Goal: Task Accomplishment & Management: Use online tool/utility

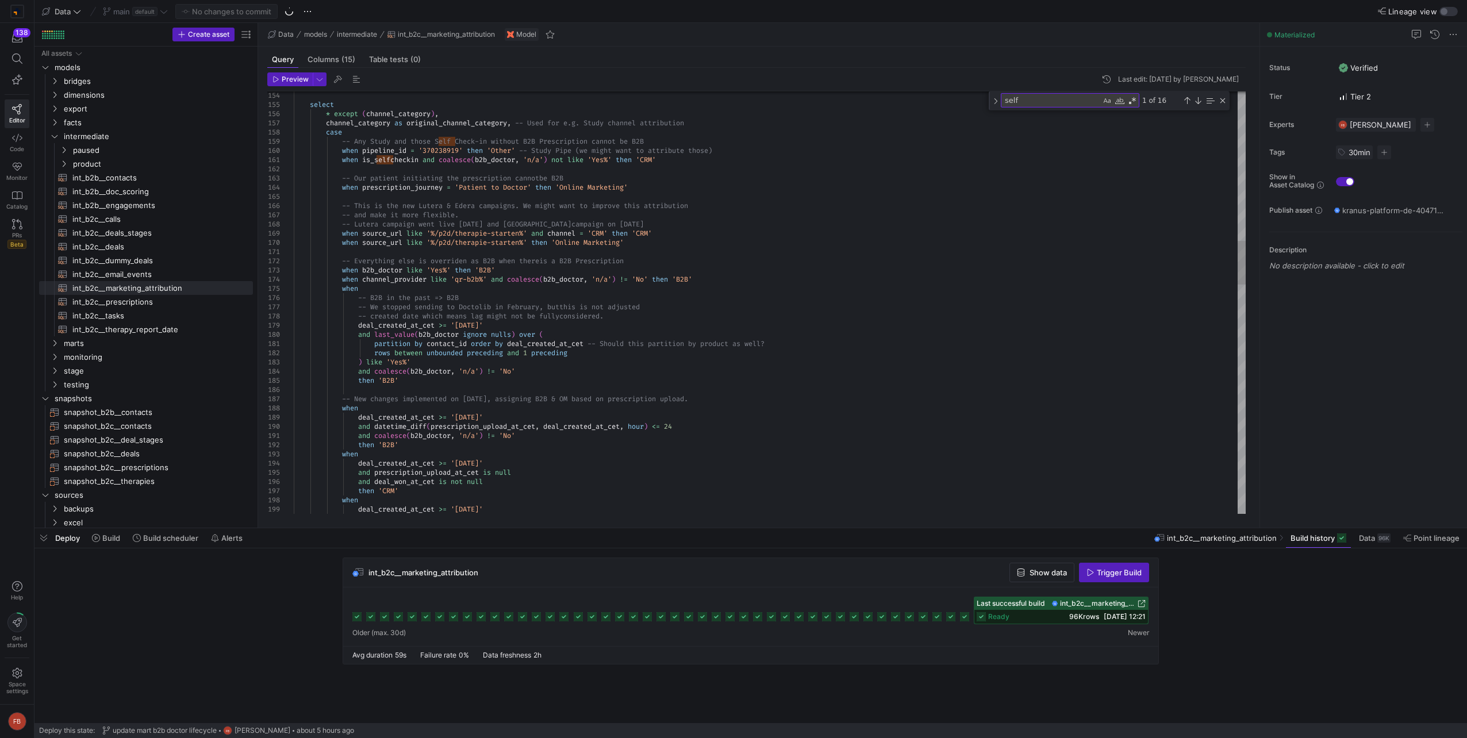
click at [516, 283] on div "-- Everything else is overriden as B2B when there is a B2B Prescription when b2…" at bounding box center [770, 684] width 952 height 4038
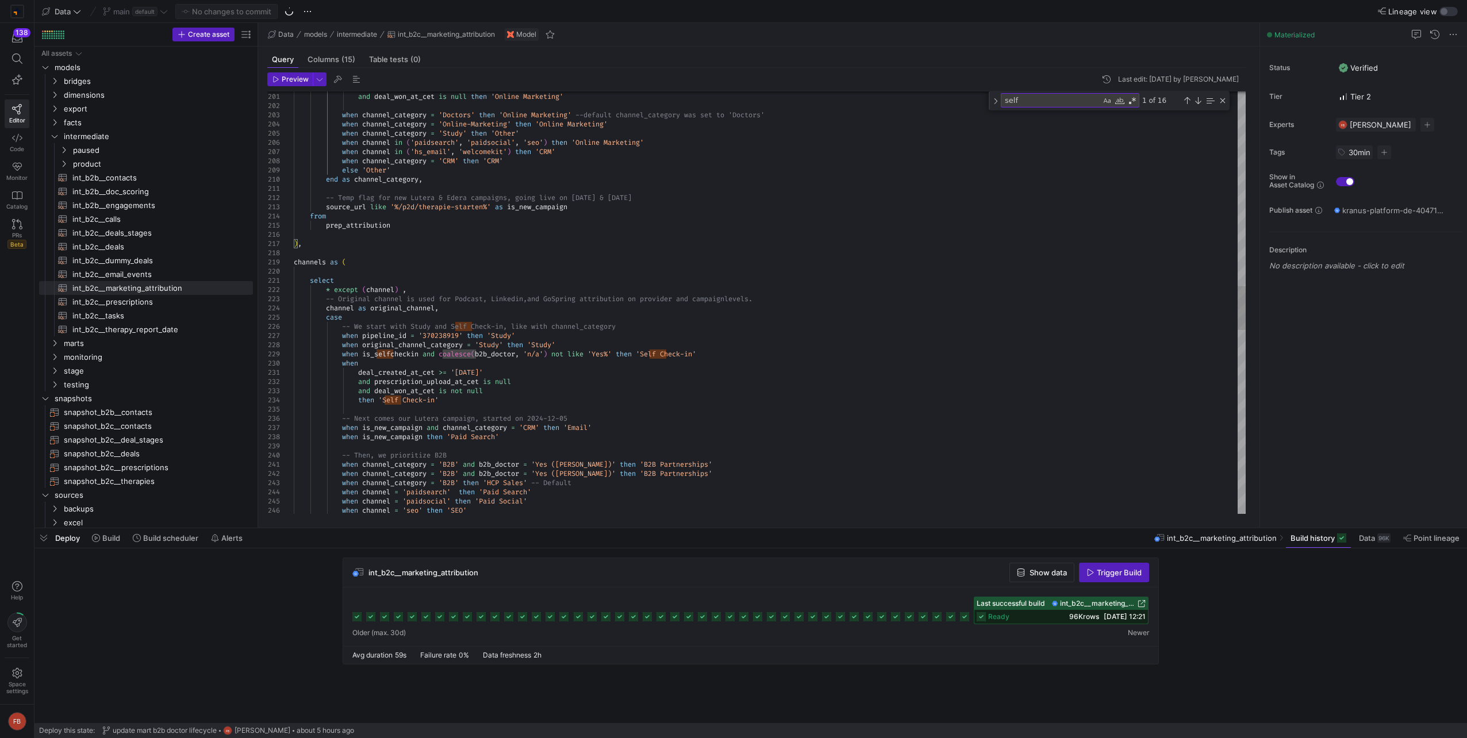
click at [526, 394] on div "and prescription_upload_at_cet is null and deal_won_at_cet is null then 'Online…" at bounding box center [770, 253] width 952 height 4038
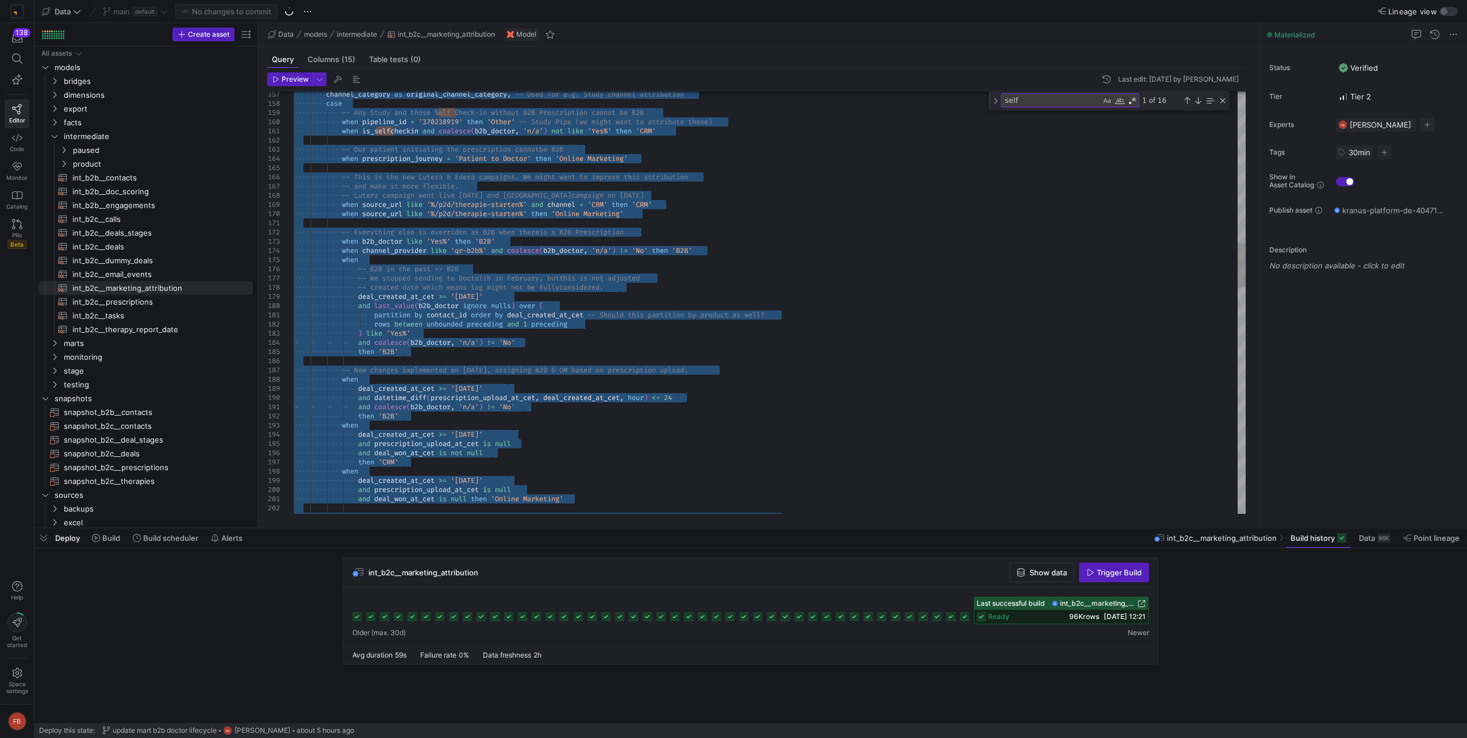
click at [1036, 101] on textarea "self" at bounding box center [1050, 100] width 99 height 13
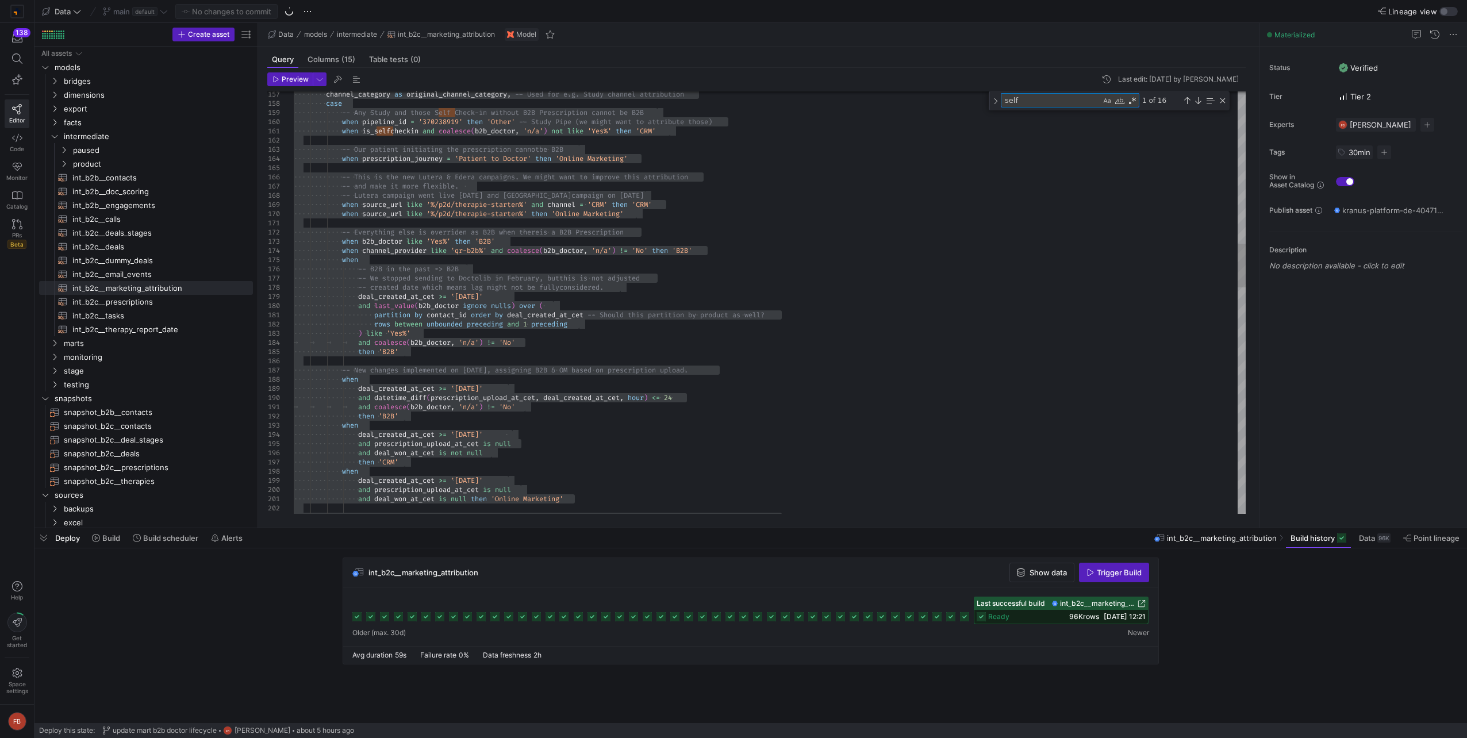
click at [1036, 101] on textarea "self" at bounding box center [1050, 100] width 99 height 13
type textarea "{{ config(materialized = 'table') }} with /* Use all available information to a…"
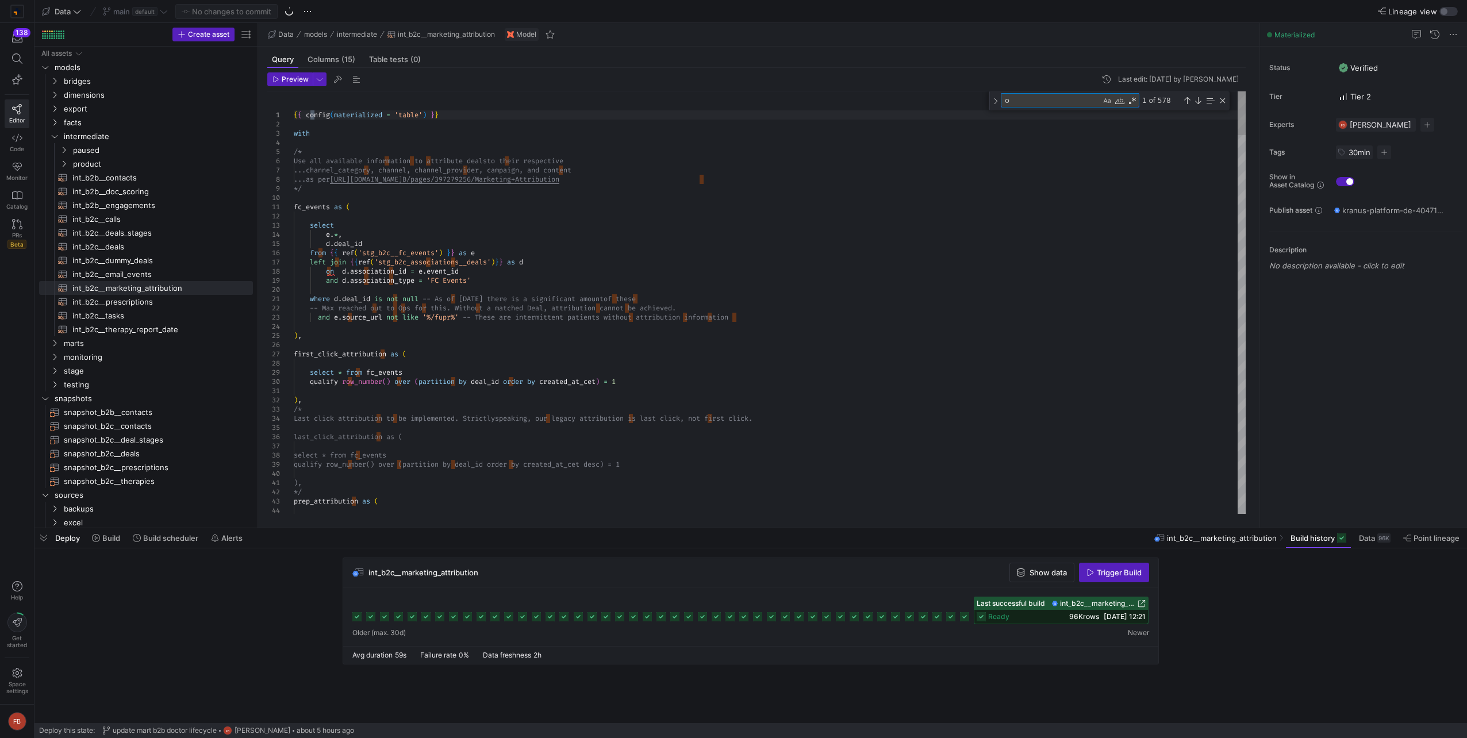
type textarea "or"
type textarea "), categories as ( select * except (channel_category), channel_category as orig…"
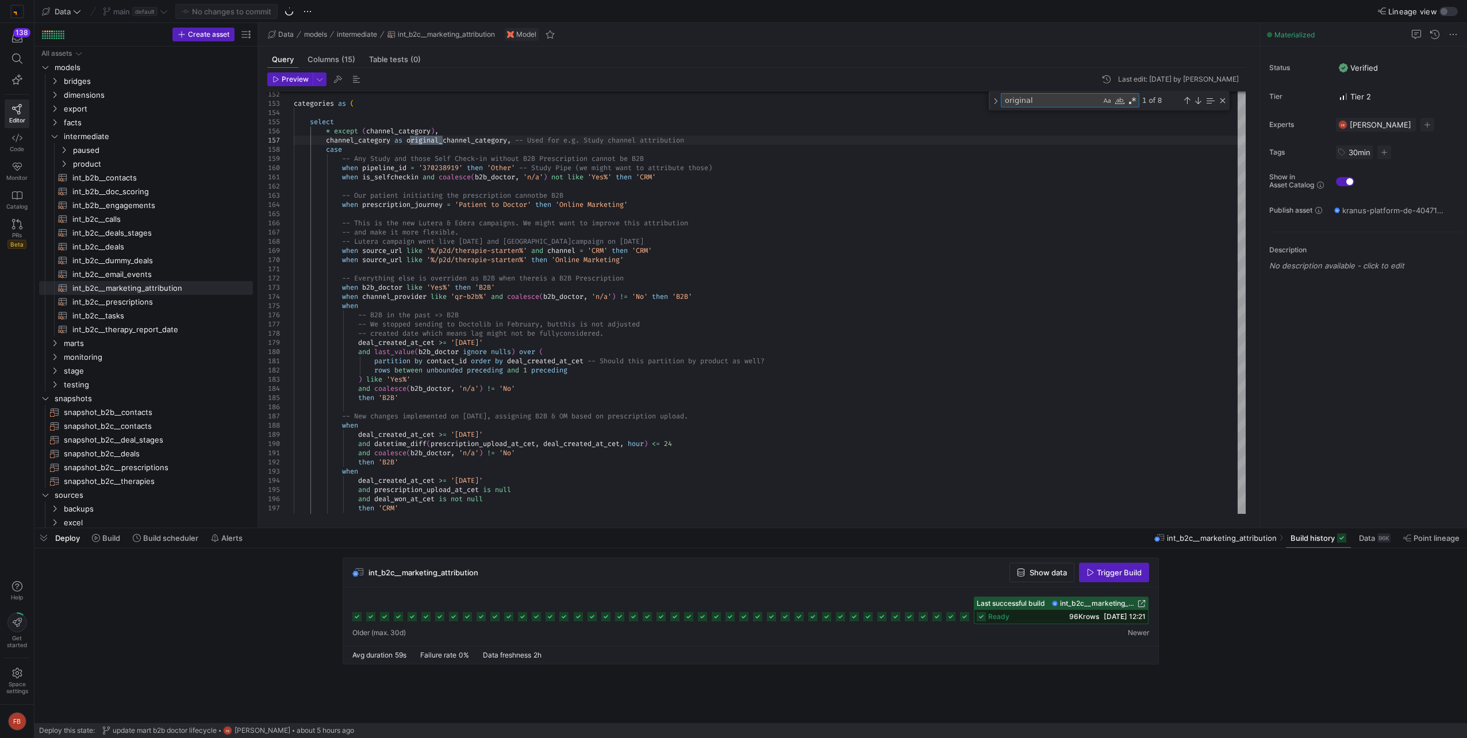
type textarea "original"
click at [767, 411] on div "-- Our patient initiating the prescription cannot be B2B when prescription_jour…" at bounding box center [770, 701] width 952 height 4038
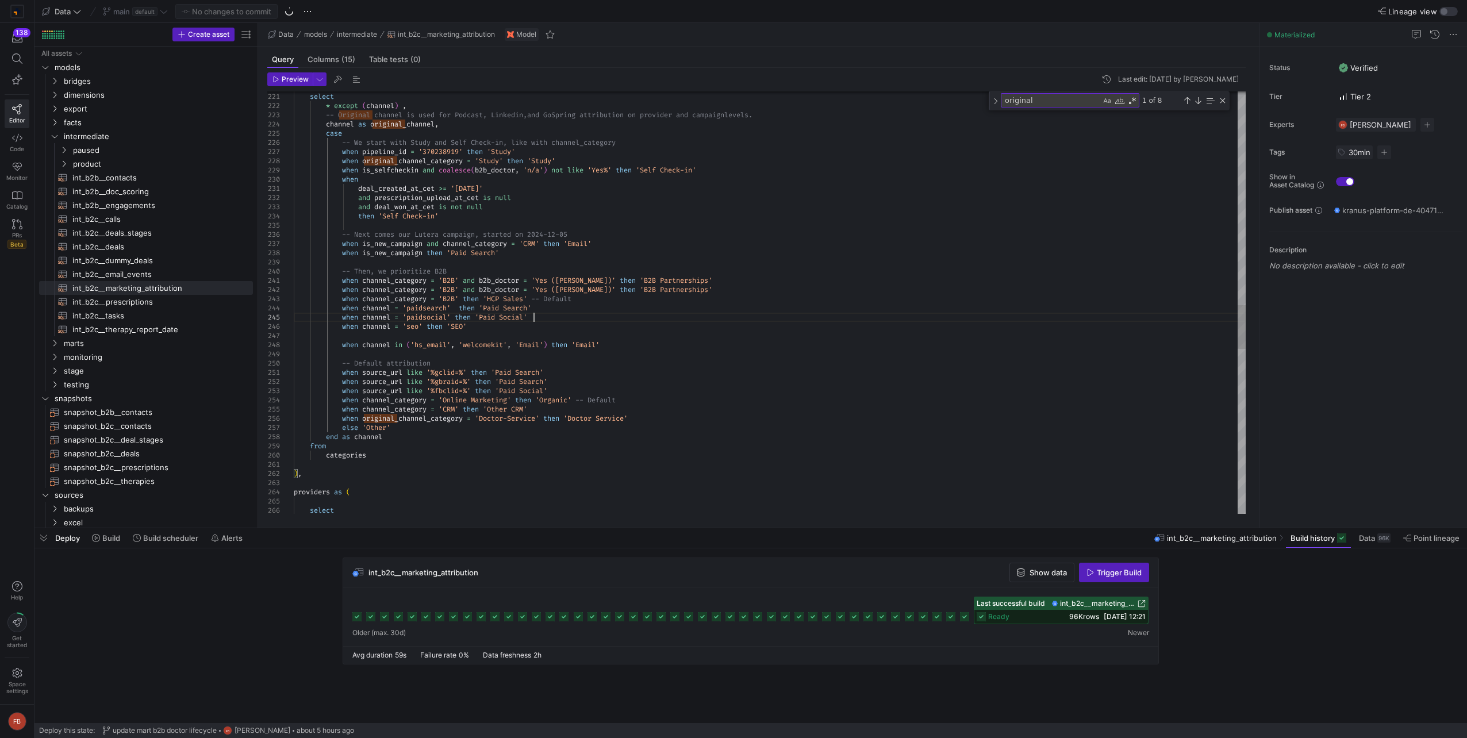
click at [667, 320] on div "select * except ( channel ) , -- Original channel is used for Podcast, Linkedin…" at bounding box center [770, 69] width 952 height 4038
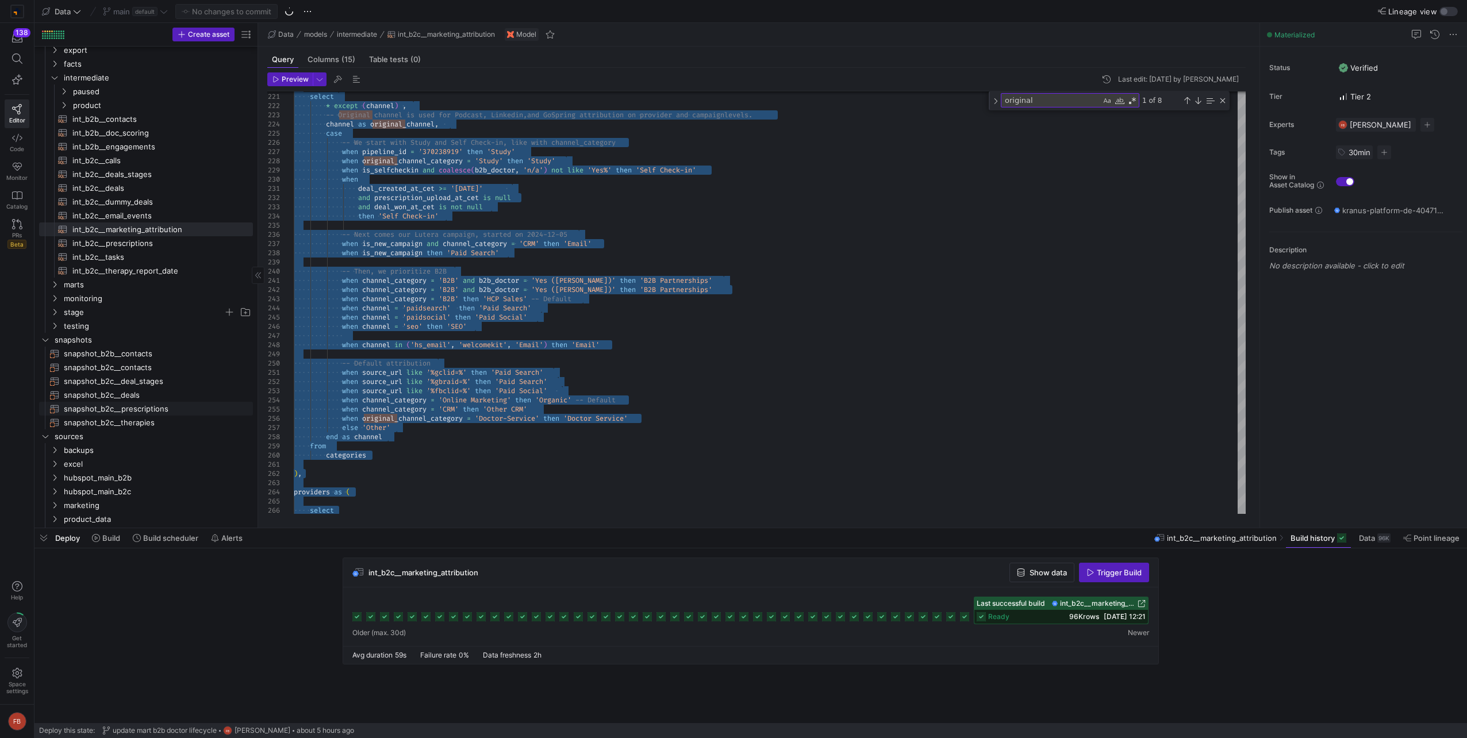
scroll to position [98, 0]
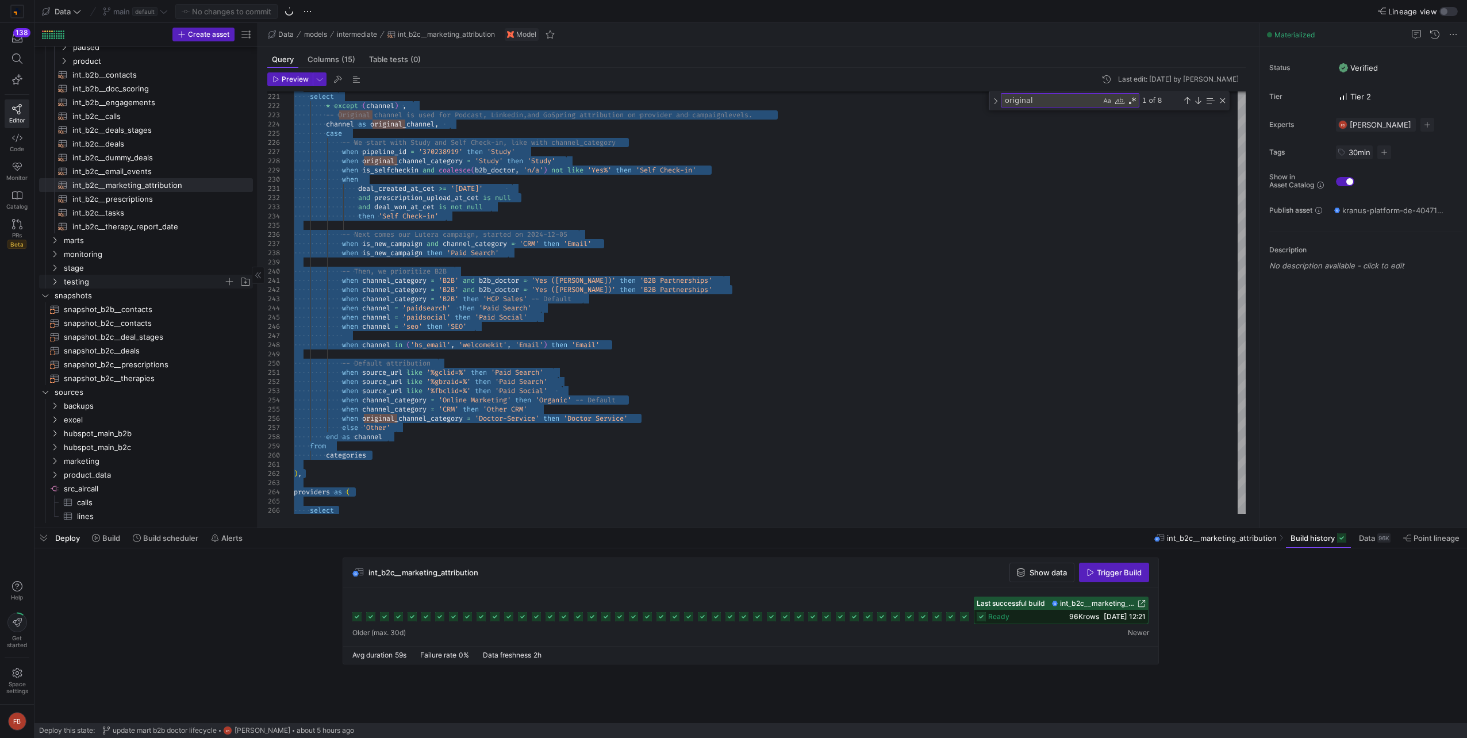
click at [95, 279] on span "testing" at bounding box center [144, 281] width 160 height 13
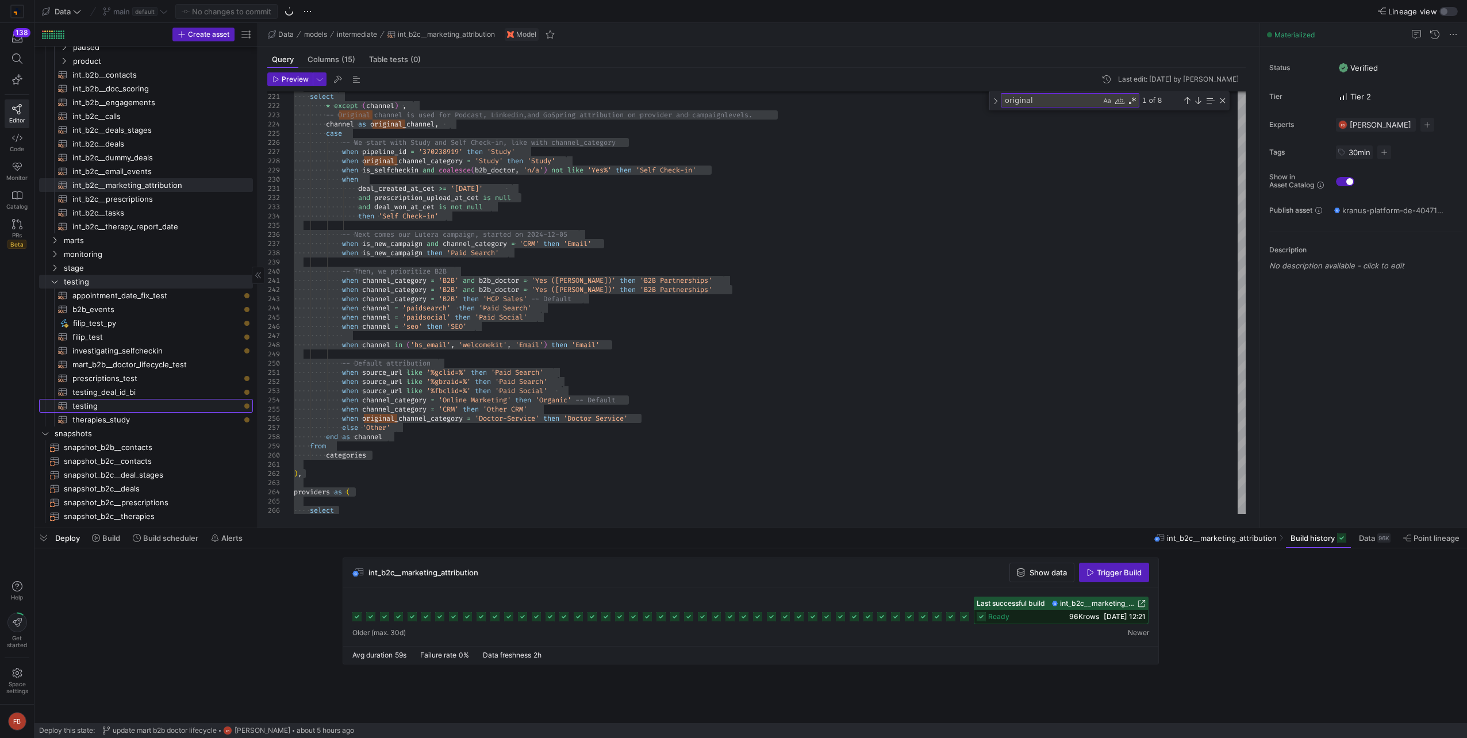
click at [113, 404] on span "testing​​​​​​​​​​" at bounding box center [155, 405] width 167 height 13
type textarea "select distinct country_id from {{ ref('mart_product__streak_length')}}"
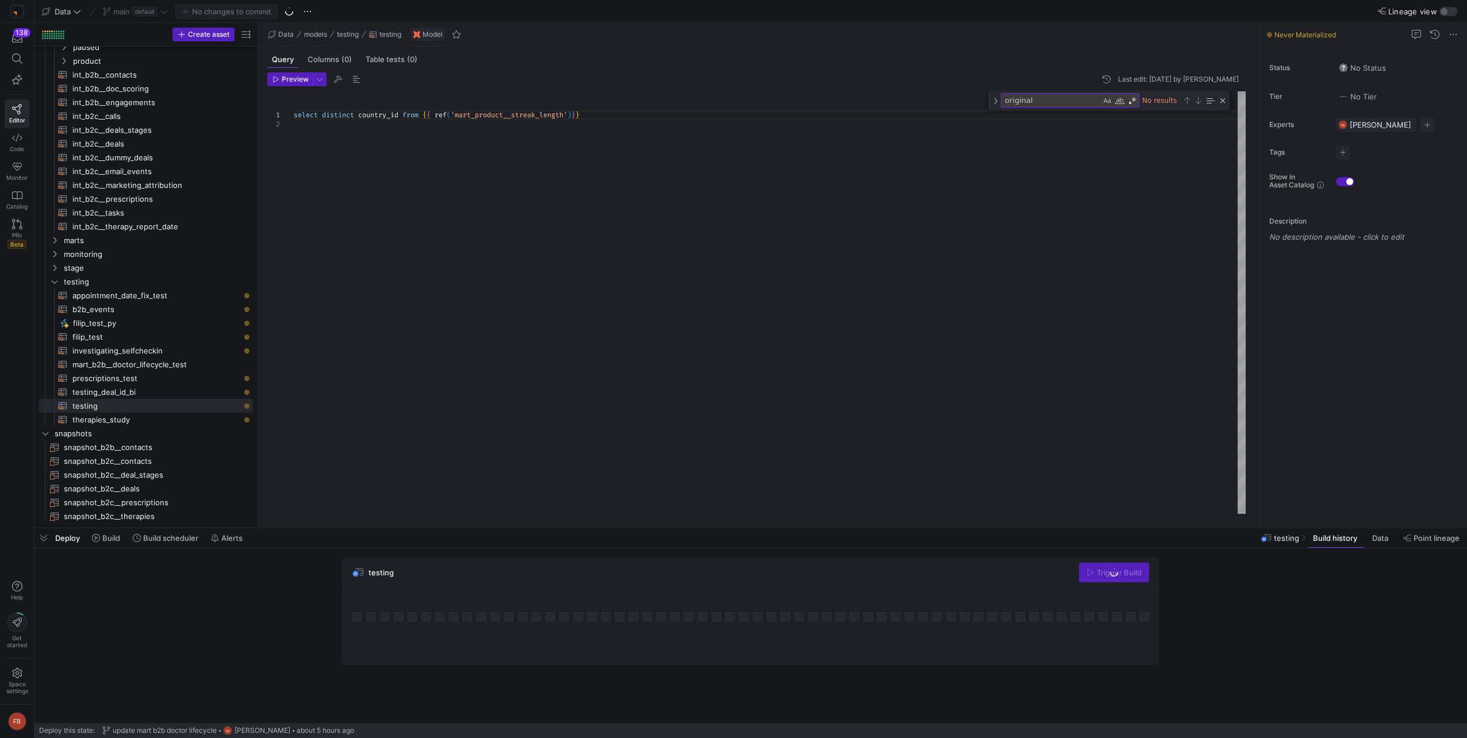
click at [446, 304] on div "select distinct country_id from { { ref ( 'mart_product__streak_length' ) } }" at bounding box center [770, 302] width 952 height 422
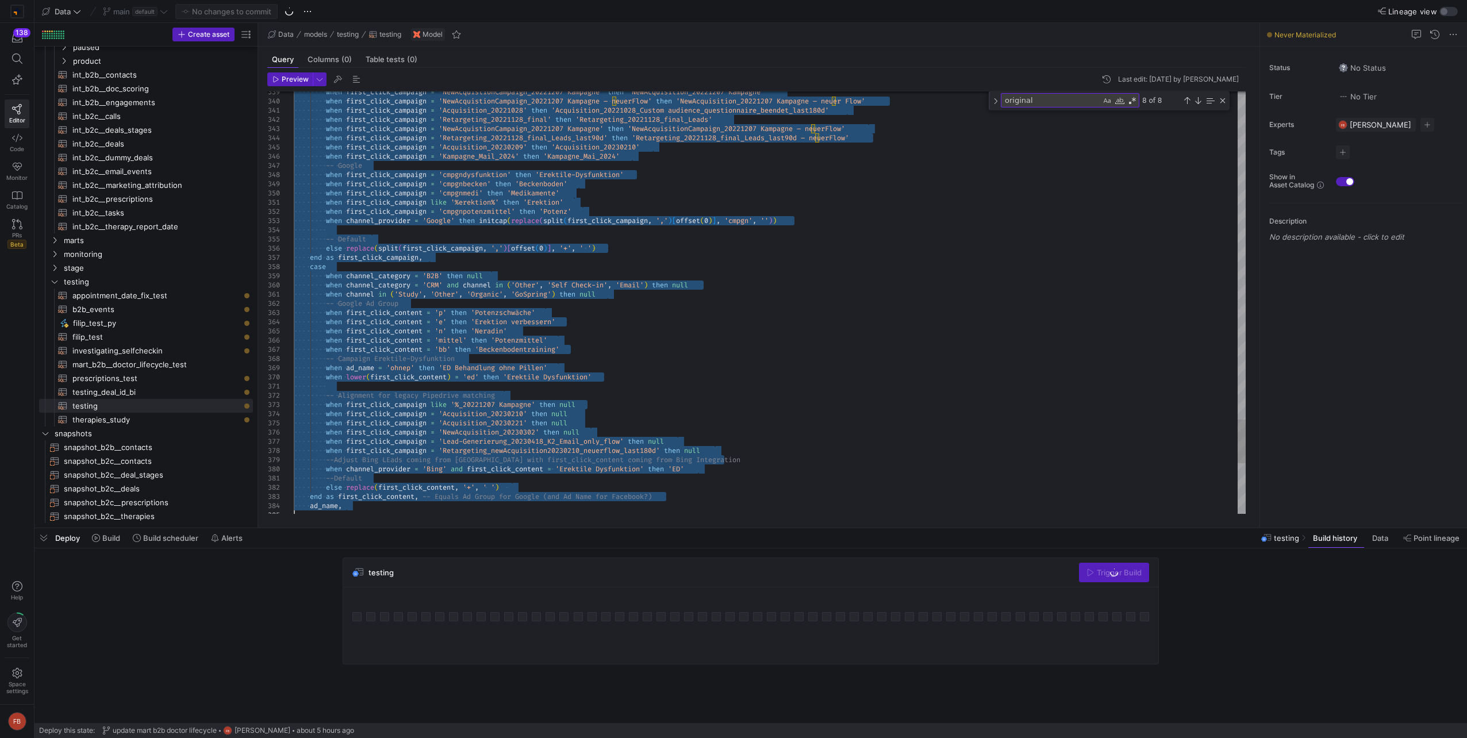
type textarea "), providers as ( select * except (channel_provider), case -- New Lutera campai…"
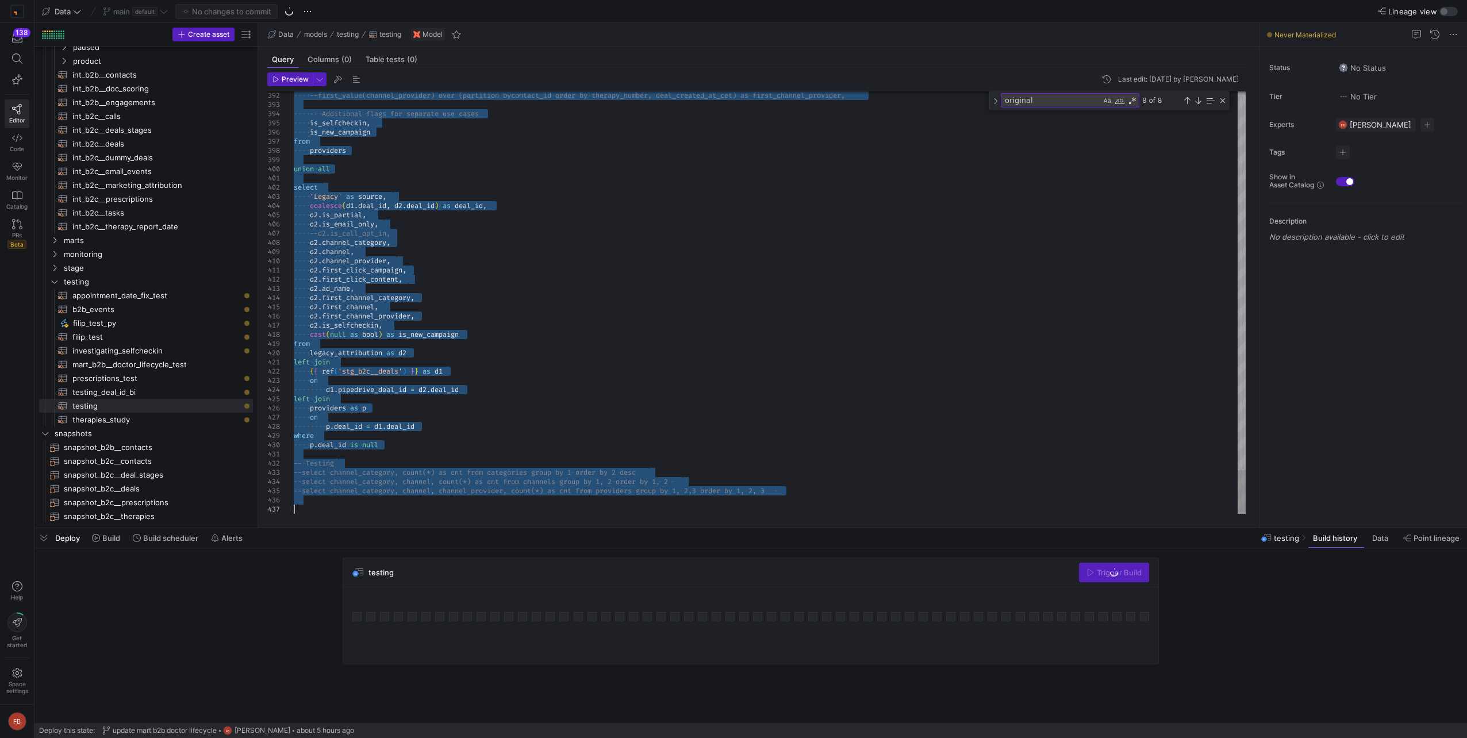
drag, startPoint x: 297, startPoint y: 356, endPoint x: 602, endPoint y: 568, distance: 371.7
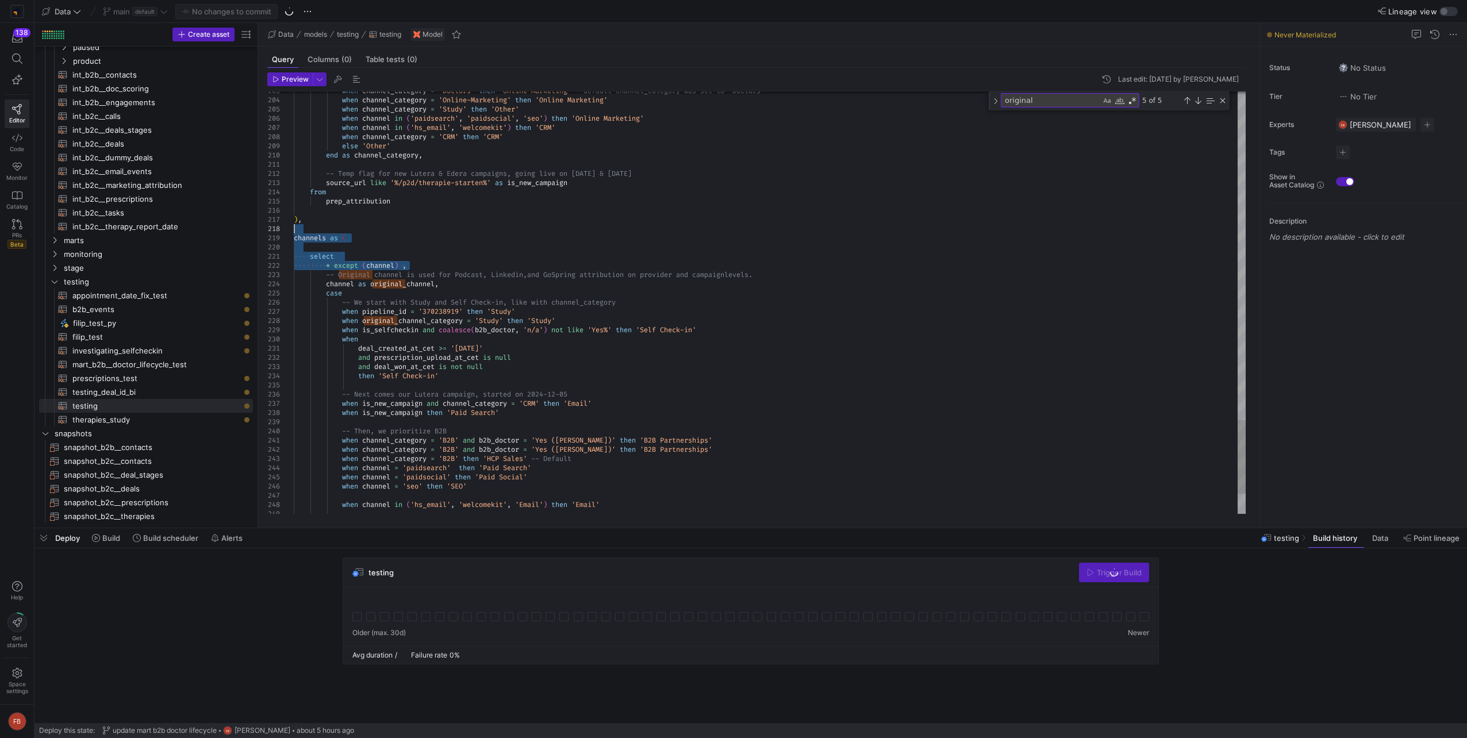
drag, startPoint x: 435, startPoint y: 265, endPoint x: 267, endPoint y: 230, distance: 170.8
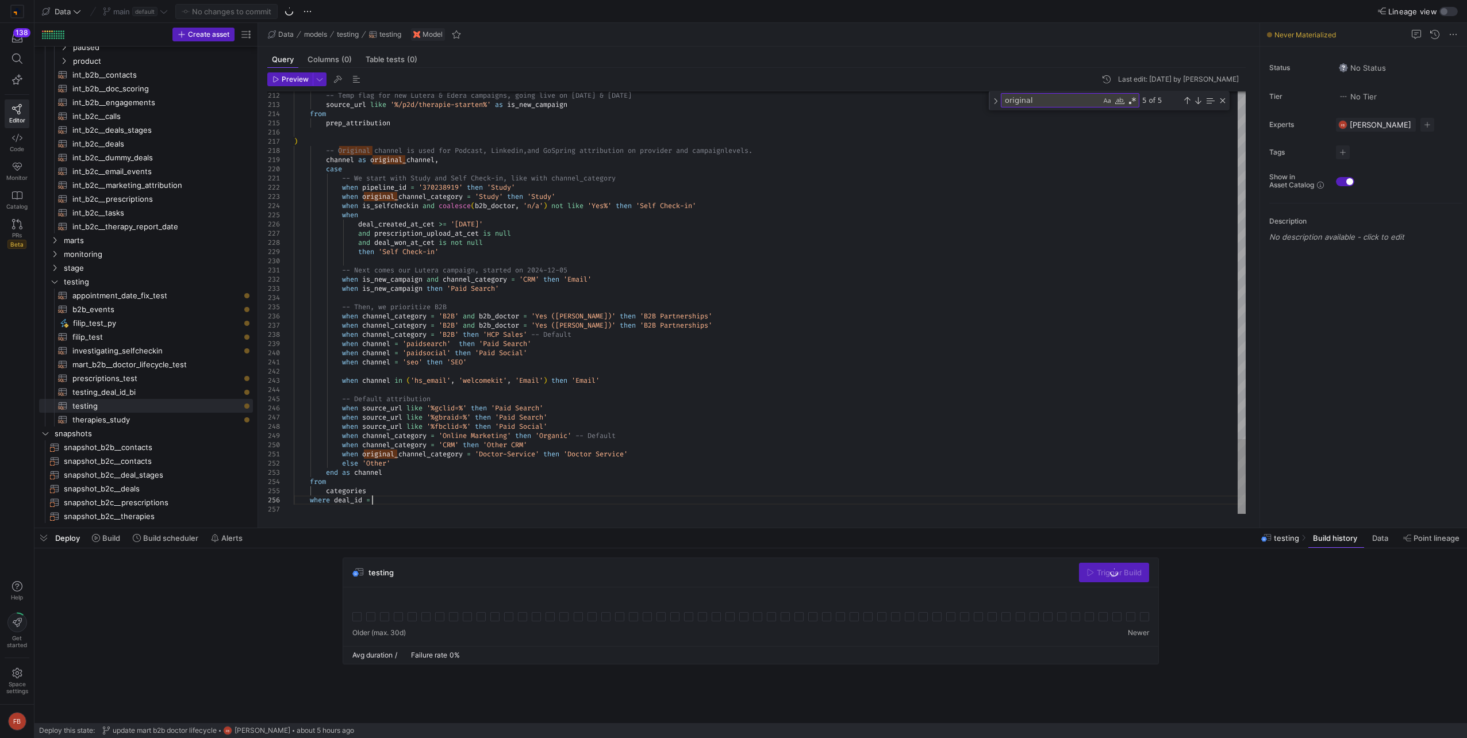
scroll to position [46, 82]
click at [293, 81] on span "Preview" at bounding box center [295, 79] width 27 height 8
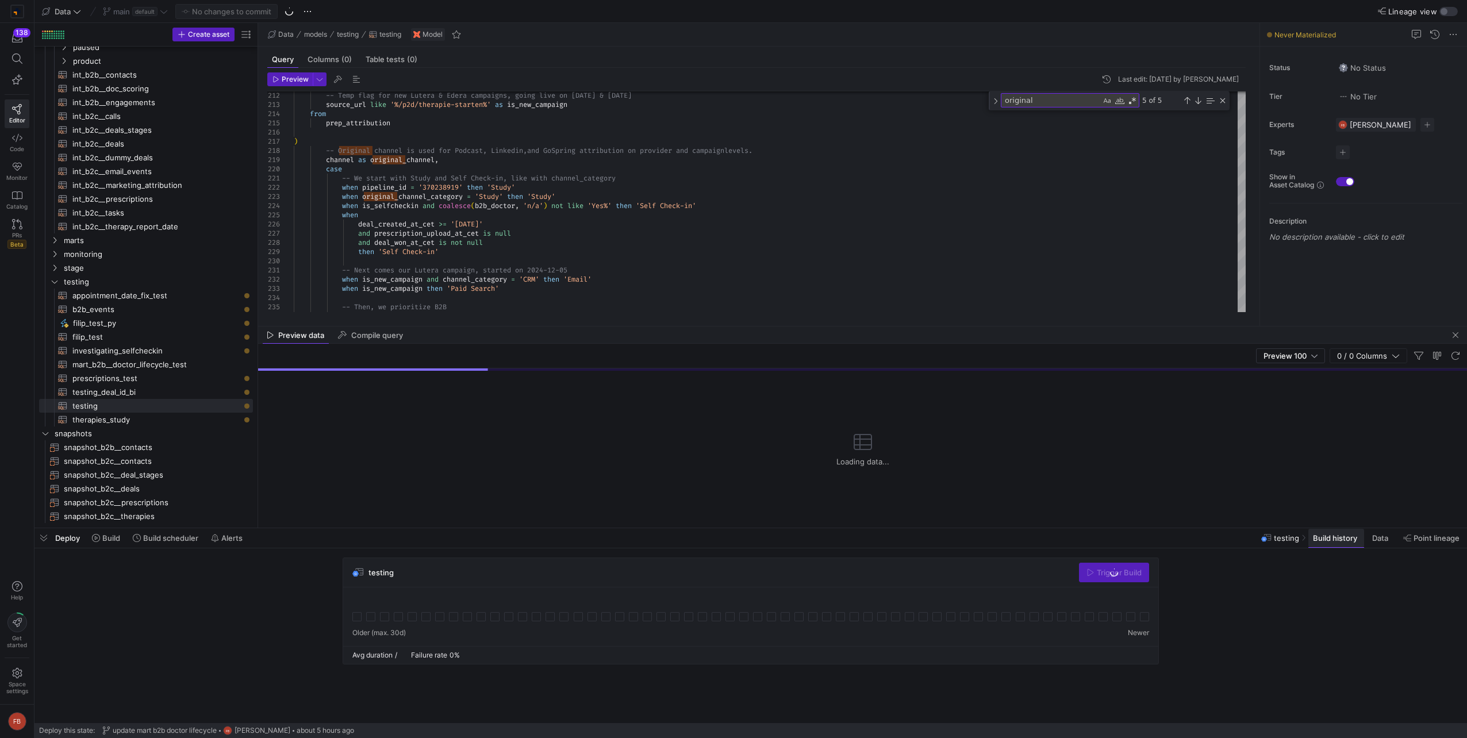
click at [1340, 536] on span "Build history" at bounding box center [1335, 537] width 44 height 9
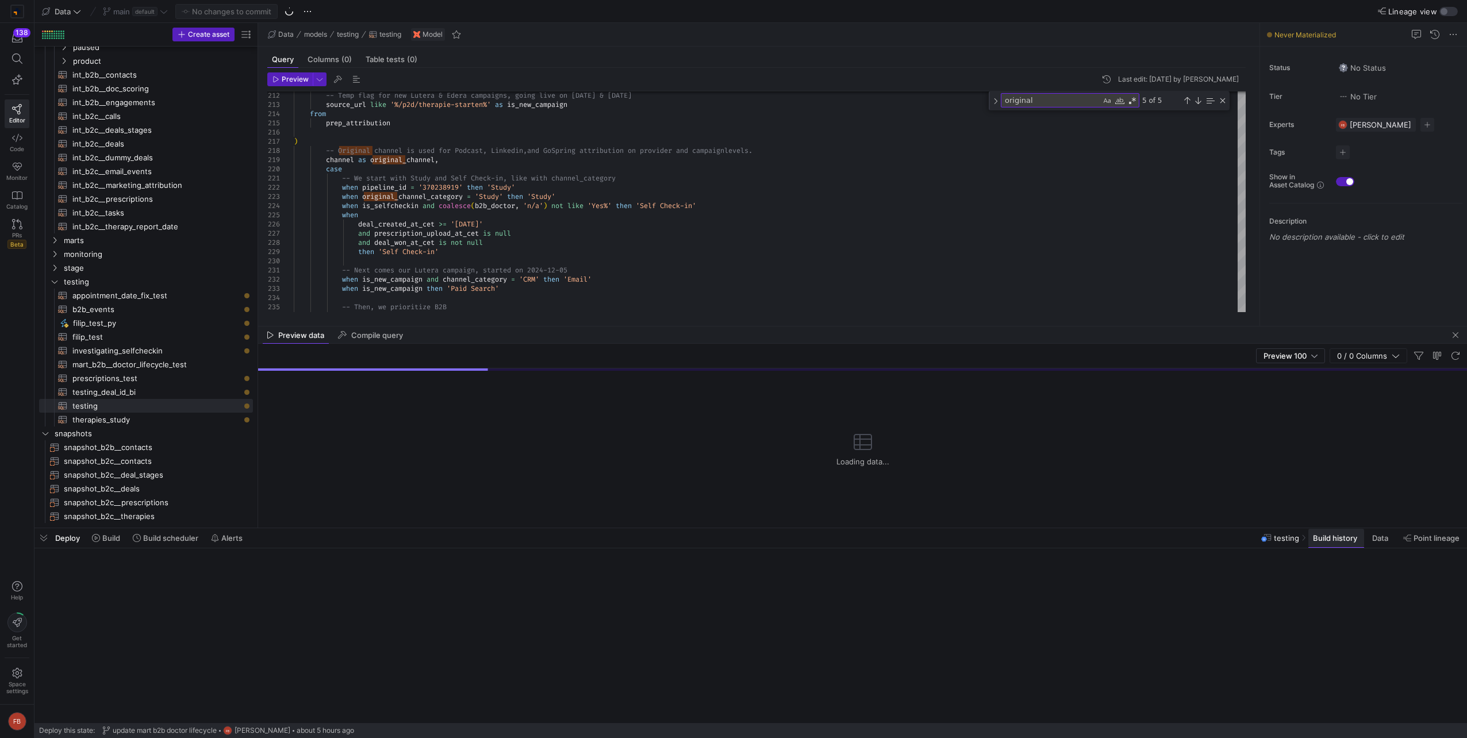
scroll to position [47, 0]
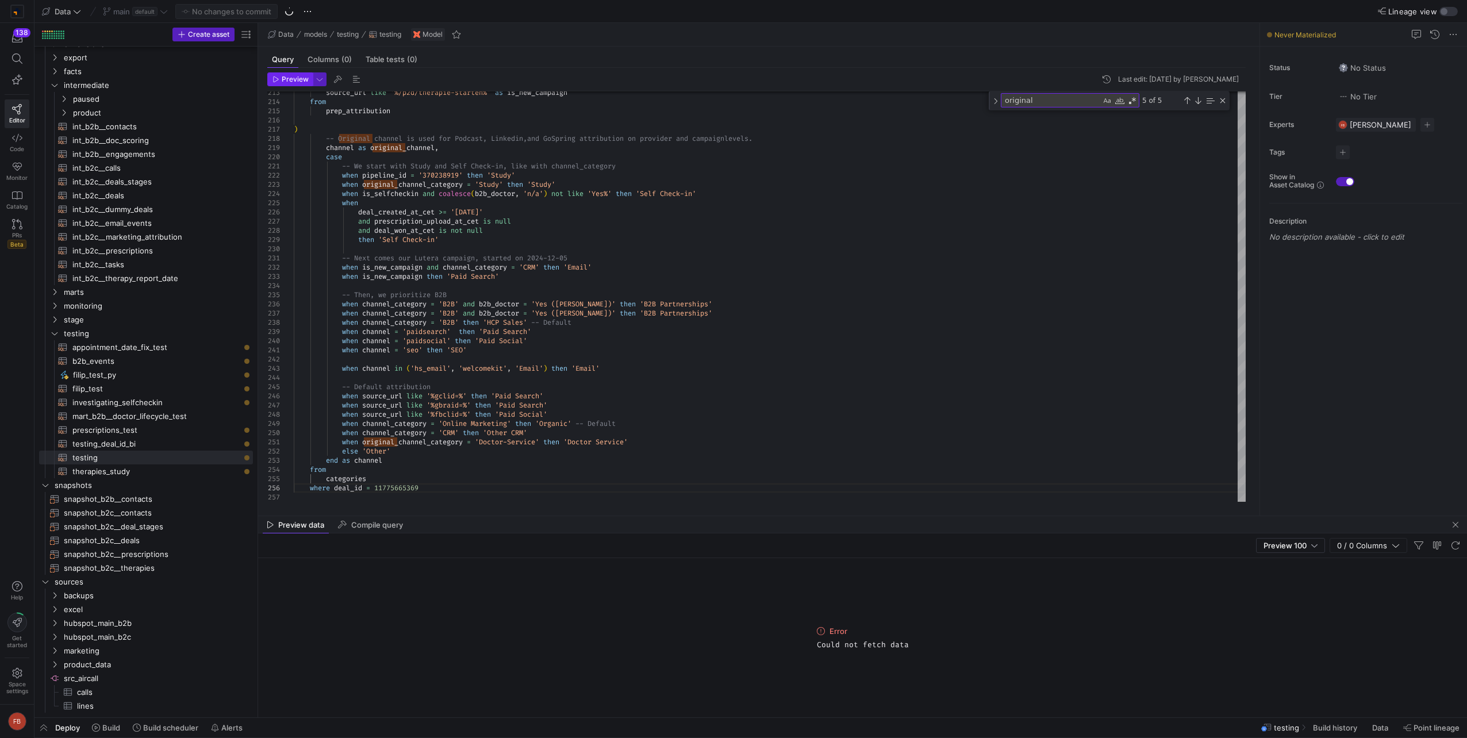
click at [279, 78] on icon "button" at bounding box center [275, 79] width 7 height 7
click at [297, 74] on span "button" at bounding box center [290, 79] width 44 height 13
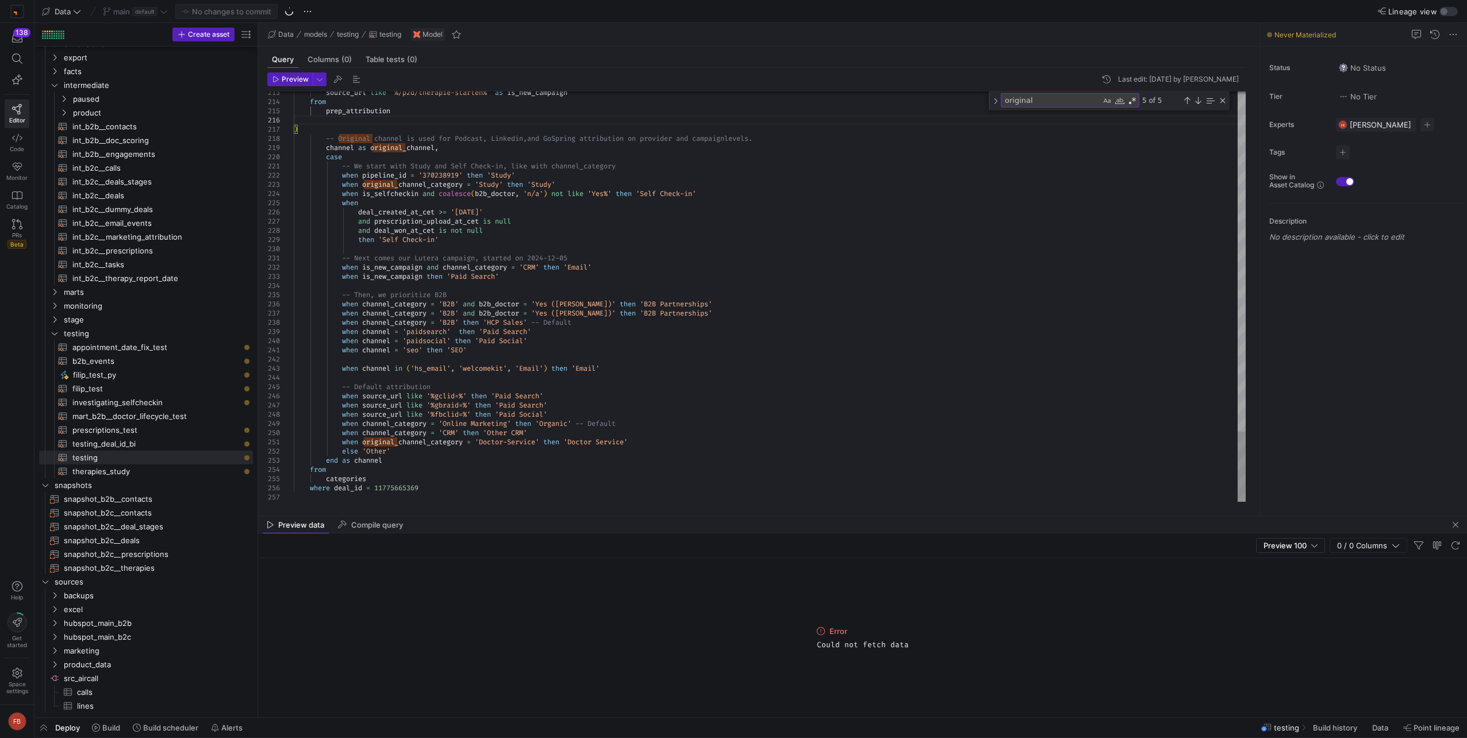
type textarea "when original_channel_category = 'Doctor-Service' then 'Doctor Service' else 'O…"
click at [291, 80] on span "Preview" at bounding box center [295, 79] width 27 height 8
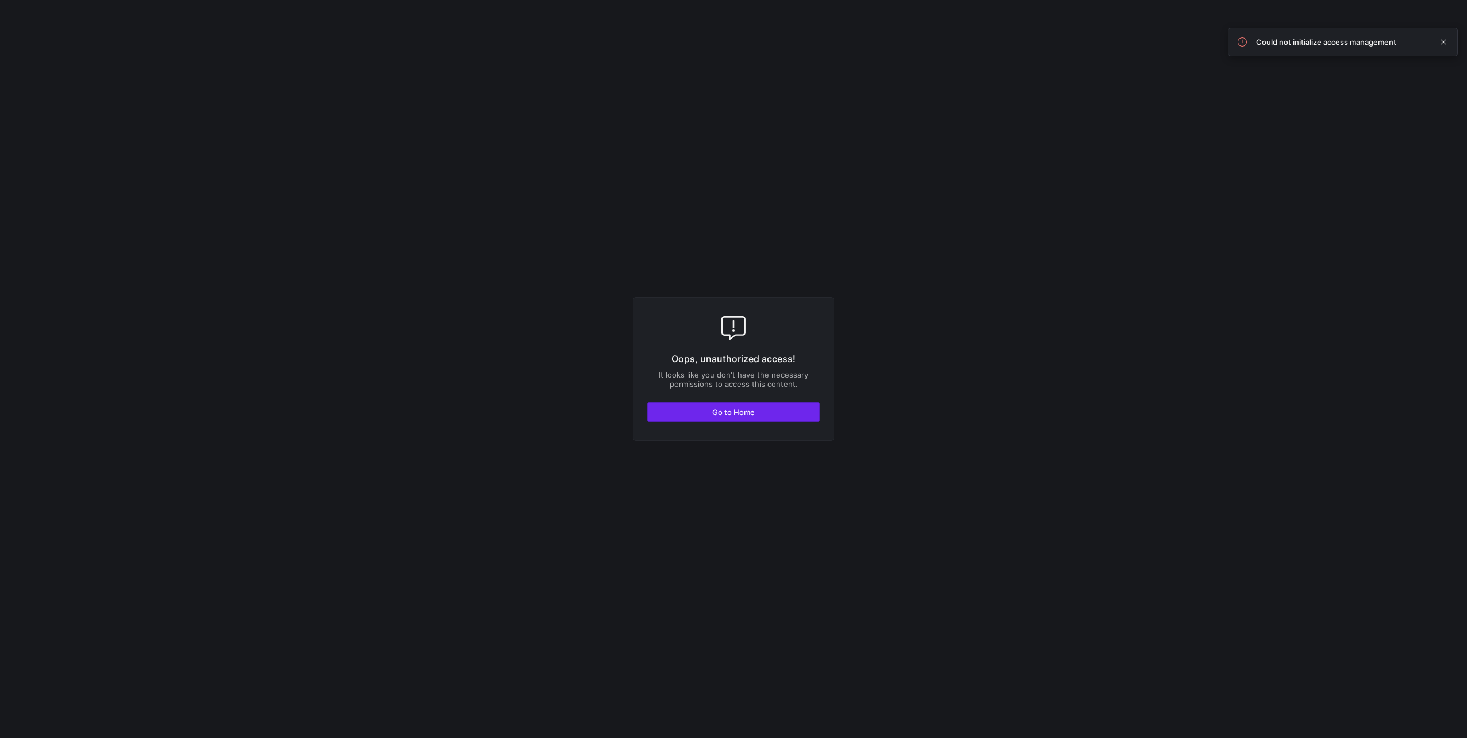
click at [731, 416] on span "Go to Home" at bounding box center [733, 412] width 43 height 9
click at [759, 414] on span "button" at bounding box center [733, 412] width 171 height 18
click at [781, 409] on span "button" at bounding box center [733, 412] width 171 height 18
click at [748, 411] on span "Go to Home" at bounding box center [733, 412] width 43 height 9
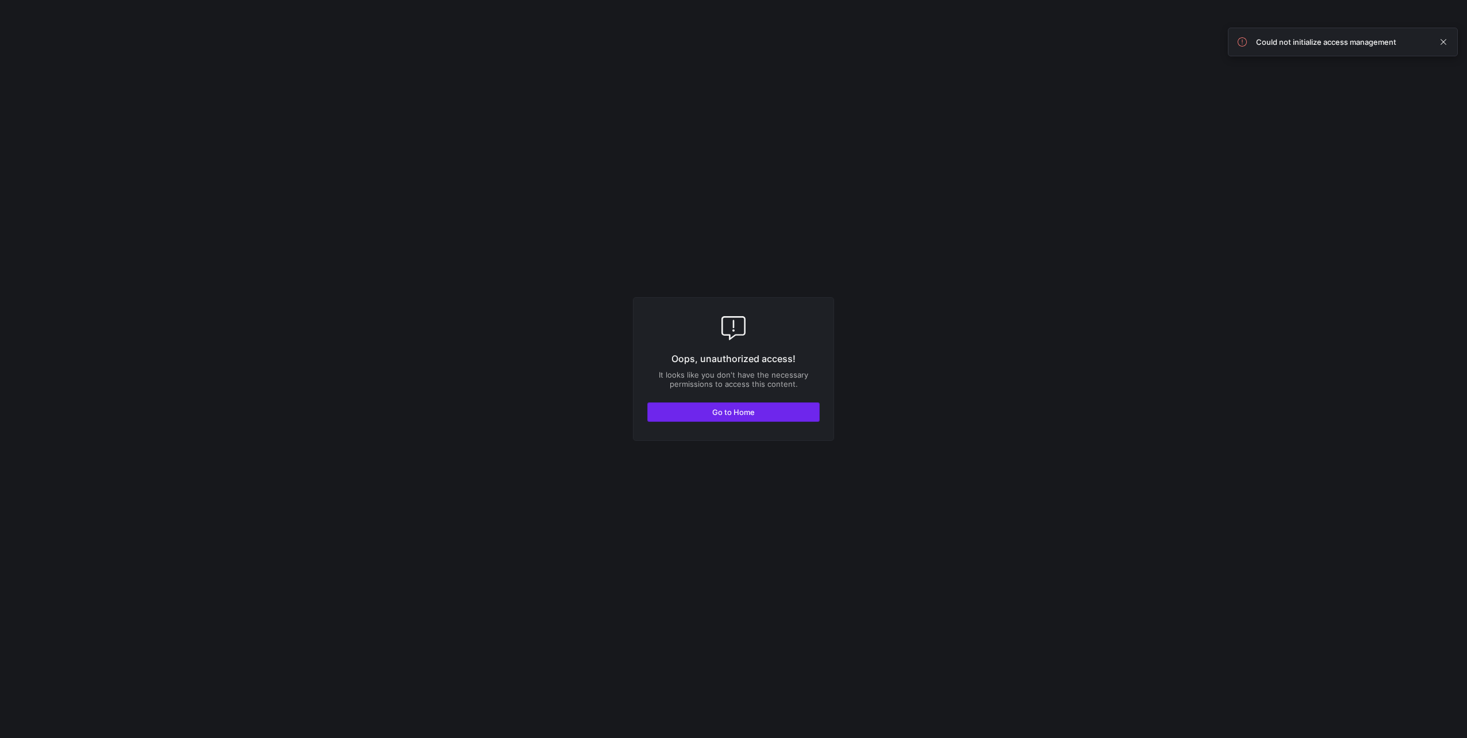
click at [741, 415] on span "Go to Home" at bounding box center [733, 412] width 43 height 9
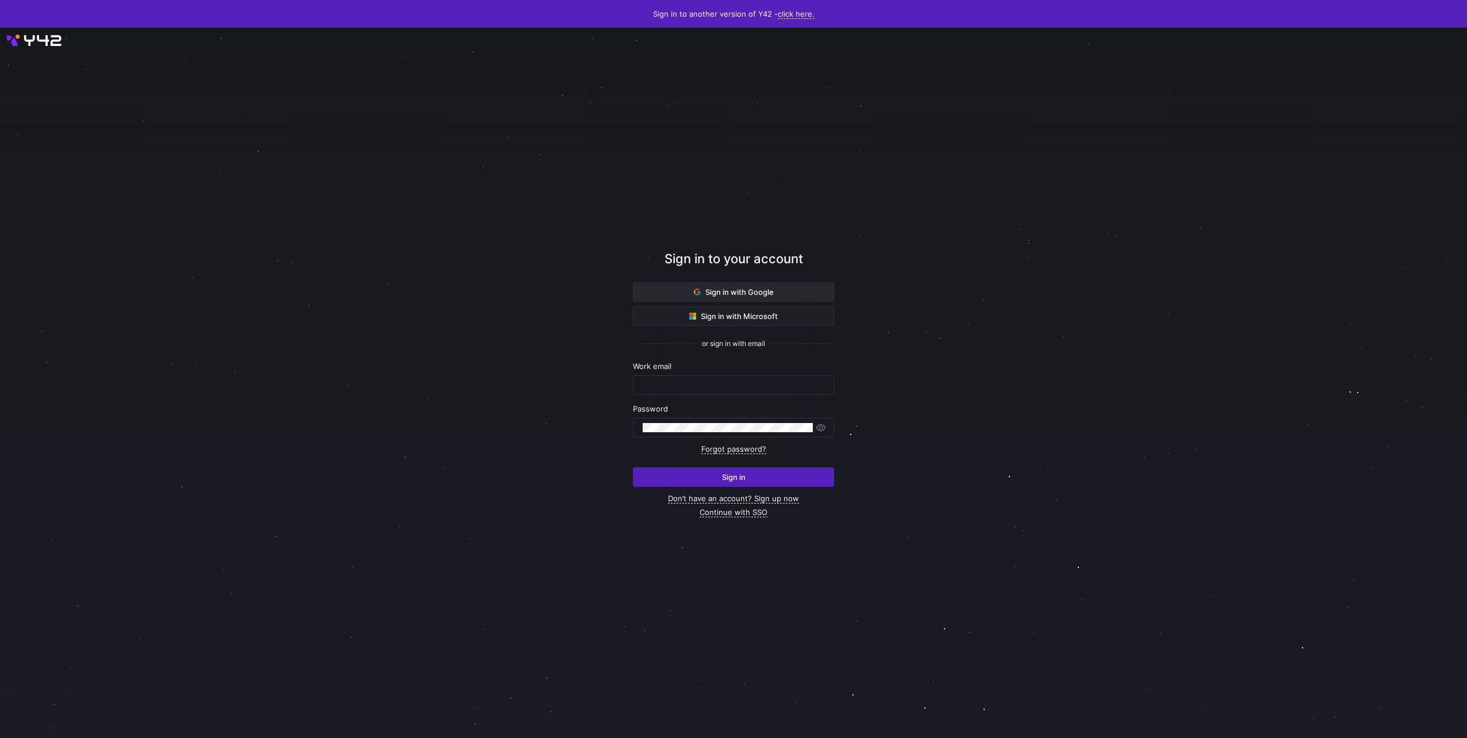
click at [772, 292] on span "Sign in with Google" at bounding box center [734, 291] width 80 height 9
click at [794, 295] on span at bounding box center [733, 292] width 200 height 18
click at [783, 293] on span at bounding box center [733, 292] width 200 height 18
click at [747, 296] on span "Sign in with Google" at bounding box center [734, 291] width 80 height 9
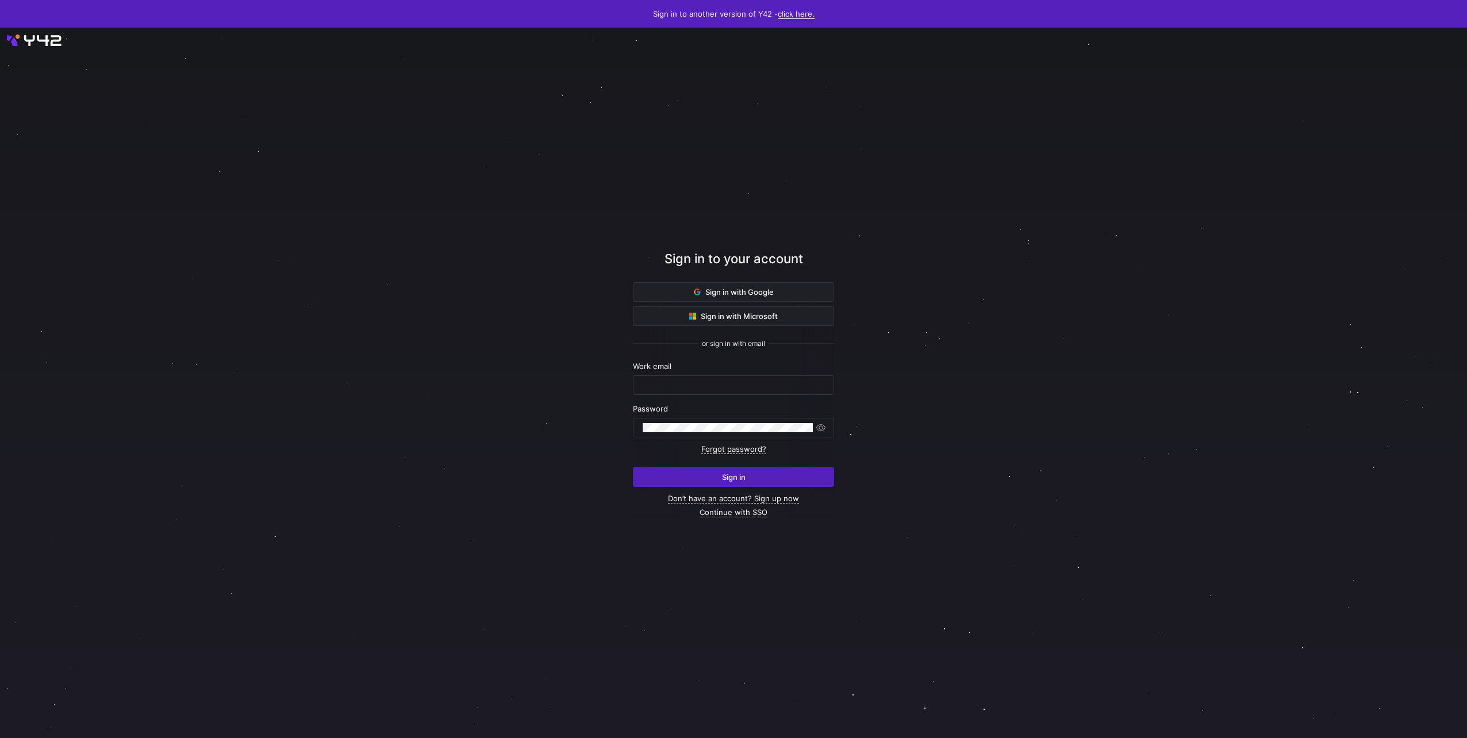
click at [805, 14] on link "click here." at bounding box center [796, 14] width 37 height 10
click at [1074, 306] on div at bounding box center [733, 369] width 1467 height 738
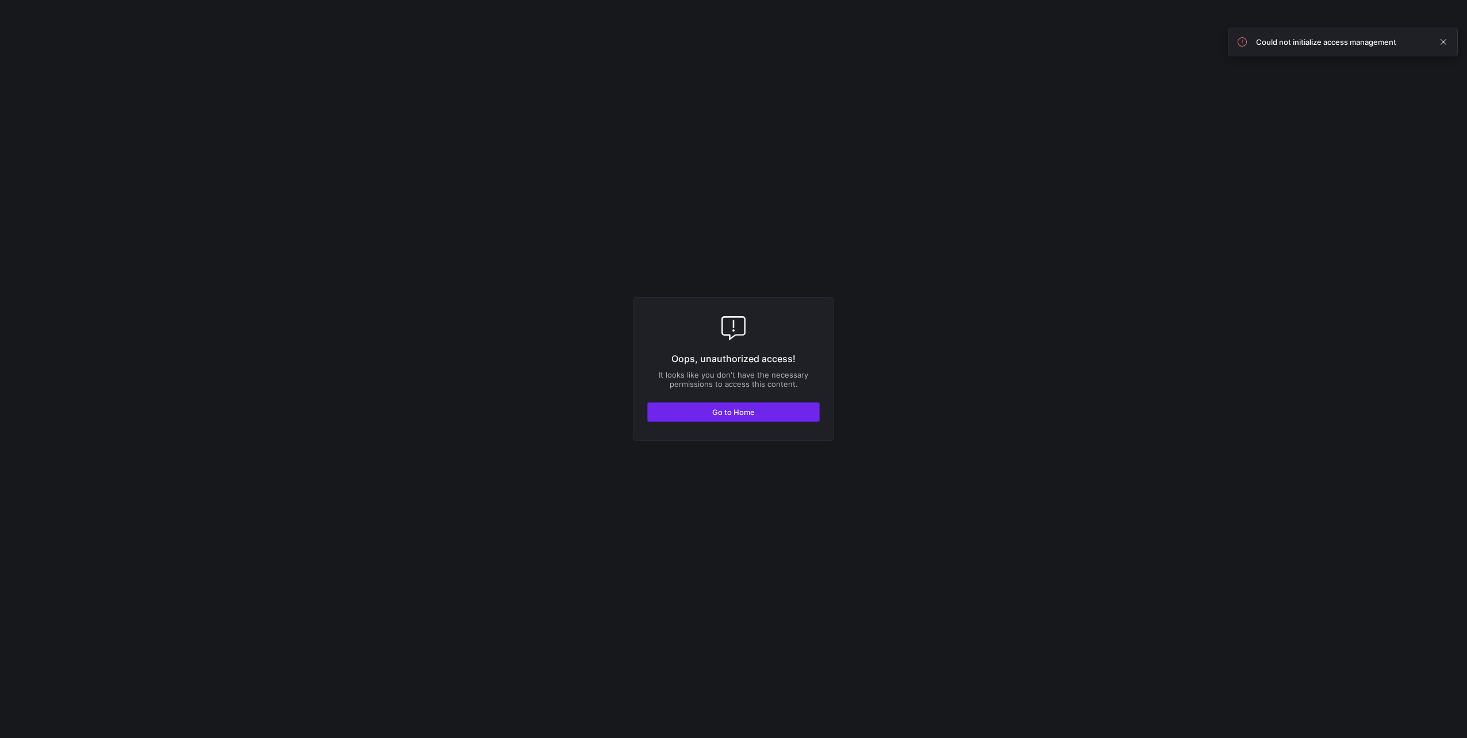
click at [727, 416] on span "Go to Home" at bounding box center [733, 412] width 43 height 9
click at [1442, 42] on span at bounding box center [1443, 42] width 14 height 14
click at [727, 411] on span "Go to Home" at bounding box center [733, 412] width 43 height 9
click at [740, 413] on span "Go to Home" at bounding box center [733, 412] width 43 height 9
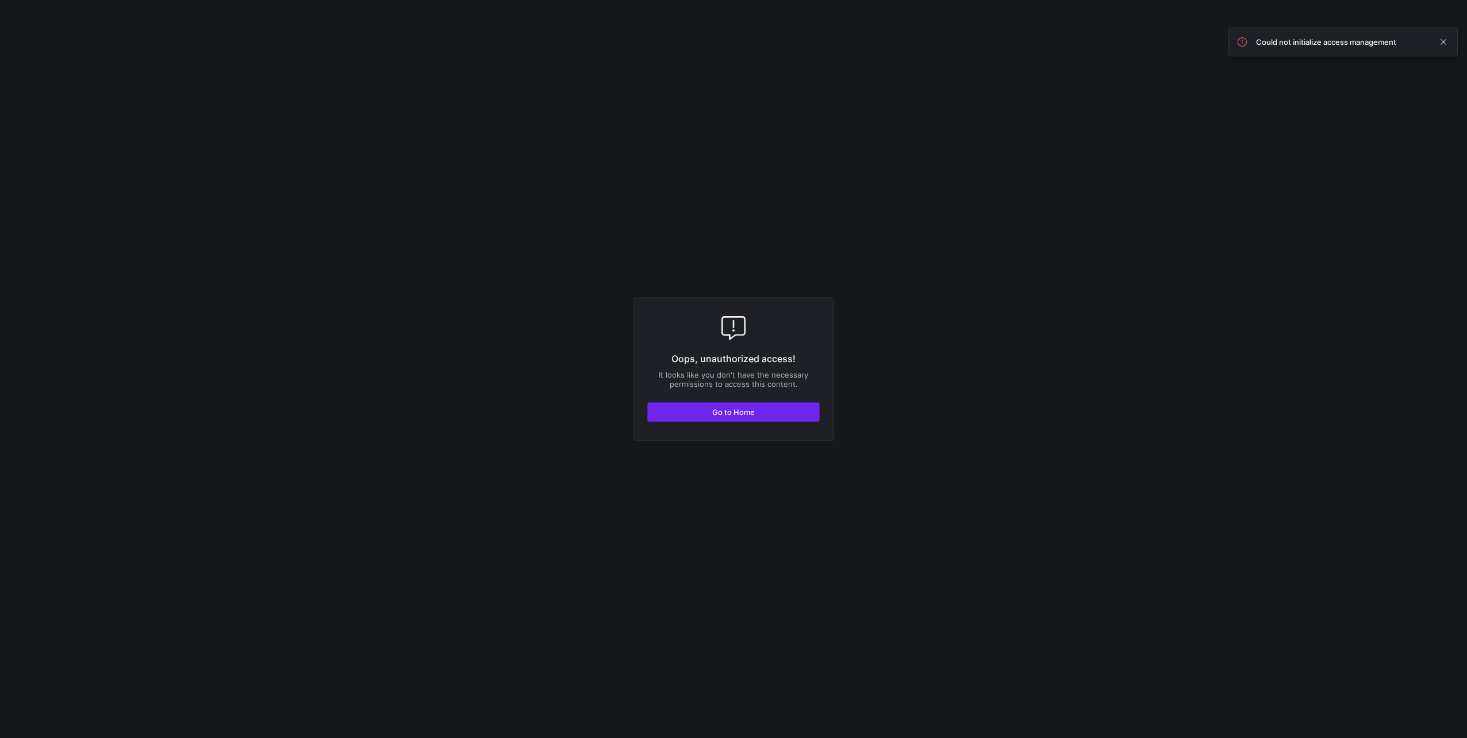
click at [733, 407] on span "button" at bounding box center [733, 412] width 171 height 18
click at [722, 413] on span "Go to Home" at bounding box center [733, 412] width 43 height 9
click at [735, 410] on span "Go to Home" at bounding box center [733, 412] width 43 height 9
click at [764, 414] on span "button" at bounding box center [733, 412] width 171 height 18
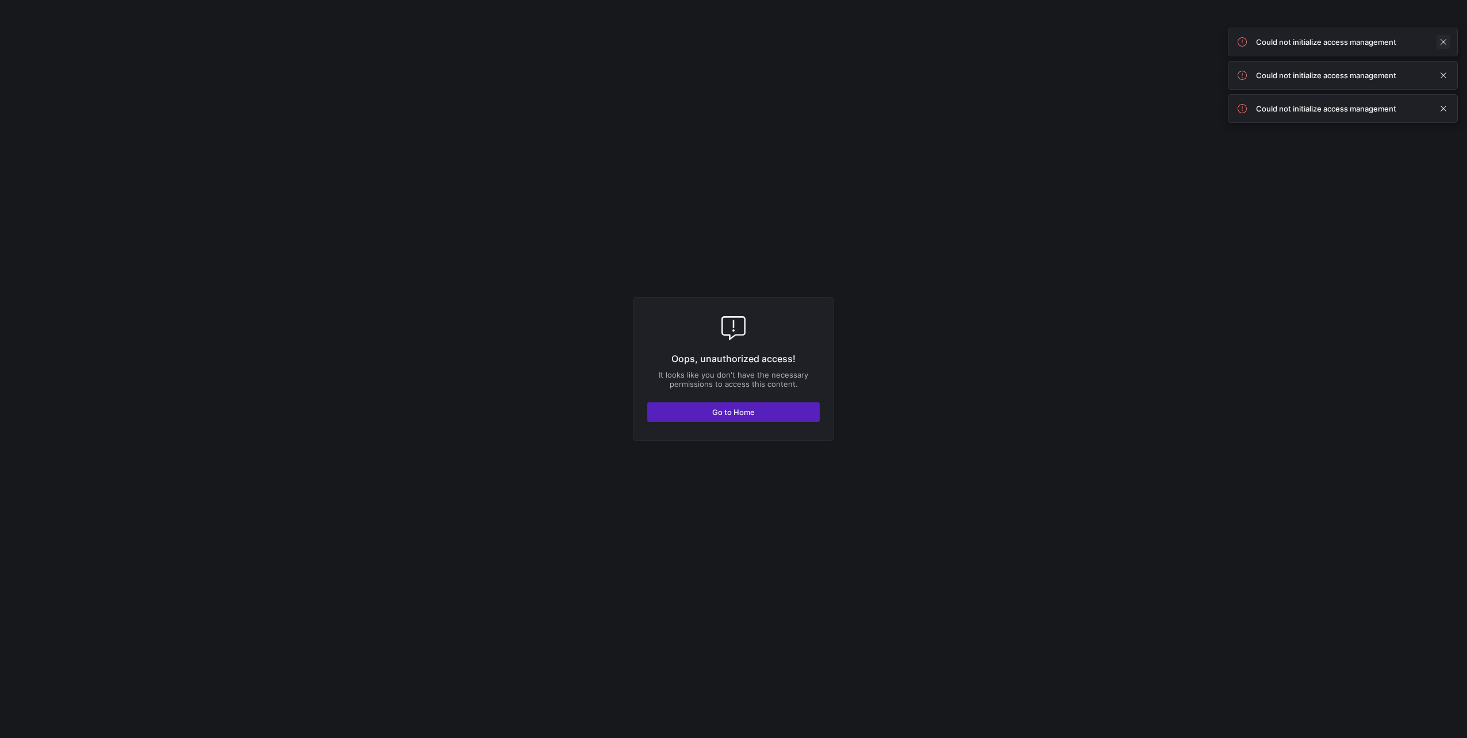
click at [1447, 41] on span at bounding box center [1443, 42] width 14 height 14
click at [1446, 40] on span at bounding box center [1443, 42] width 14 height 14
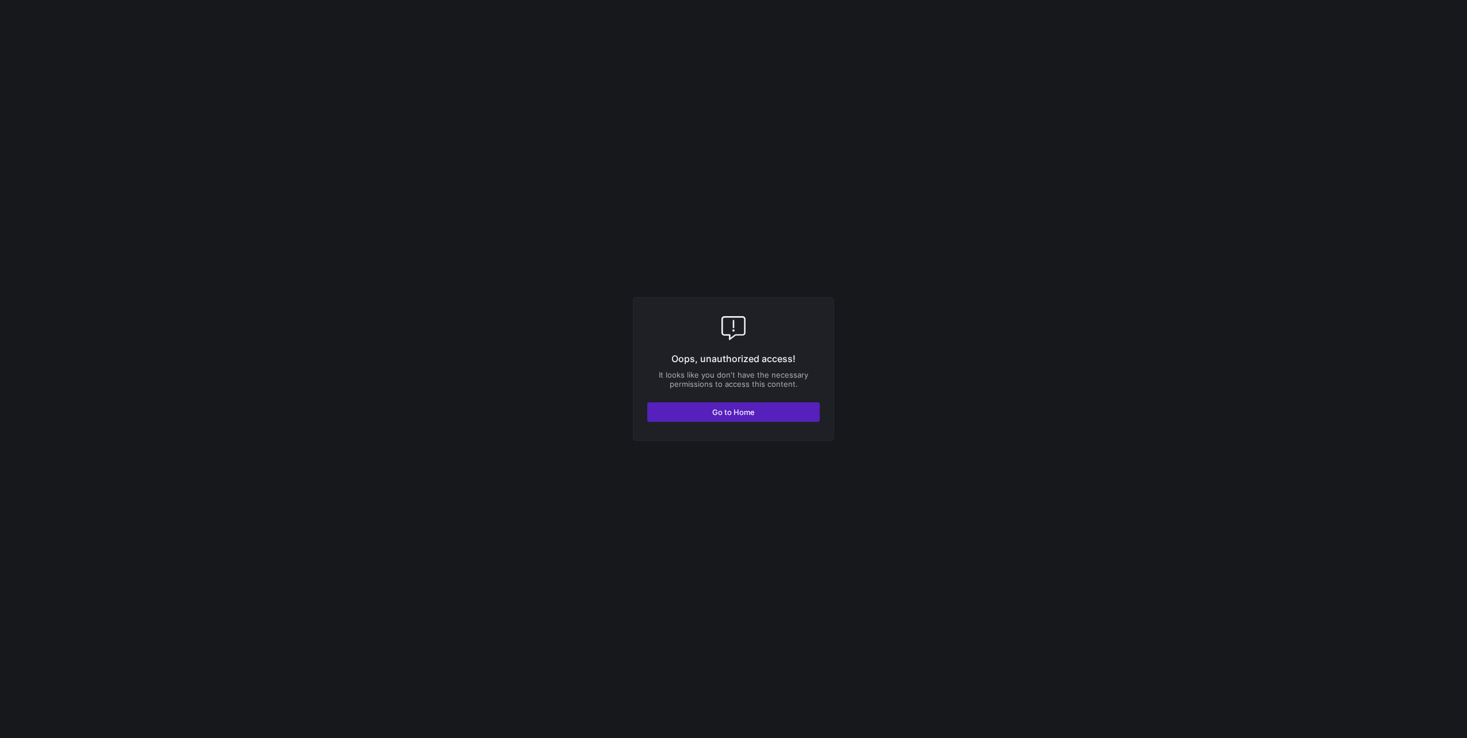
click at [701, 399] on div "Oops, unauthorized access! It looks like you don't have the necessary permissio…" at bounding box center [733, 369] width 201 height 144
click at [701, 414] on span "button" at bounding box center [733, 412] width 171 height 18
click at [753, 420] on span "button" at bounding box center [733, 412] width 171 height 18
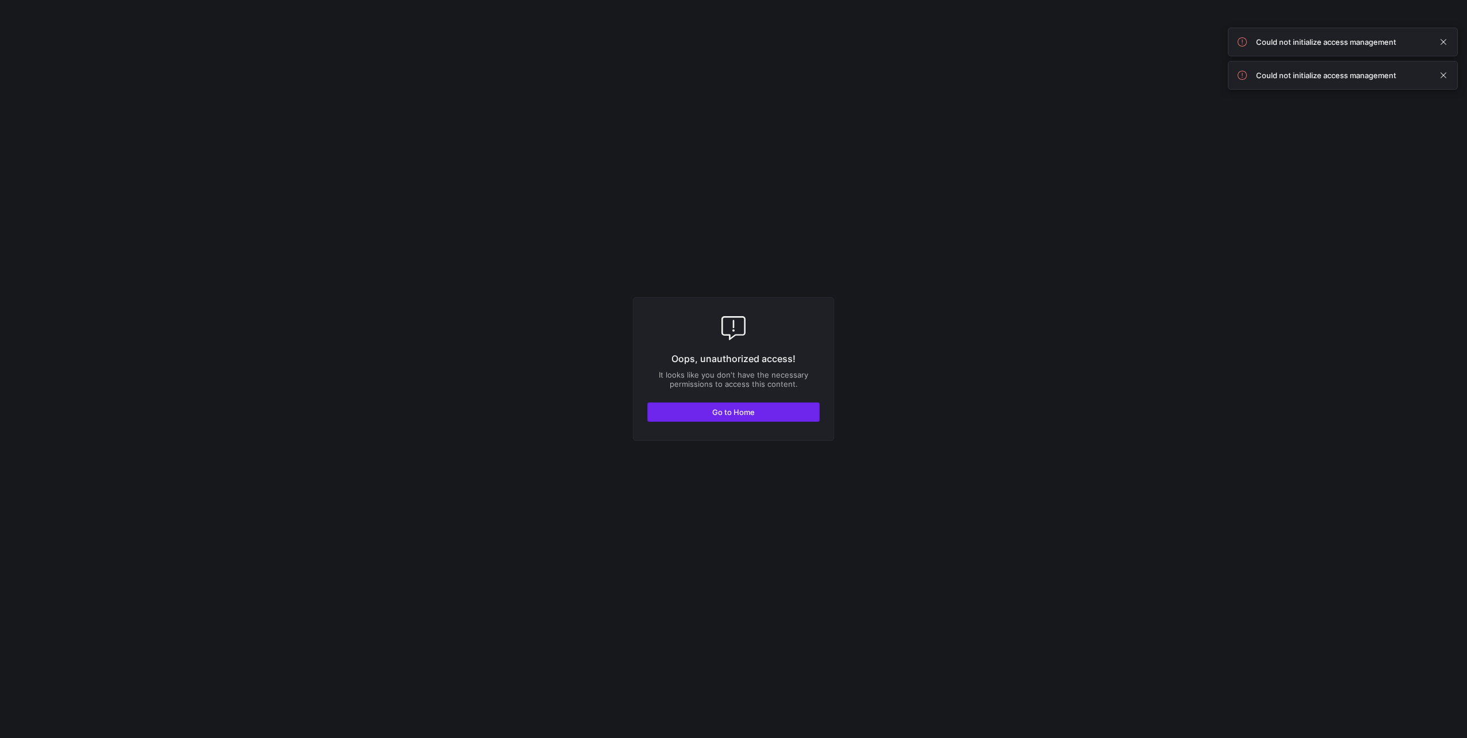
click at [794, 414] on span "button" at bounding box center [733, 412] width 171 height 18
click at [748, 416] on span "Go to Home" at bounding box center [733, 412] width 43 height 9
click at [745, 420] on span "button" at bounding box center [733, 412] width 171 height 18
click at [742, 417] on span "button" at bounding box center [733, 412] width 171 height 18
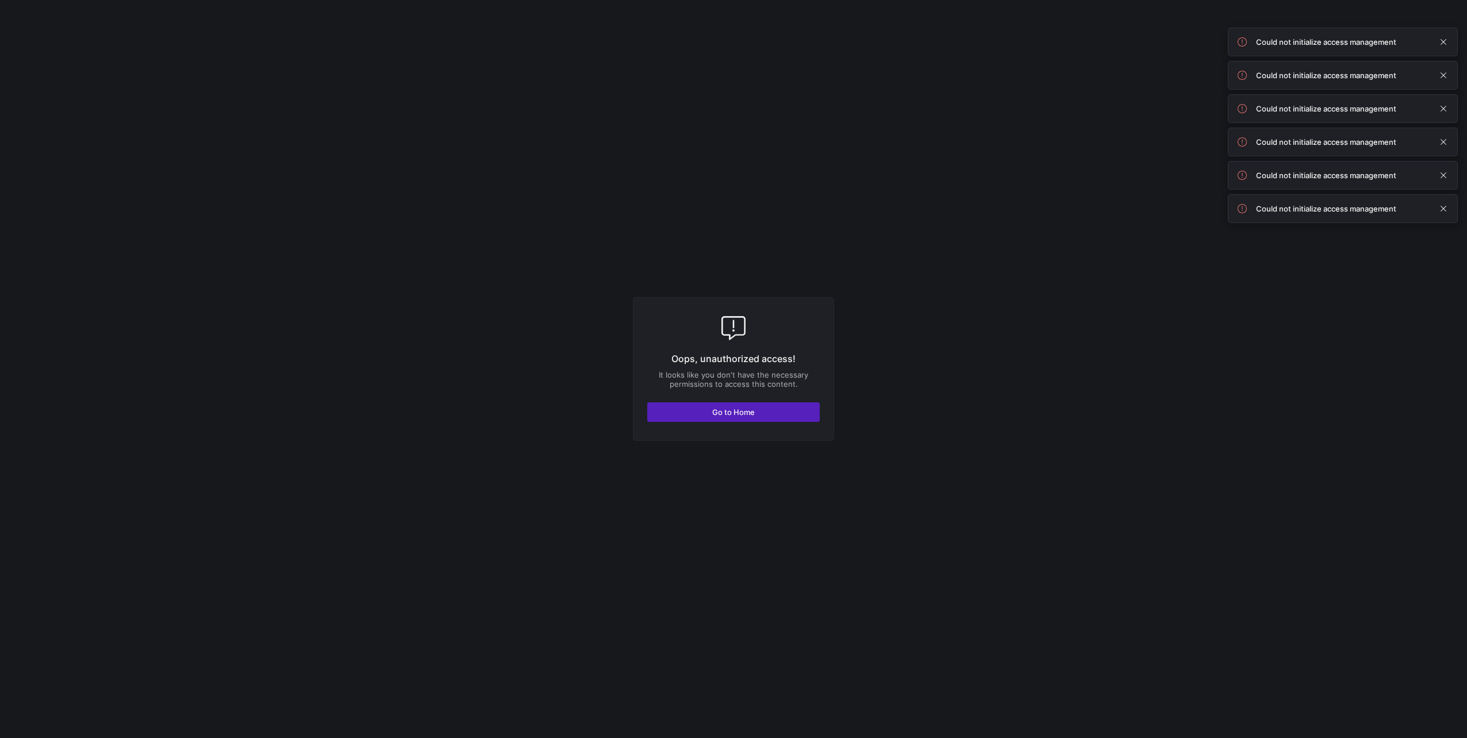
click at [1446, 50] on div "Could not initialize access management" at bounding box center [1343, 42] width 230 height 29
click at [1445, 46] on span at bounding box center [1443, 42] width 14 height 14
click at [1445, 68] on span at bounding box center [1443, 75] width 14 height 14
click at [1445, 46] on span at bounding box center [1443, 42] width 14 height 14
click at [1445, 61] on div "Could not initialize access management" at bounding box center [1343, 75] width 230 height 29
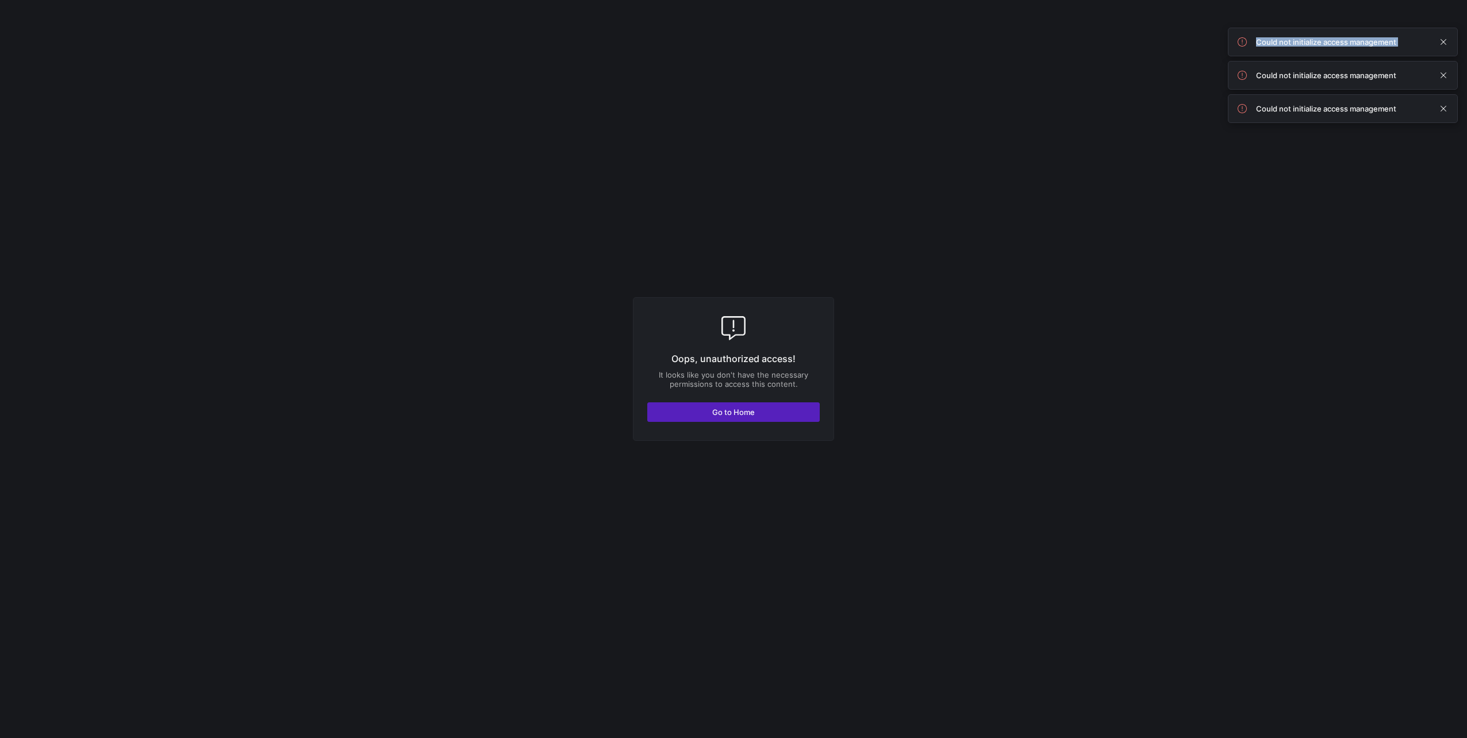
copy div "Could not initialize access management"
click at [1445, 46] on span at bounding box center [1443, 42] width 14 height 14
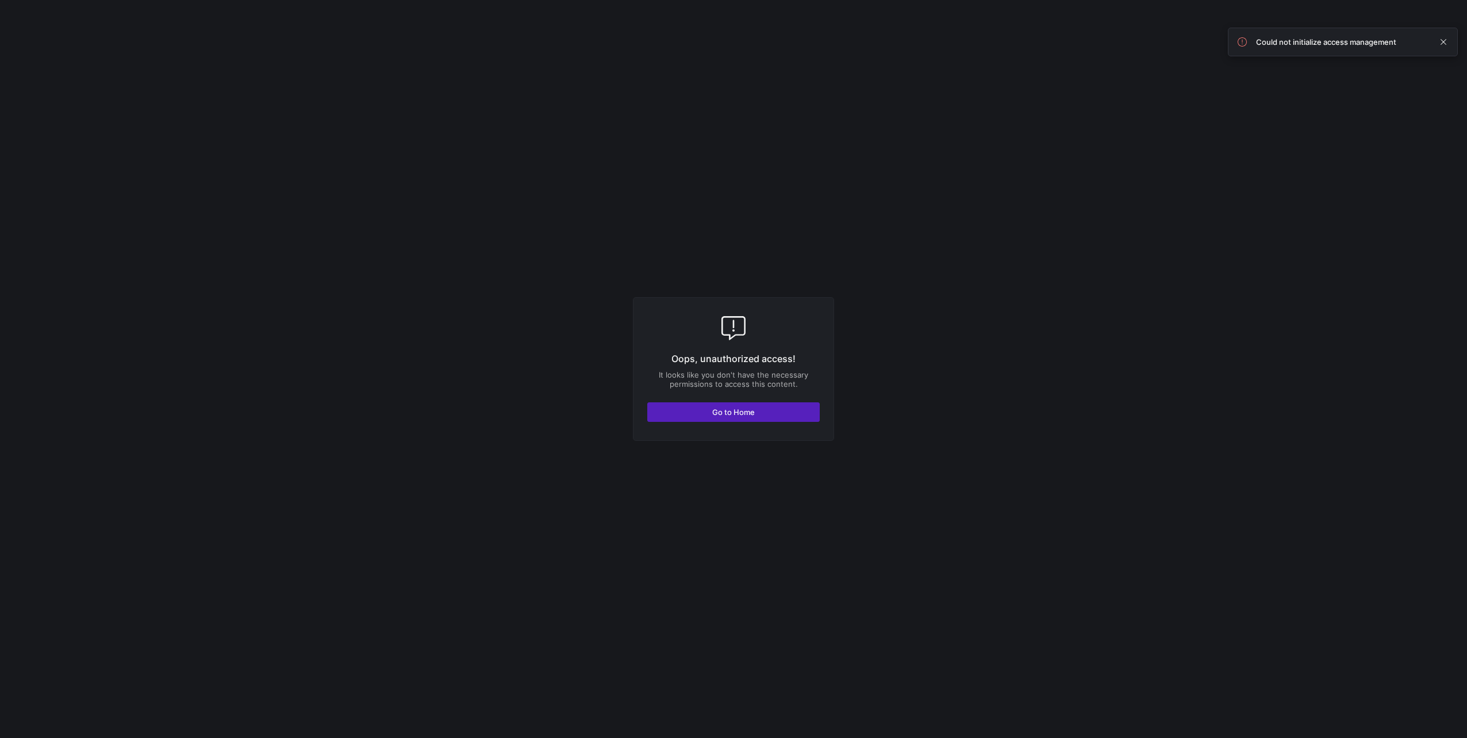
click at [1445, 46] on span at bounding box center [1443, 42] width 14 height 14
click at [764, 412] on span "button" at bounding box center [733, 412] width 171 height 18
click at [740, 416] on span "Go to Home" at bounding box center [733, 412] width 43 height 9
click at [746, 403] on span "button" at bounding box center [733, 412] width 171 height 18
click at [688, 398] on div "Oops, unauthorized access! It looks like you don't have the necessary permissio…" at bounding box center [733, 369] width 201 height 144
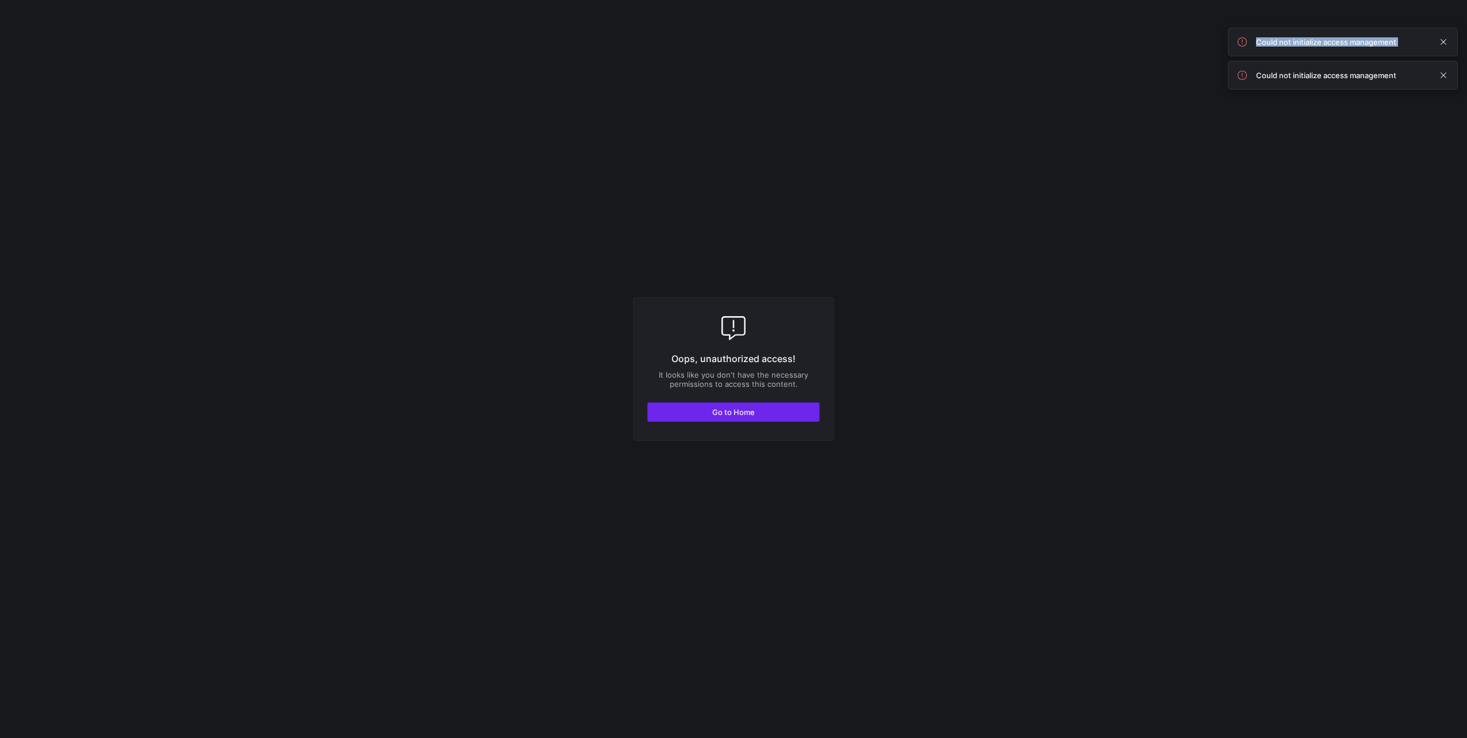
drag, startPoint x: 688, startPoint y: 398, endPoint x: 698, endPoint y: 411, distance: 16.0
click at [698, 411] on span "button" at bounding box center [733, 412] width 171 height 18
click at [751, 408] on span "Go to Home" at bounding box center [733, 412] width 43 height 9
click at [764, 415] on span "button" at bounding box center [733, 412] width 171 height 18
click at [727, 408] on span "Go to Home" at bounding box center [733, 412] width 43 height 9
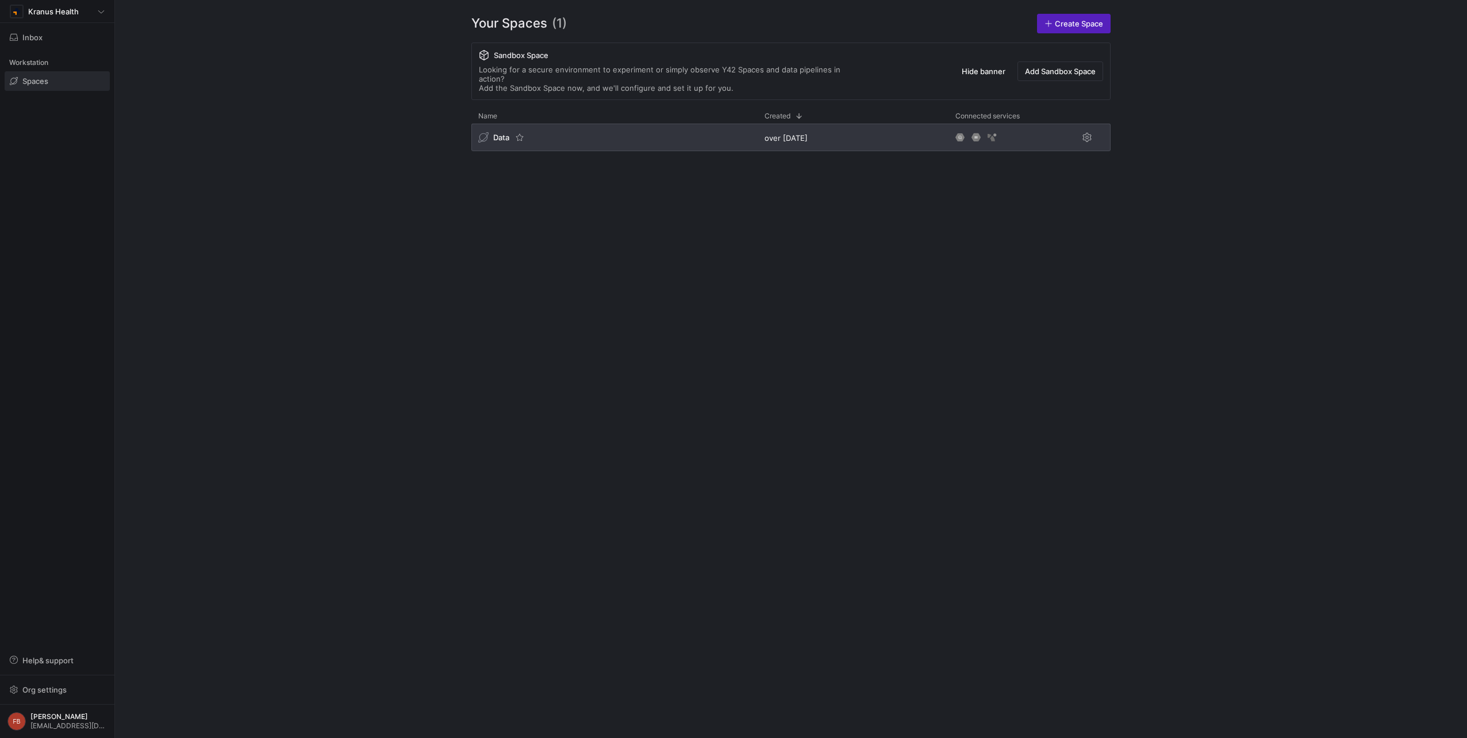
click at [506, 133] on span "Data" at bounding box center [501, 137] width 16 height 9
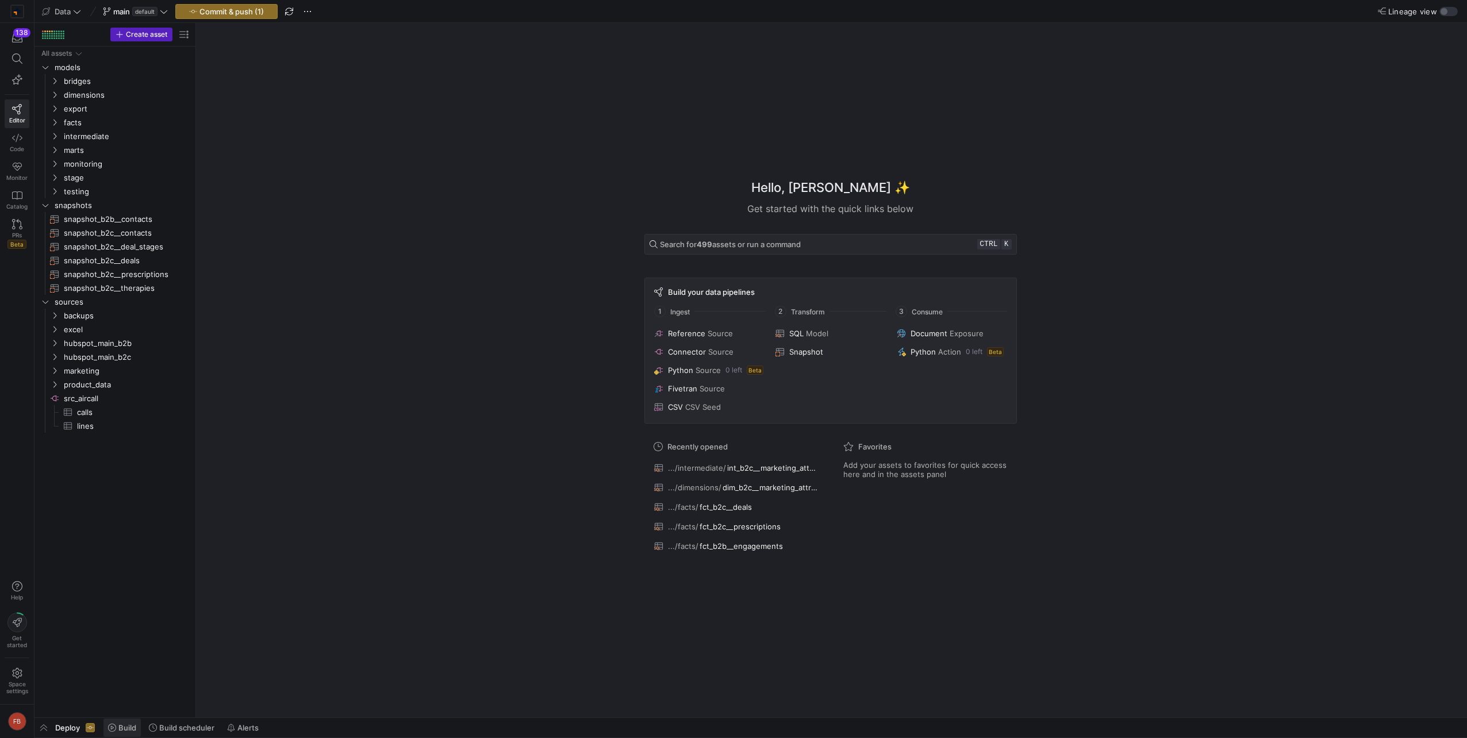
click at [125, 723] on span "Build" at bounding box center [127, 727] width 18 height 9
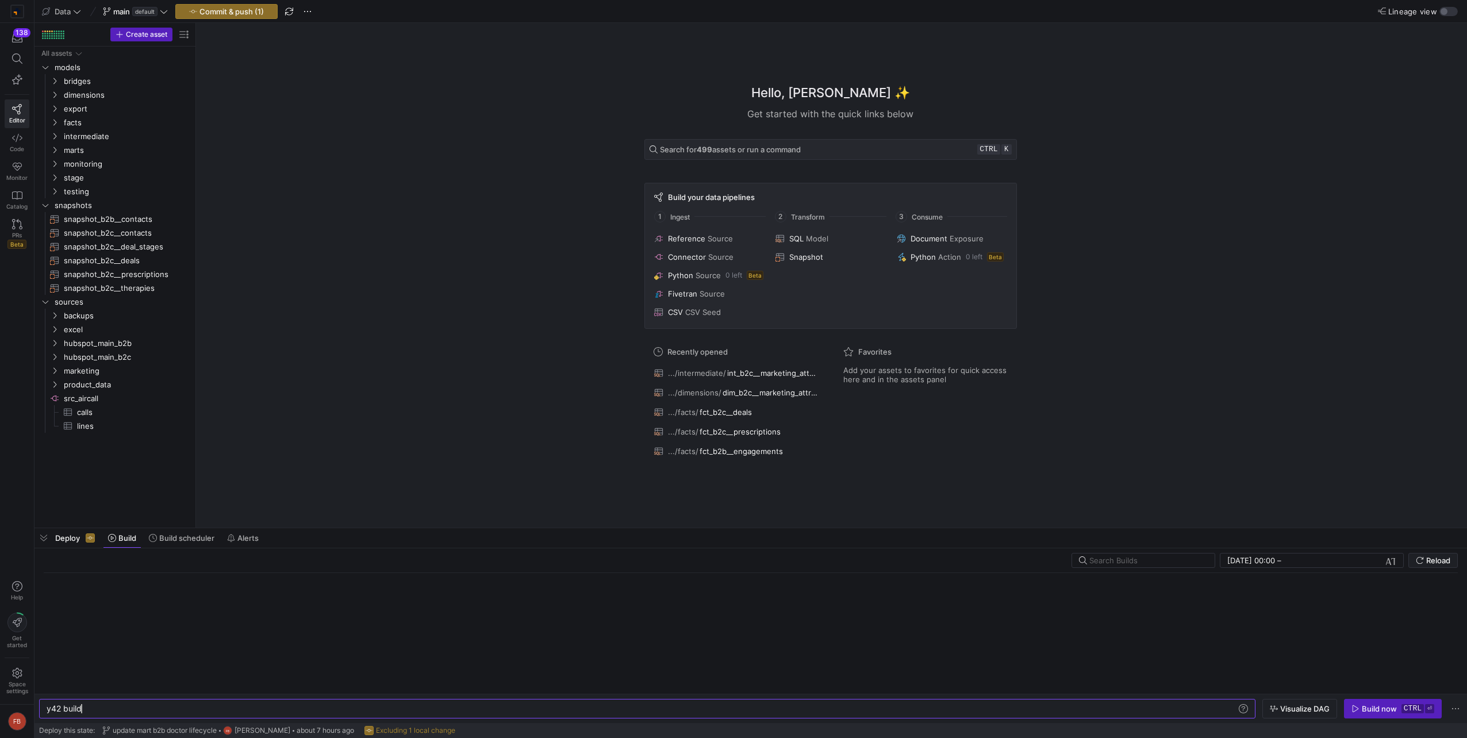
scroll to position [0, 34]
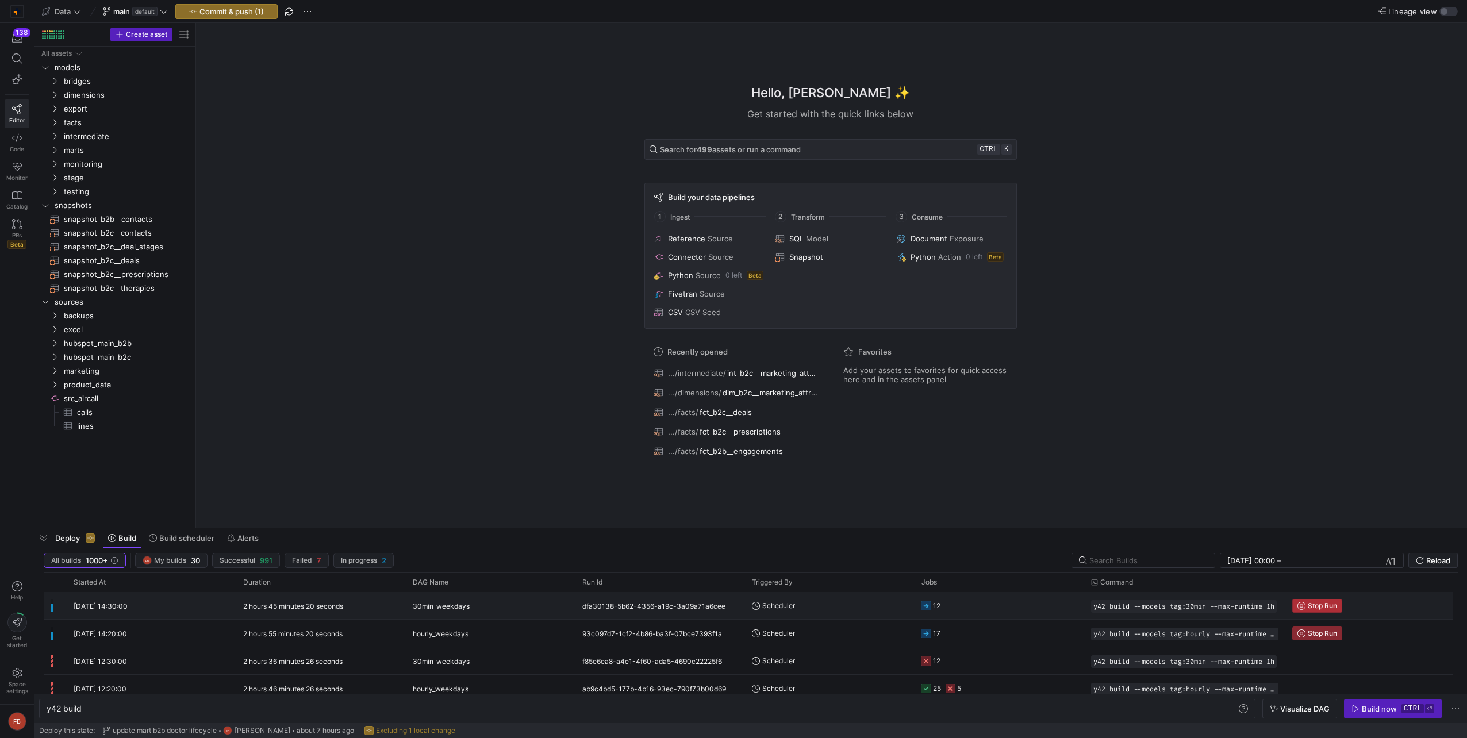
click at [1313, 604] on span "Stop Run" at bounding box center [1322, 606] width 29 height 8
click at [1315, 634] on span "Stop Run" at bounding box center [1322, 633] width 29 height 8
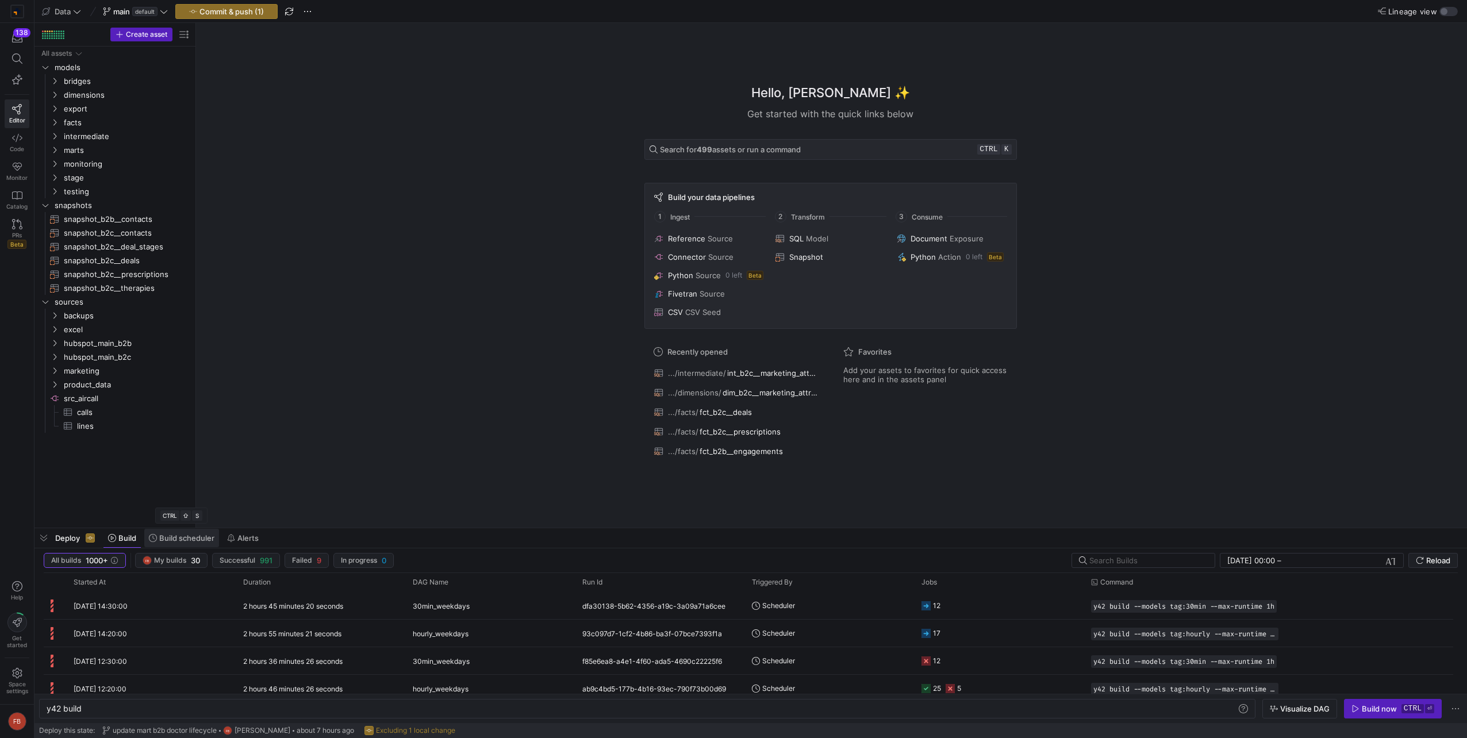
click at [185, 537] on span "Build scheduler" at bounding box center [186, 537] width 55 height 9
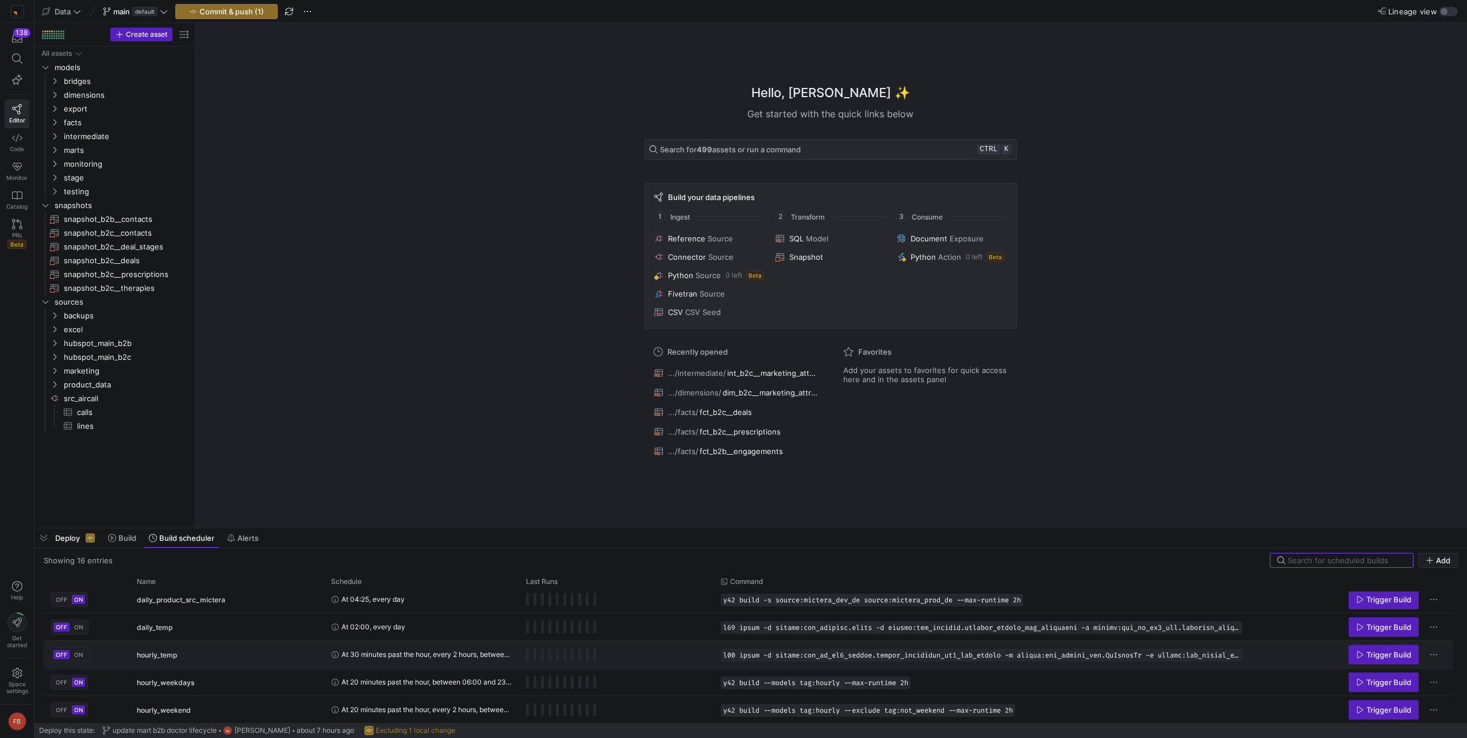
scroll to position [310, 0]
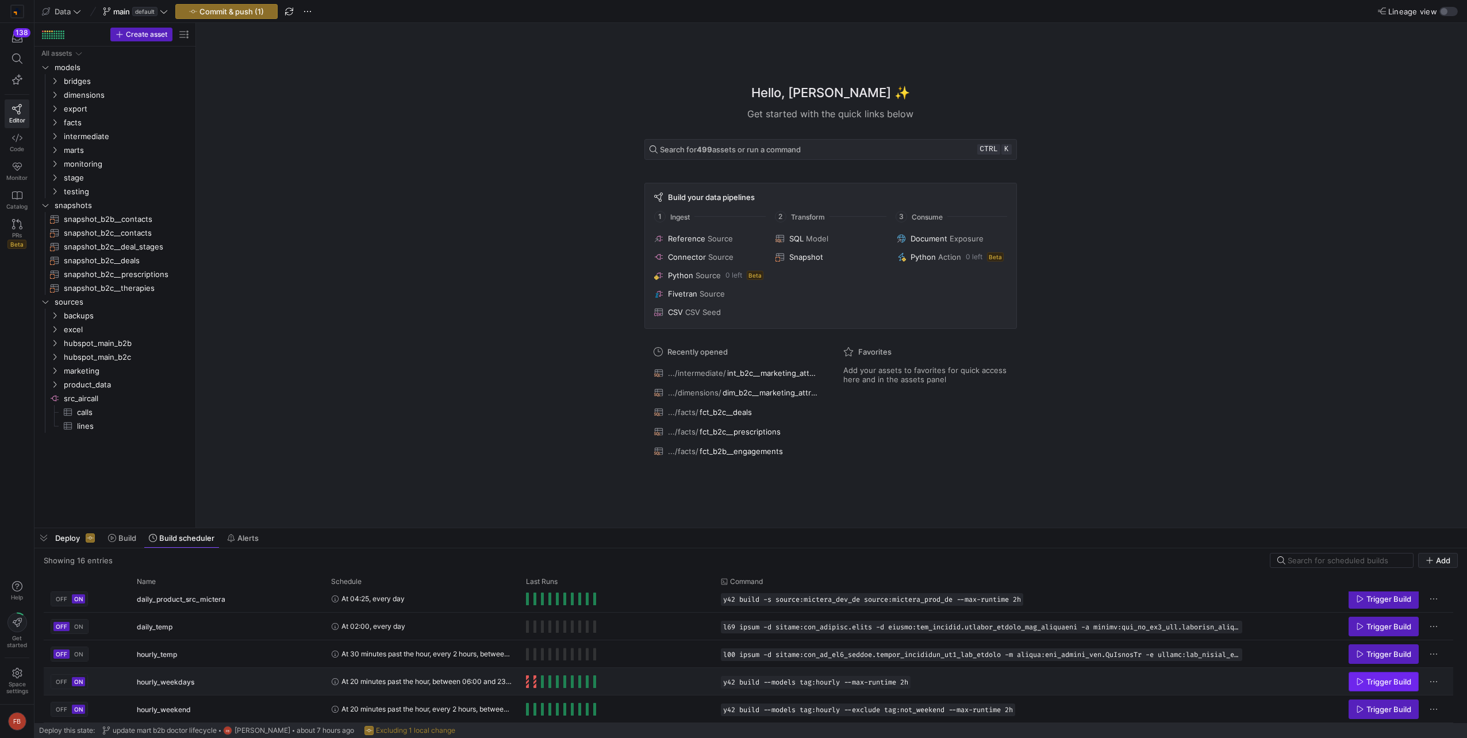
click at [1389, 681] on span "Trigger Build" at bounding box center [1388, 681] width 45 height 9
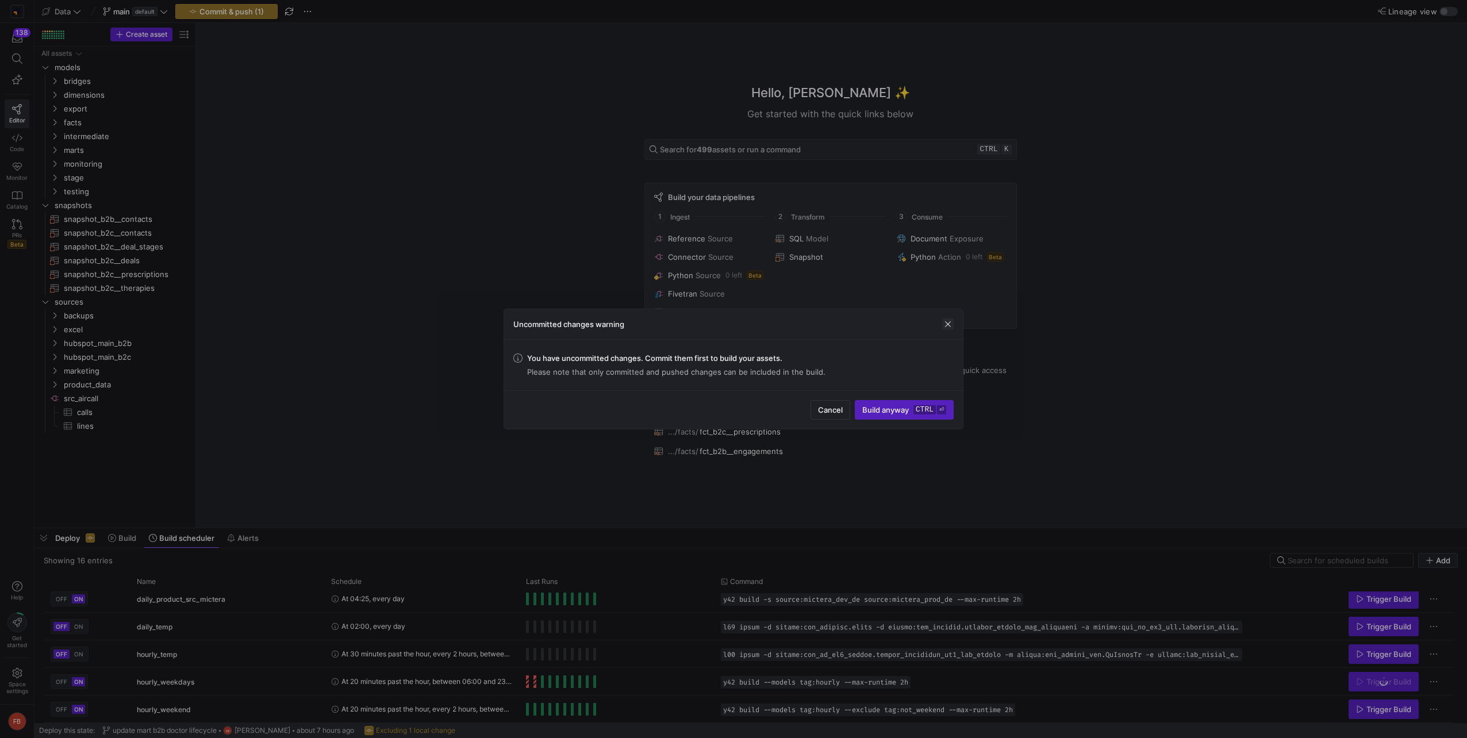
drag, startPoint x: 941, startPoint y: 322, endPoint x: 947, endPoint y: 322, distance: 6.3
click at [941, 322] on div "Uncommitted changes warning" at bounding box center [733, 324] width 459 height 30
click at [952, 322] on span "button" at bounding box center [947, 323] width 11 height 11
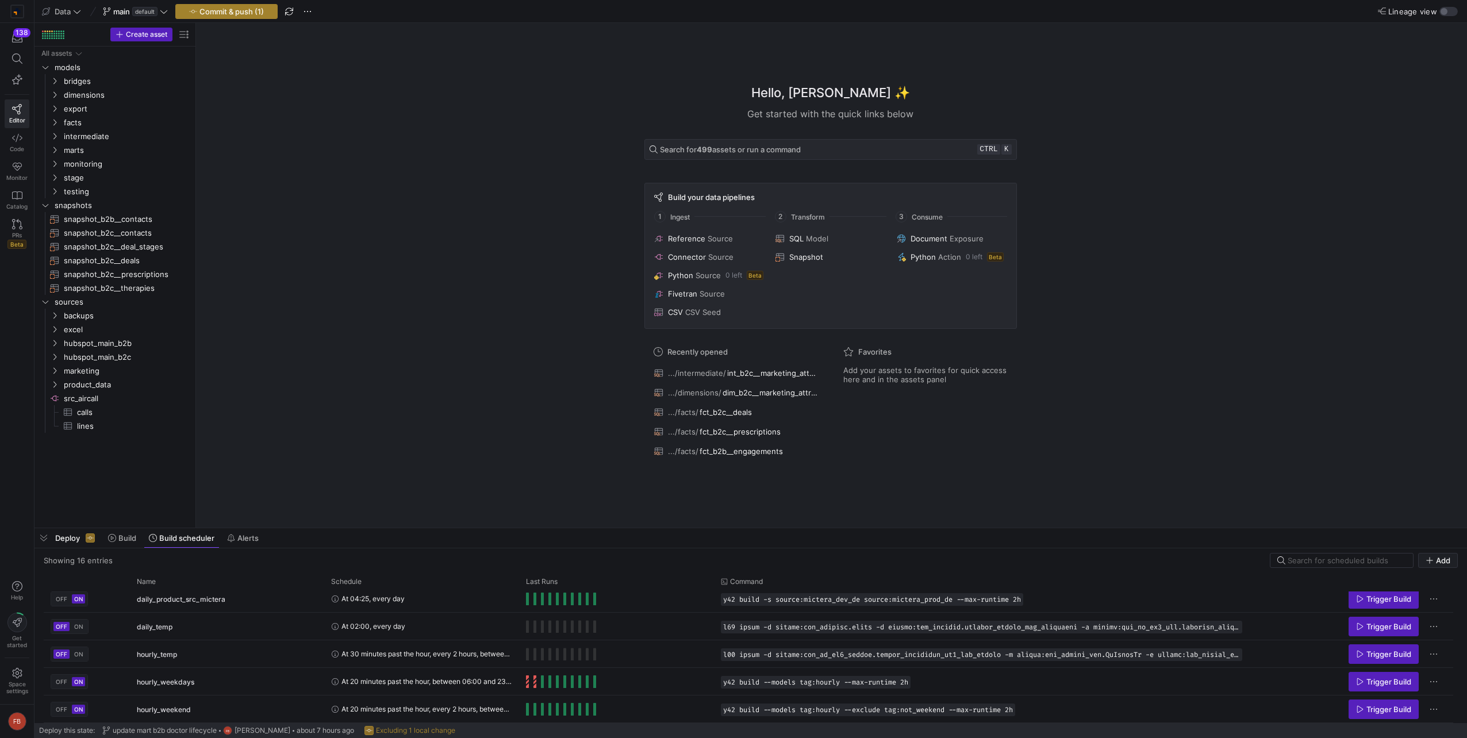
click at [201, 16] on span "button" at bounding box center [226, 12] width 101 height 14
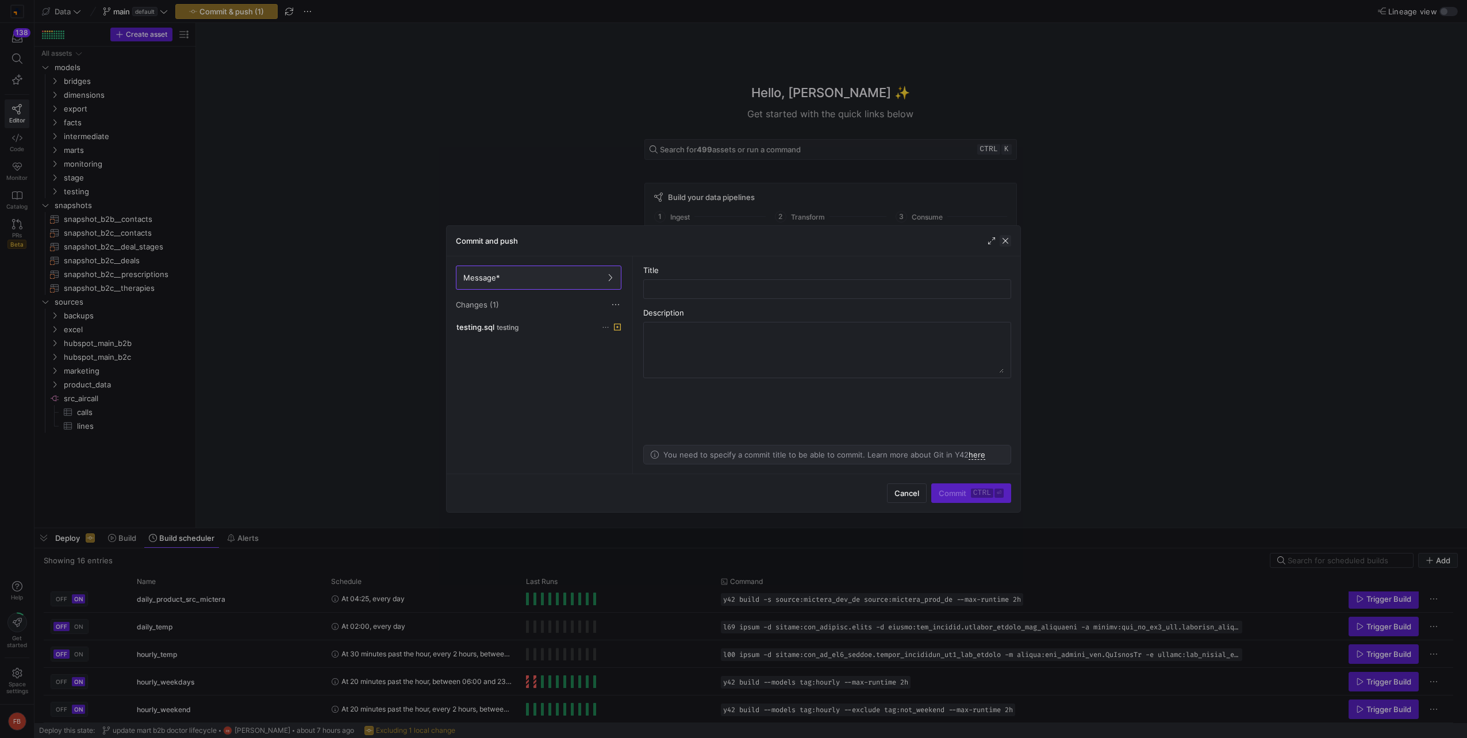
click at [1007, 238] on span "button" at bounding box center [1005, 240] width 11 height 11
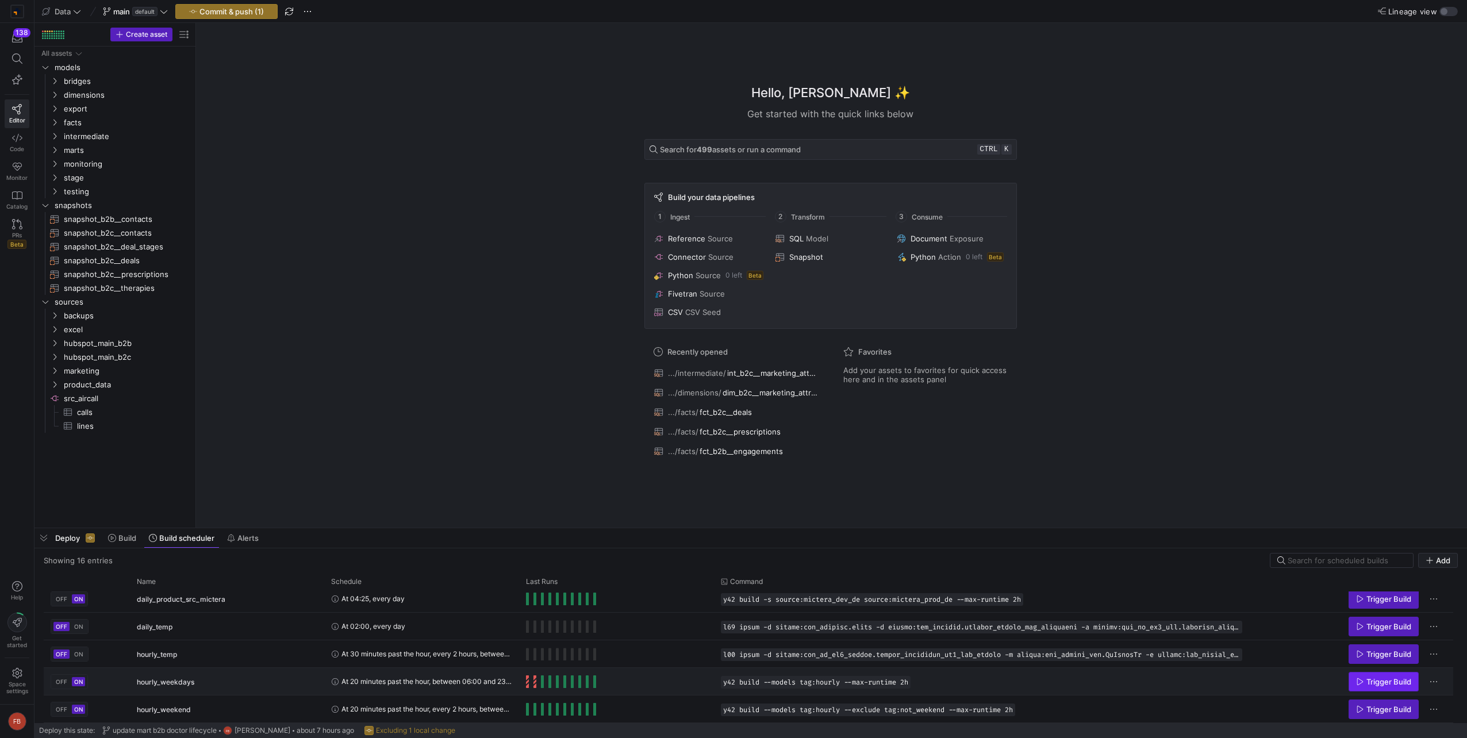
click at [1384, 679] on span "Trigger Build" at bounding box center [1388, 681] width 45 height 9
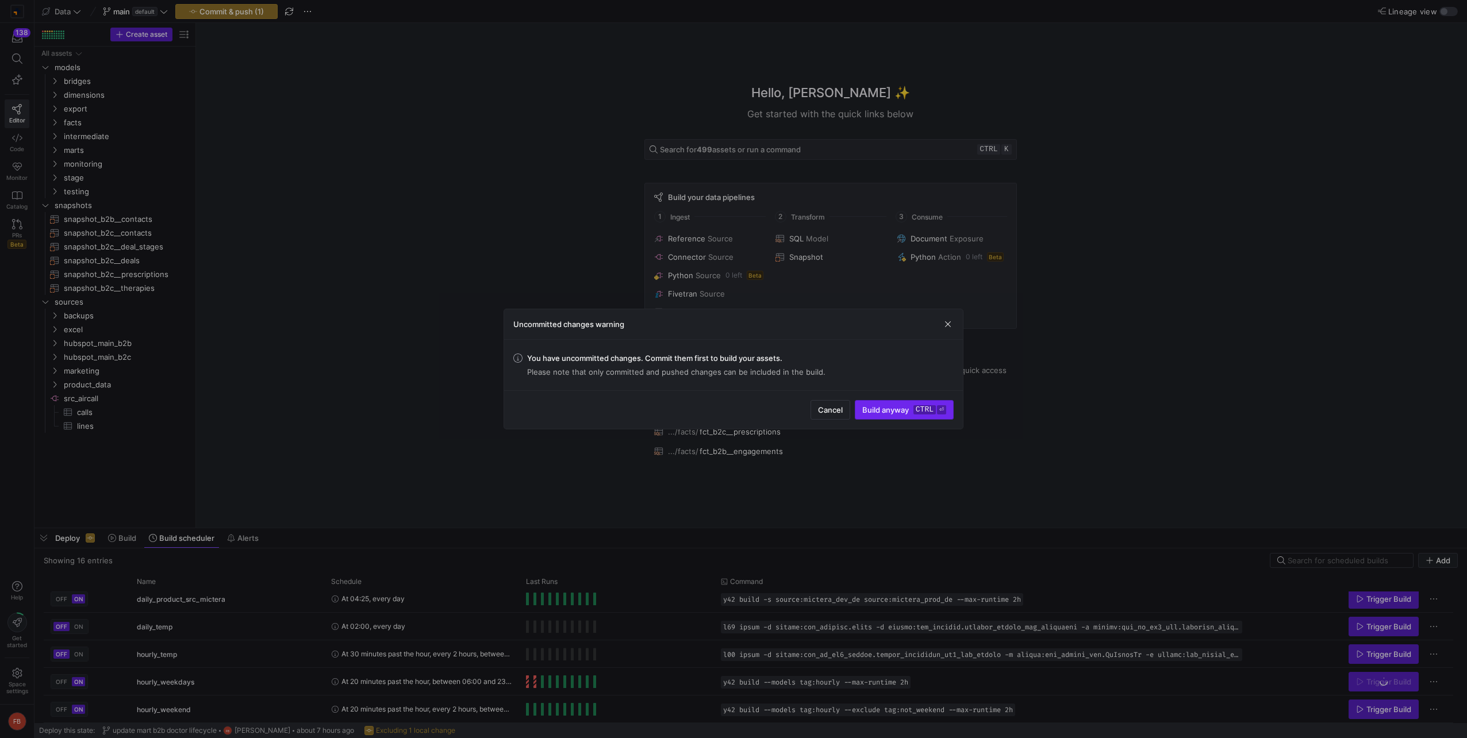
click at [910, 412] on span "Build anyway ctrl ⏎" at bounding box center [904, 409] width 84 height 9
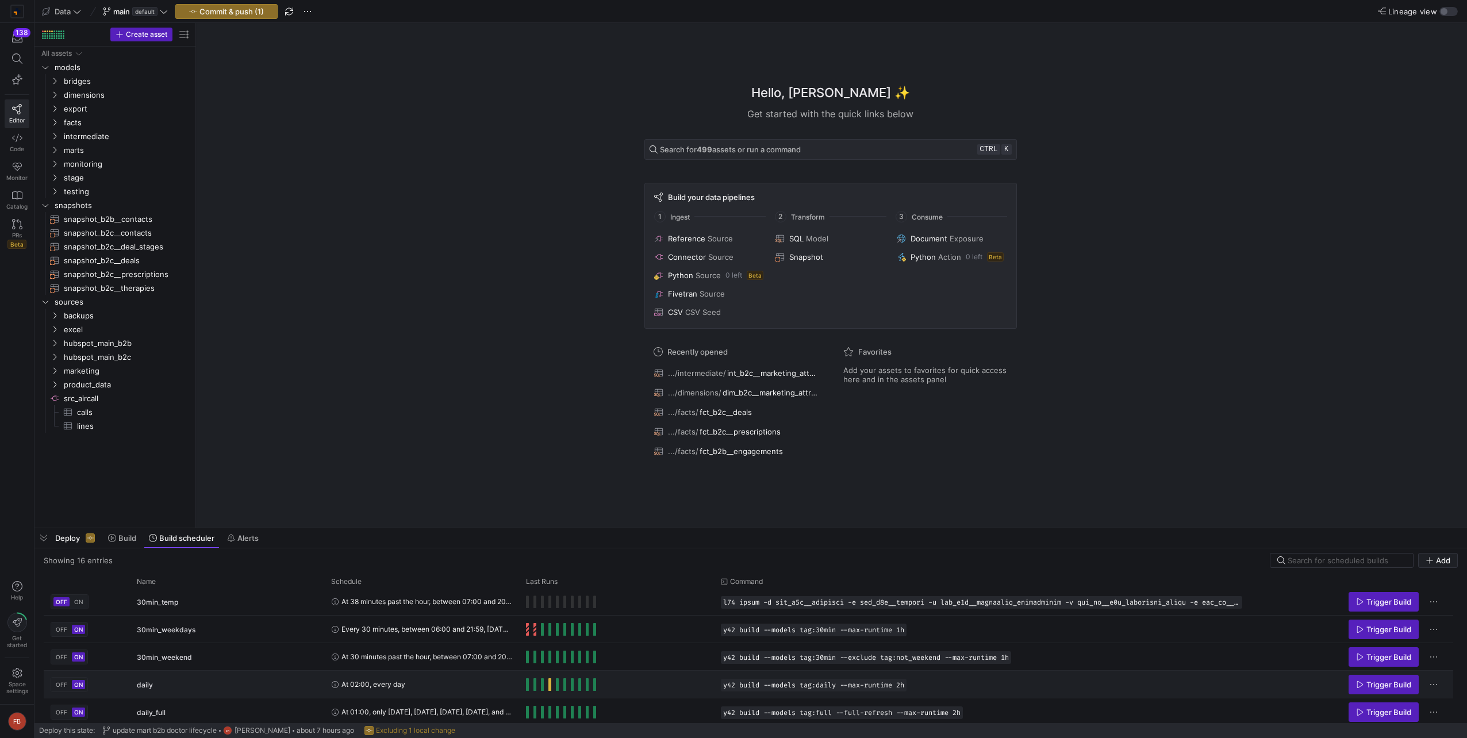
scroll to position [0, 0]
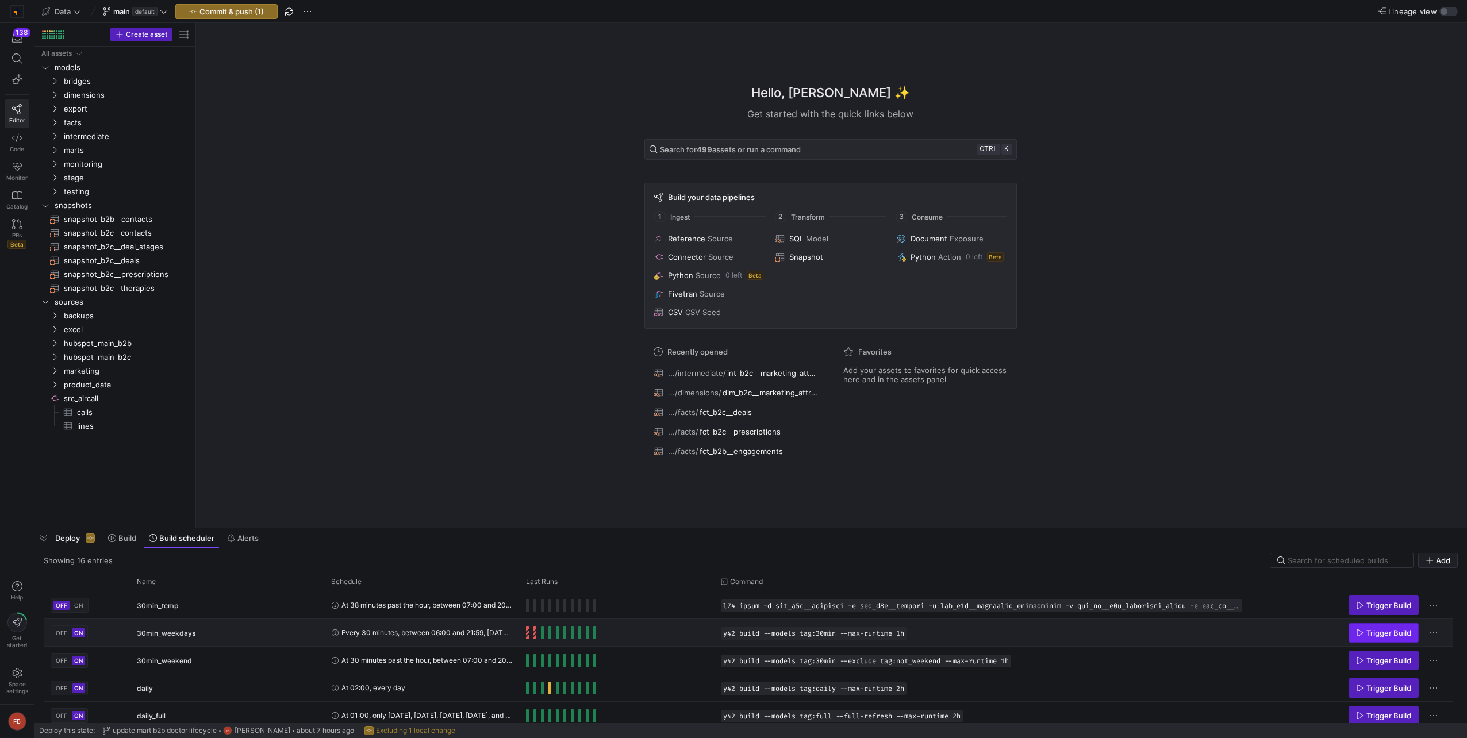
click at [1404, 635] on span "Trigger Build" at bounding box center [1388, 632] width 45 height 9
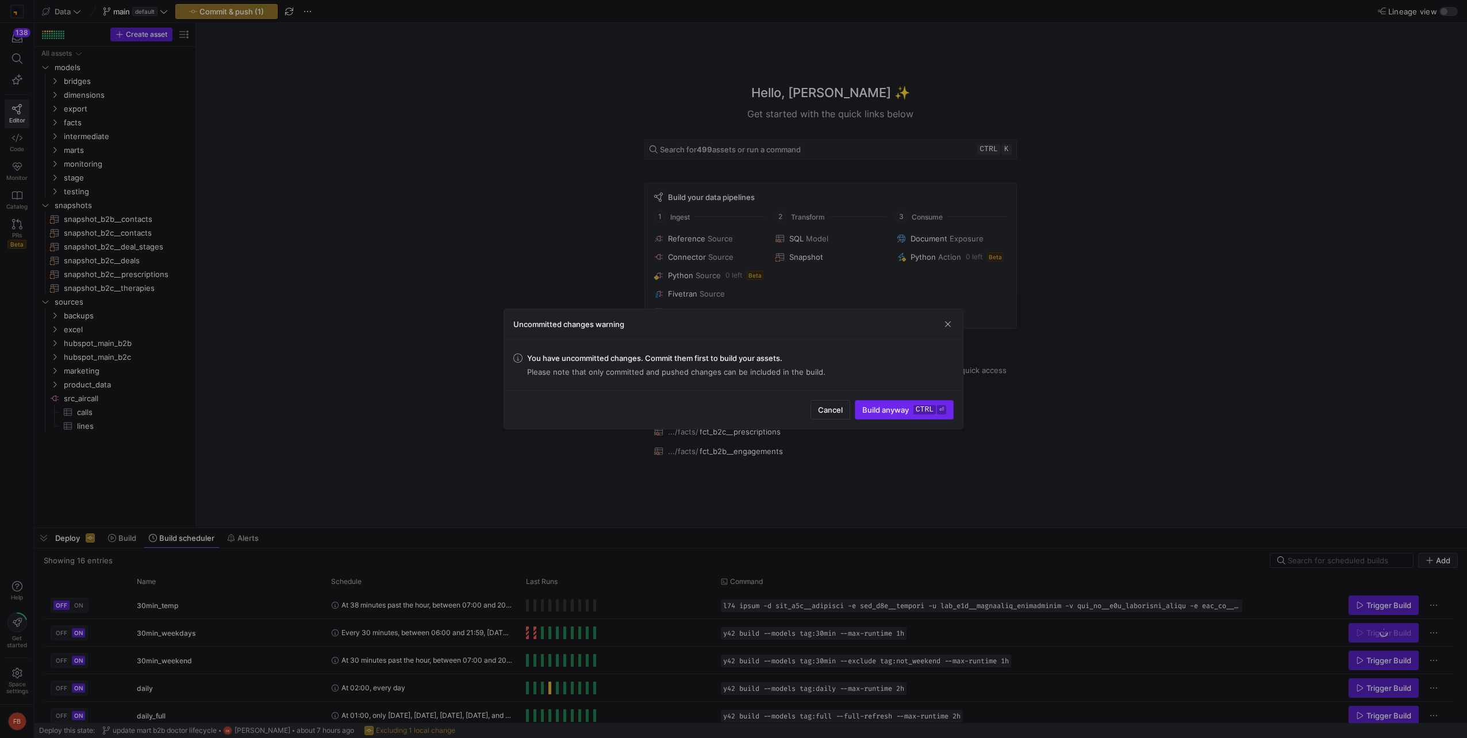
click at [876, 406] on span "Build anyway ctrl ⏎" at bounding box center [904, 409] width 84 height 9
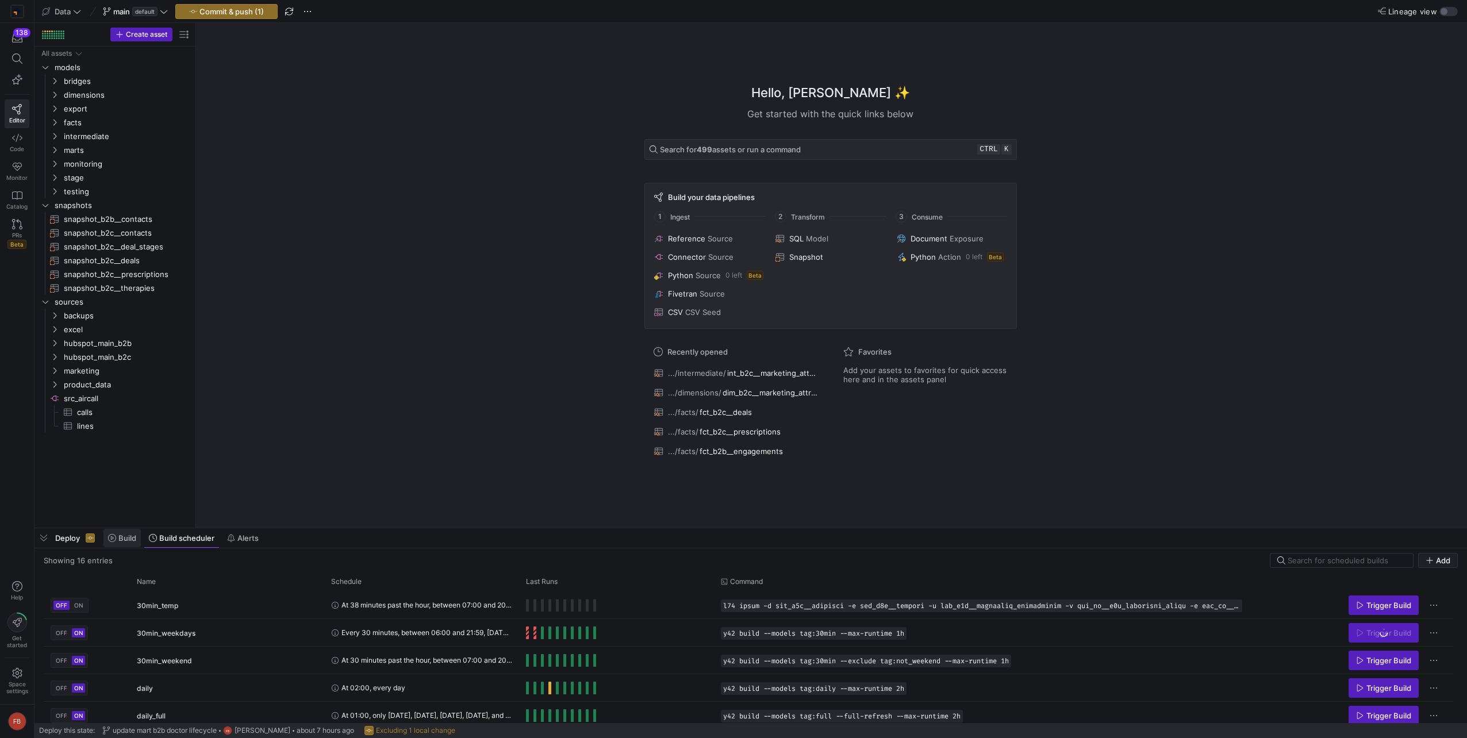
click at [132, 535] on span "Build" at bounding box center [127, 537] width 18 height 9
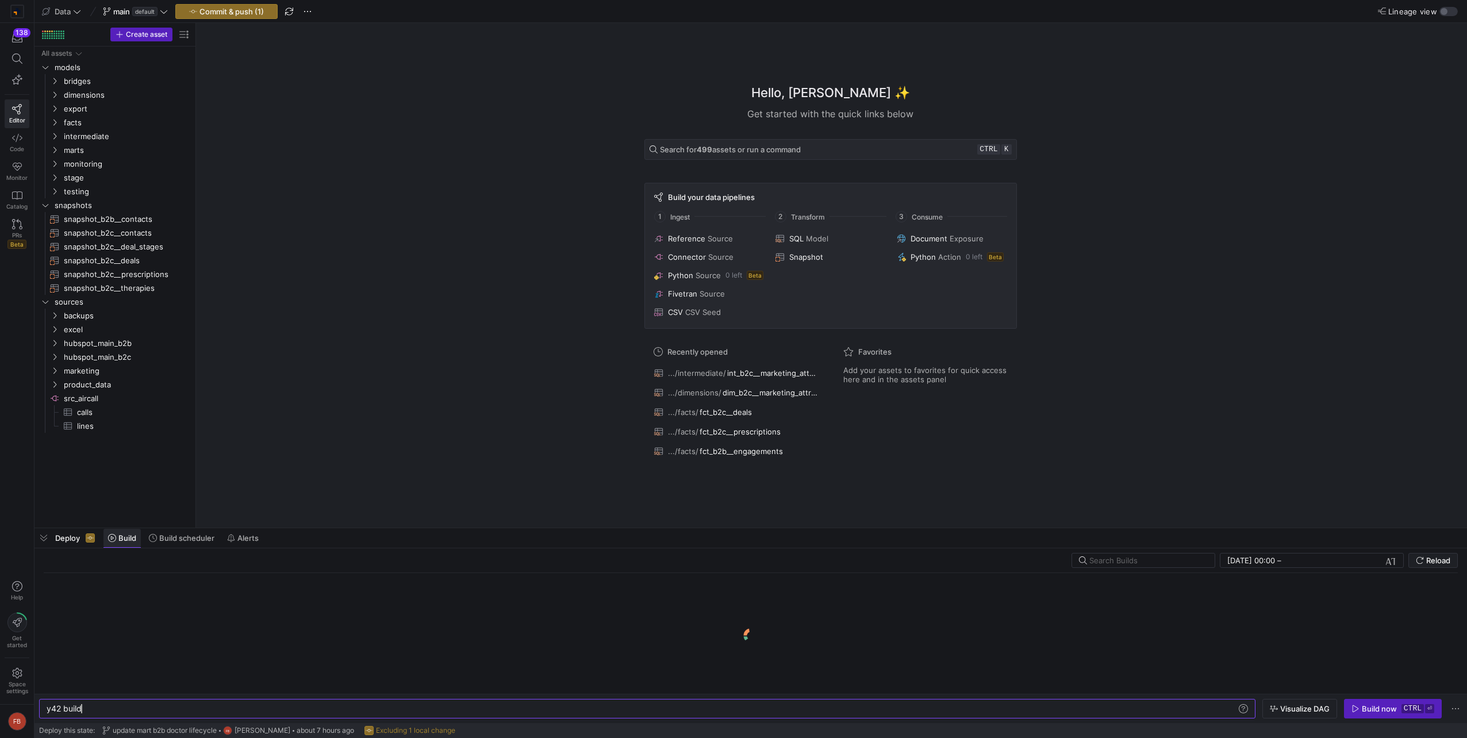
scroll to position [0, 34]
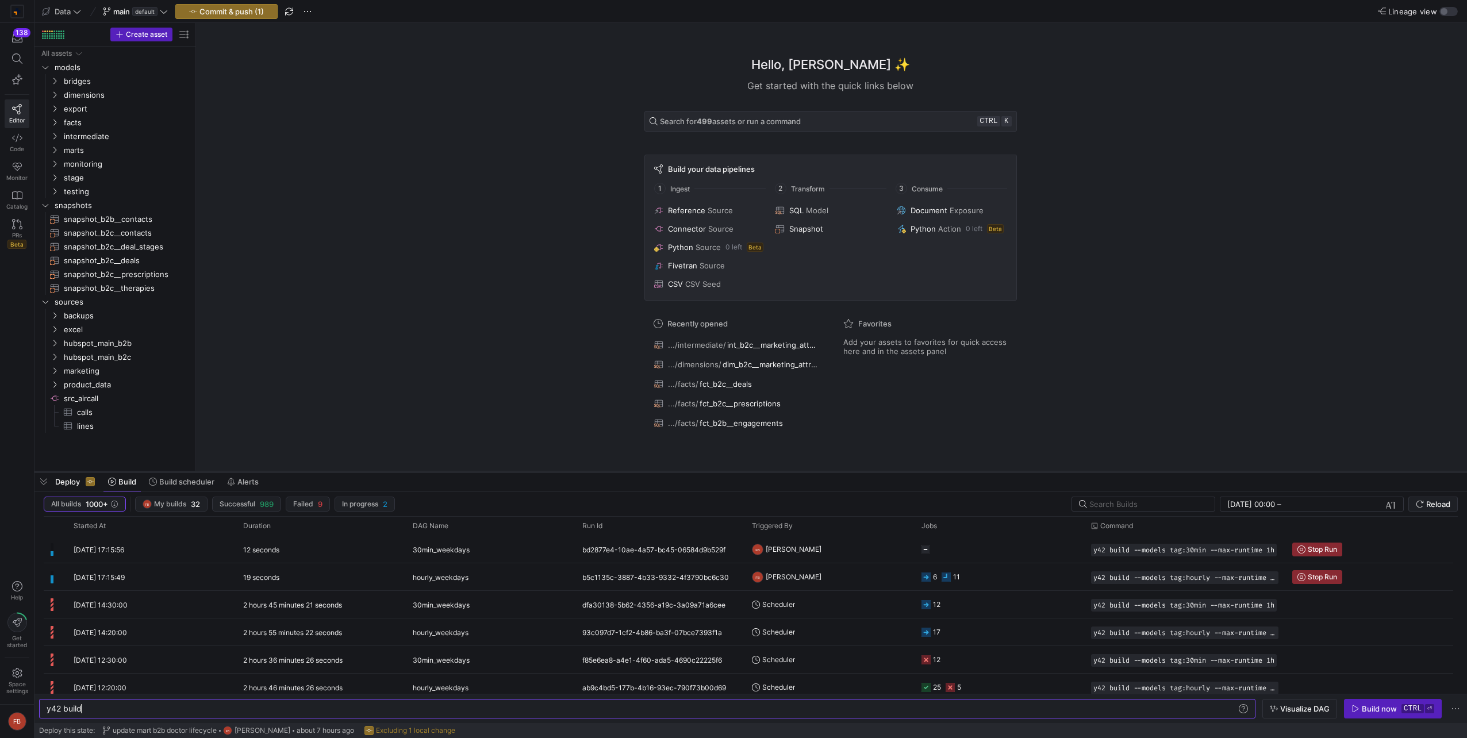
drag, startPoint x: 413, startPoint y: 528, endPoint x: 403, endPoint y: 470, distance: 58.9
click at [403, 470] on div at bounding box center [750, 472] width 1432 height 5
click at [173, 482] on span "Build scheduler" at bounding box center [186, 479] width 55 height 9
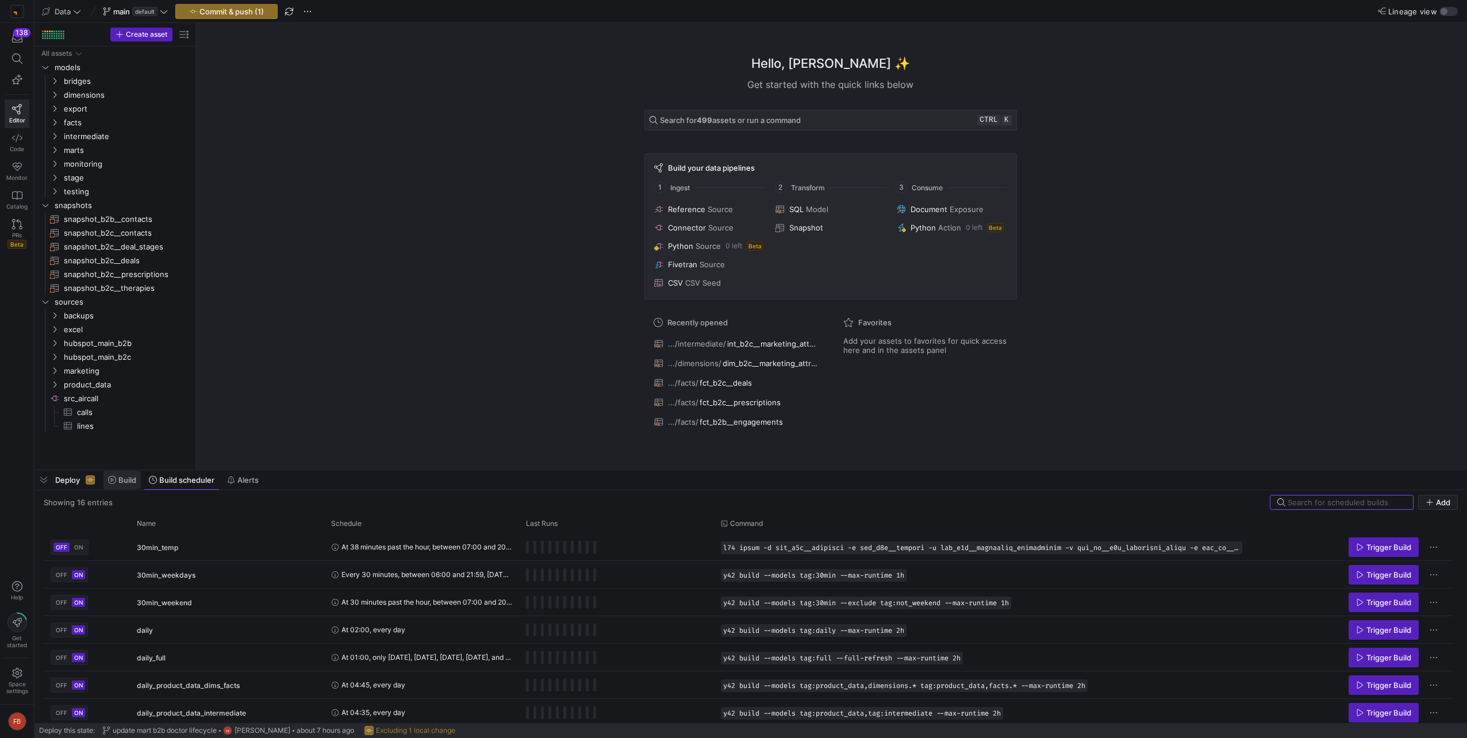
click at [132, 482] on span "Build" at bounding box center [127, 479] width 18 height 9
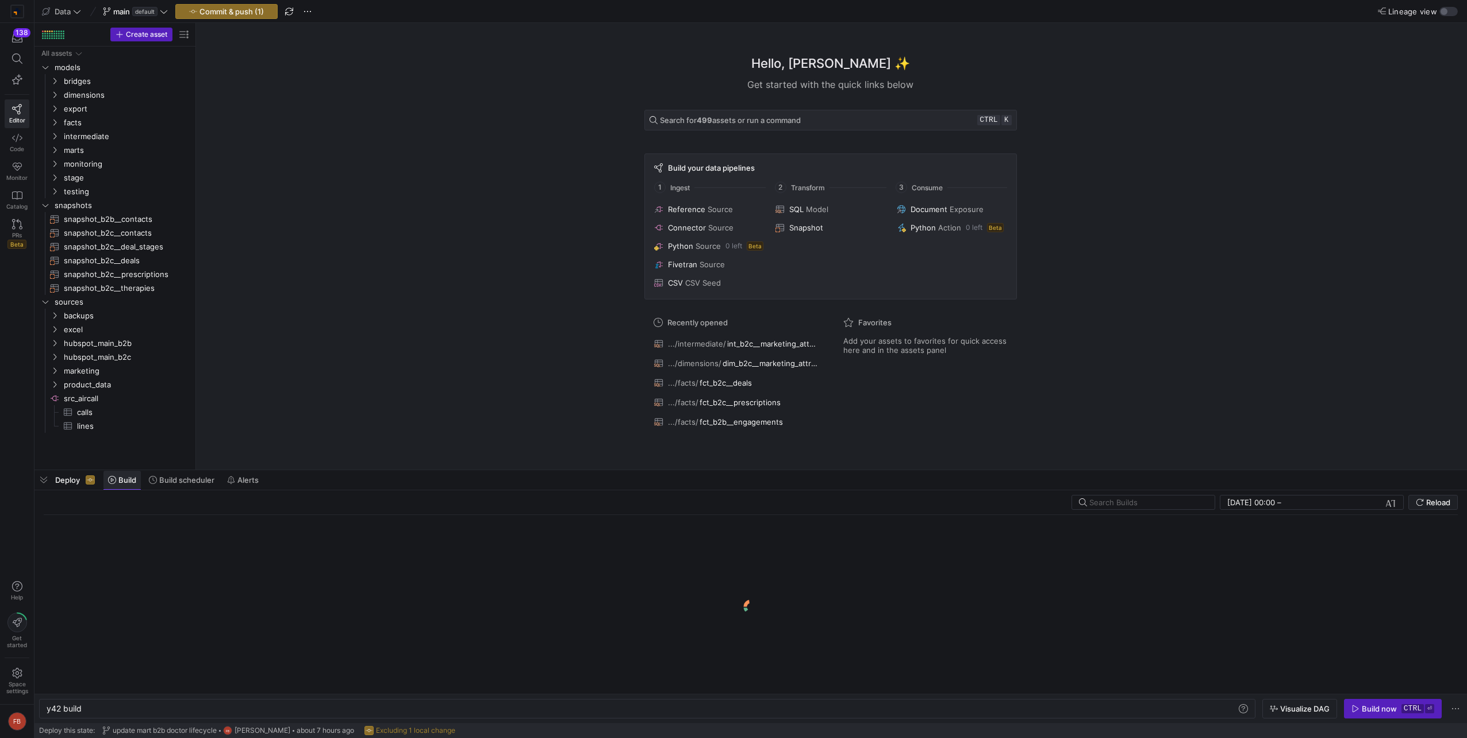
scroll to position [0, 34]
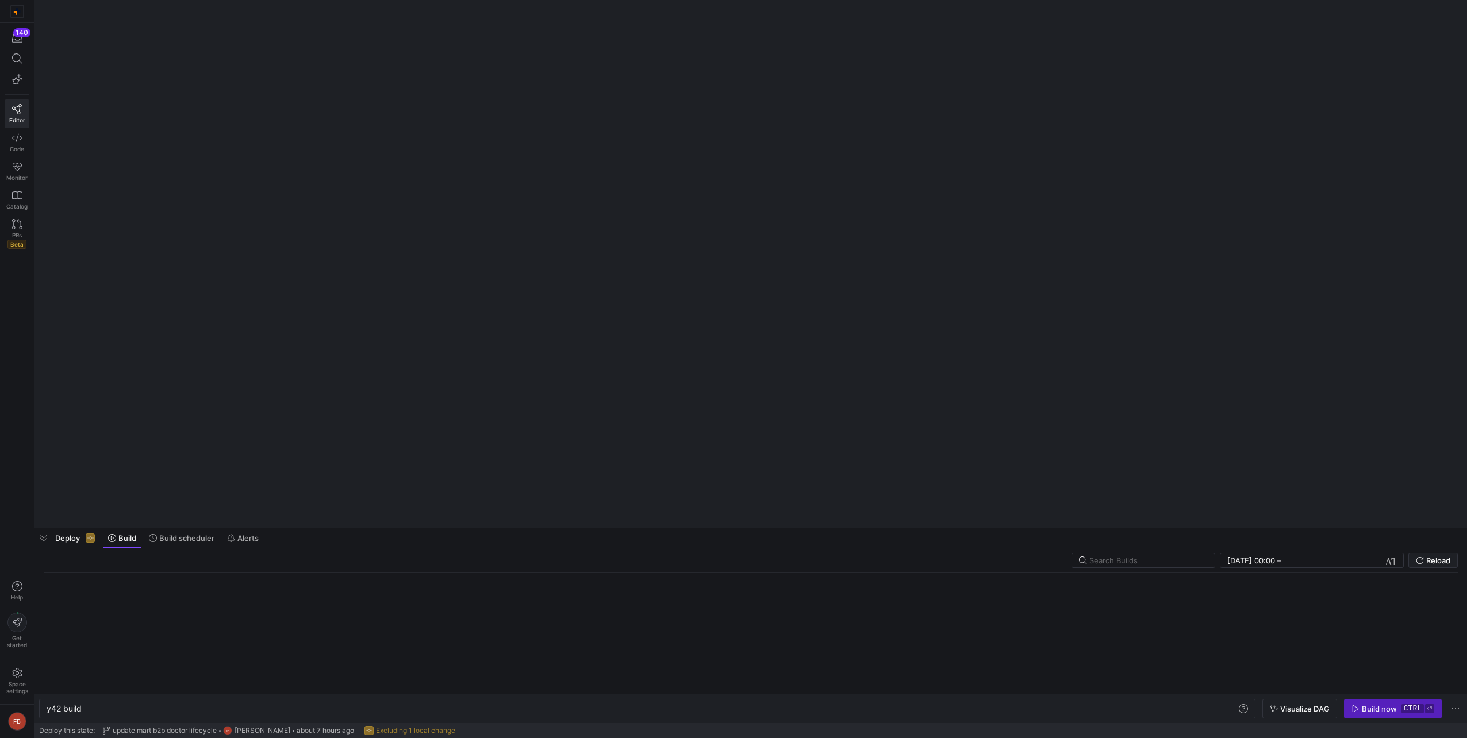
scroll to position [0, 34]
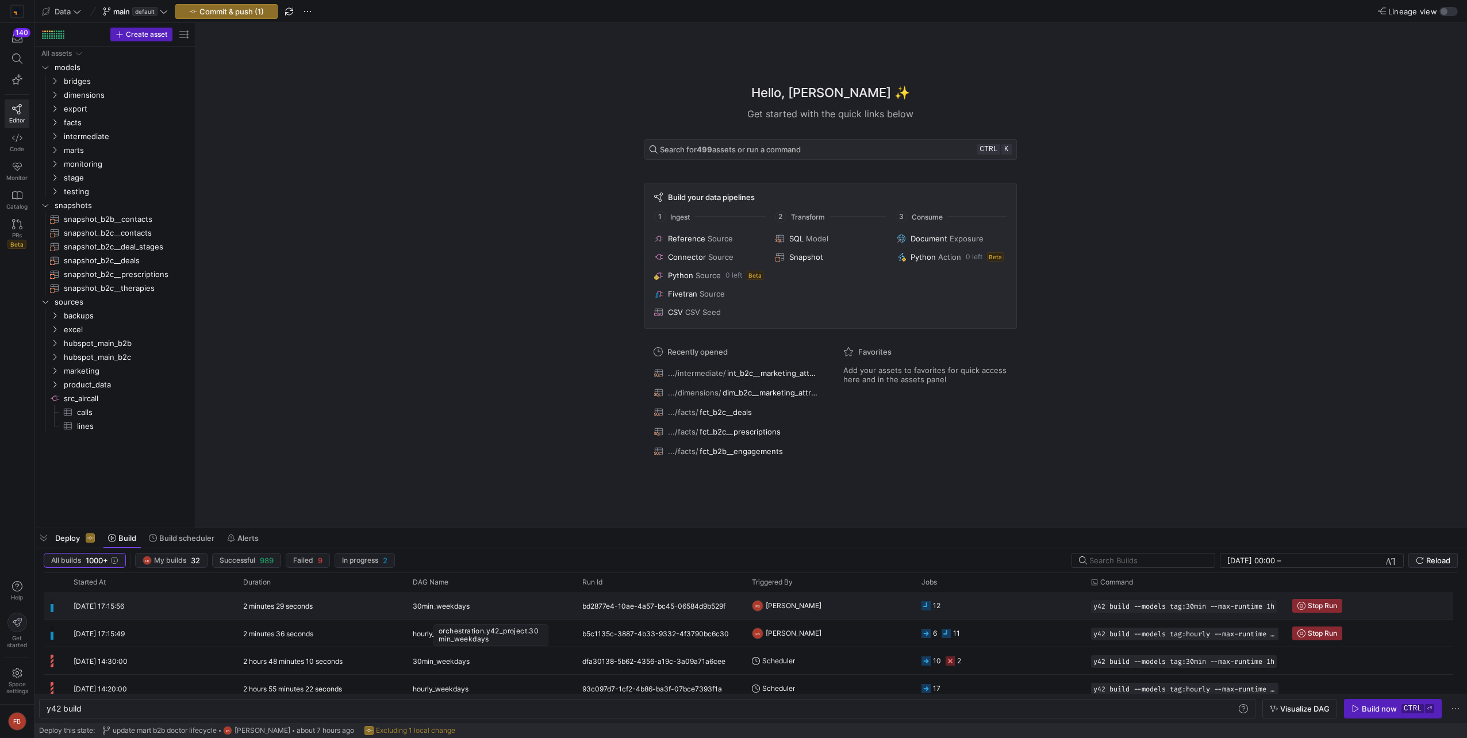
click at [486, 607] on div "30min_weekdays" at bounding box center [491, 606] width 156 height 27
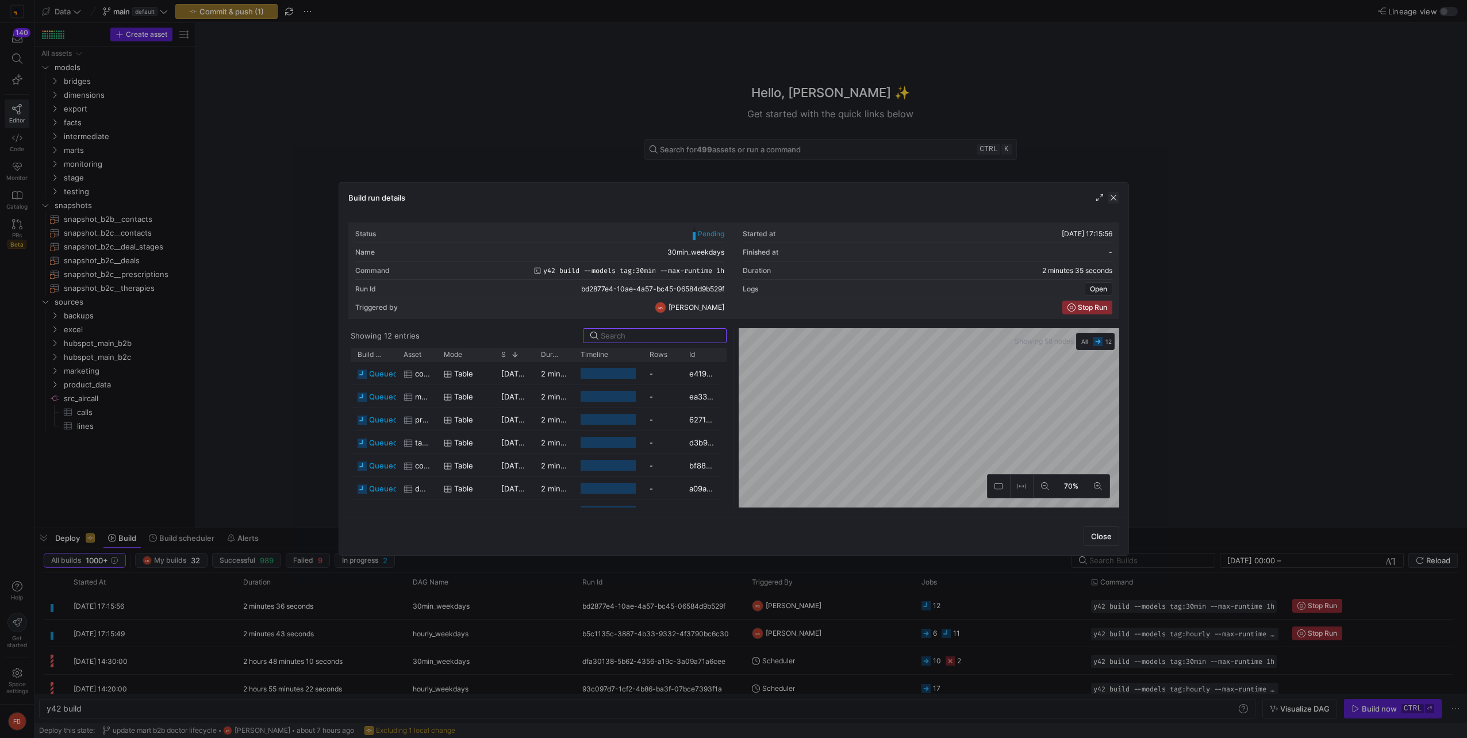
click at [1113, 197] on span "button" at bounding box center [1113, 197] width 11 height 11
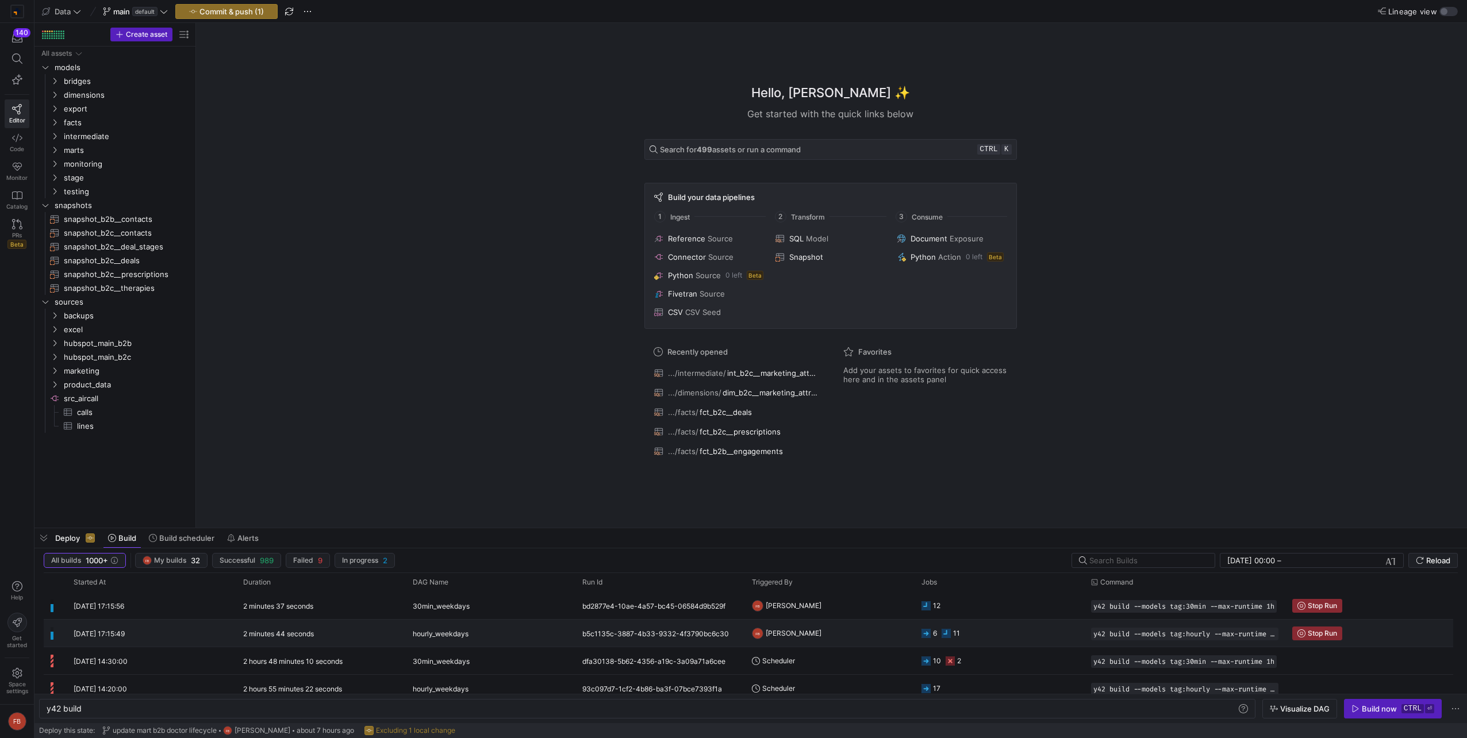
click at [681, 637] on div "b5c1135c-3887-4b33-9332-4f3790bc6c30" at bounding box center [660, 633] width 170 height 27
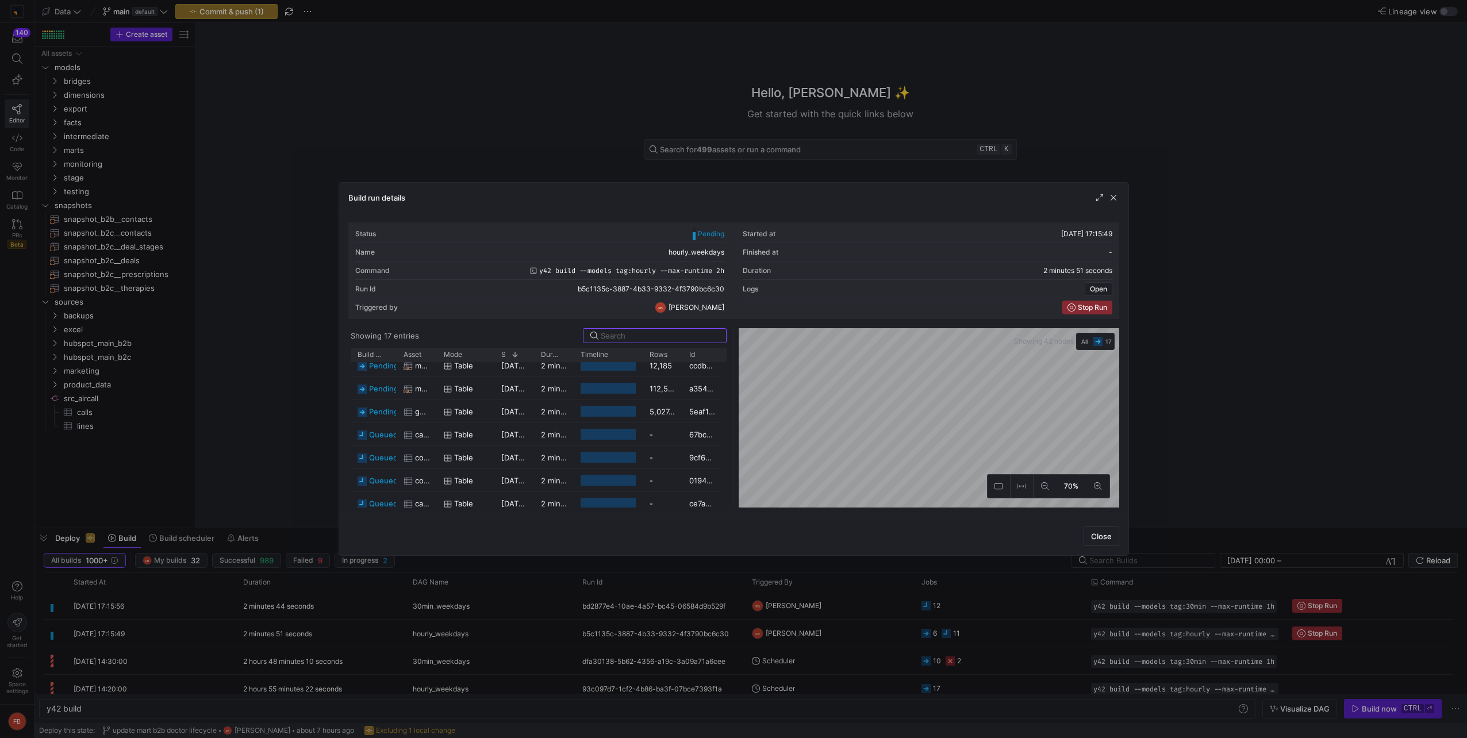
scroll to position [0, 0]
click at [1110, 193] on span "button" at bounding box center [1113, 197] width 11 height 11
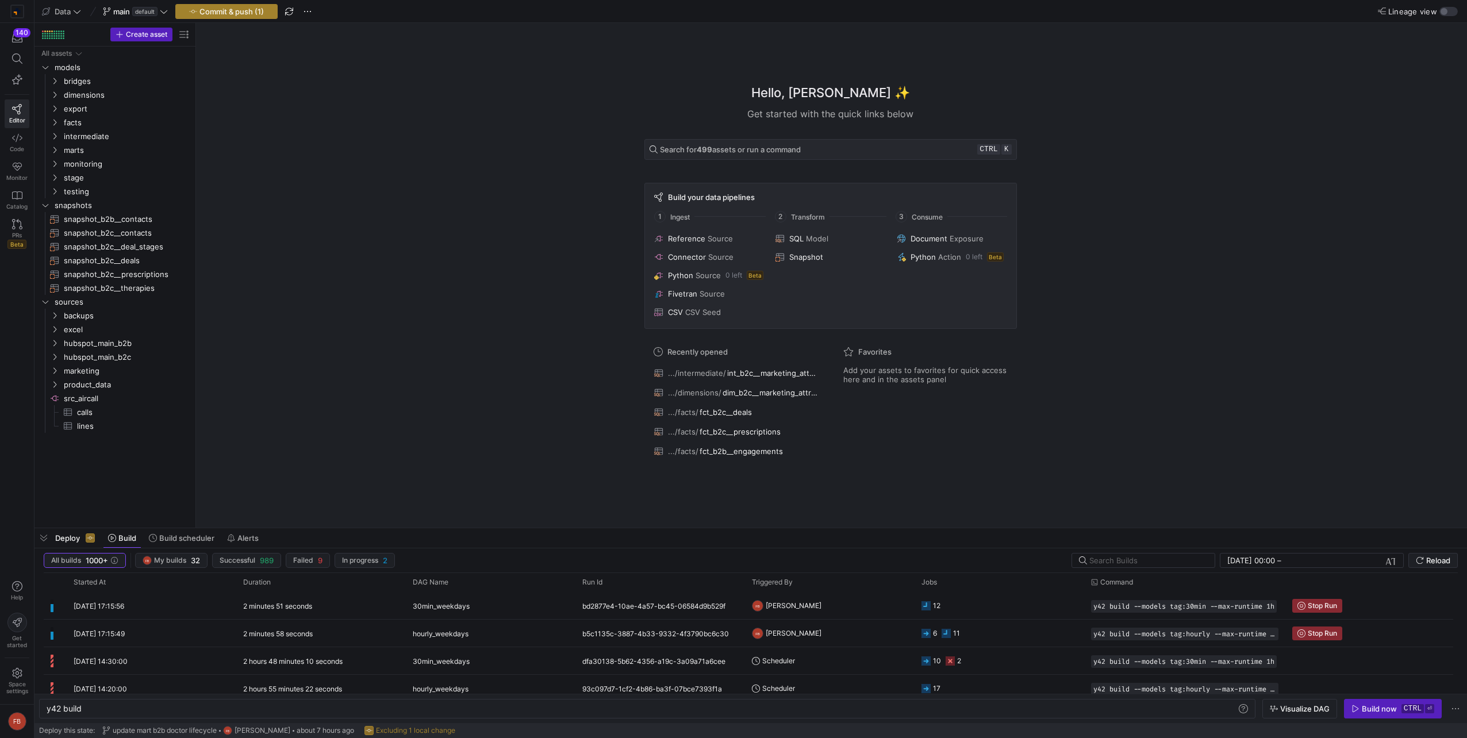
click at [235, 9] on span "Commit & push (1)" at bounding box center [231, 11] width 64 height 9
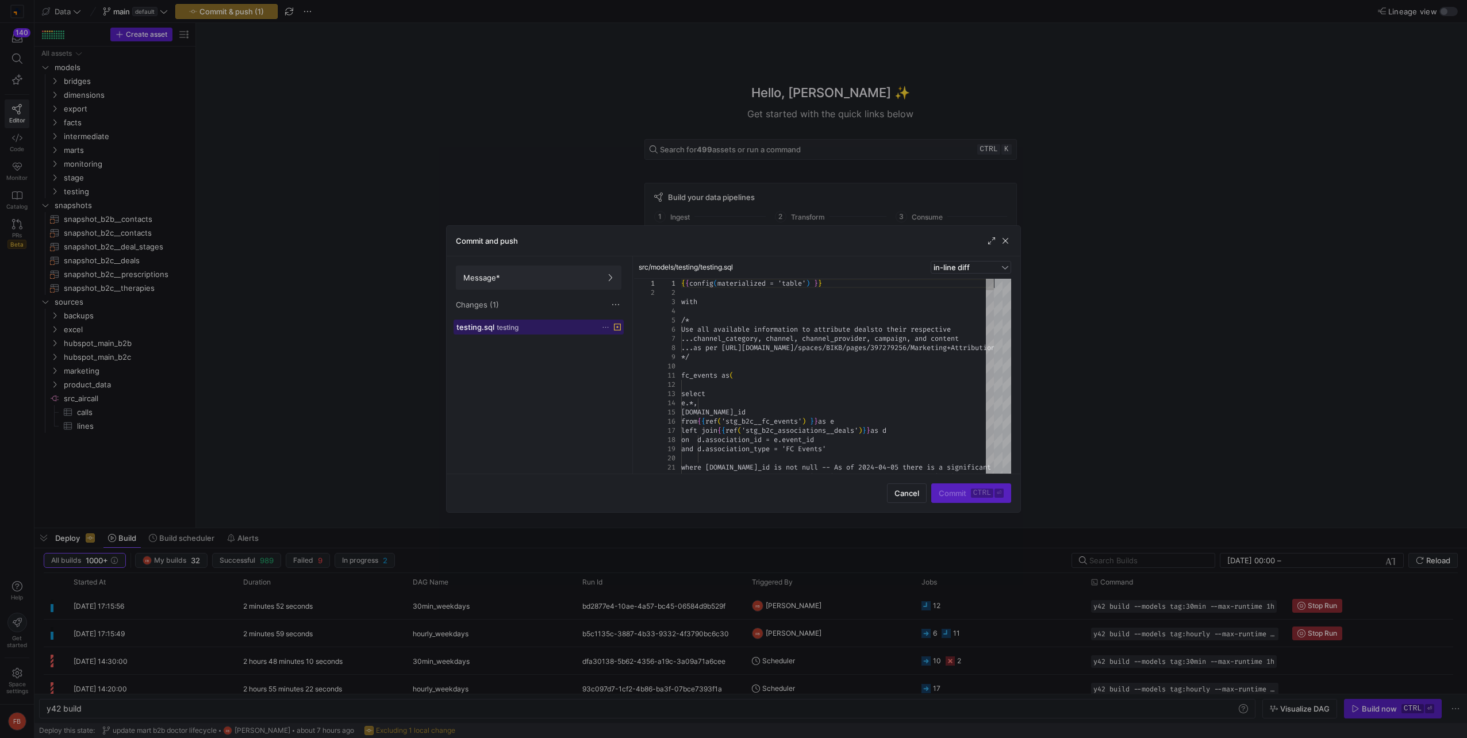
click at [513, 333] on span at bounding box center [538, 327] width 169 height 14
click at [1000, 239] on span "button" at bounding box center [1005, 240] width 11 height 11
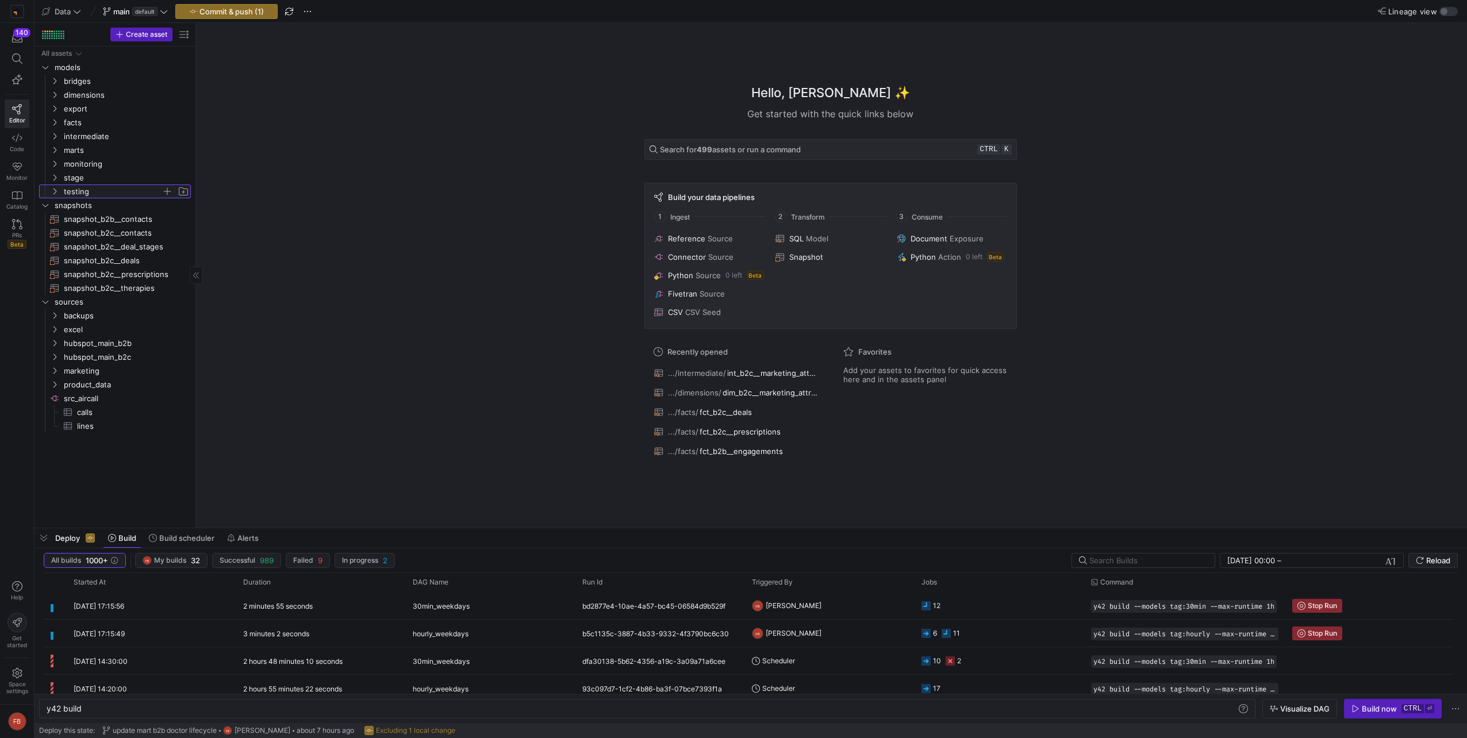
click at [112, 189] on span "testing" at bounding box center [113, 191] width 98 height 13
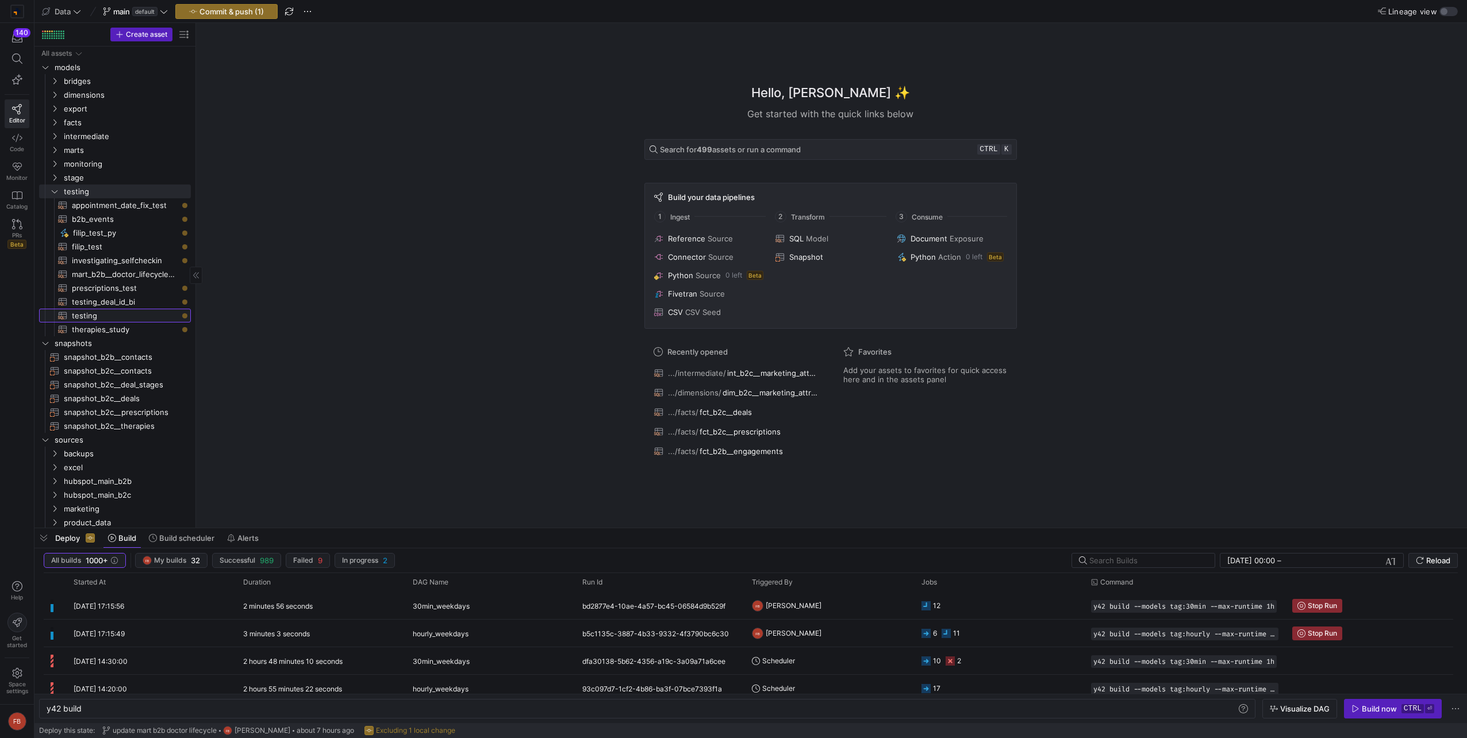
click at [102, 316] on span "testing​​​​​​​​​​" at bounding box center [125, 315] width 106 height 13
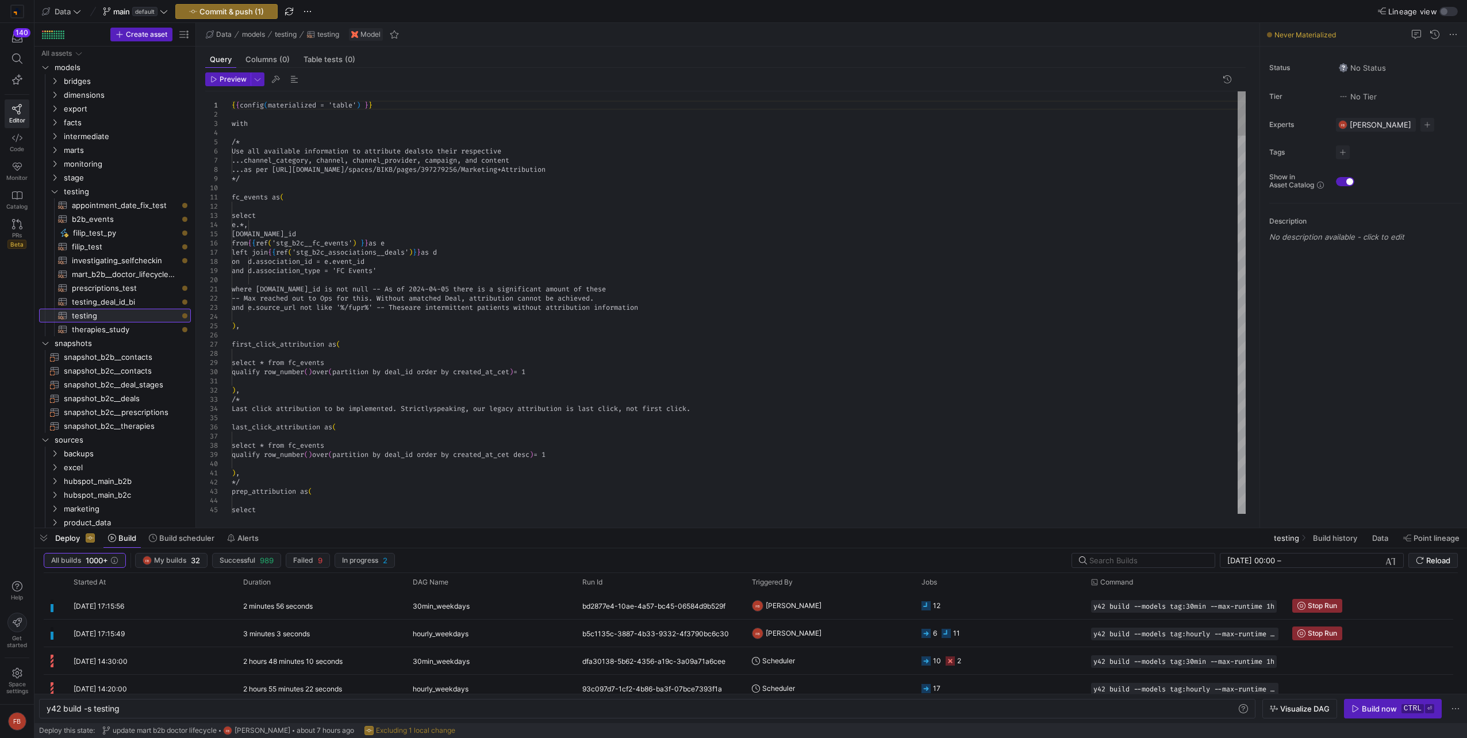
type textarea "y42 build -s testing"
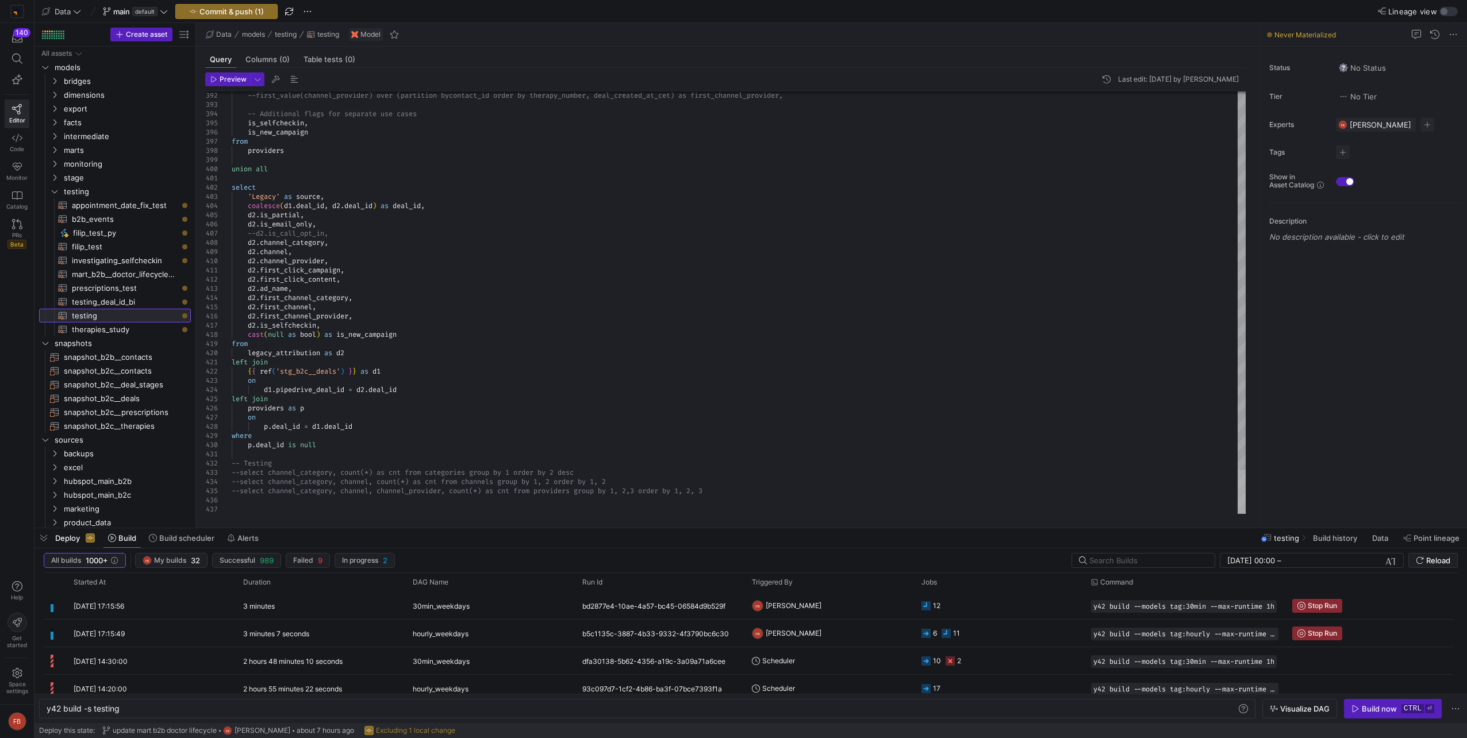
click at [1237, 514] on div at bounding box center [1241, 492] width 8 height 44
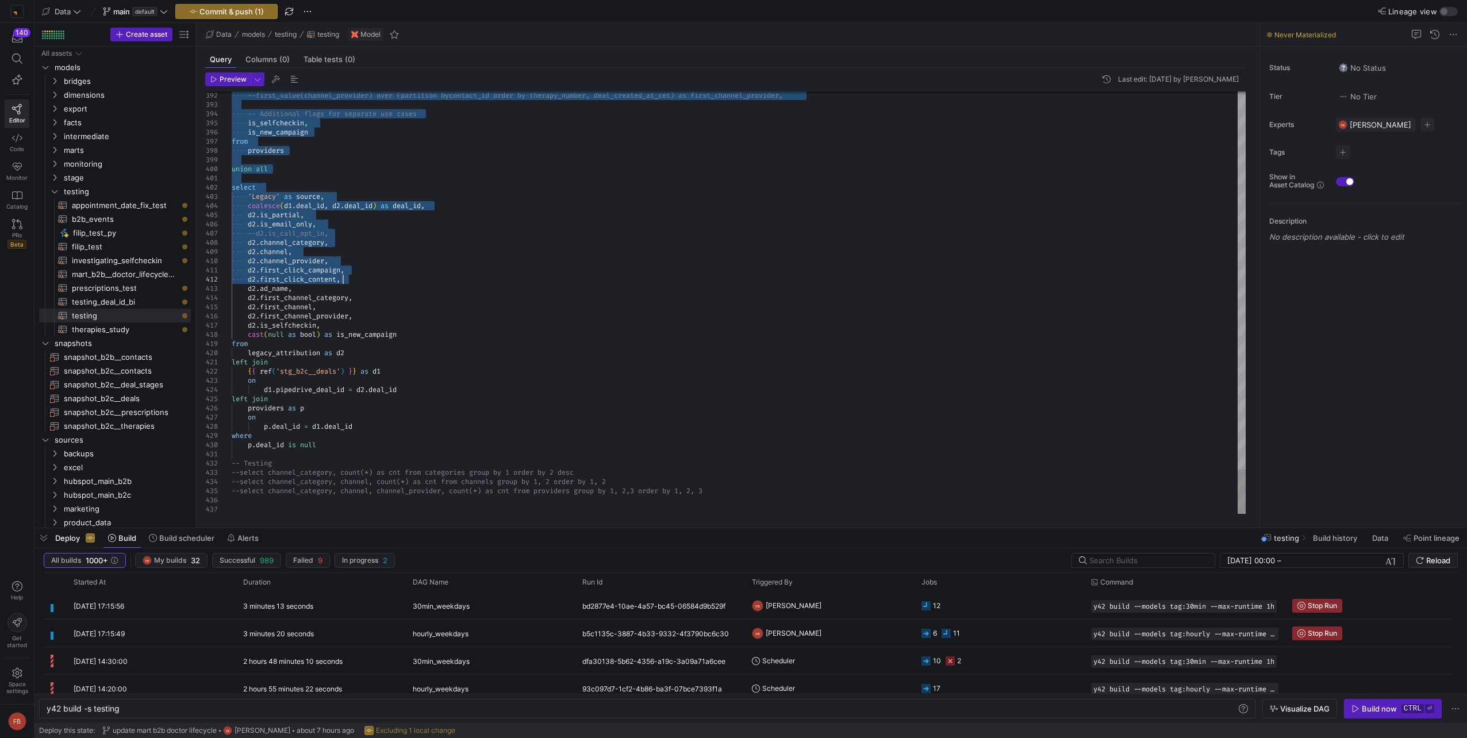
type textarea "), providers as ( select * except (channel_provider), case -- New Lutera campai…"
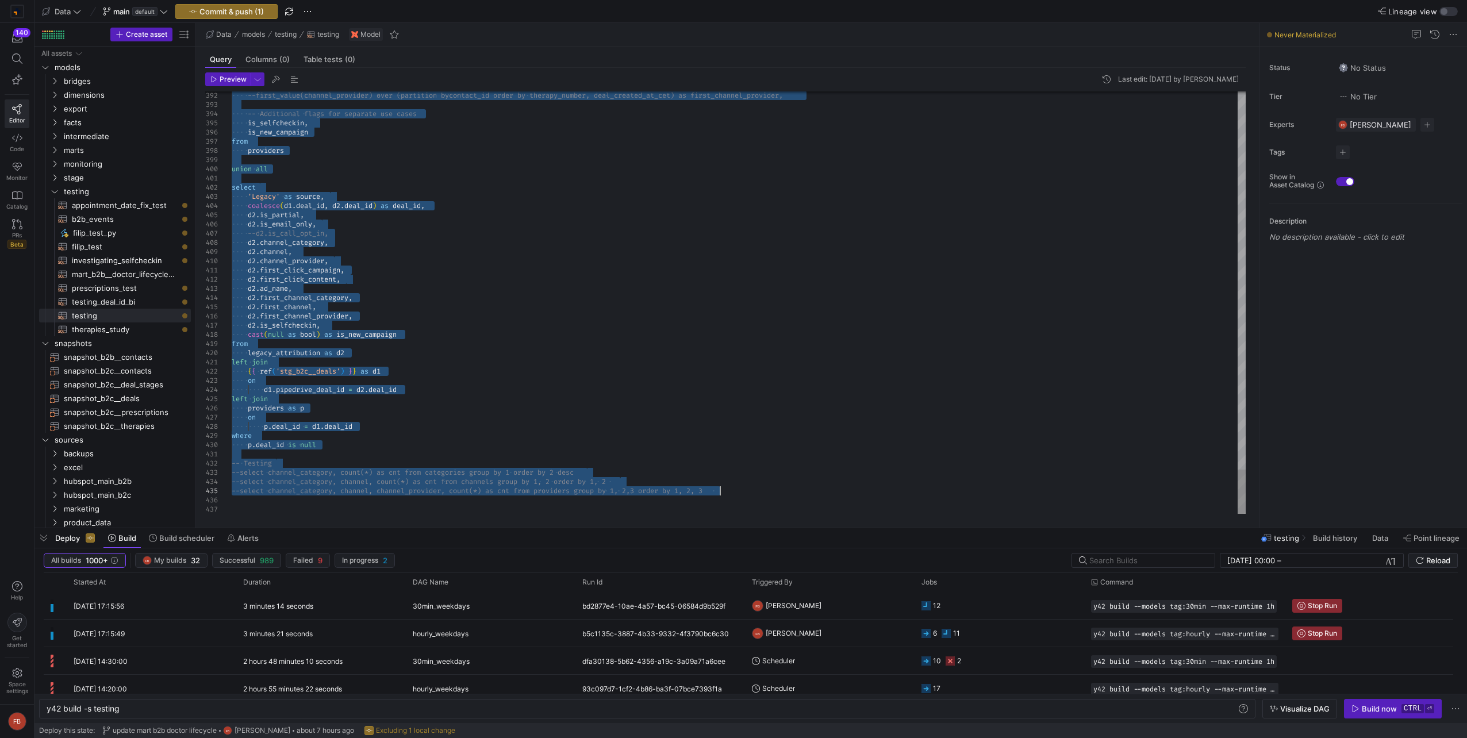
drag, startPoint x: 240, startPoint y: 412, endPoint x: 820, endPoint y: 487, distance: 585.4
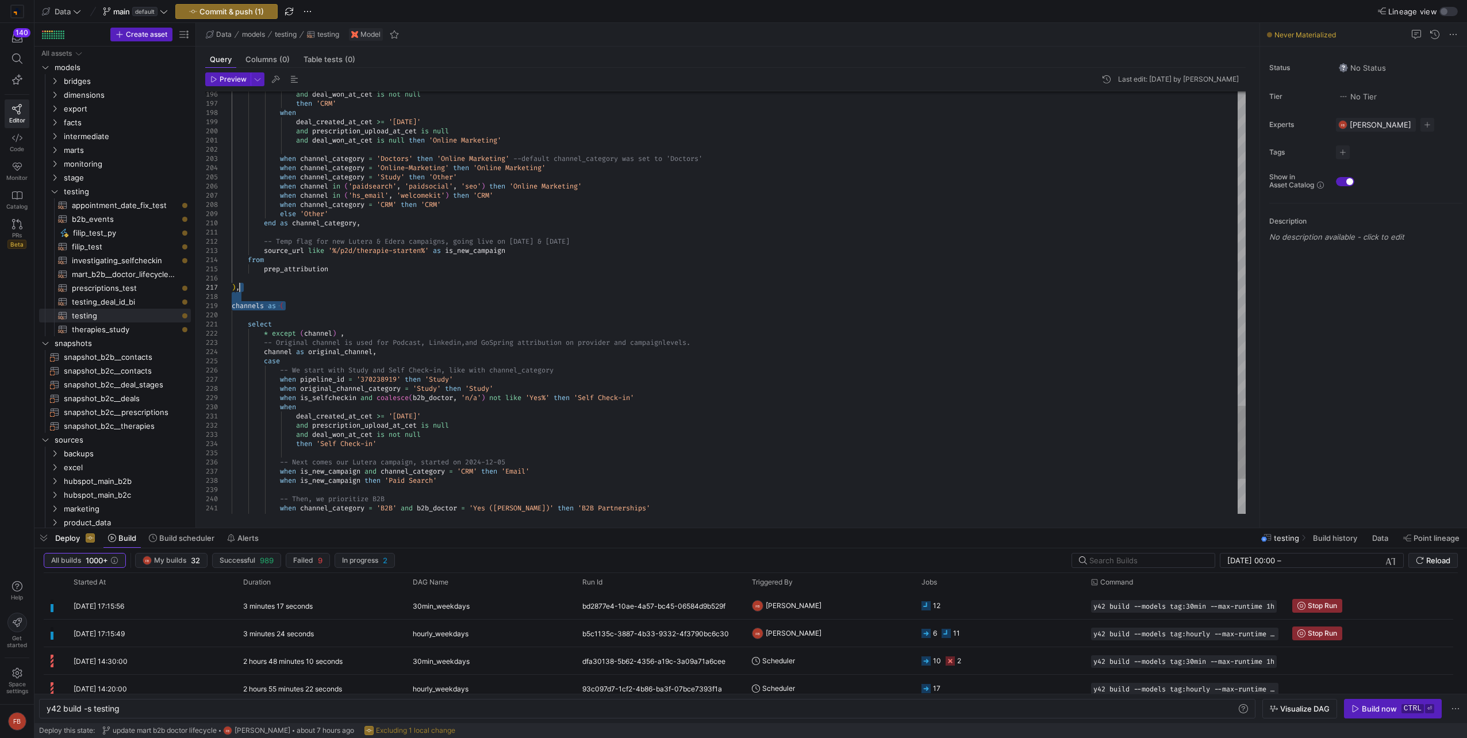
drag, startPoint x: 301, startPoint y: 305, endPoint x: 248, endPoint y: 290, distance: 54.4
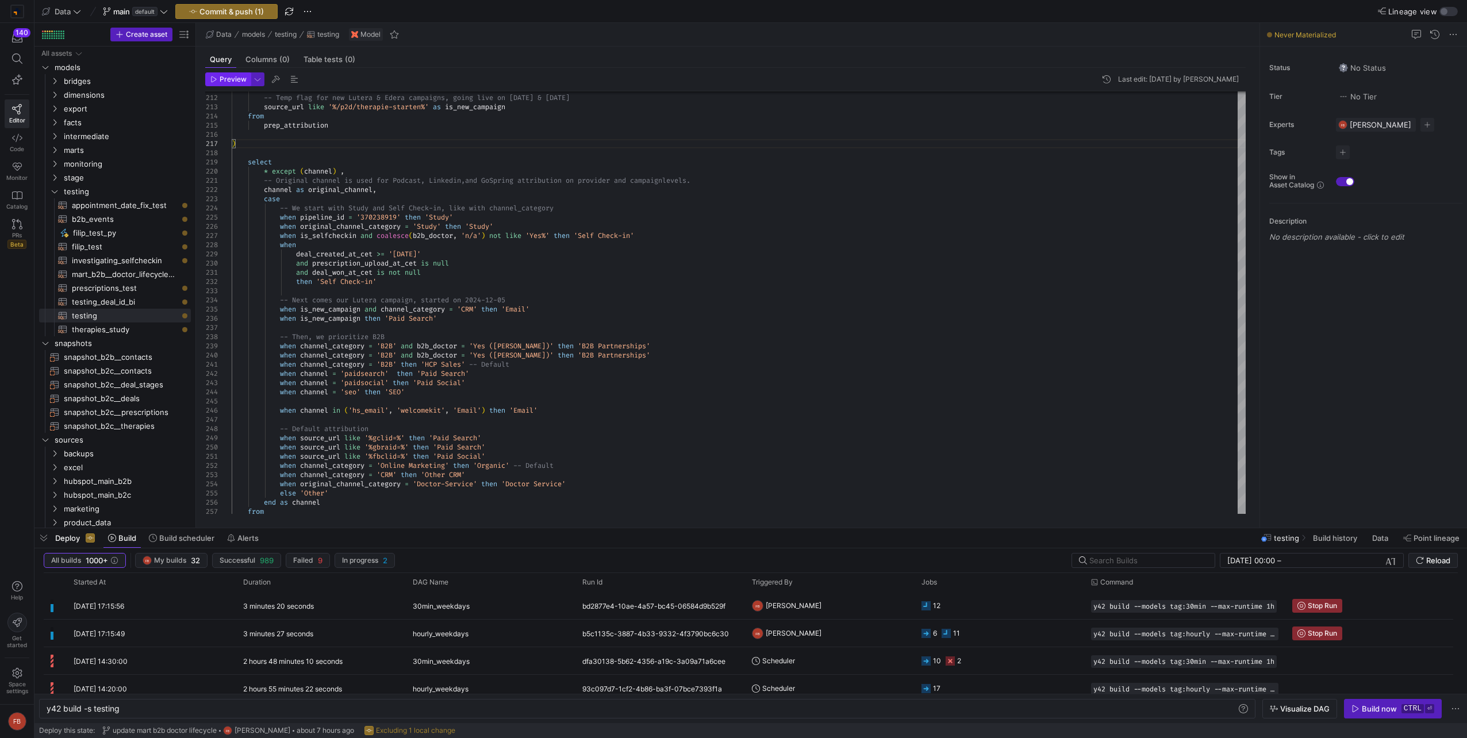
click at [224, 82] on span "Preview" at bounding box center [233, 79] width 27 height 8
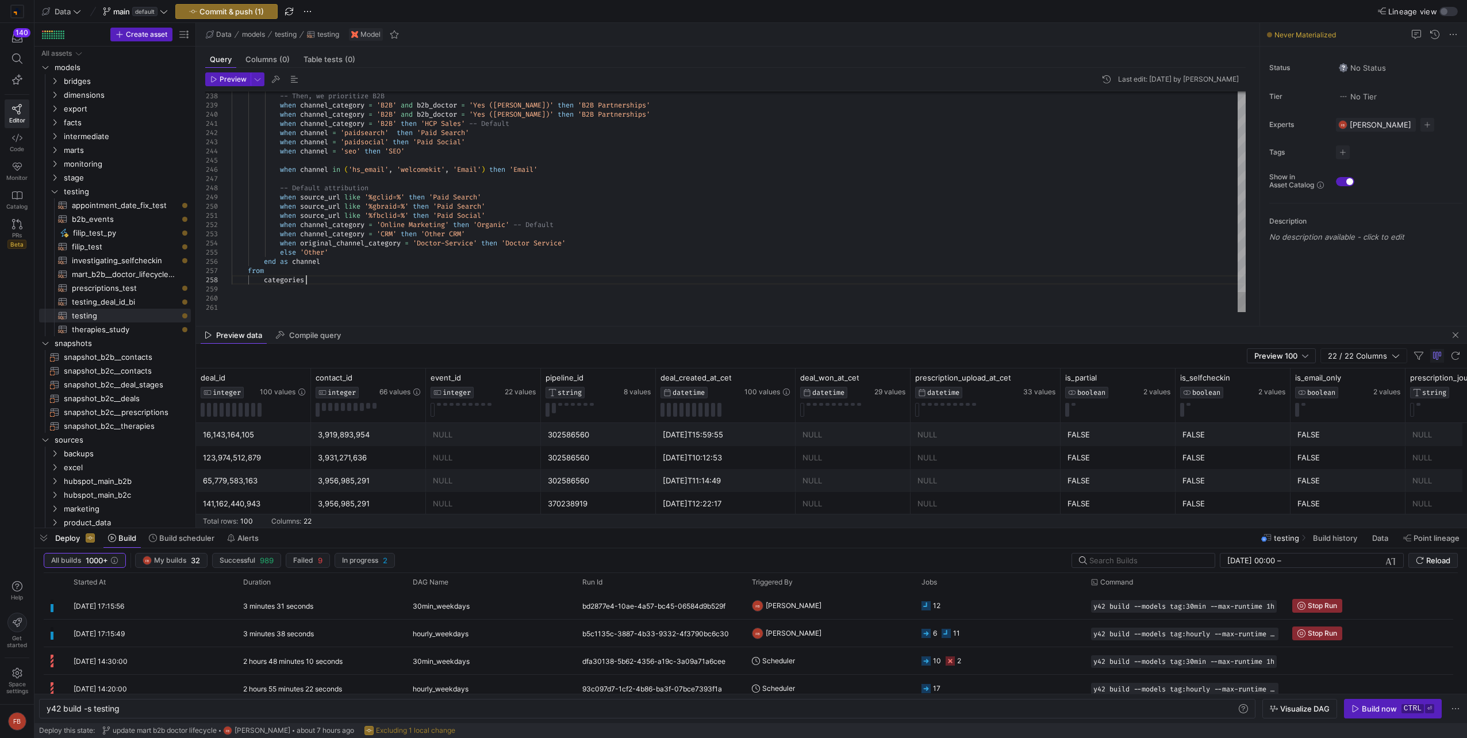
type textarea "when source_url like '%fbclid=%' then 'Paid Social' when channel_category = 'On…"
click at [228, 83] on span "button" at bounding box center [228, 79] width 44 height 13
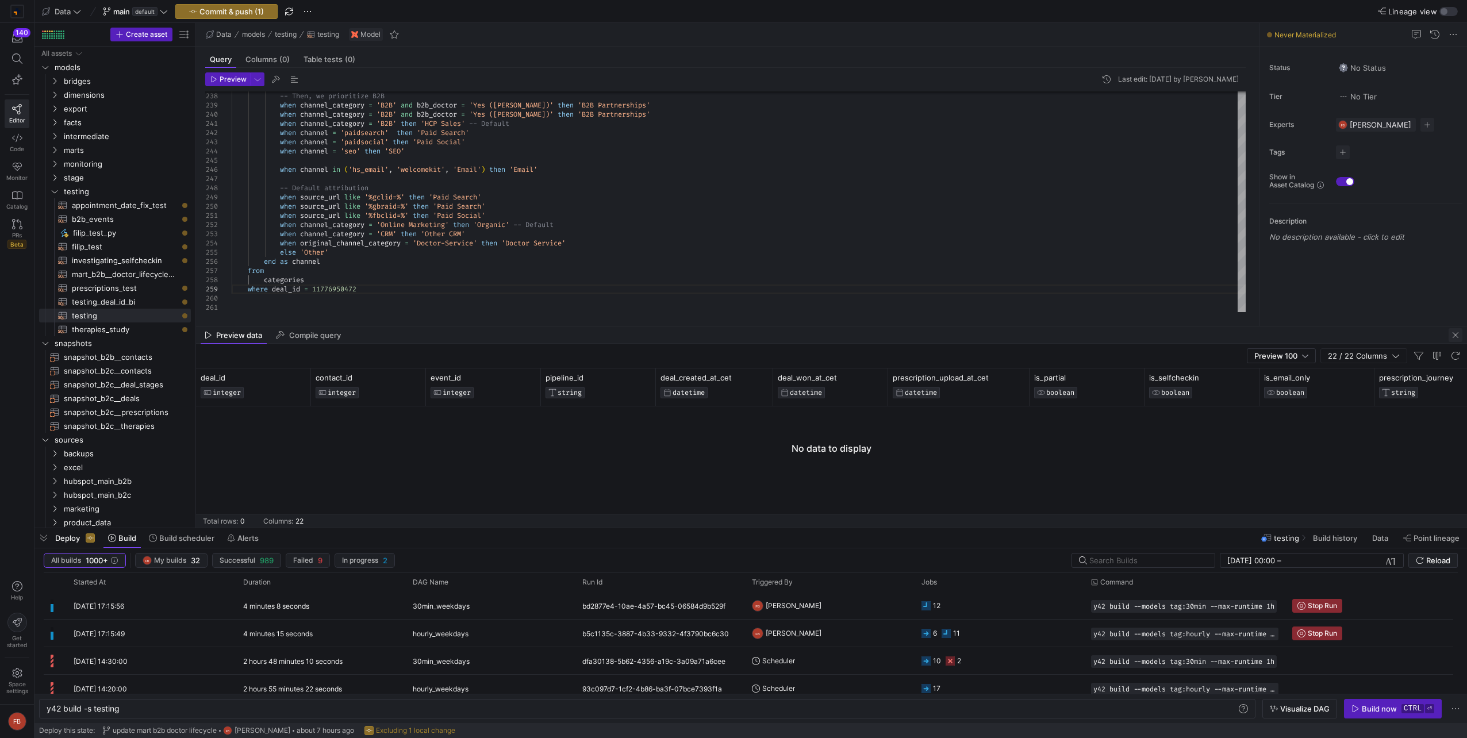
click at [1452, 334] on span "button" at bounding box center [1455, 335] width 14 height 14
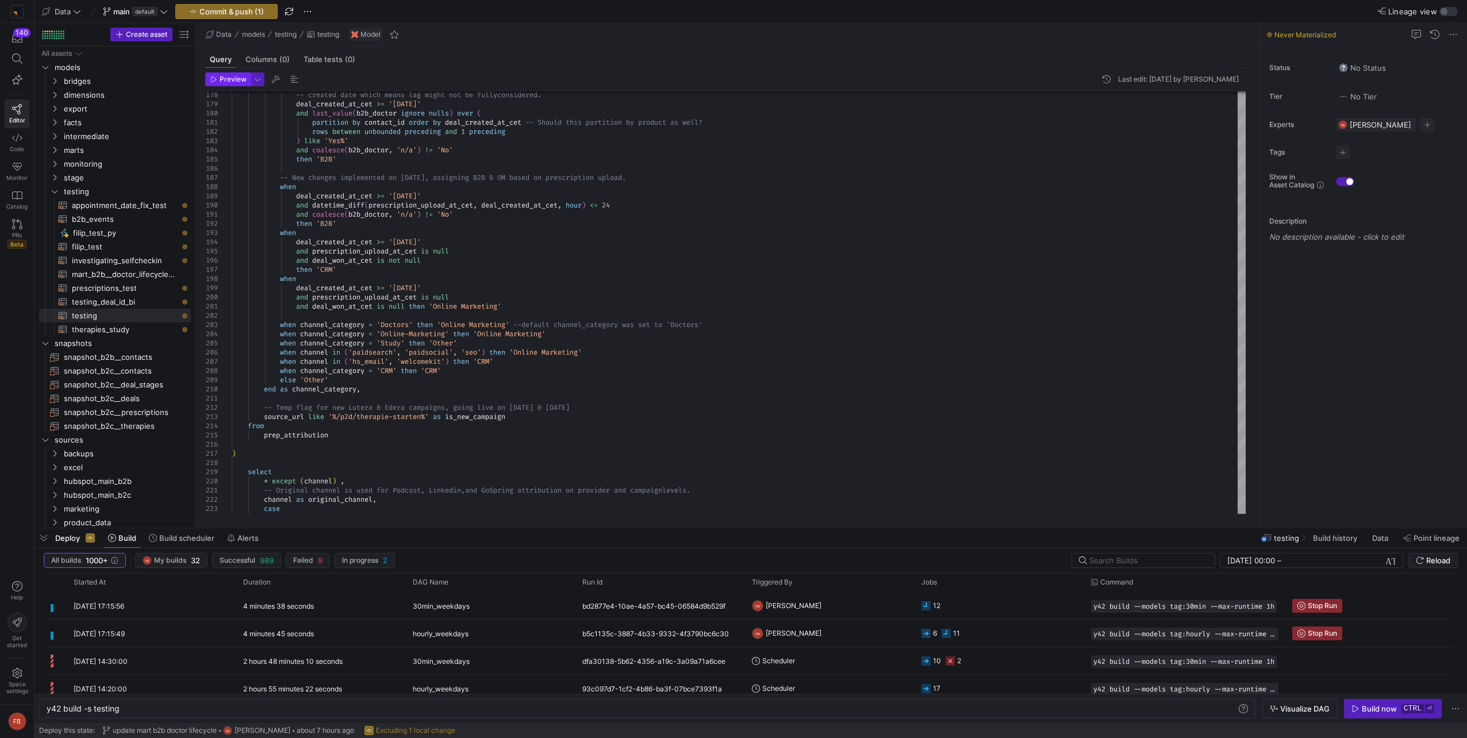
click at [232, 79] on span "Preview" at bounding box center [233, 79] width 27 height 8
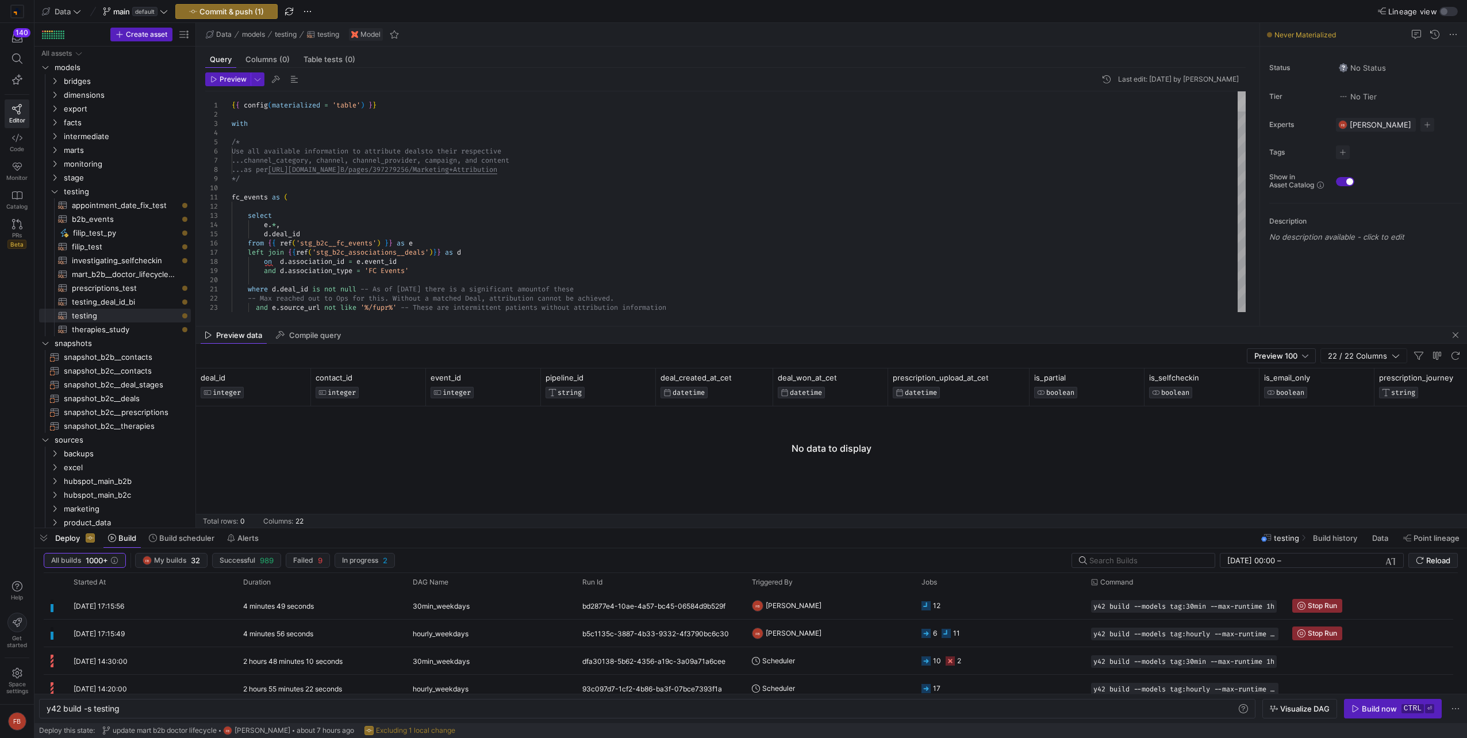
click at [1246, 91] on div at bounding box center [1241, 101] width 8 height 20
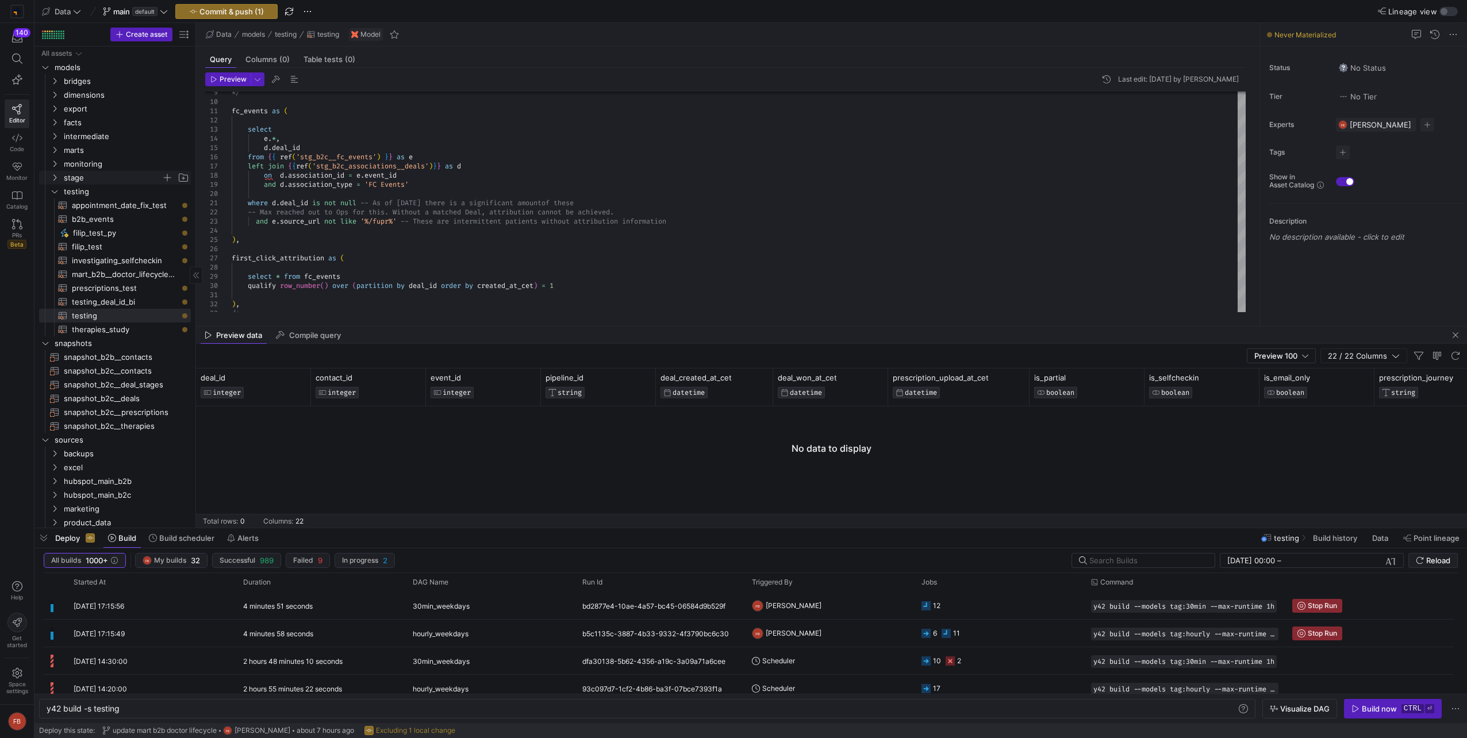
click at [75, 179] on span "stage" at bounding box center [113, 177] width 98 height 13
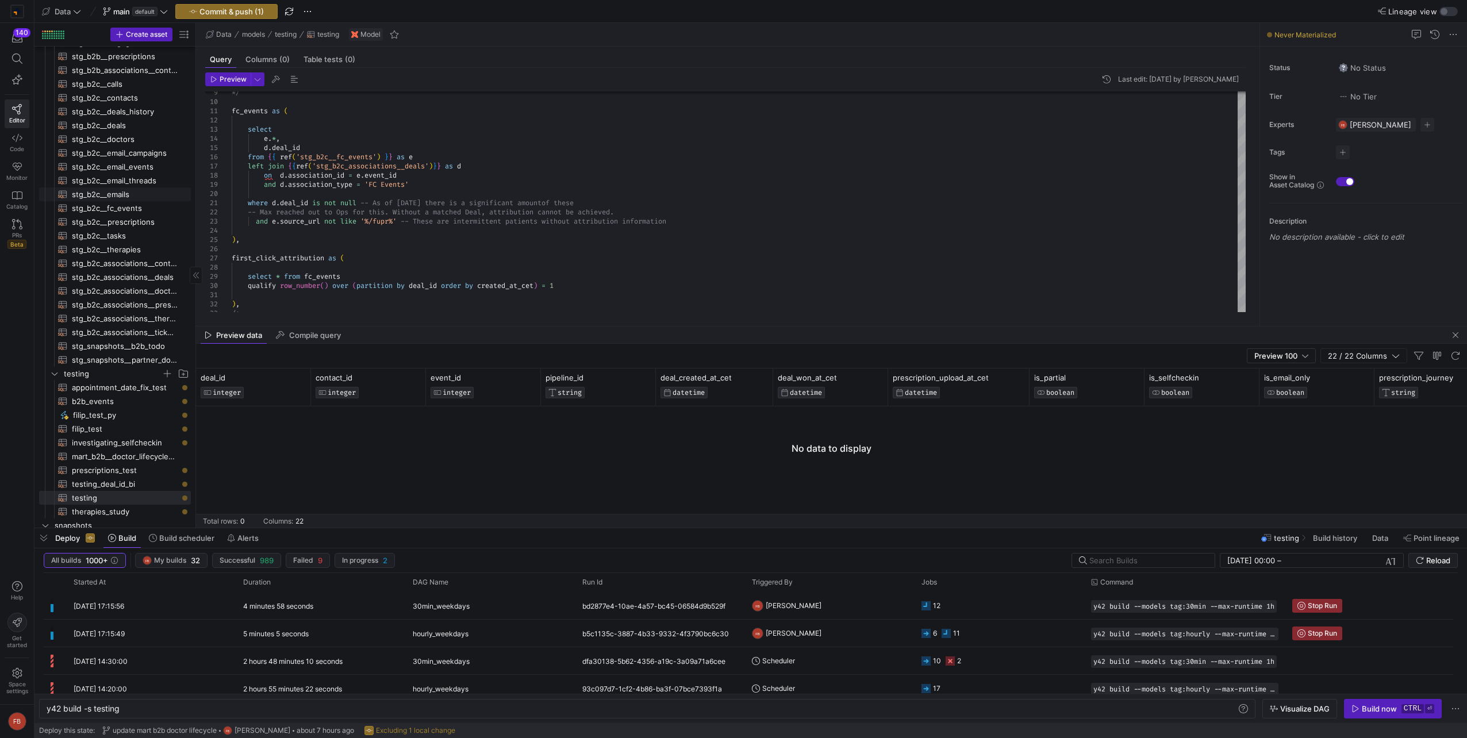
scroll to position [172, 0]
click at [148, 240] on span "stg_b2c__deals​​​​​​​​​​" at bounding box center [125, 239] width 106 height 13
type textarea "y42 build -s stg_b2c__deals"
type textarea "{{ config(materialized = 'table') }} with base_transform as ( select -- IDs cas…"
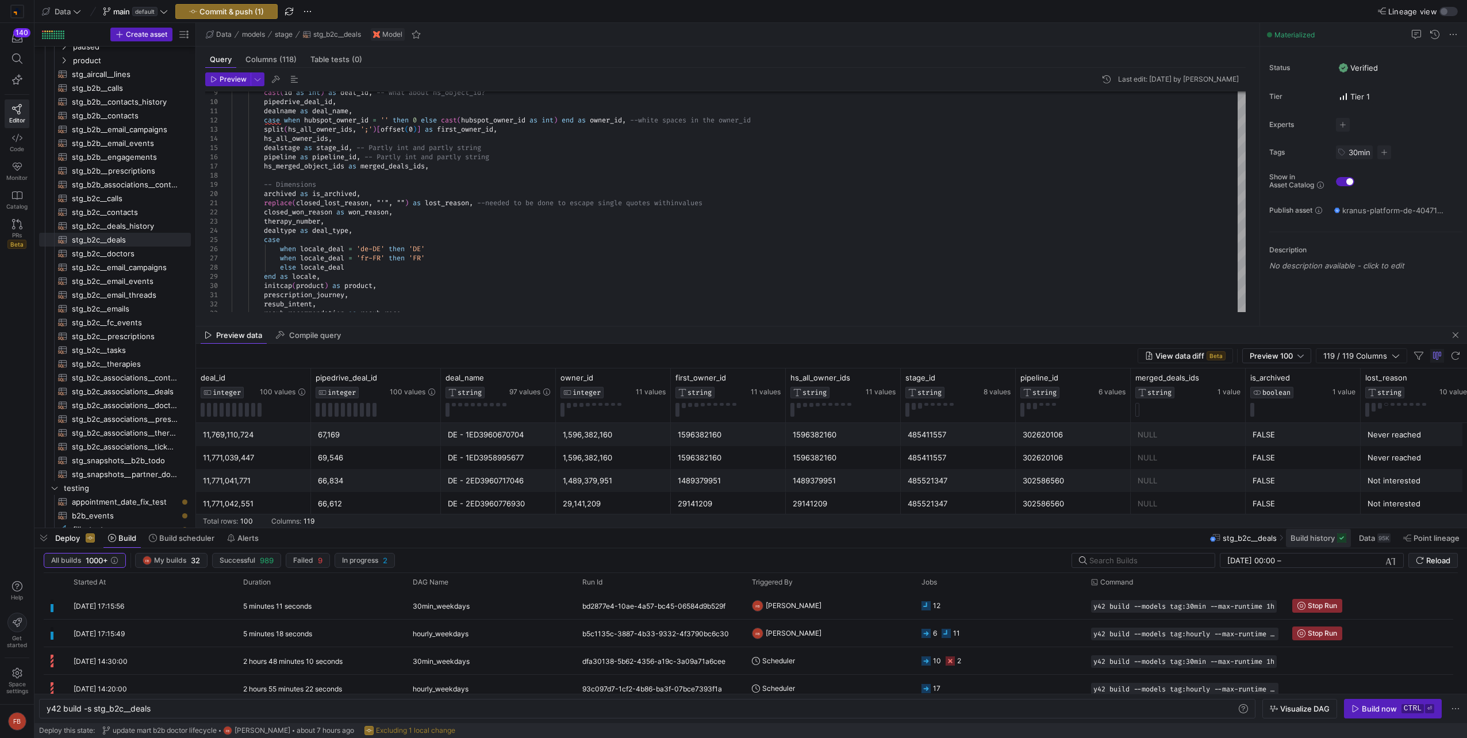
click at [1304, 537] on span "Build history" at bounding box center [1312, 537] width 44 height 9
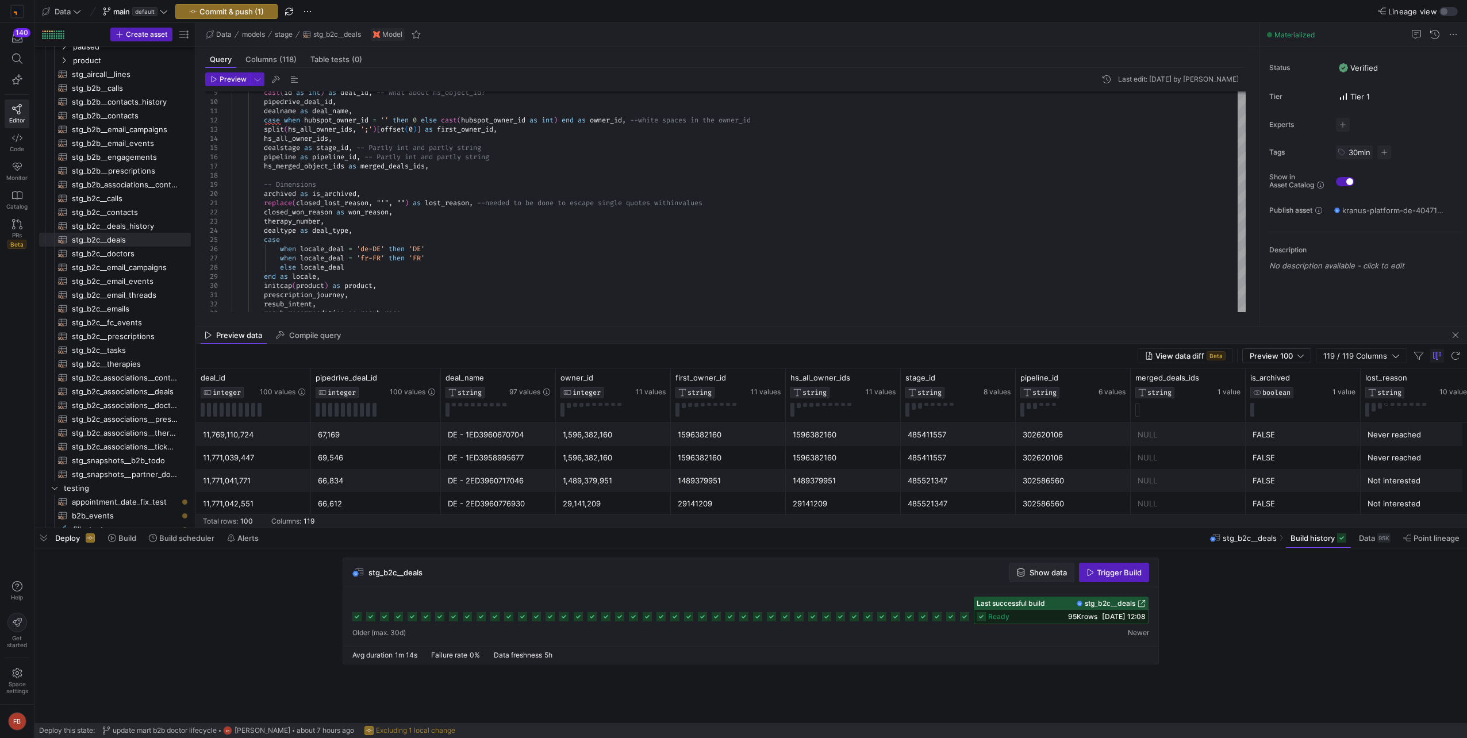
click at [1055, 570] on span "Show data" at bounding box center [1047, 572] width 37 height 9
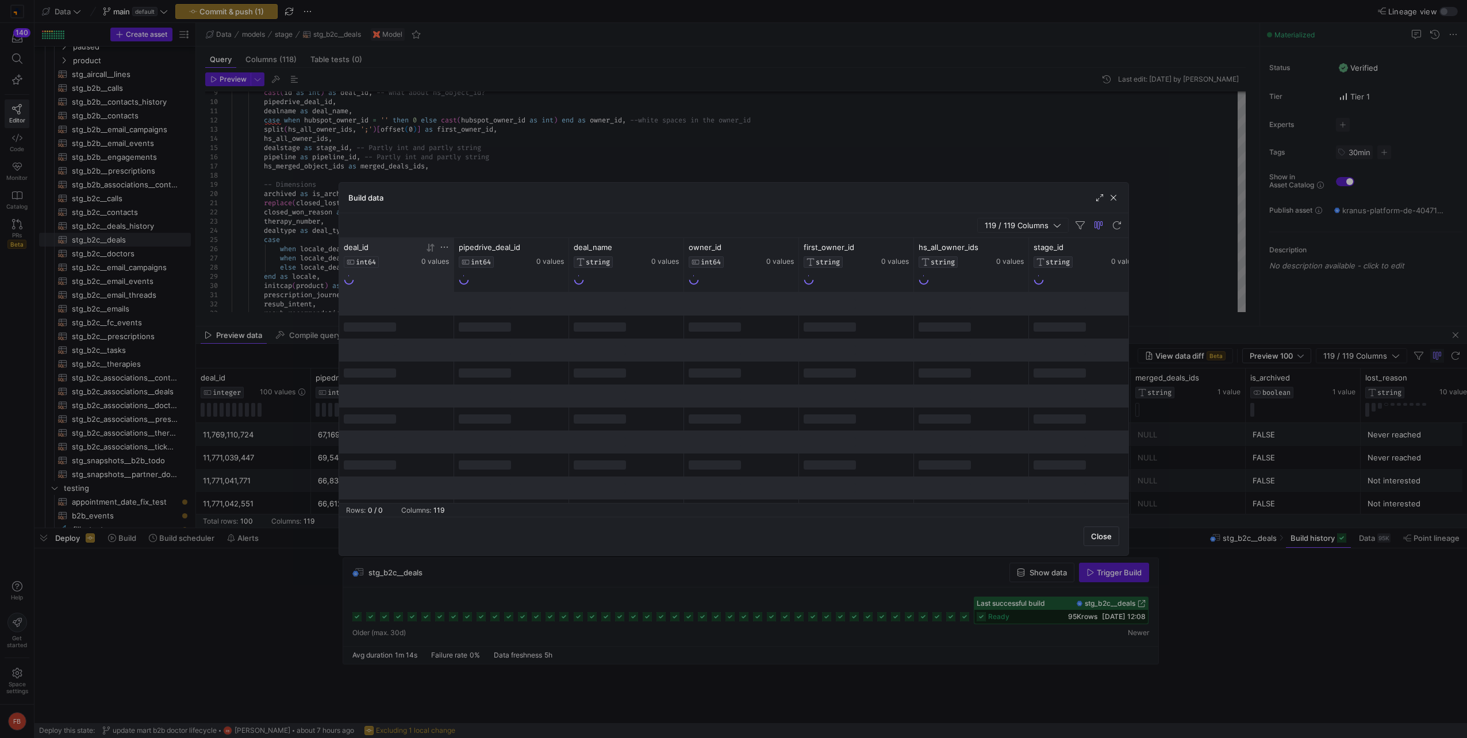
click at [445, 246] on icon at bounding box center [444, 247] width 9 height 9
click at [464, 283] on input "Filter Value" at bounding box center [498, 285] width 117 height 14
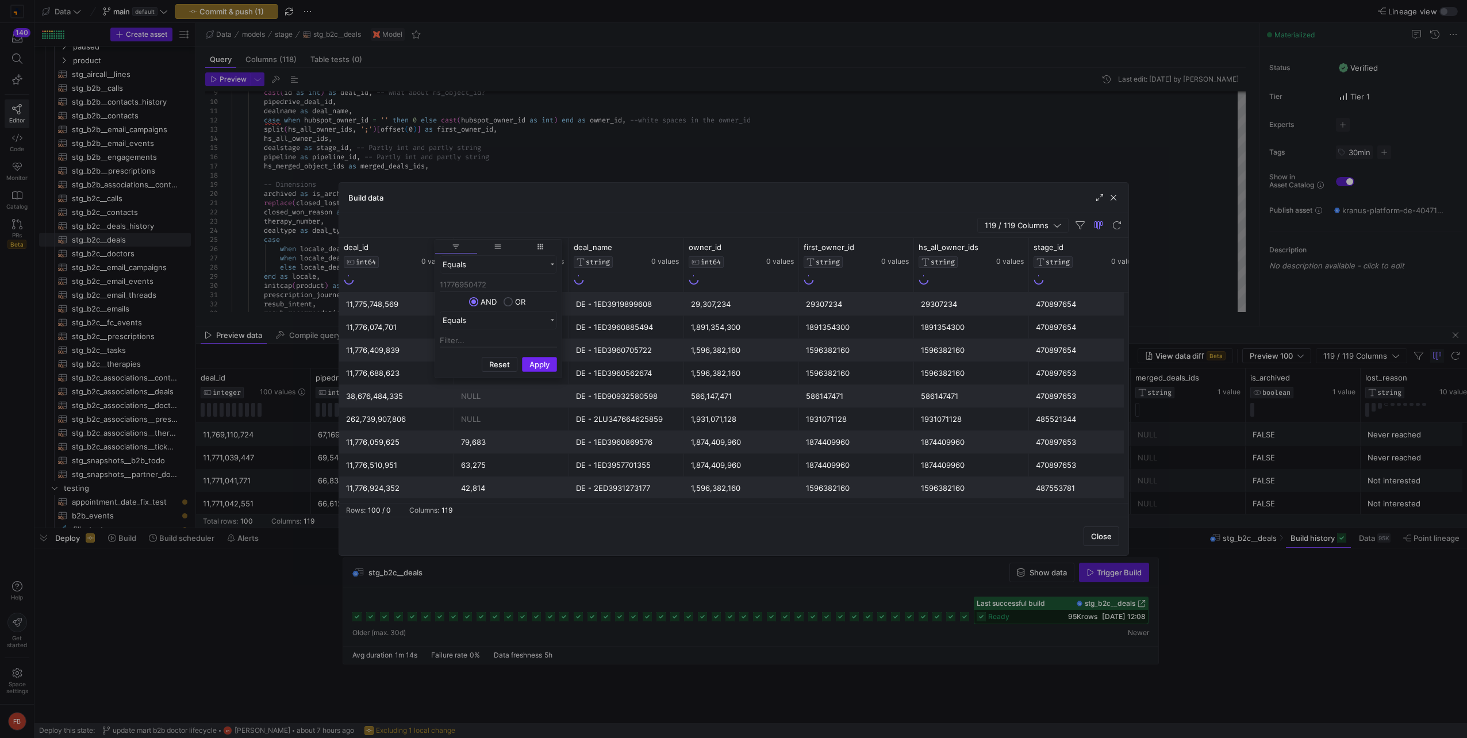
type input "11776950472"
click at [533, 365] on button "Apply" at bounding box center [539, 364] width 35 height 15
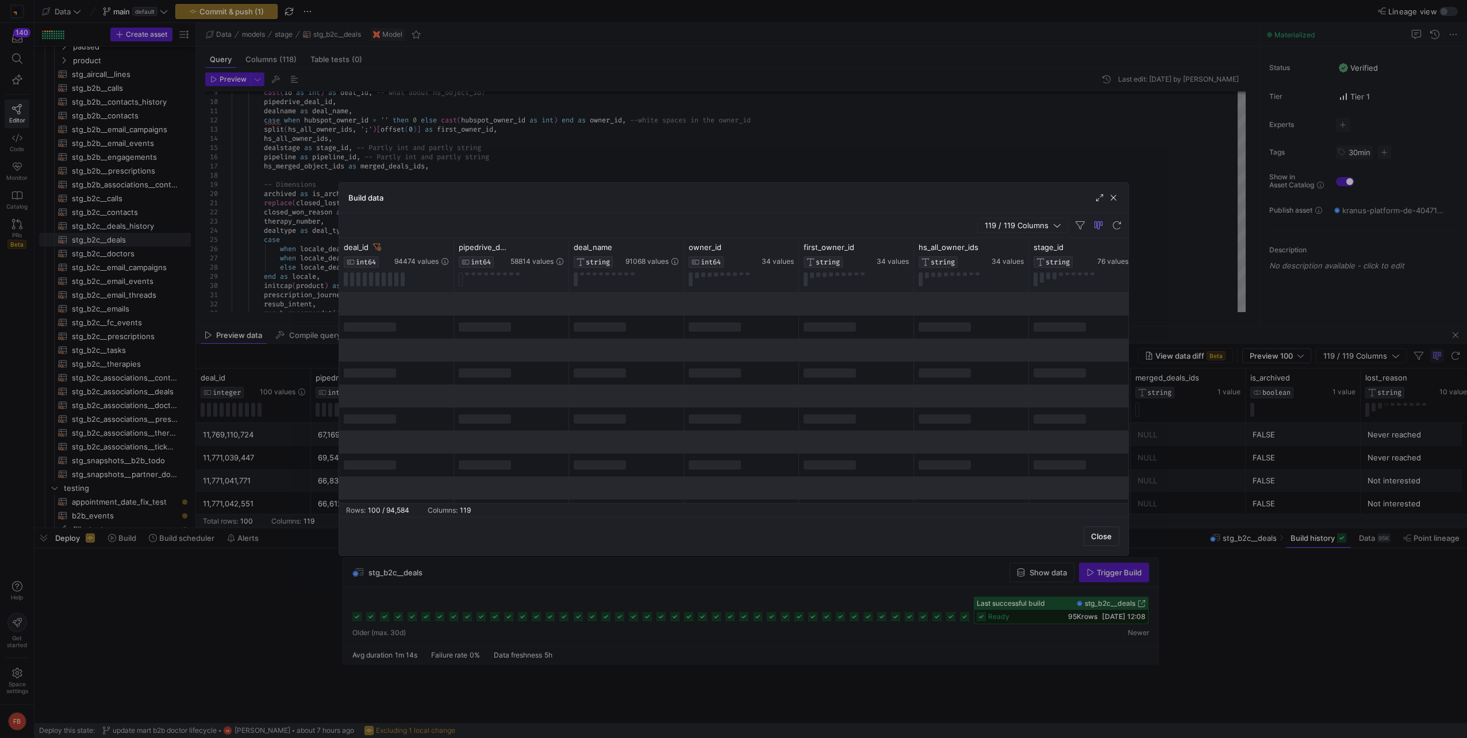
click at [545, 222] on div "119 / 119 Columns" at bounding box center [733, 225] width 789 height 25
click at [1108, 198] on span "button" at bounding box center [1113, 197] width 11 height 11
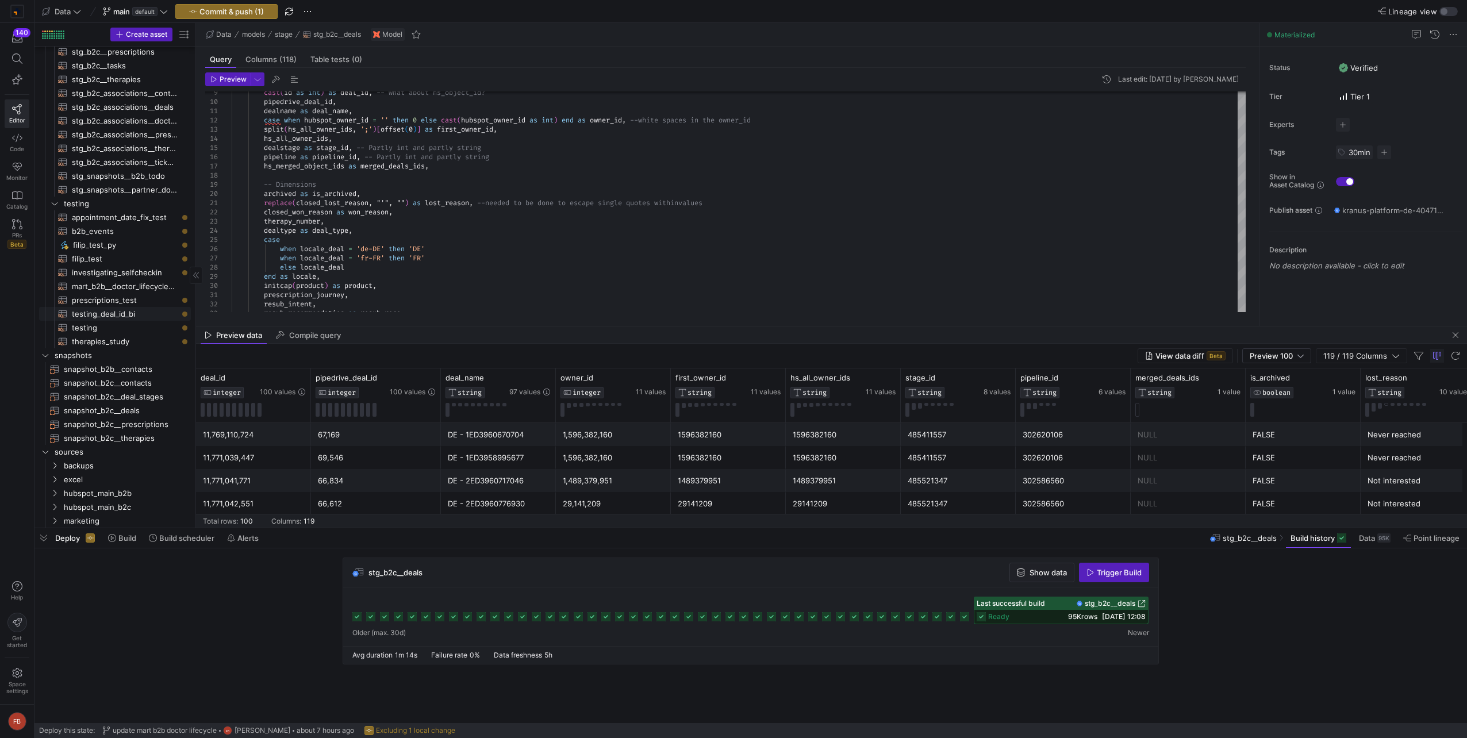
scroll to position [460, 0]
click at [137, 322] on span "testing​​​​​​​​​​" at bounding box center [125, 324] width 106 height 13
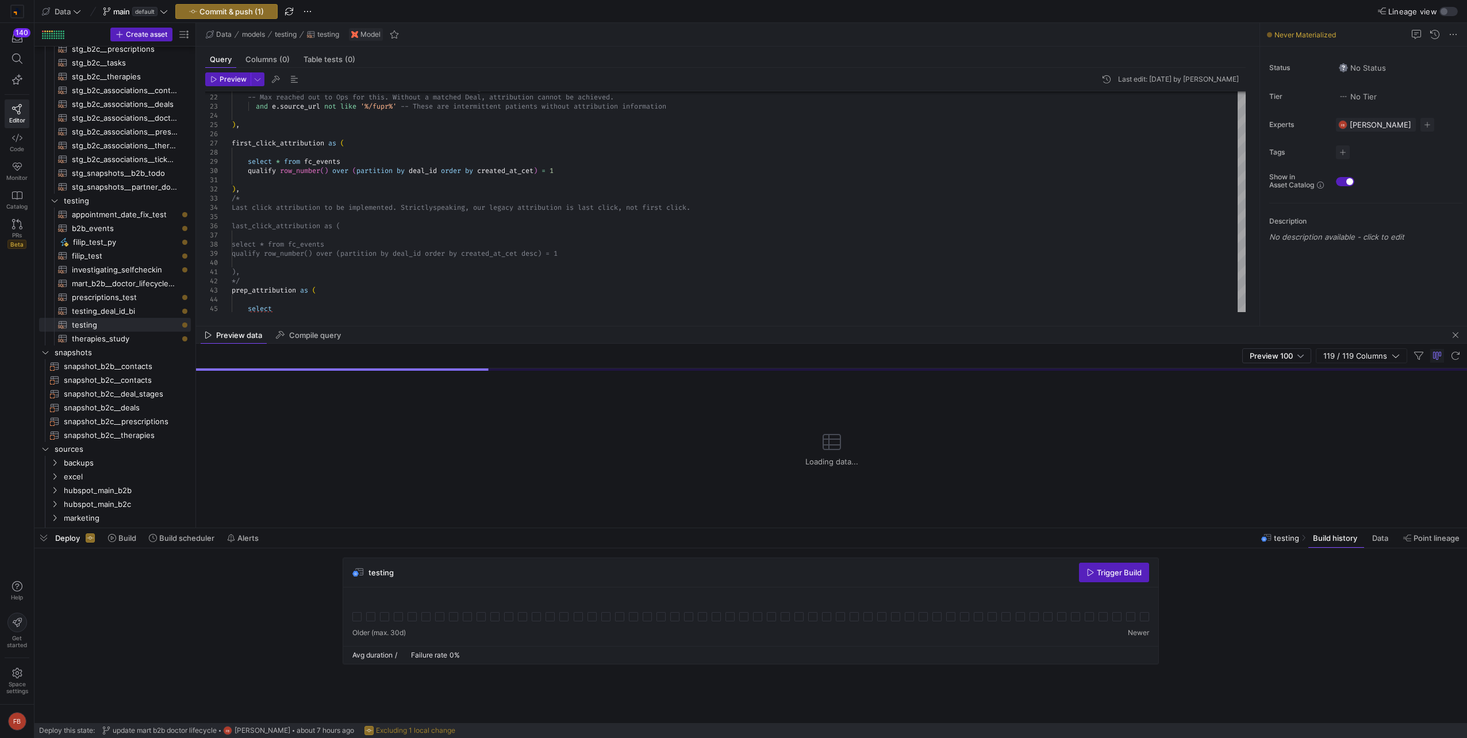
click at [1454, 333] on span "button" at bounding box center [1455, 335] width 14 height 14
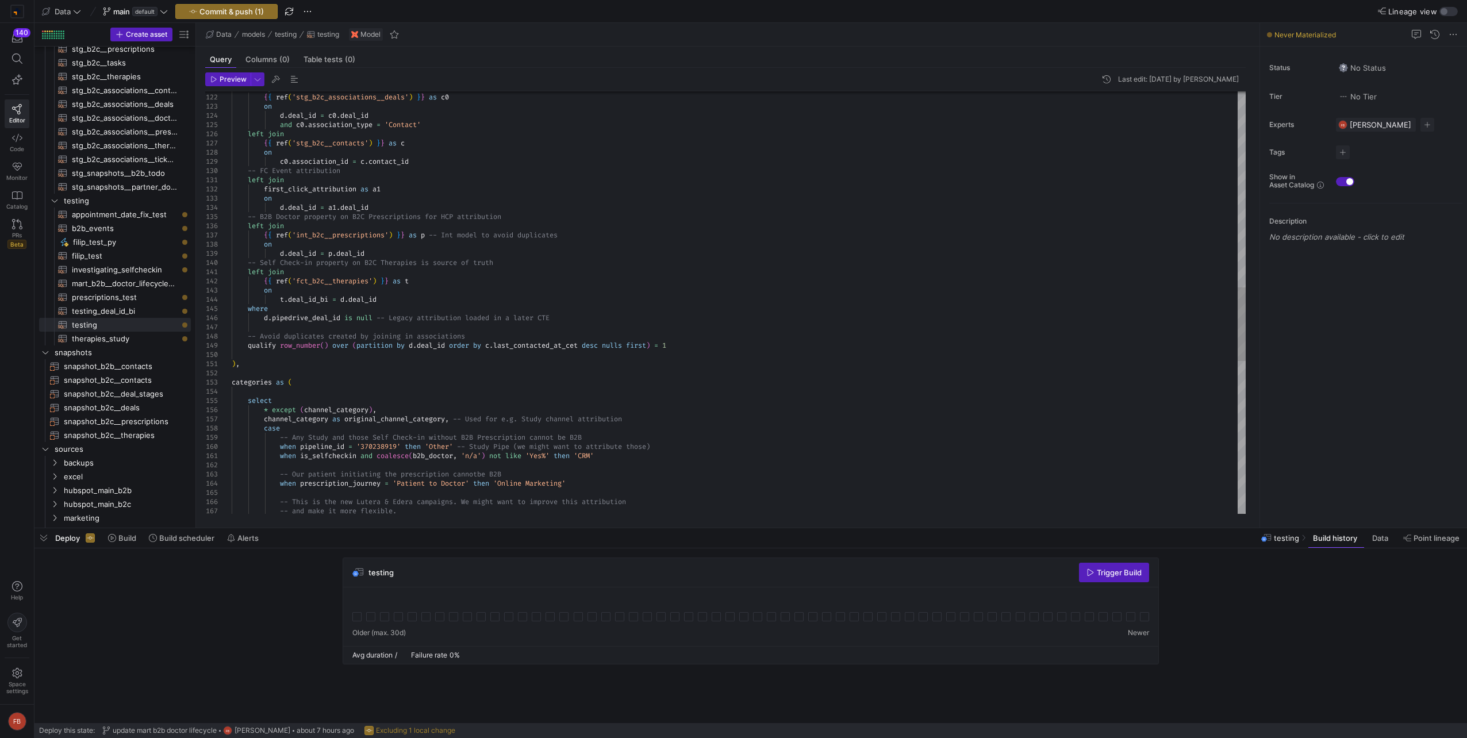
scroll to position [74, 0]
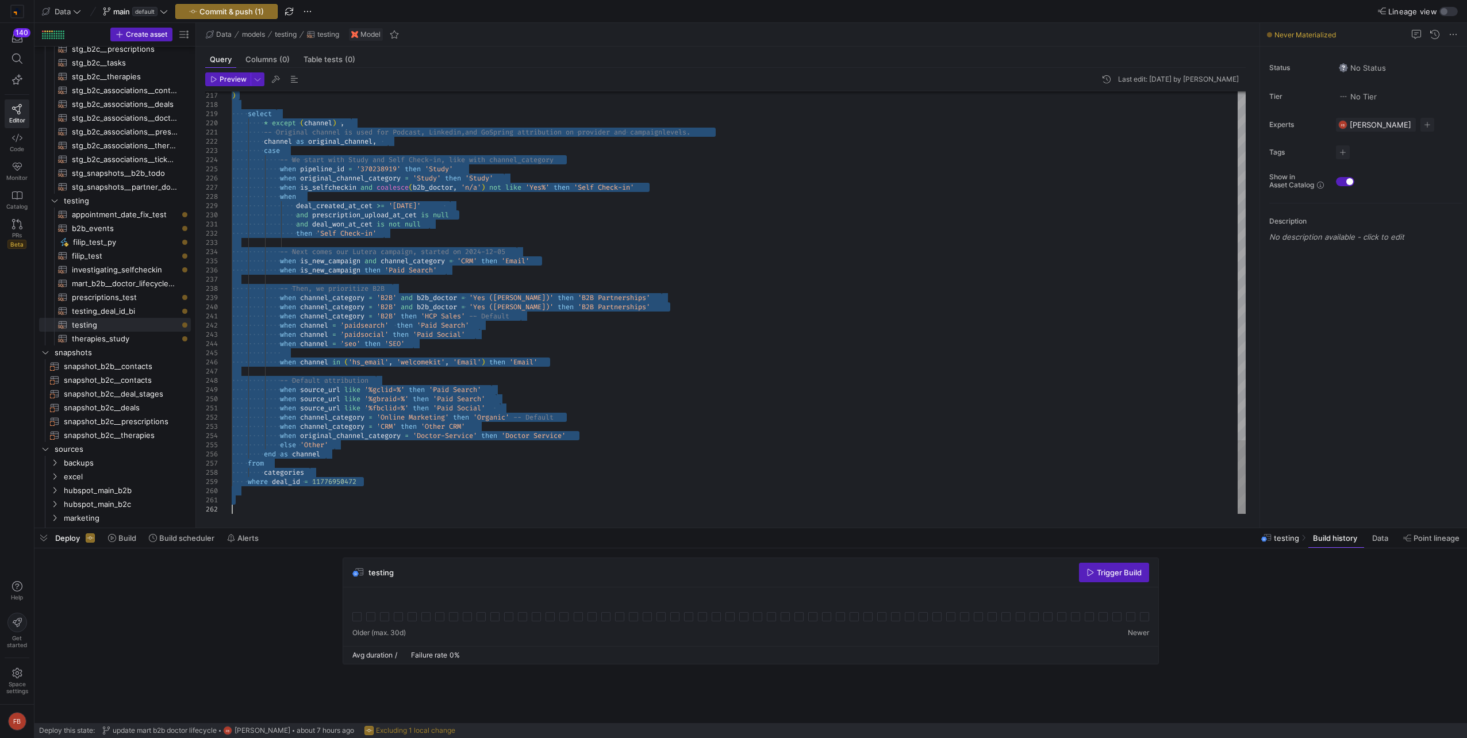
drag, startPoint x: 245, startPoint y: 355, endPoint x: 594, endPoint y: 604, distance: 428.2
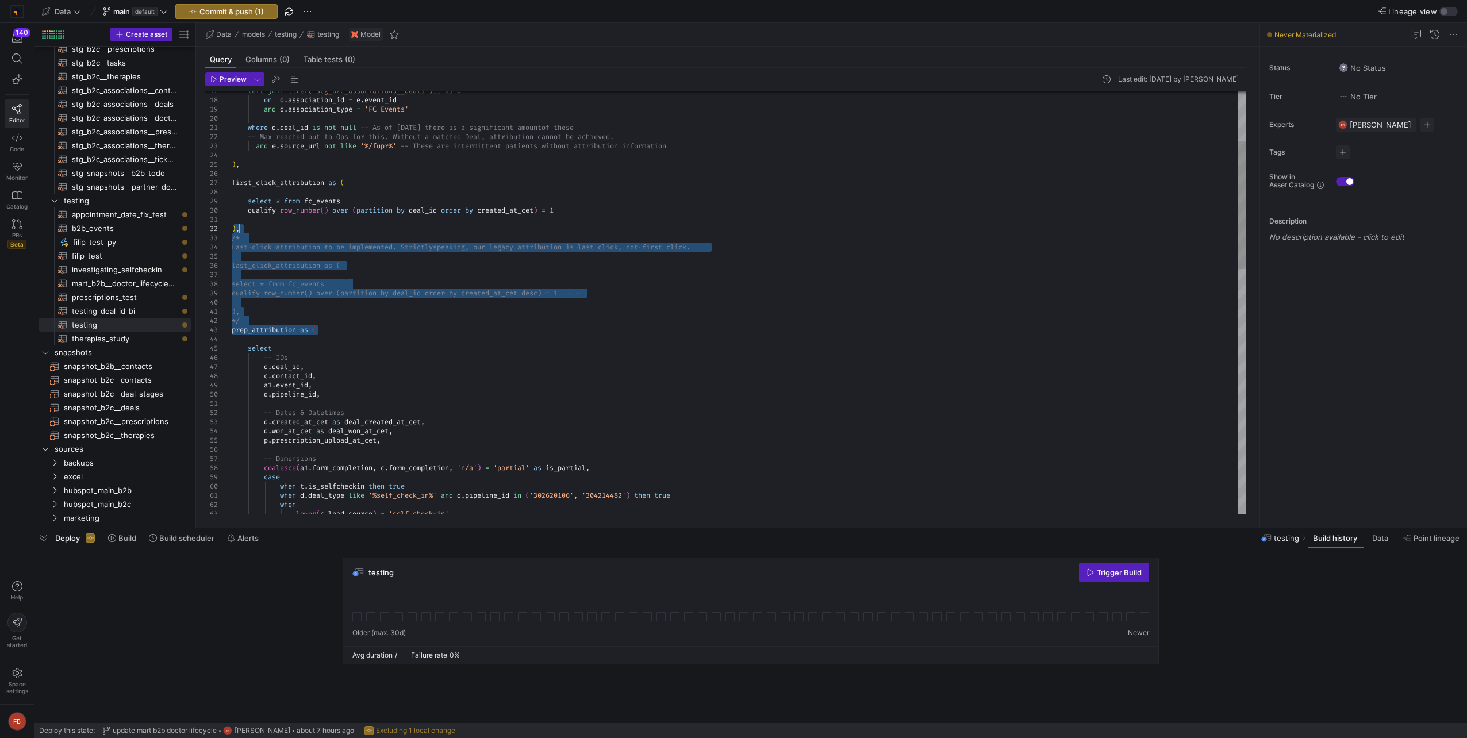
drag, startPoint x: 347, startPoint y: 330, endPoint x: 259, endPoint y: 229, distance: 134.5
click at [259, 229] on div "when d . deal_type like '%self_check_in%' and d . pipeline_id in ( '302620106' …" at bounding box center [739, 624] width 1014 height 1389
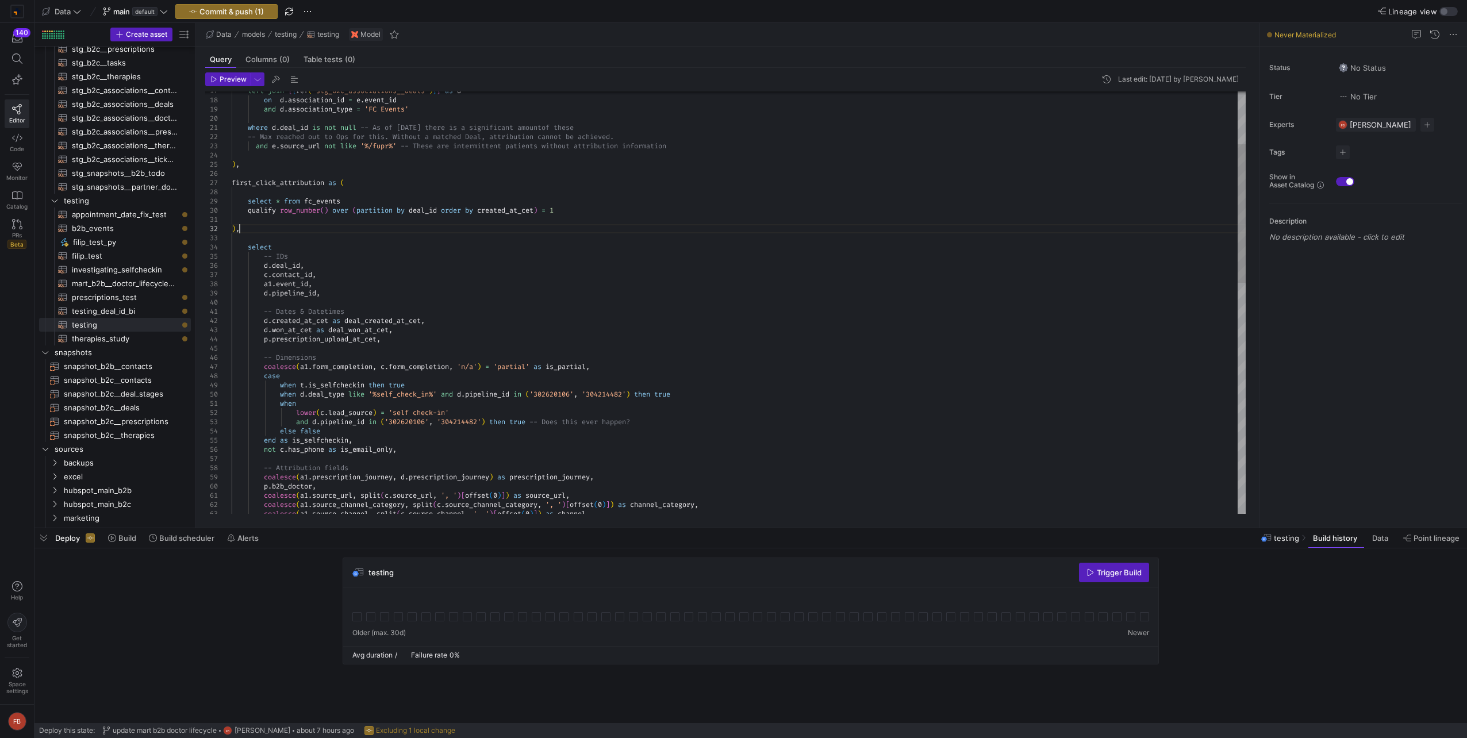
type textarea ") select -- IDs d.deal_id, c.contact_id, a1.event_id, d.pipeline_id,"
click at [221, 80] on span "Preview" at bounding box center [233, 79] width 27 height 8
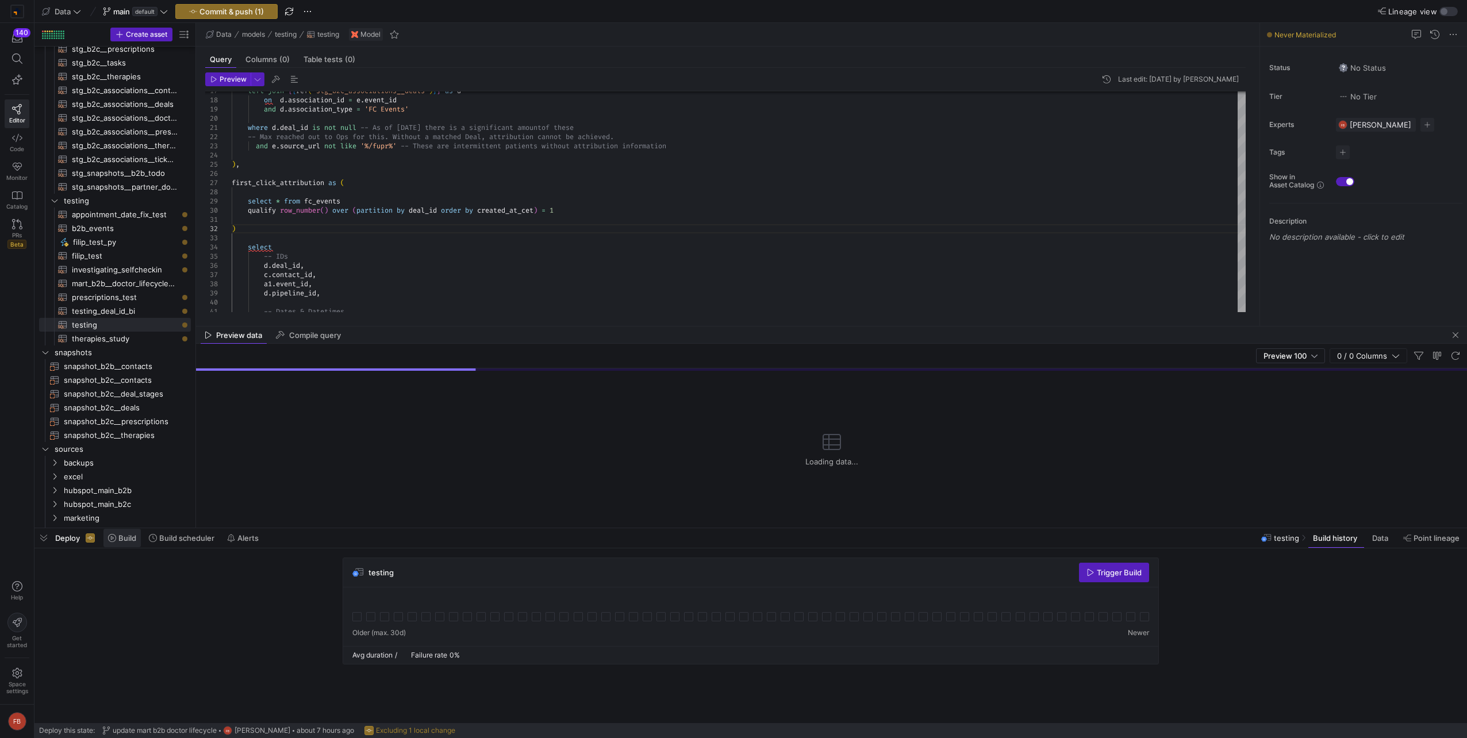
click at [114, 538] on icon at bounding box center [112, 538] width 8 height 8
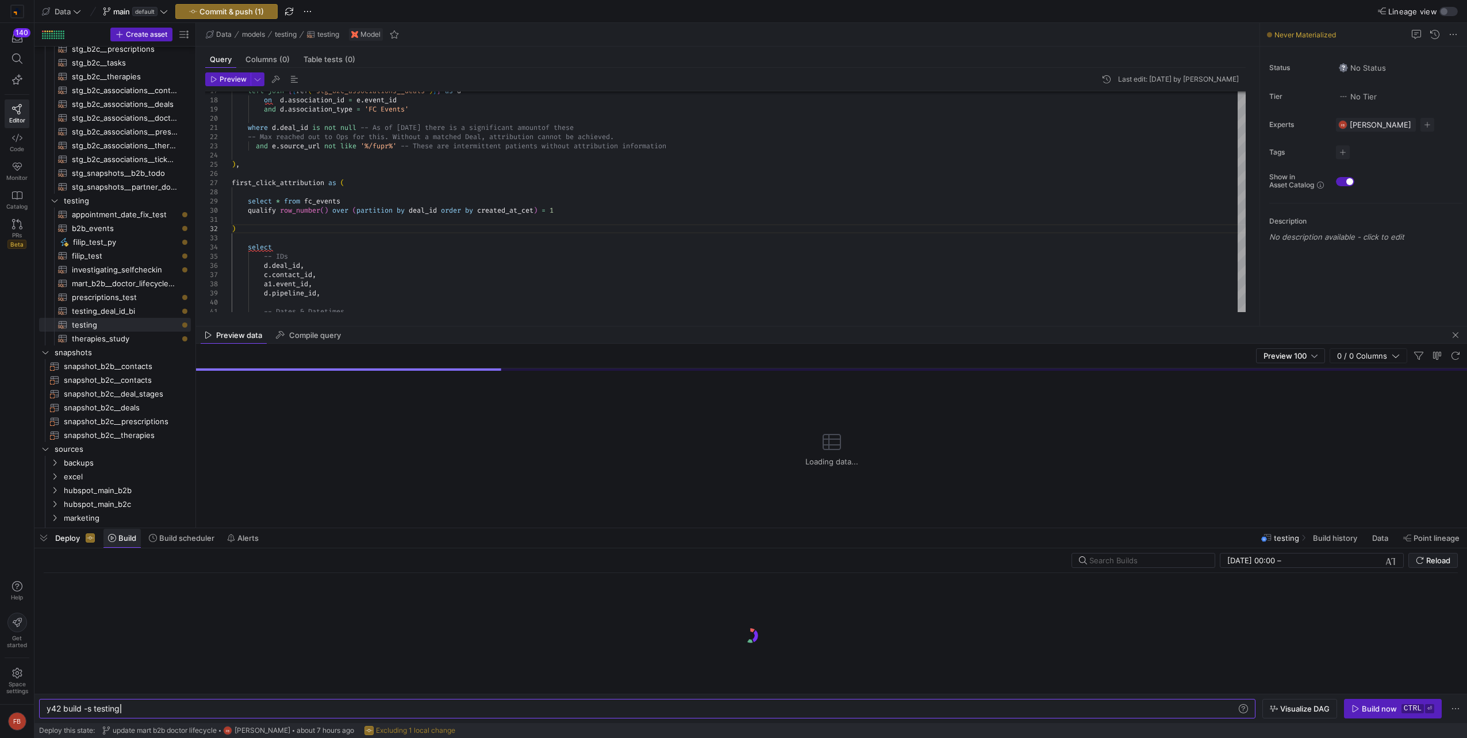
scroll to position [0, 73]
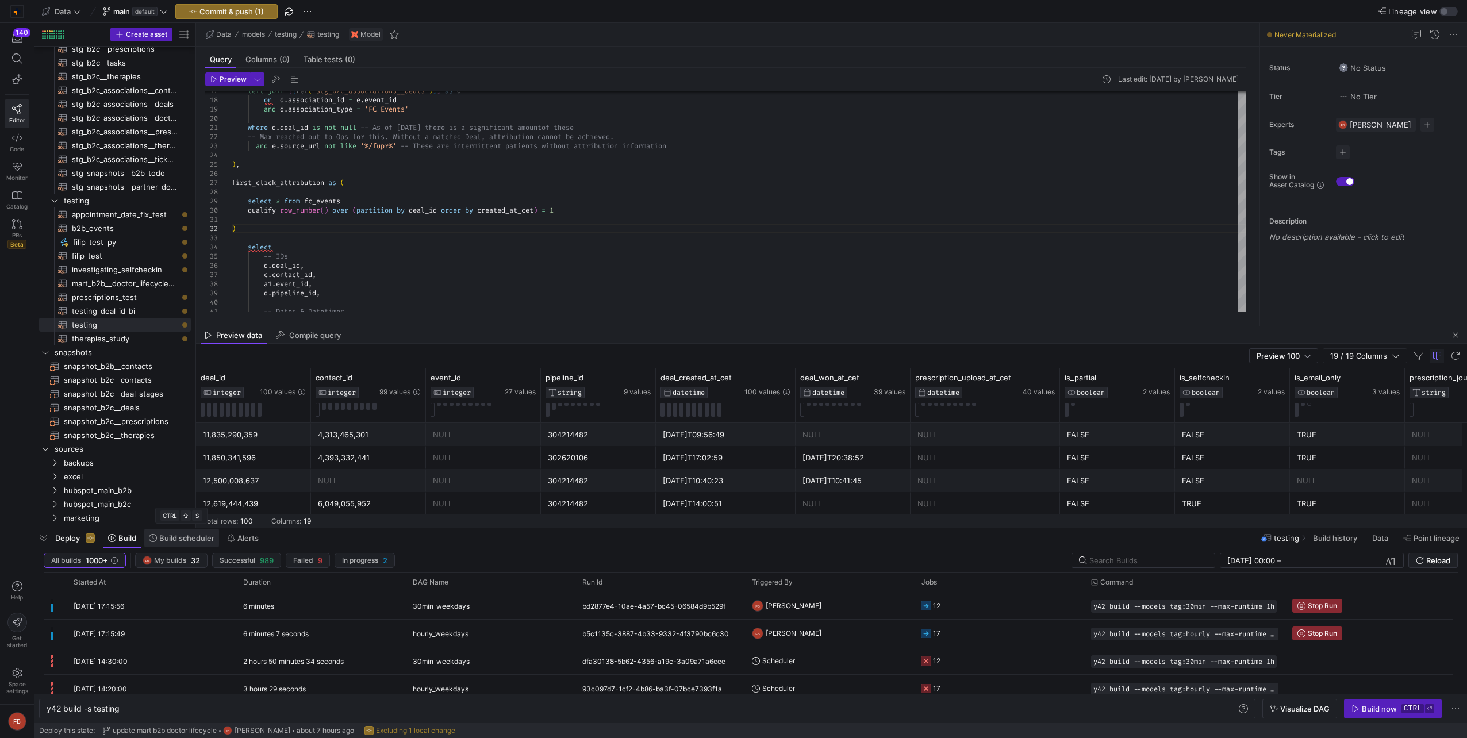
click at [177, 539] on span "Build scheduler" at bounding box center [186, 537] width 55 height 9
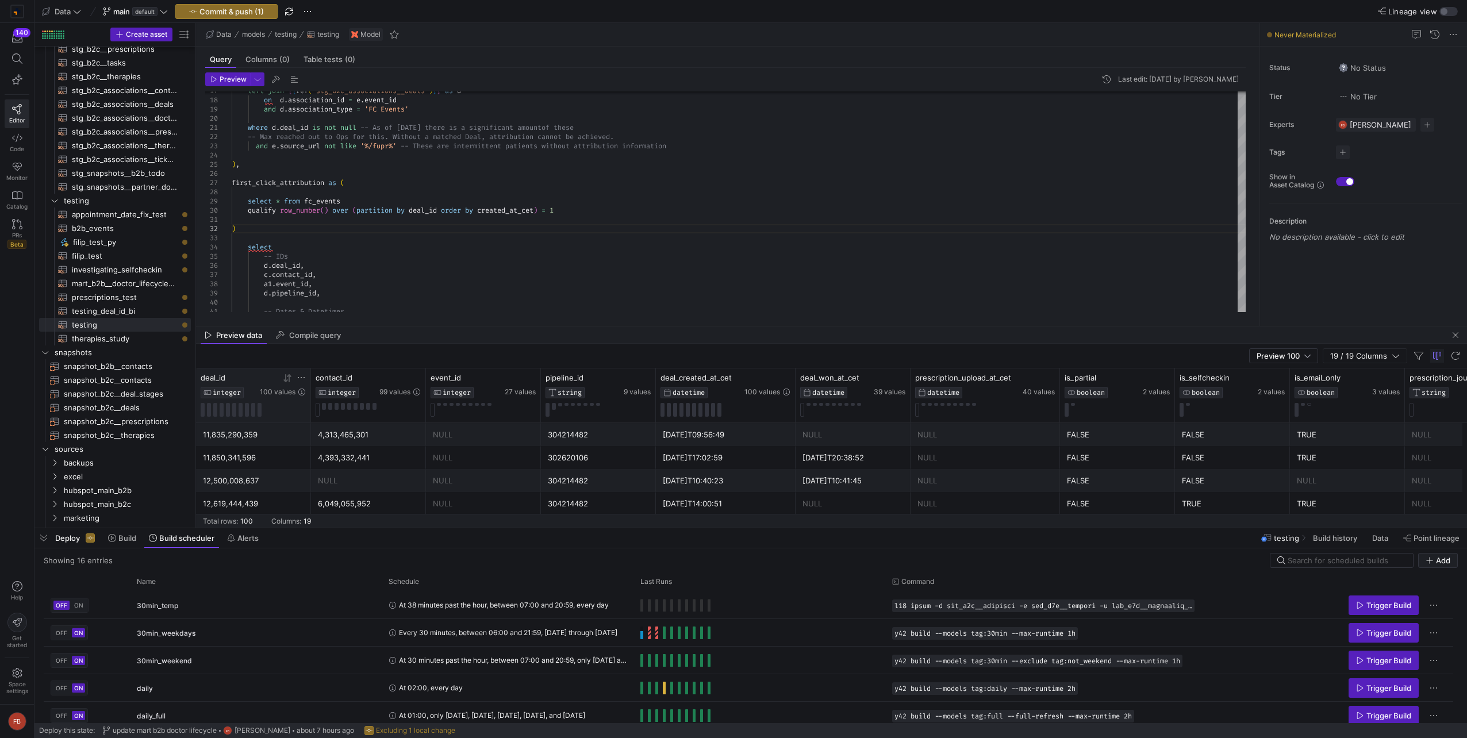
click at [304, 378] on icon at bounding box center [301, 377] width 7 height 1
click at [264, 82] on header "Preview Last edit: Thursday 25 September 2025 by Filip Bobczuk" at bounding box center [725, 81] width 1040 height 19
click at [260, 78] on span "button" at bounding box center [257, 79] width 13 height 13
click at [207, 148] on p "Full Preview" at bounding box center [182, 148] width 98 height 9
click at [129, 149] on input "Full Preview Slower but complete preview" at bounding box center [124, 153] width 9 height 9
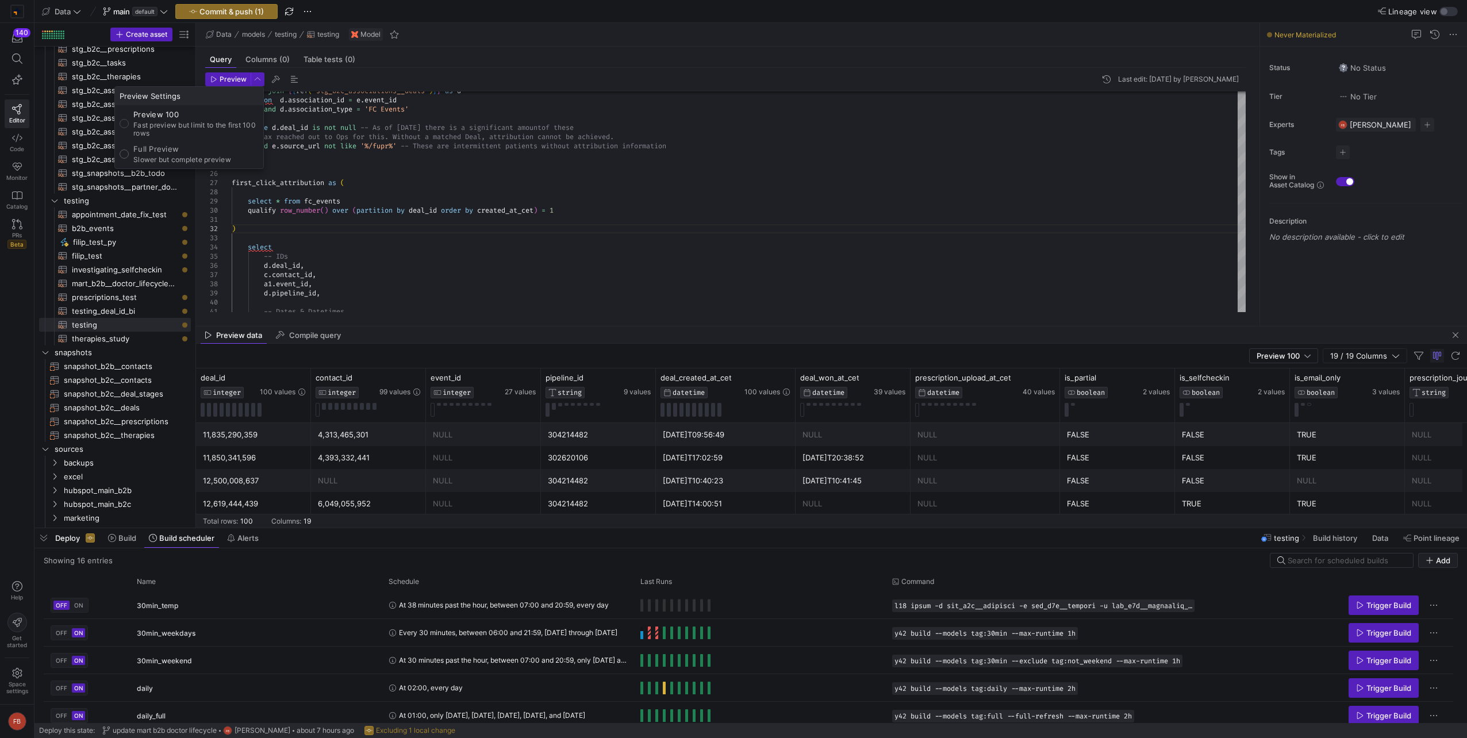
radio input "true"
click at [228, 72] on div at bounding box center [733, 369] width 1467 height 738
click at [229, 75] on span "Preview" at bounding box center [233, 79] width 27 height 8
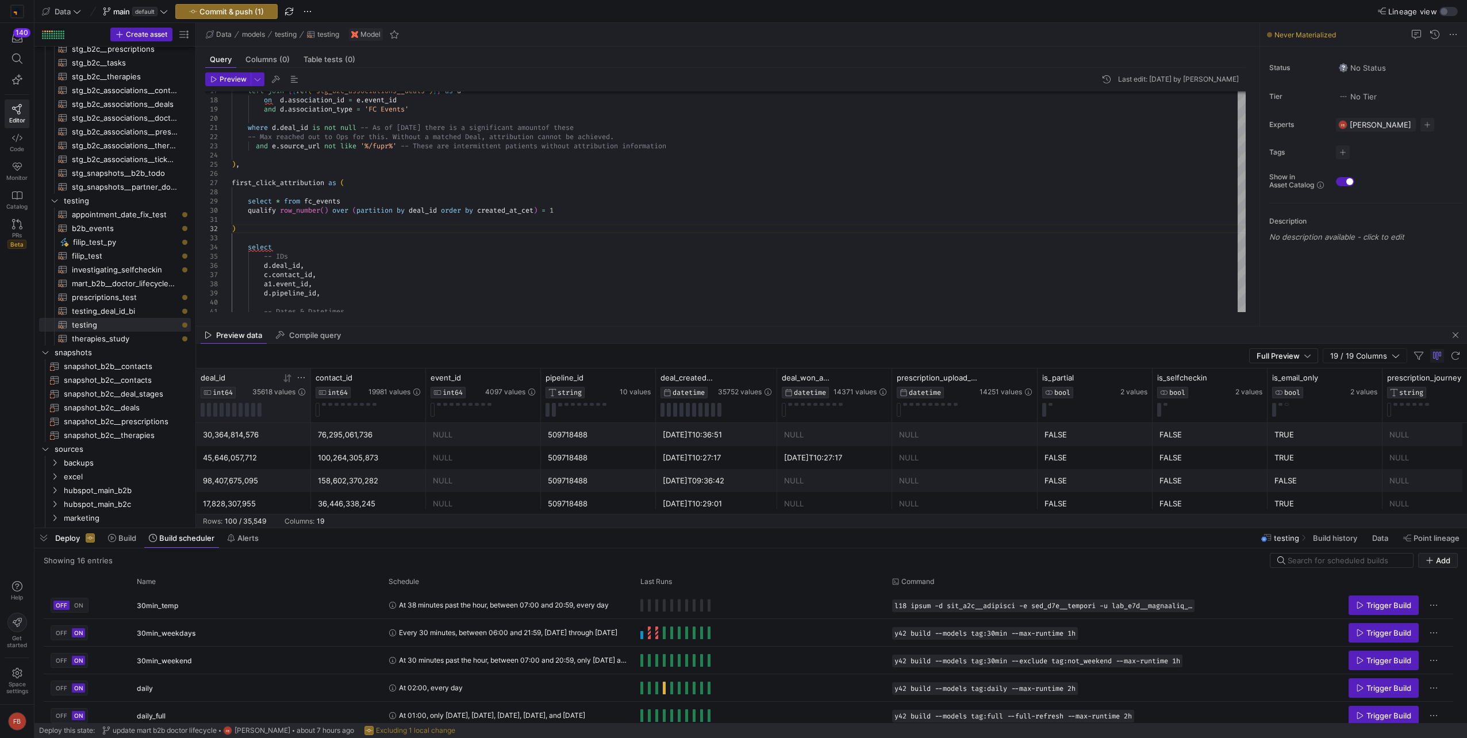
click at [302, 378] on icon at bounding box center [301, 377] width 9 height 9
type input "11776950472"
click at [406, 498] on button "Apply" at bounding box center [396, 494] width 35 height 15
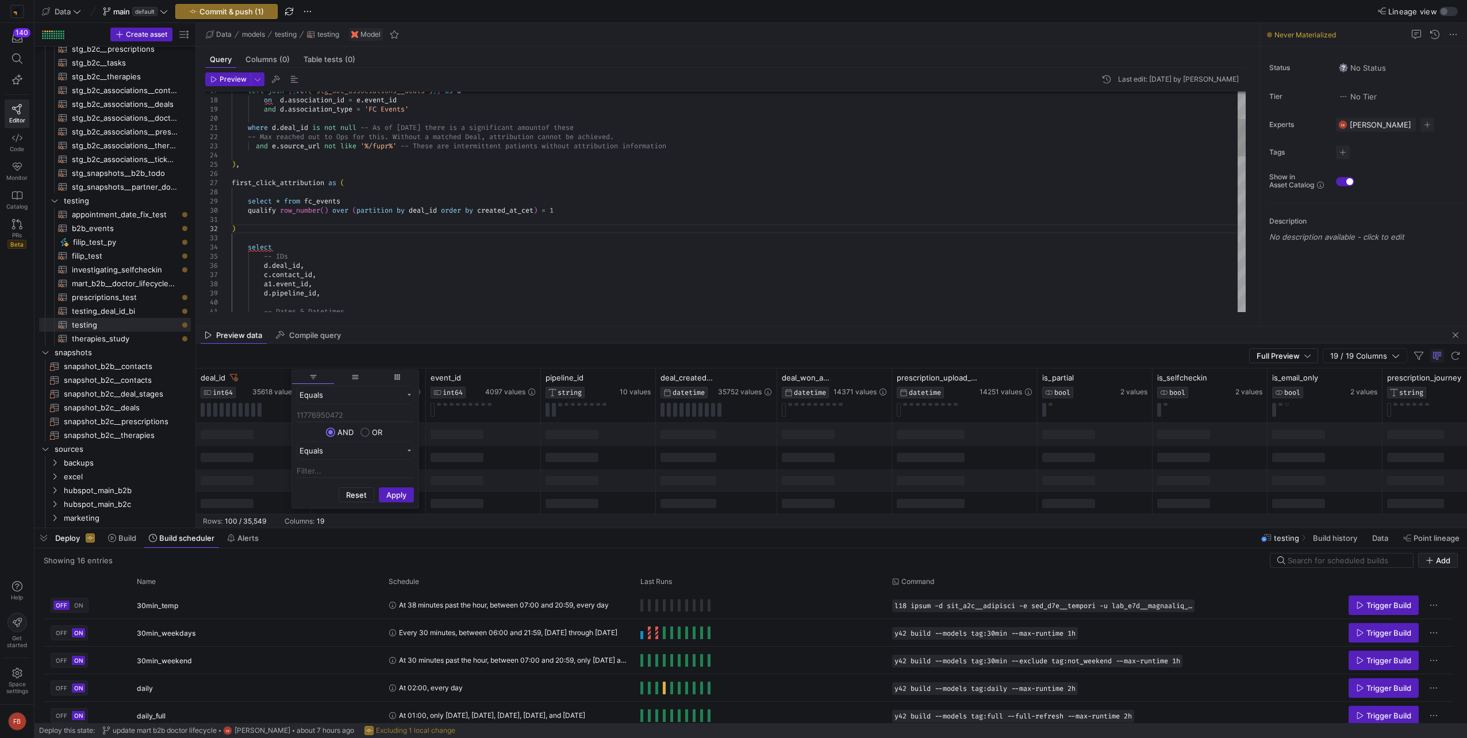
click at [540, 247] on div "c . contact_id , a1 . event_id , d . pipeline_id , -- Dates & Datetimes select …" at bounding box center [739, 574] width 1014 height 1288
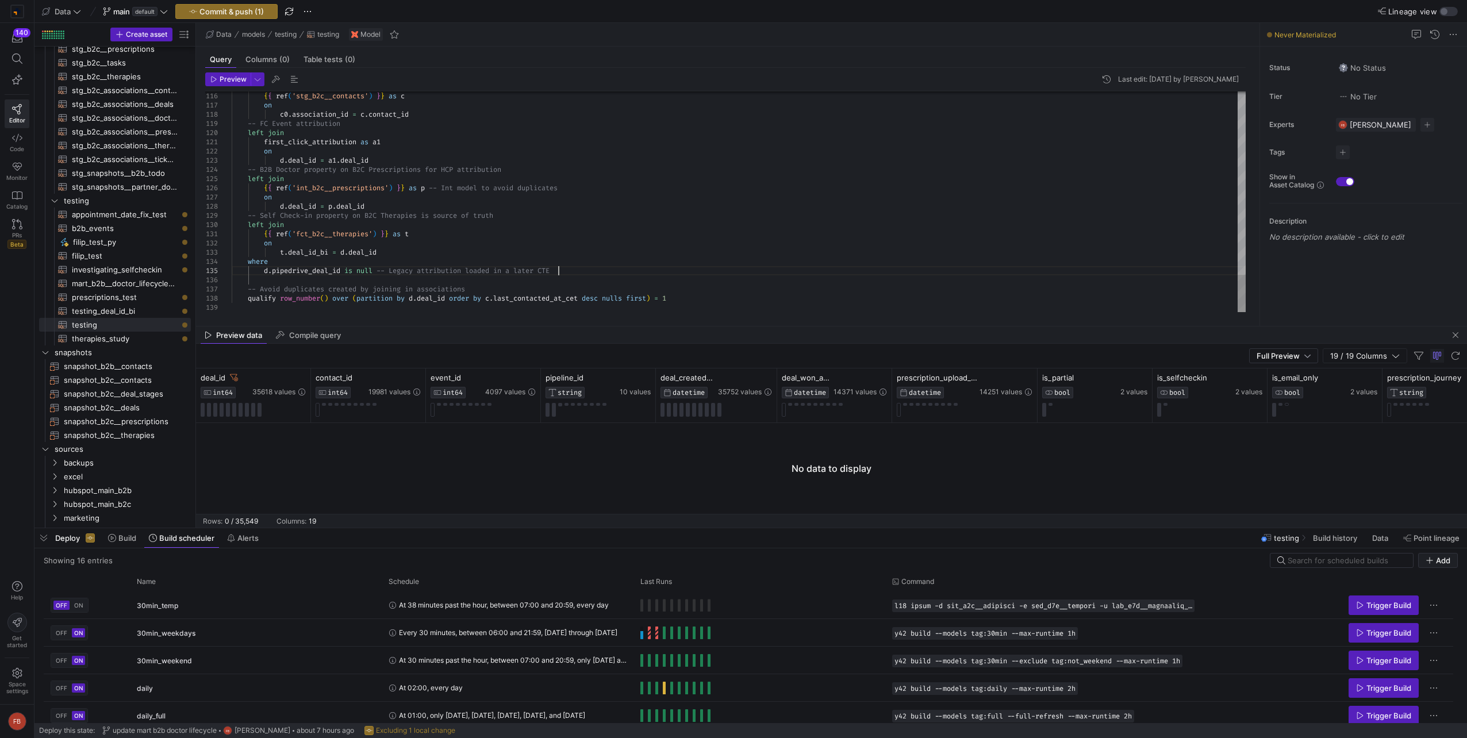
type textarea "{{ ref('fct_b2c__therapies') }} as t on t.deal_id_bi = d.deal_id where --d.pipe…"
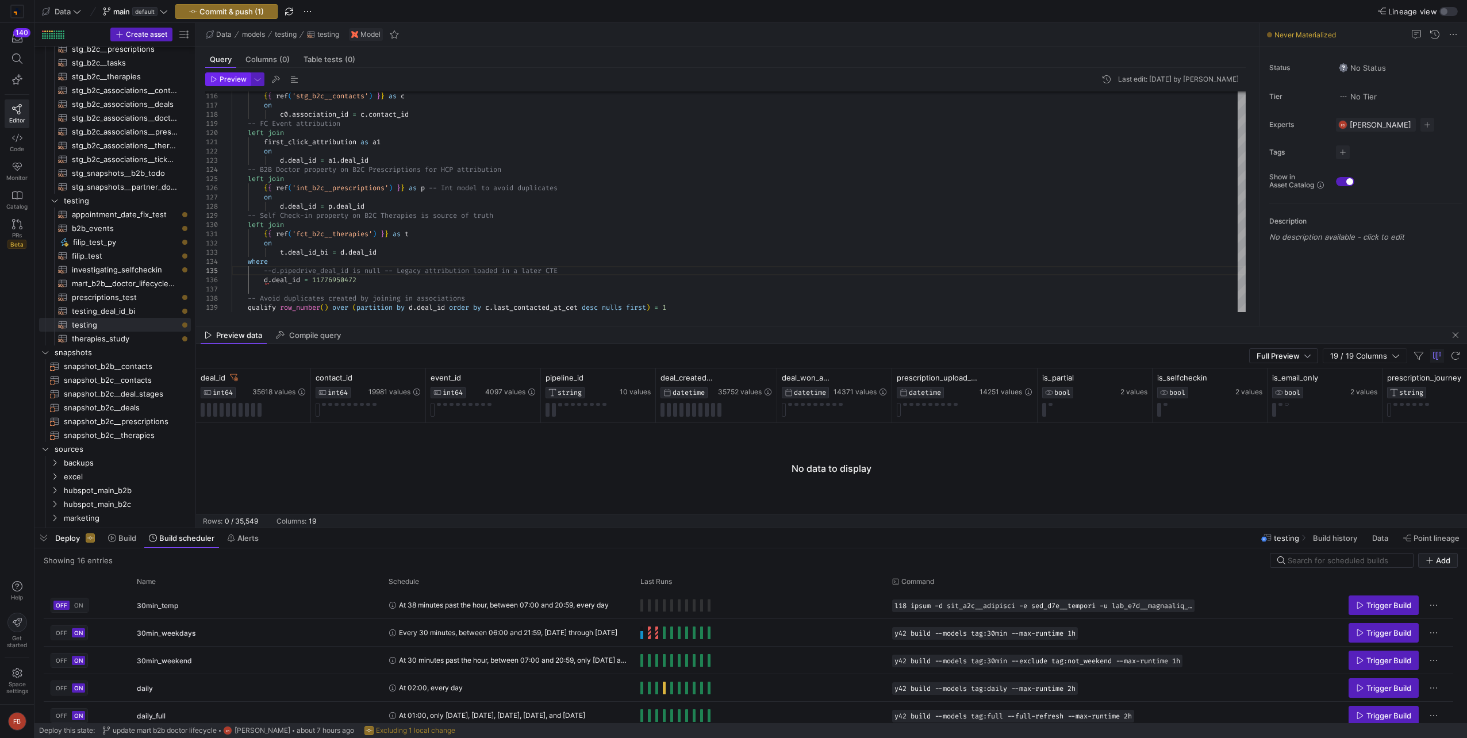
click at [217, 78] on icon "button" at bounding box center [213, 79] width 7 height 7
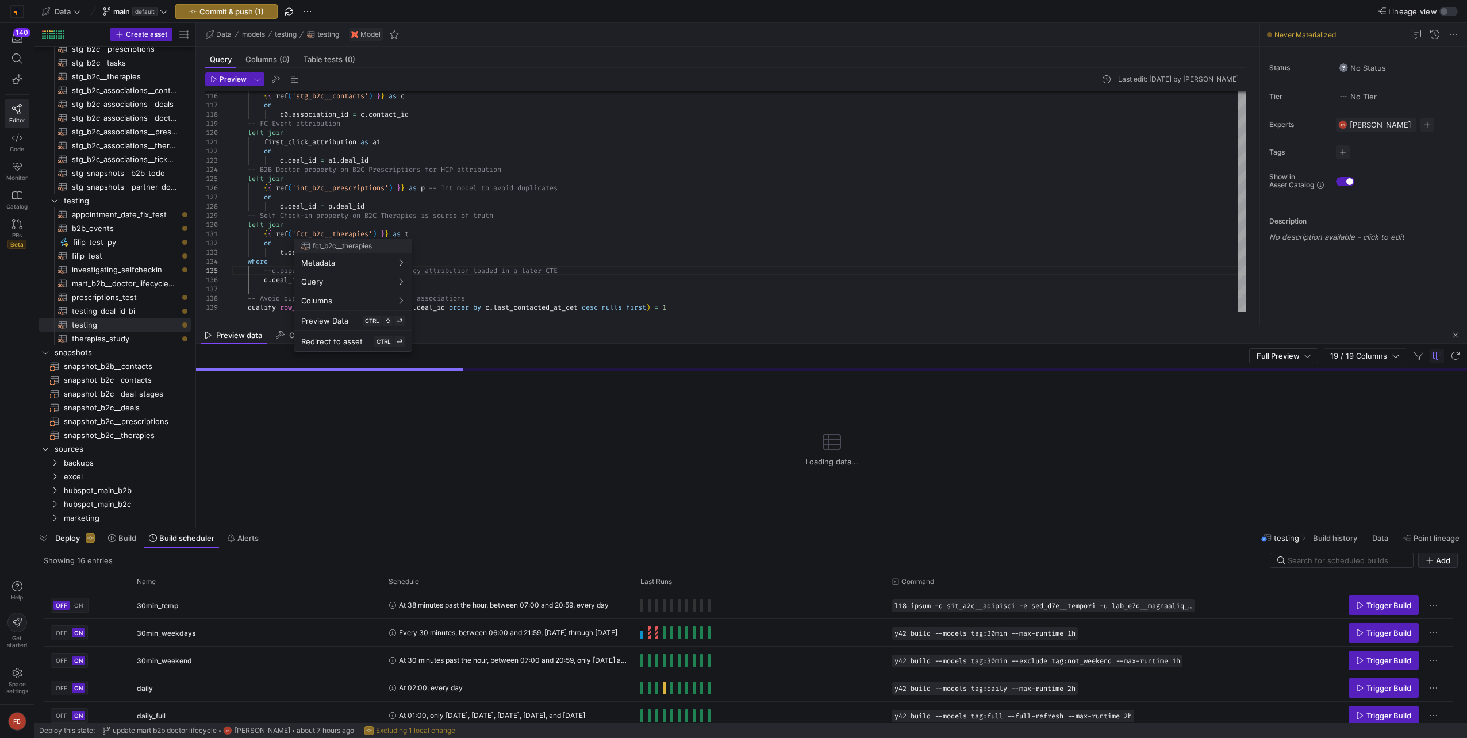
click at [727, 254] on div at bounding box center [733, 369] width 1467 height 738
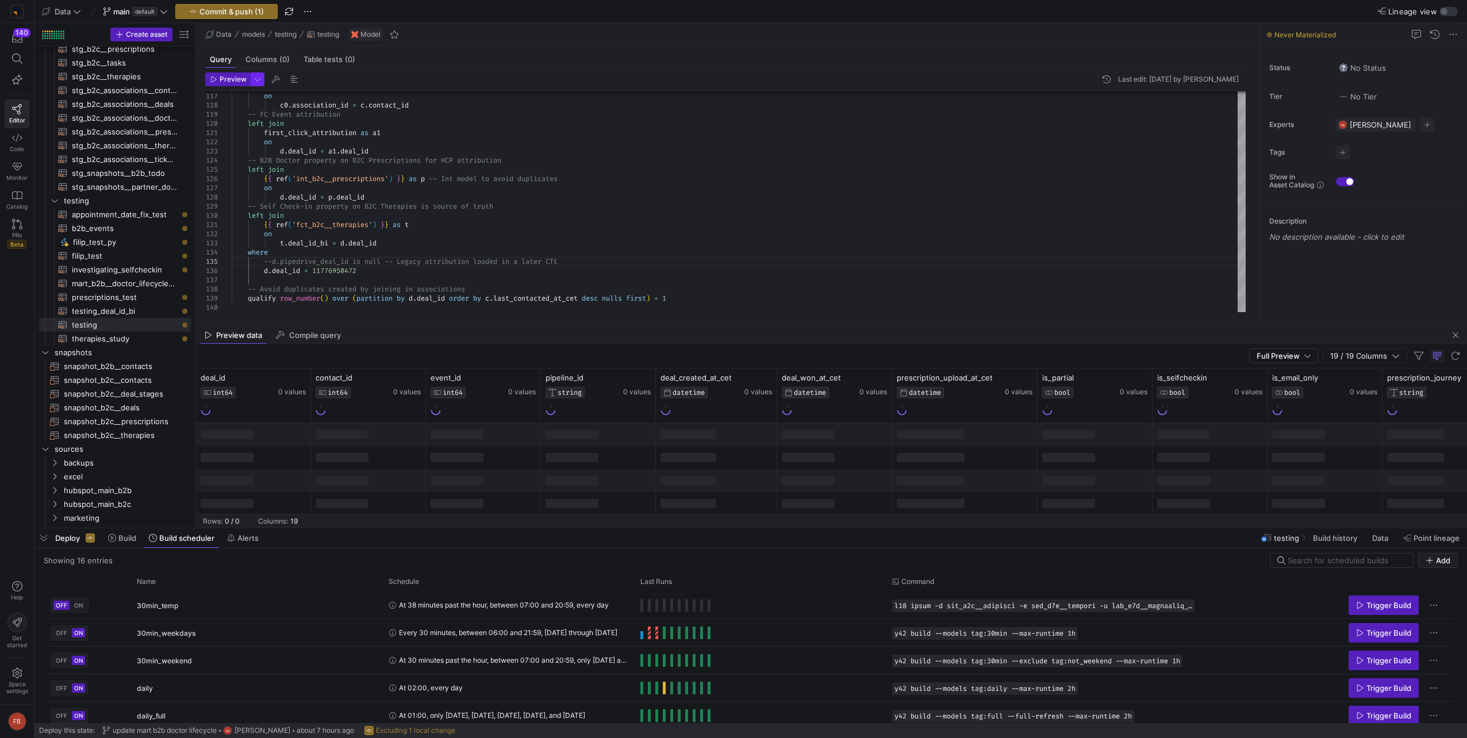
click at [262, 78] on span "button" at bounding box center [257, 79] width 13 height 13
click at [194, 118] on p "Preview 100" at bounding box center [195, 114] width 125 height 9
click at [129, 119] on input "Preview 100 Fast preview but limit to the first 100 rows" at bounding box center [124, 123] width 9 height 9
radio input "true"
click at [220, 83] on div at bounding box center [733, 369] width 1467 height 738
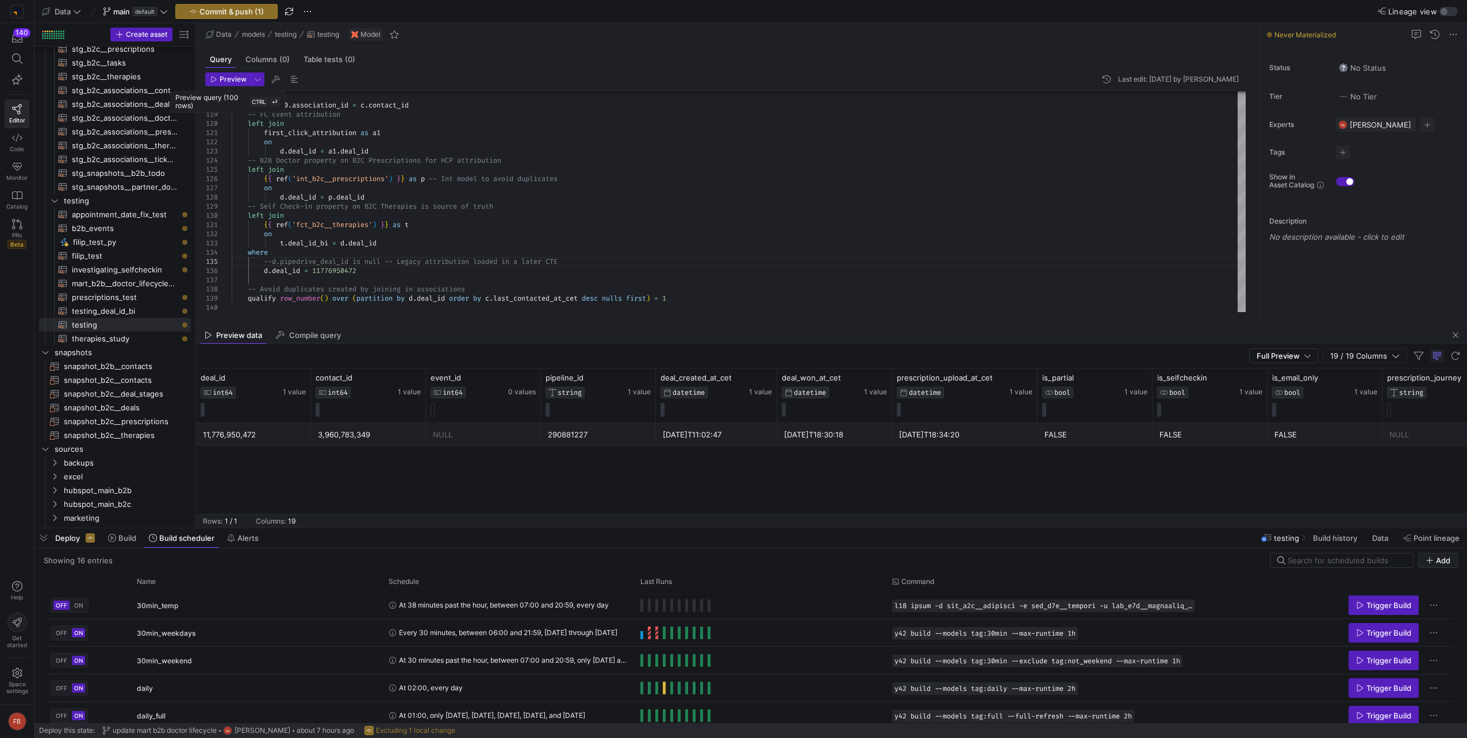
click at [220, 83] on span "Preview" at bounding box center [233, 79] width 27 height 8
click at [122, 537] on span "Build" at bounding box center [127, 537] width 18 height 9
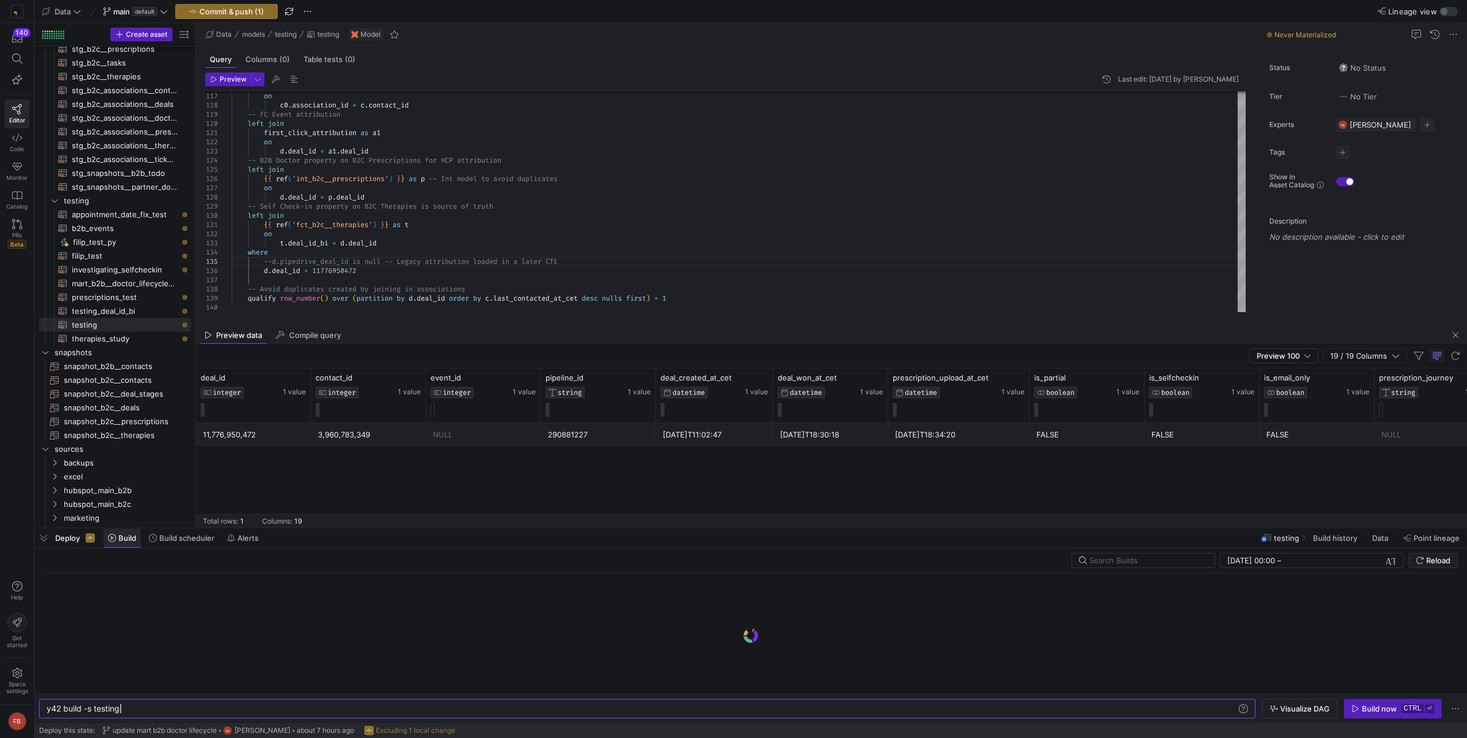
scroll to position [0, 73]
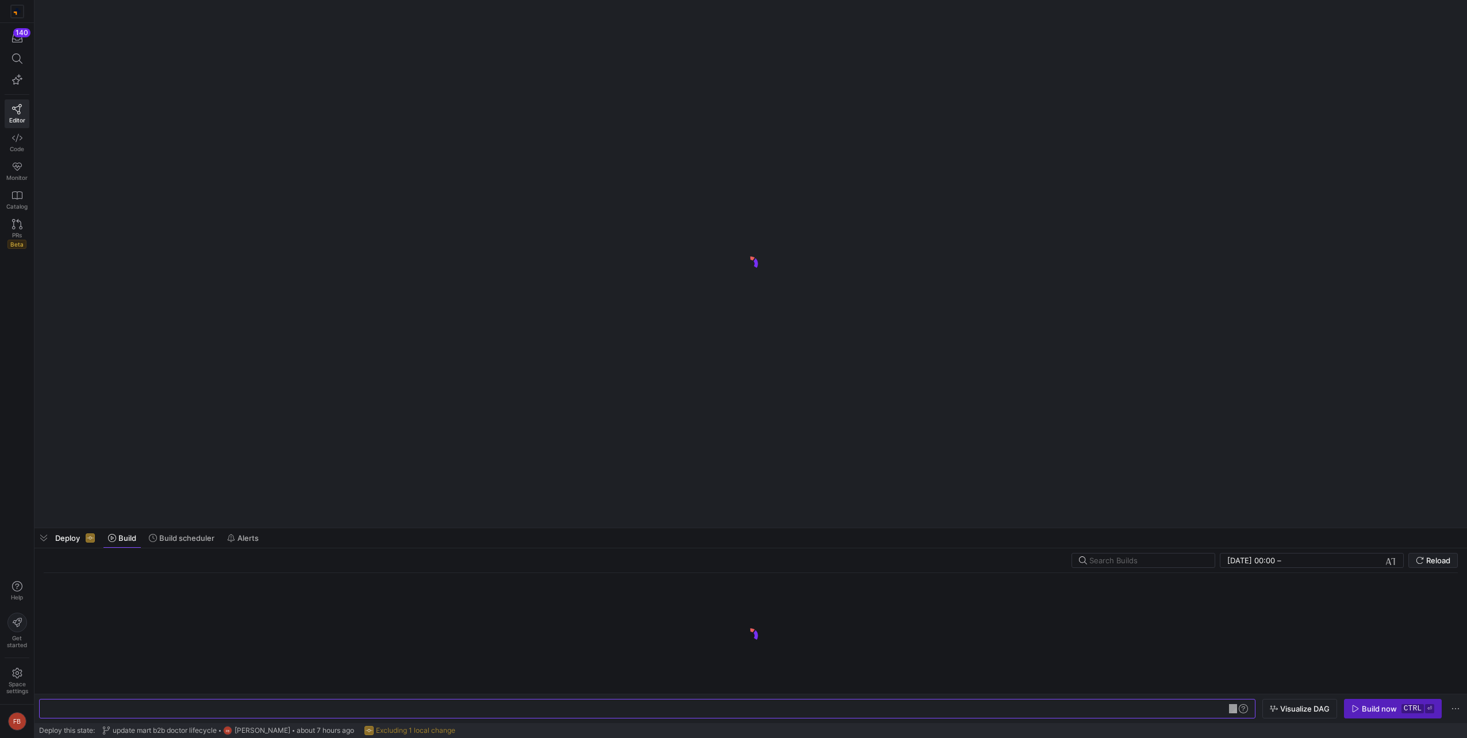
type textarea "y42 build -s testing"
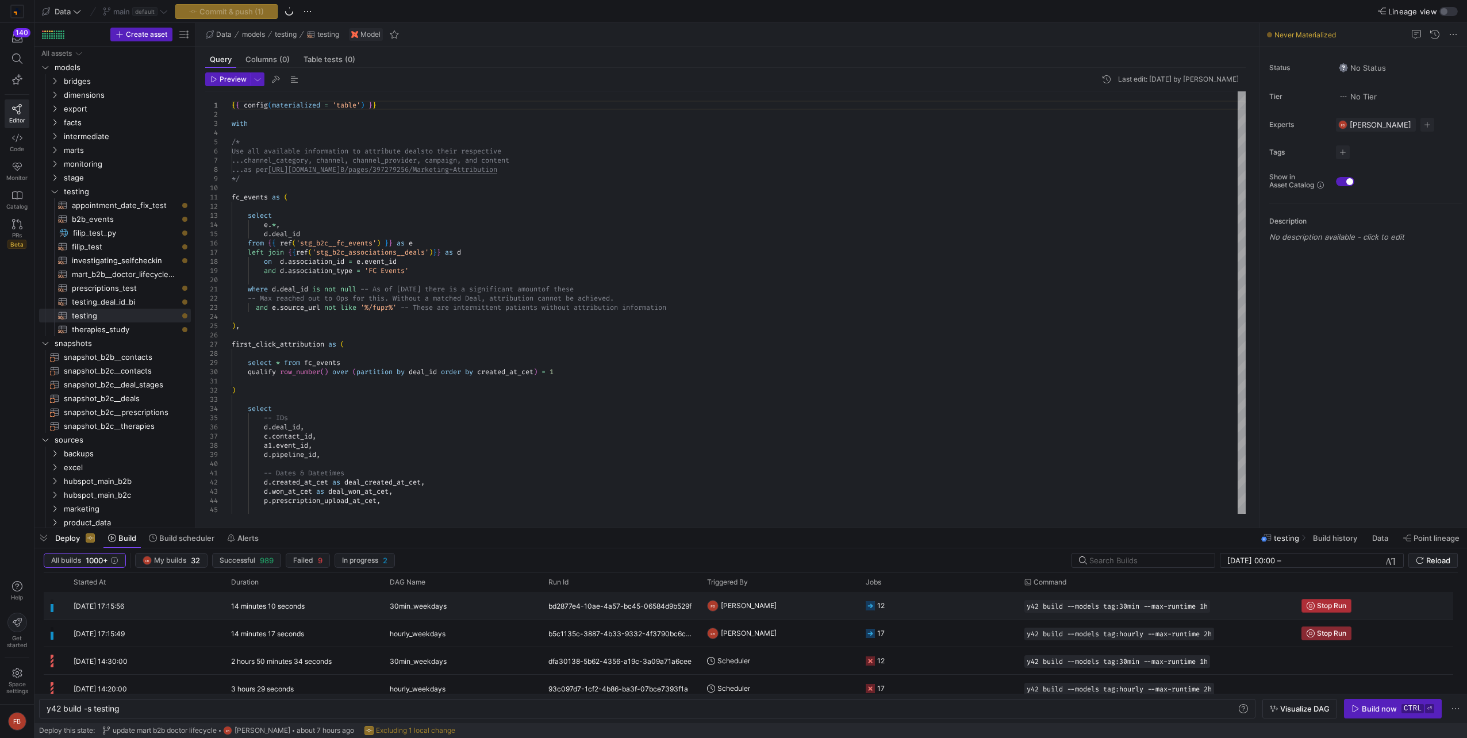
click at [1338, 606] on span "Stop Run" at bounding box center [1331, 606] width 29 height 8
click at [1340, 631] on span "Stop Run" at bounding box center [1331, 633] width 29 height 8
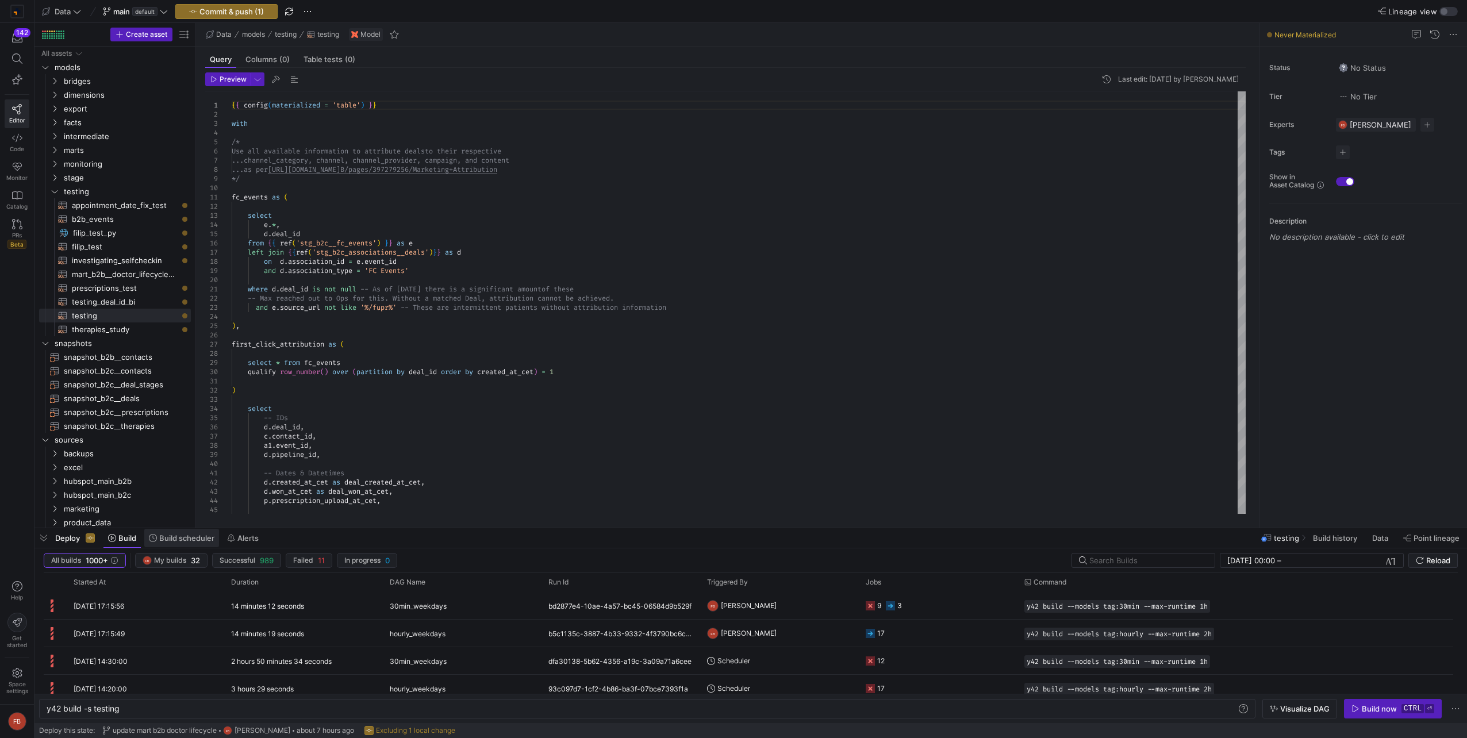
click at [178, 539] on span "Build scheduler" at bounding box center [186, 537] width 55 height 9
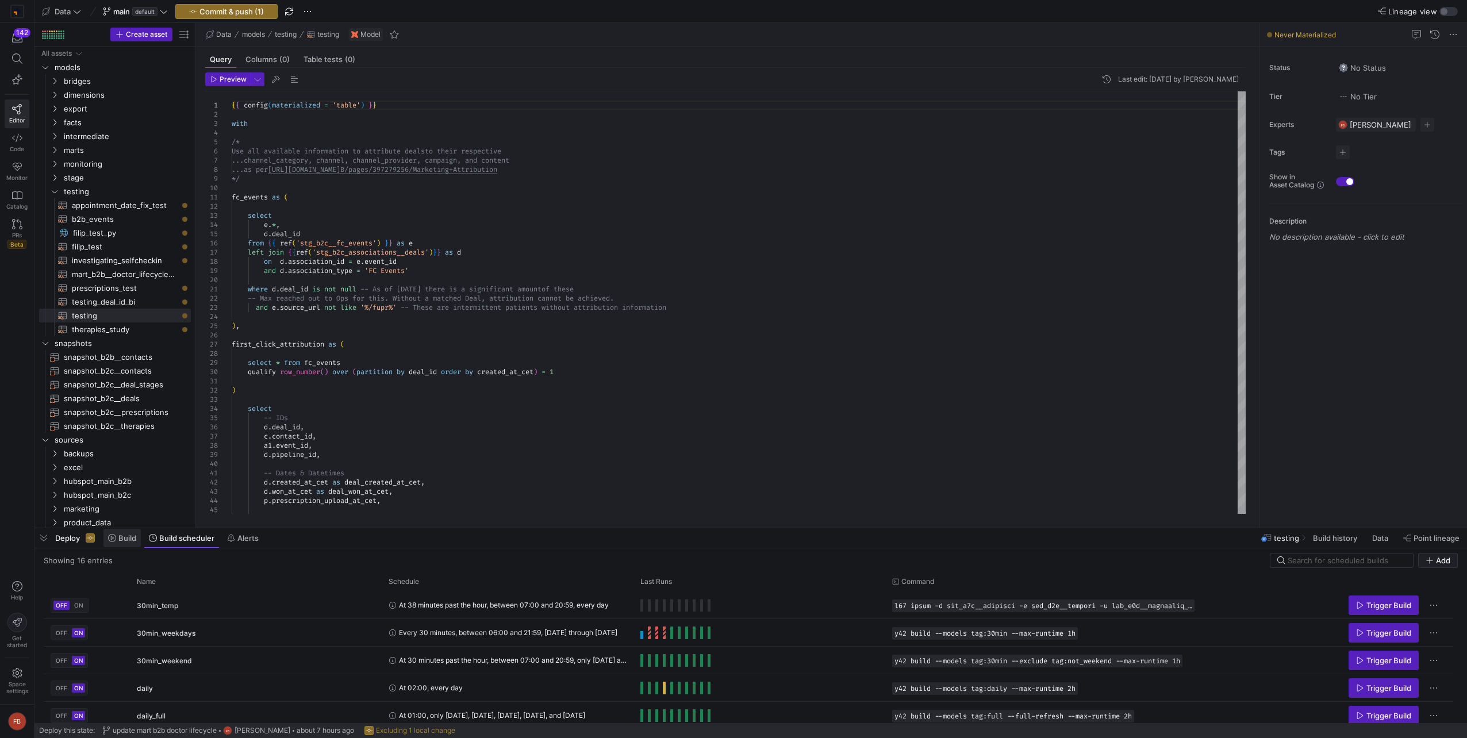
click at [118, 537] on span "Build" at bounding box center [127, 537] width 18 height 9
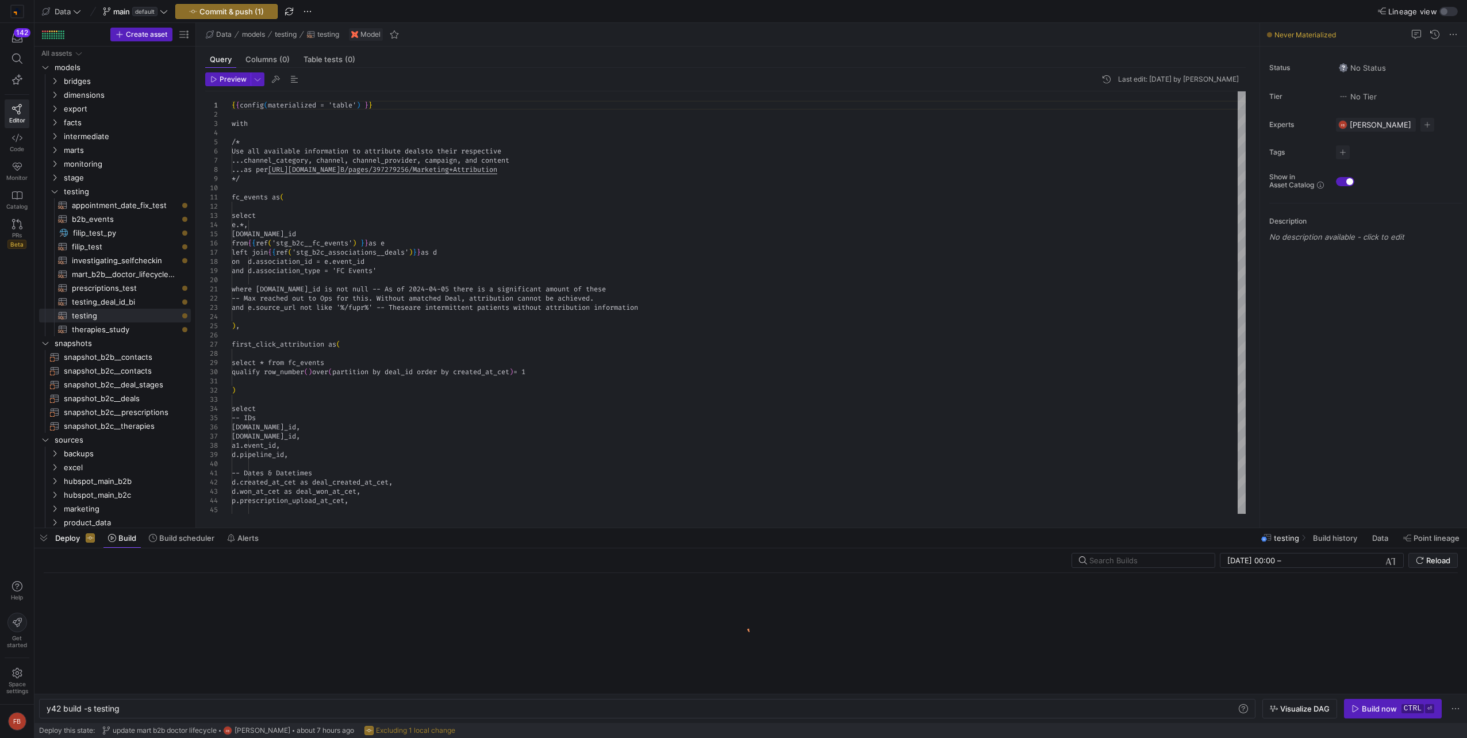
scroll to position [0, 73]
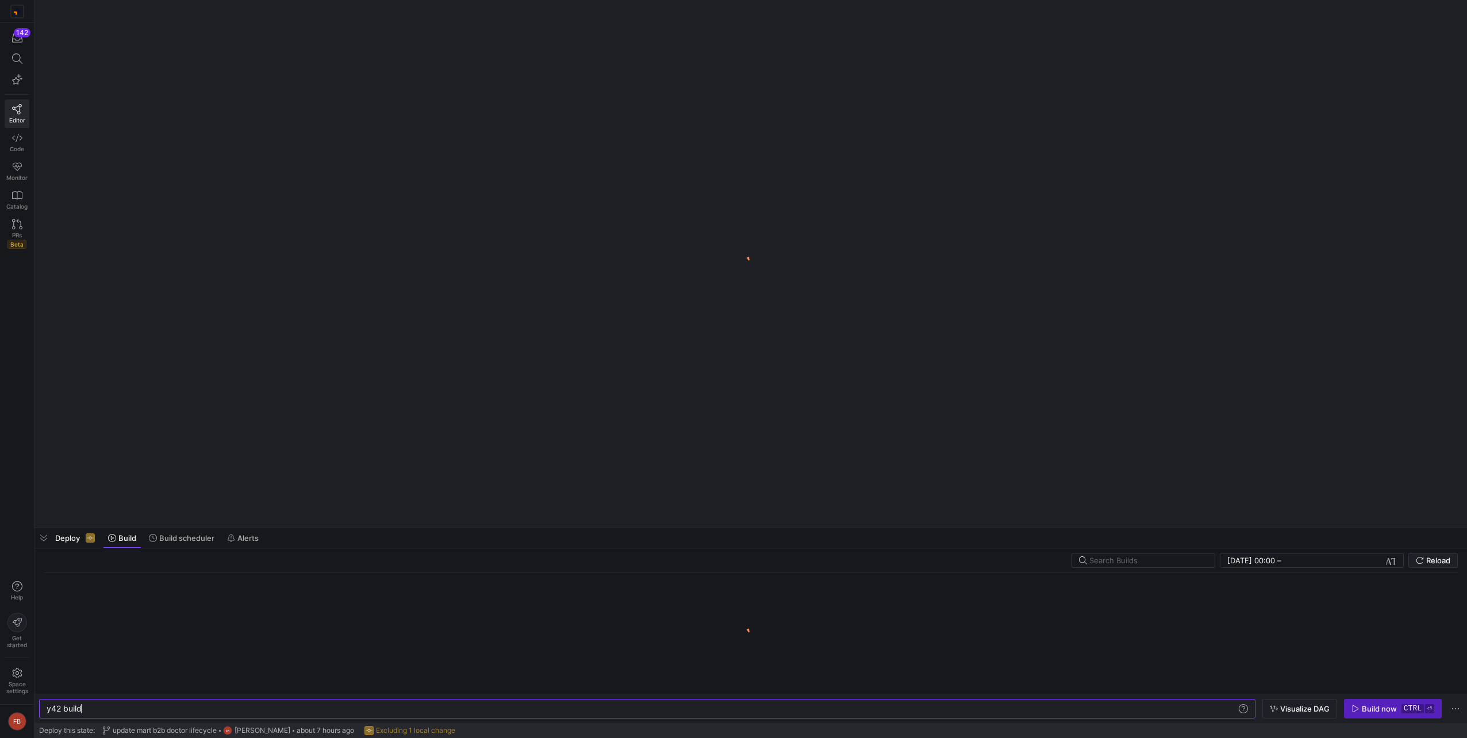
scroll to position [0, 34]
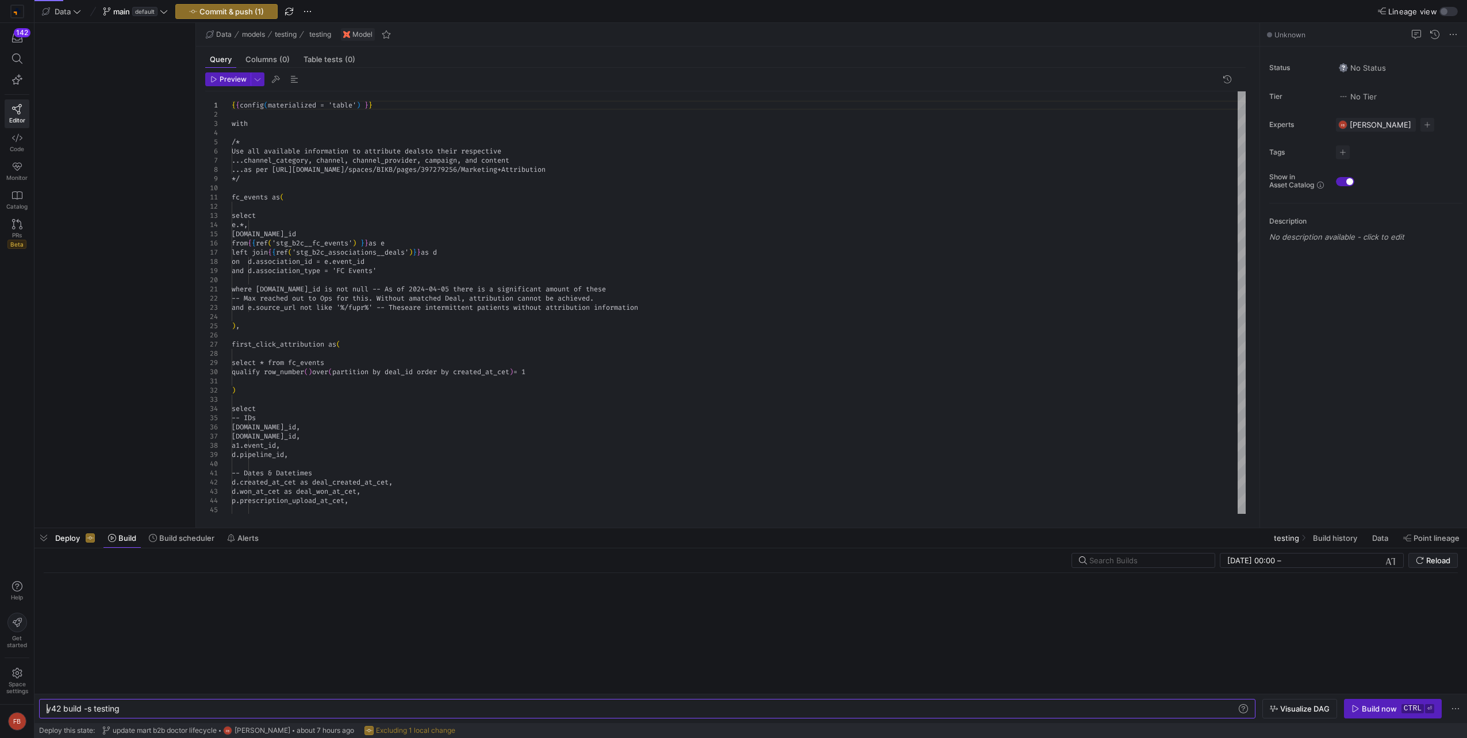
type textarea "y42 build -s testing"
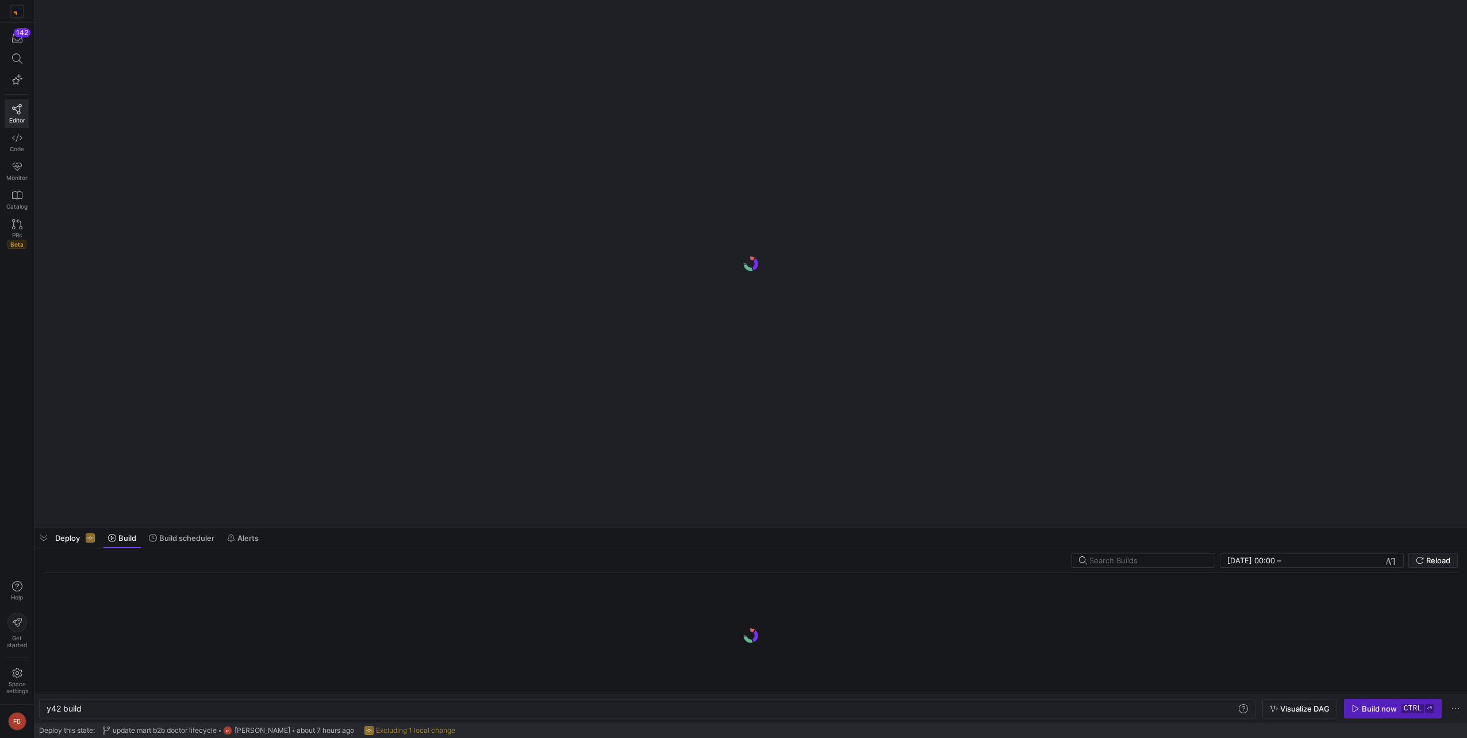
scroll to position [0, 34]
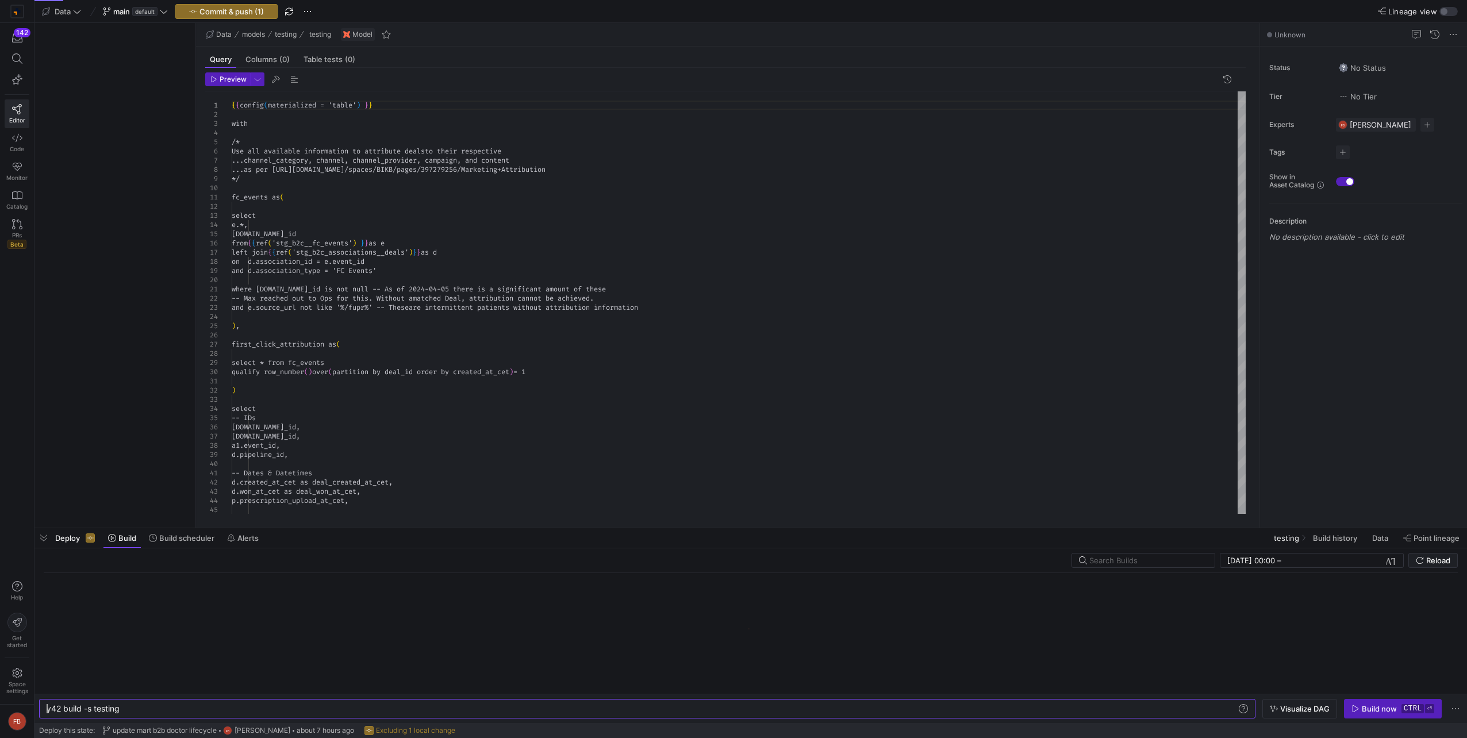
type textarea "y42 build -s testing"
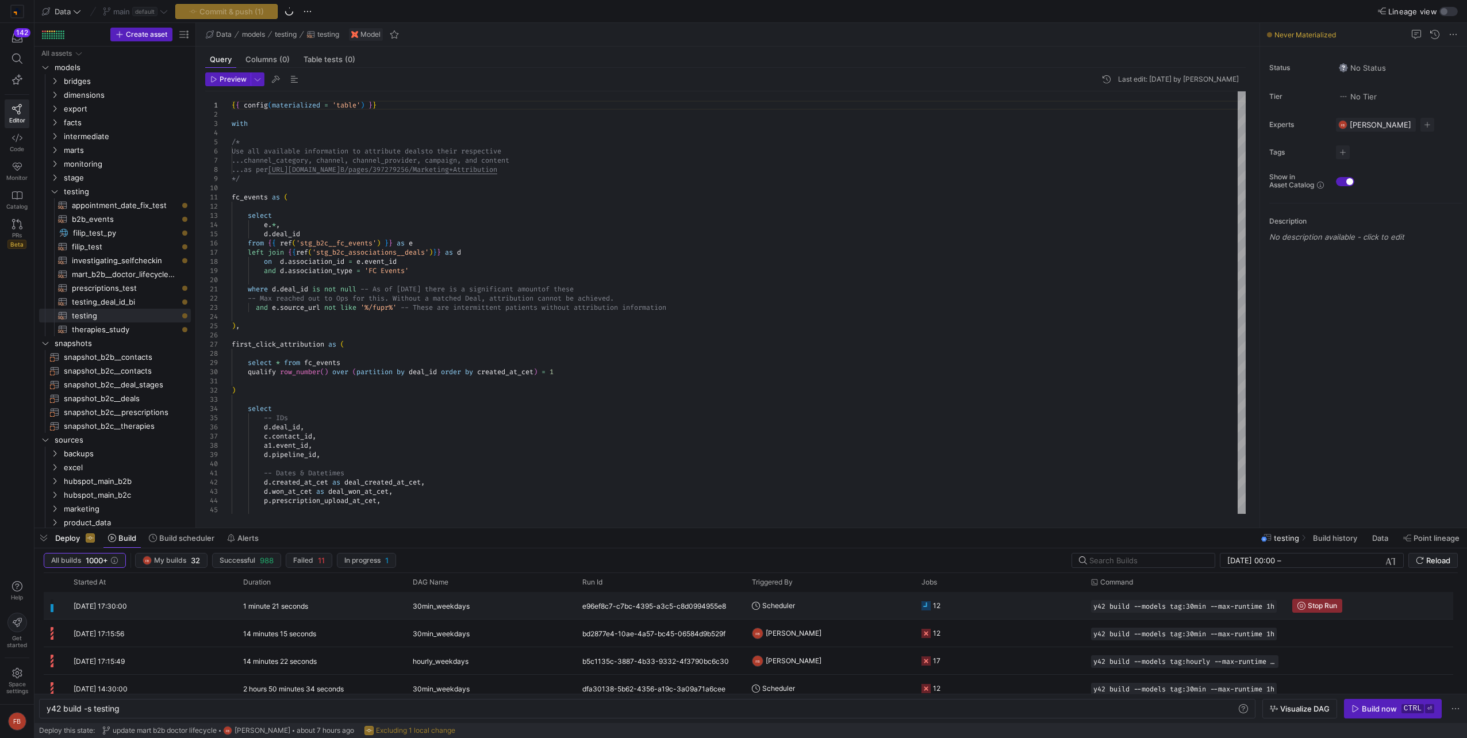
click at [910, 604] on div "Scheduler" at bounding box center [830, 605] width 170 height 27
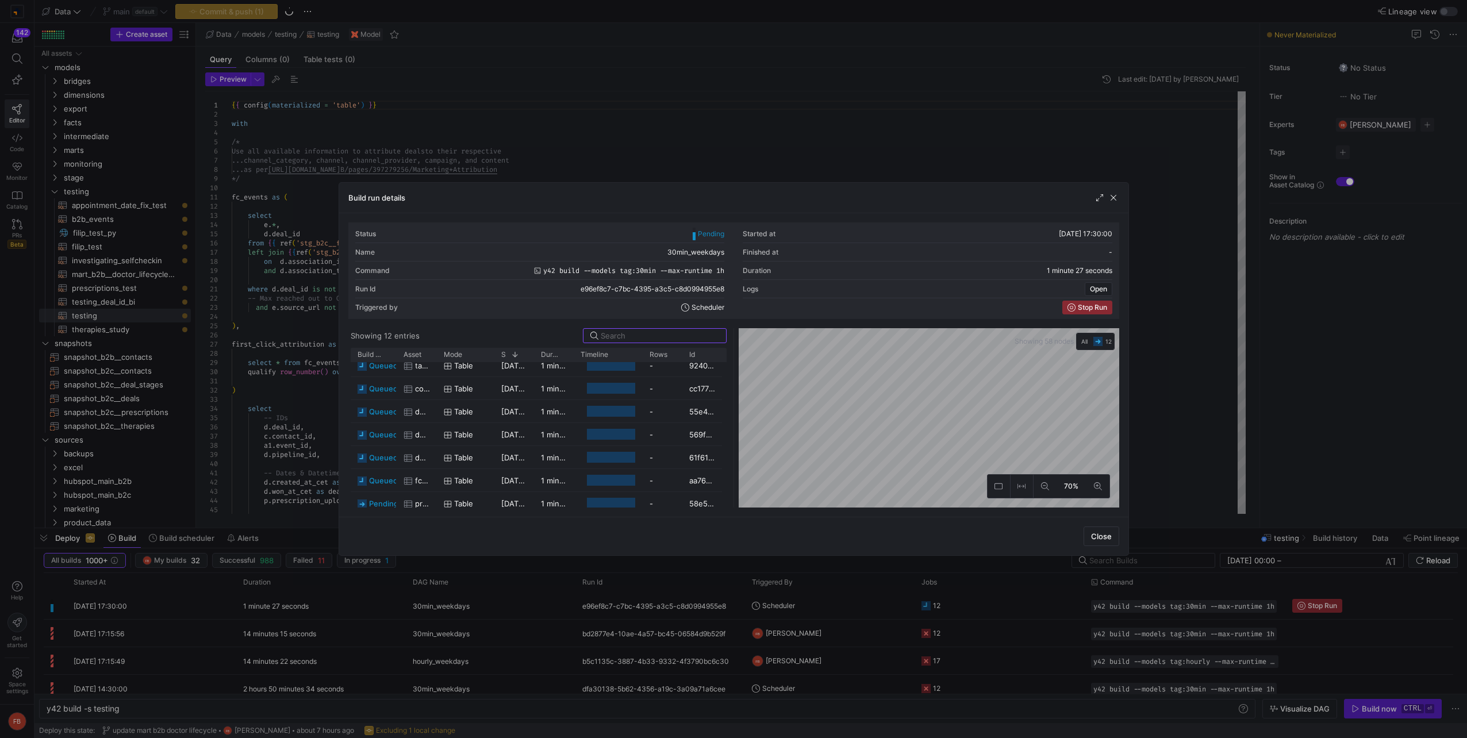
scroll to position [130, 0]
click at [1112, 199] on span "button" at bounding box center [1113, 197] width 11 height 11
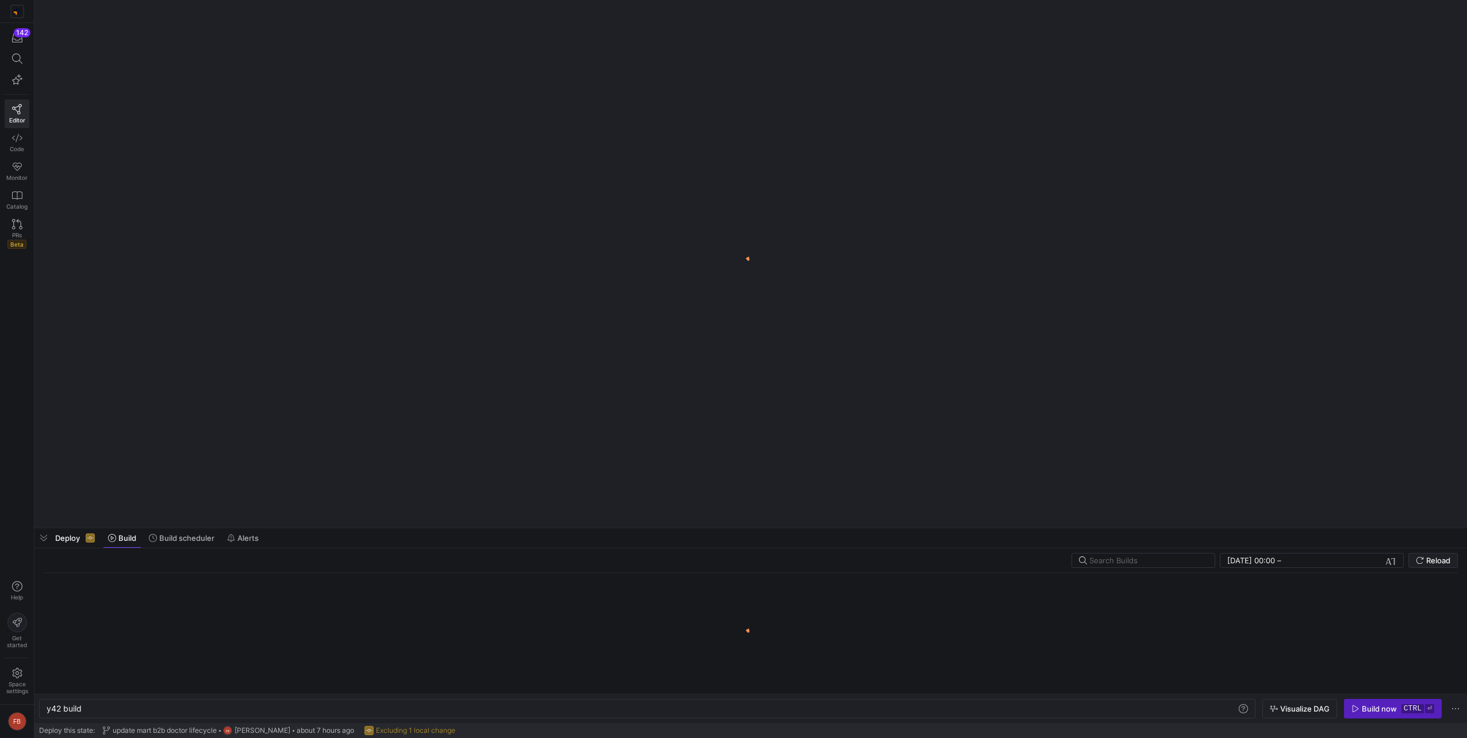
scroll to position [0, 34]
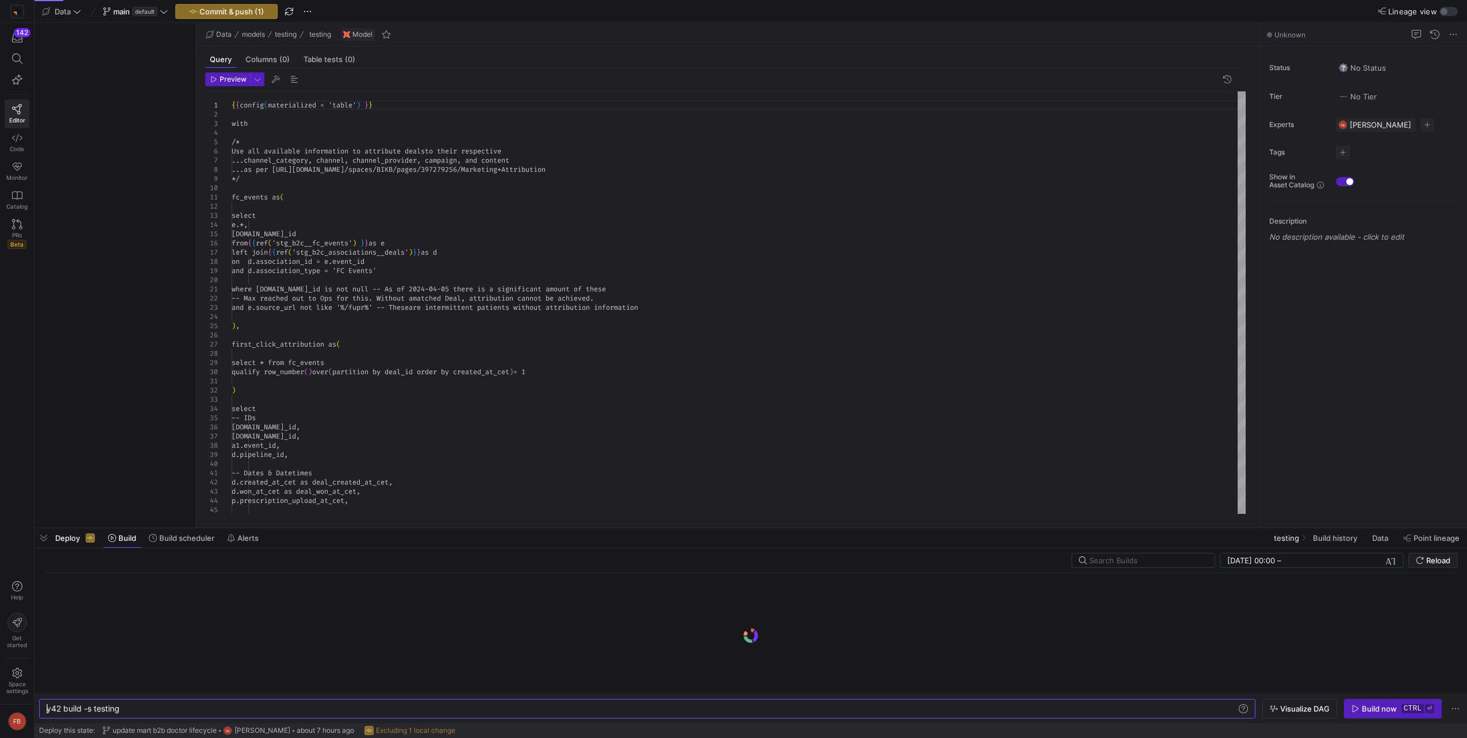
type textarea "y42 build -s testing"
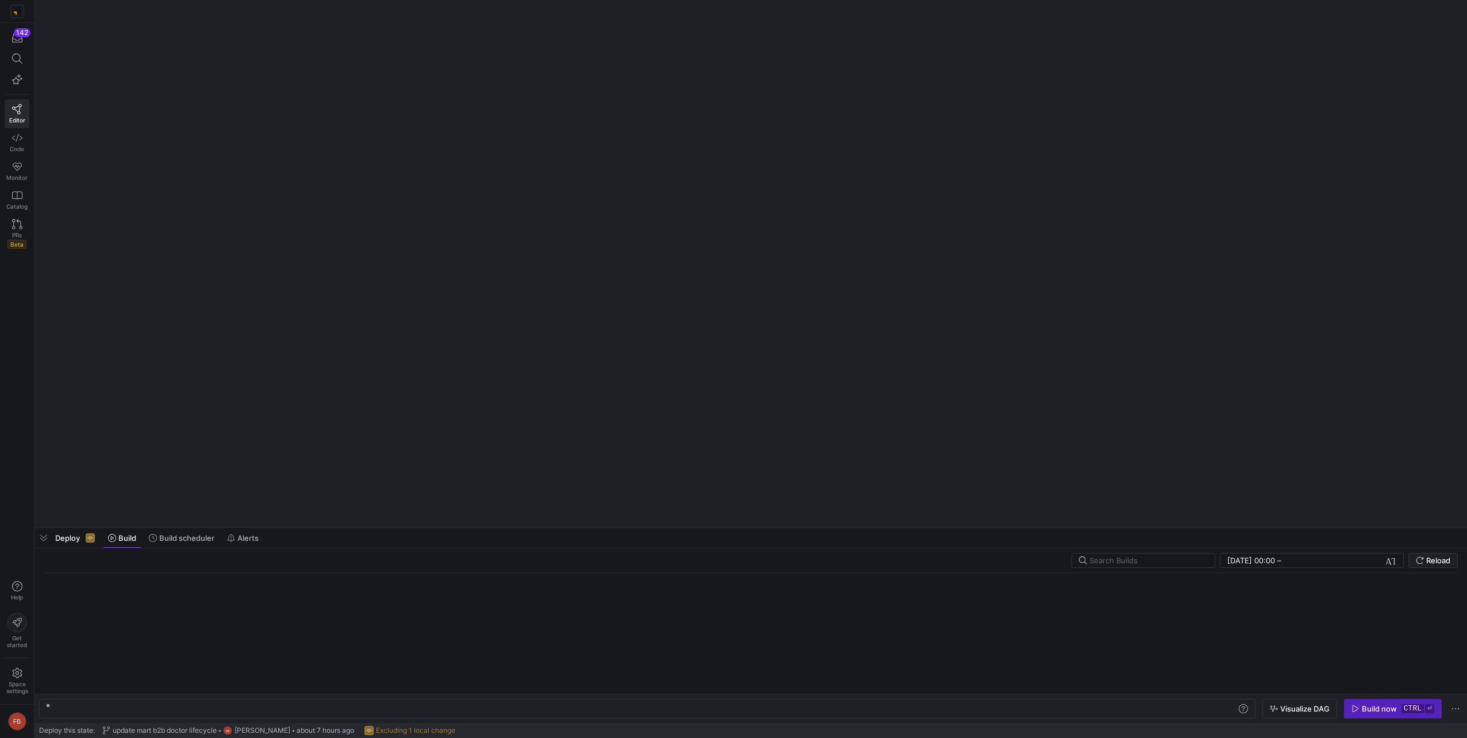
type textarea "y42 build -s testing"
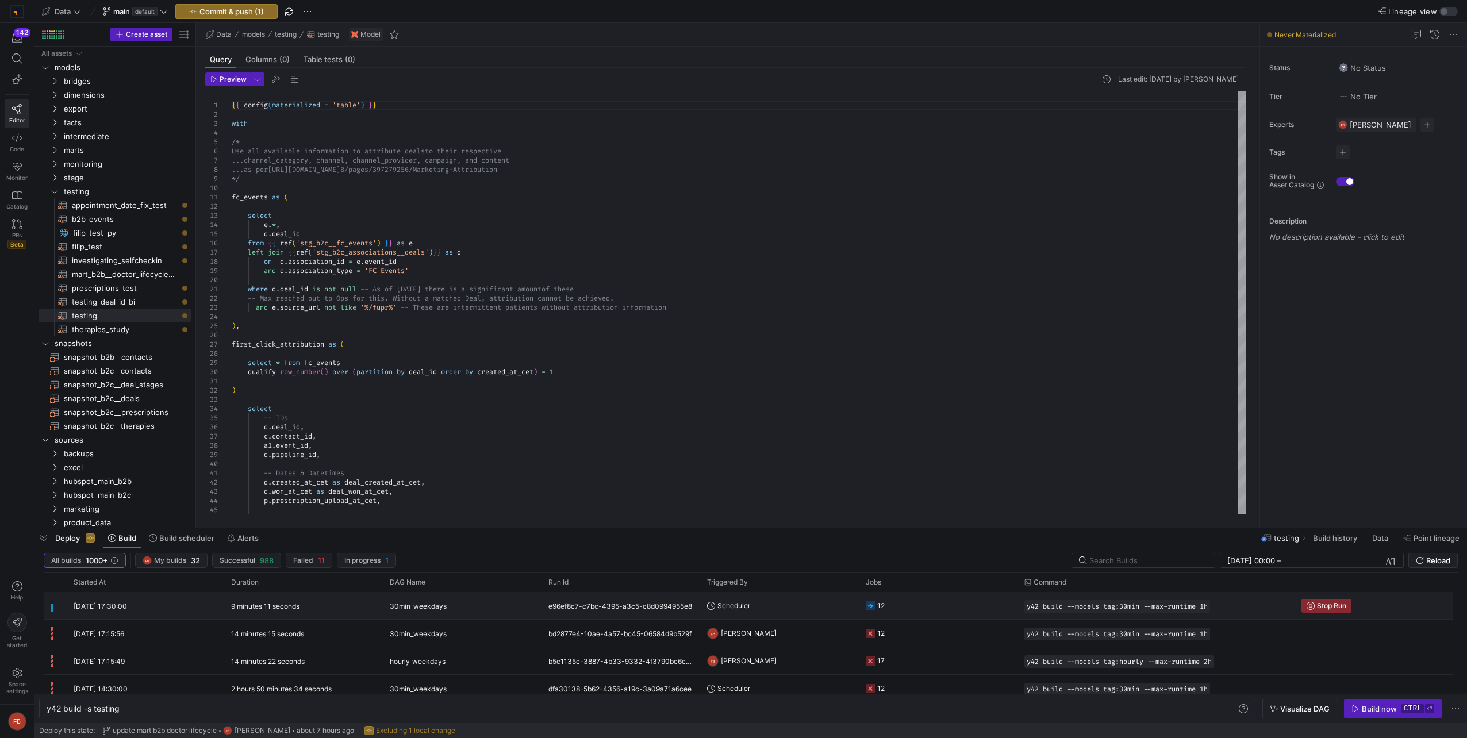
click at [879, 608] on div "12" at bounding box center [880, 605] width 7 height 27
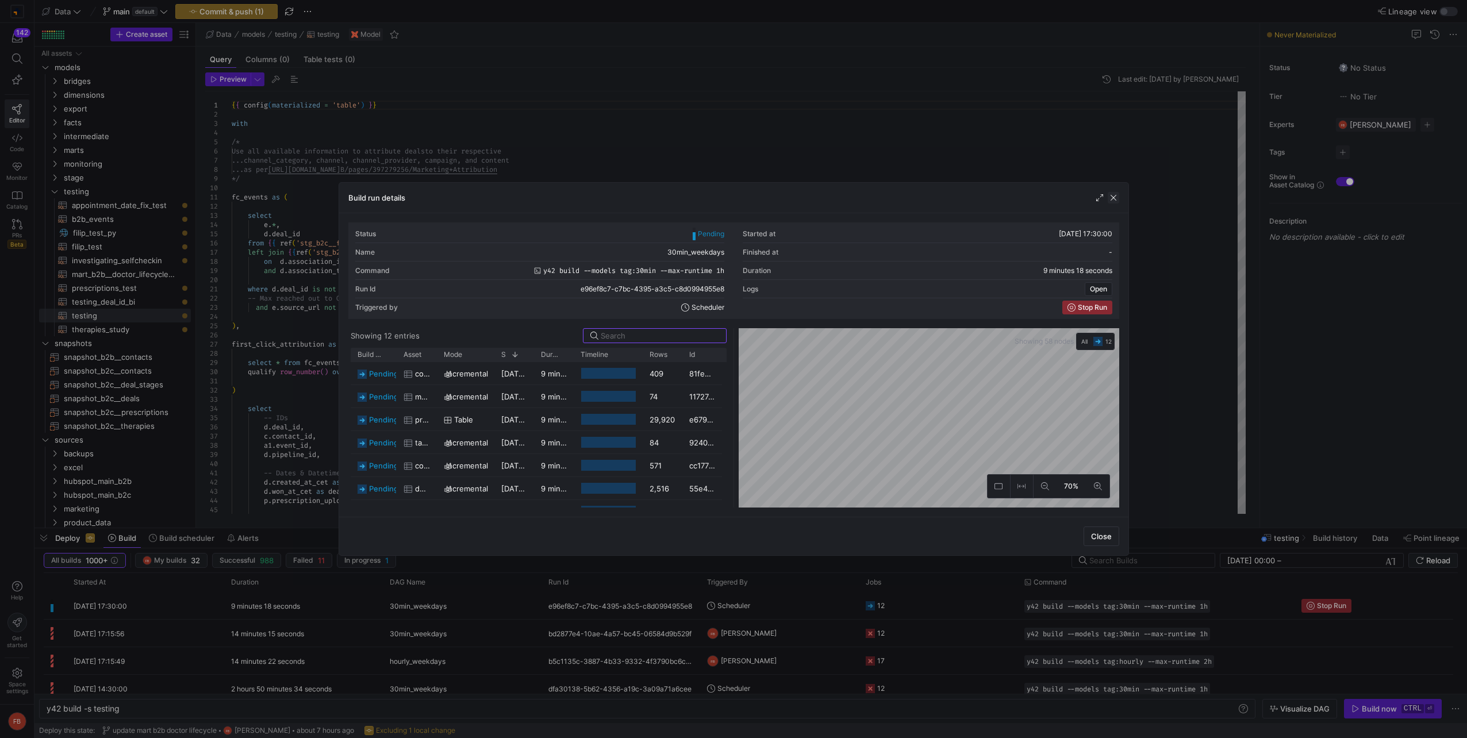
click at [1112, 202] on span "button" at bounding box center [1113, 197] width 11 height 11
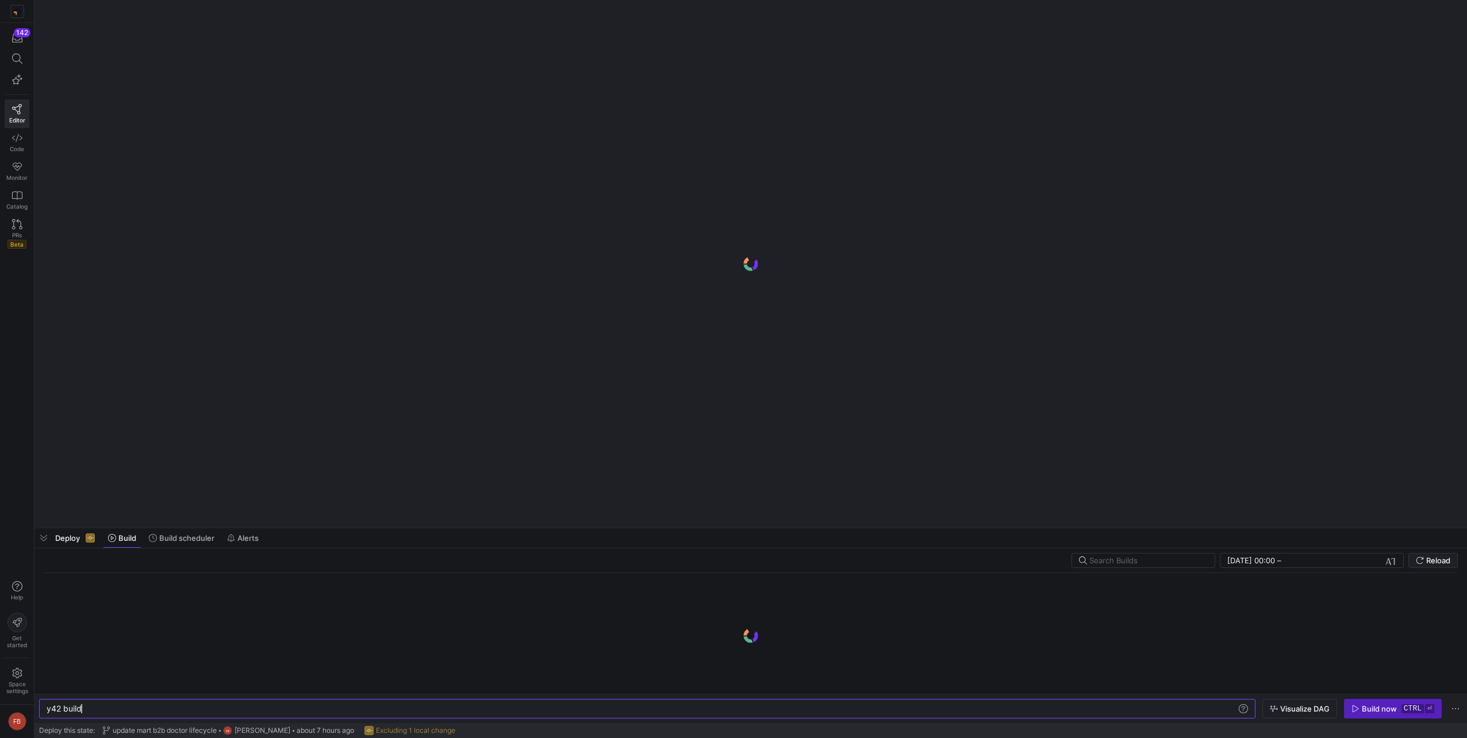
scroll to position [0, 34]
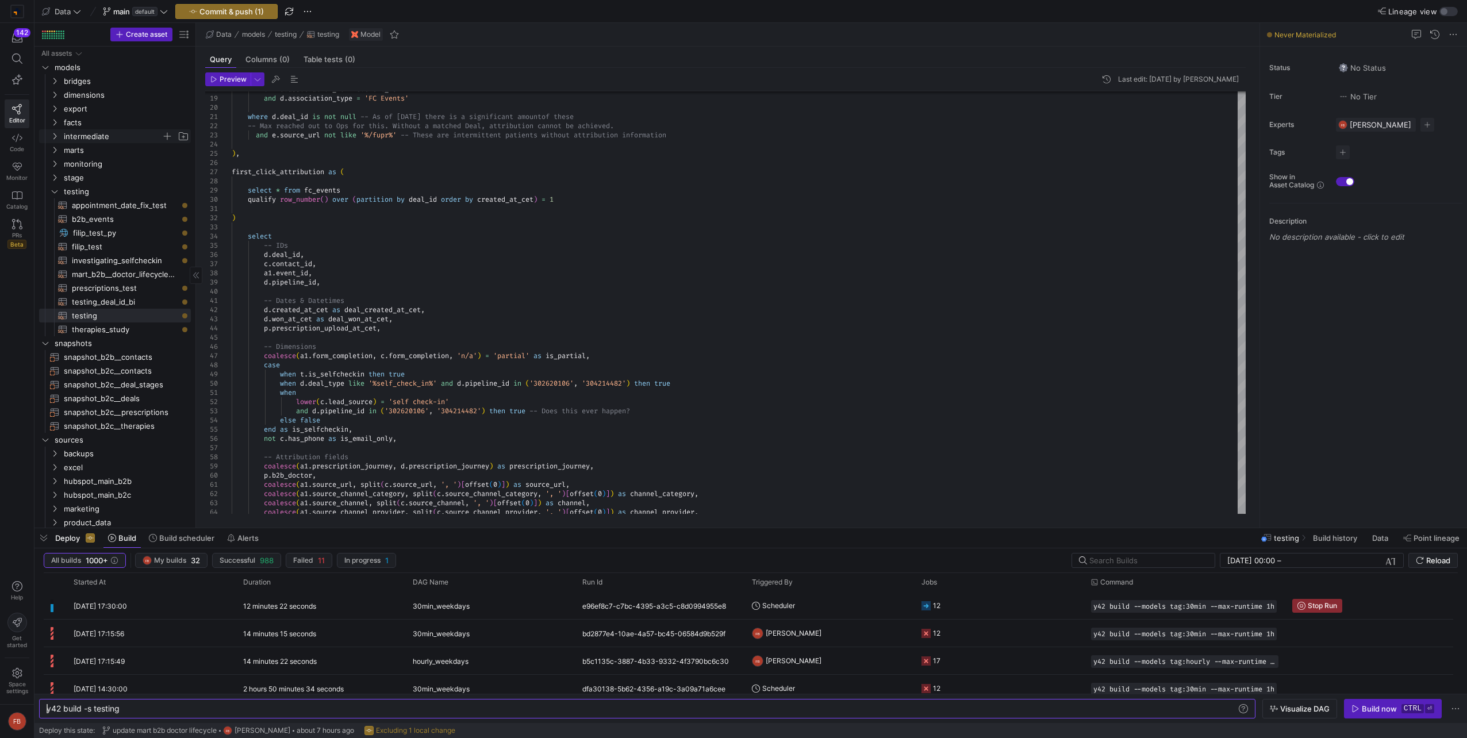
click at [114, 135] on span "intermediate" at bounding box center [113, 136] width 98 height 13
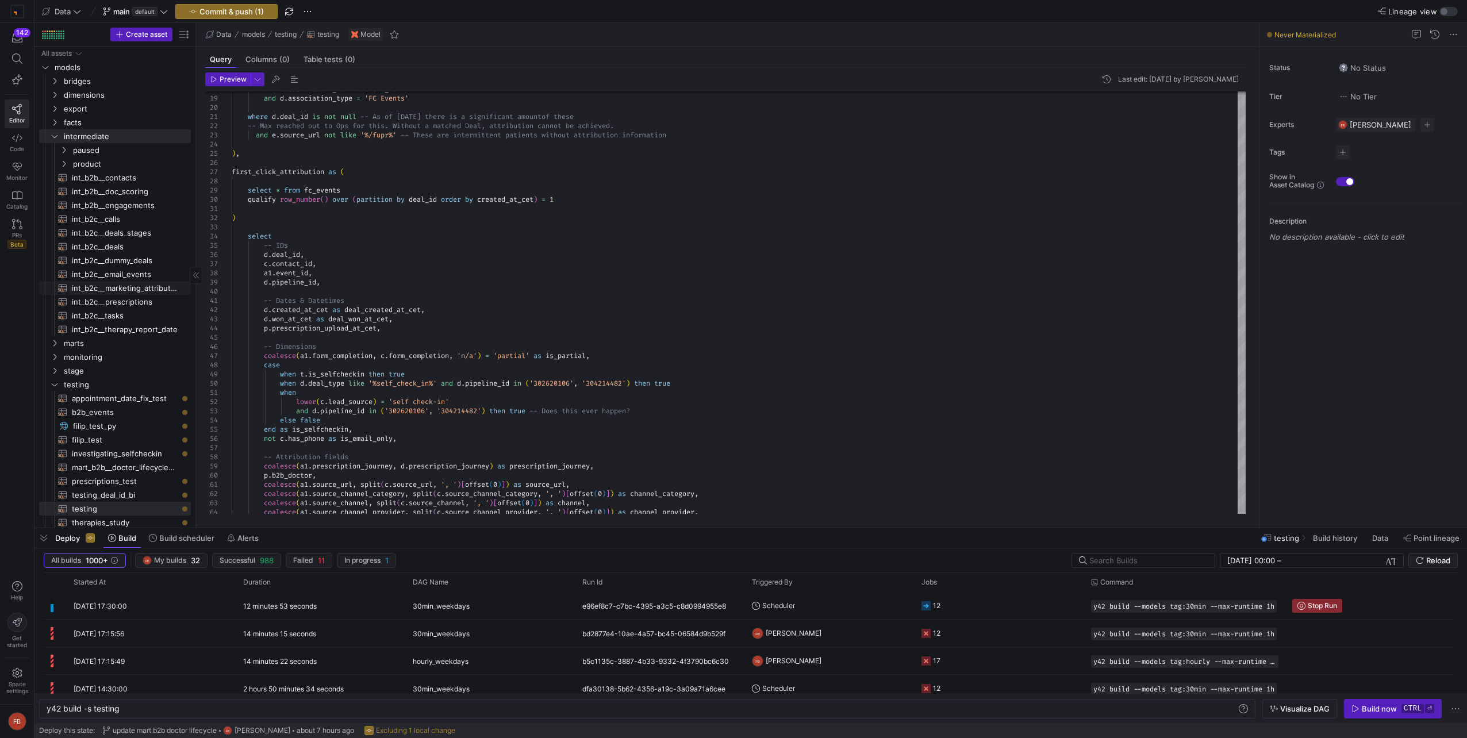
click at [151, 289] on span "int_b2c__marketing_attribution​​​​​​​​​​" at bounding box center [125, 288] width 106 height 13
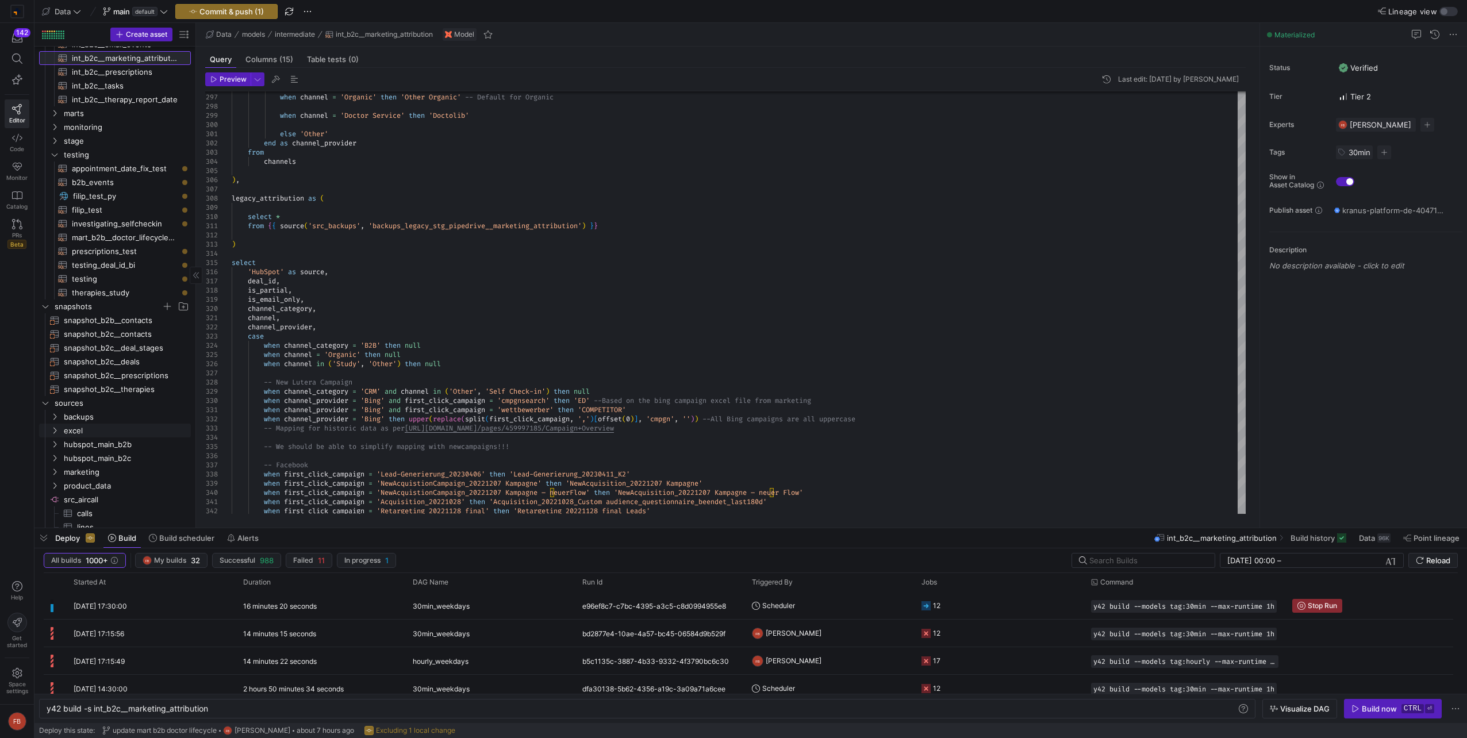
scroll to position [236, 0]
click at [137, 446] on span "hubspot_main_b2c" at bounding box center [113, 447] width 98 height 13
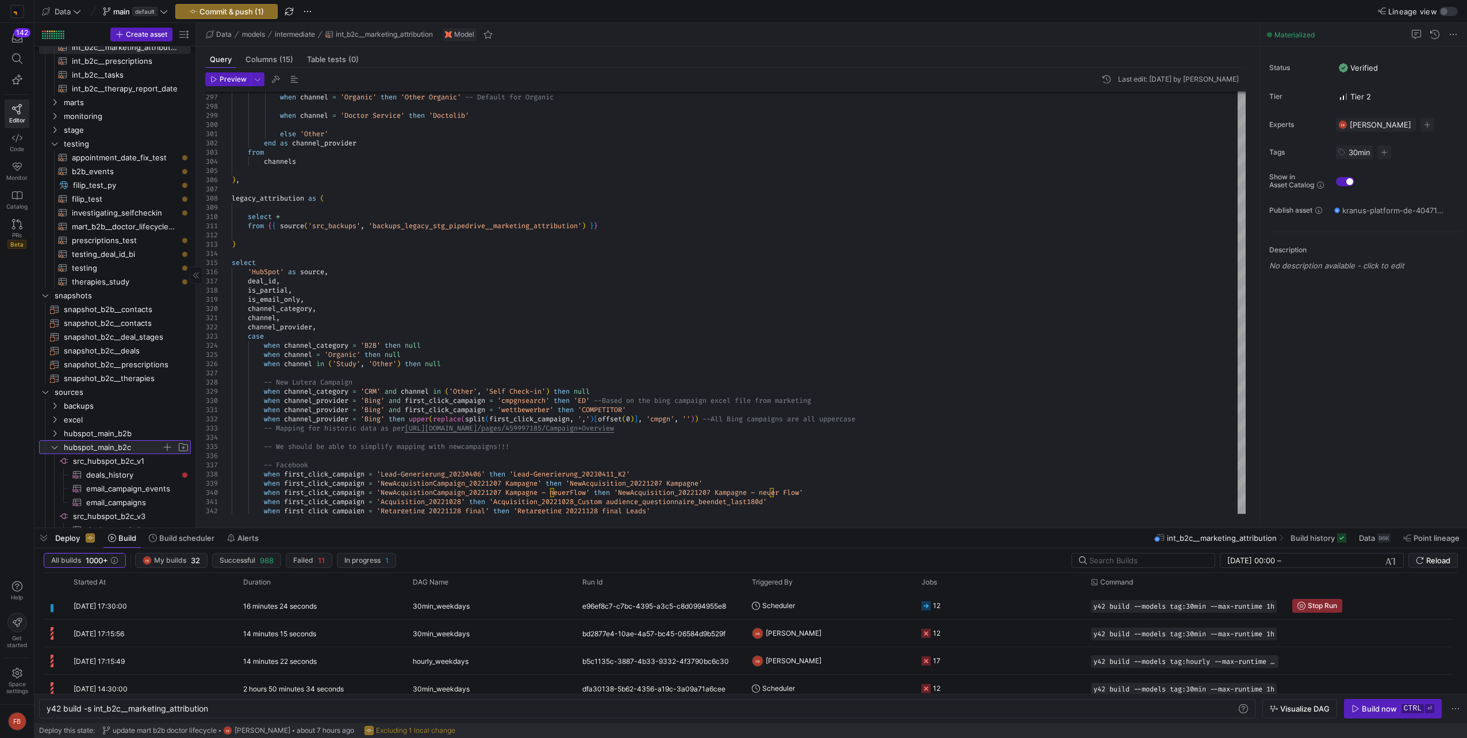
click at [129, 450] on span "hubspot_main_b2c" at bounding box center [113, 447] width 98 height 13
click at [98, 405] on span "backups" at bounding box center [113, 405] width 98 height 13
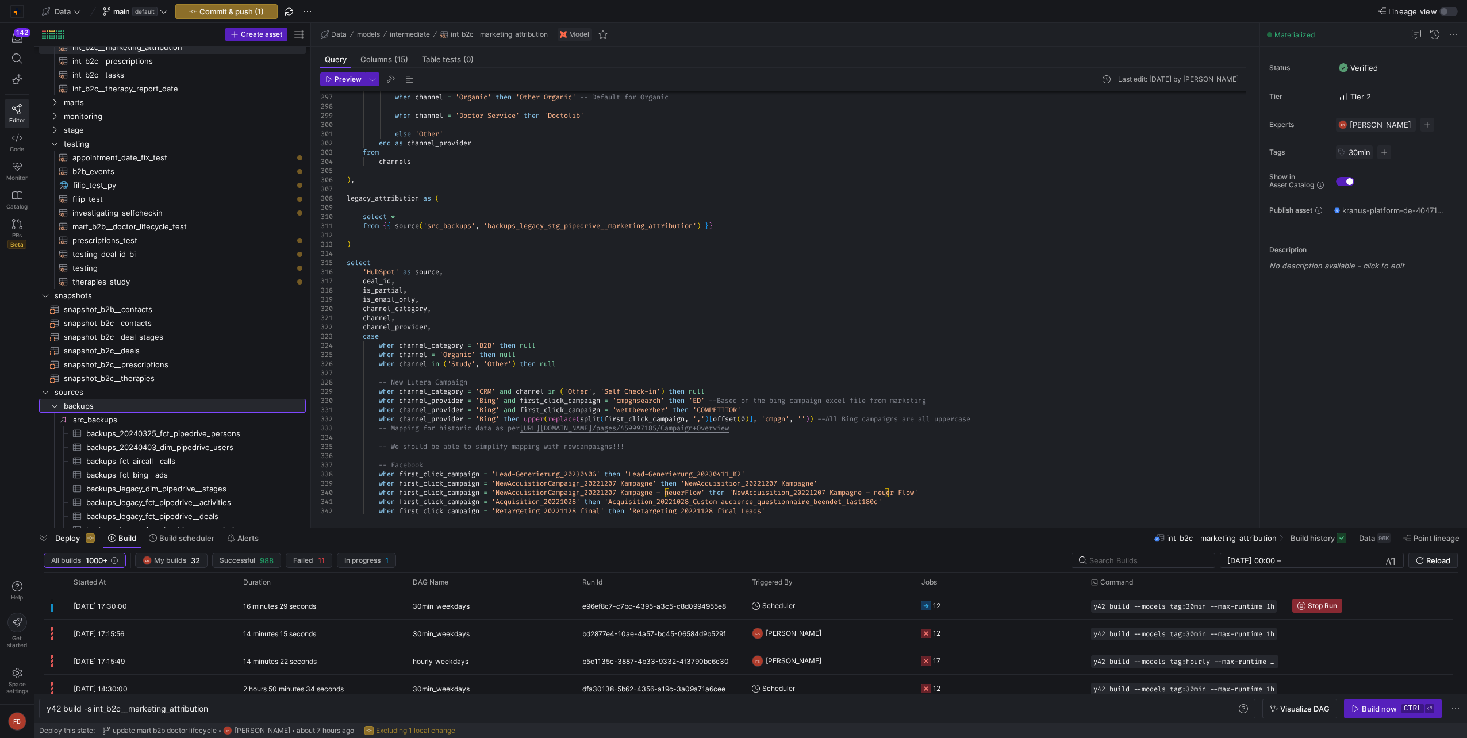
drag, startPoint x: 195, startPoint y: 446, endPoint x: 333, endPoint y: 437, distance: 137.7
click at [333, 437] on as-split "Create asset Drag here to set row groups Drag here to set column labels Group 1…" at bounding box center [750, 275] width 1432 height 505
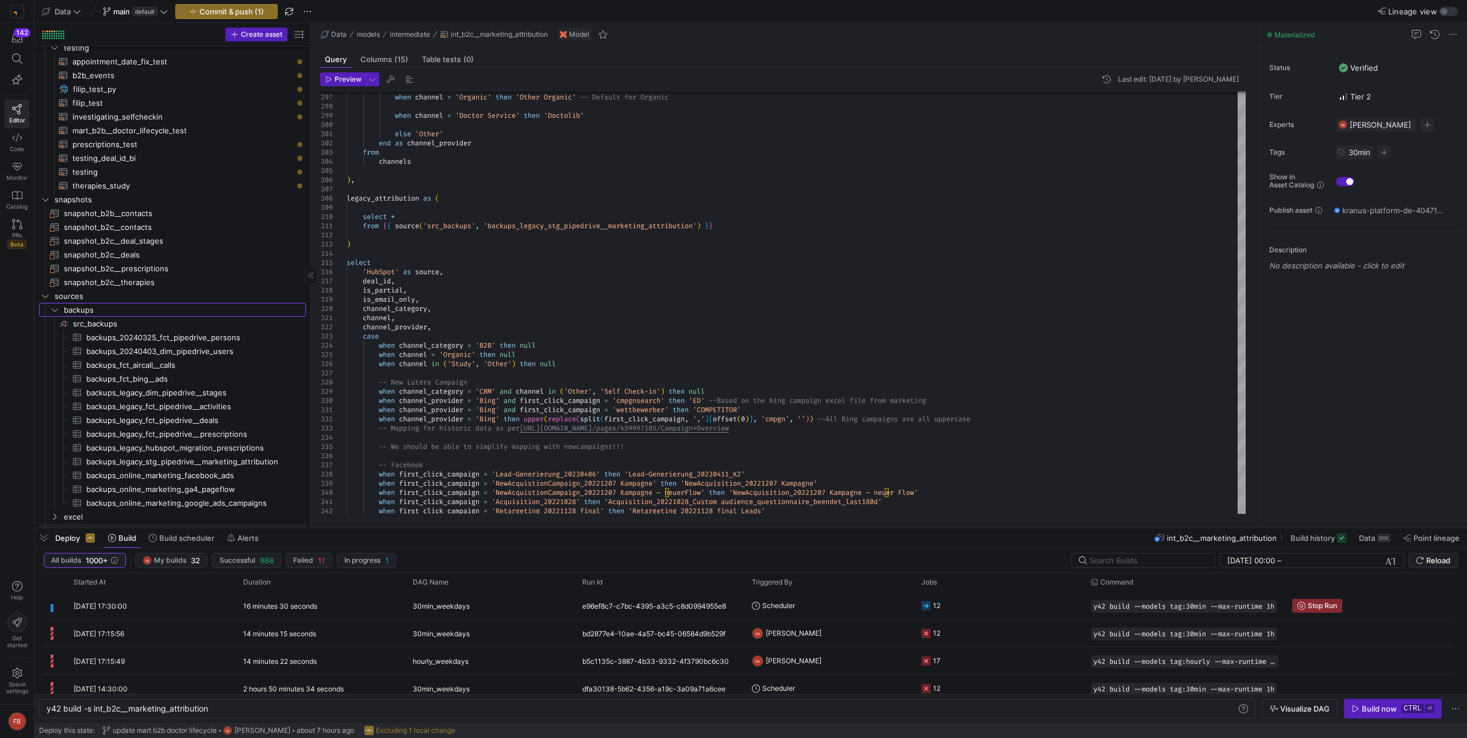
scroll to position [429, 0]
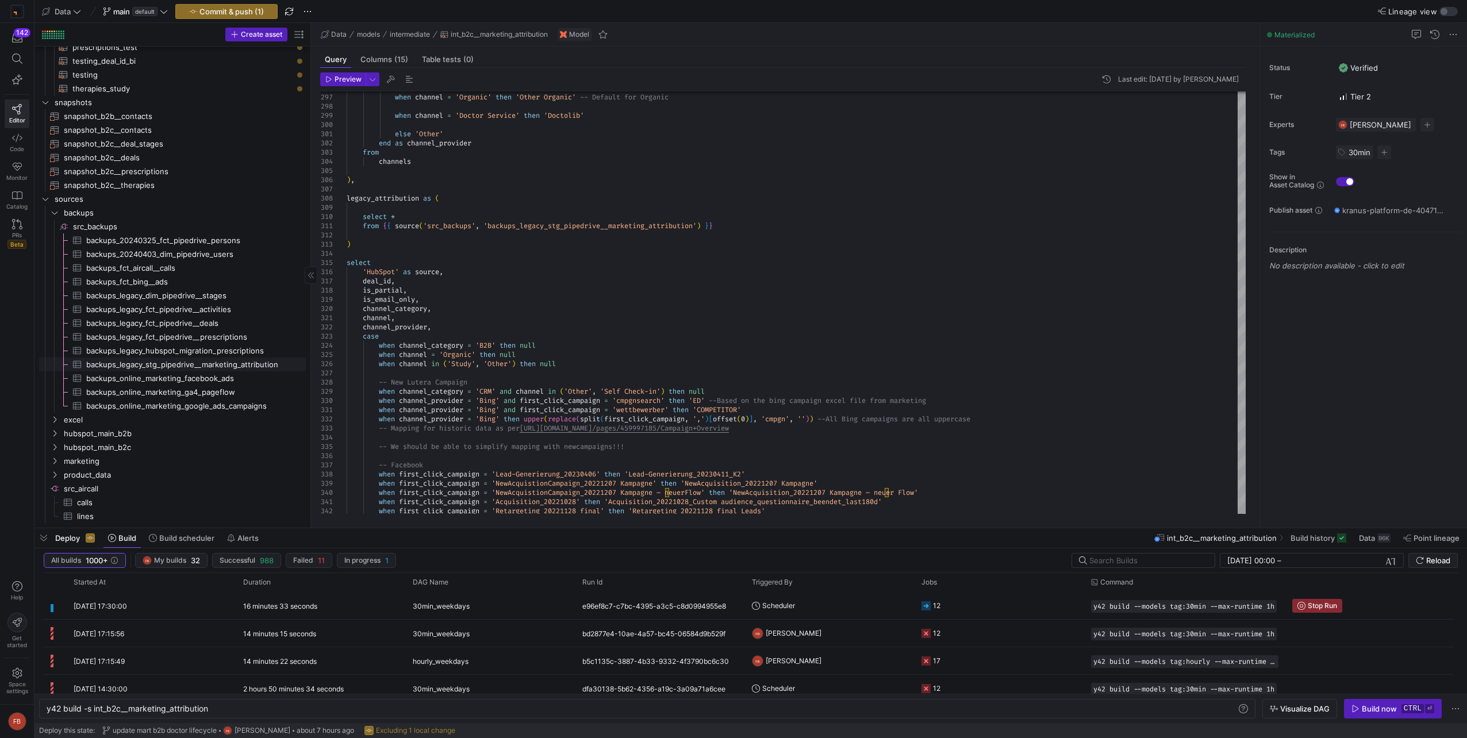
click at [220, 363] on span "backups_legacy_stg_pipedrive__marketing_attribution​​​​​​​​​" at bounding box center [189, 364] width 206 height 13
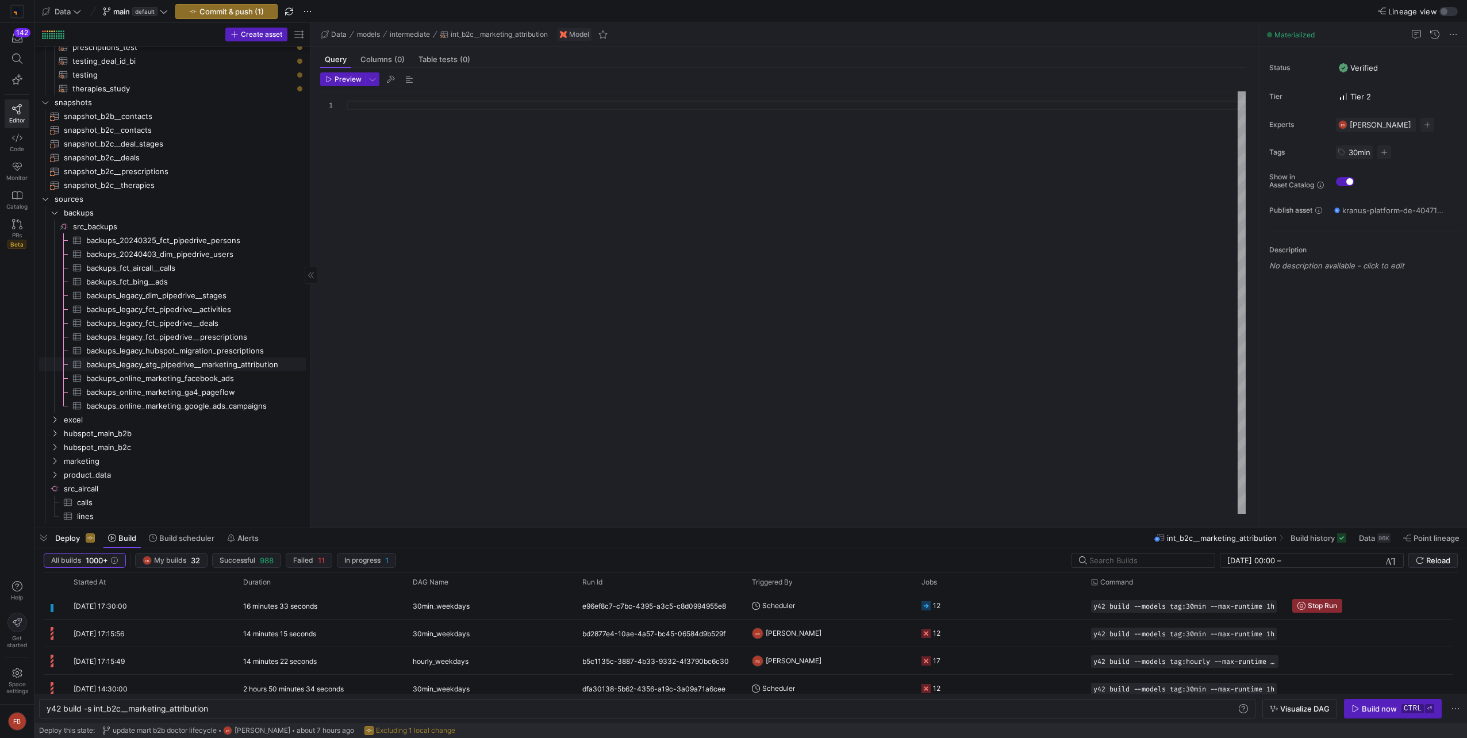
type textarea "y42 build -s source:src_backups.backups_legacy_stg_pipedrive__marketing_attribu…"
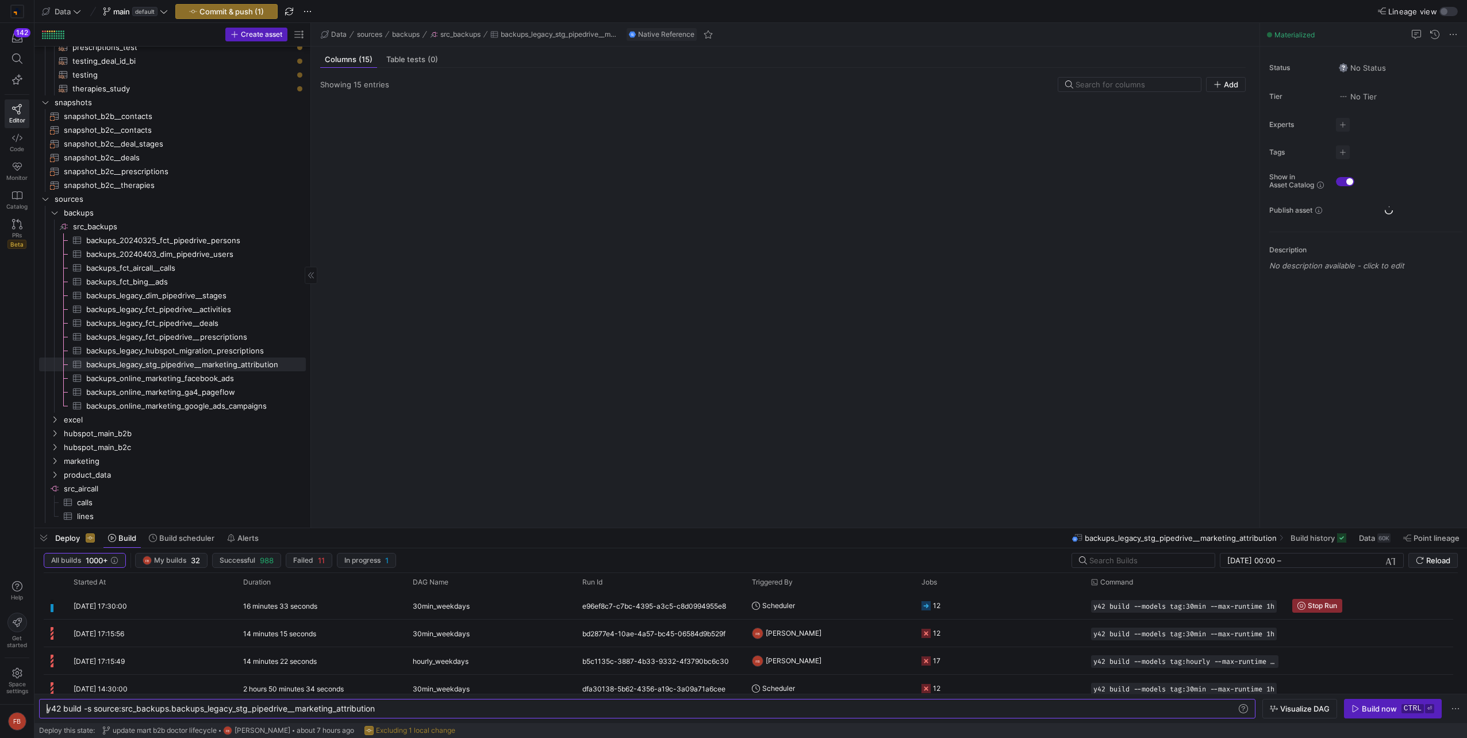
scroll to position [0, 329]
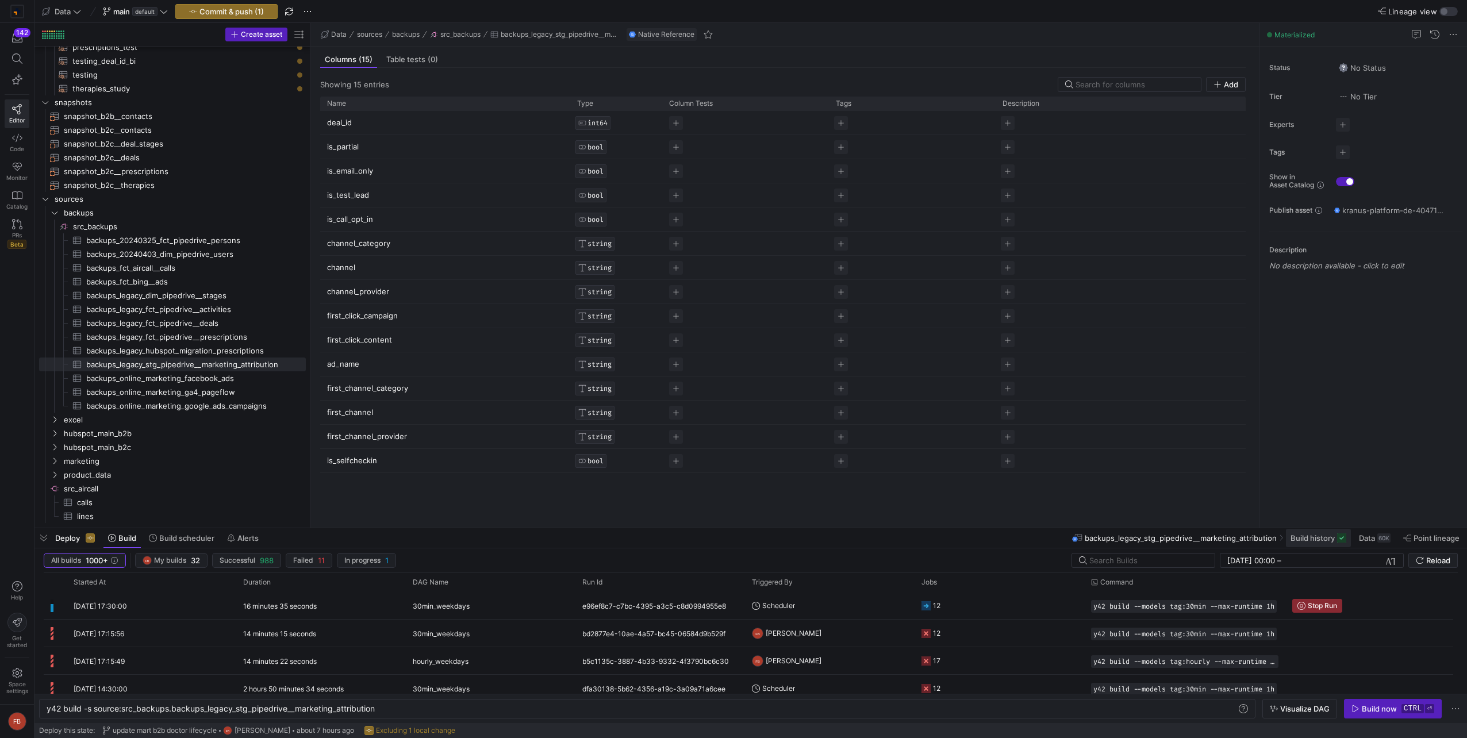
click at [1325, 543] on span at bounding box center [1318, 538] width 65 height 18
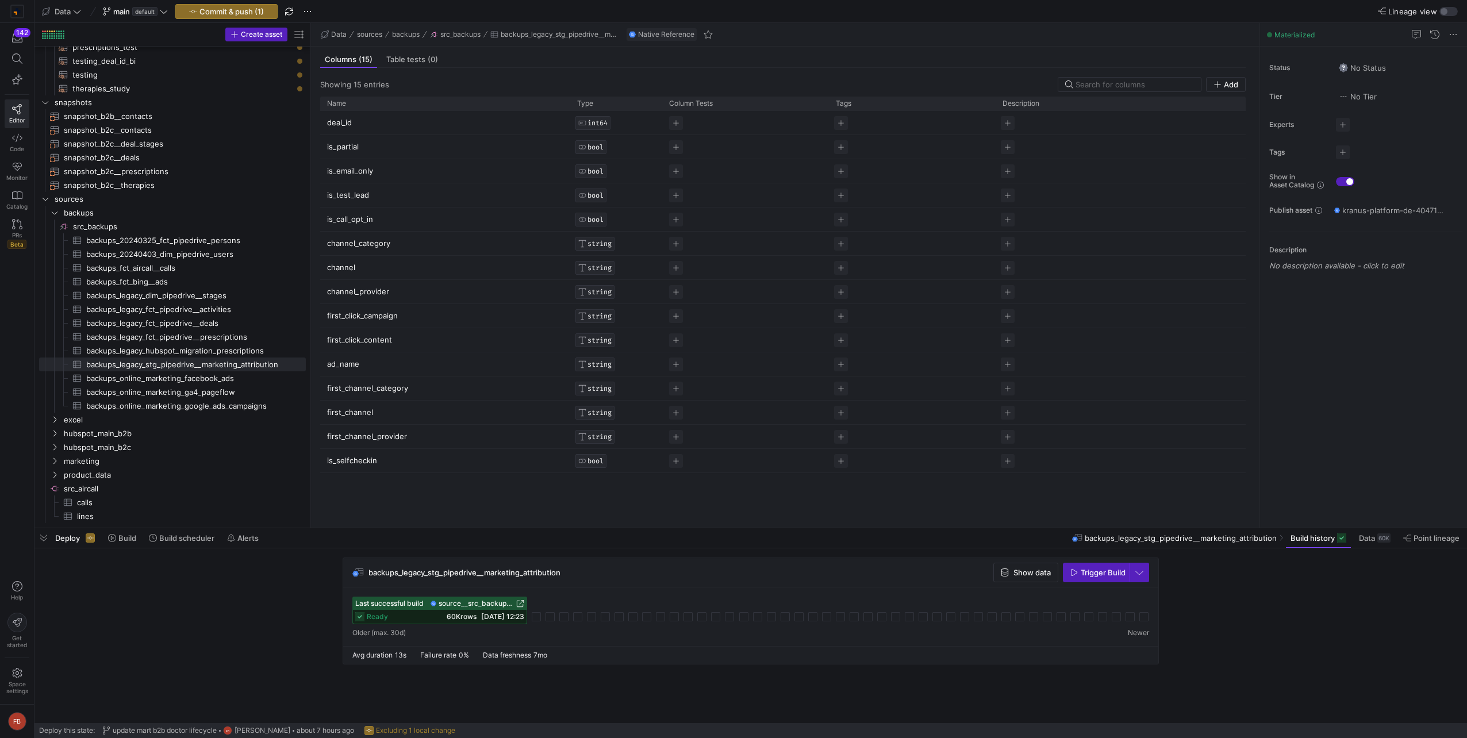
click at [1023, 562] on div "backups_legacy_stg_pipedrive__marketing_attribution Show data Trigger Build" at bounding box center [750, 572] width 815 height 29
click at [1023, 572] on span "Show data" at bounding box center [1031, 572] width 37 height 9
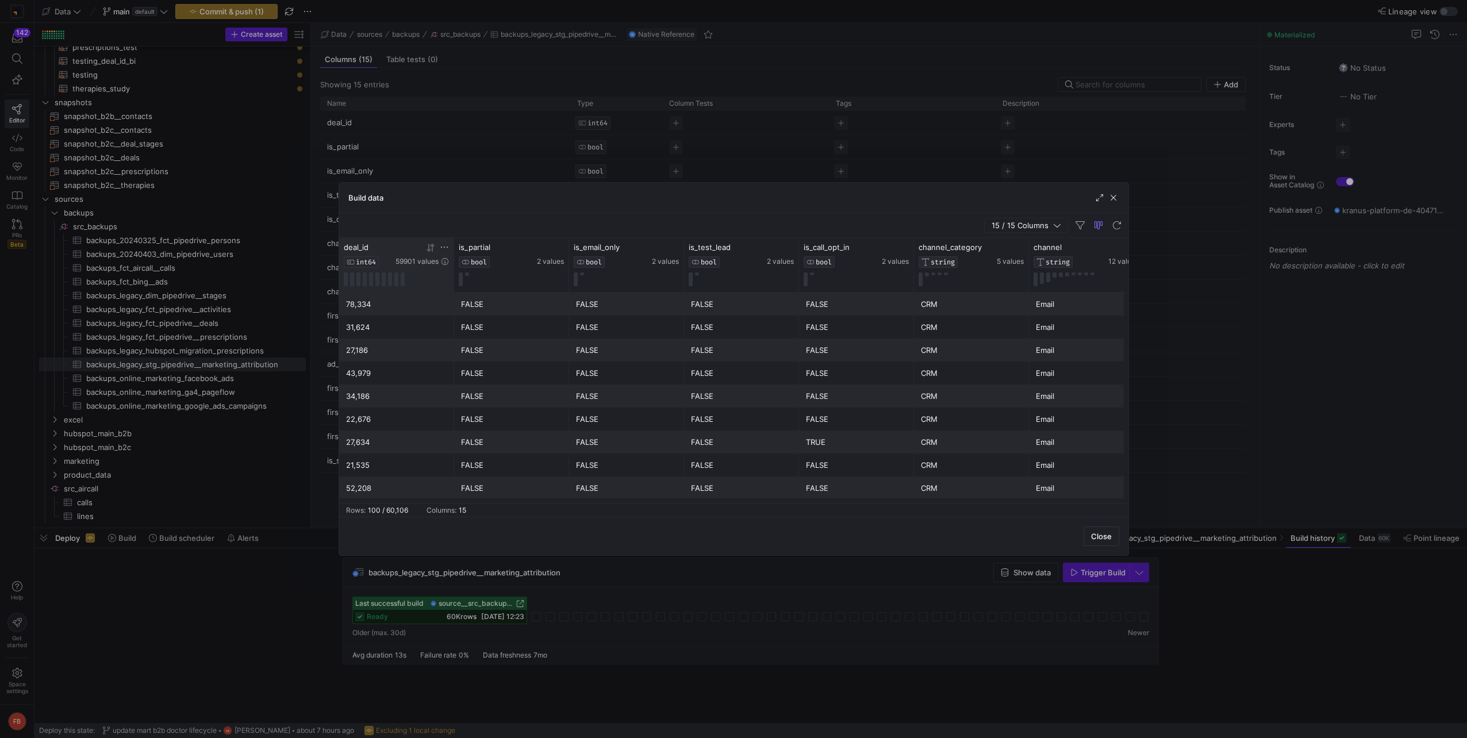
click at [445, 247] on icon at bounding box center [444, 247] width 9 height 9
type input "52749"
click at [540, 362] on button "Apply" at bounding box center [539, 364] width 35 height 15
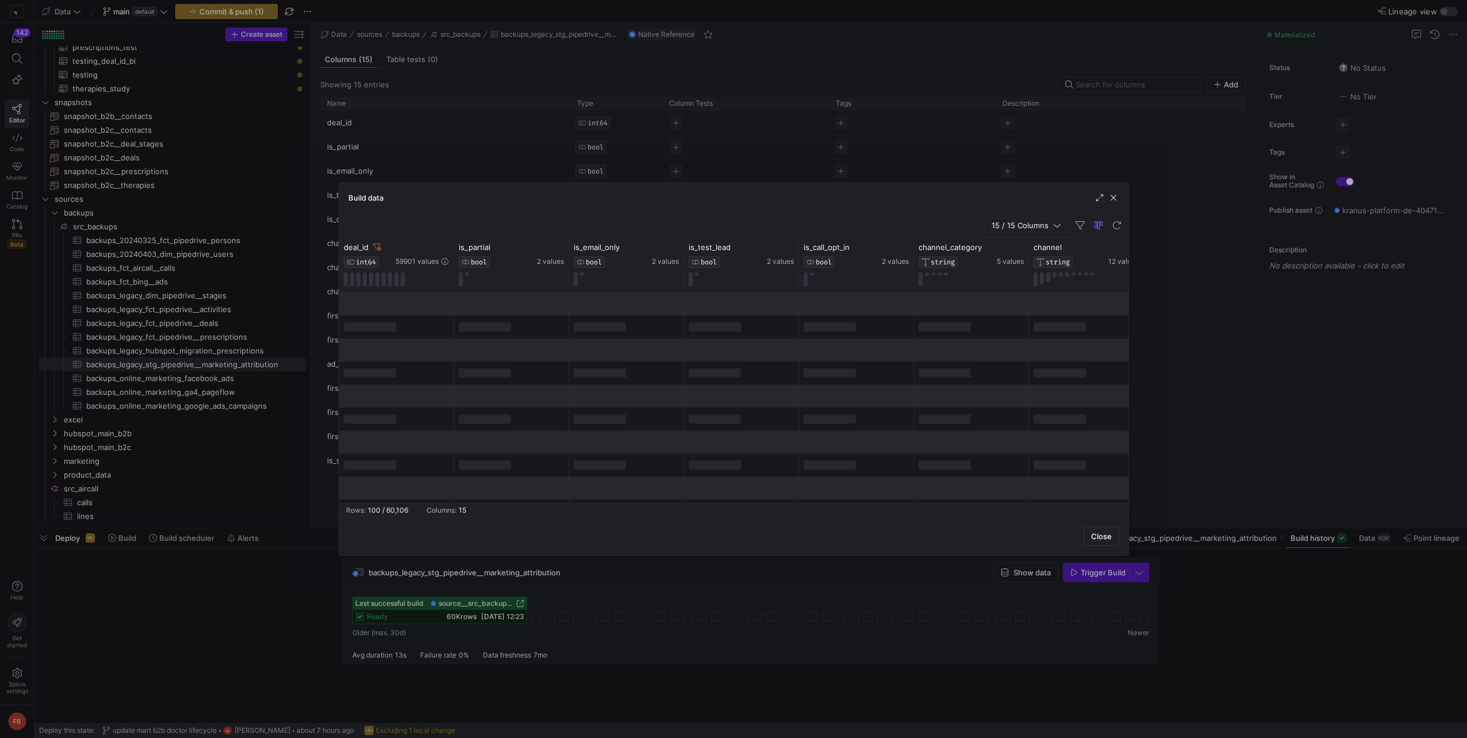
click at [554, 226] on div "15 / 15 Columns" at bounding box center [733, 225] width 789 height 25
click at [1110, 200] on span "button" at bounding box center [1113, 197] width 11 height 11
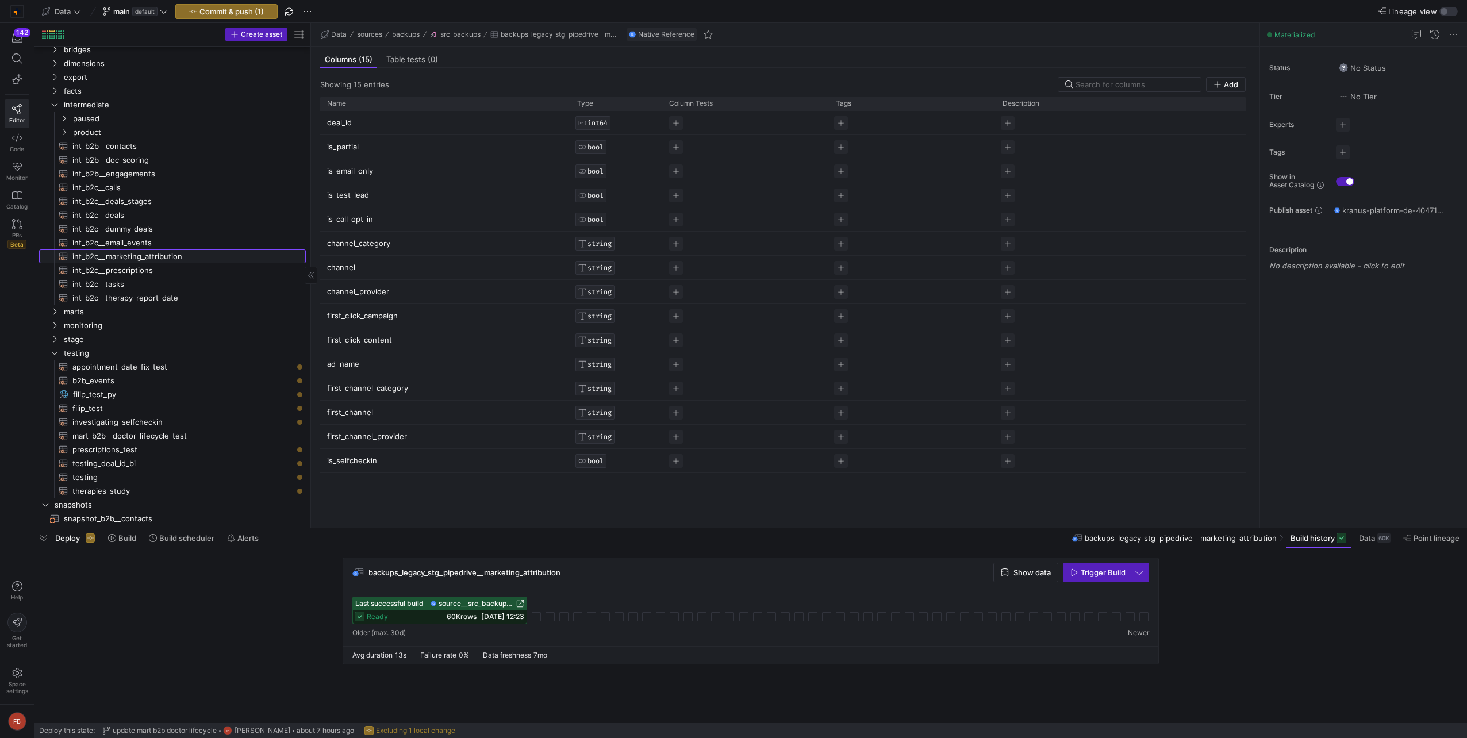
click at [179, 254] on span "int_b2c__marketing_attribution​​​​​​​​​​" at bounding box center [182, 256] width 220 height 13
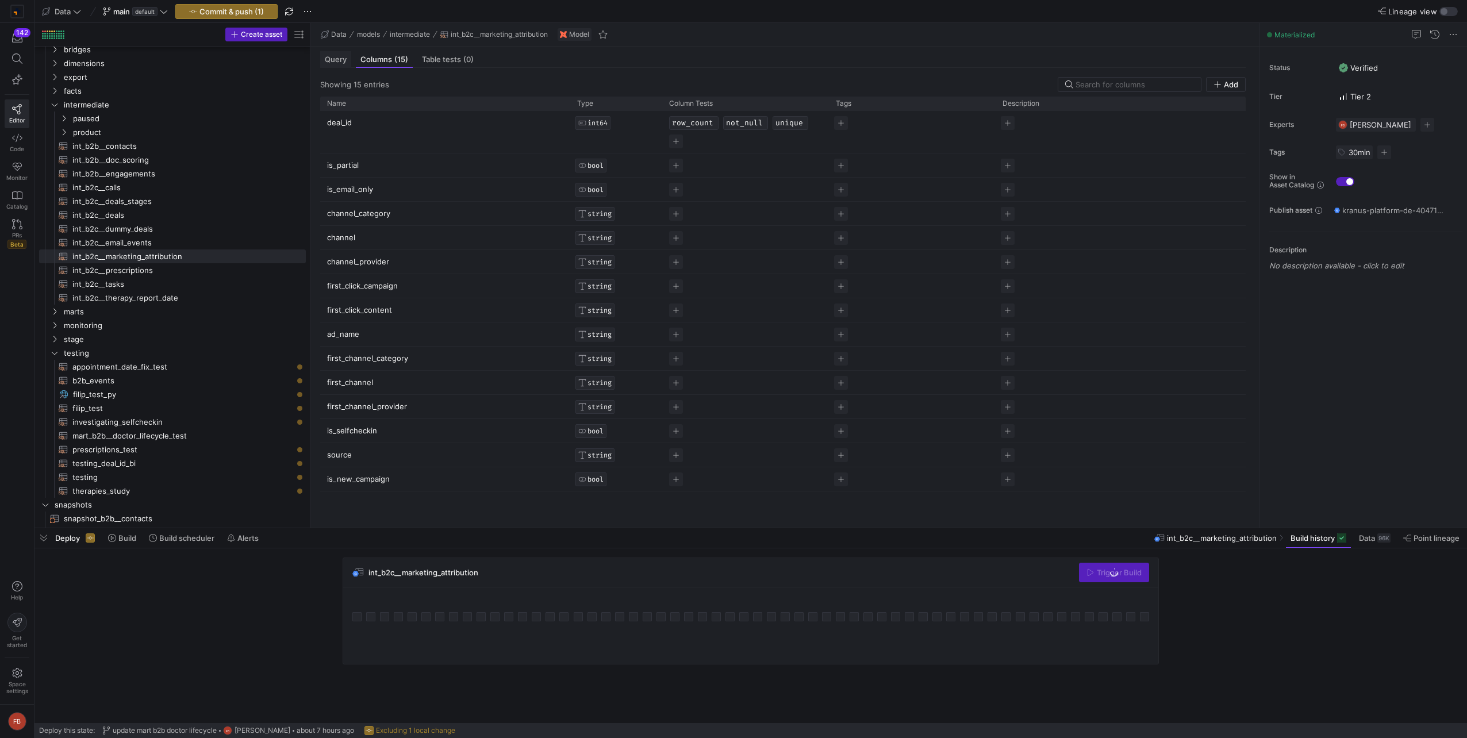
click at [337, 57] on span "Query" at bounding box center [336, 59] width 22 height 7
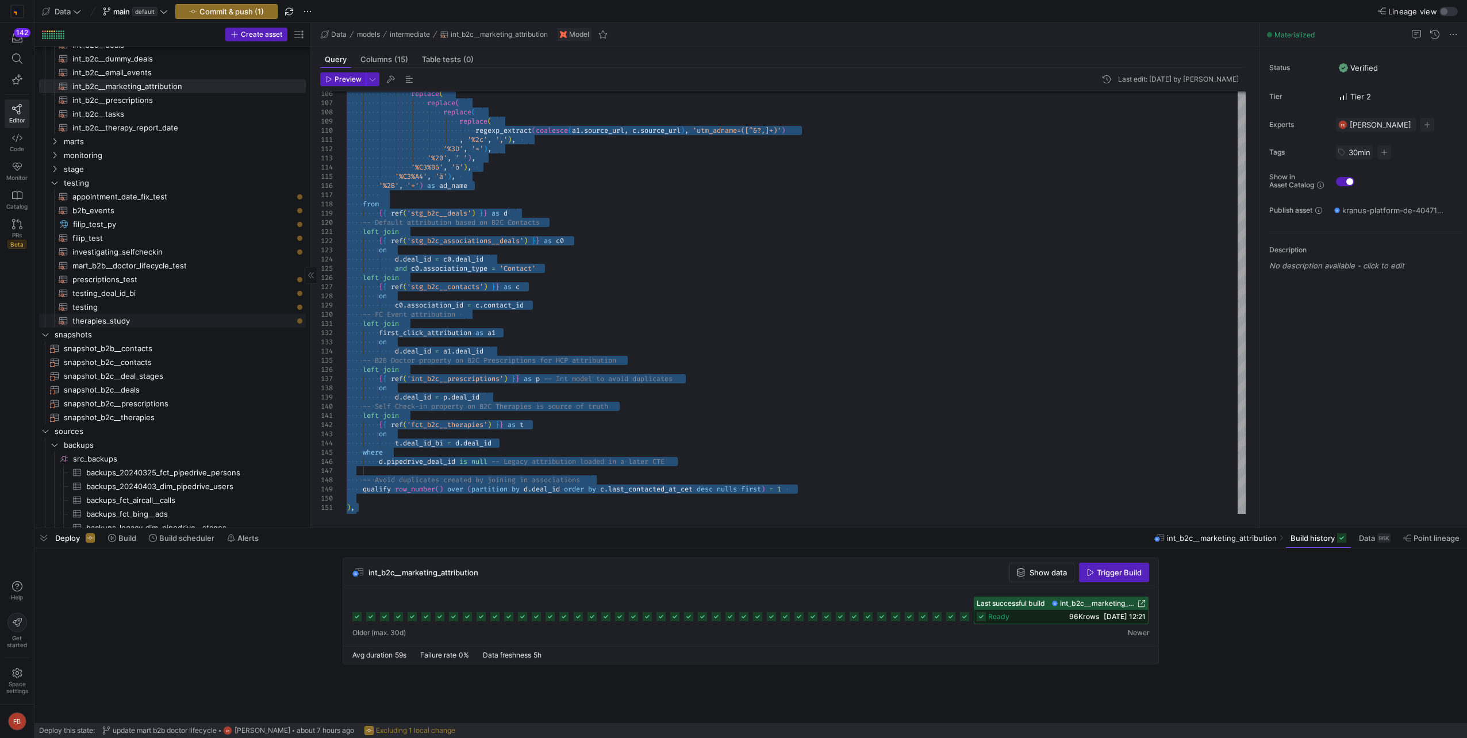
scroll to position [204, 0]
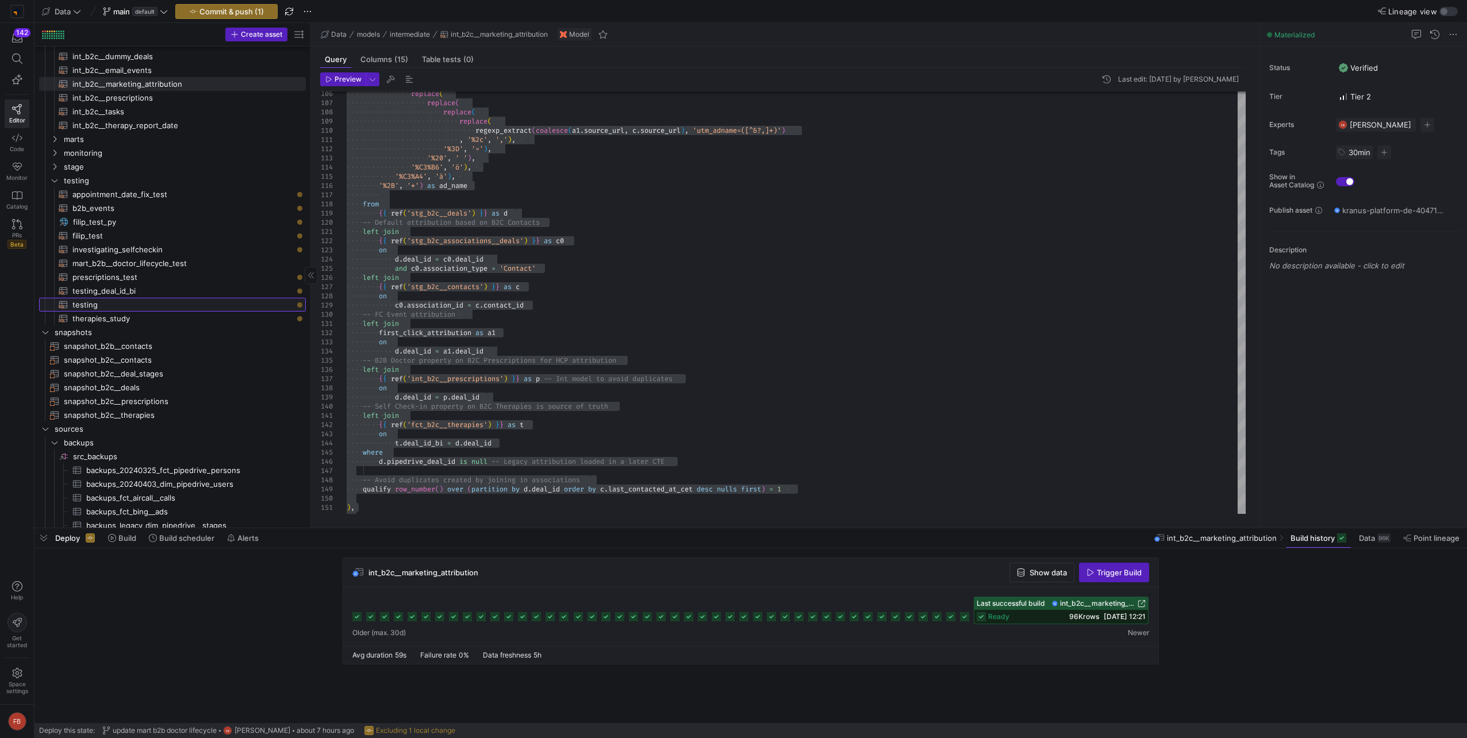
click at [136, 302] on span "testing​​​​​​​​​​" at bounding box center [182, 304] width 220 height 13
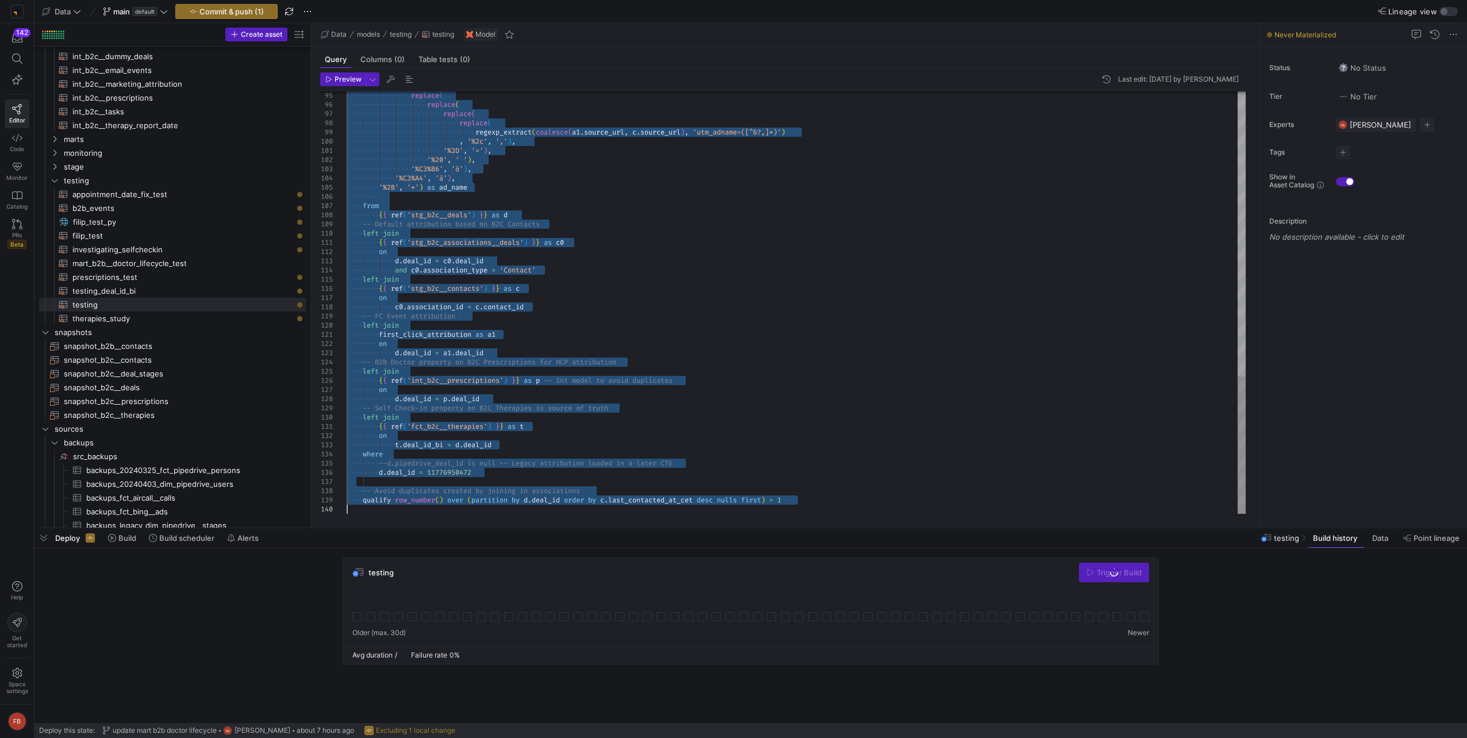
type textarea "-- Testing --select channel_category, count(*) as cnt from categories group by …"
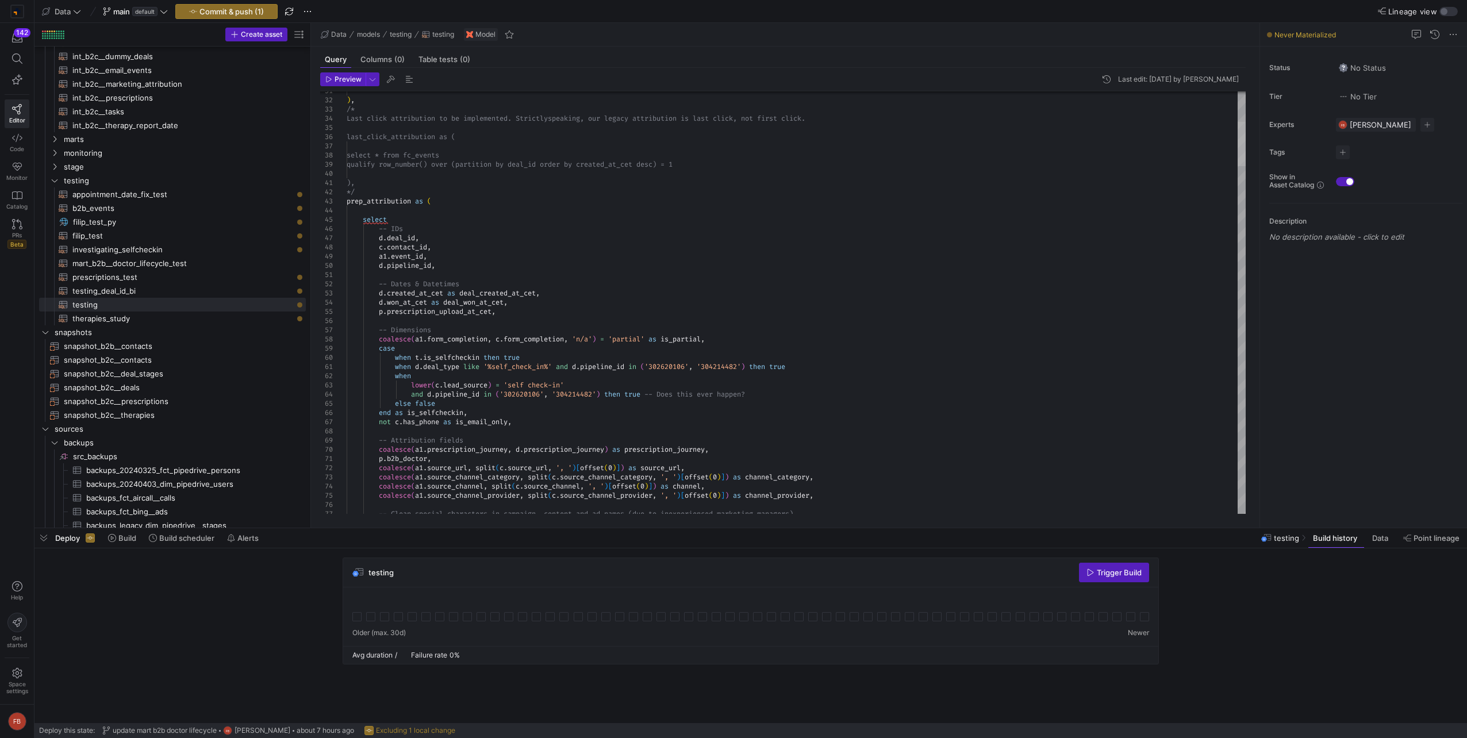
click at [1240, 137] on div at bounding box center [1241, 144] width 8 height 44
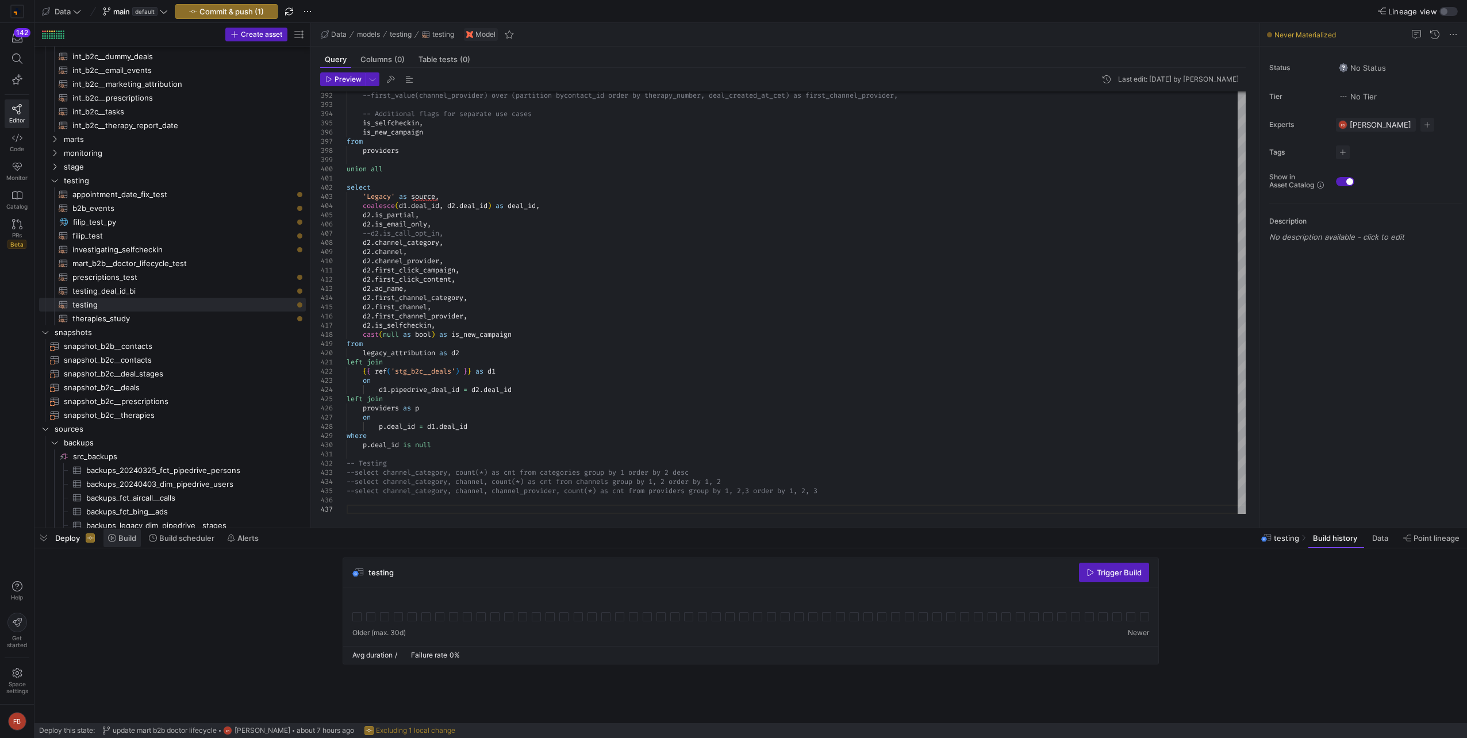
click at [134, 535] on span "Build" at bounding box center [127, 537] width 18 height 9
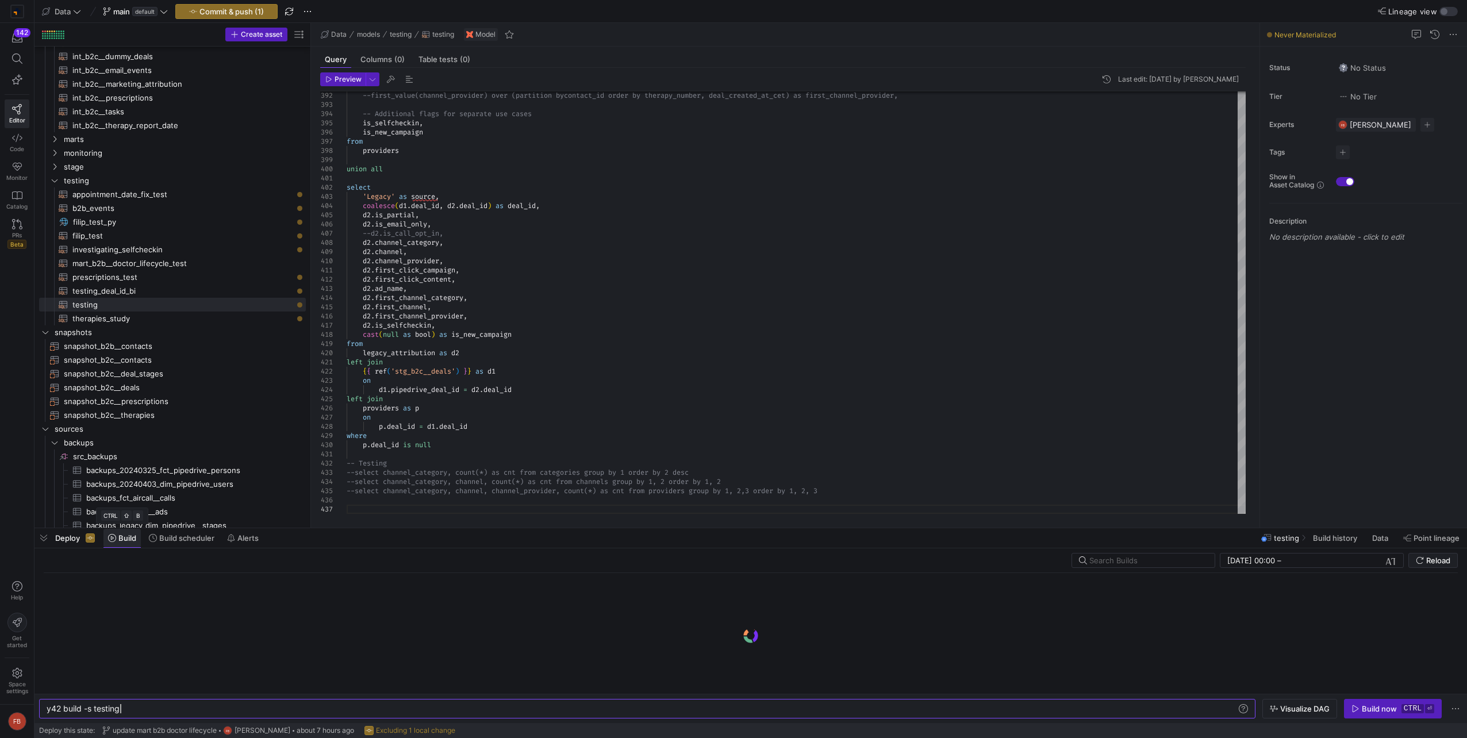
scroll to position [0, 73]
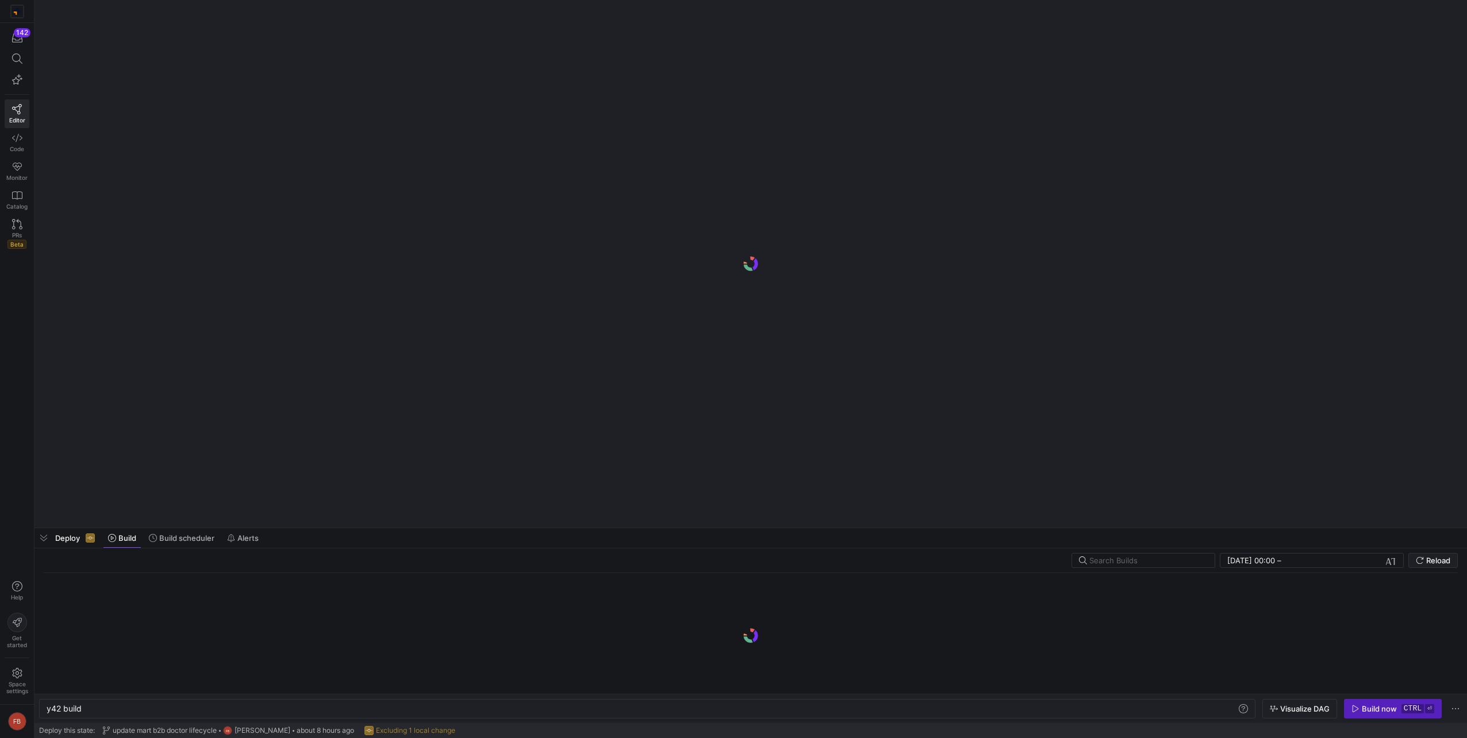
scroll to position [0, 34]
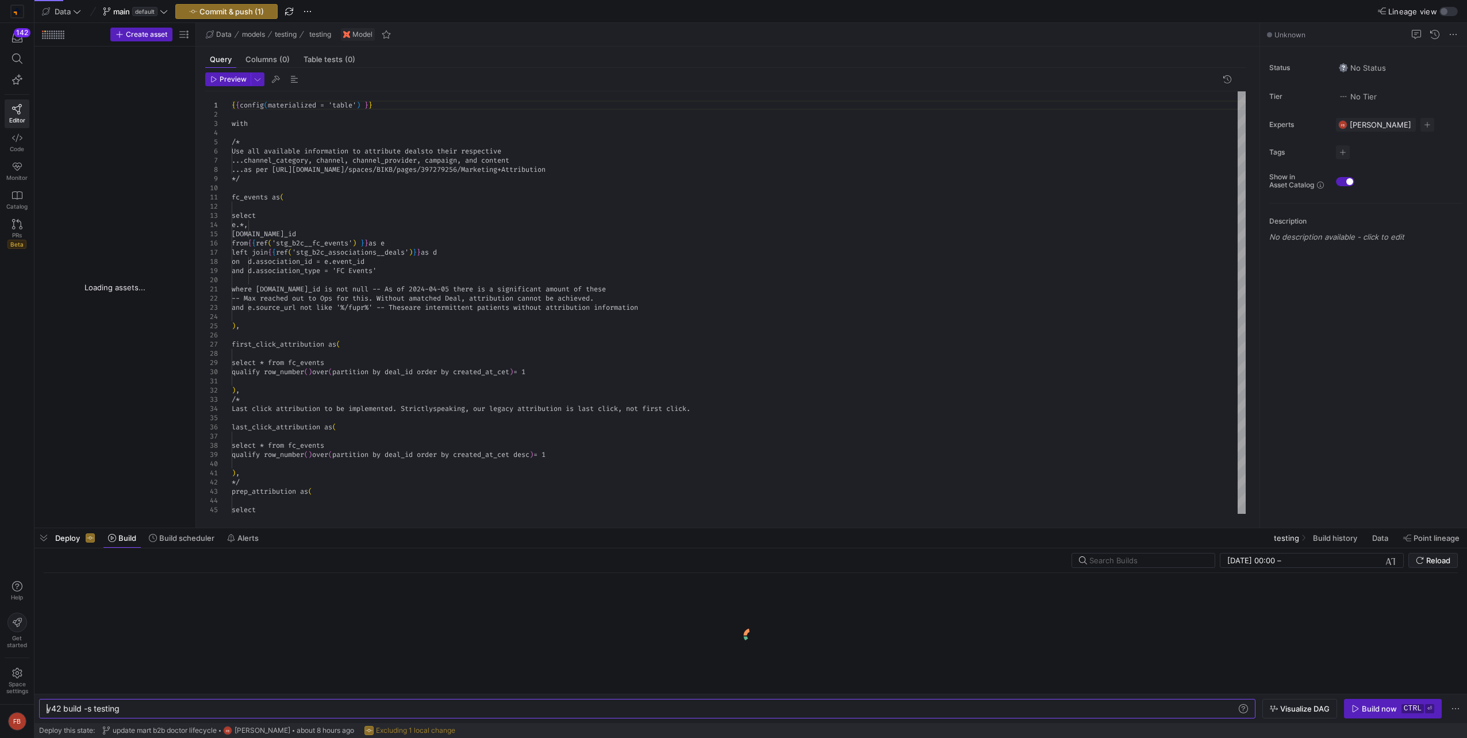
type textarea "y42 build -s testing"
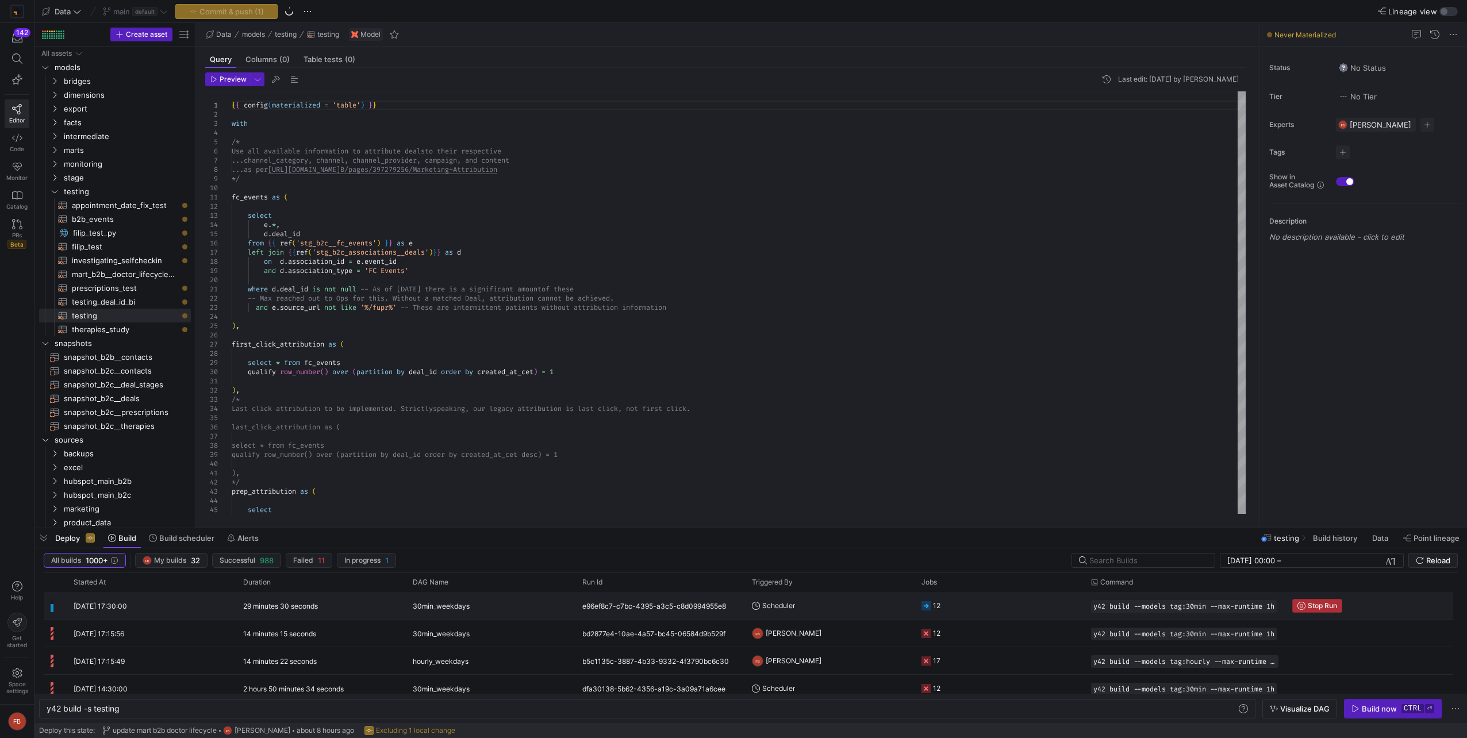
click at [1316, 608] on span "Stop Run" at bounding box center [1322, 606] width 29 height 8
click at [188, 540] on span "Build scheduler" at bounding box center [186, 537] width 55 height 9
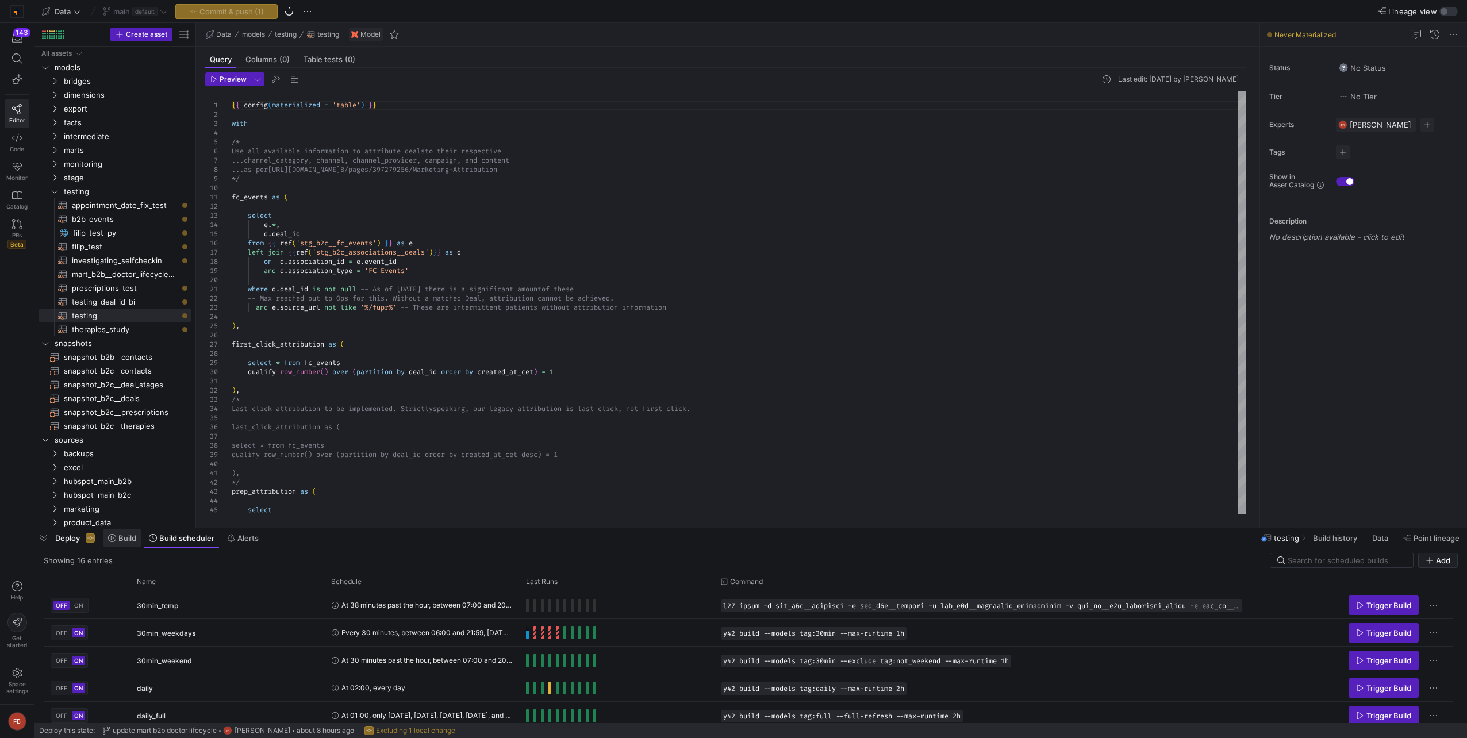
click at [133, 539] on span "Build" at bounding box center [127, 537] width 18 height 9
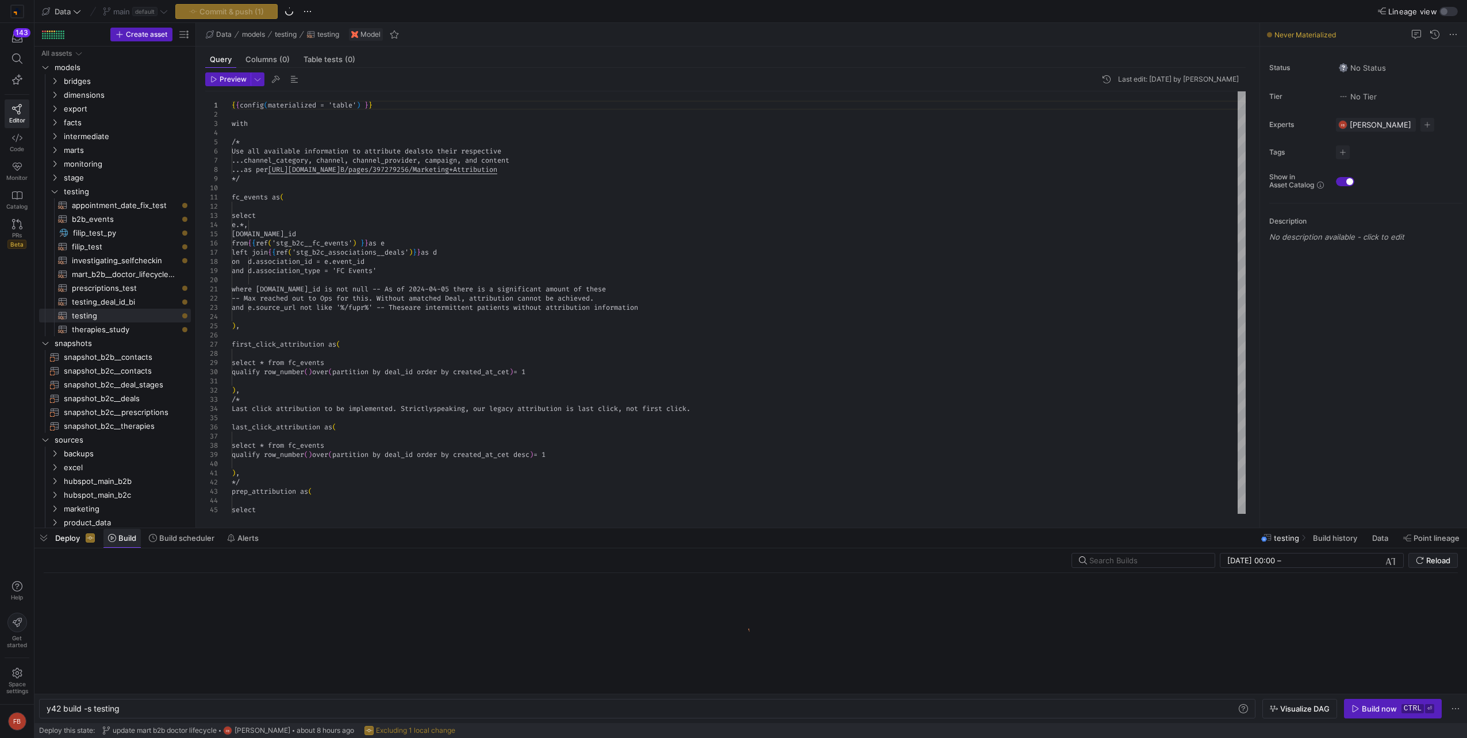
scroll to position [0, 73]
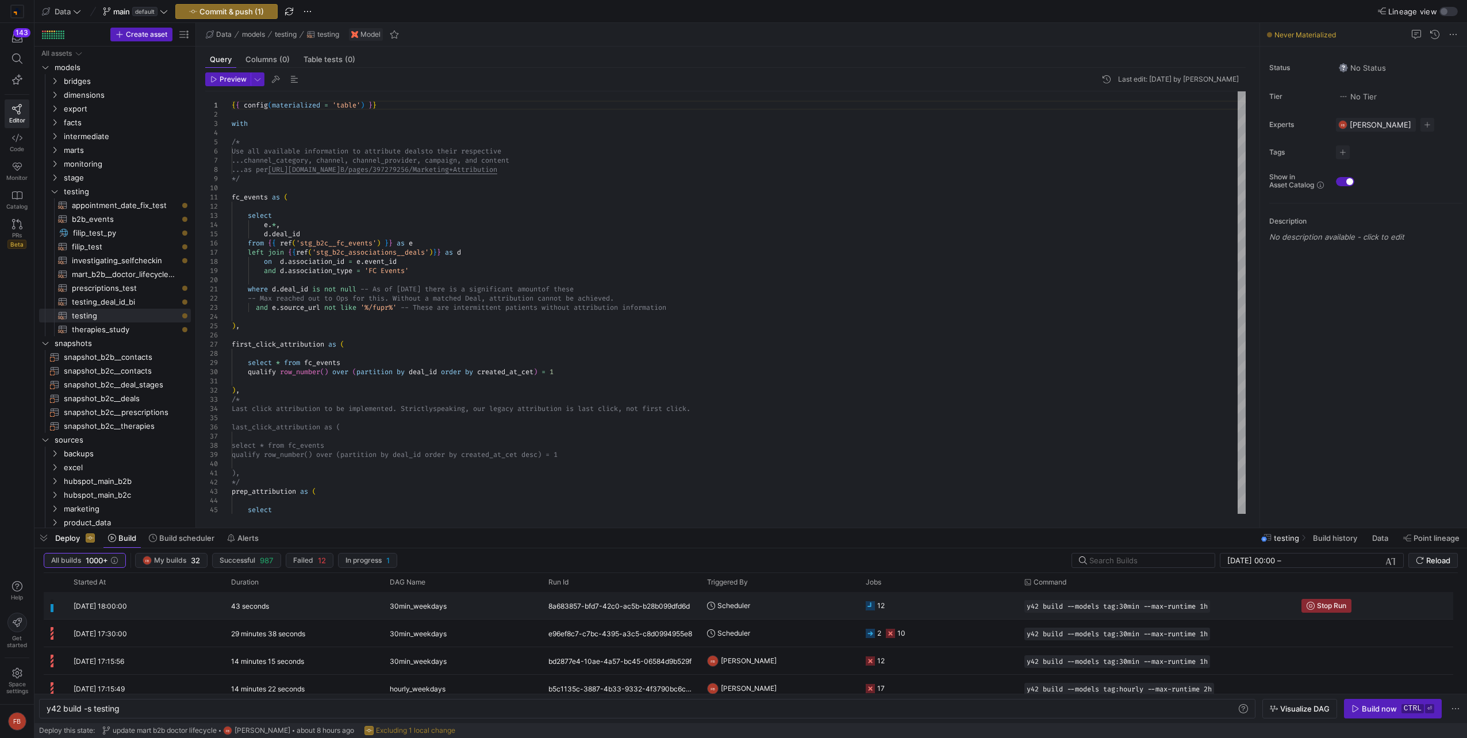
click at [645, 603] on div "8a683857-bfd7-42c0-ac5b-b28b099dfd6d" at bounding box center [620, 605] width 159 height 27
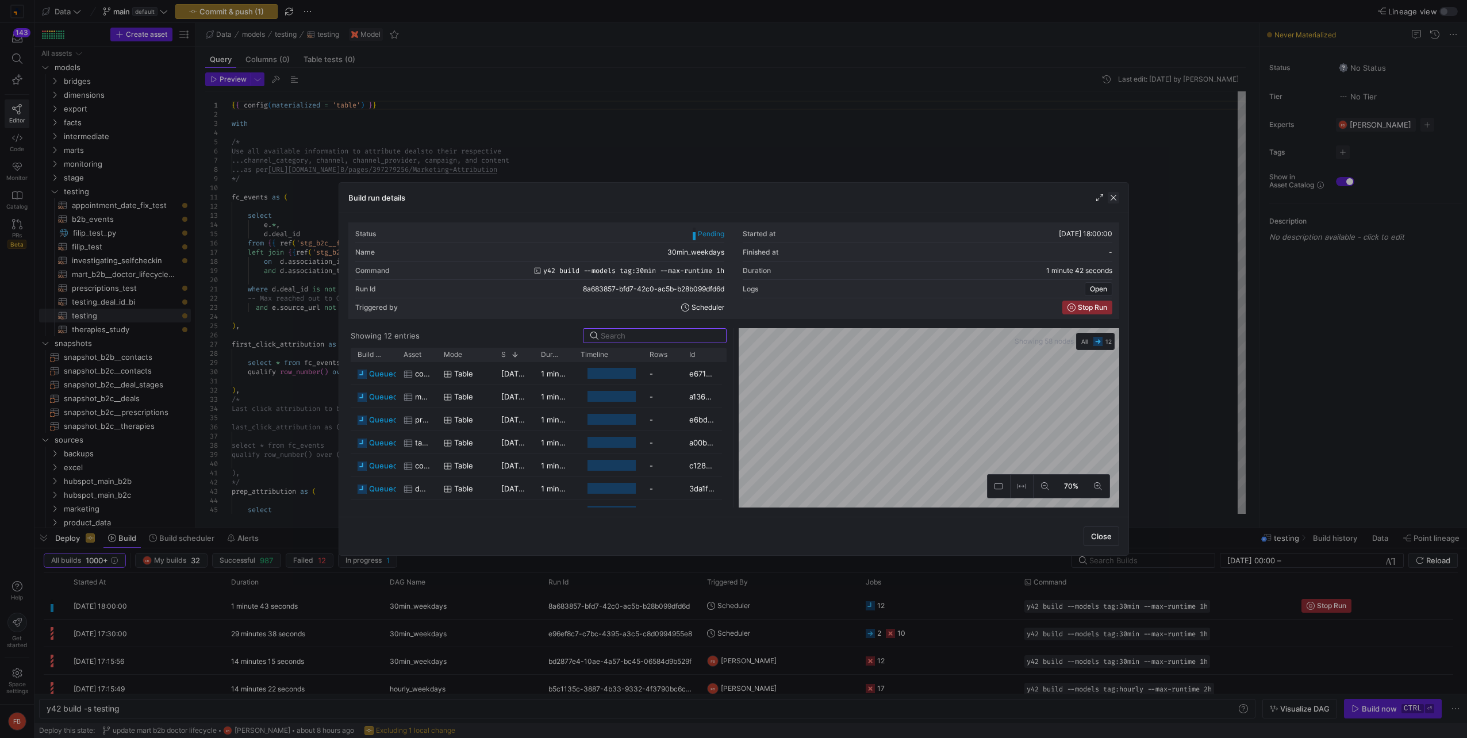
click at [1116, 195] on span "button" at bounding box center [1113, 197] width 11 height 11
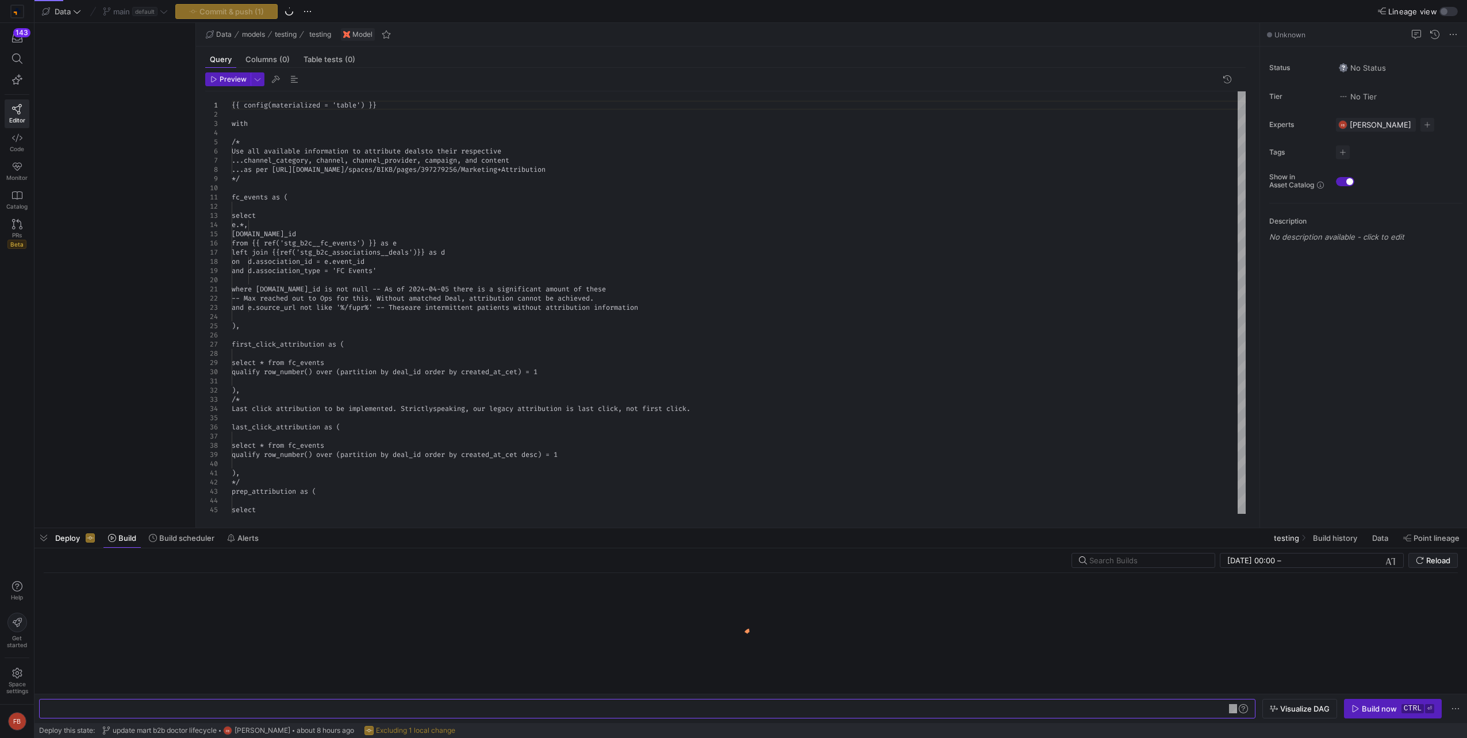
type textarea "y42 build -s testing"
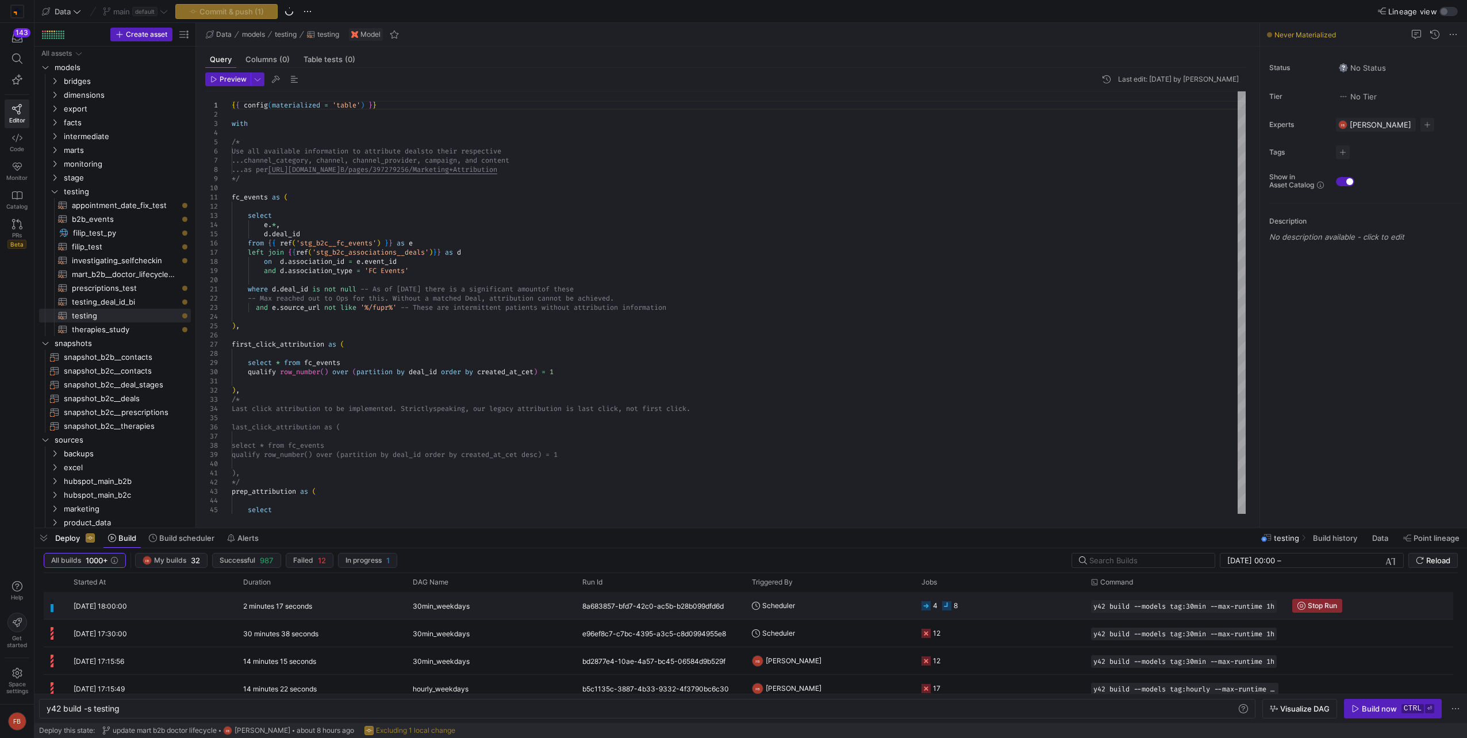
click at [697, 607] on div "8a683857-bfd7-42c0-ac5b-b28b099dfd6d" at bounding box center [660, 605] width 170 height 27
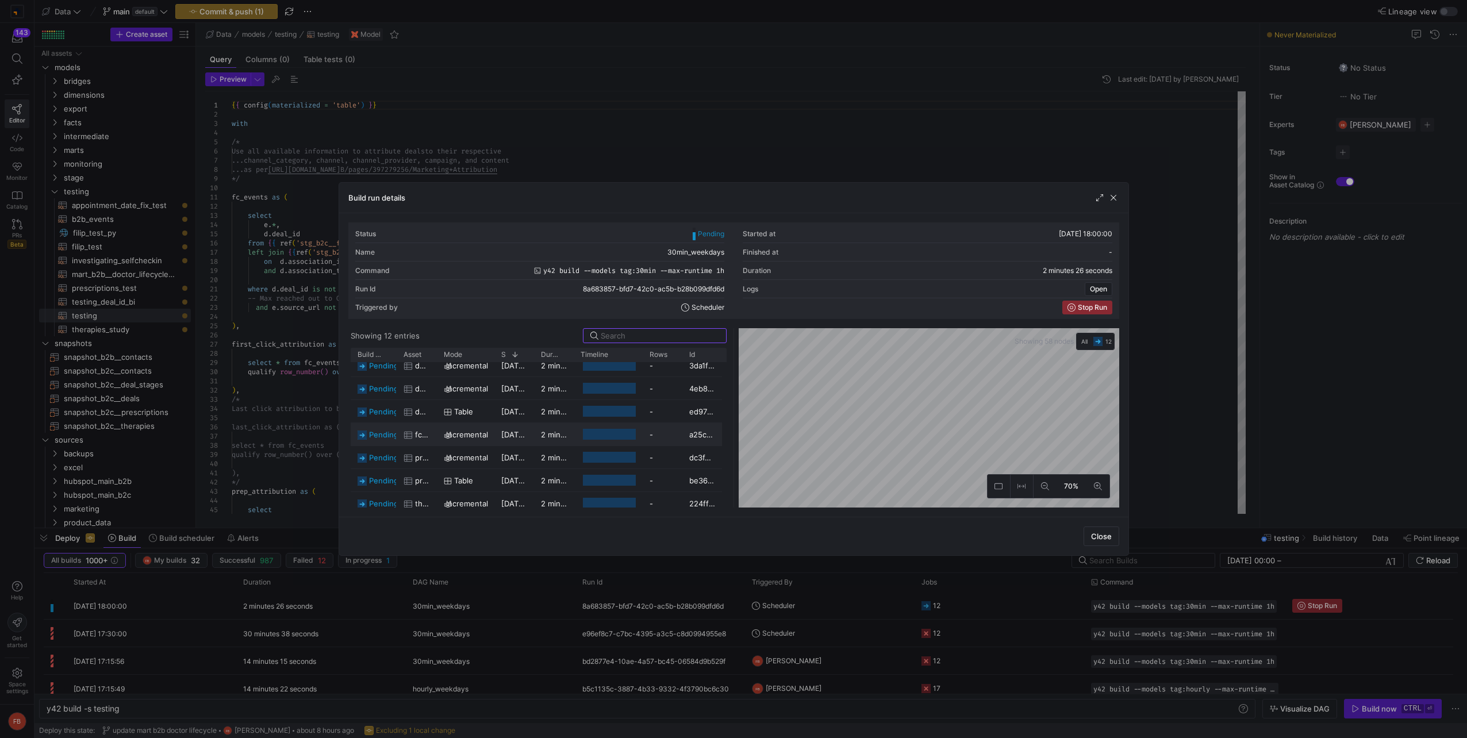
scroll to position [54, 0]
click at [1111, 204] on div "Build run details" at bounding box center [733, 198] width 789 height 30
click at [1112, 200] on span "button" at bounding box center [1113, 197] width 11 height 11
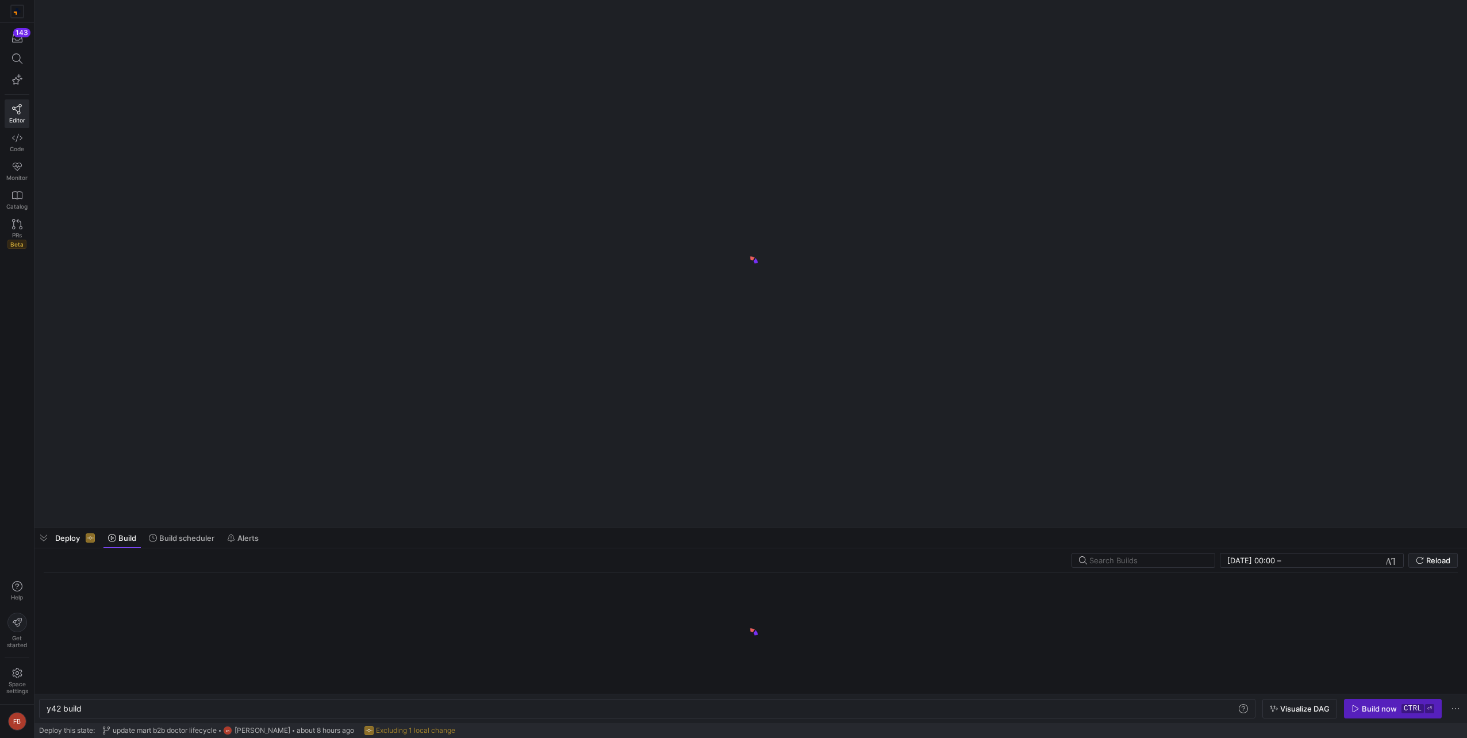
scroll to position [0, 34]
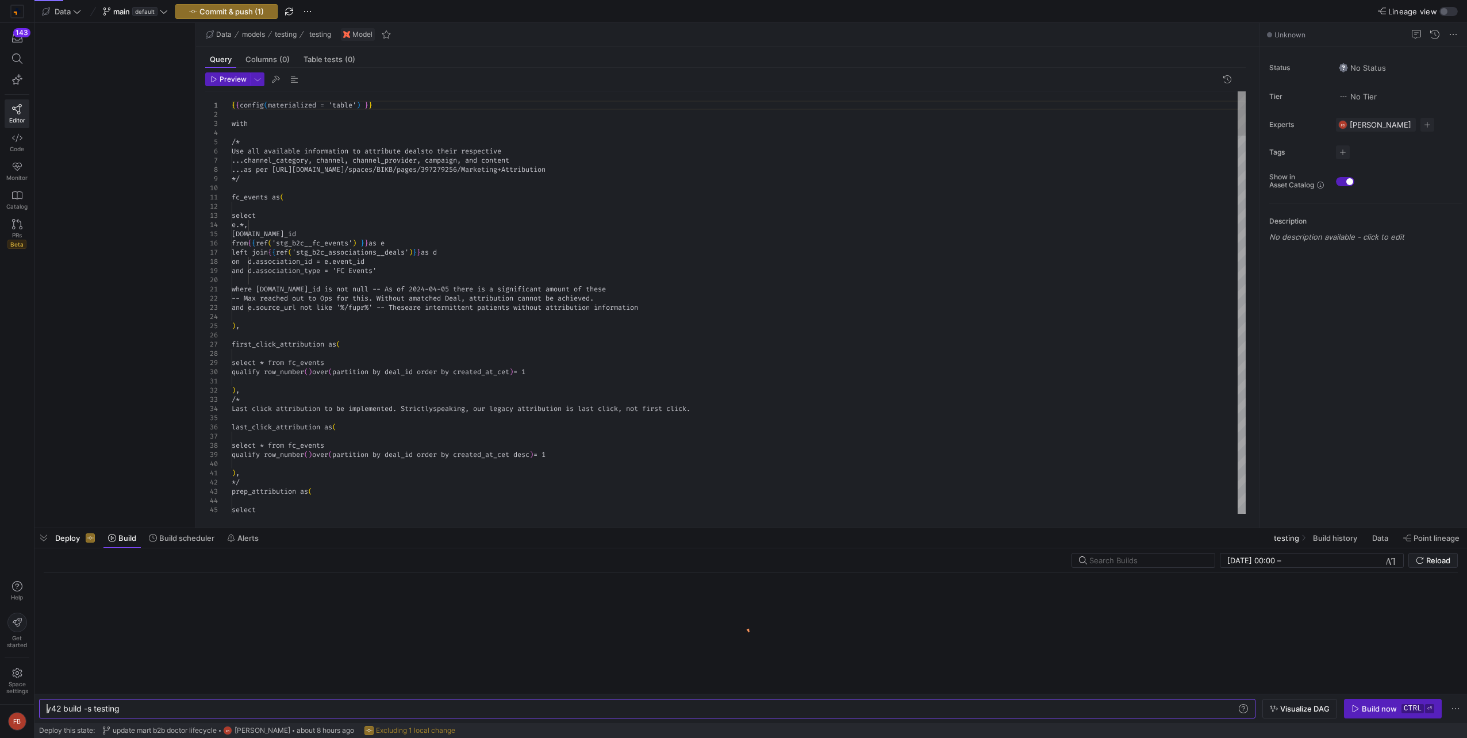
type textarea "y42 build -s testing"
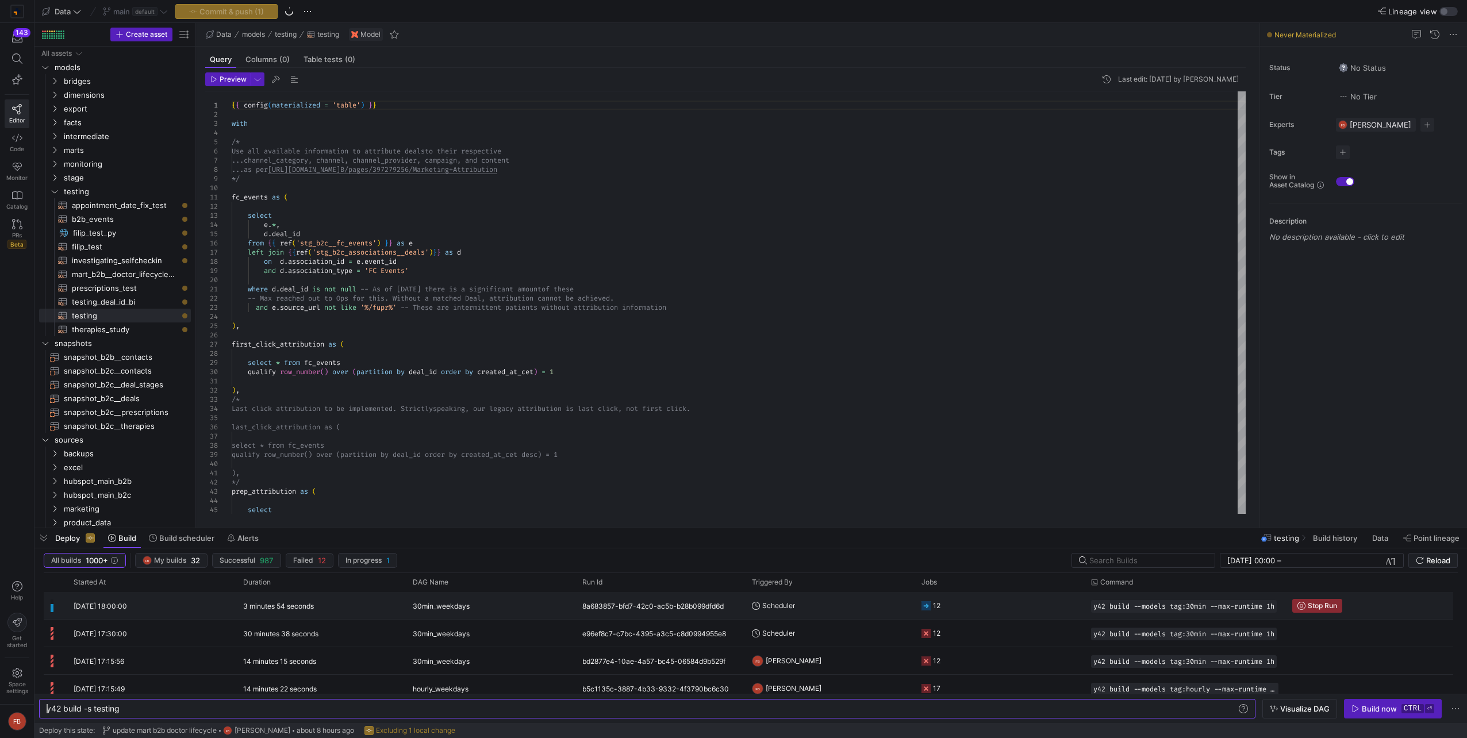
click at [829, 613] on y42-orchestration-triggered-by "Scheduler" at bounding box center [830, 606] width 156 height 26
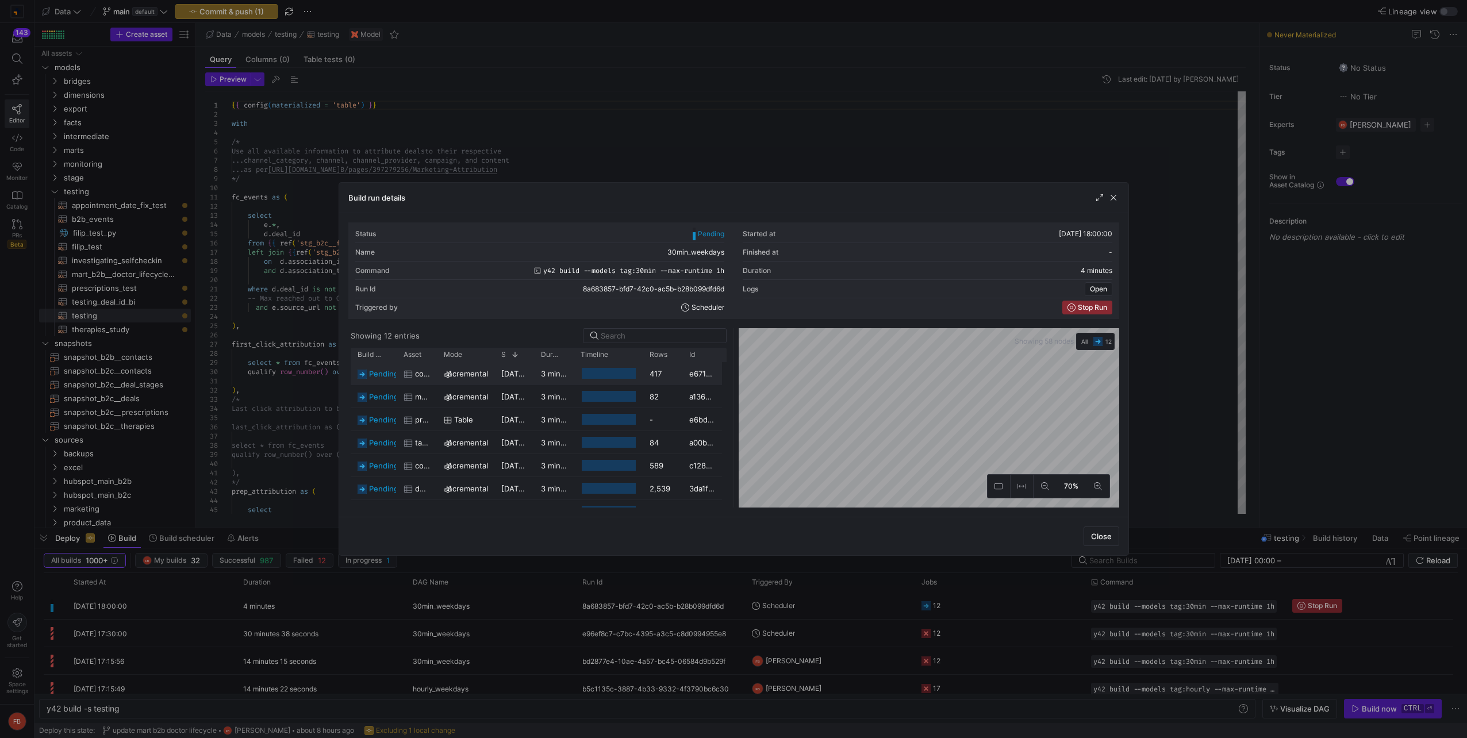
click at [421, 377] on span "contacts" at bounding box center [422, 374] width 15 height 22
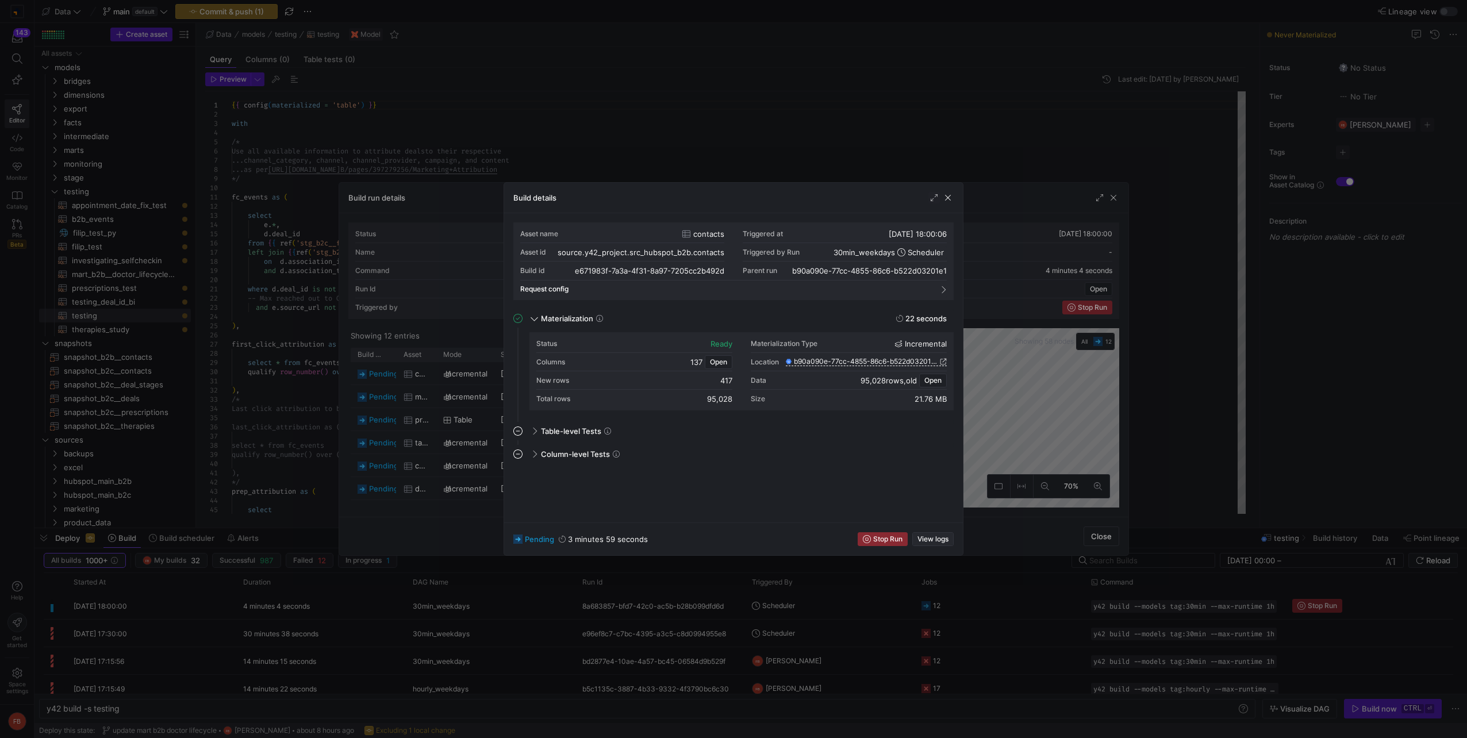
click at [932, 537] on span "View logs" at bounding box center [932, 539] width 31 height 8
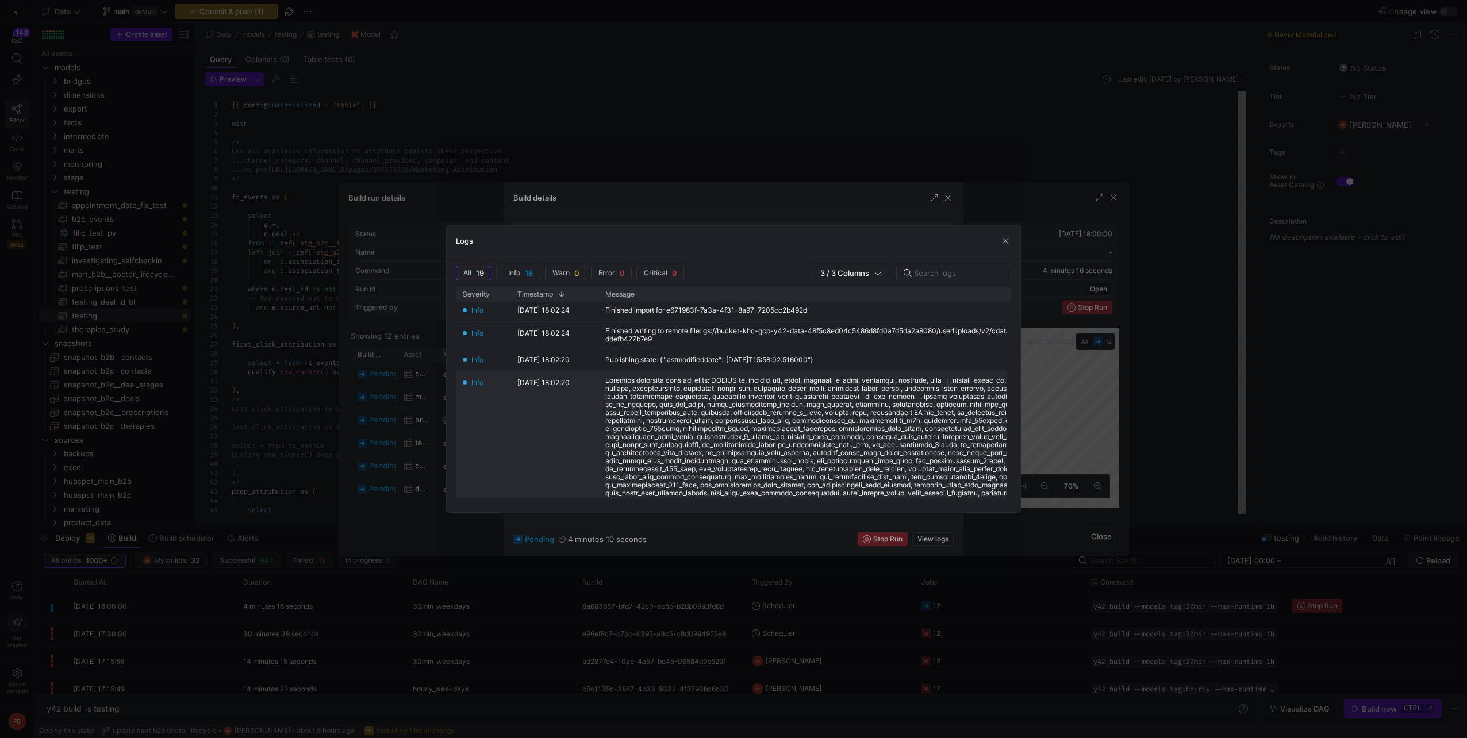
scroll to position [0, 0]
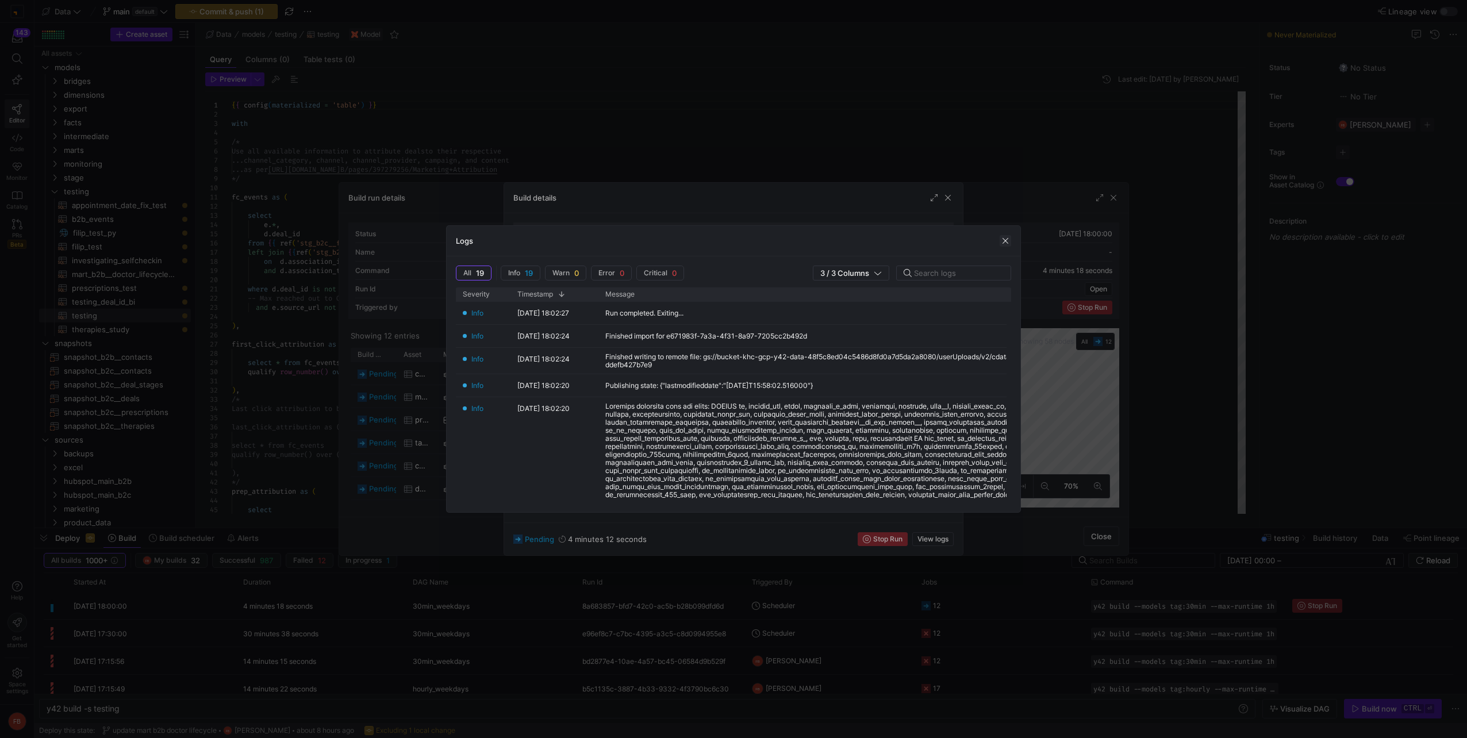
click at [1005, 237] on span "button" at bounding box center [1005, 240] width 11 height 11
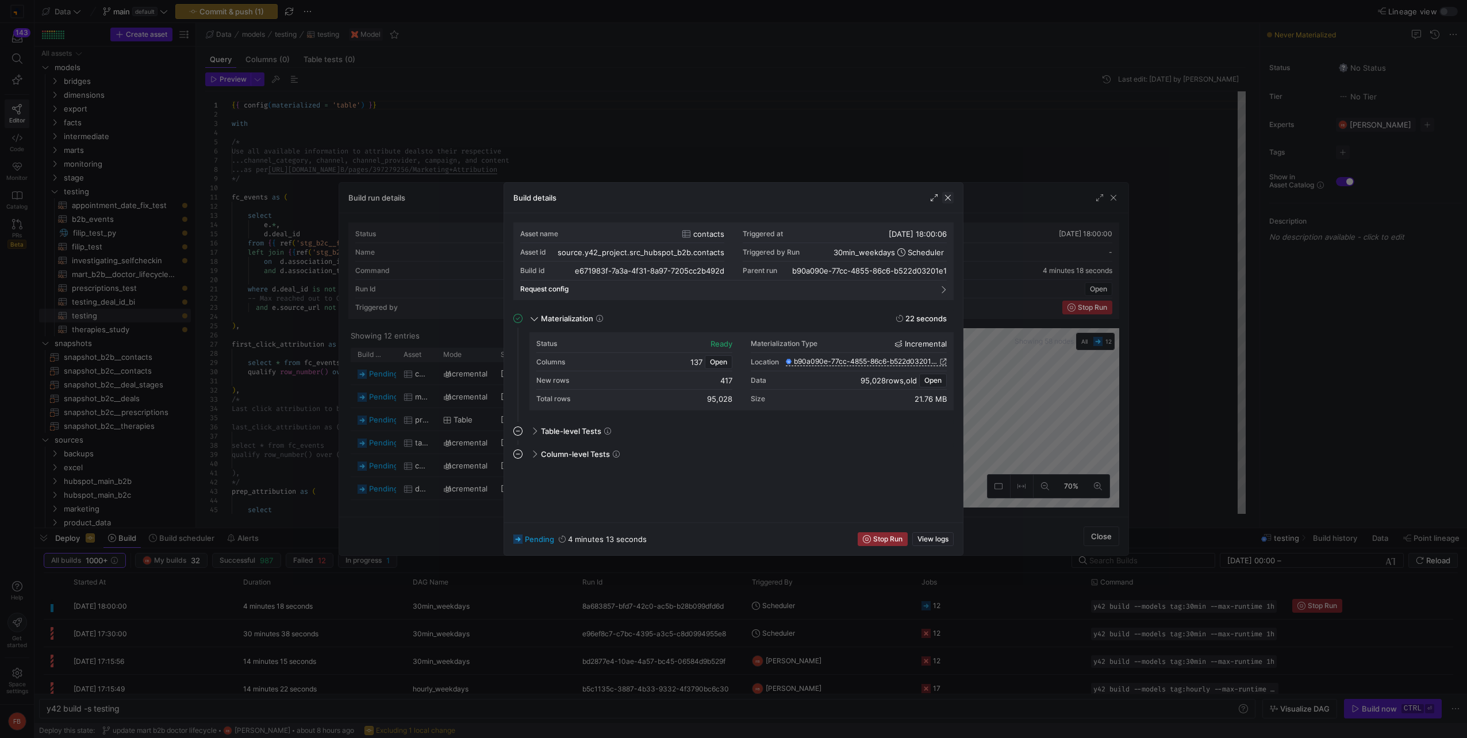
click at [947, 194] on span "button" at bounding box center [947, 197] width 11 height 11
click at [933, 538] on span "View logs" at bounding box center [932, 539] width 31 height 8
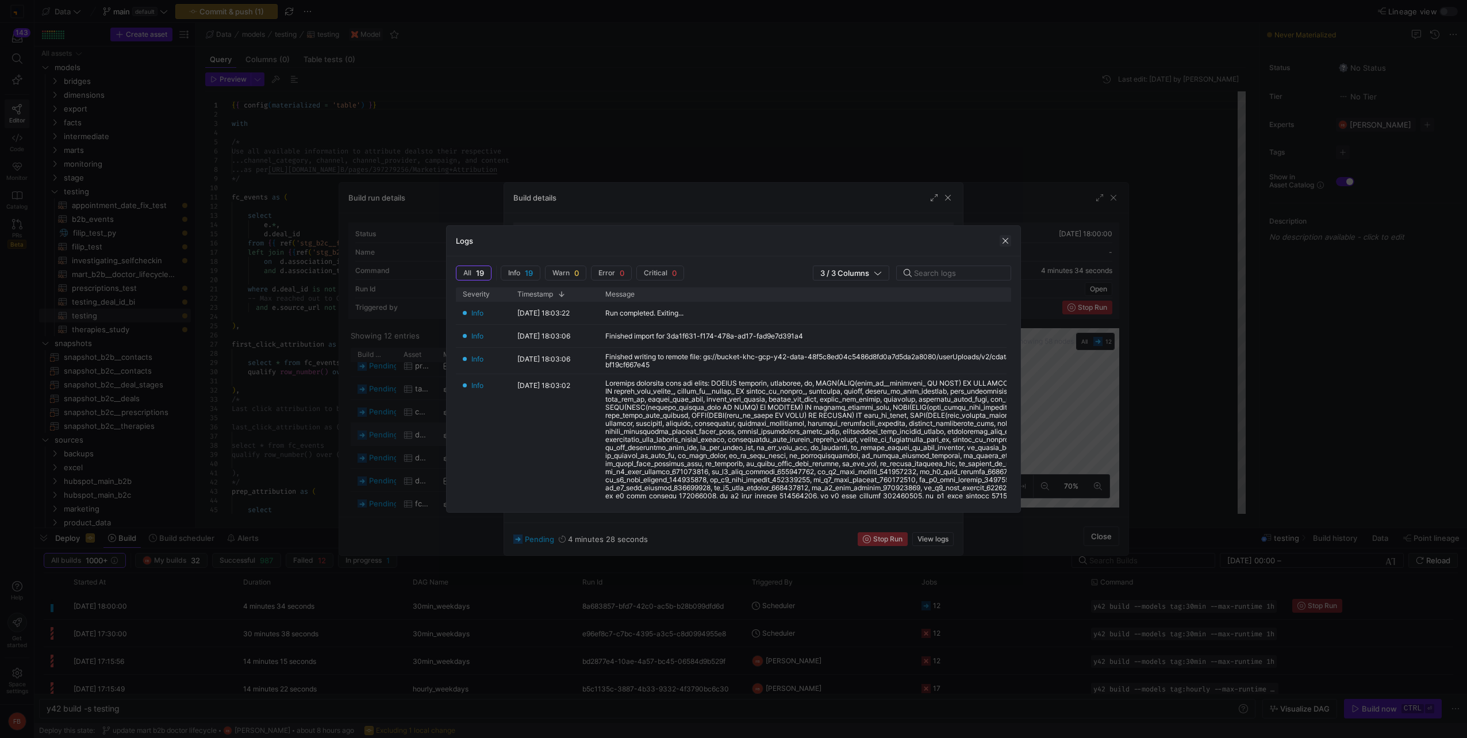
click at [1001, 238] on span "button" at bounding box center [1005, 240] width 11 height 11
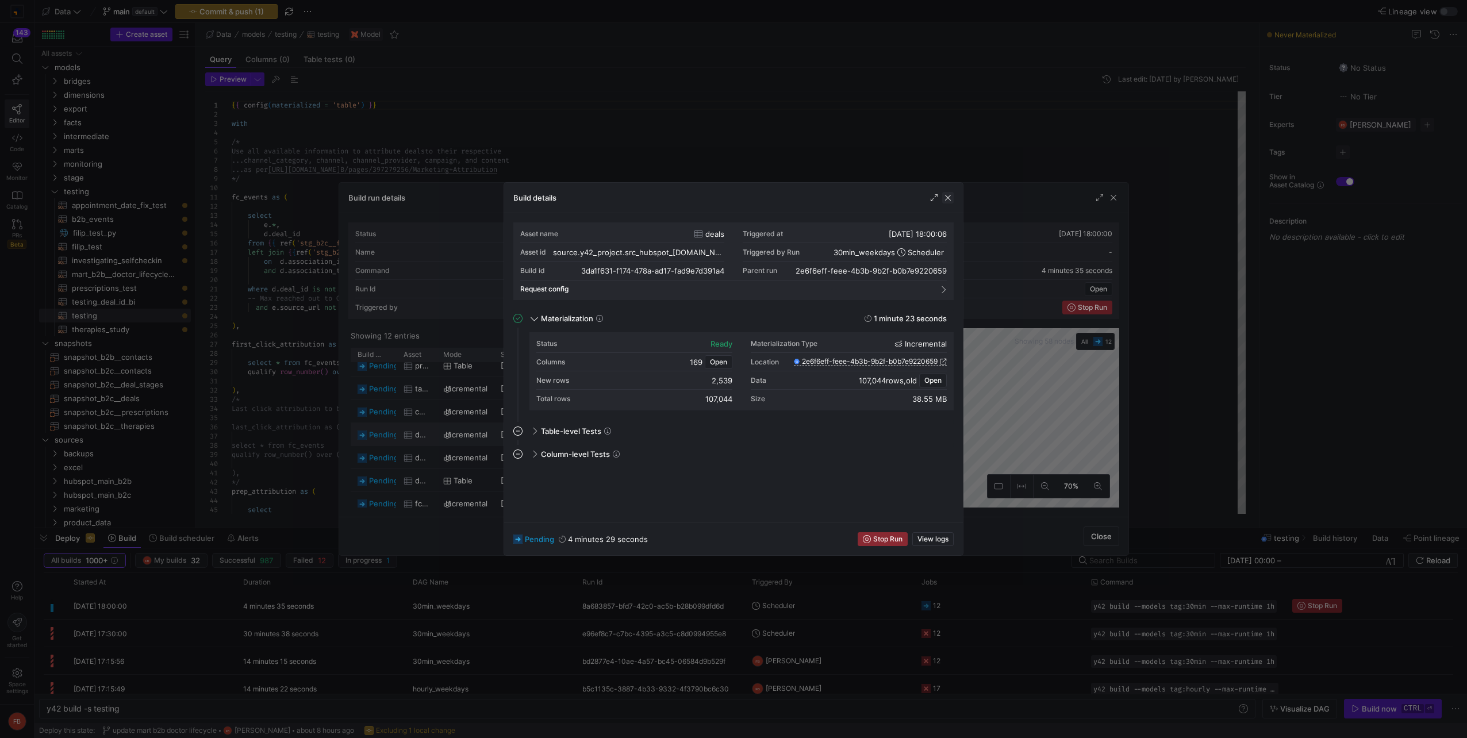
click at [943, 196] on span "button" at bounding box center [947, 197] width 11 height 11
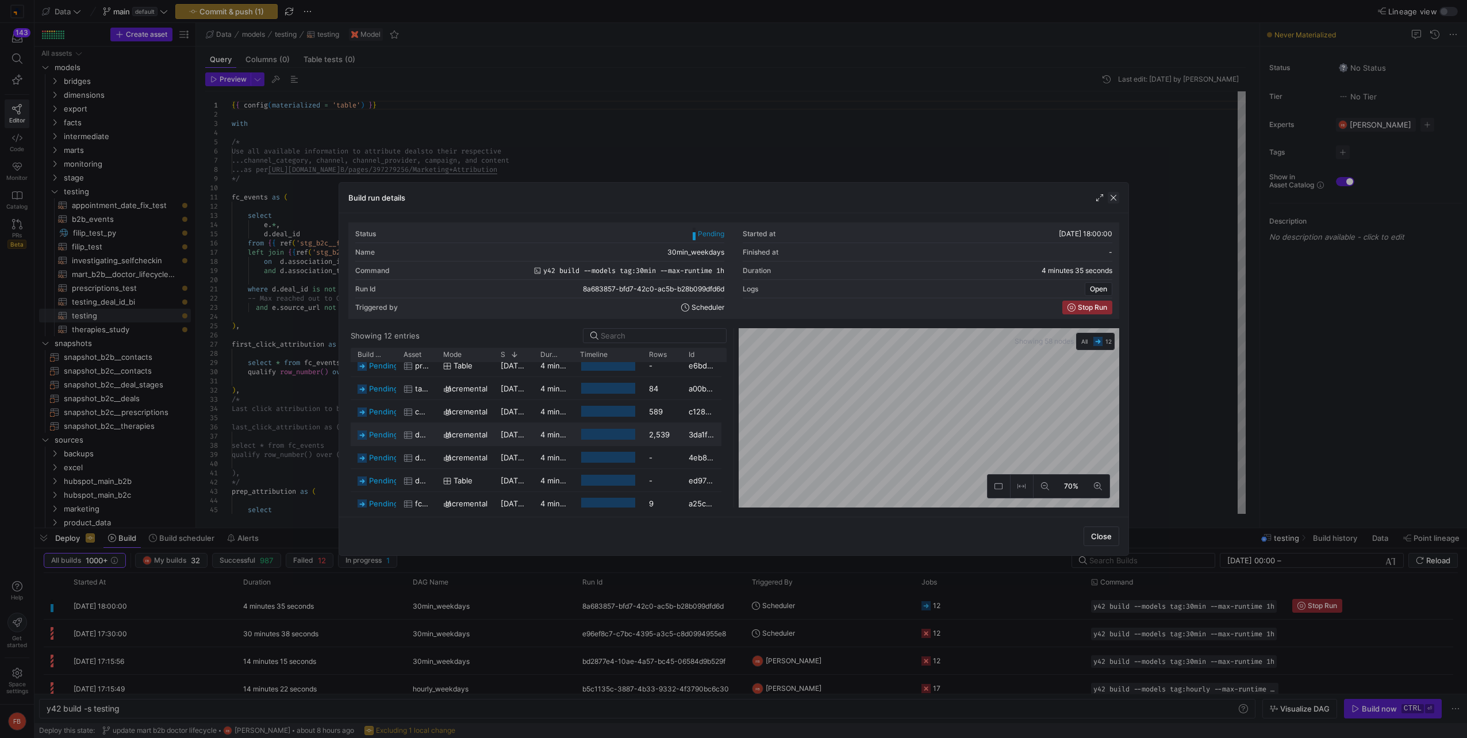
click at [1116, 198] on span "button" at bounding box center [1113, 197] width 11 height 11
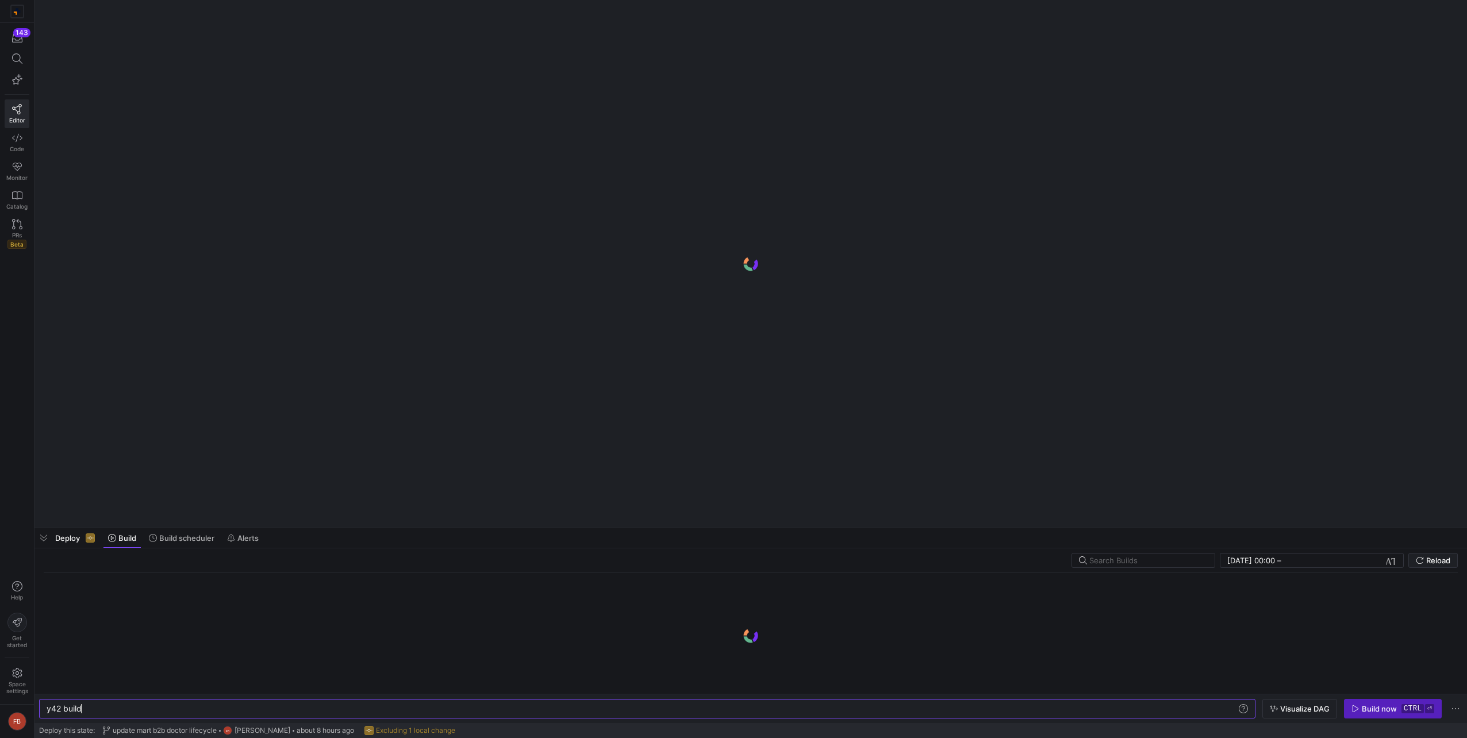
scroll to position [0, 34]
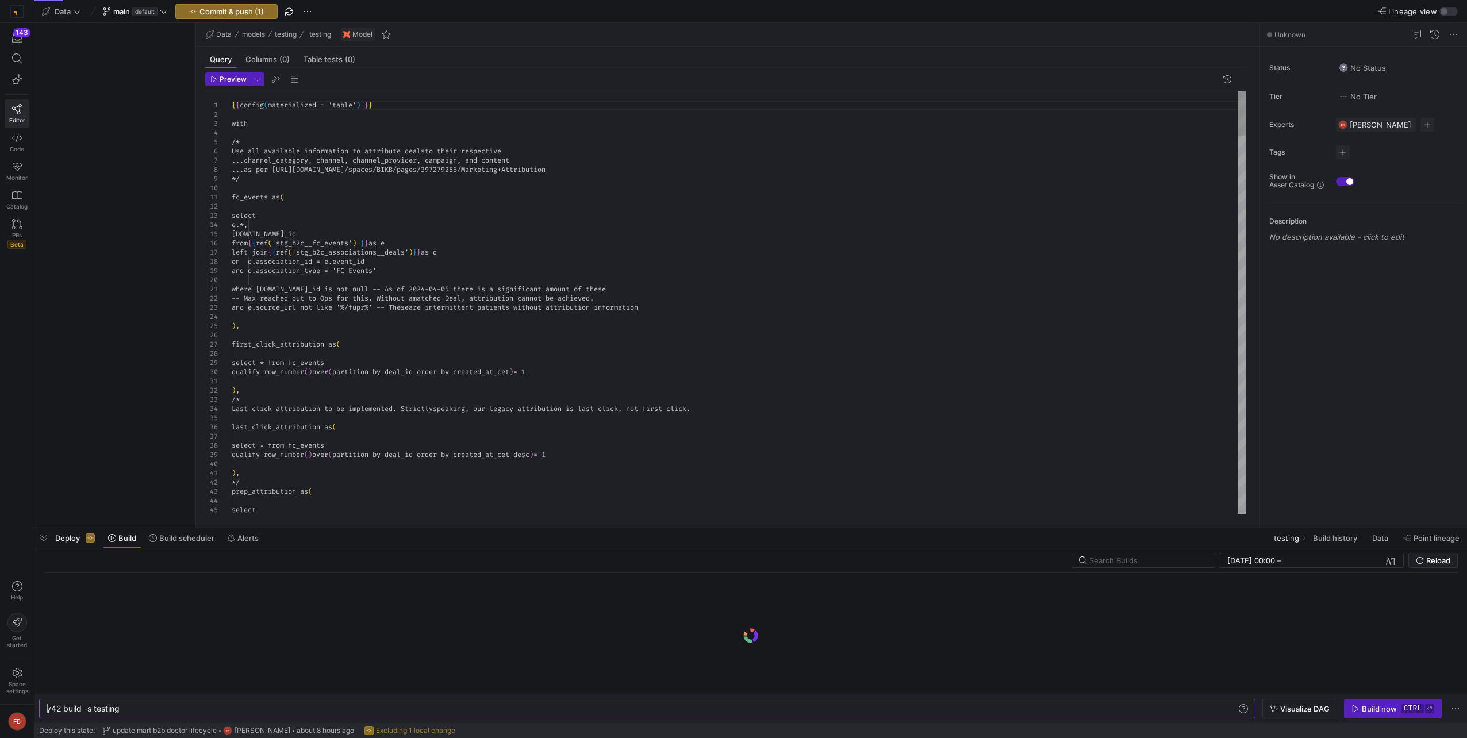
type textarea "y42 build -s testing"
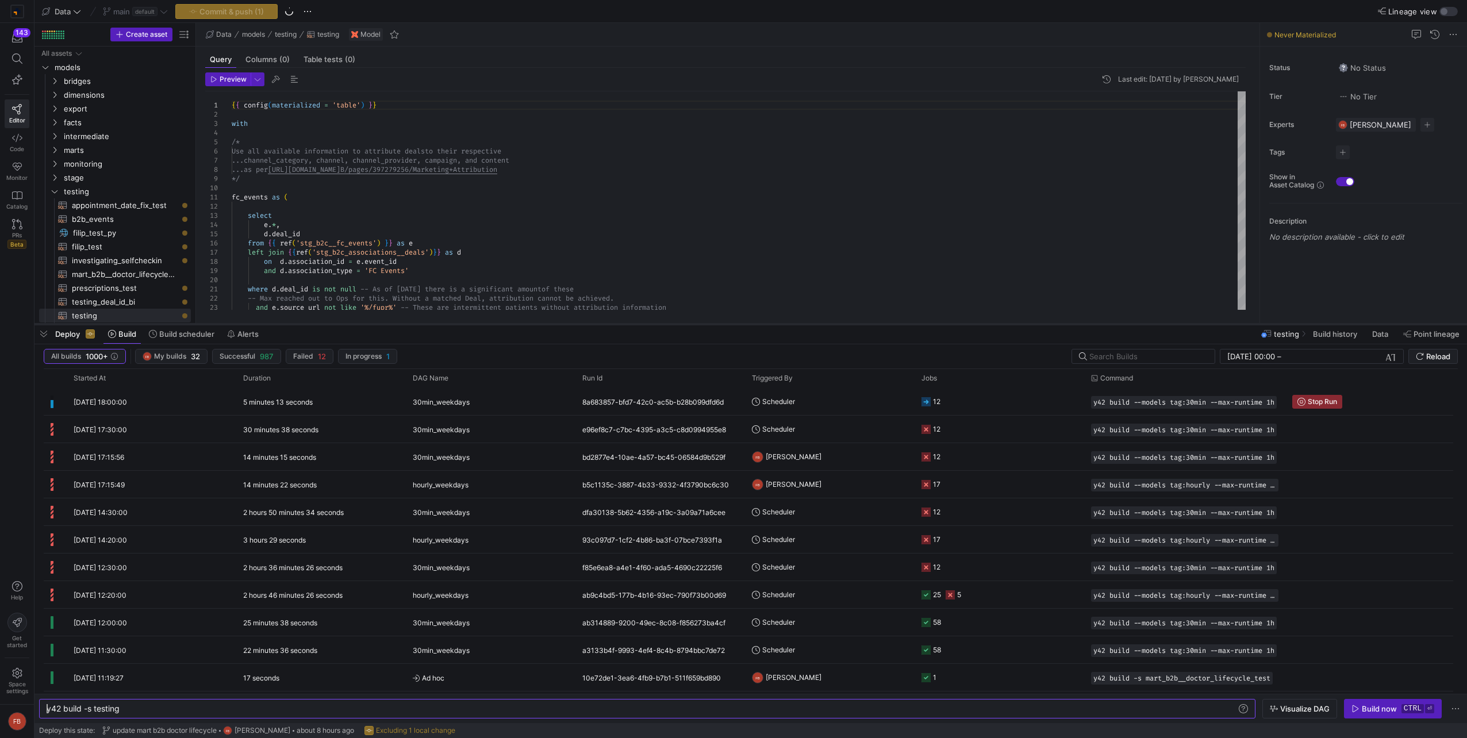
drag, startPoint x: 571, startPoint y: 530, endPoint x: 570, endPoint y: 326, distance: 204.0
click at [570, 326] on div at bounding box center [750, 324] width 1432 height 5
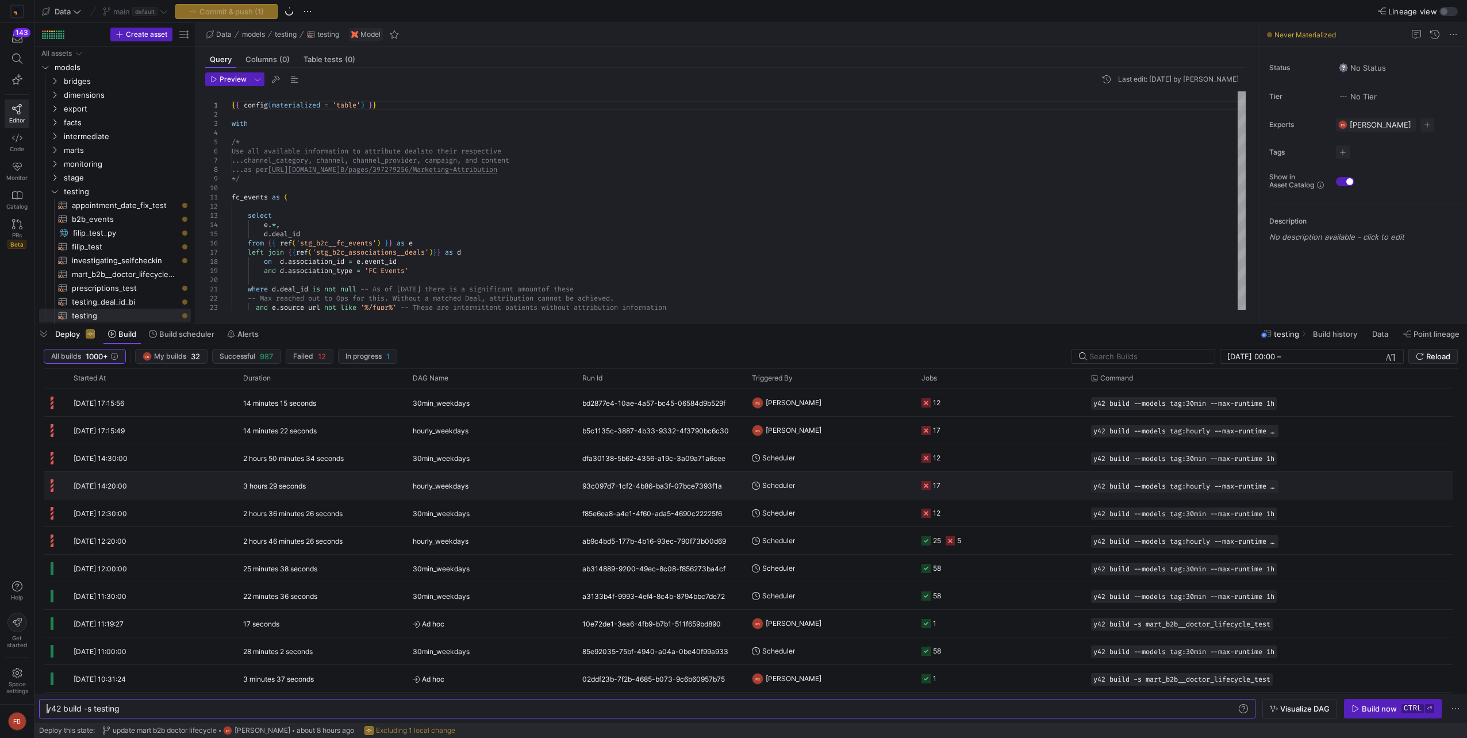
scroll to position [57, 0]
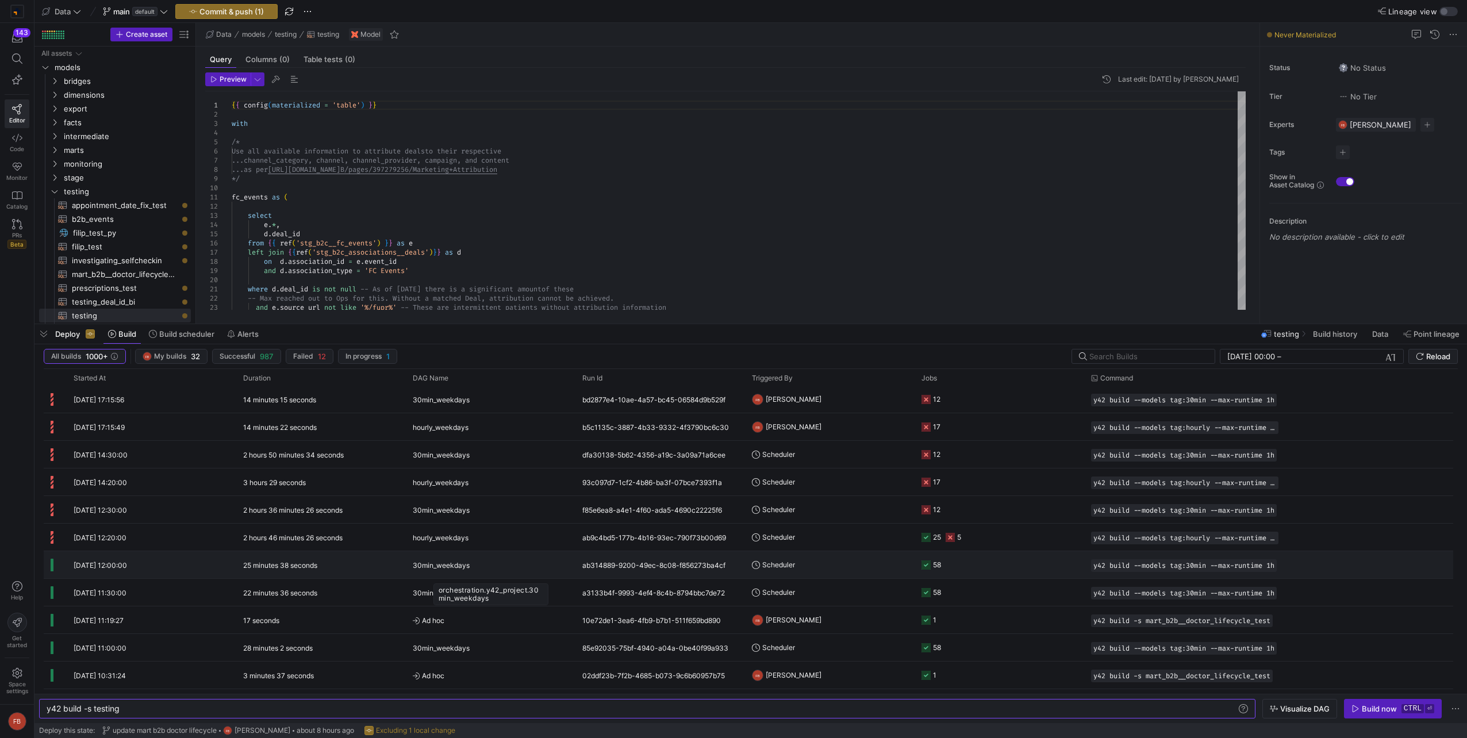
click at [452, 567] on span "30min_weekdays" at bounding box center [441, 565] width 57 height 27
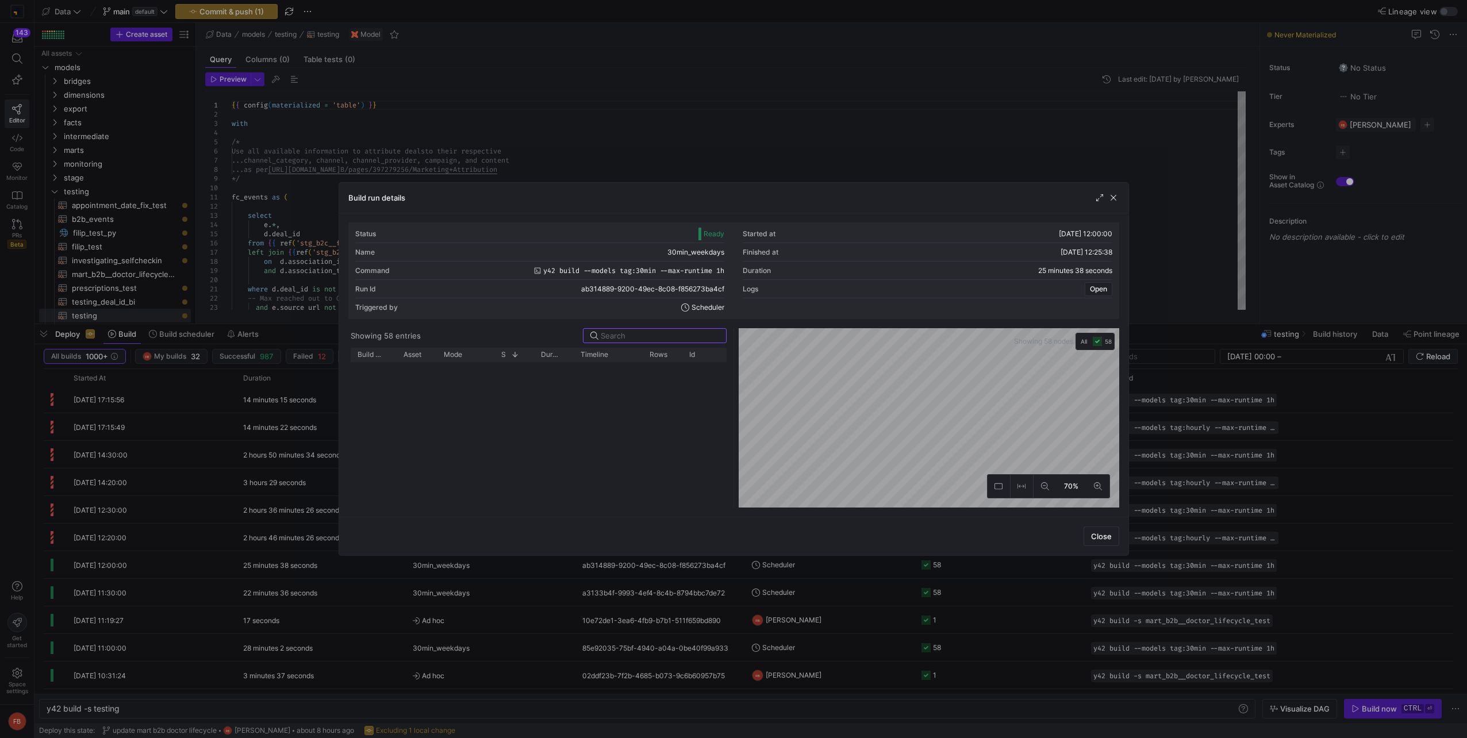
scroll to position [1089, 0]
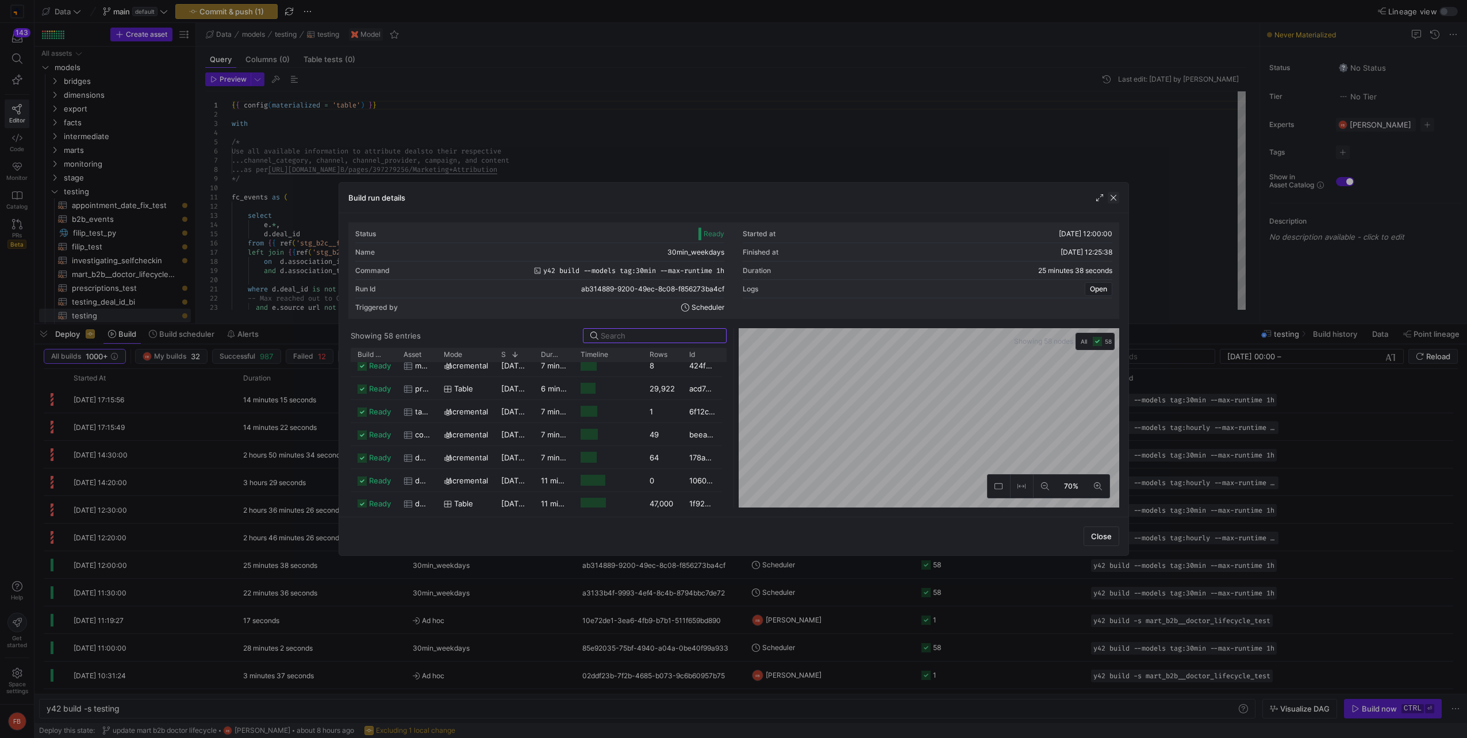
click at [1116, 194] on span "button" at bounding box center [1113, 197] width 11 height 11
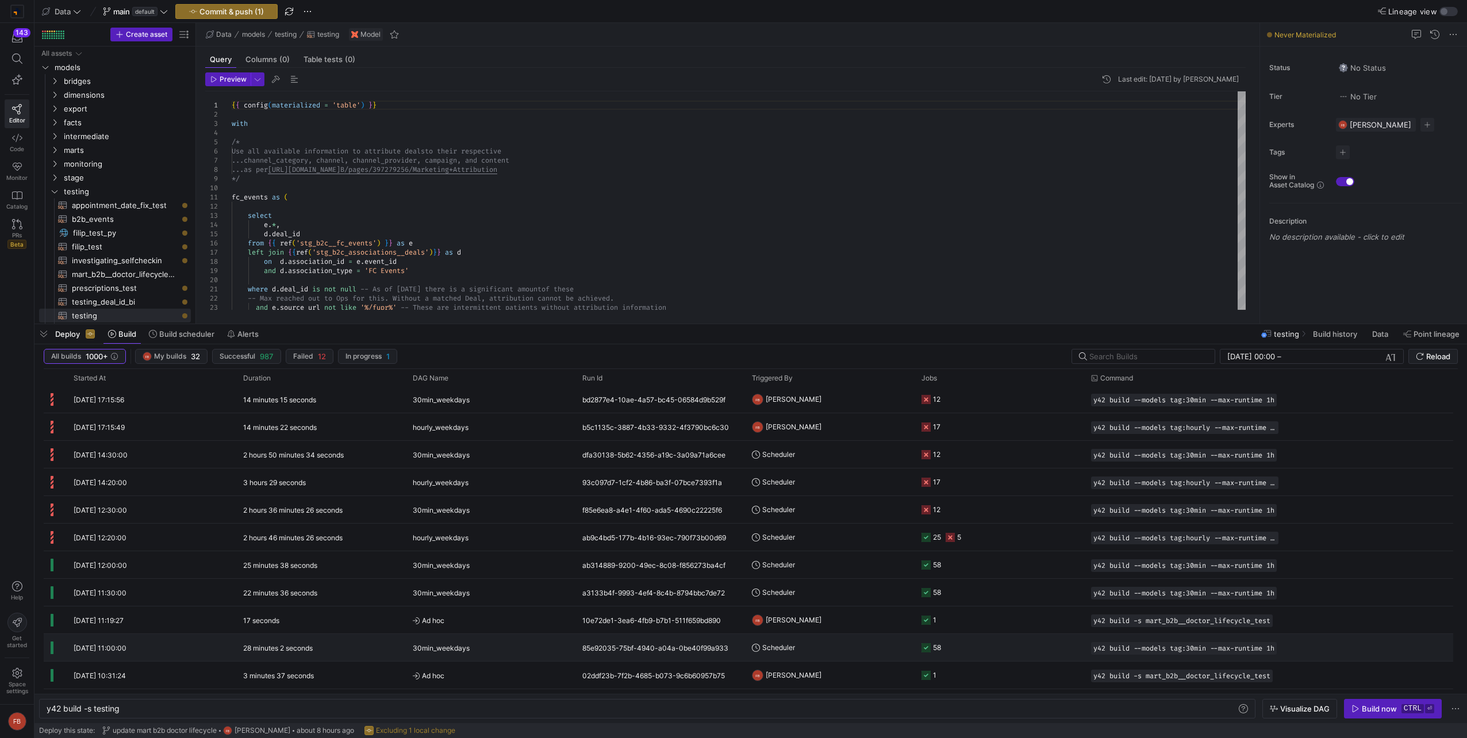
click at [447, 645] on span "30min_weekdays" at bounding box center [441, 648] width 57 height 27
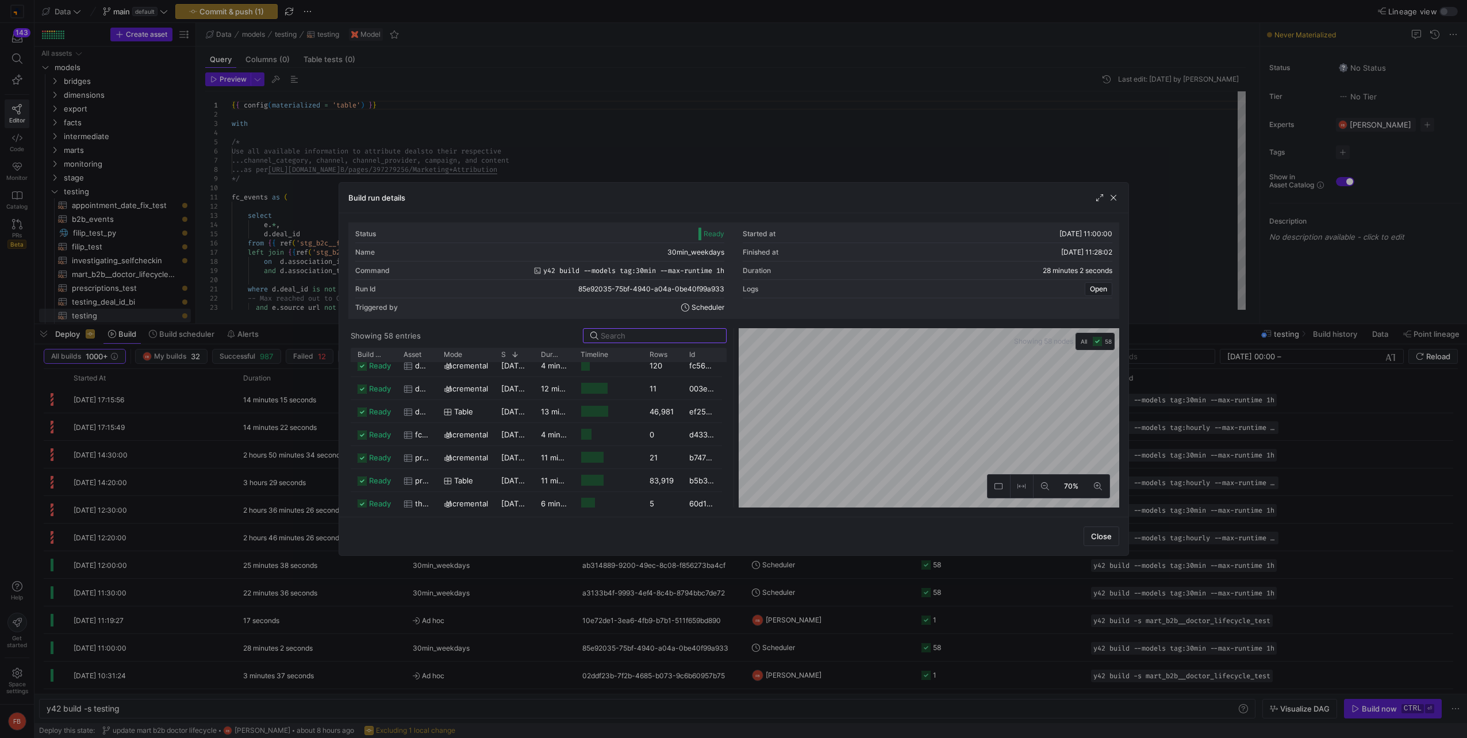
scroll to position [974, 0]
click at [1119, 199] on span "button" at bounding box center [1113, 197] width 11 height 11
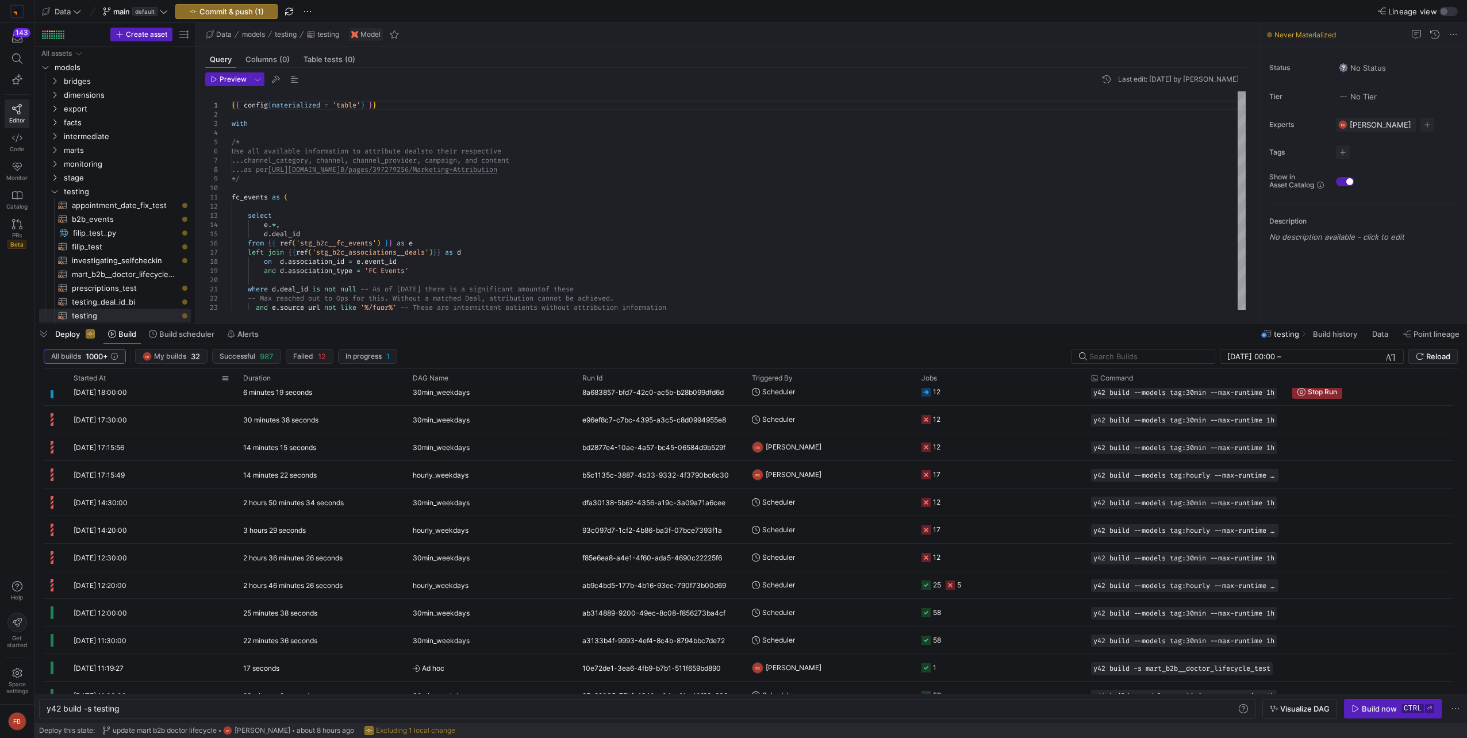
scroll to position [0, 0]
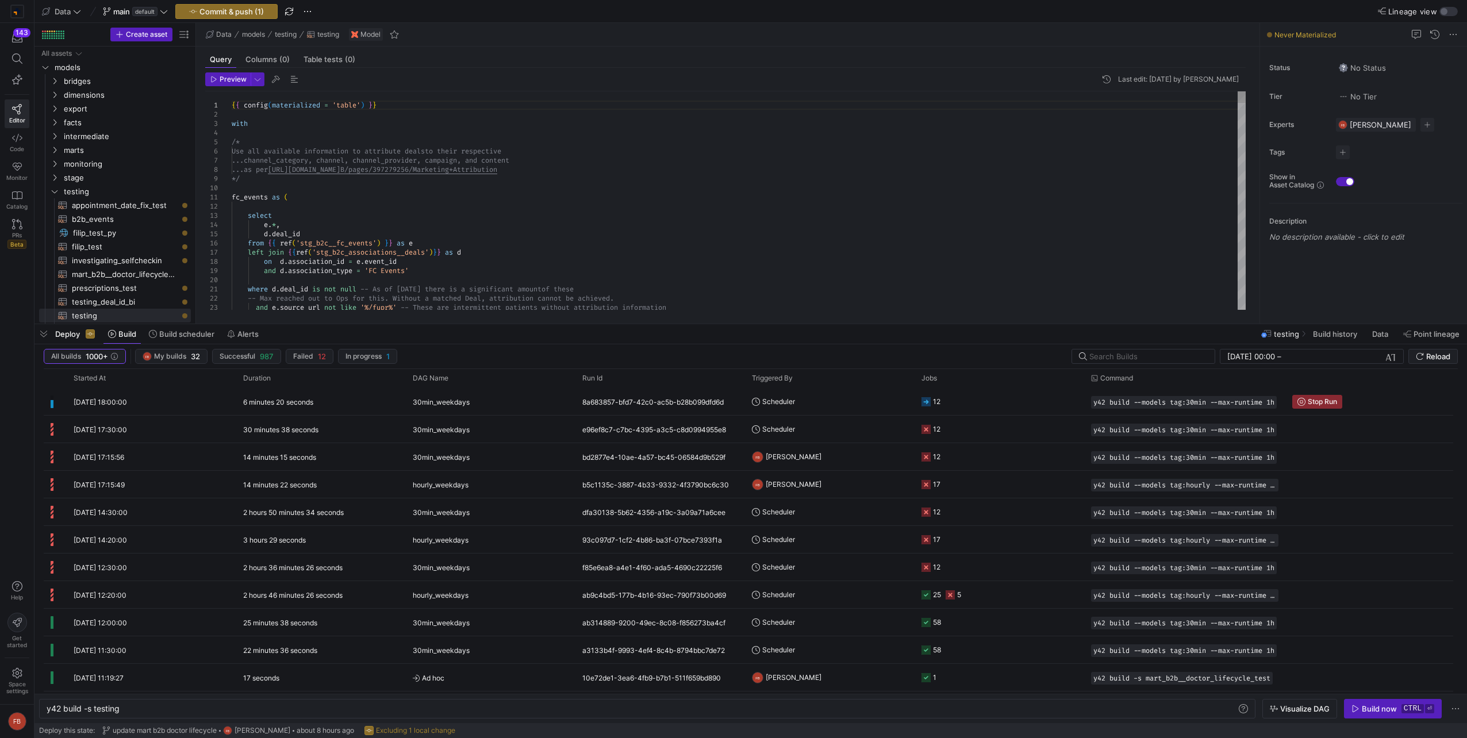
type textarea "fc_events as ( select e.*, d.deal_id from {{ ref('stg_b2c__fc_events') }} as e …"
click at [171, 335] on span "Build scheduler" at bounding box center [186, 333] width 55 height 9
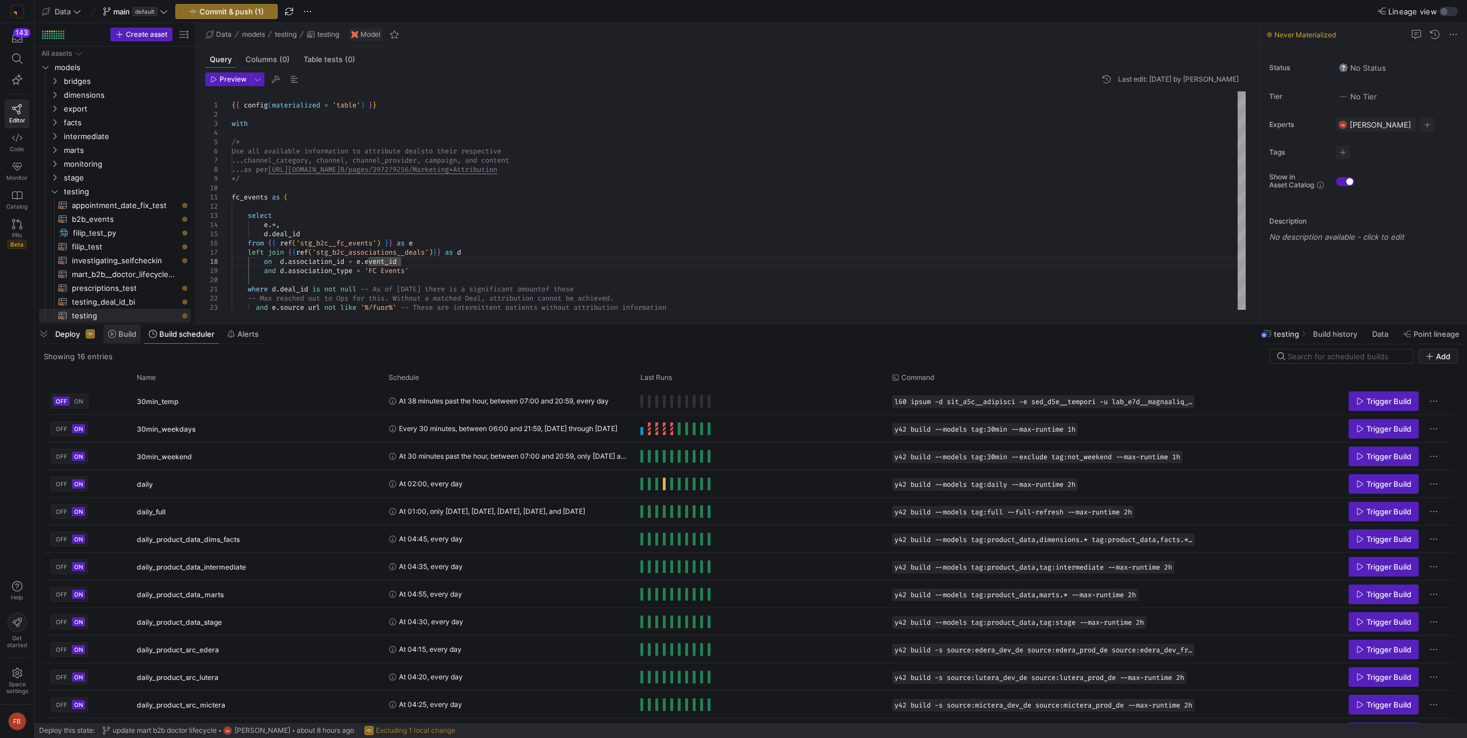
click at [119, 338] on span "Build" at bounding box center [127, 333] width 18 height 9
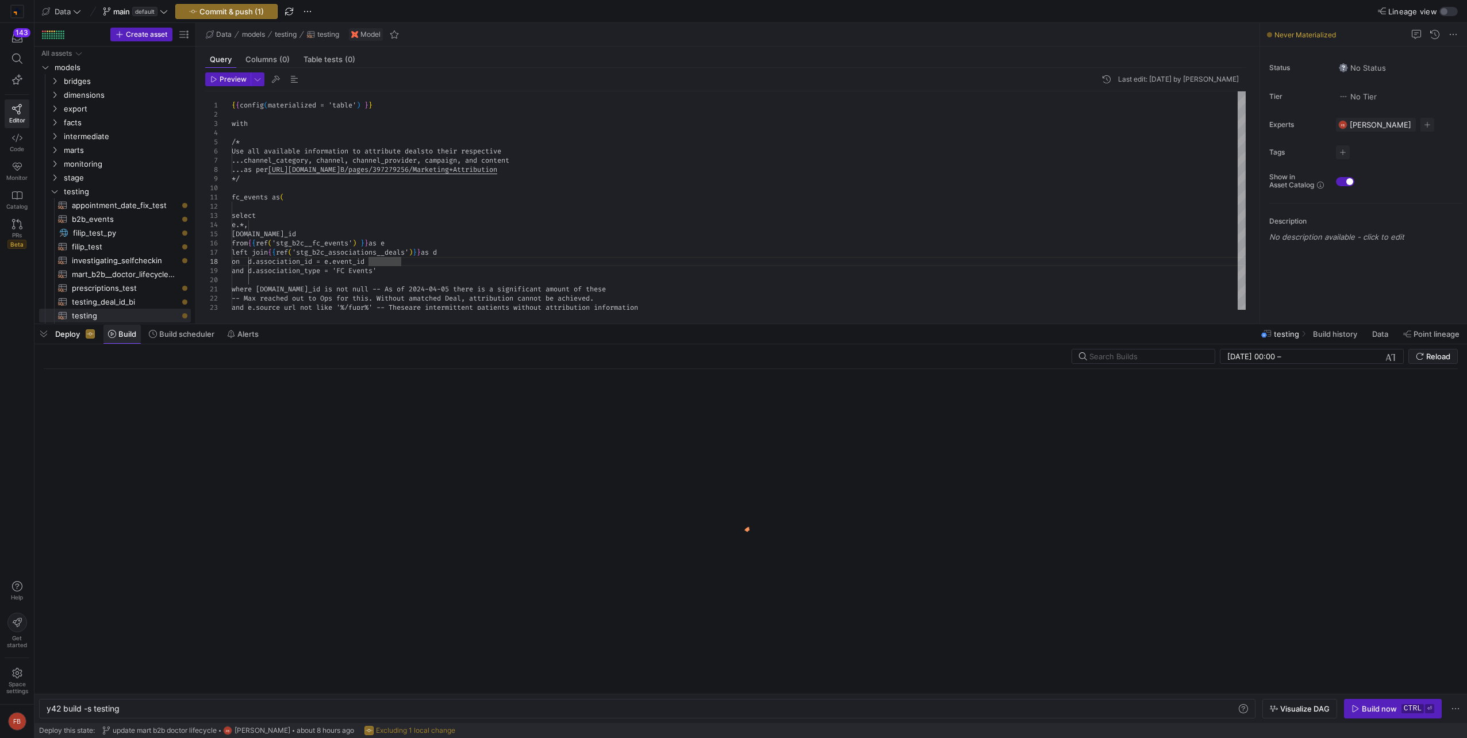
scroll to position [0, 73]
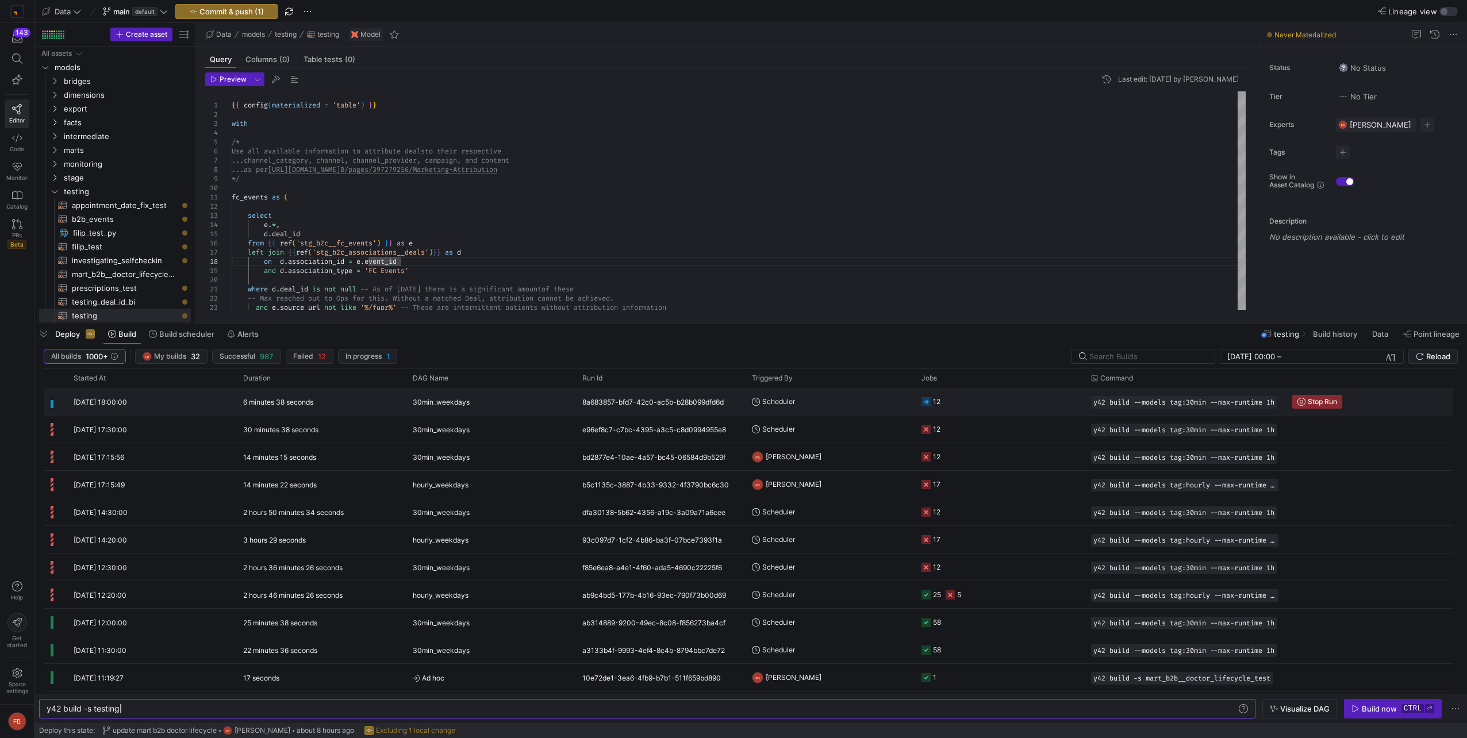
click at [524, 406] on div "30min_weekdays" at bounding box center [491, 402] width 156 height 27
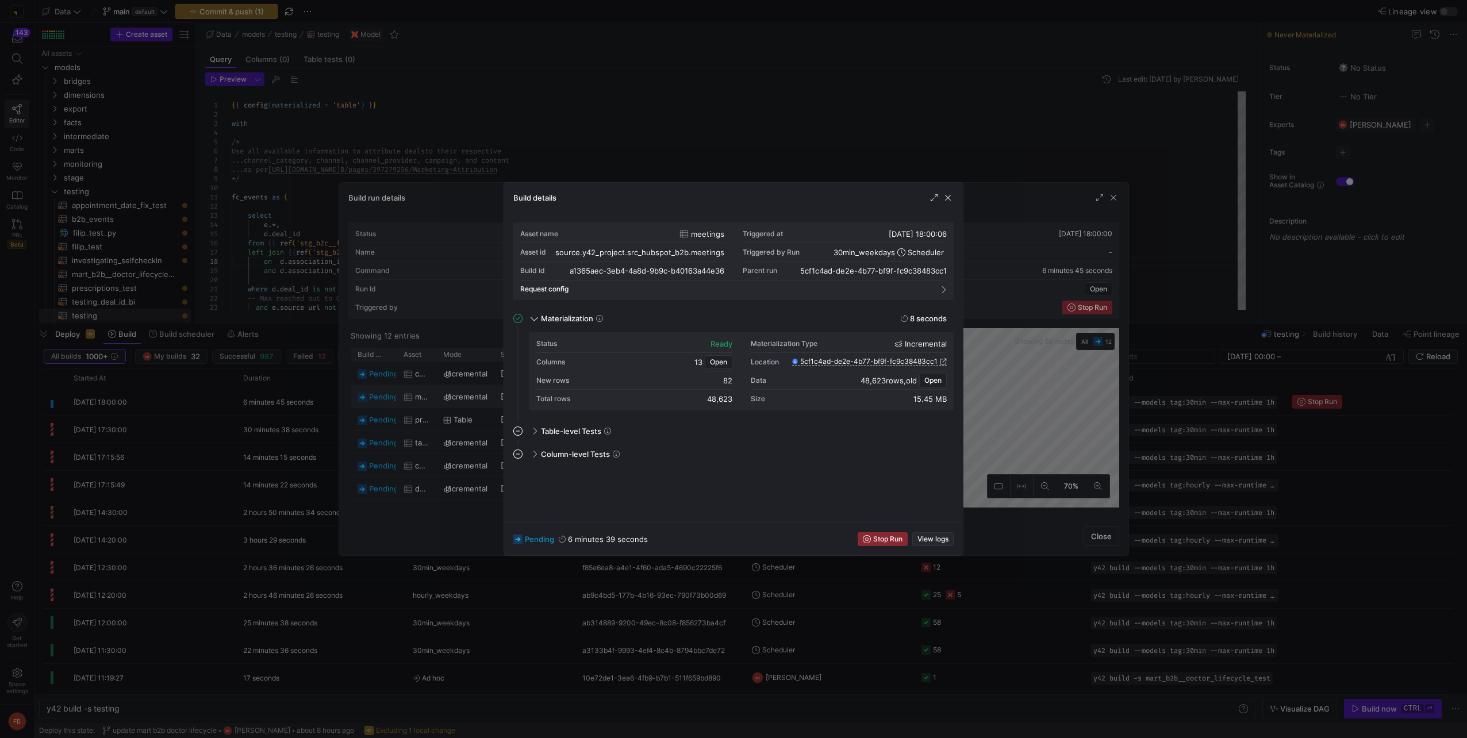
click at [937, 536] on span "View logs" at bounding box center [932, 539] width 31 height 8
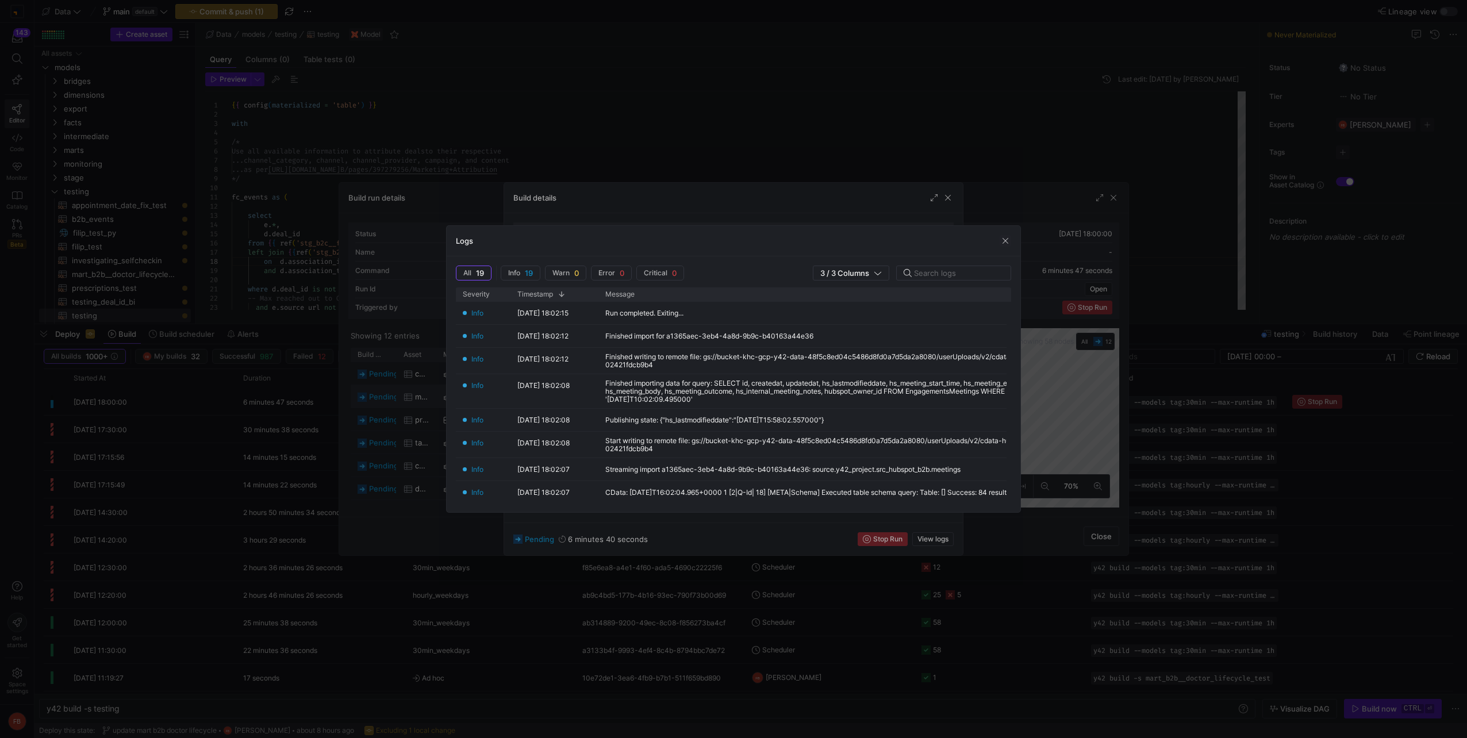
click at [1010, 235] on div "Logs" at bounding box center [734, 241] width 574 height 30
click at [1006, 238] on span "button" at bounding box center [1005, 240] width 11 height 11
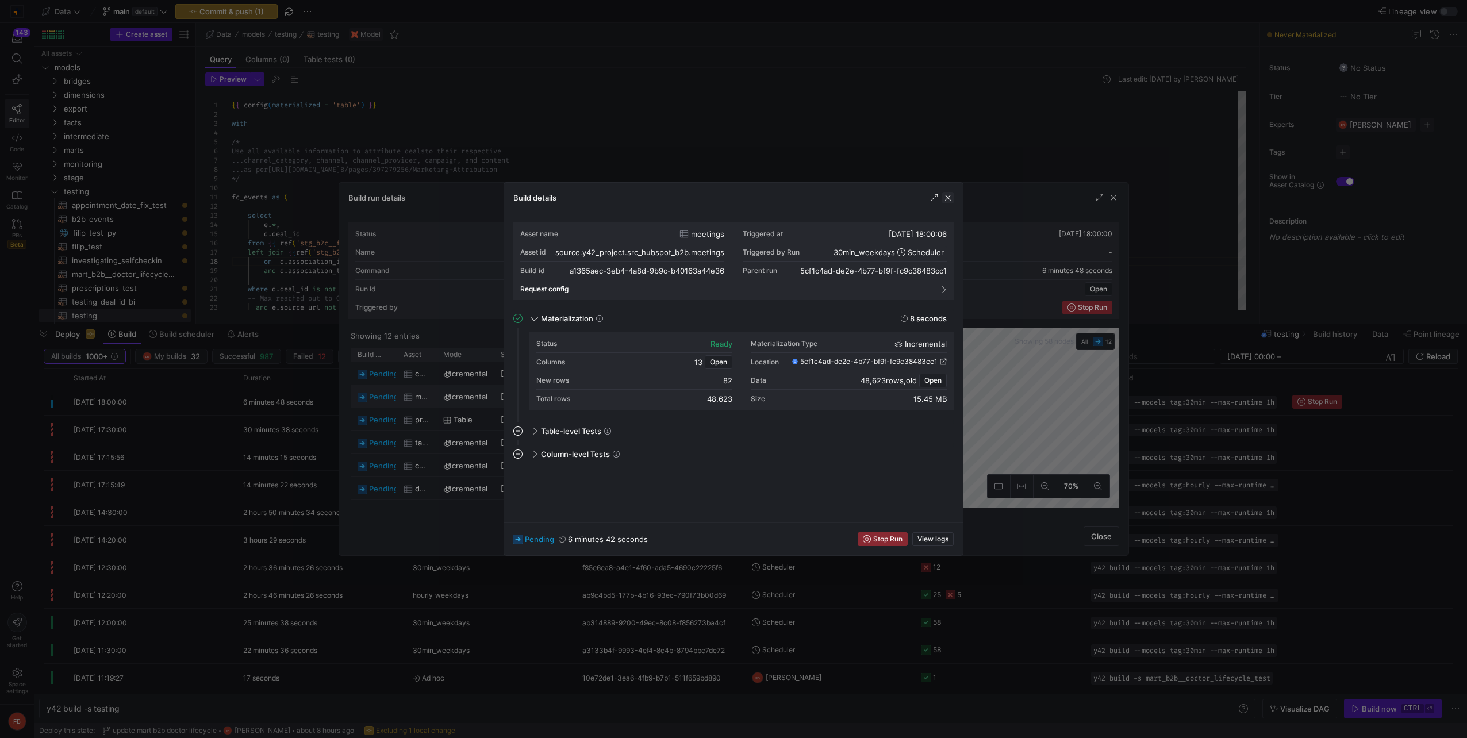
click at [948, 199] on span "button" at bounding box center [947, 197] width 11 height 11
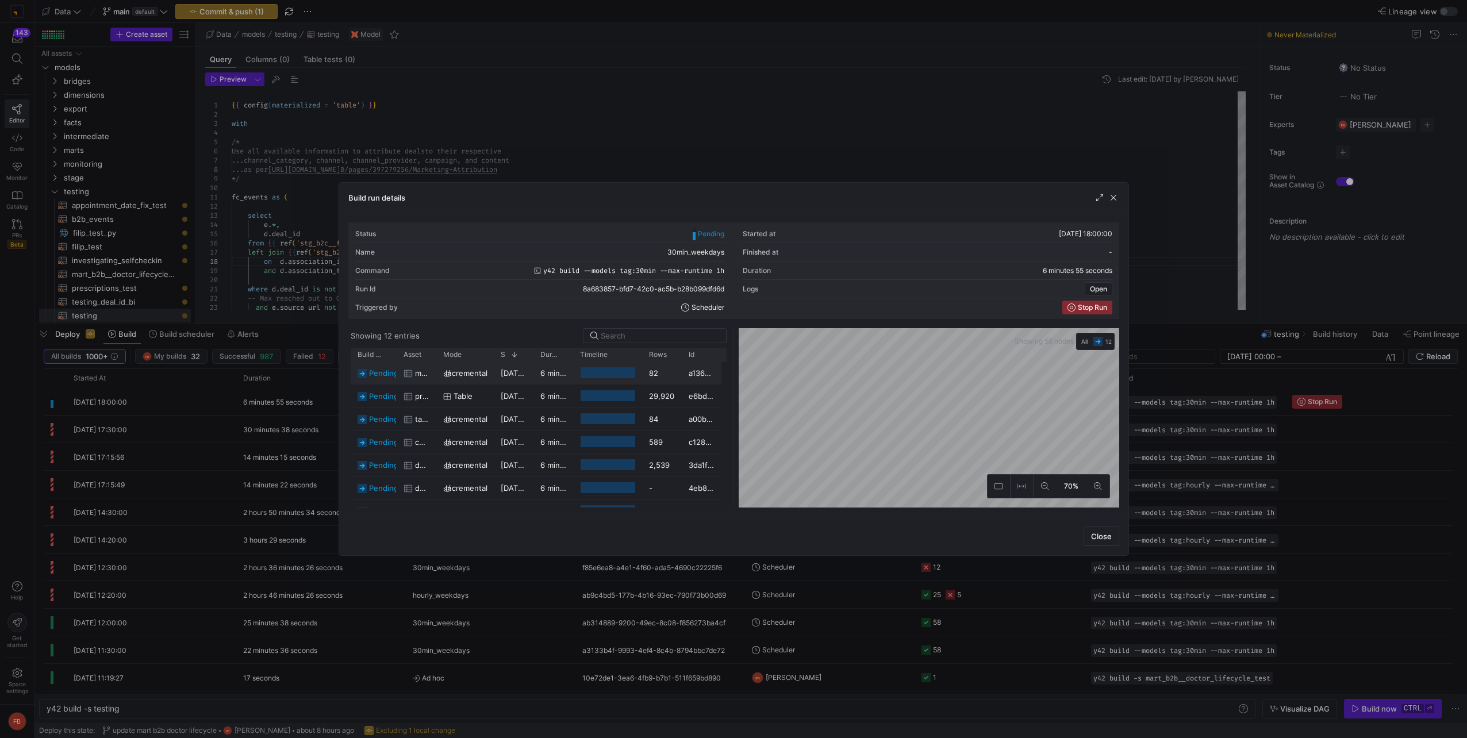
scroll to position [0, 0]
click at [1116, 201] on span "button" at bounding box center [1113, 197] width 11 height 11
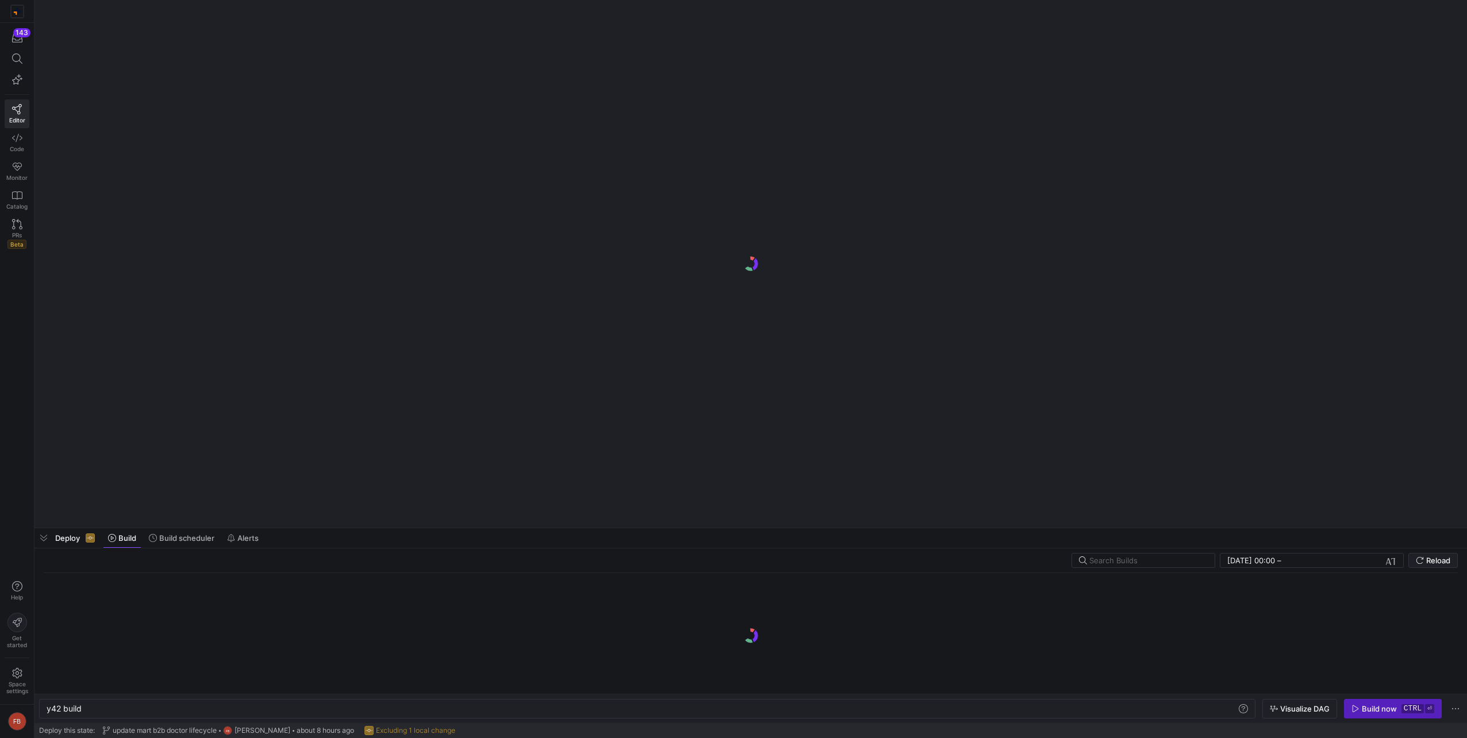
scroll to position [0, 34]
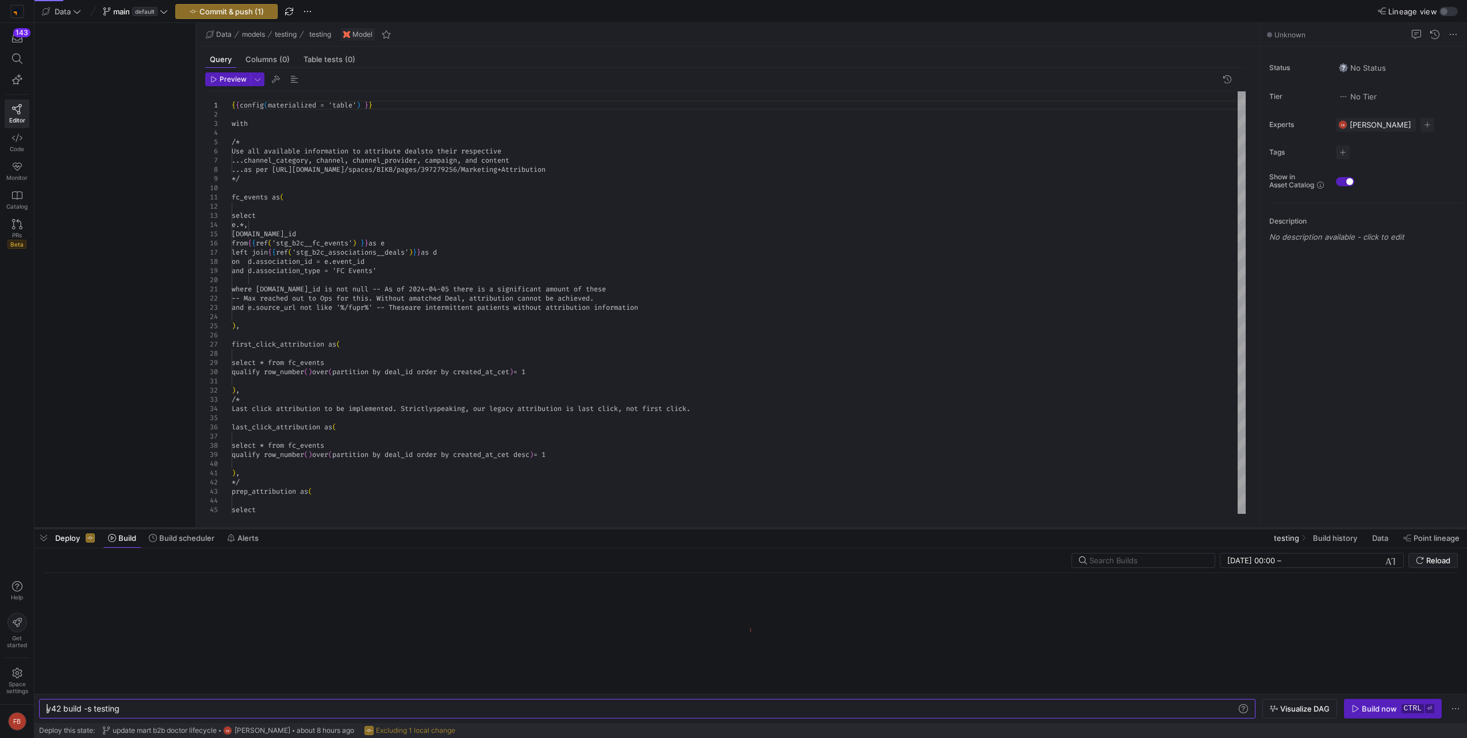
type textarea "y42 build -s testing"
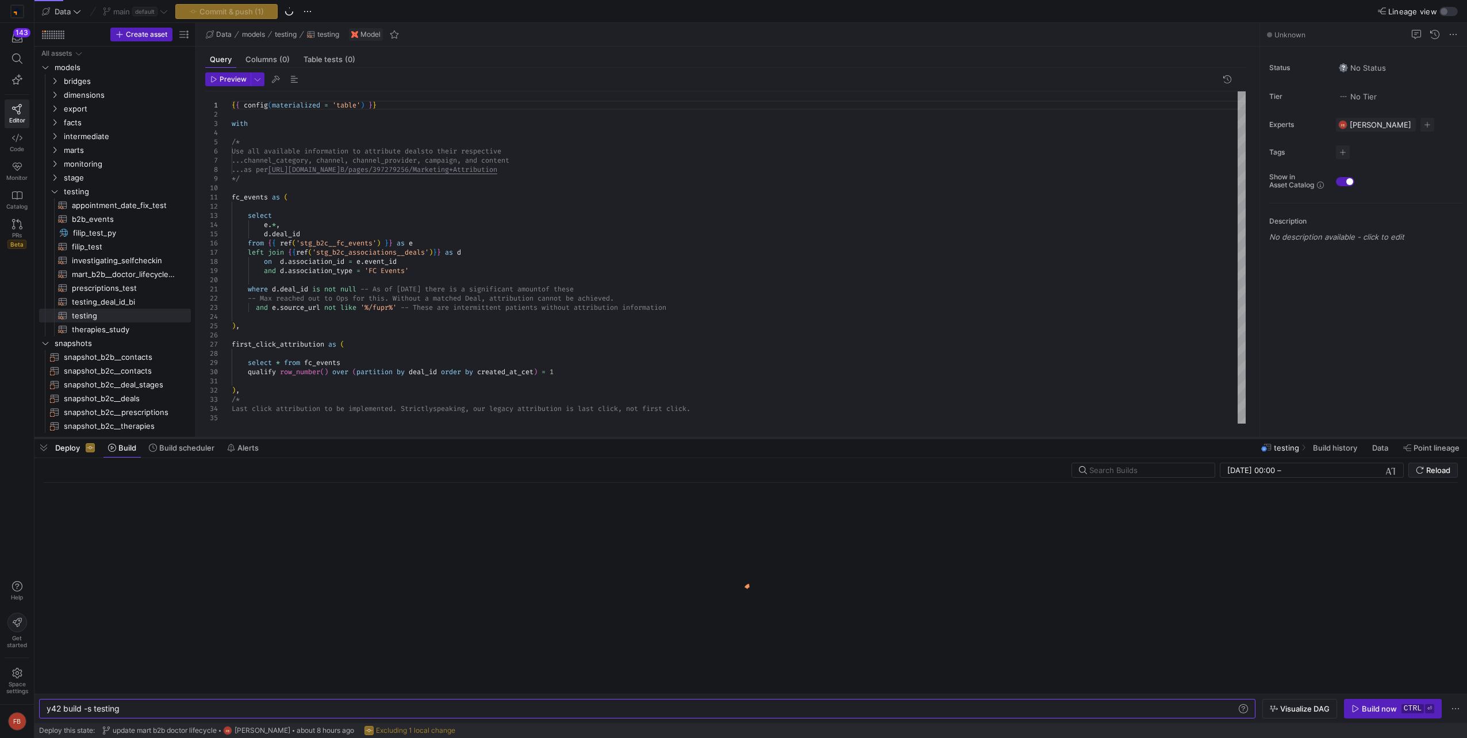
drag, startPoint x: 694, startPoint y: 529, endPoint x: 687, endPoint y: 437, distance: 92.2
click at [687, 437] on div at bounding box center [750, 438] width 1432 height 5
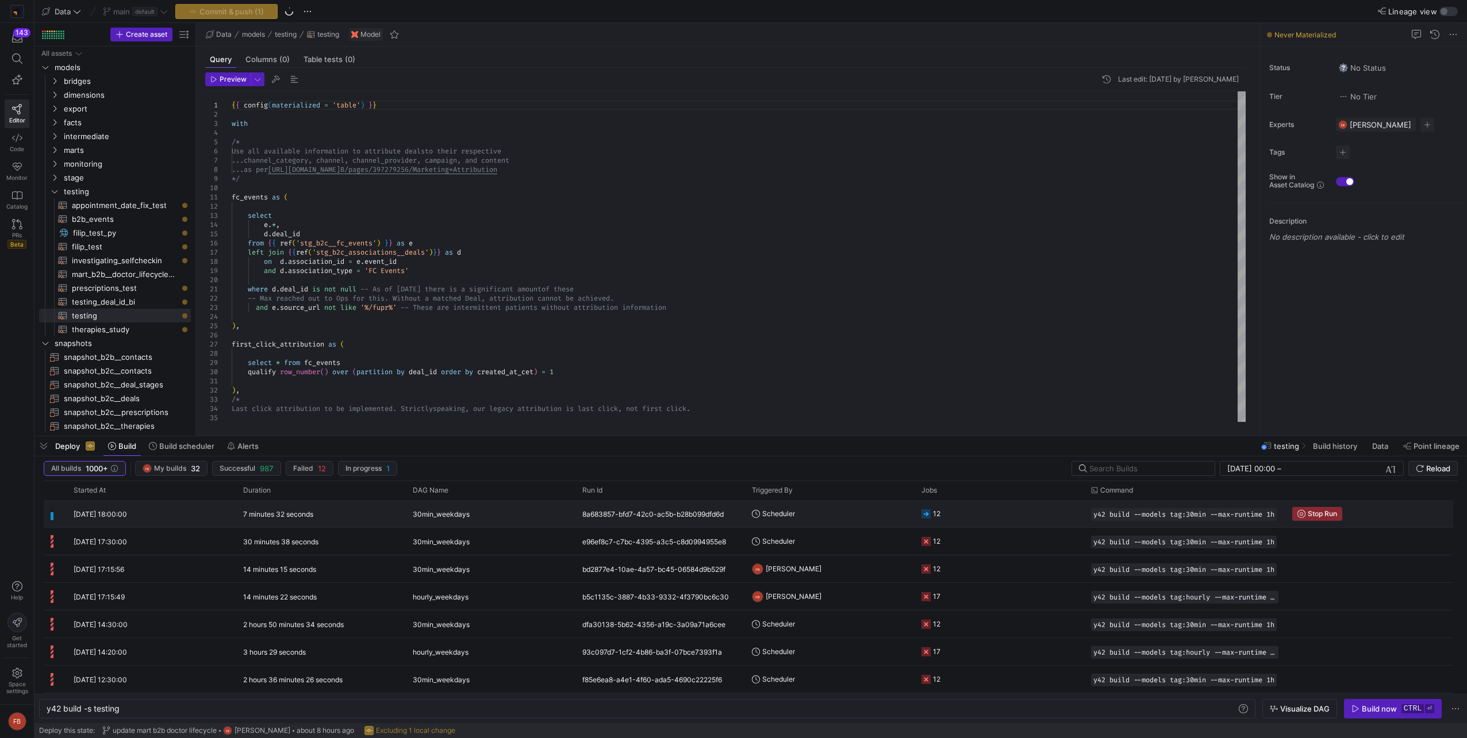
click at [676, 510] on div "8a683857-bfd7-42c0-ac5b-b28b099dfd6d" at bounding box center [660, 513] width 170 height 27
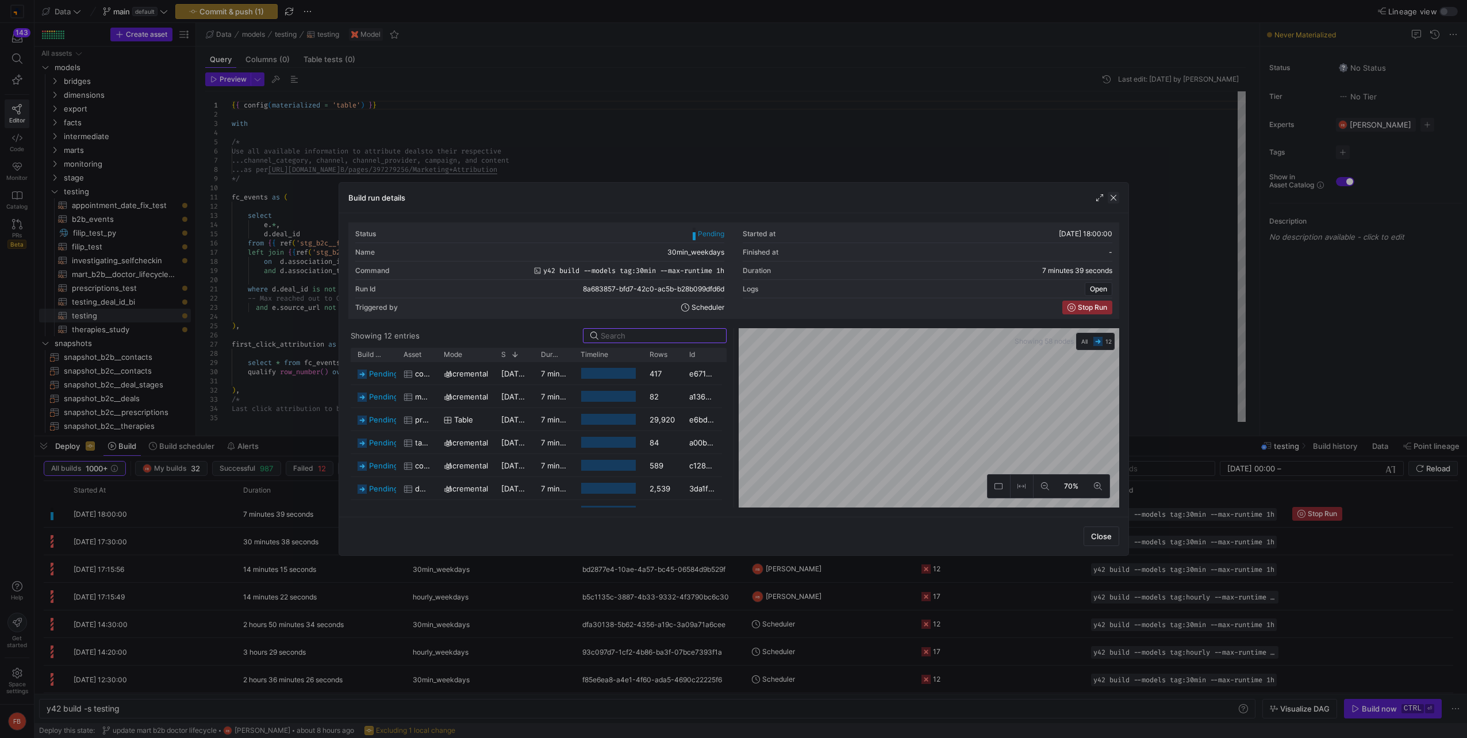
click at [1116, 197] on span "button" at bounding box center [1113, 197] width 11 height 11
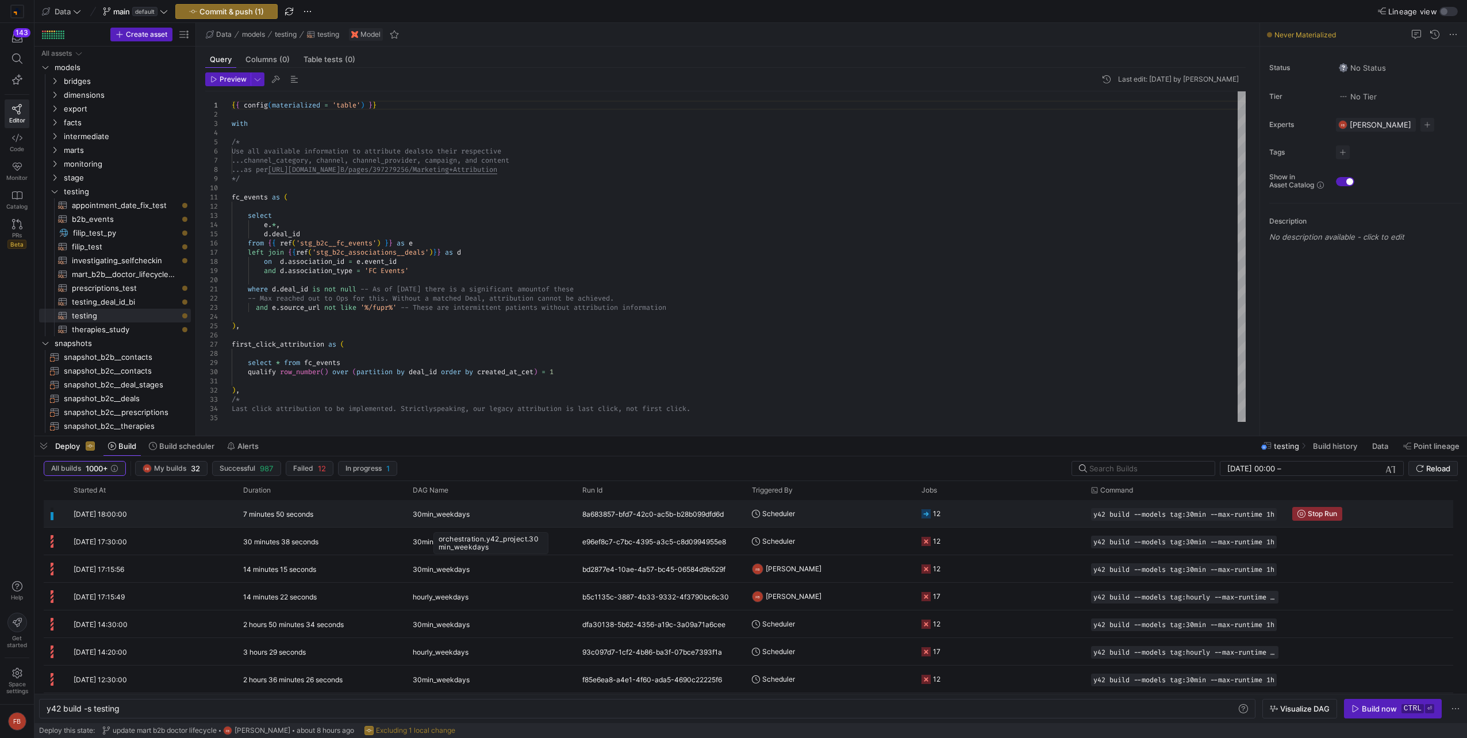
click at [490, 512] on div "30min_weekdays" at bounding box center [491, 514] width 156 height 27
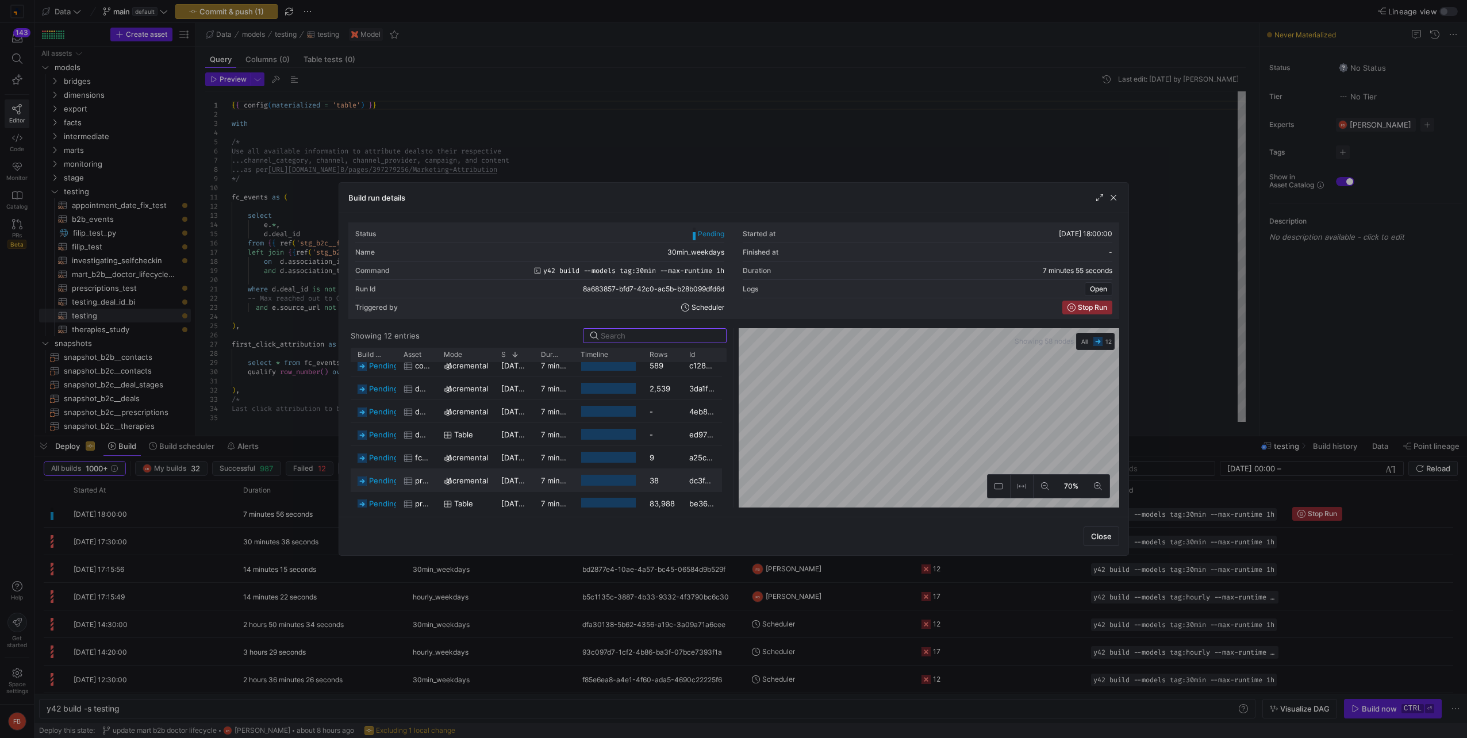
scroll to position [130, 0]
click at [1113, 195] on span "button" at bounding box center [1113, 197] width 11 height 11
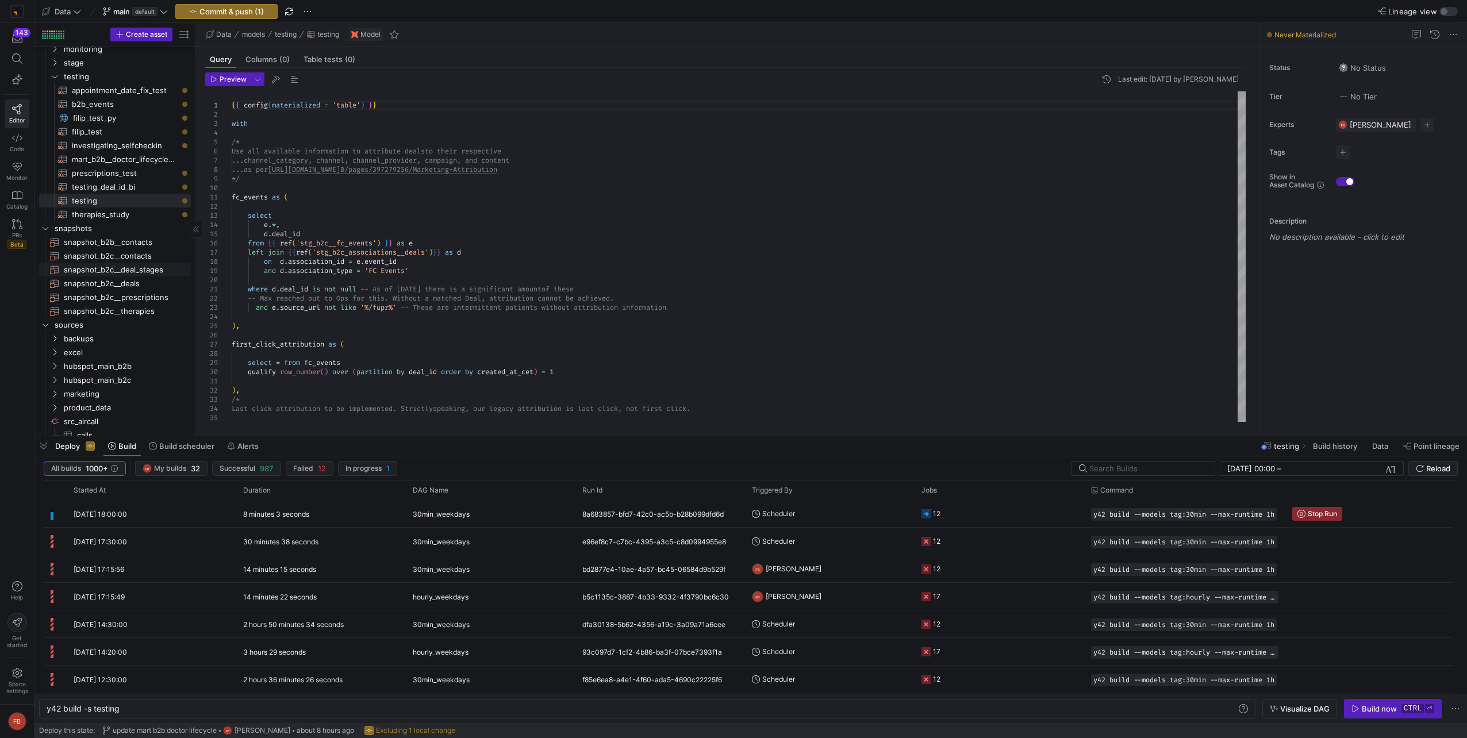
scroll to position [135, 0]
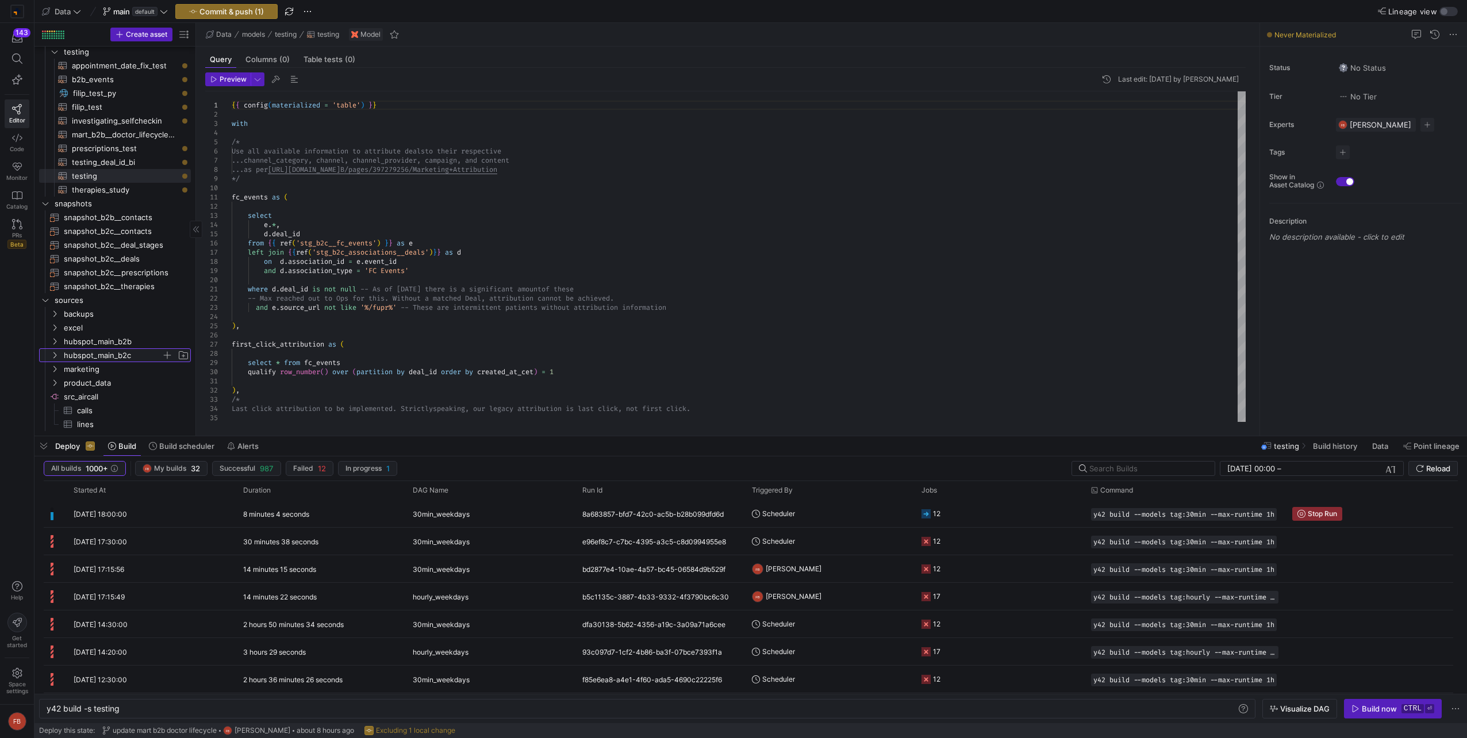
click at [140, 357] on span "hubspot_main_b2c" at bounding box center [113, 355] width 98 height 13
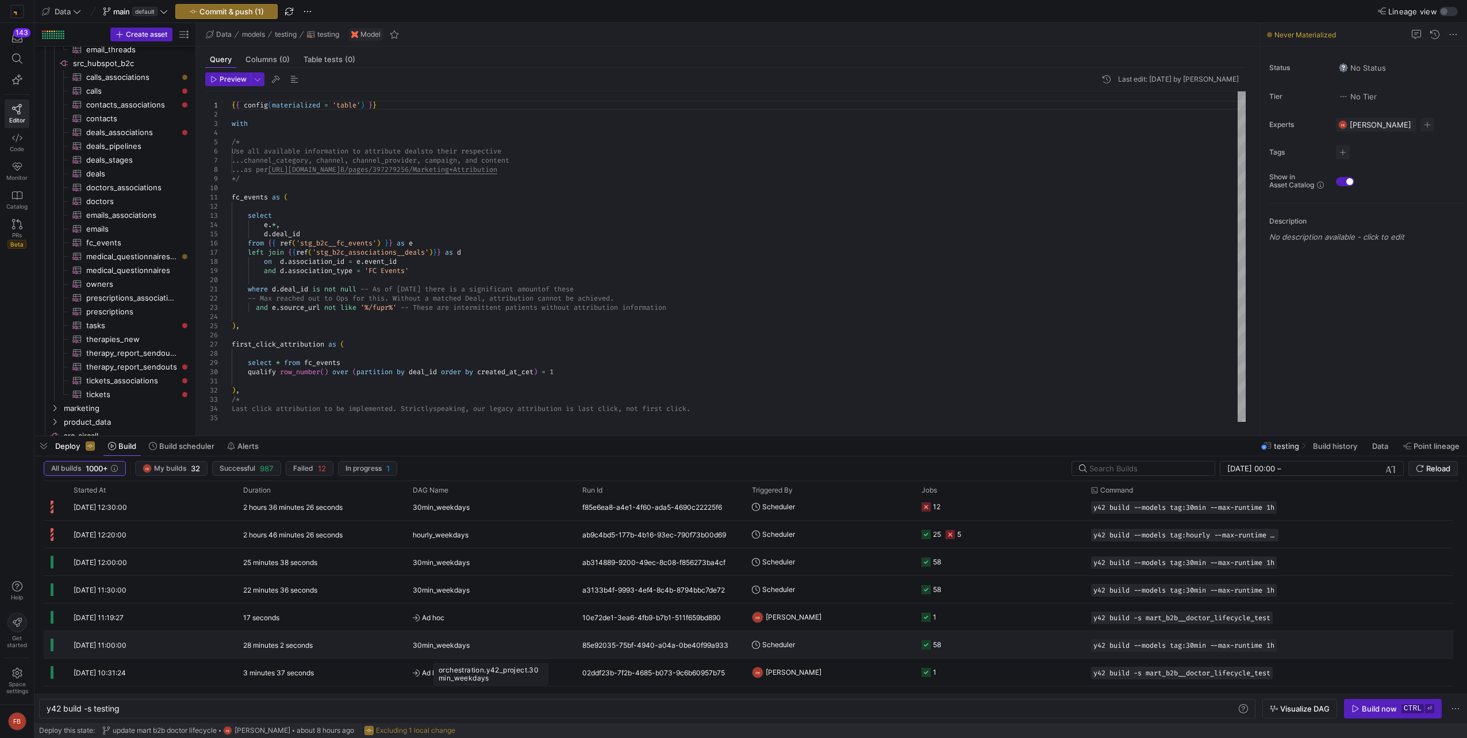
scroll to position [0, 0]
click at [421, 666] on span "30min_weekdays" at bounding box center [441, 670] width 57 height 27
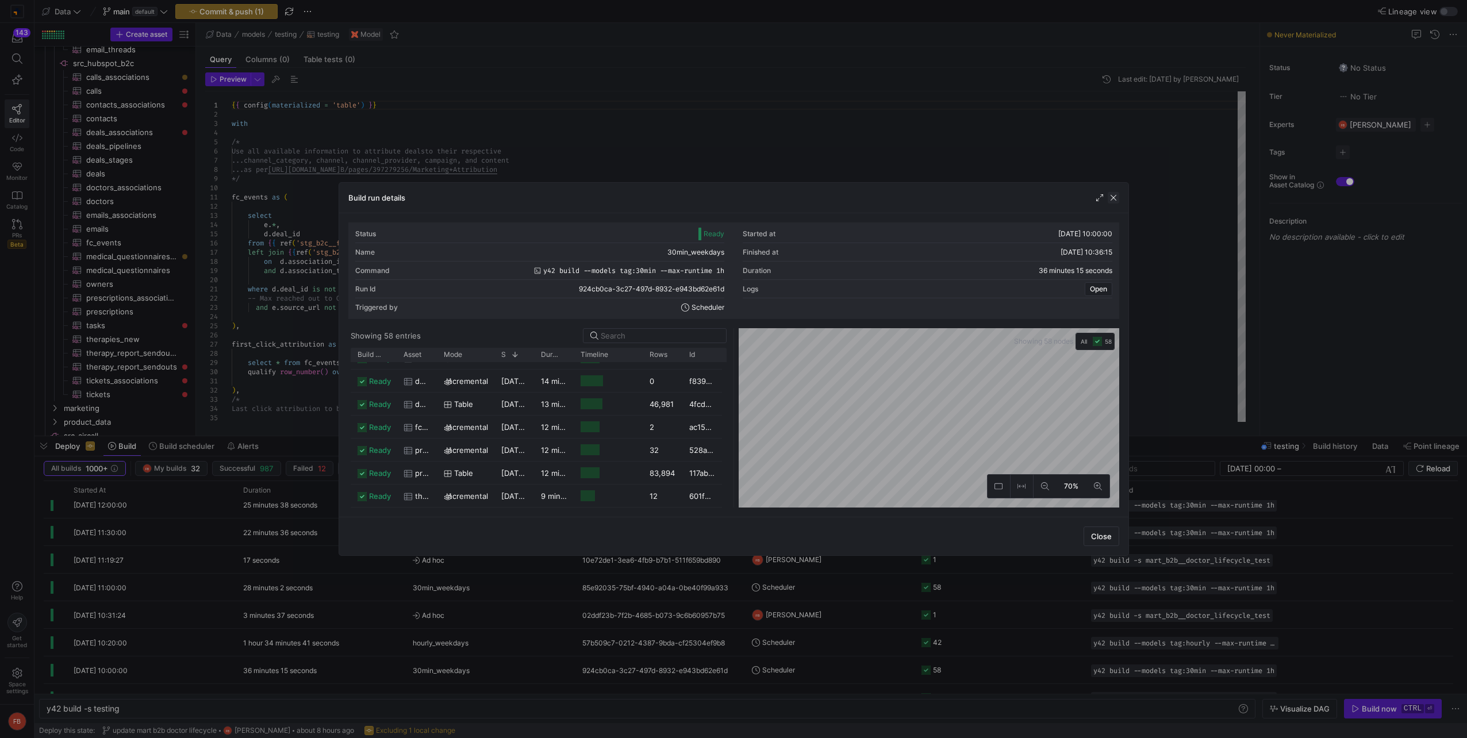
click at [1114, 201] on span "button" at bounding box center [1113, 197] width 11 height 11
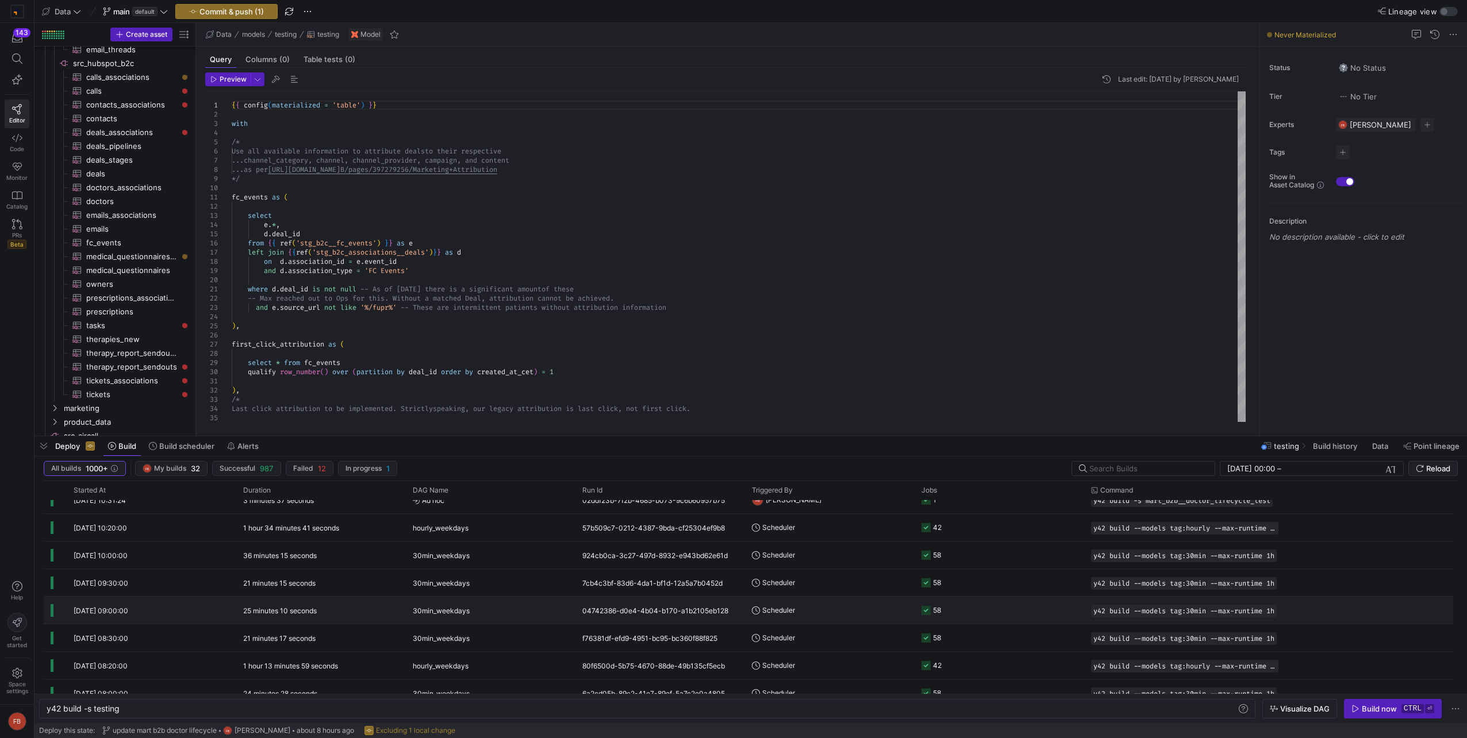
click at [475, 614] on div "30min_weekdays" at bounding box center [491, 610] width 156 height 27
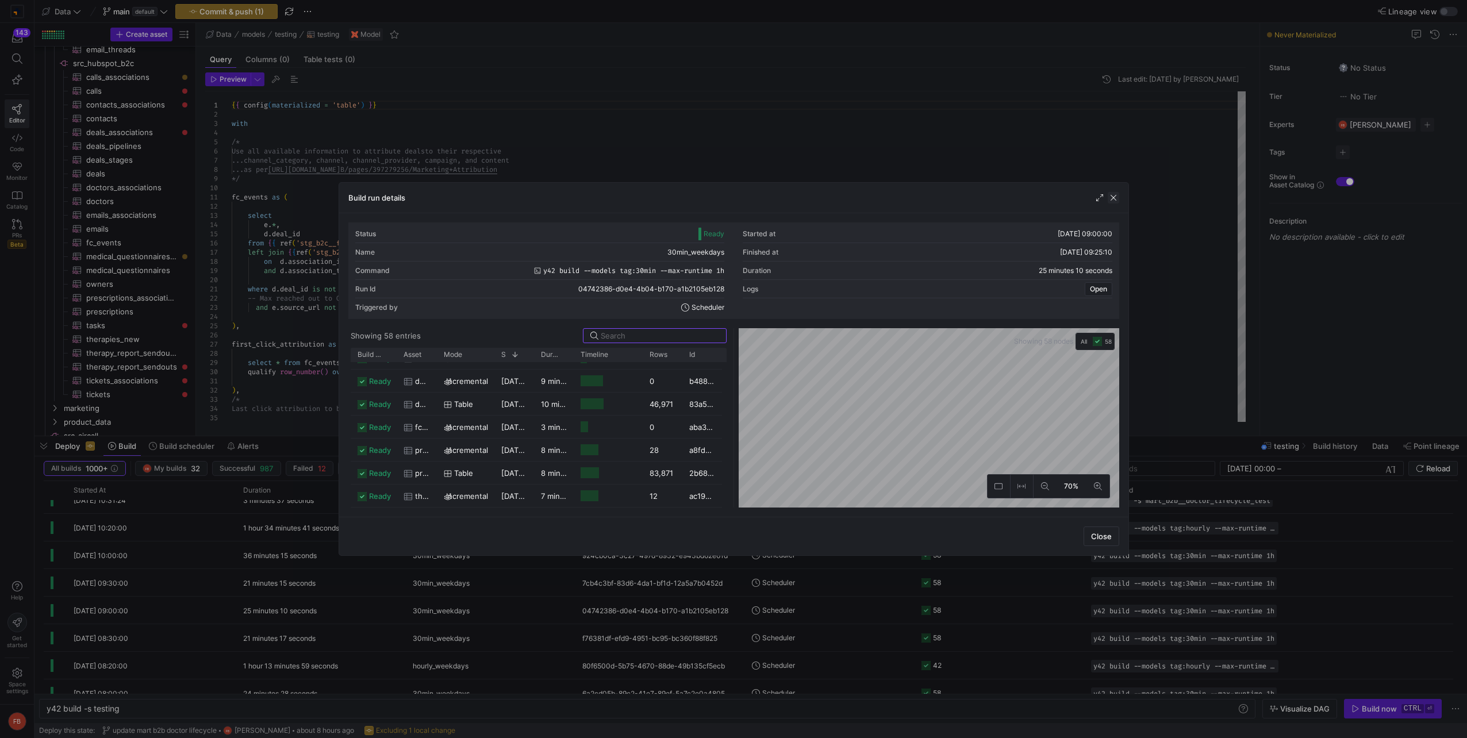
click at [1113, 195] on span "button" at bounding box center [1113, 197] width 11 height 11
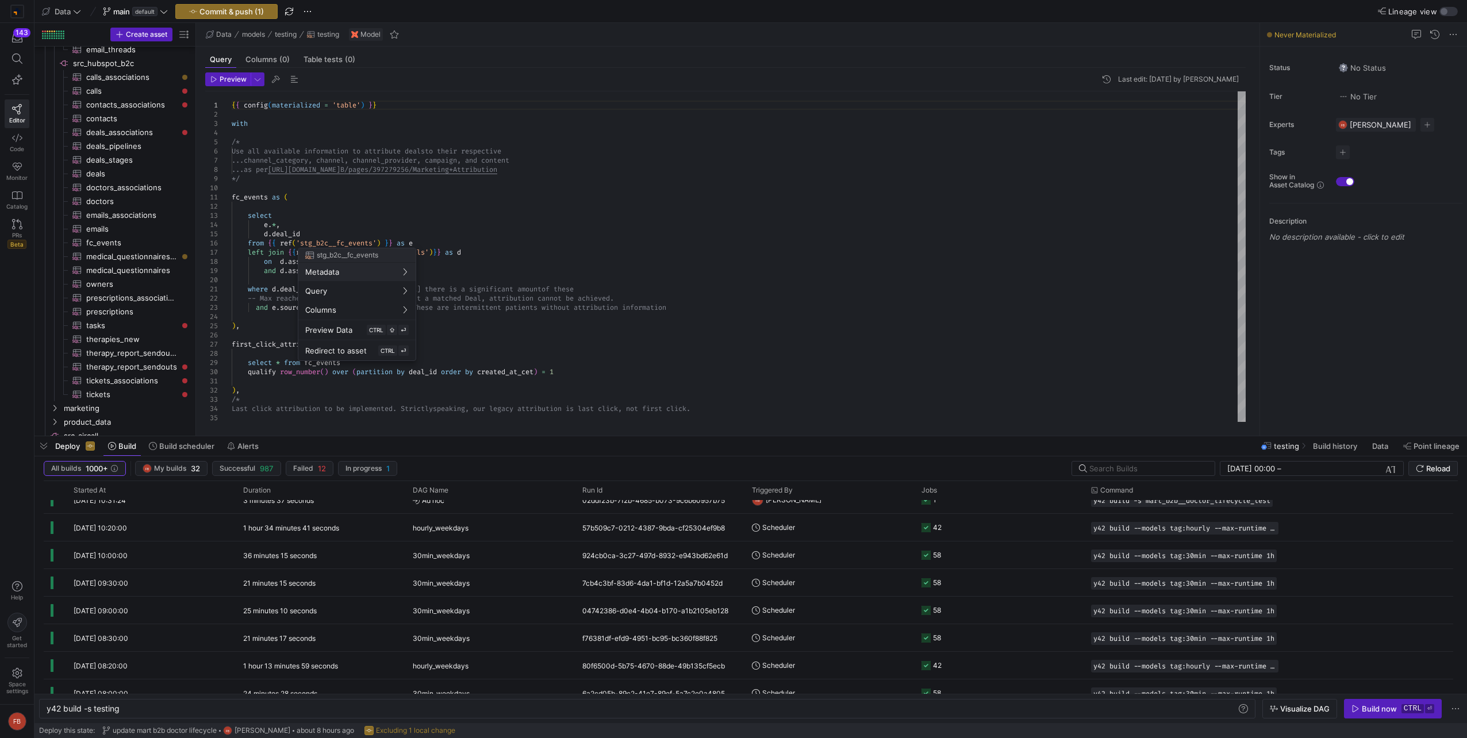
click at [168, 447] on div at bounding box center [733, 369] width 1467 height 738
click at [168, 447] on span "Build scheduler" at bounding box center [186, 445] width 55 height 9
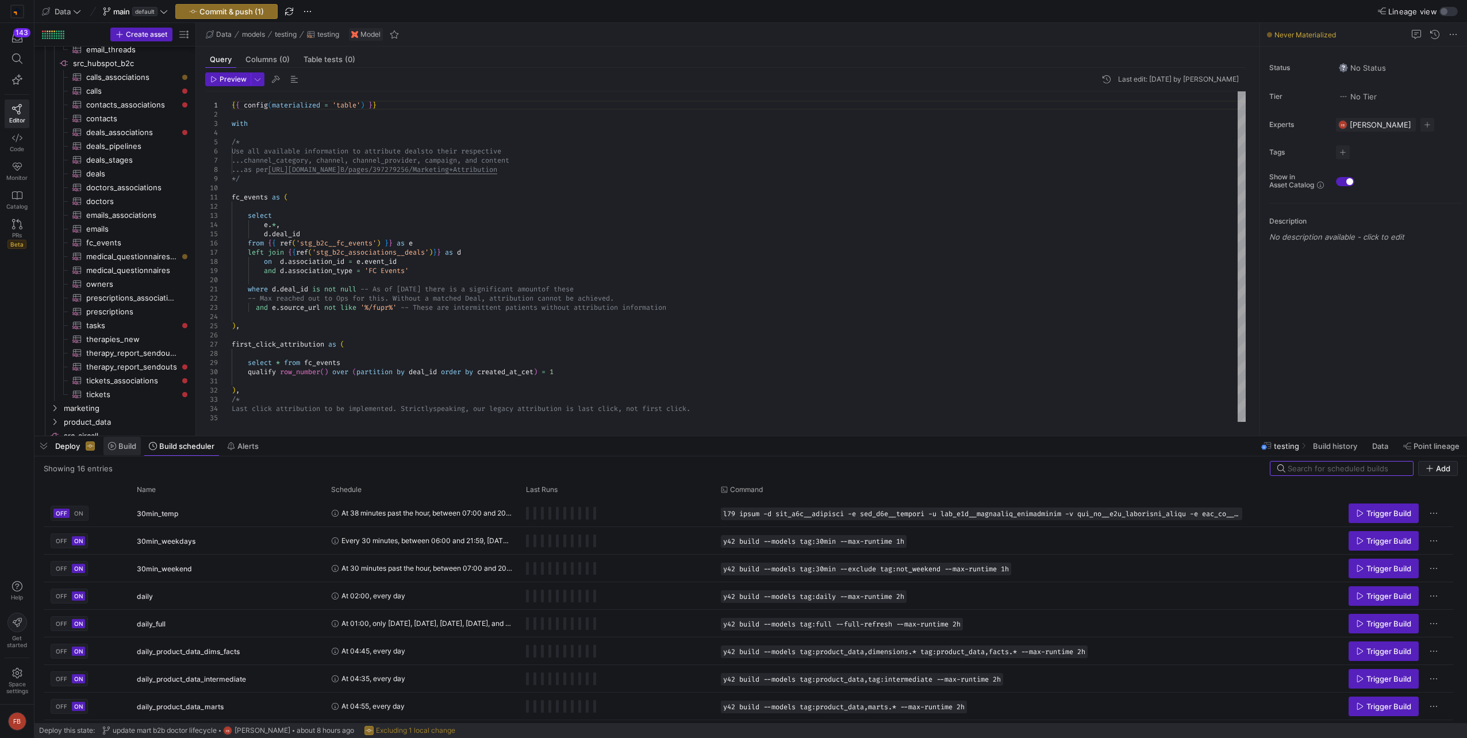
click at [133, 450] on span "Build" at bounding box center [127, 445] width 18 height 9
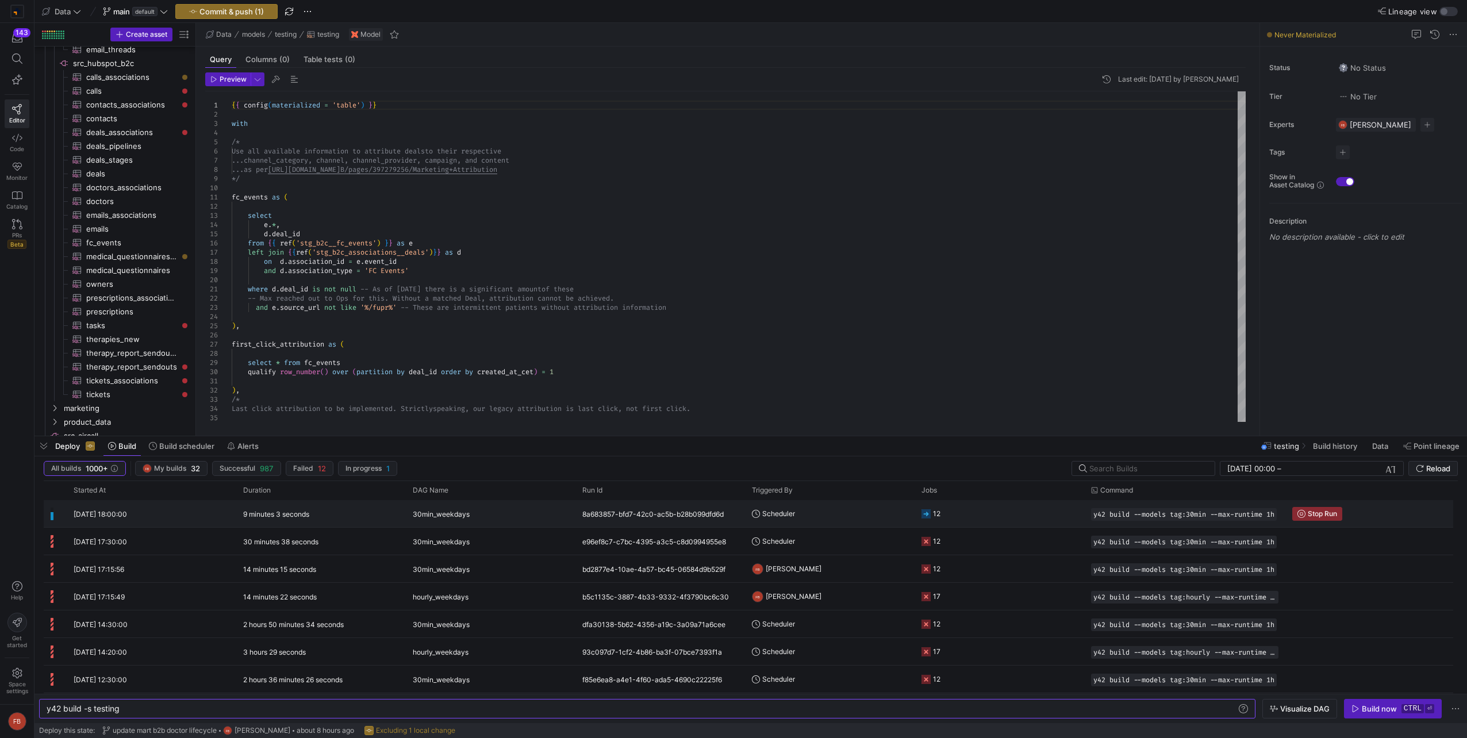
click at [841, 516] on y42-orchestration-triggered-by "Scheduler" at bounding box center [830, 514] width 156 height 26
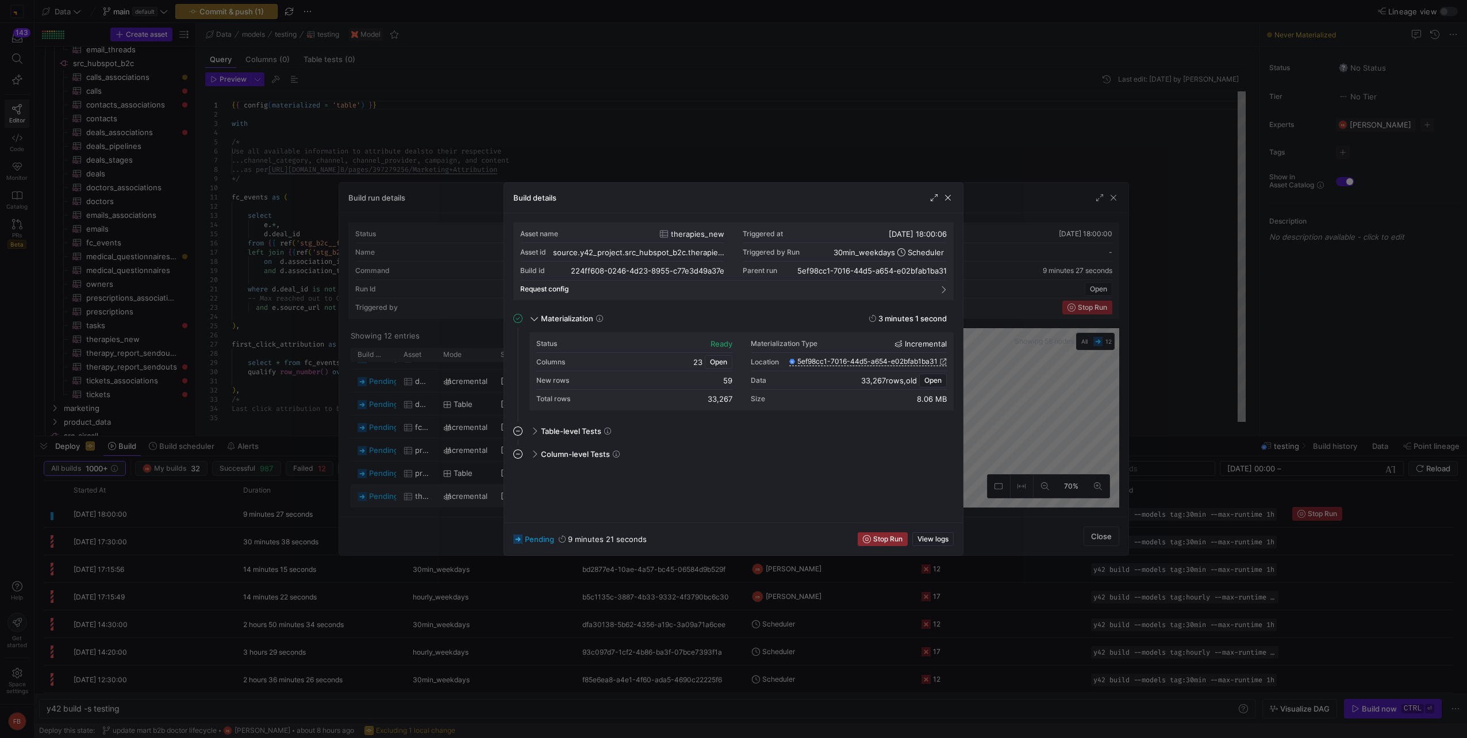
click at [717, 362] on span "Open" at bounding box center [718, 362] width 17 height 8
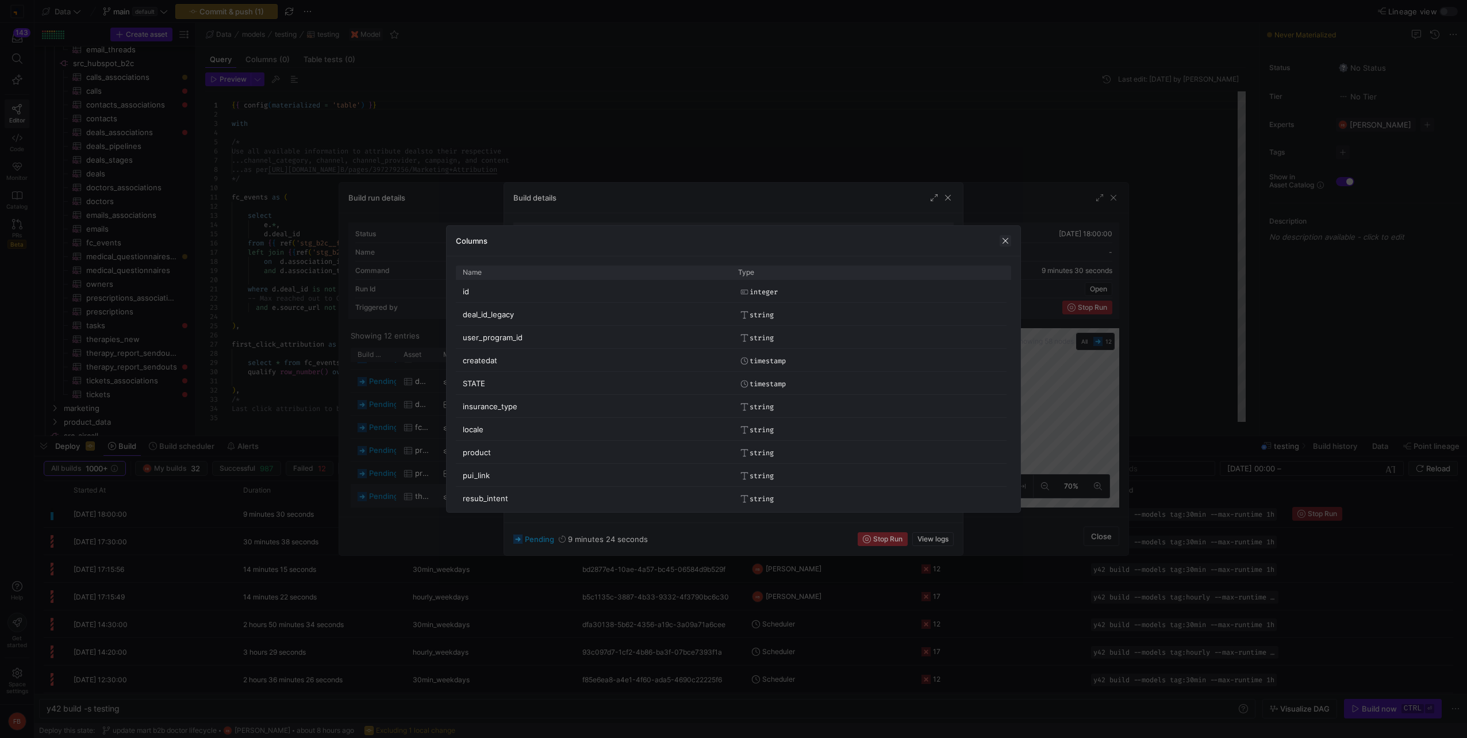
click at [1010, 245] on span "button" at bounding box center [1005, 240] width 11 height 11
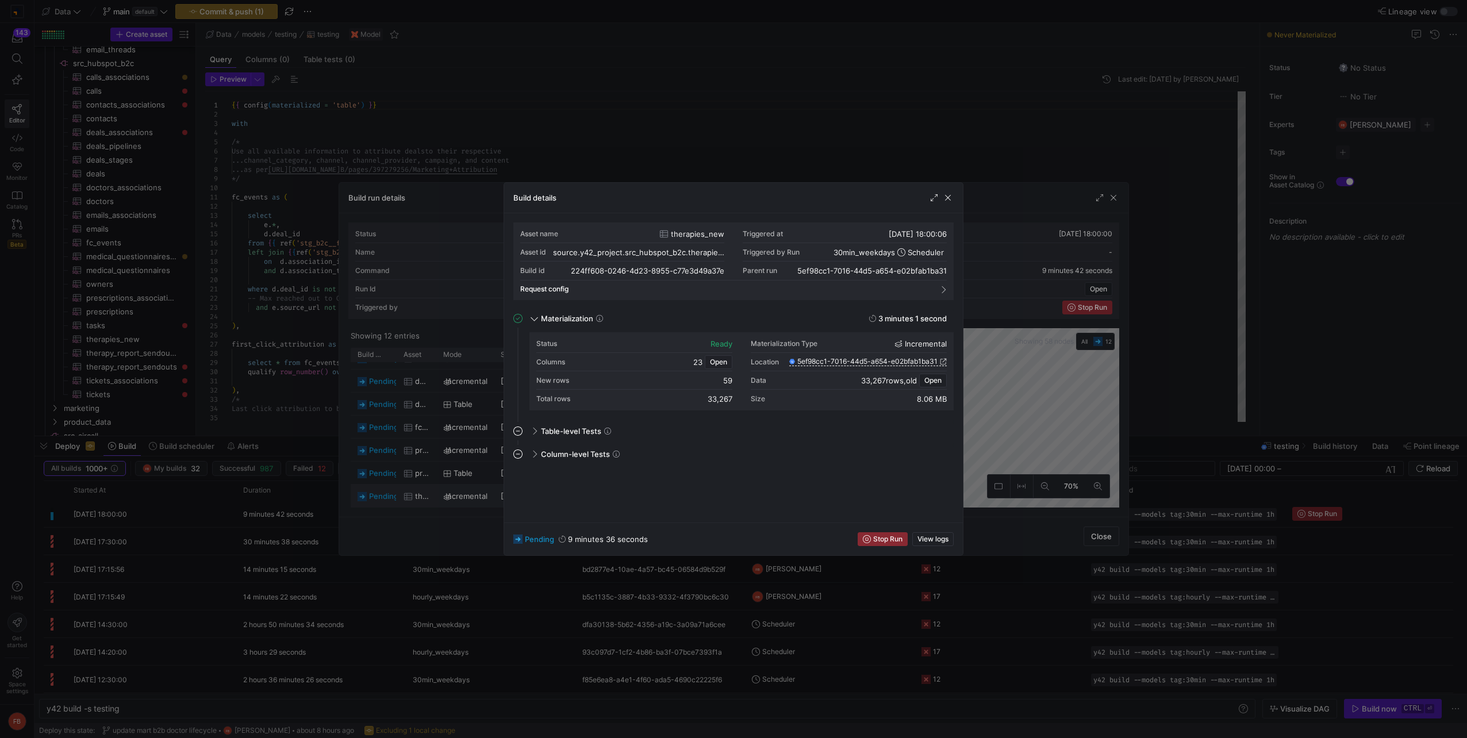
click at [954, 198] on div "Build details" at bounding box center [733, 198] width 459 height 30
click at [951, 195] on span "button" at bounding box center [947, 197] width 11 height 11
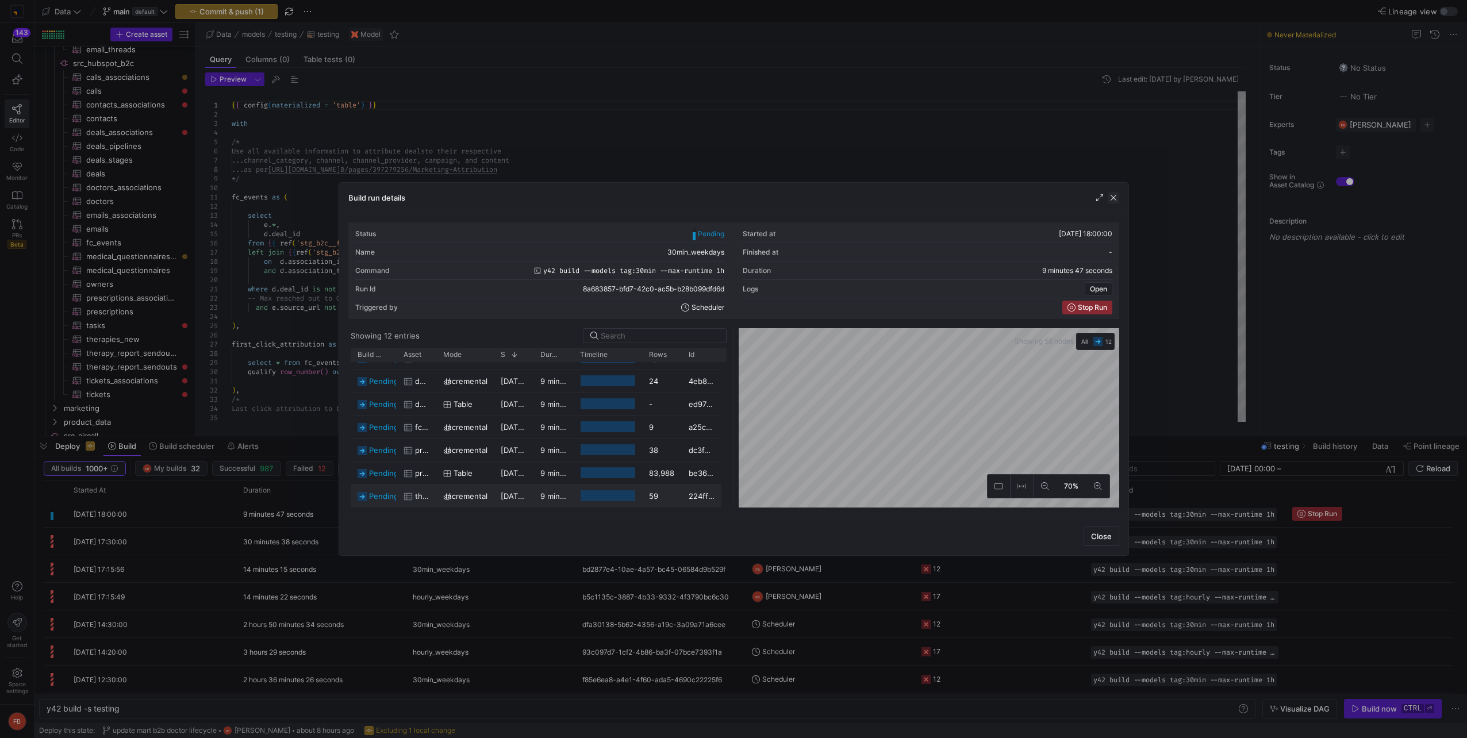
click at [1117, 198] on span "button" at bounding box center [1113, 197] width 11 height 11
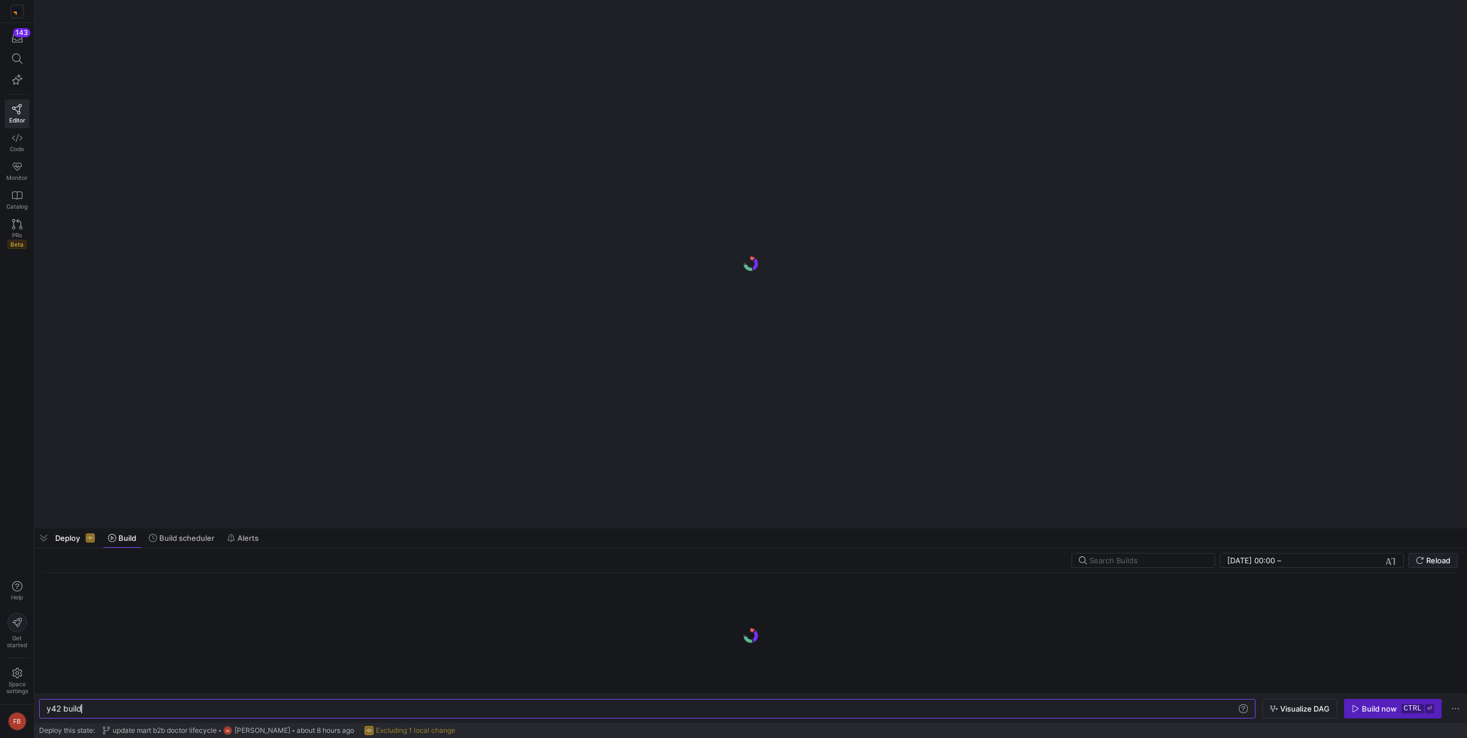
scroll to position [0, 34]
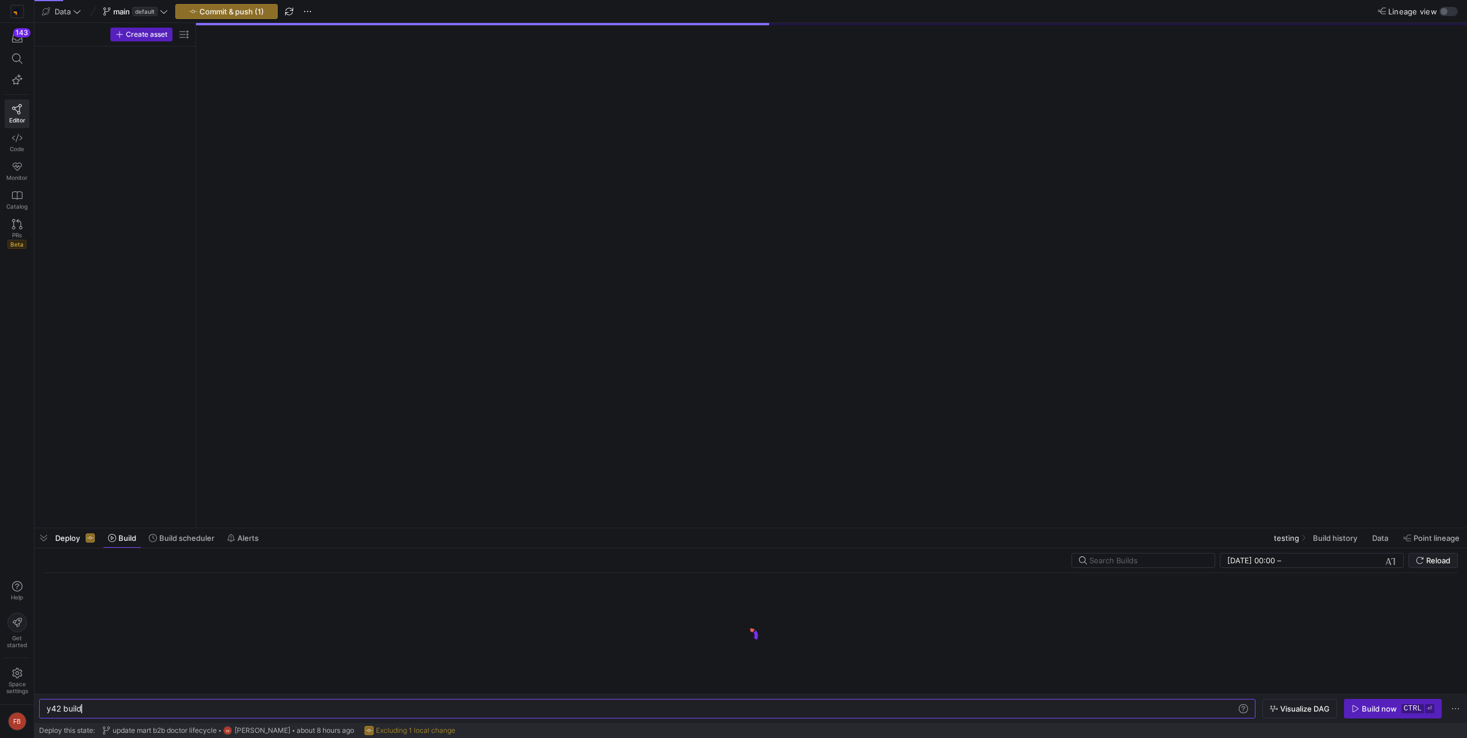
type textarea "y42 build -s testing"
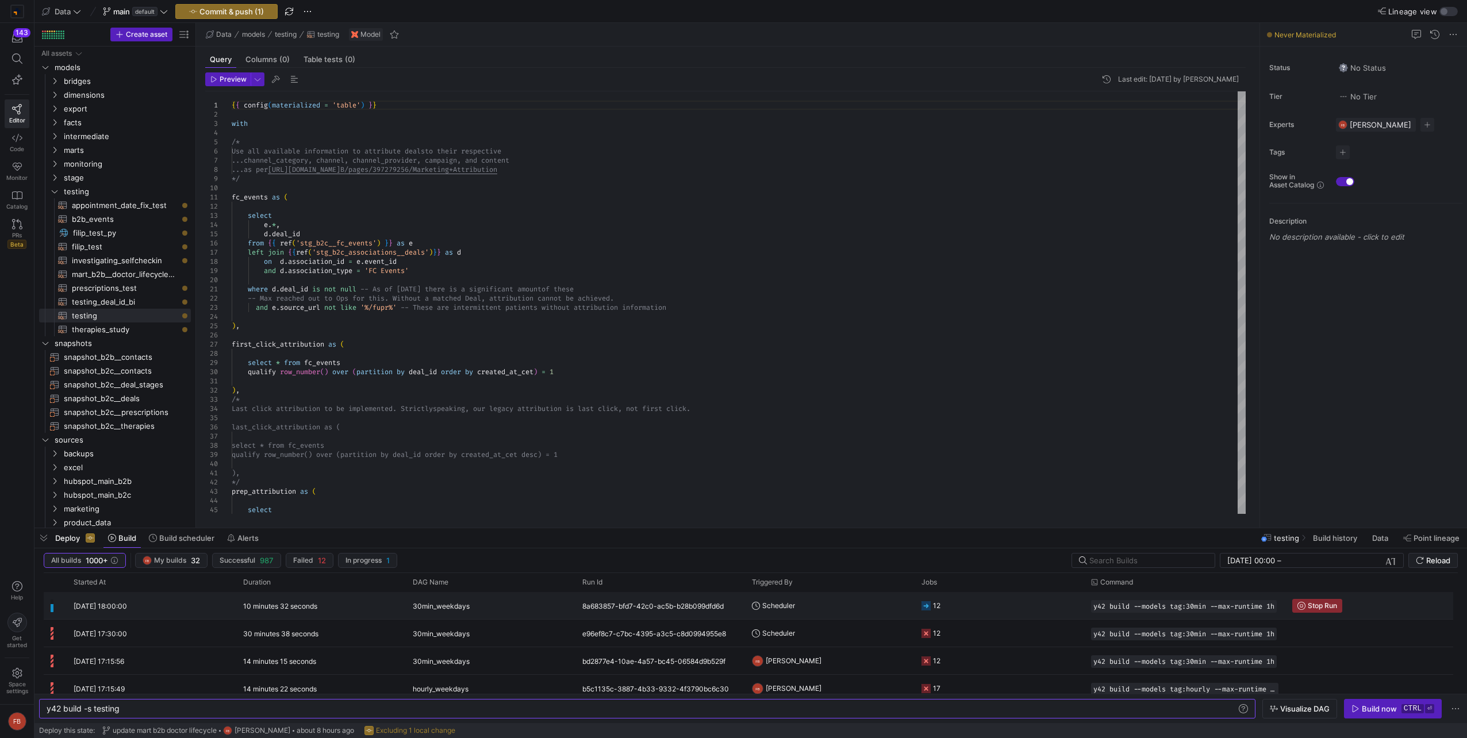
click at [698, 610] on div "8a683857-bfd7-42c0-ac5b-b28b099dfd6d" at bounding box center [660, 605] width 170 height 27
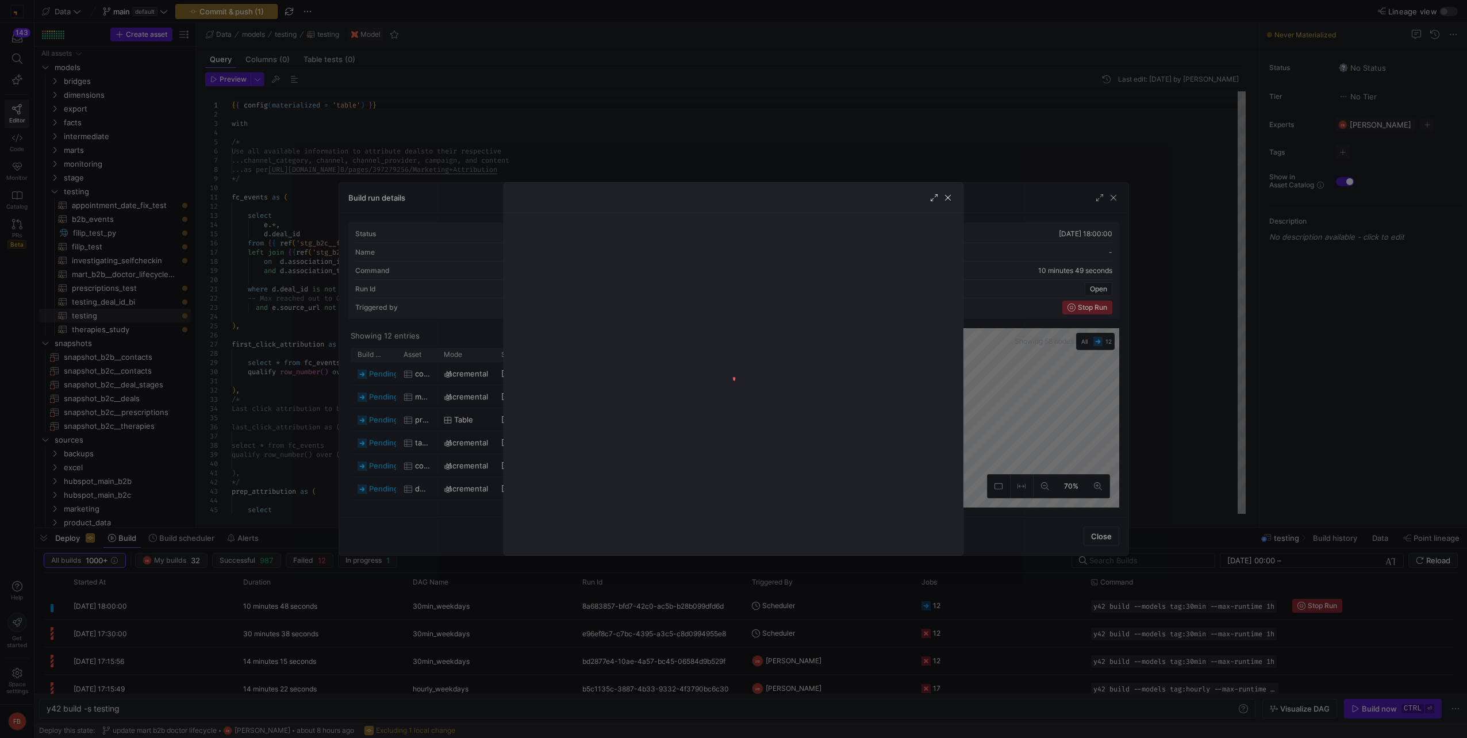
scroll to position [130, 0]
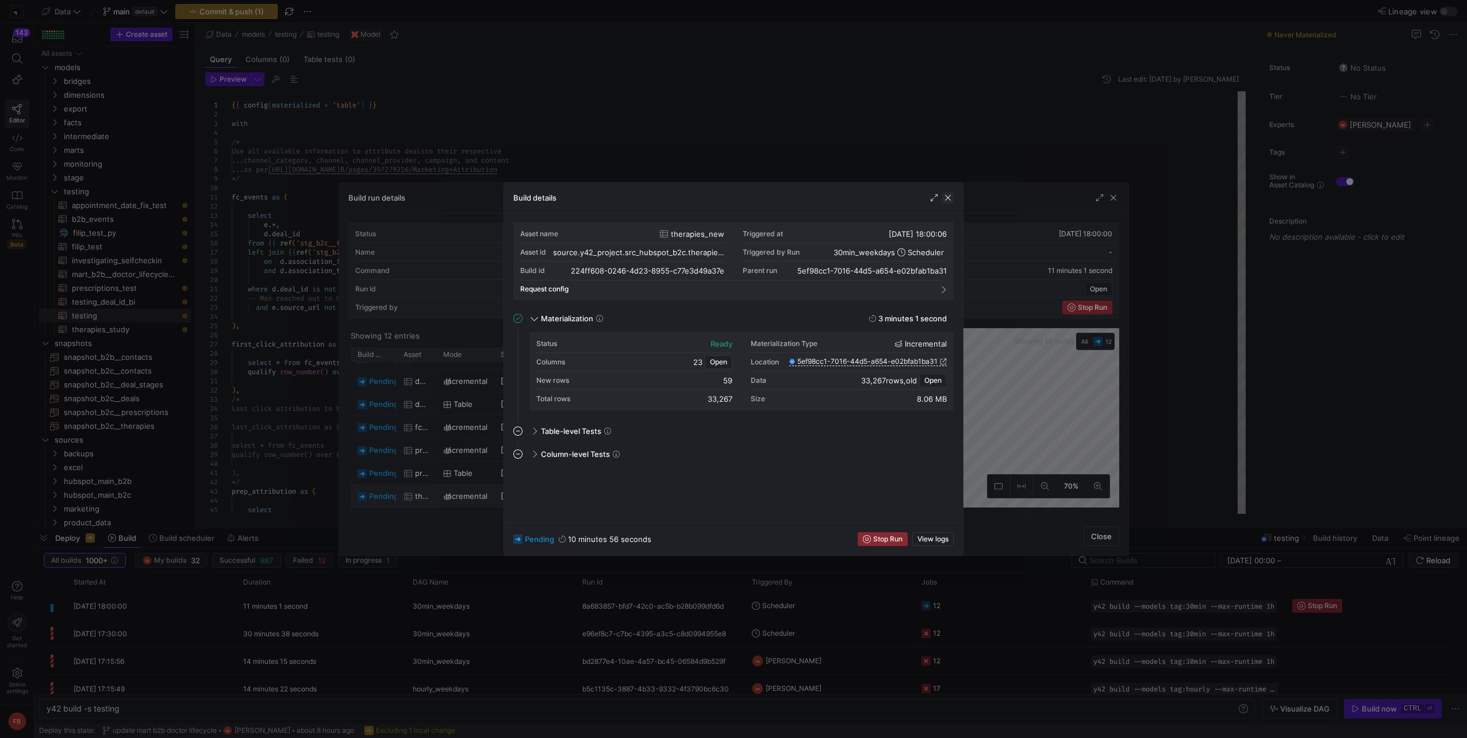
click at [950, 194] on span "button" at bounding box center [947, 197] width 11 height 11
click at [948, 199] on span "button" at bounding box center [947, 197] width 11 height 11
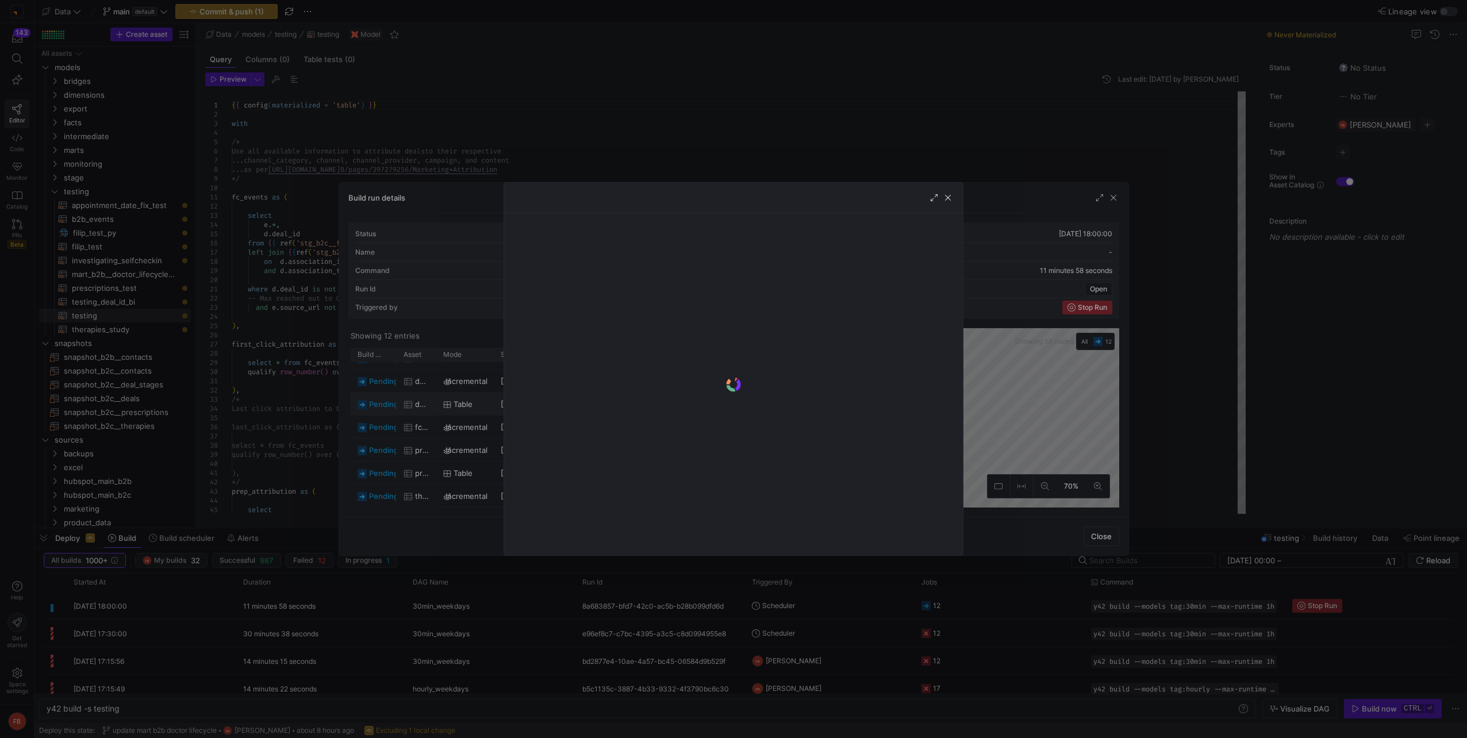
scroll to position [100, 0]
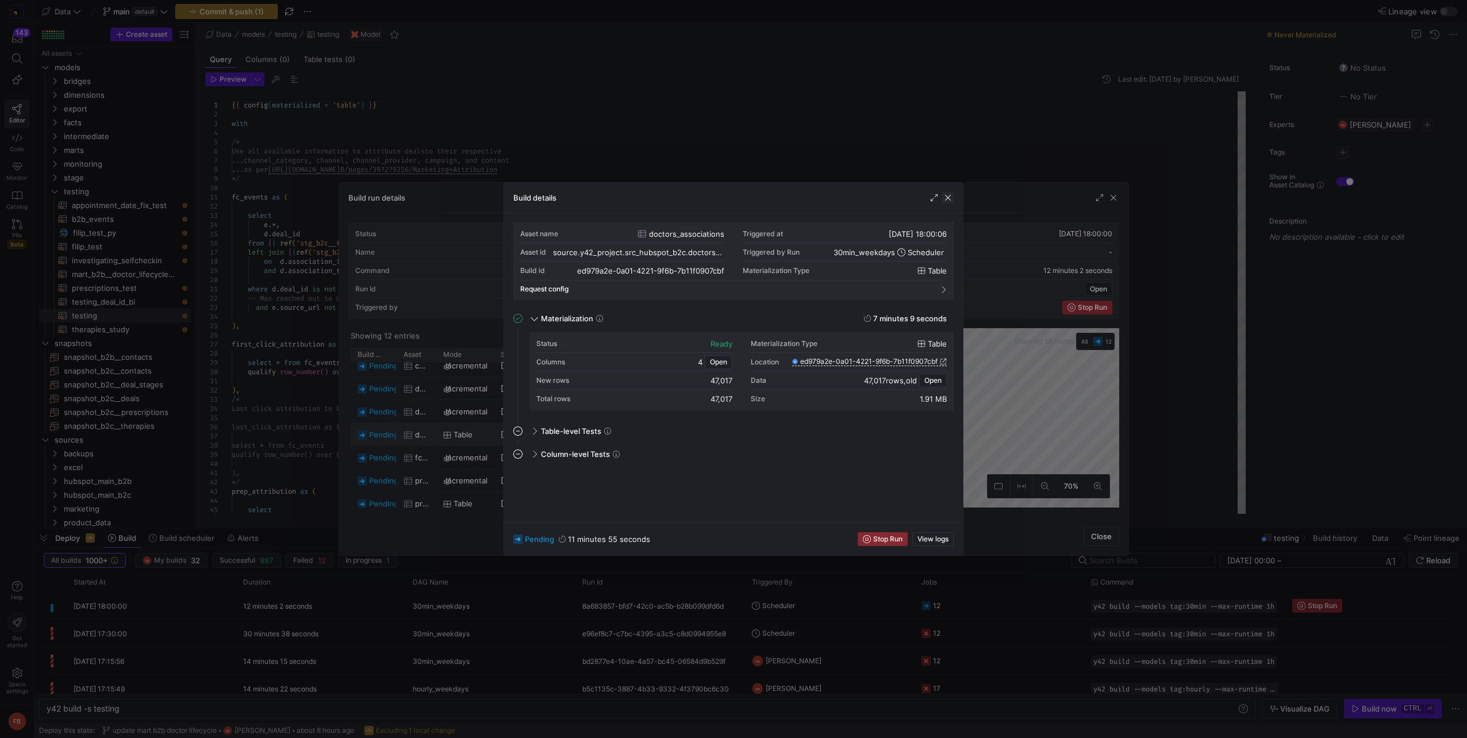
click at [944, 200] on span "button" at bounding box center [947, 197] width 11 height 11
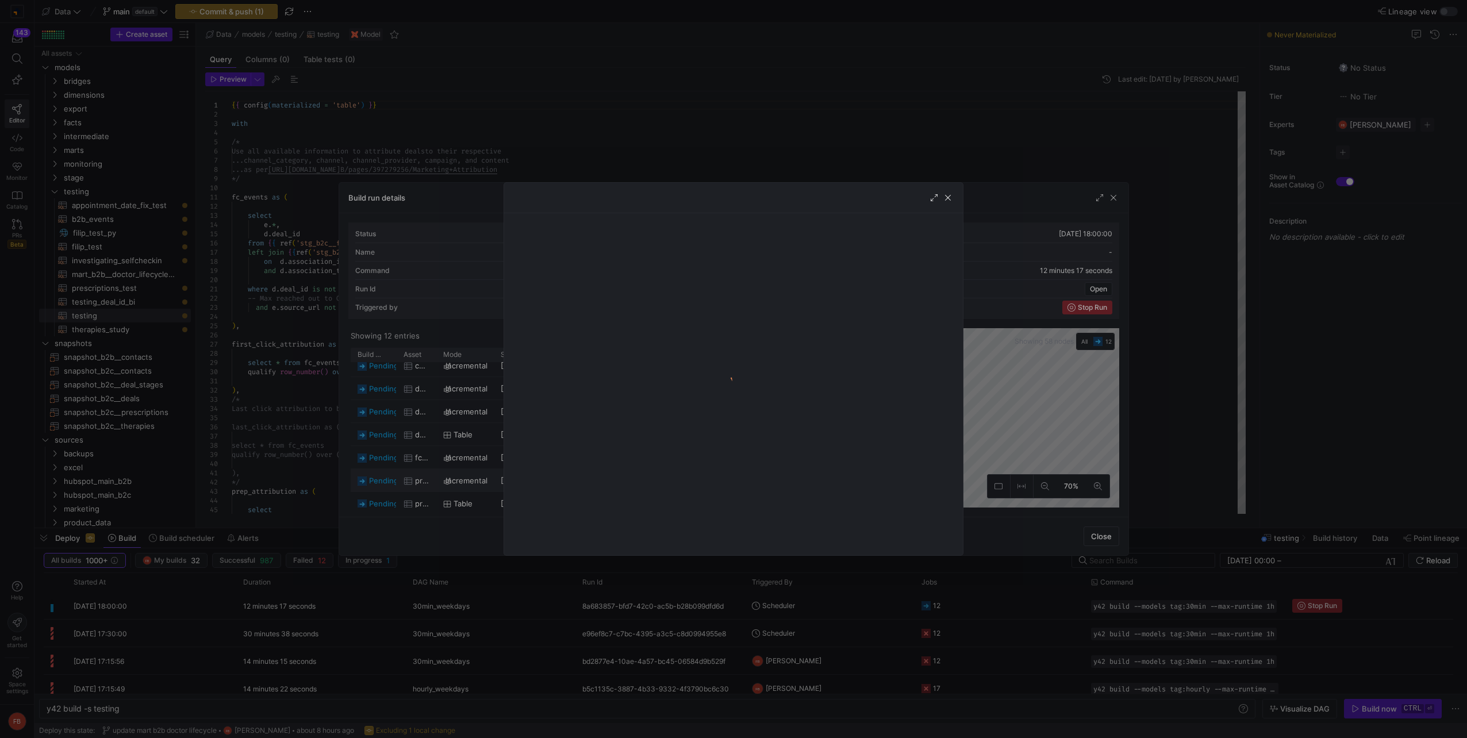
scroll to position [130, 0]
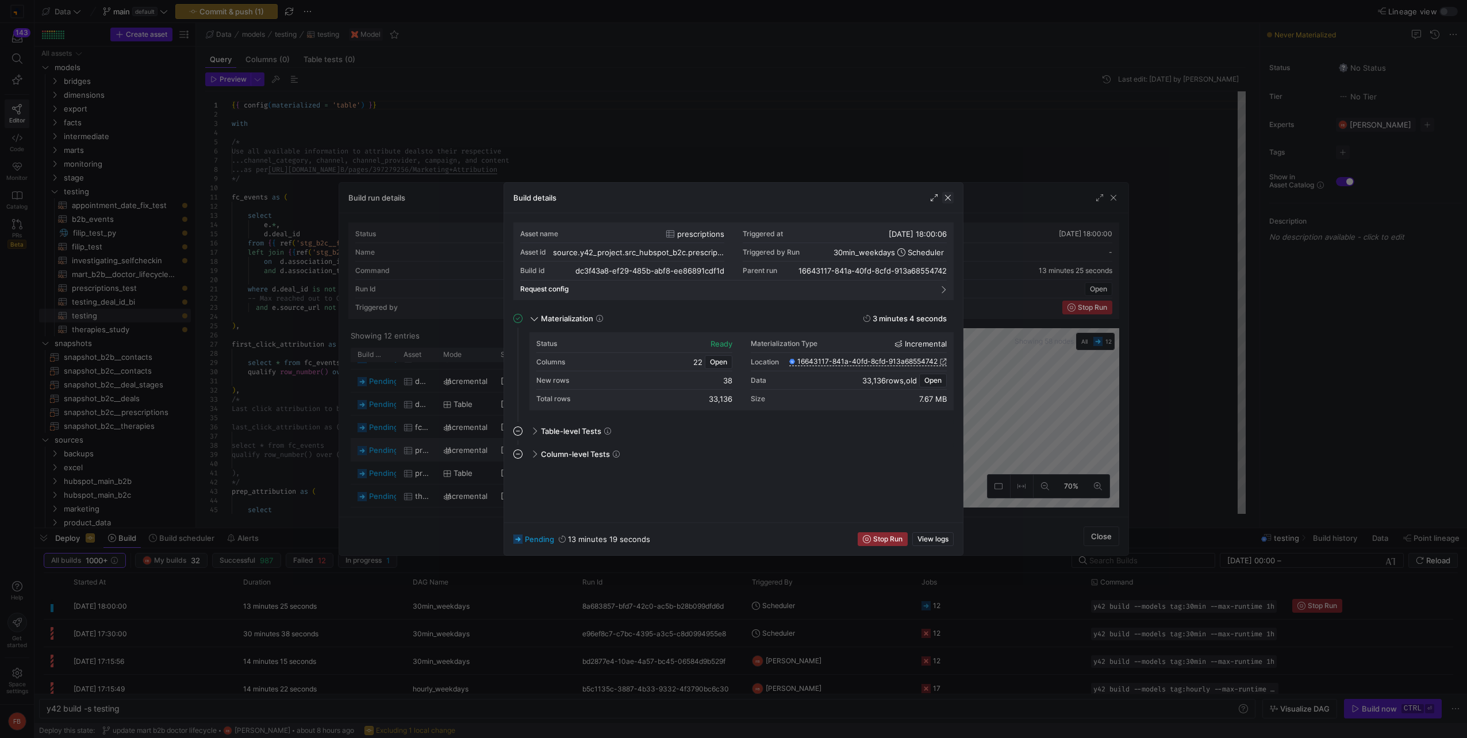
click at [952, 202] on span "button" at bounding box center [947, 197] width 11 height 11
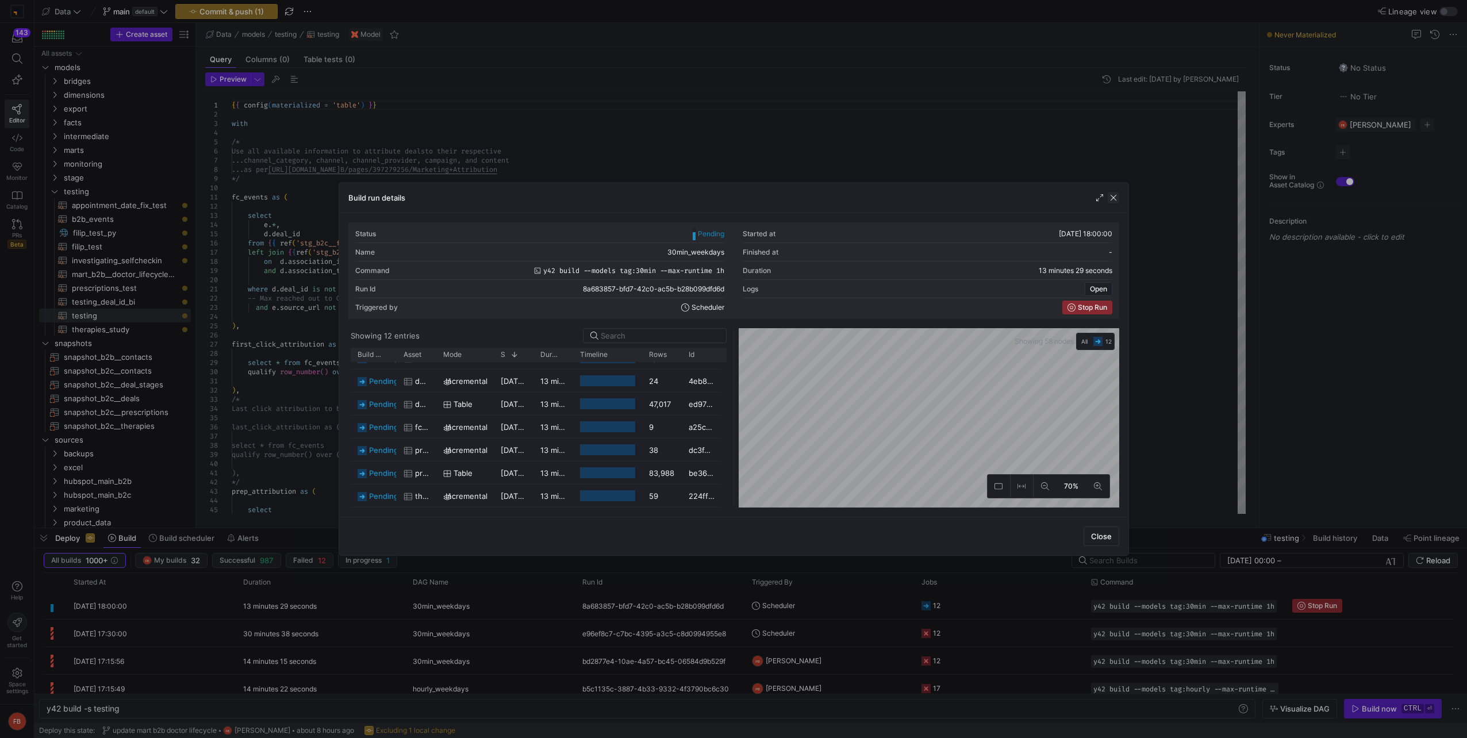
click at [1110, 202] on span "button" at bounding box center [1113, 197] width 11 height 11
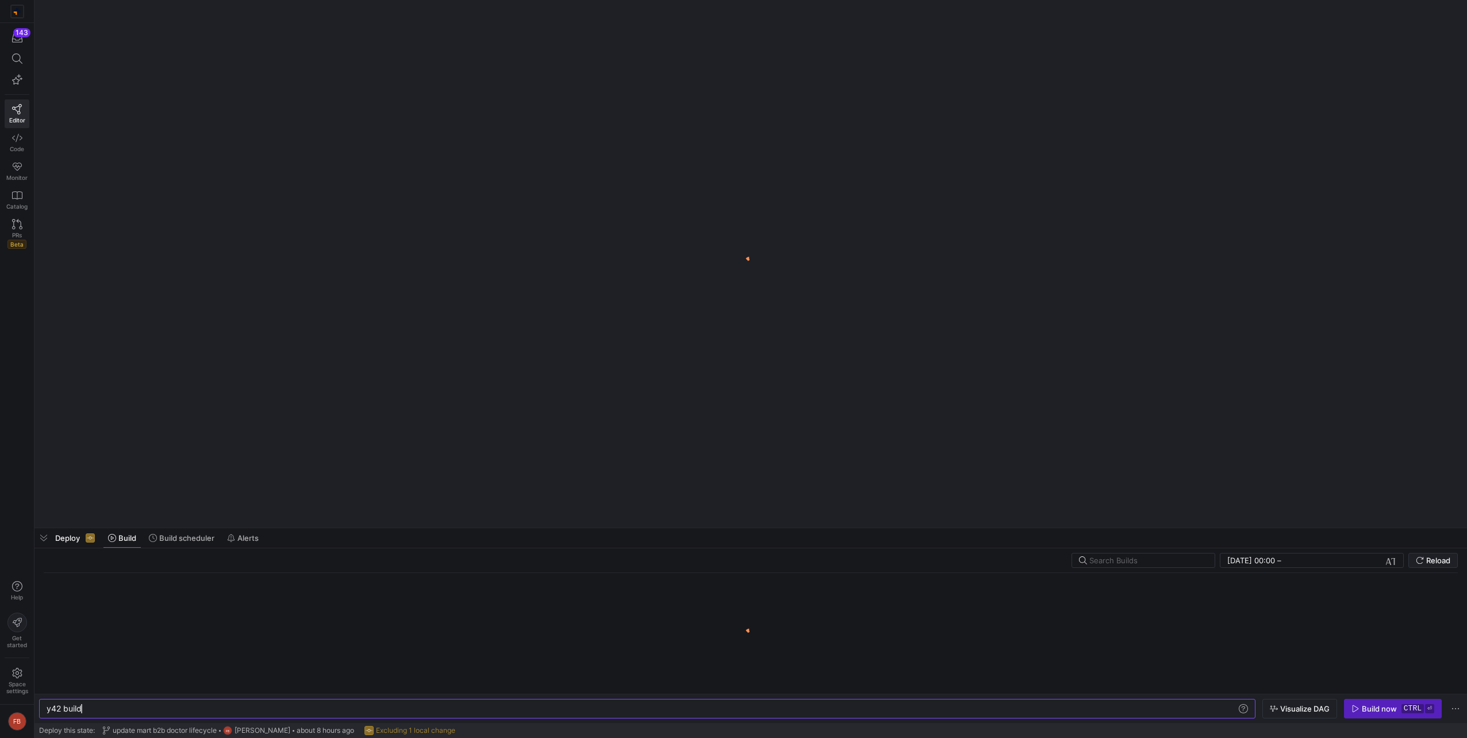
scroll to position [0, 34]
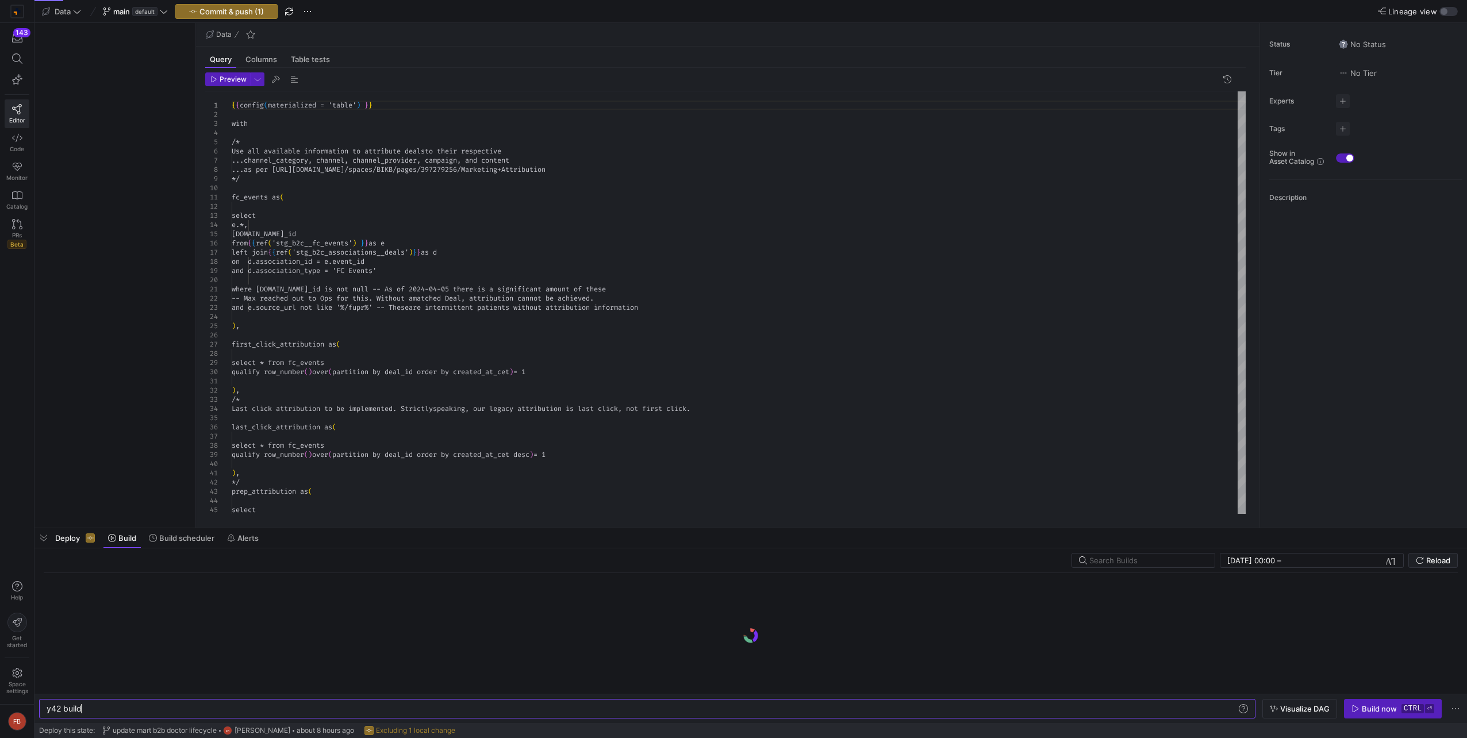
type textarea "y42 build -s testing"
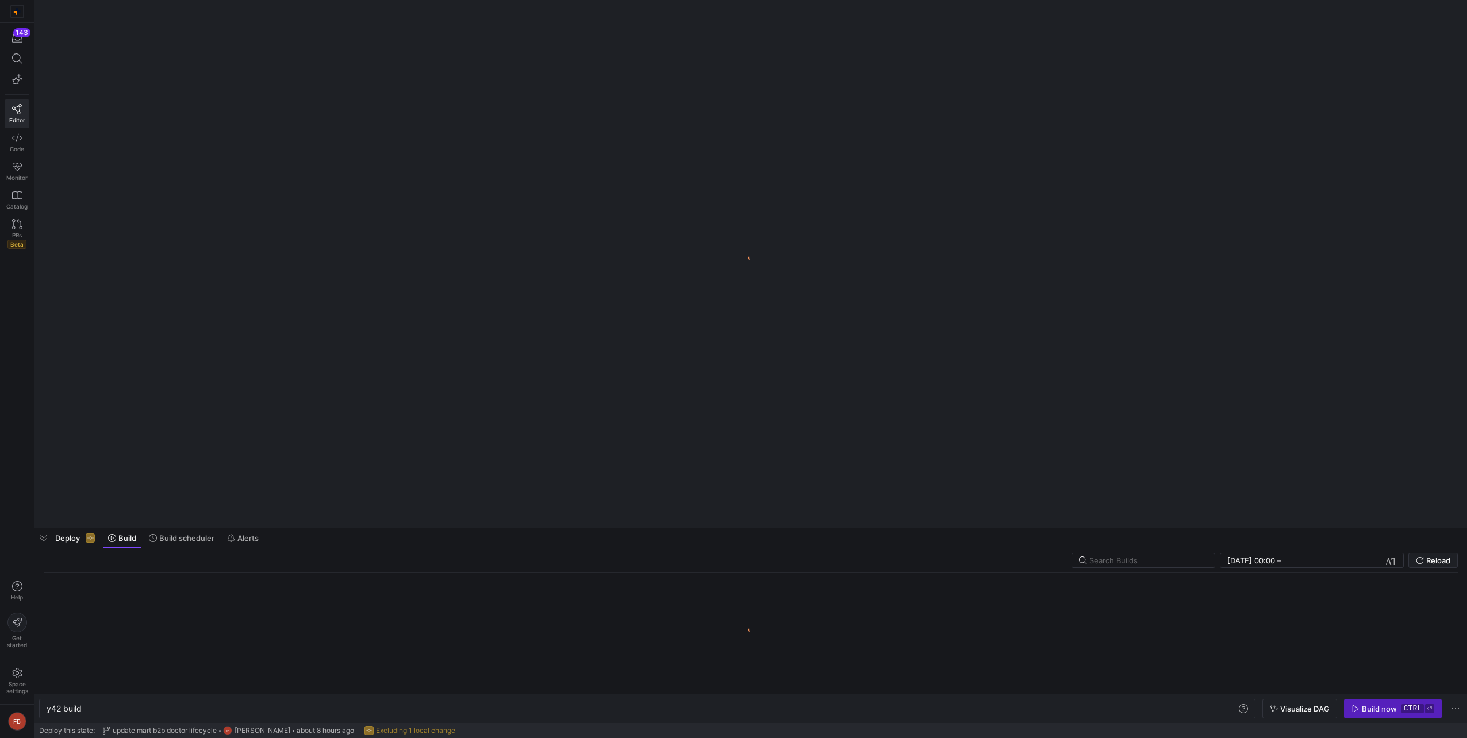
scroll to position [0, 34]
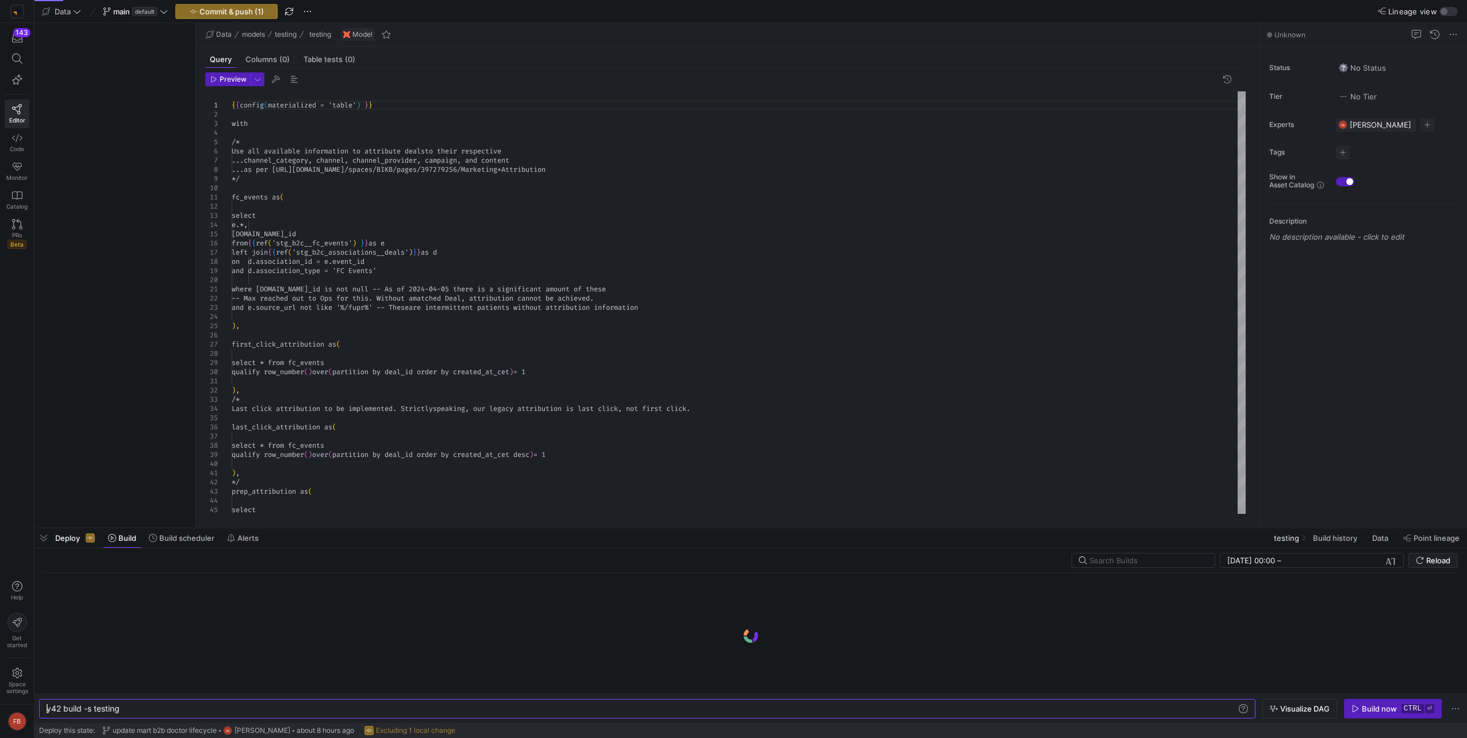
type textarea "y42 build -s testing"
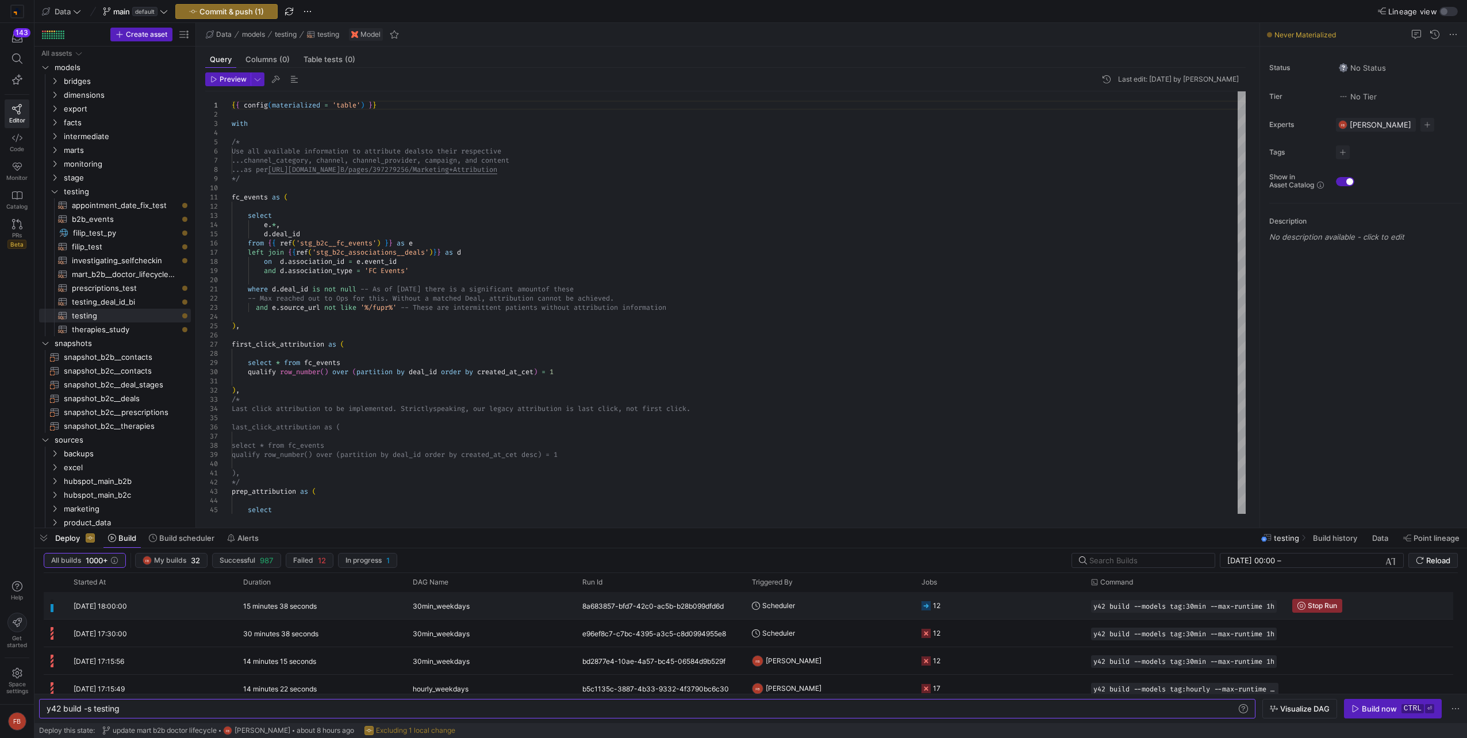
click at [483, 602] on div "30min_weekdays" at bounding box center [491, 606] width 156 height 27
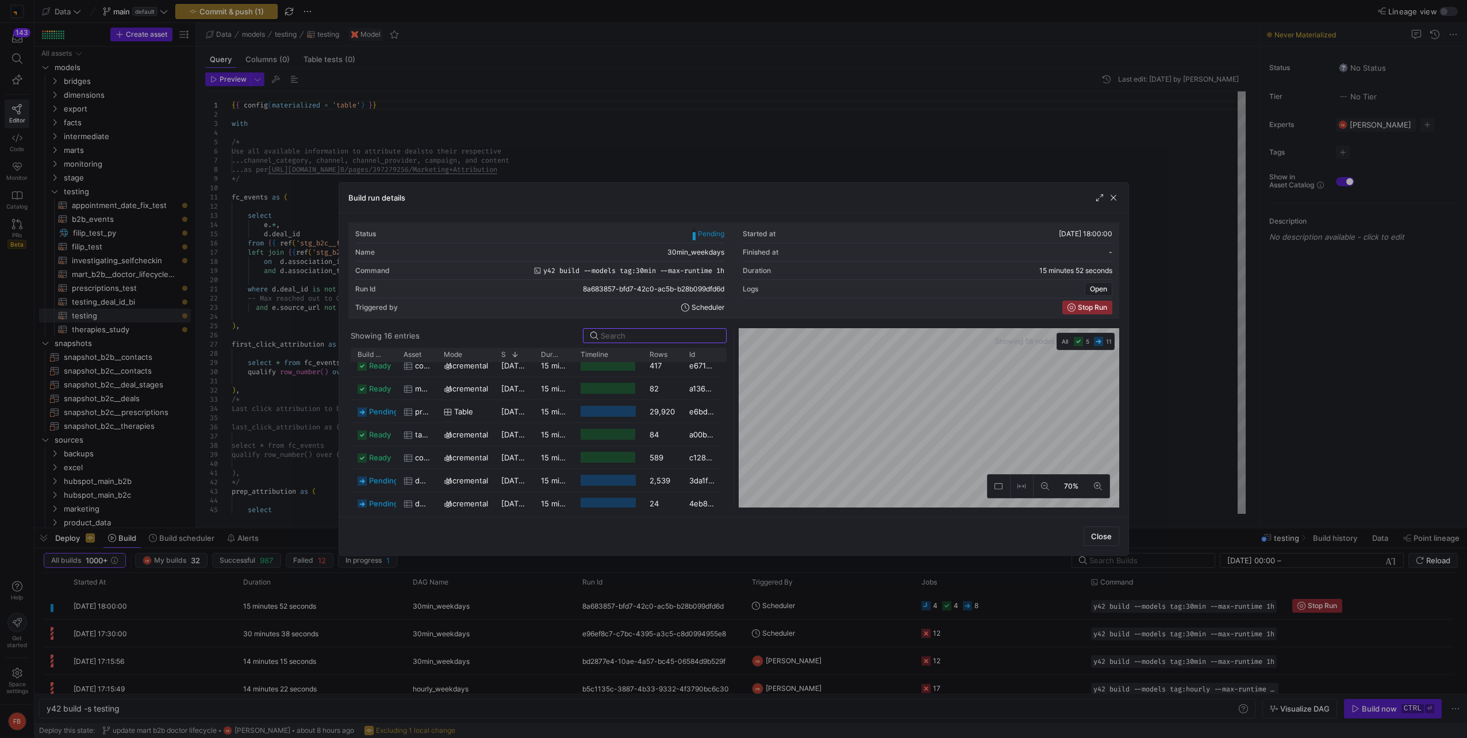
scroll to position [192, 0]
click at [1114, 196] on span "button" at bounding box center [1113, 197] width 11 height 11
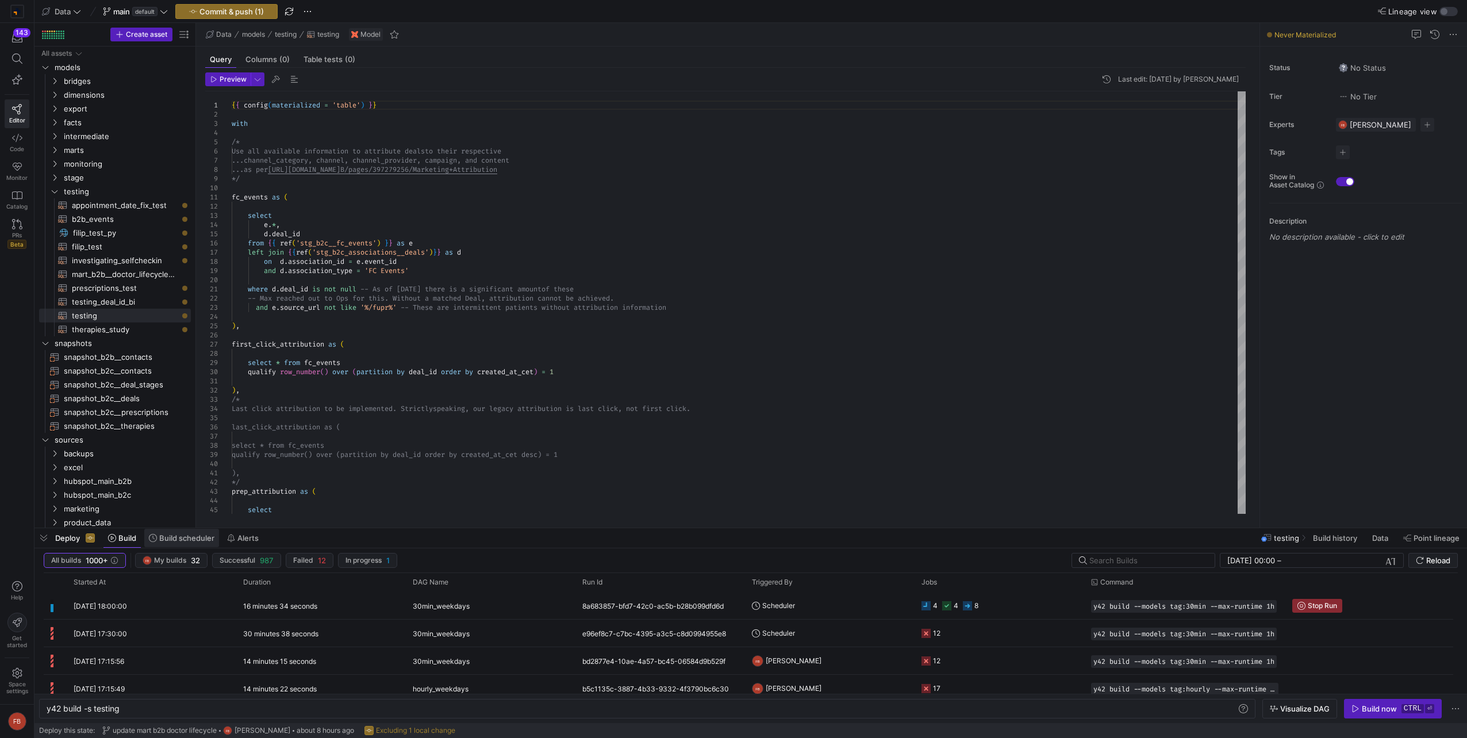
click at [190, 540] on span "Build scheduler" at bounding box center [186, 537] width 55 height 9
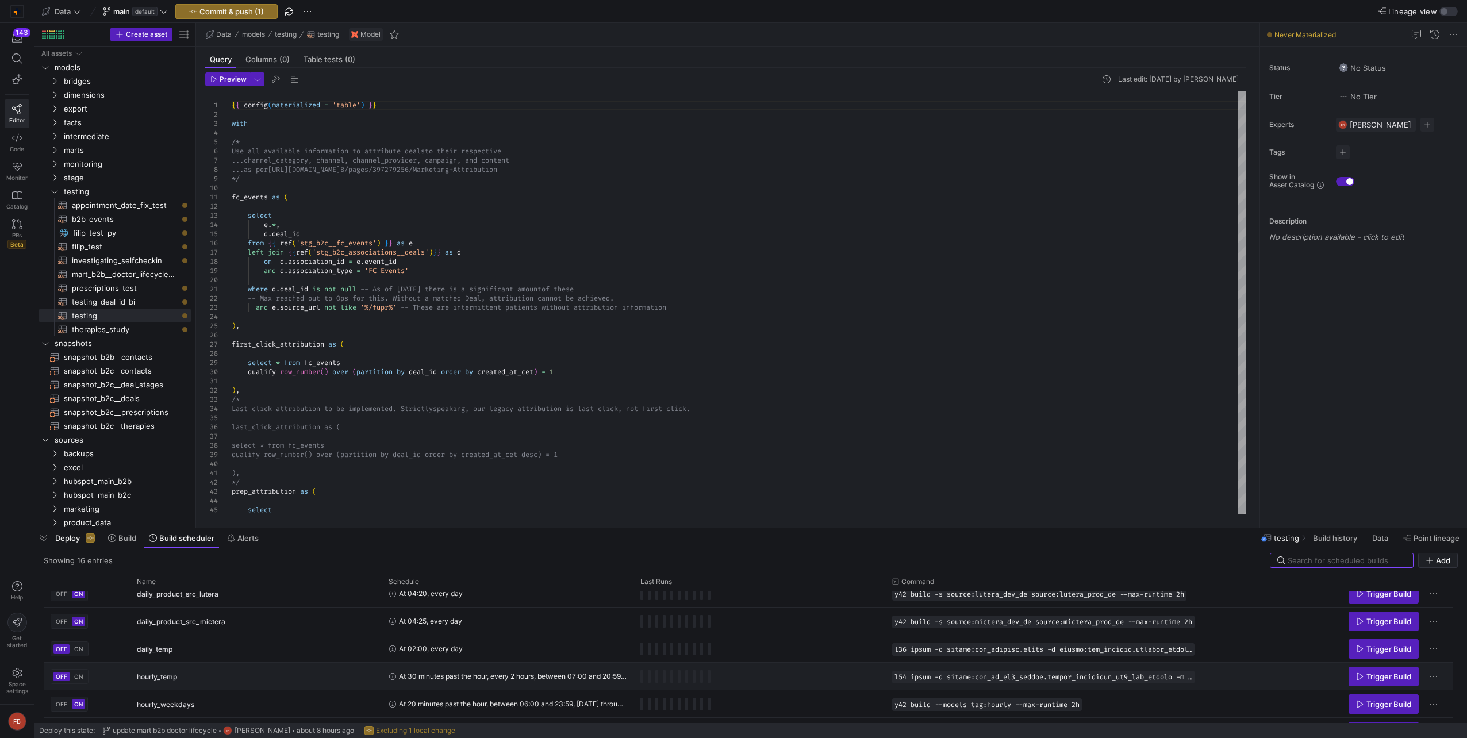
scroll to position [310, 0]
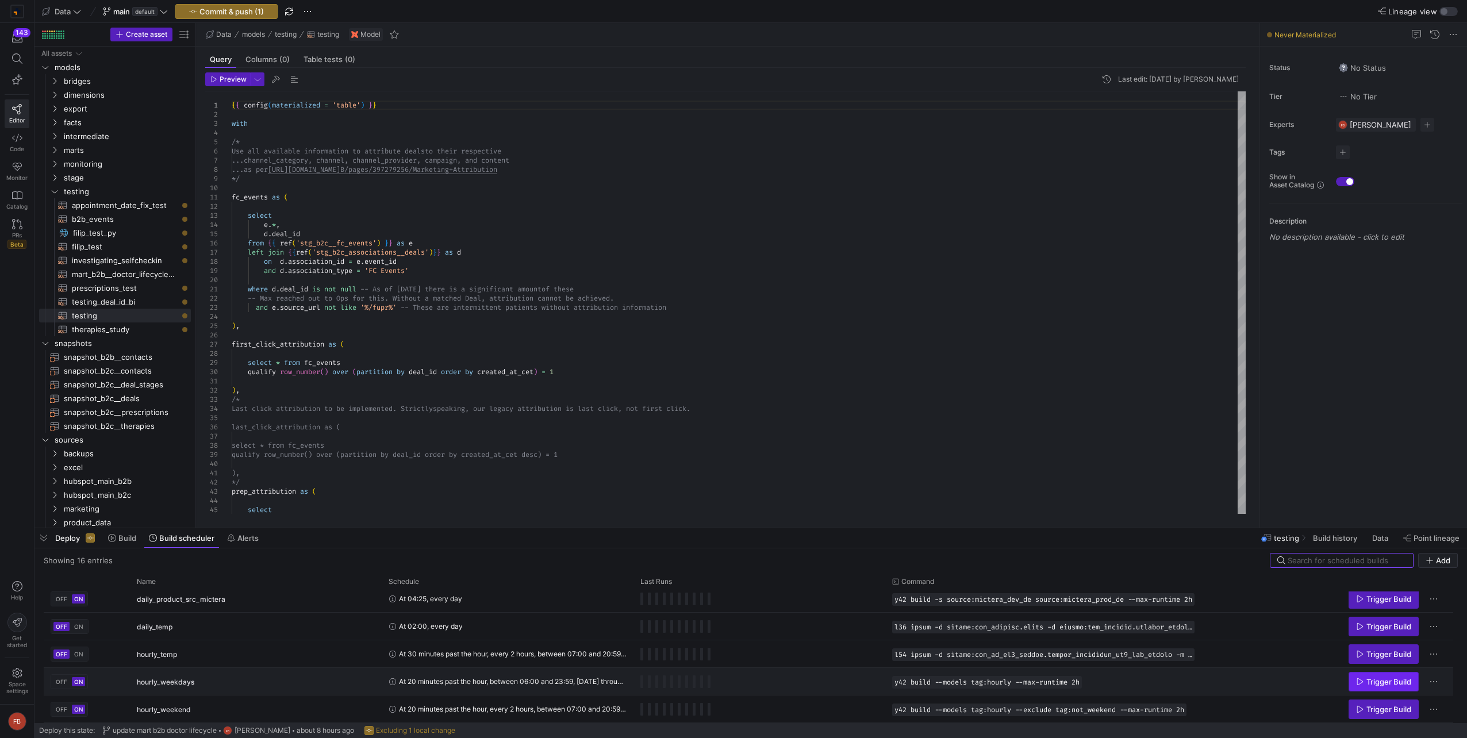
click at [1385, 679] on span "Trigger Build" at bounding box center [1388, 681] width 45 height 9
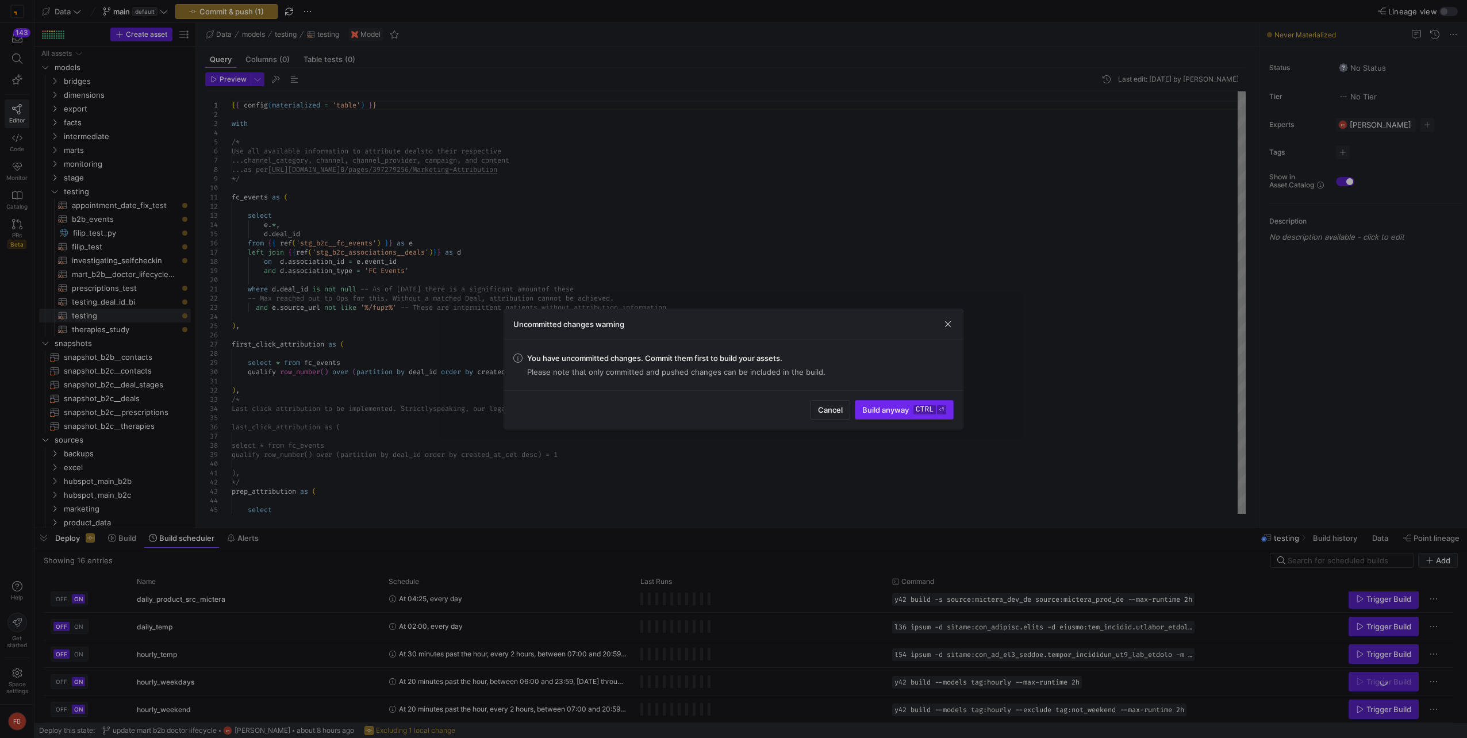
click at [885, 413] on span "Build anyway ctrl ⏎" at bounding box center [904, 409] width 84 height 9
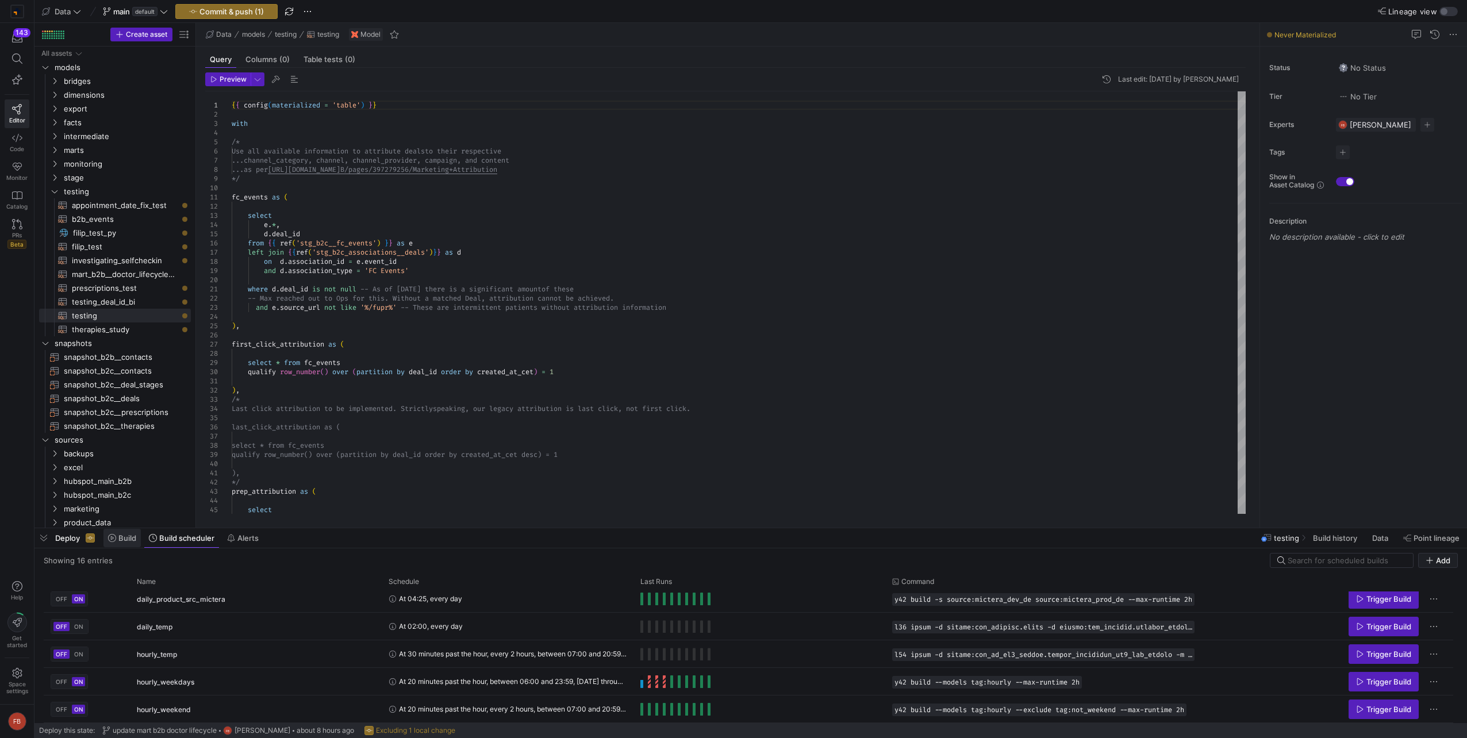
click at [126, 541] on span "Build" at bounding box center [127, 537] width 18 height 9
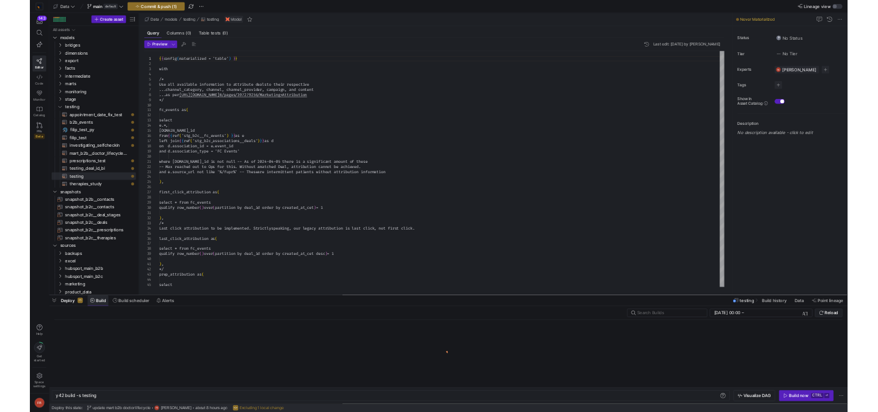
scroll to position [0, 73]
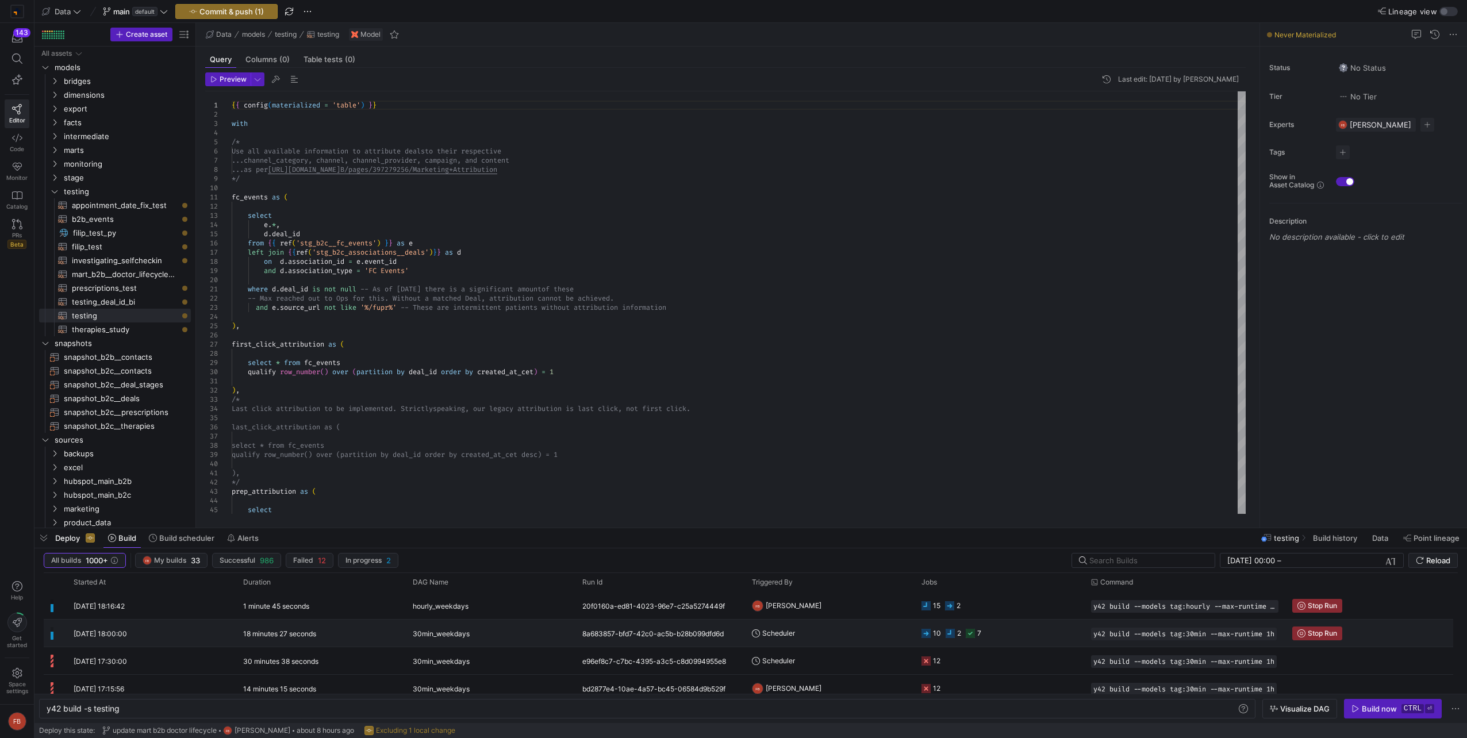
click at [537, 629] on div "30min_weekdays" at bounding box center [491, 633] width 156 height 27
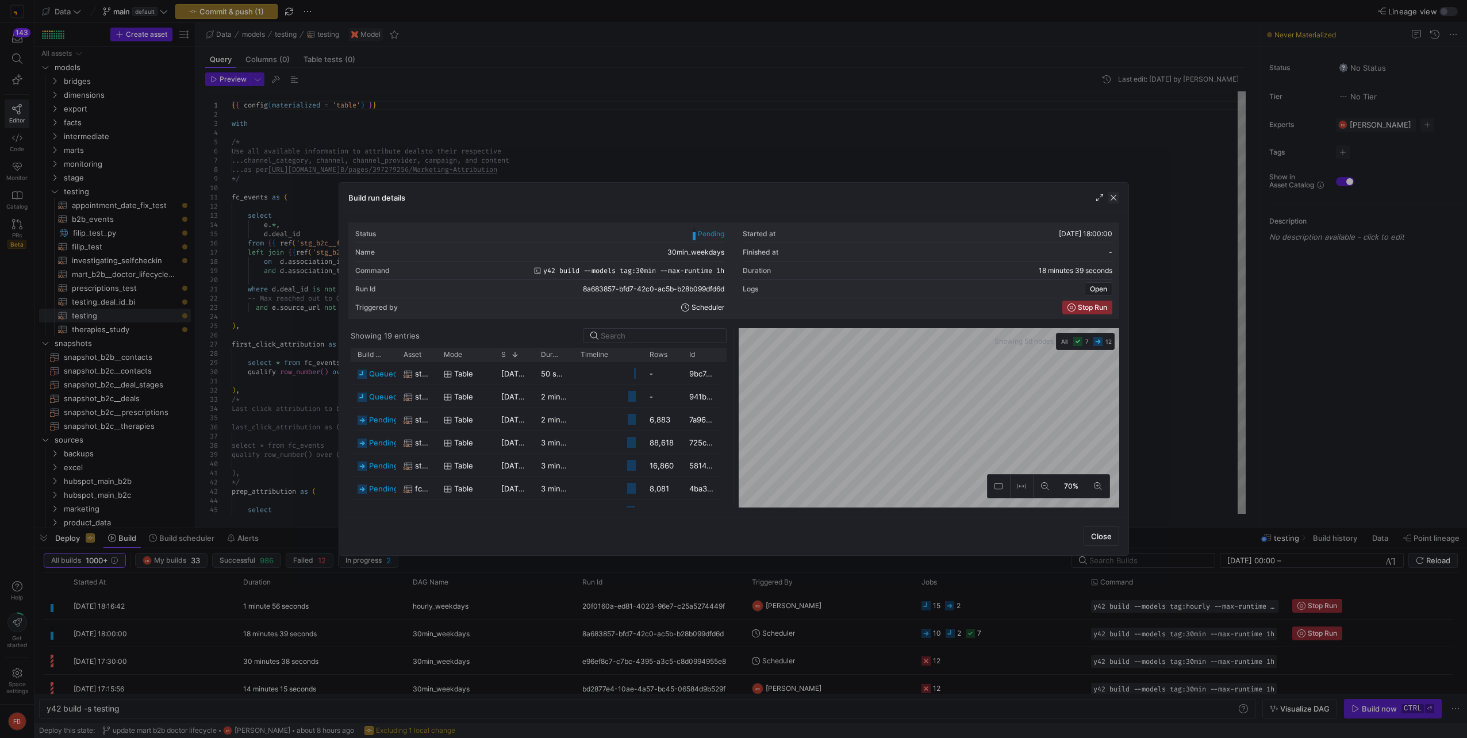
click at [1115, 202] on span "button" at bounding box center [1113, 197] width 11 height 11
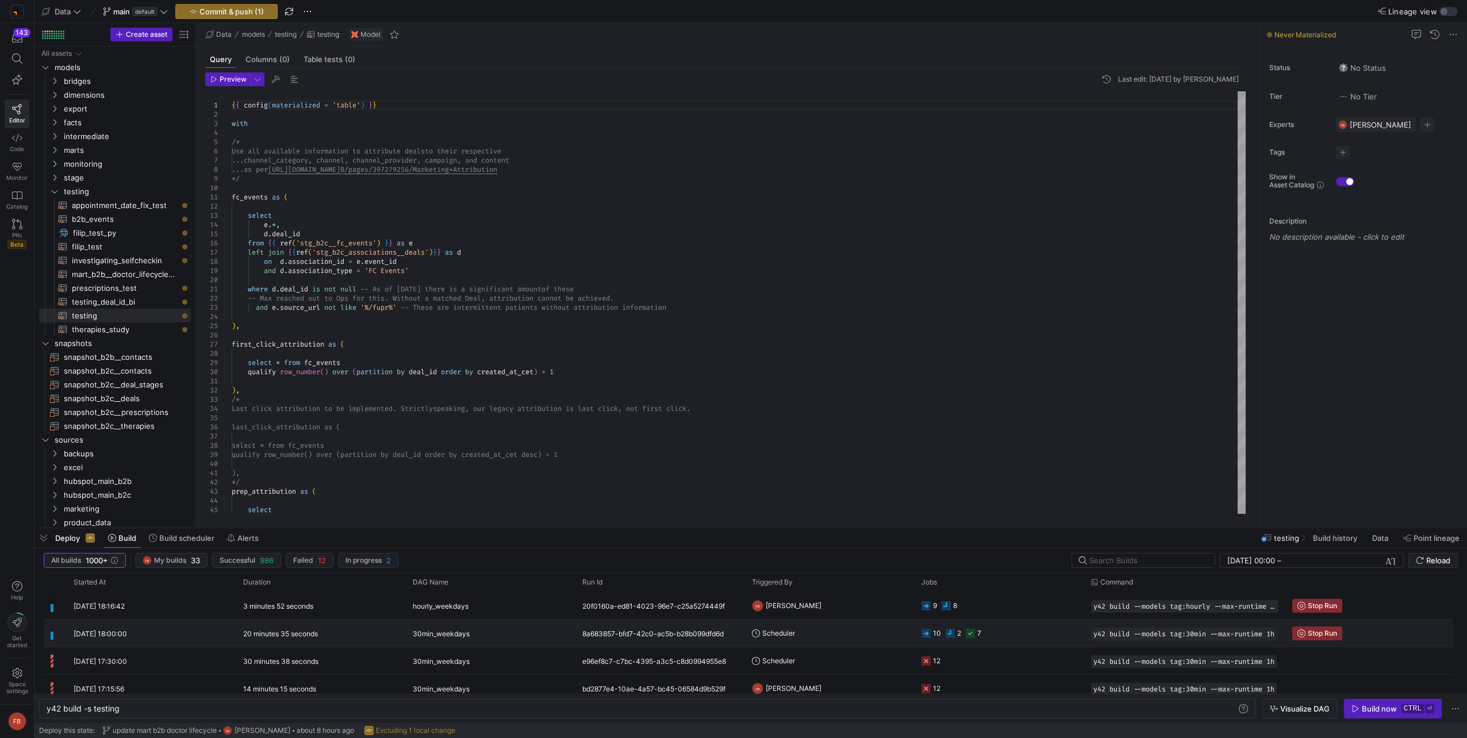
click at [864, 643] on y42-orchestration-triggered-by "Scheduler" at bounding box center [830, 633] width 156 height 26
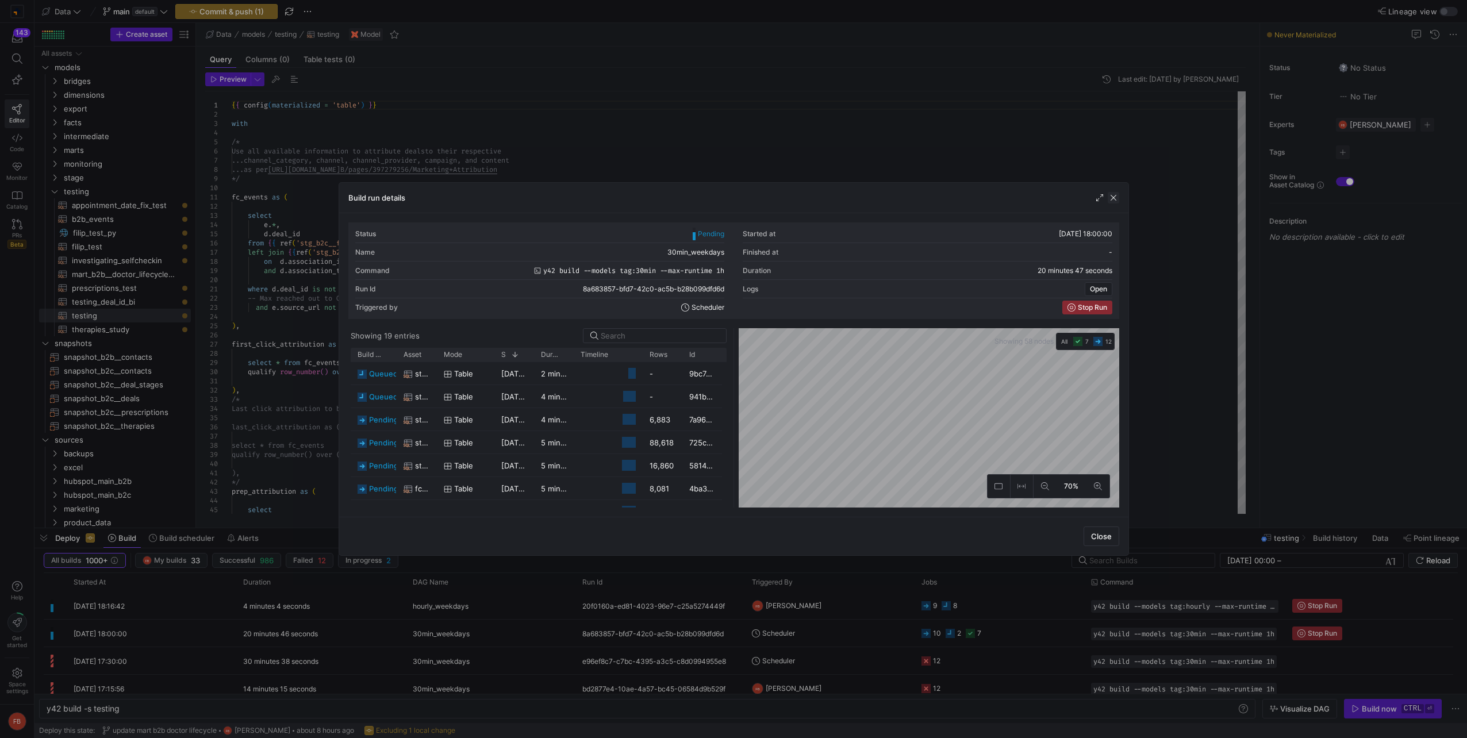
click at [1108, 198] on span "button" at bounding box center [1113, 197] width 11 height 11
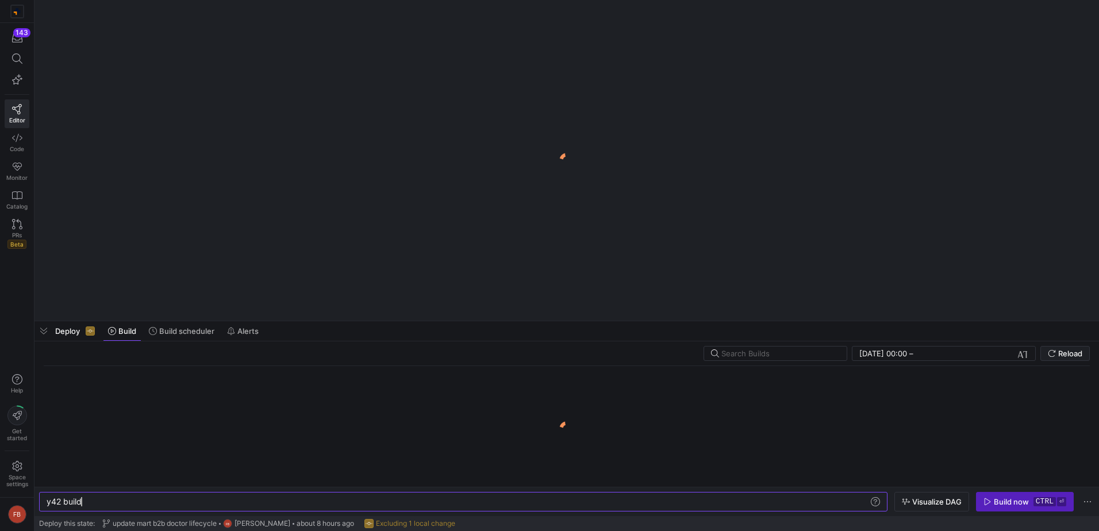
scroll to position [0, 34]
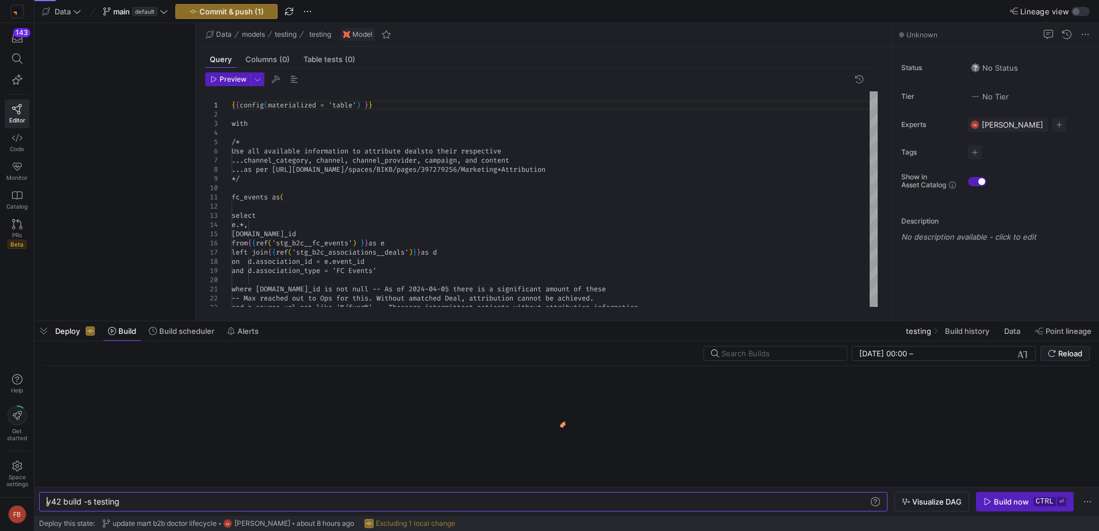
type textarea "y42 build -s testing"
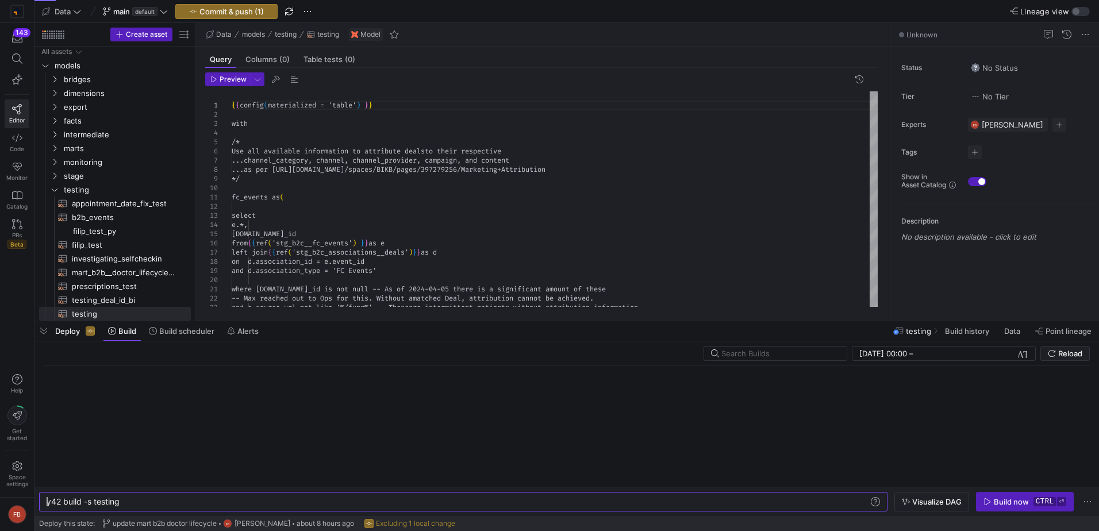
scroll to position [2, 0]
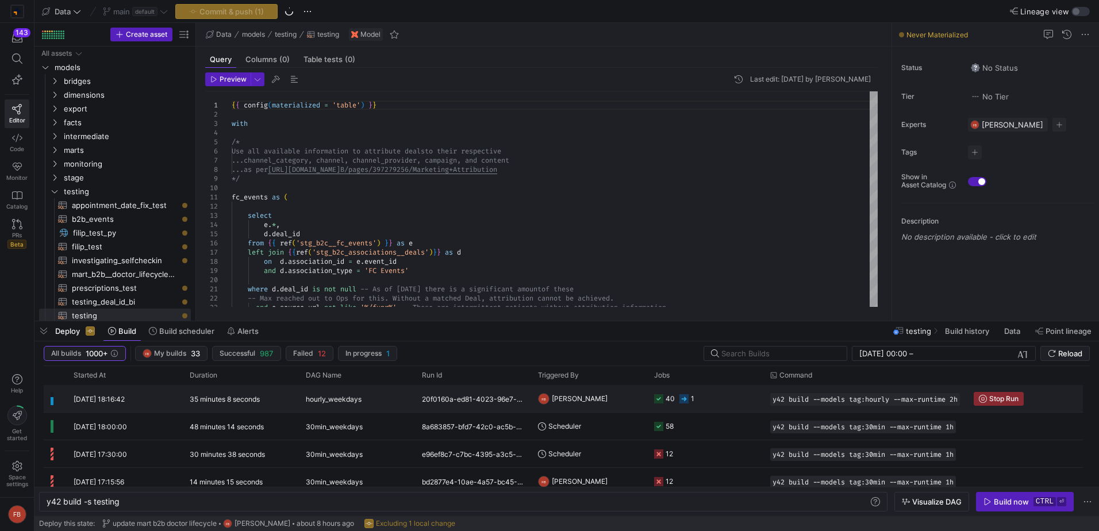
click at [497, 398] on div "20f0160a-ed81-4023-96e7-c25a5274449f" at bounding box center [473, 398] width 116 height 27
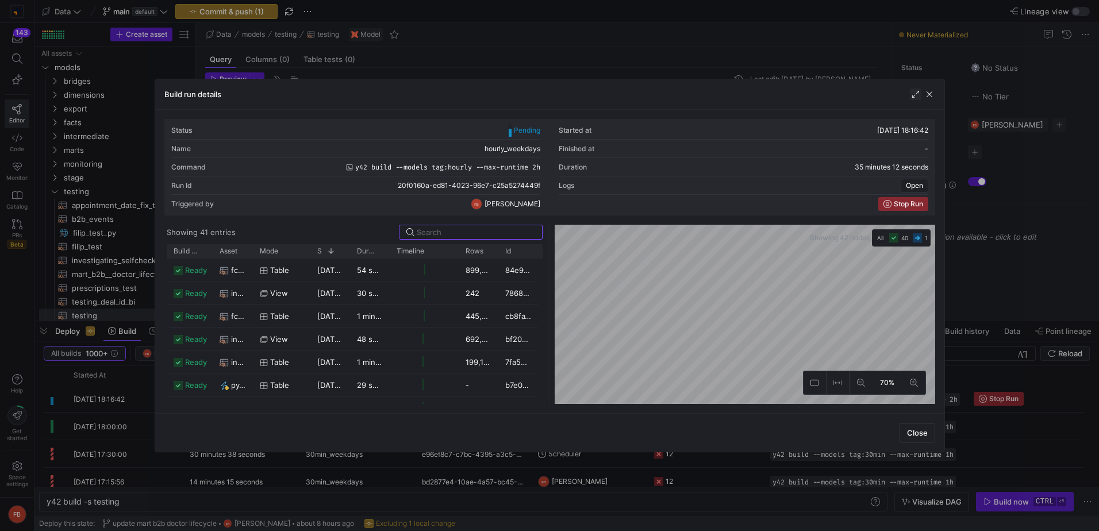
click at [913, 98] on span "button" at bounding box center [915, 94] width 11 height 11
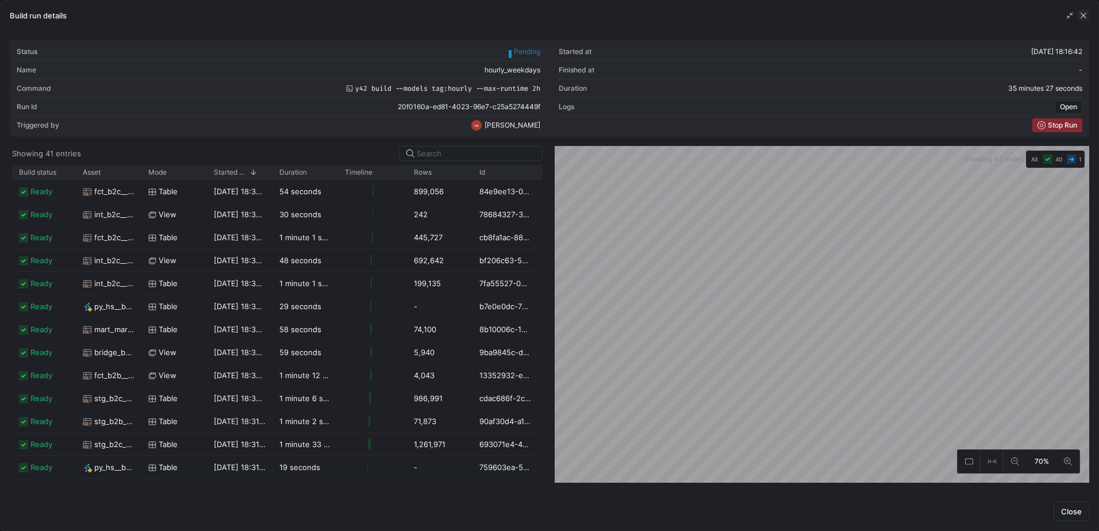
click at [1084, 10] on span "button" at bounding box center [1083, 15] width 11 height 11
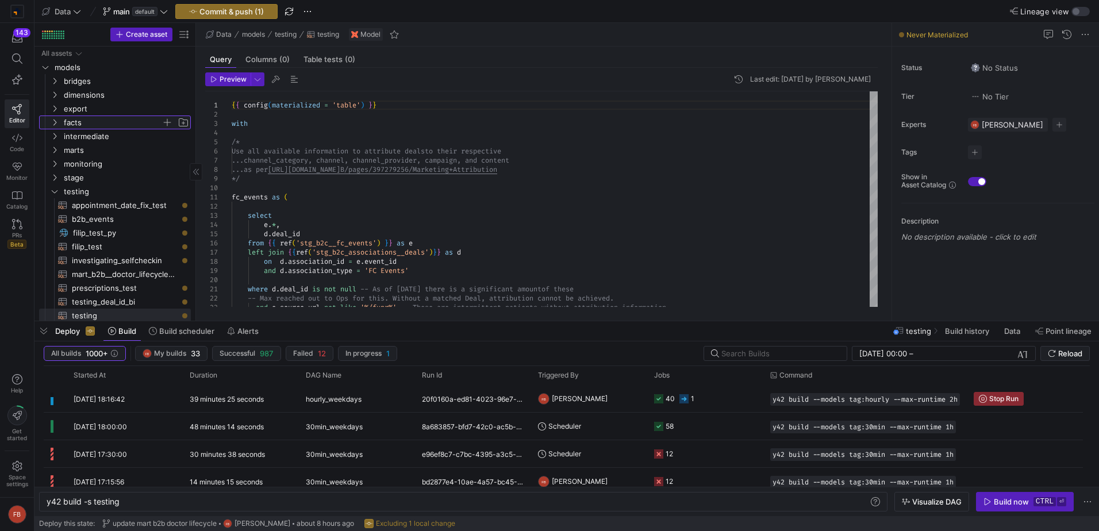
click at [98, 116] on span "facts" at bounding box center [113, 122] width 98 height 13
click at [139, 258] on span "fct_b2c__deals​​​​​​​​​​" at bounding box center [125, 260] width 106 height 13
type textarea "y42 build -s fct_b2c__deals"
type textarea "{{ config(materialized = 'table') }} with doctors as ( -- HCP Contact ID for di…"
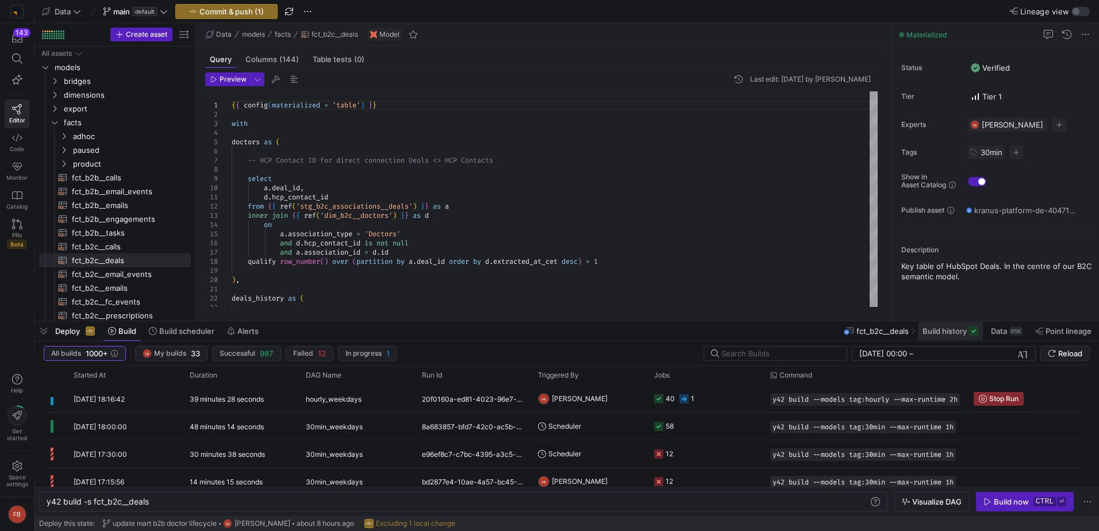
click at [950, 330] on span "Build history" at bounding box center [945, 330] width 44 height 9
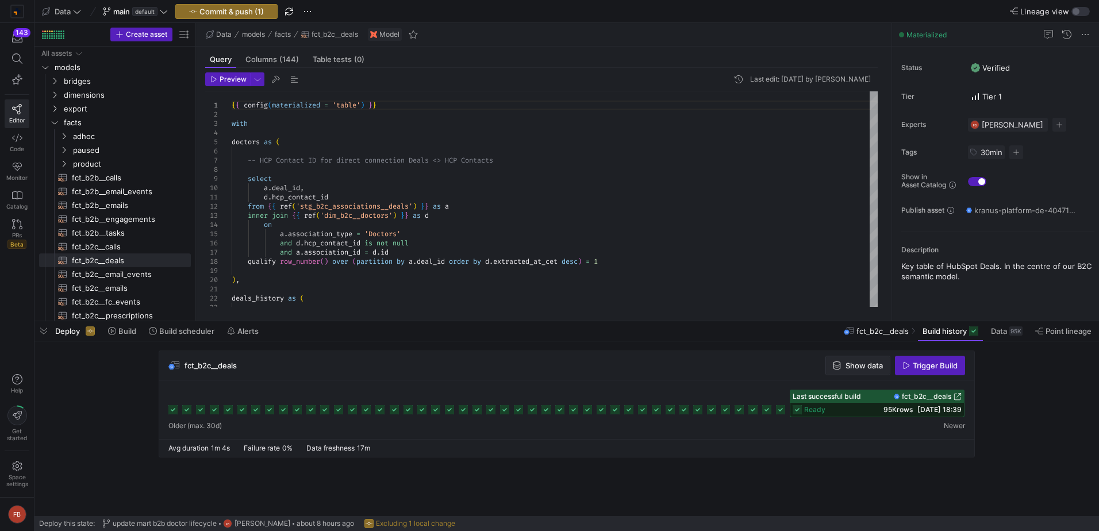
click at [847, 364] on span "Show data" at bounding box center [863, 365] width 37 height 9
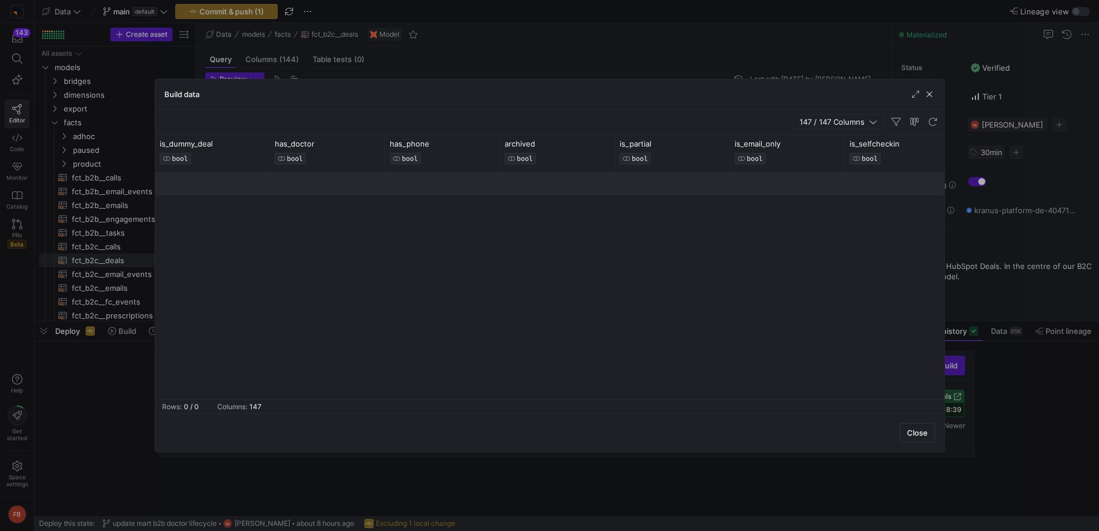
click at [915, 95] on span "button" at bounding box center [915, 94] width 11 height 11
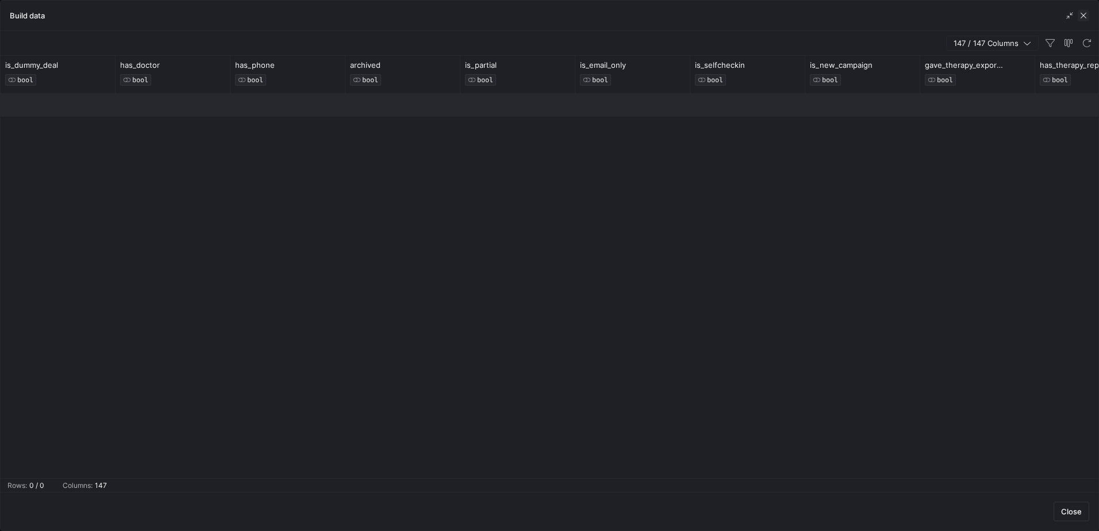
click at [1082, 18] on span "button" at bounding box center [1083, 15] width 11 height 11
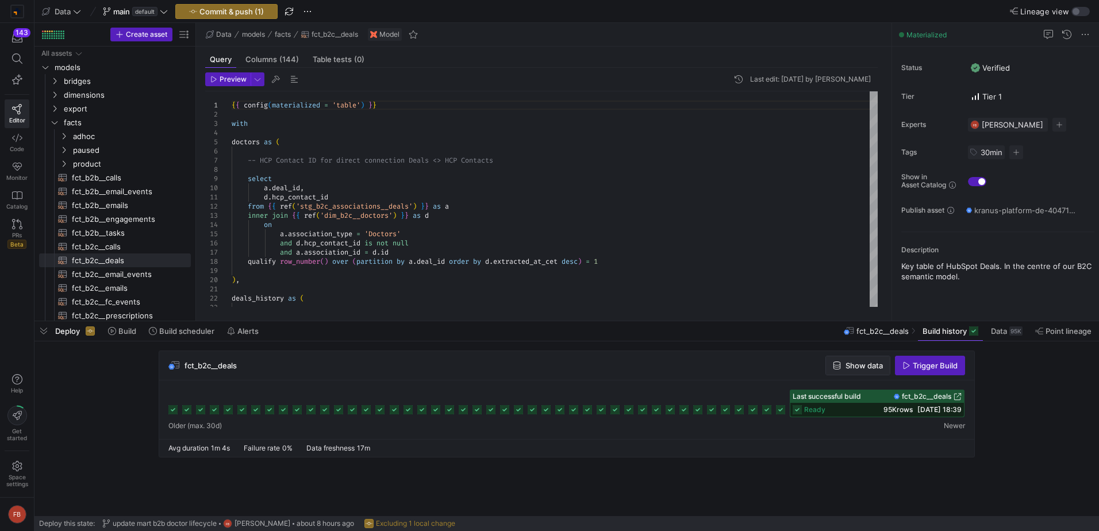
click at [863, 370] on span "Show data" at bounding box center [863, 365] width 37 height 9
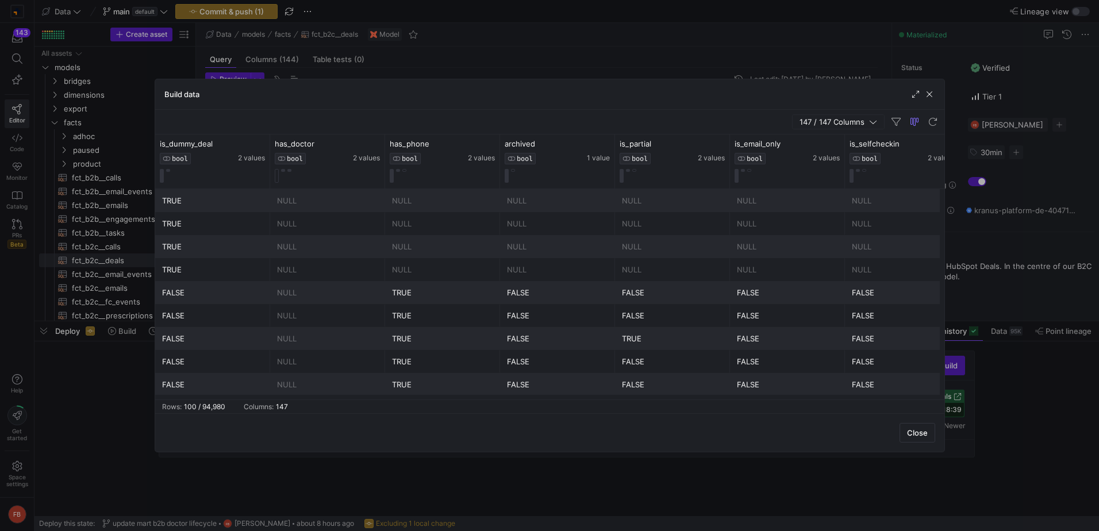
click at [845, 117] on span "button" at bounding box center [838, 122] width 91 height 14
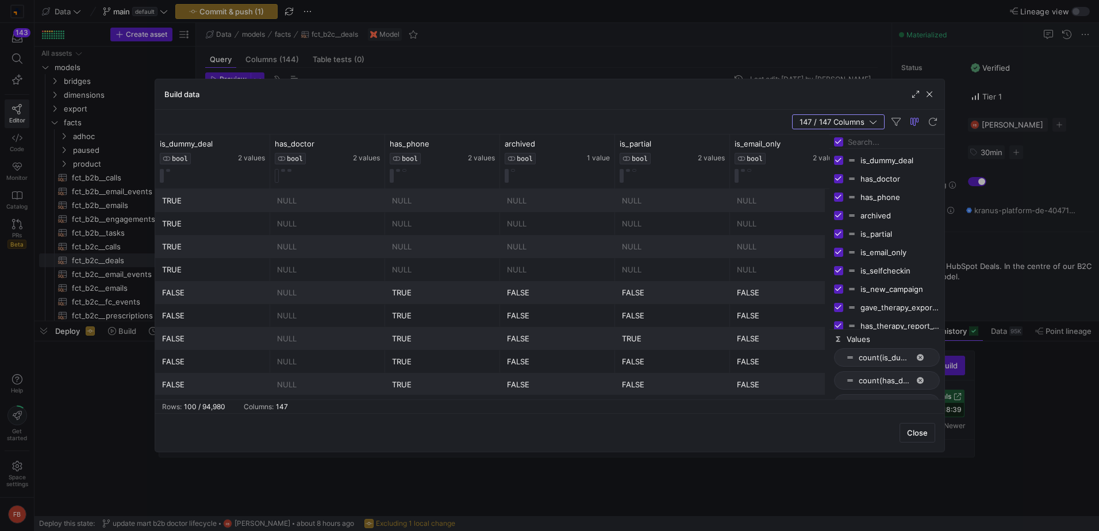
click at [836, 141] on input "Toggle Select All Columns" at bounding box center [838, 141] width 9 height 9
checkbox input "false"
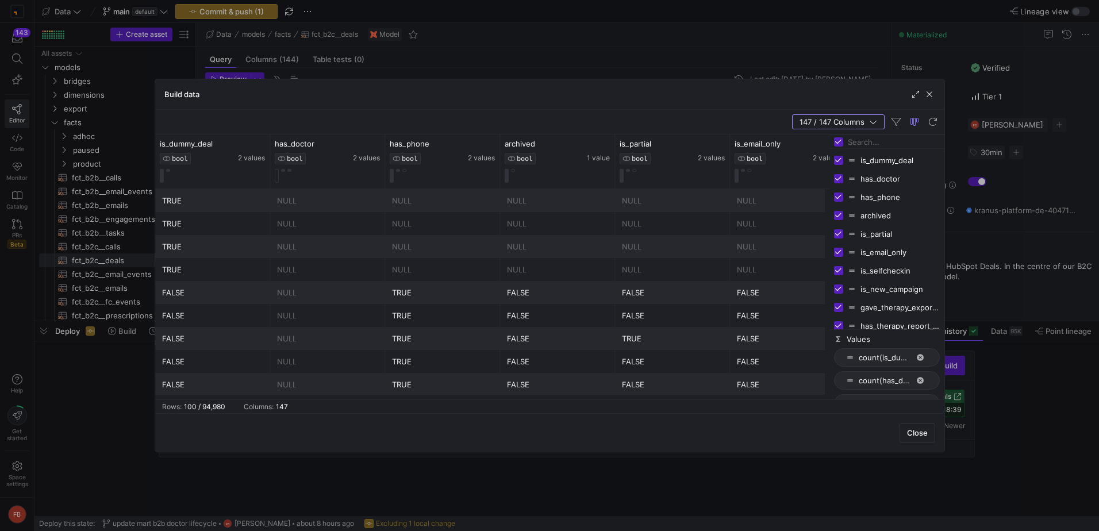
checkbox input "false"
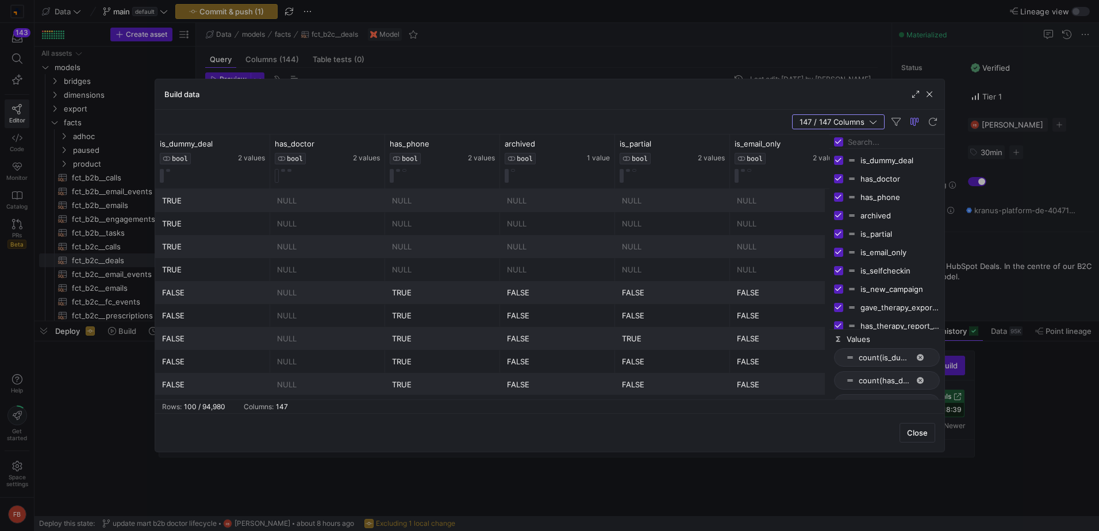
checkbox input "false"
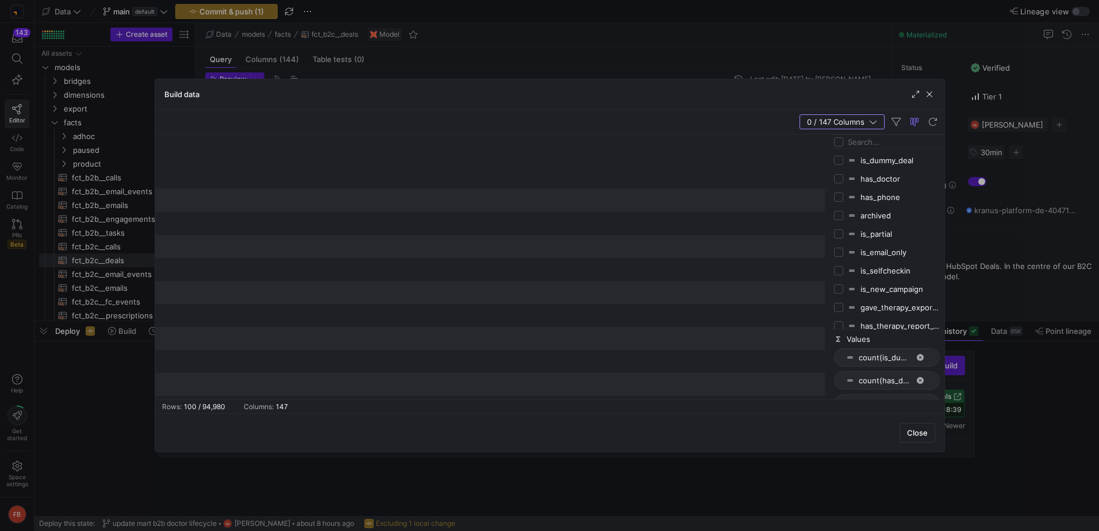
click at [864, 145] on input "Filter Columns Input" at bounding box center [894, 141] width 92 height 23
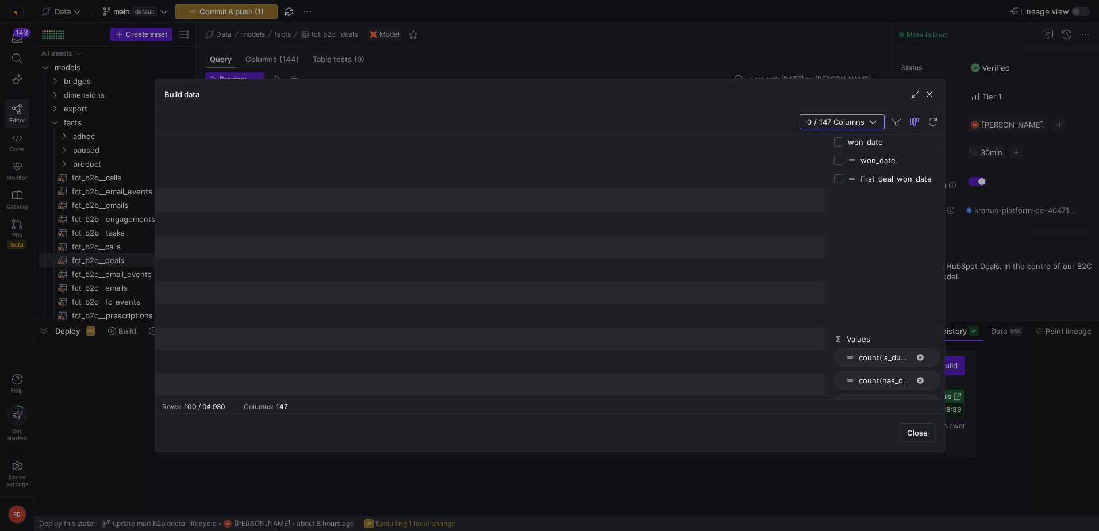
type input "won_date"
click at [840, 164] on input "Press SPACE to toggle visibility (hidden)" at bounding box center [838, 160] width 9 height 9
checkbox input "true"
checkbox input "false"
click at [263, 144] on icon at bounding box center [260, 143] width 9 height 9
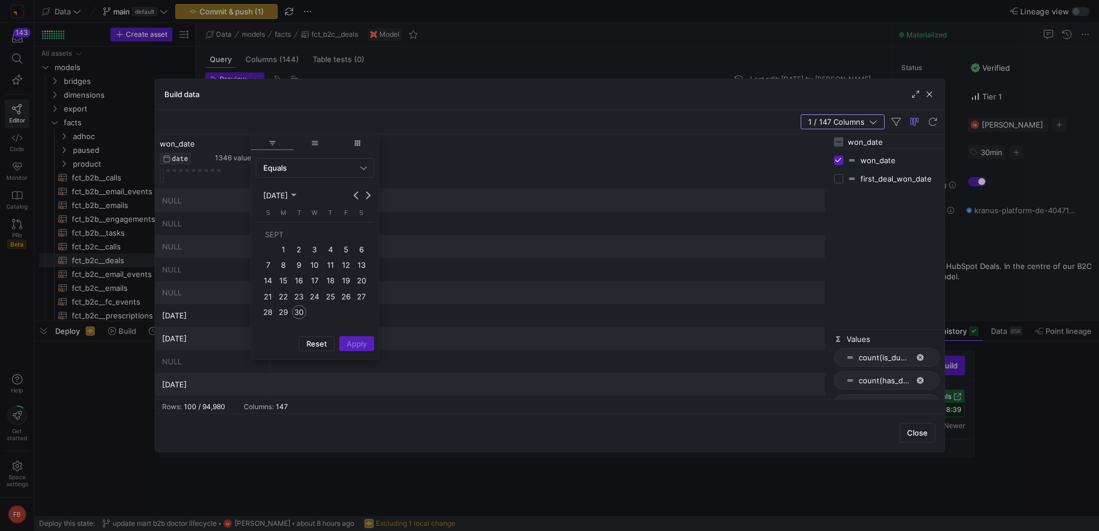
click at [296, 310] on span "30" at bounding box center [299, 312] width 14 height 14
click at [366, 346] on span "Apply" at bounding box center [357, 343] width 20 height 9
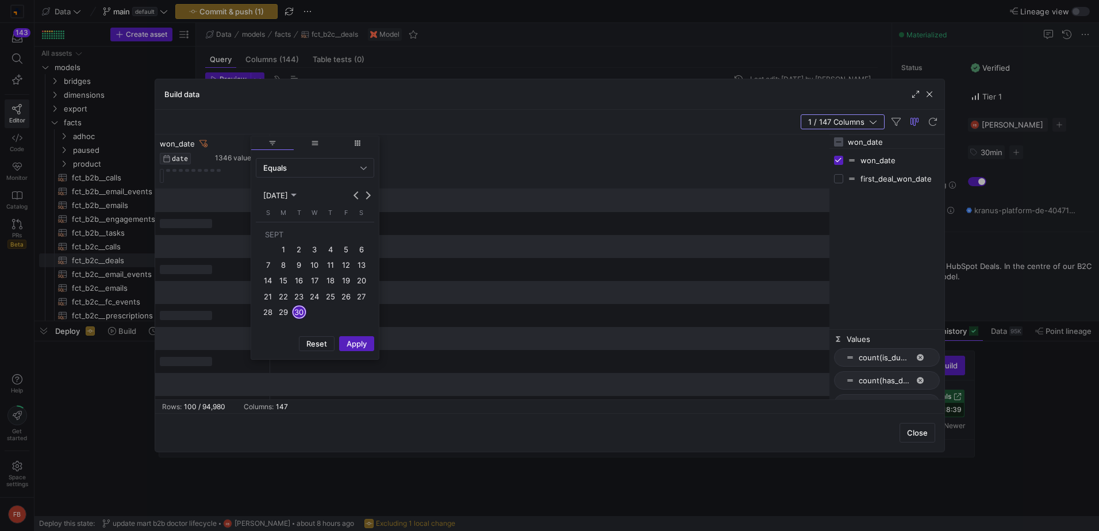
click at [379, 438] on div "Close" at bounding box center [549, 432] width 789 height 39
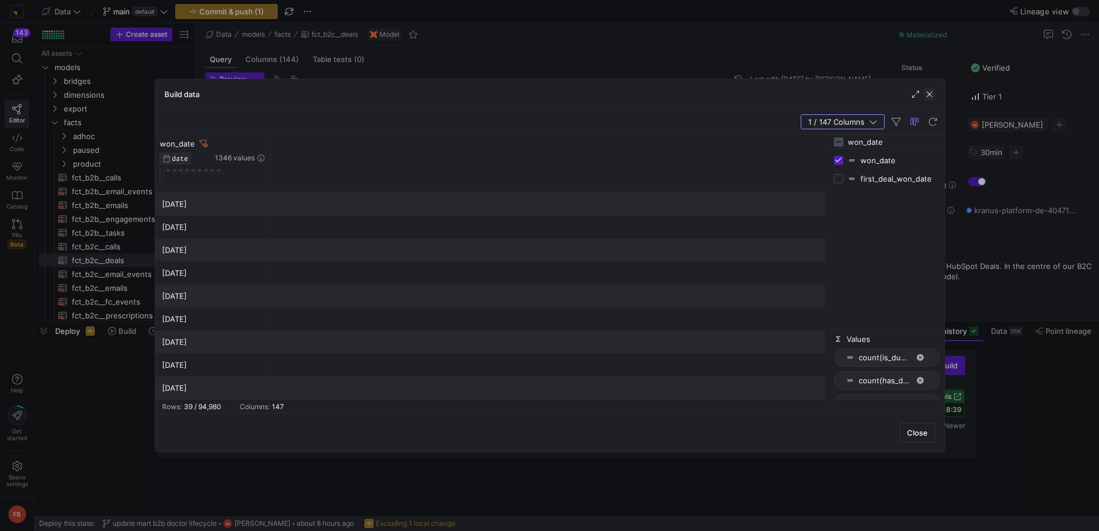
click at [928, 95] on span "button" at bounding box center [929, 94] width 11 height 11
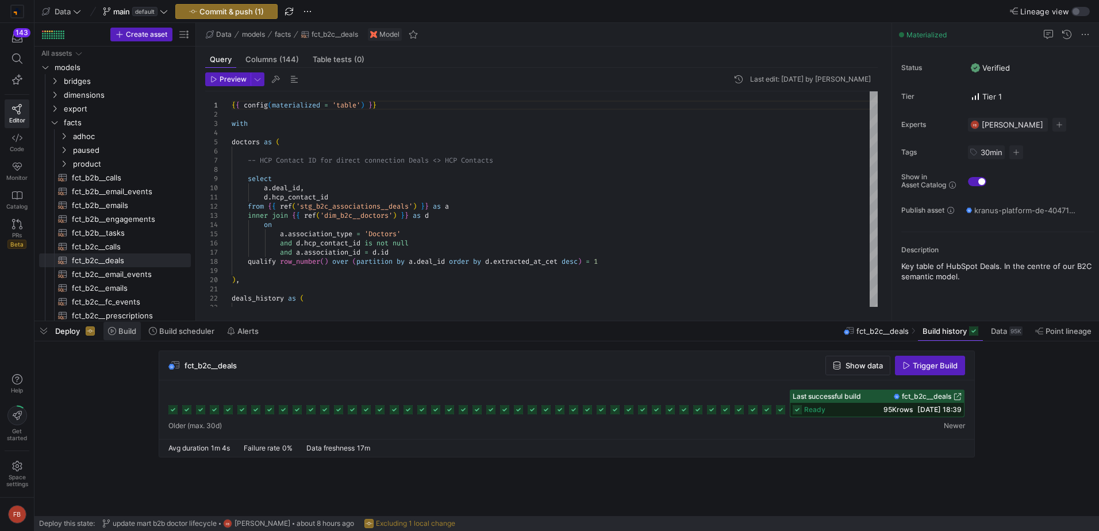
click at [124, 335] on span "Build" at bounding box center [127, 330] width 18 height 9
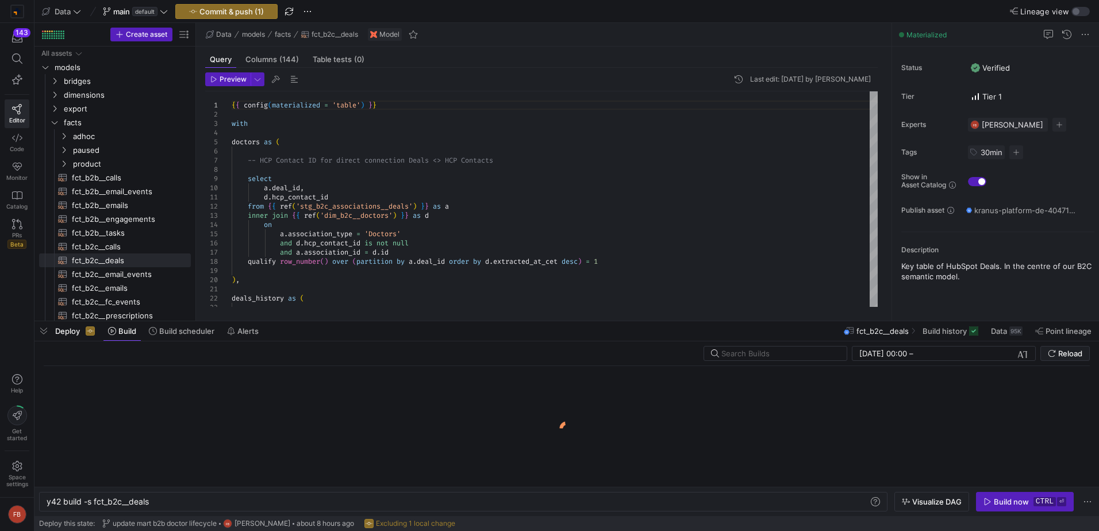
scroll to position [0, 102]
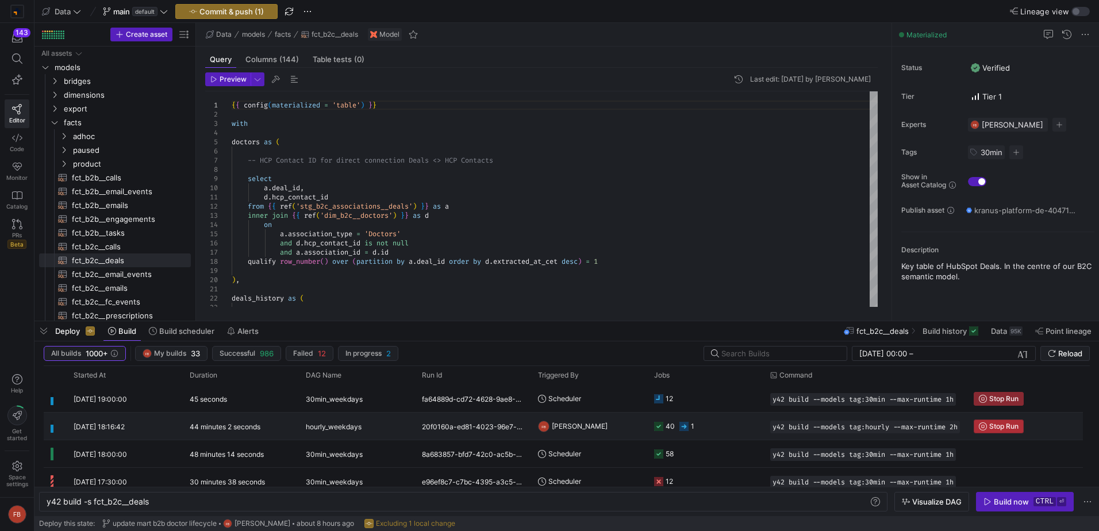
click at [994, 427] on span "Stop Run" at bounding box center [1003, 426] width 29 height 8
click at [166, 335] on span "Build scheduler" at bounding box center [186, 330] width 55 height 9
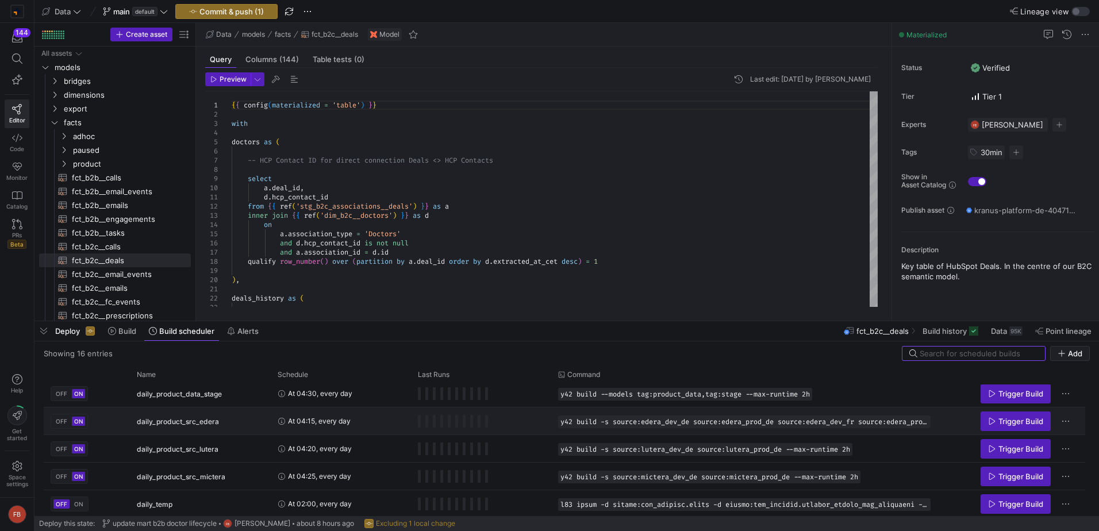
scroll to position [243, 0]
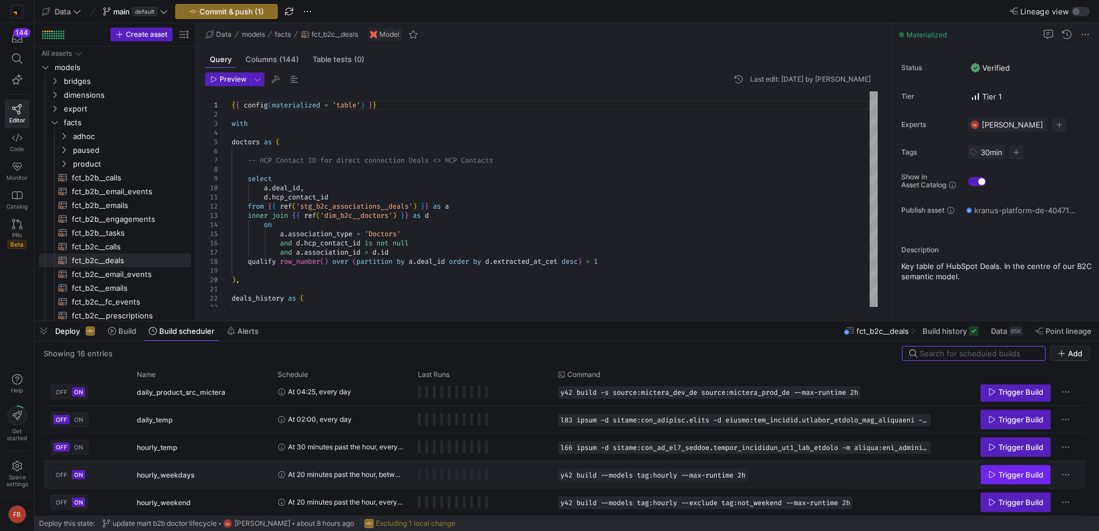
click at [999, 475] on span "Trigger Build" at bounding box center [1020, 474] width 45 height 9
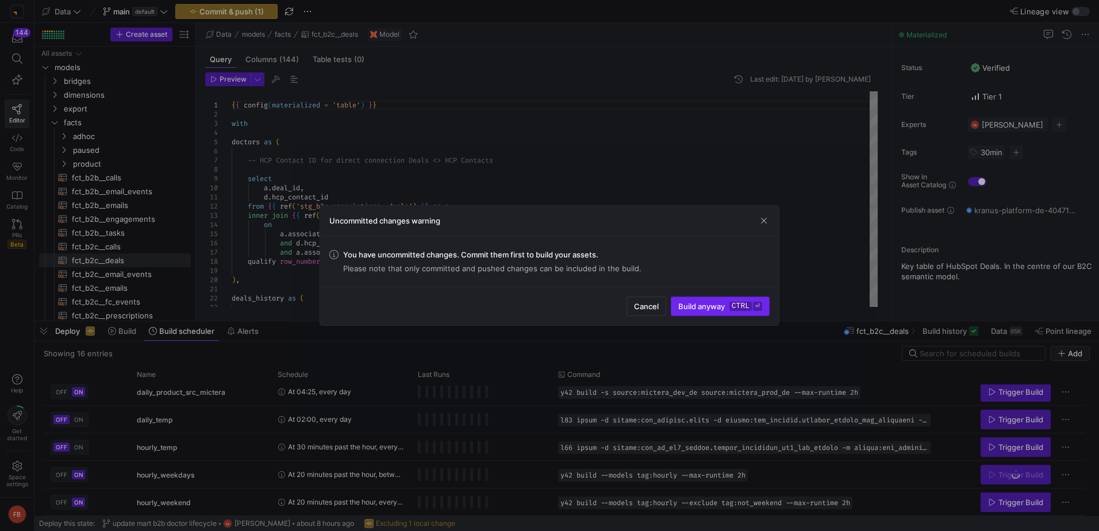
click at [736, 307] on kbd "ctrl" at bounding box center [740, 306] width 22 height 9
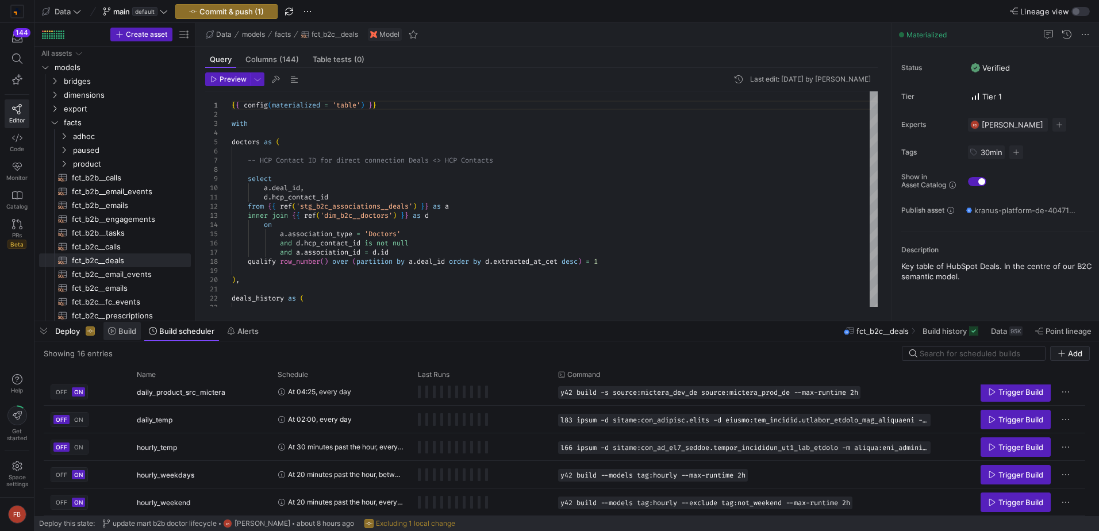
click at [128, 339] on span at bounding box center [121, 331] width 37 height 18
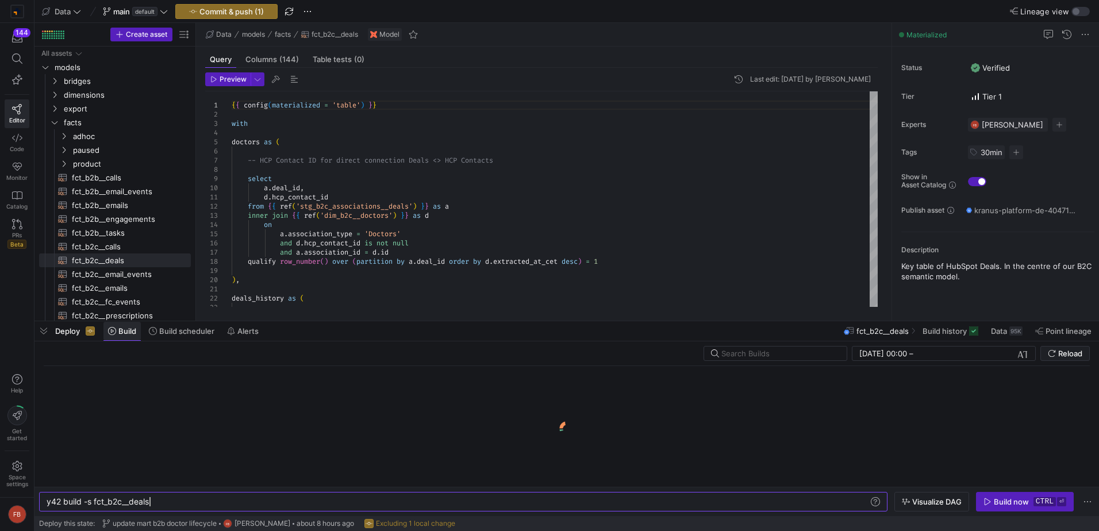
scroll to position [0, 102]
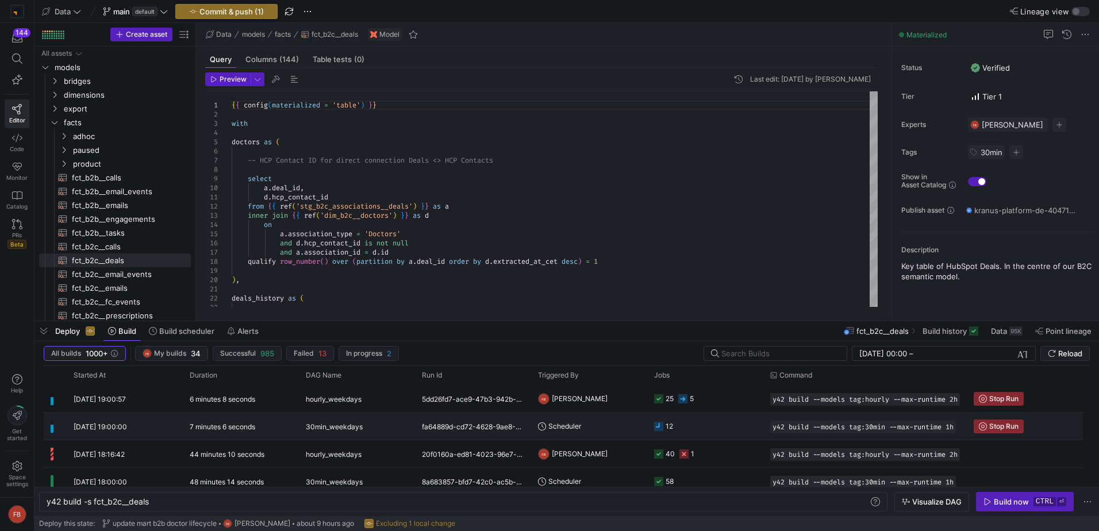
click at [358, 421] on span "30min_weekdays" at bounding box center [334, 426] width 57 height 27
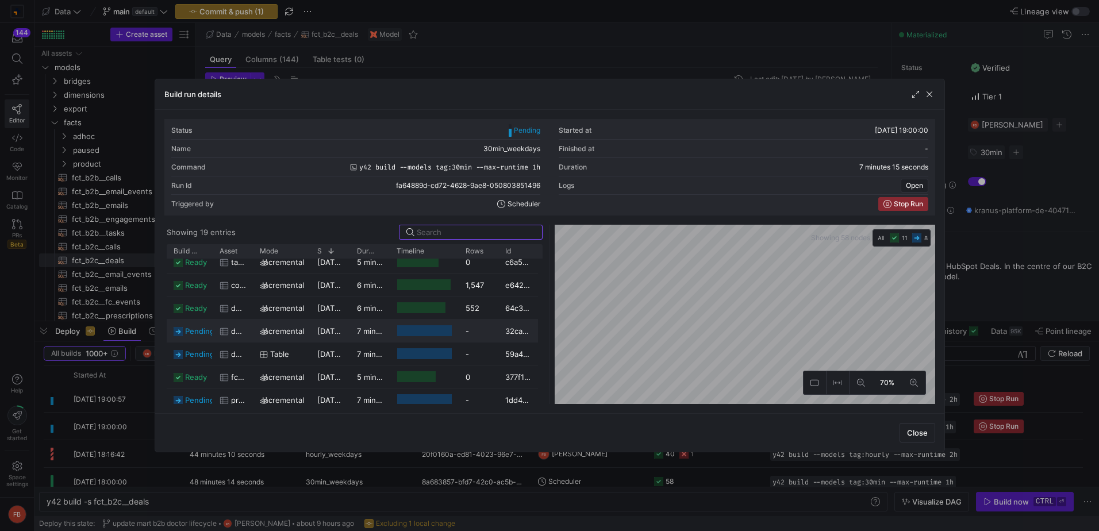
scroll to position [0, 0]
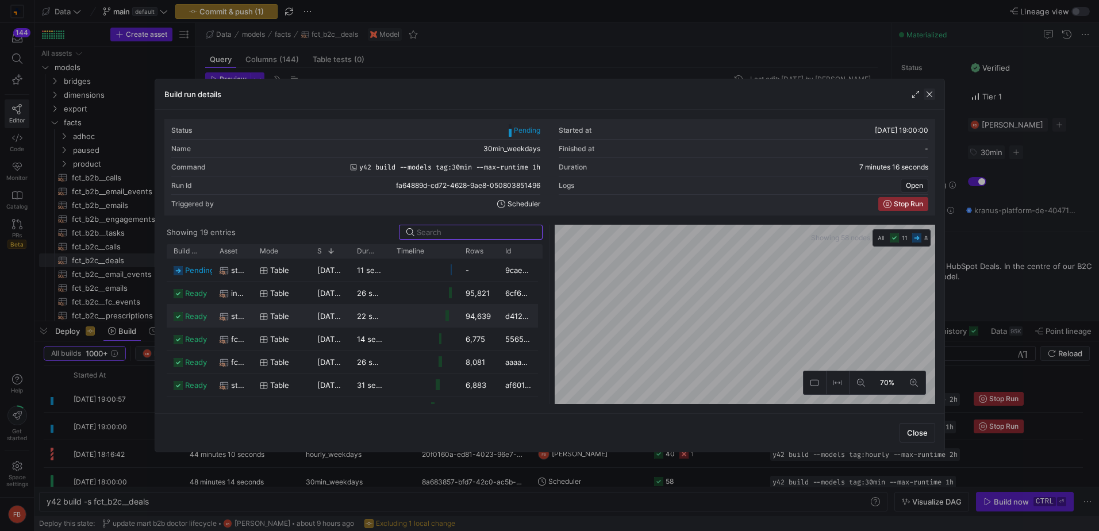
click at [927, 90] on span "button" at bounding box center [929, 94] width 11 height 11
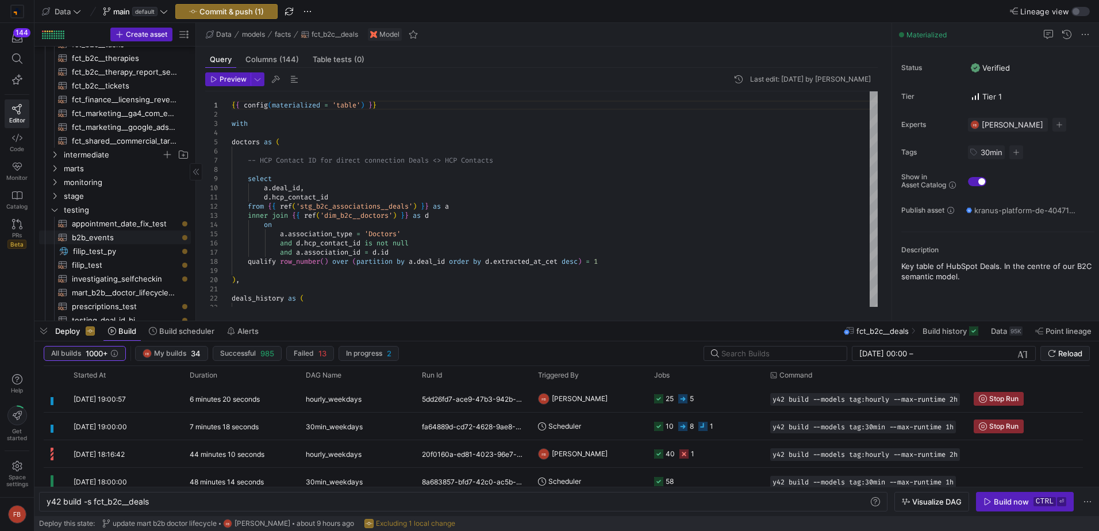
scroll to position [287, 0]
click at [95, 197] on span "stage" at bounding box center [113, 193] width 98 height 13
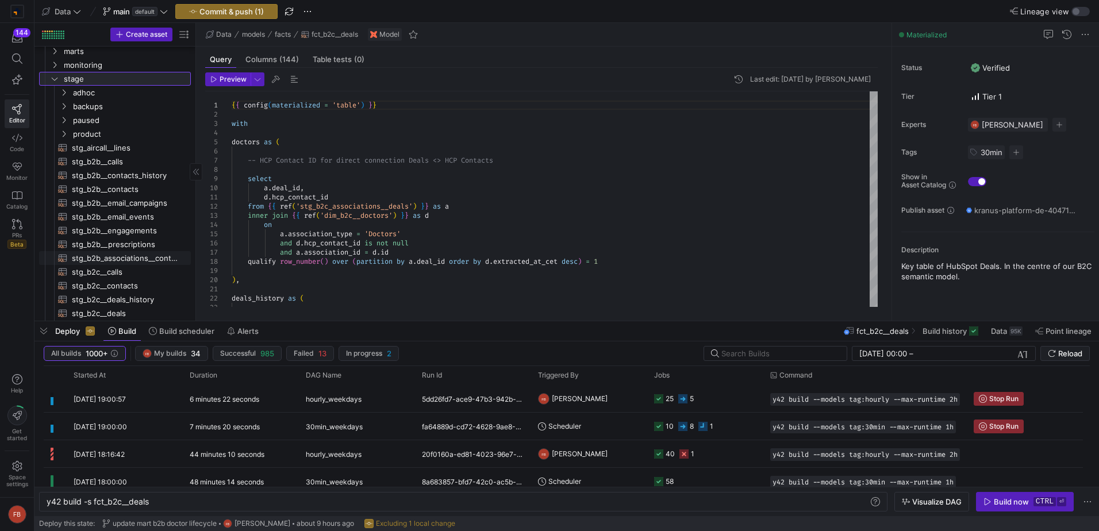
scroll to position [460, 0]
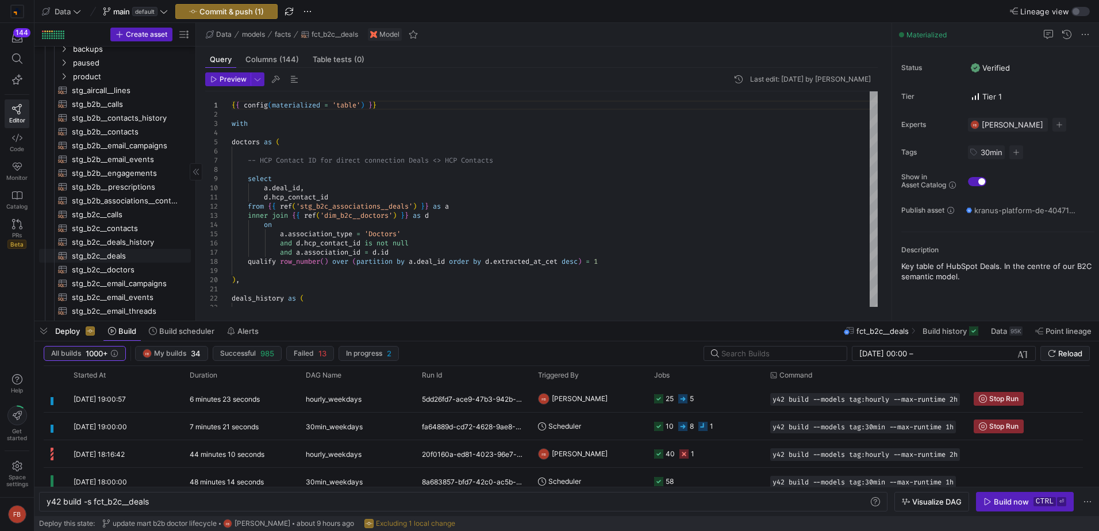
click at [125, 249] on span "stg_b2c__deals​​​​​​​​​​" at bounding box center [125, 255] width 106 height 13
type textarea "{{ config(materialized = 'table') }} with base_transform as ( select -- IDs cas…"
type textarea "y42 build -s stg_b2c__deals"
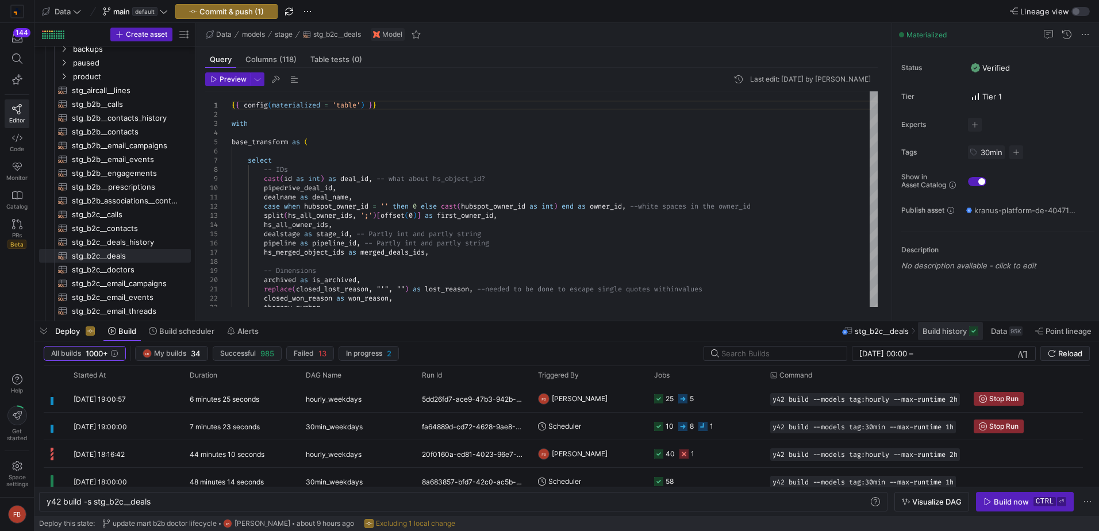
click at [927, 336] on span at bounding box center [950, 331] width 65 height 18
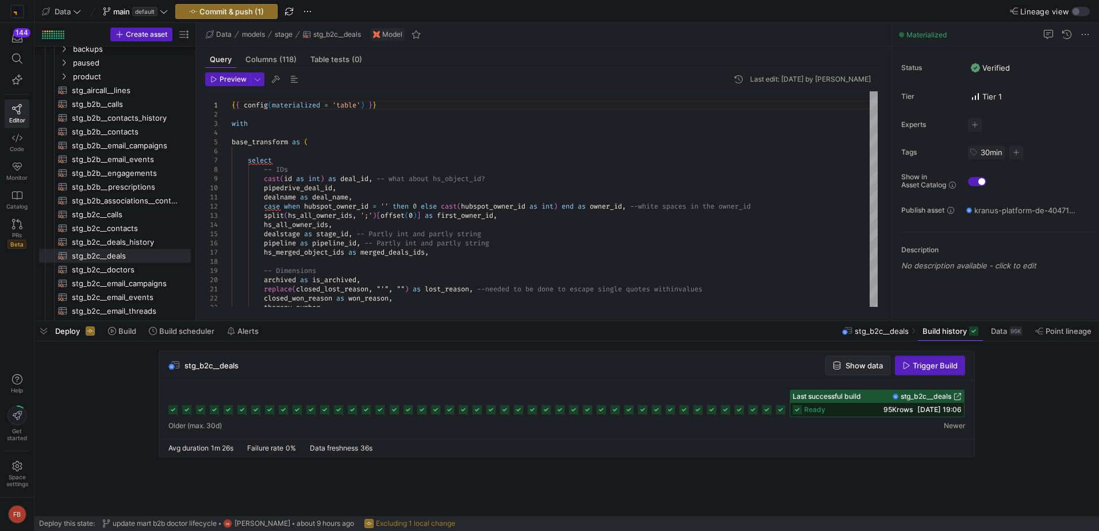
click at [859, 368] on span "Show data" at bounding box center [863, 365] width 37 height 9
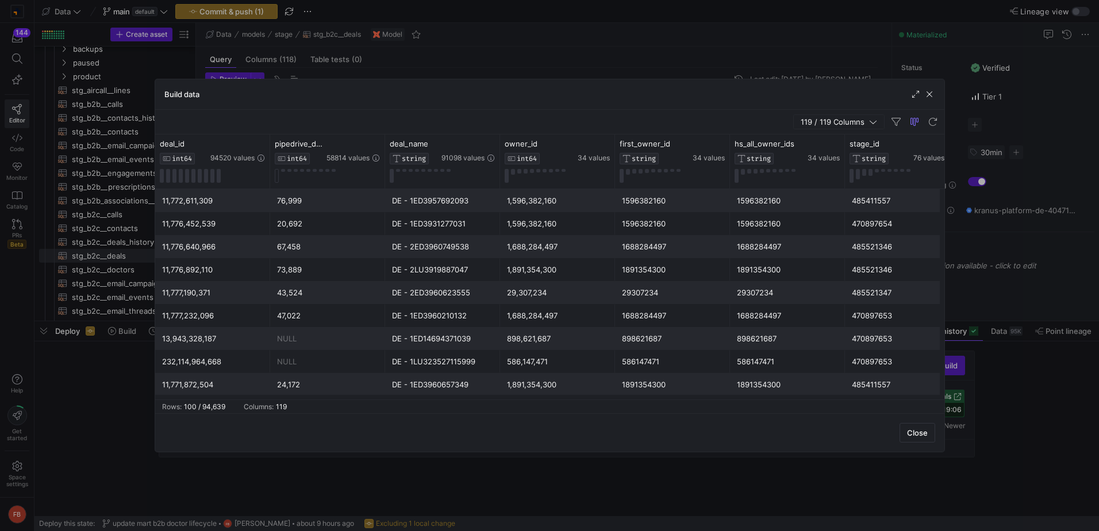
click at [823, 122] on span "119 / 119 Columns" at bounding box center [835, 121] width 68 height 9
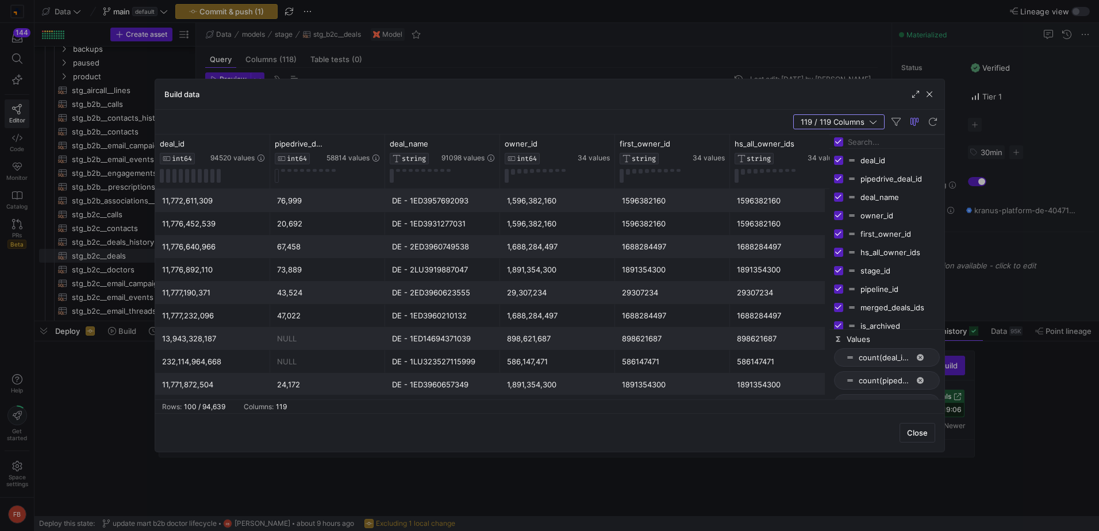
click at [839, 140] on input "Toggle Select All Columns" at bounding box center [838, 141] width 9 height 9
checkbox input "false"
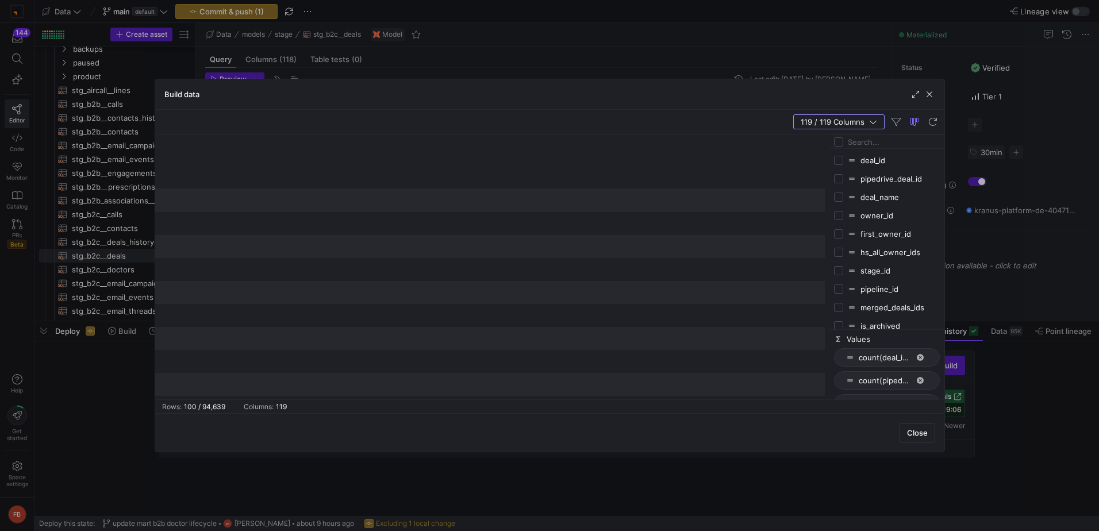
checkbox input "false"
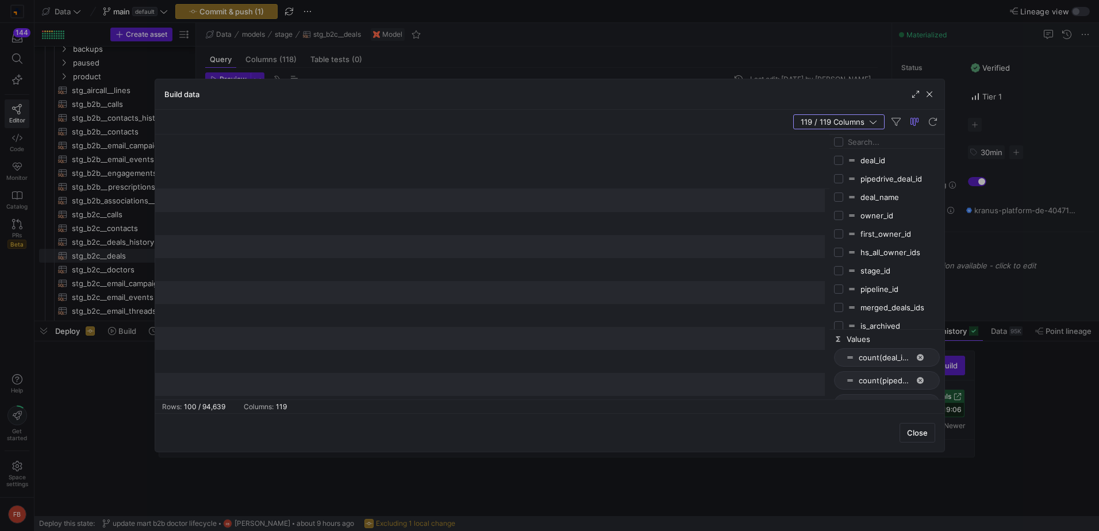
checkbox input "false"
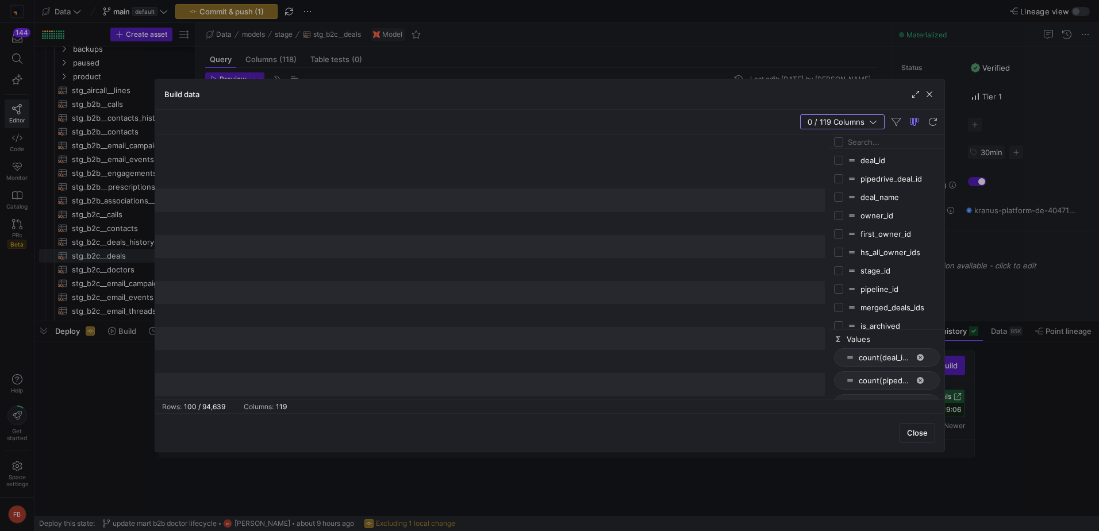
click at [857, 148] on input "Filter Columns Input" at bounding box center [894, 141] width 92 height 23
type input "c"
type input "won_date"
click at [840, 163] on input "Press SPACE to toggle visibility (hidden)" at bounding box center [838, 160] width 9 height 9
checkbox input "true"
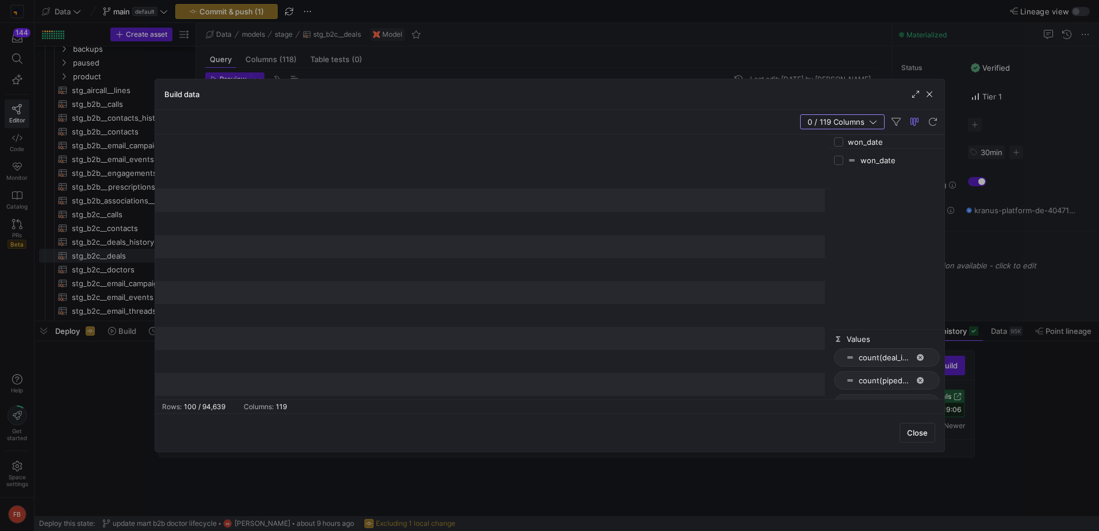
checkbox input "true"
click at [262, 143] on icon at bounding box center [260, 143] width 9 height 9
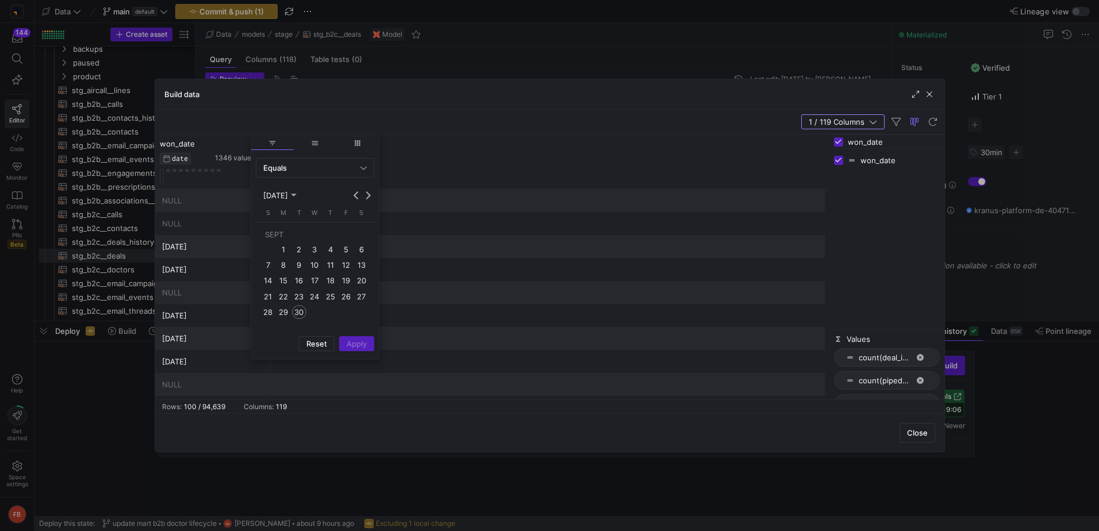
click at [298, 310] on span "30" at bounding box center [299, 312] width 14 height 14
click at [358, 348] on span "Apply" at bounding box center [357, 343] width 20 height 9
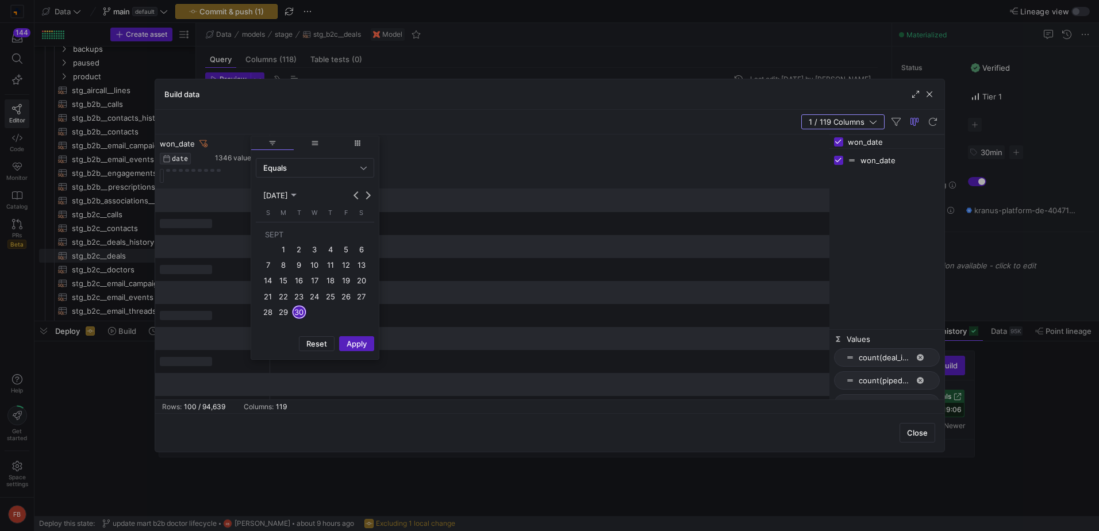
click at [347, 435] on div "Close" at bounding box center [549, 432] width 789 height 39
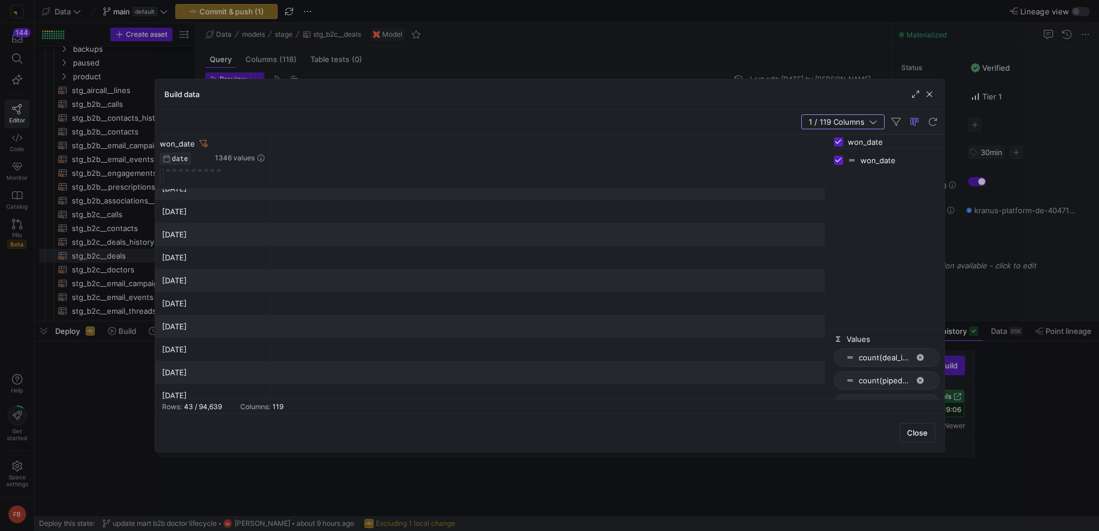
scroll to position [345, 0]
click at [928, 94] on span "button" at bounding box center [929, 94] width 11 height 11
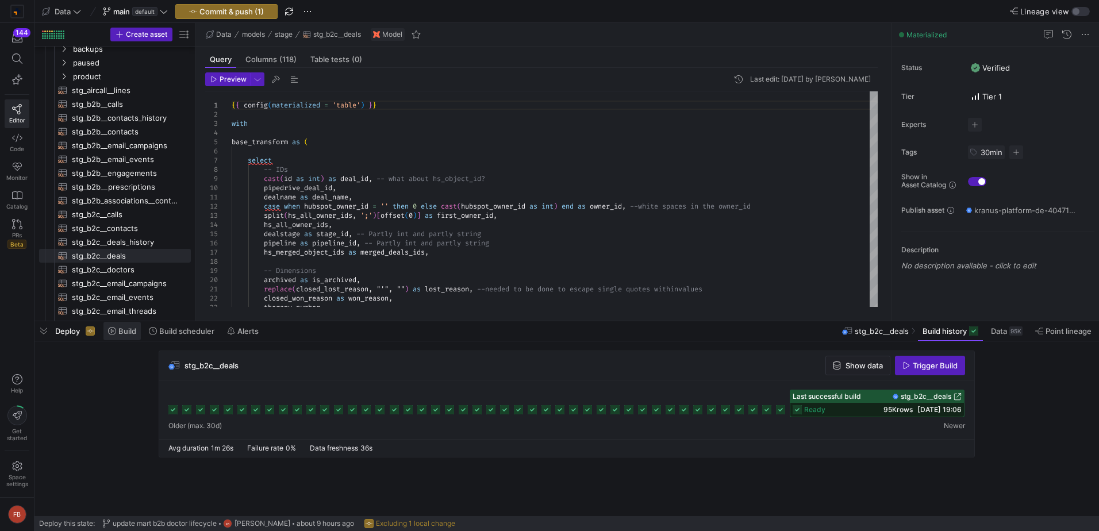
click at [137, 332] on span at bounding box center [121, 331] width 37 height 18
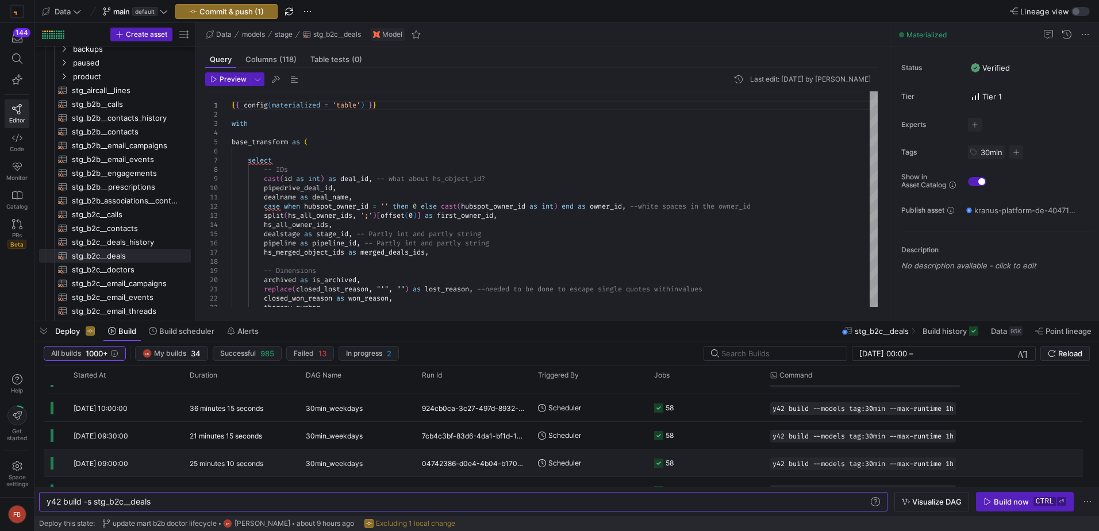
scroll to position [517, 0]
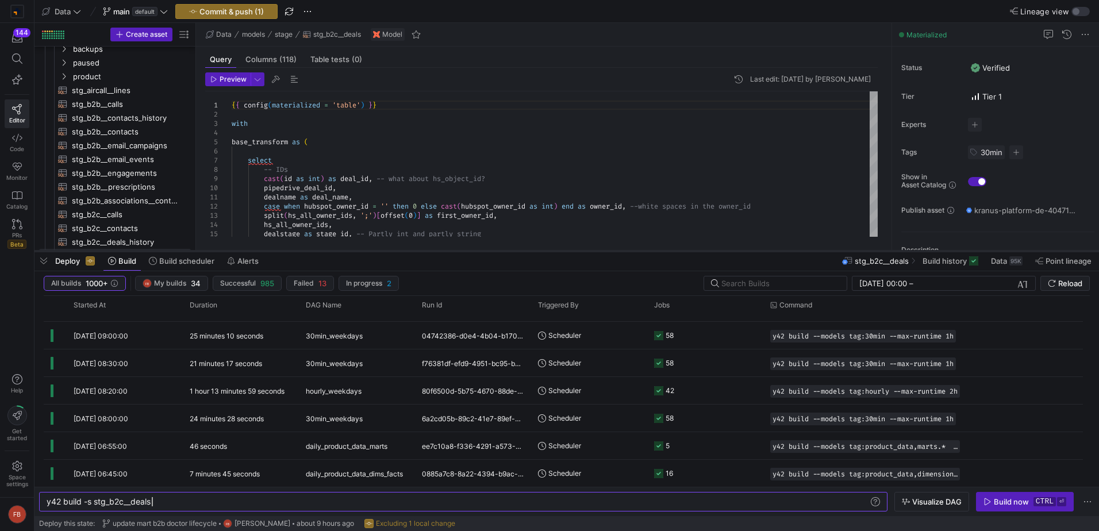
drag, startPoint x: 448, startPoint y: 320, endPoint x: 452, endPoint y: 250, distance: 70.3
click at [452, 250] on div at bounding box center [566, 251] width 1064 height 5
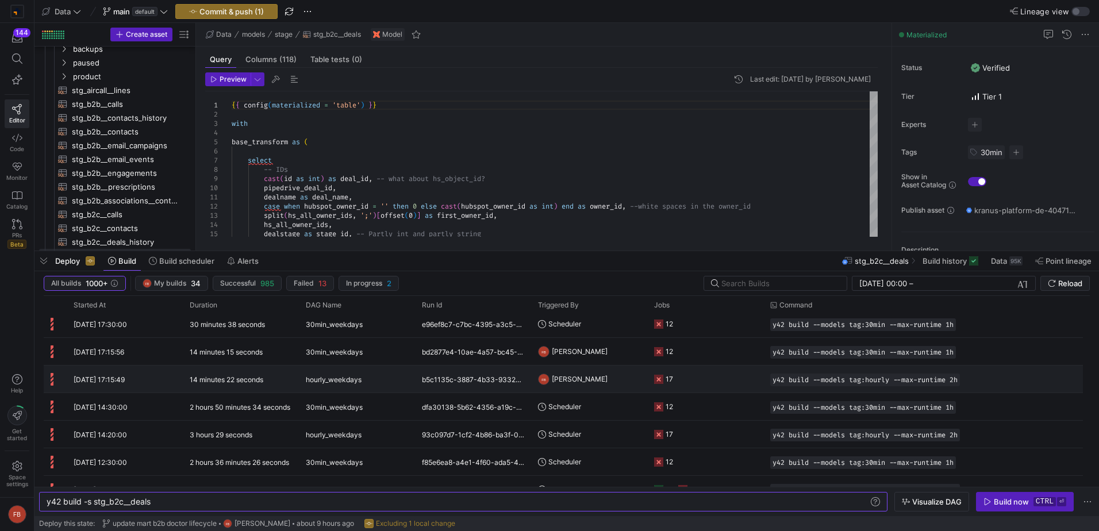
scroll to position [0, 0]
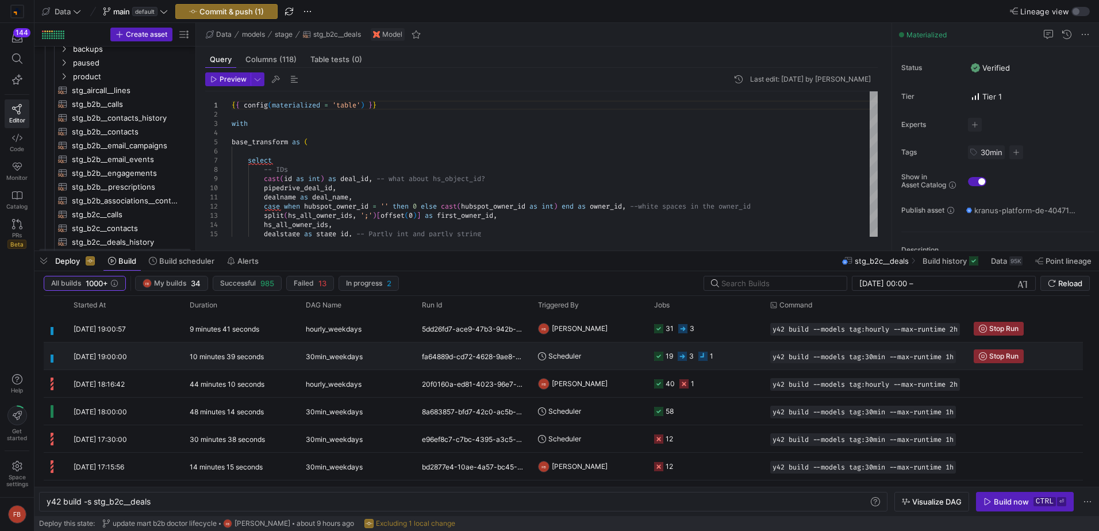
click at [443, 357] on div "fa64889d-cd72-4628-9ae8-050803851496" at bounding box center [473, 356] width 116 height 27
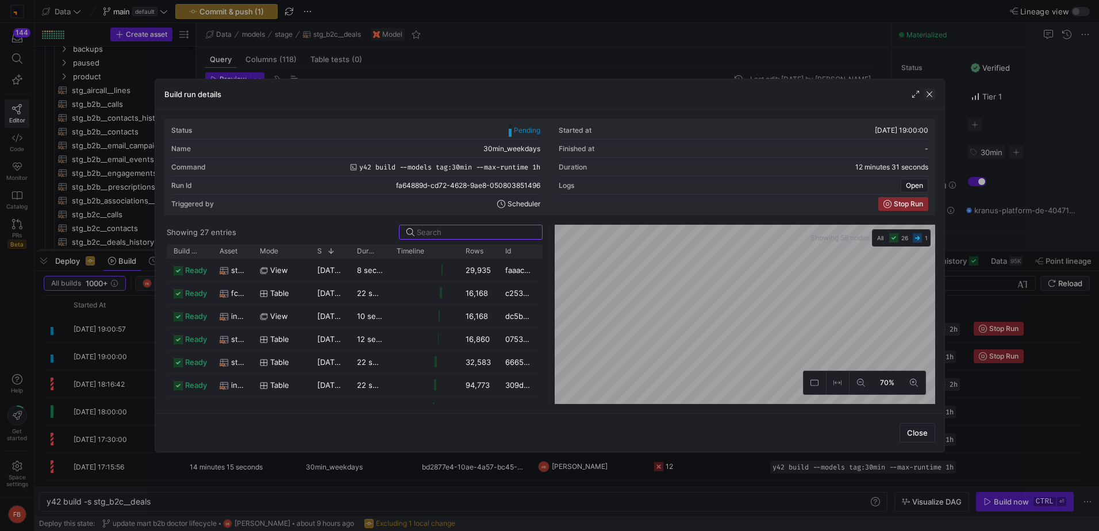
click at [925, 98] on span "button" at bounding box center [929, 94] width 11 height 11
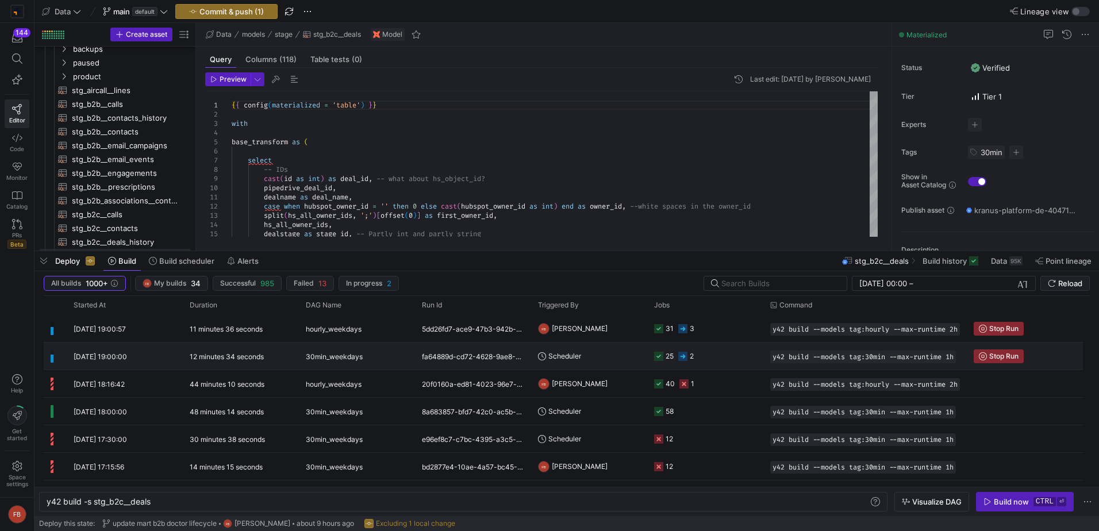
click at [388, 359] on div "30min_weekdays" at bounding box center [357, 356] width 102 height 27
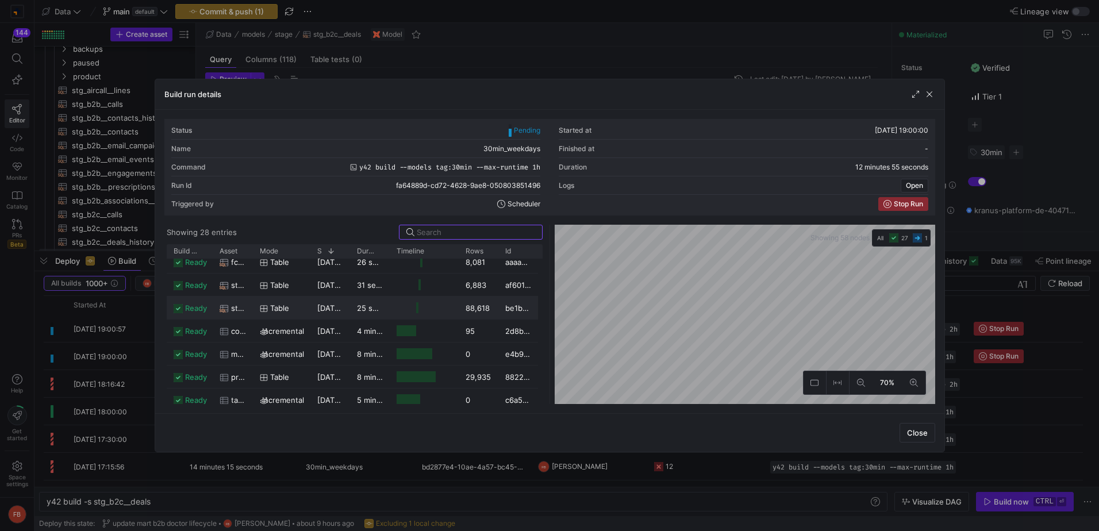
scroll to position [284, 0]
click at [911, 99] on span "button" at bounding box center [915, 94] width 11 height 11
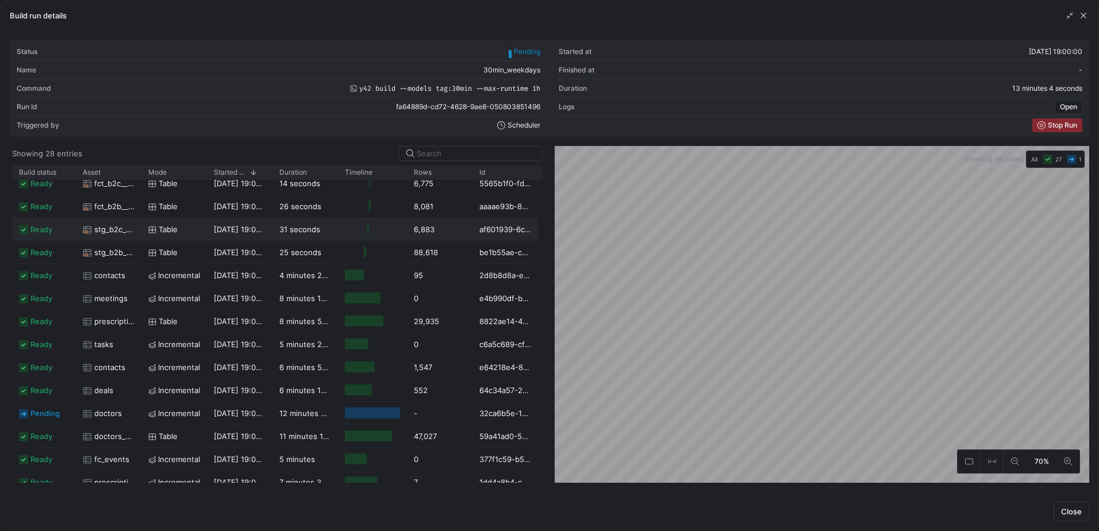
scroll to position [182, 0]
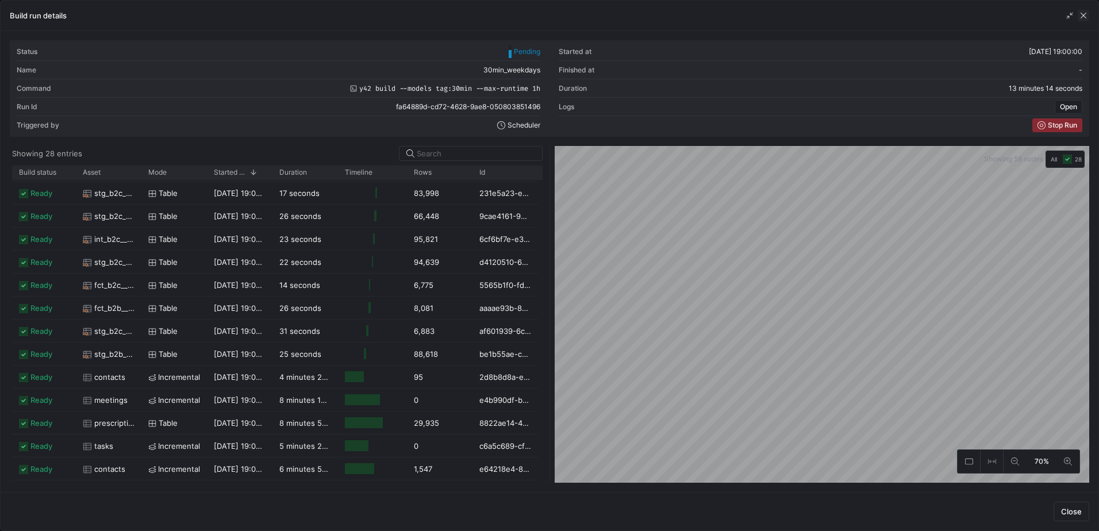
click at [1087, 15] on span "button" at bounding box center [1083, 15] width 11 height 11
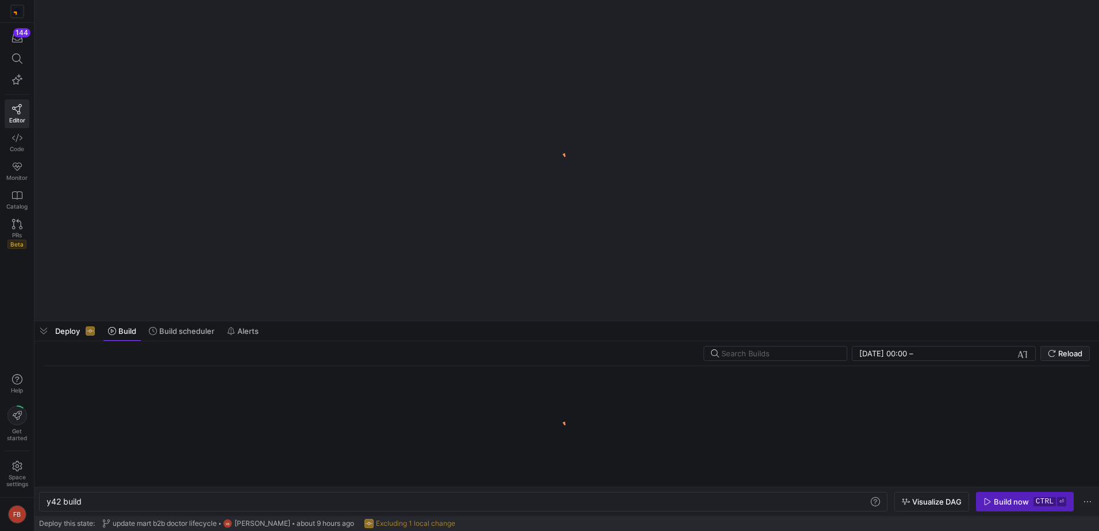
scroll to position [0, 34]
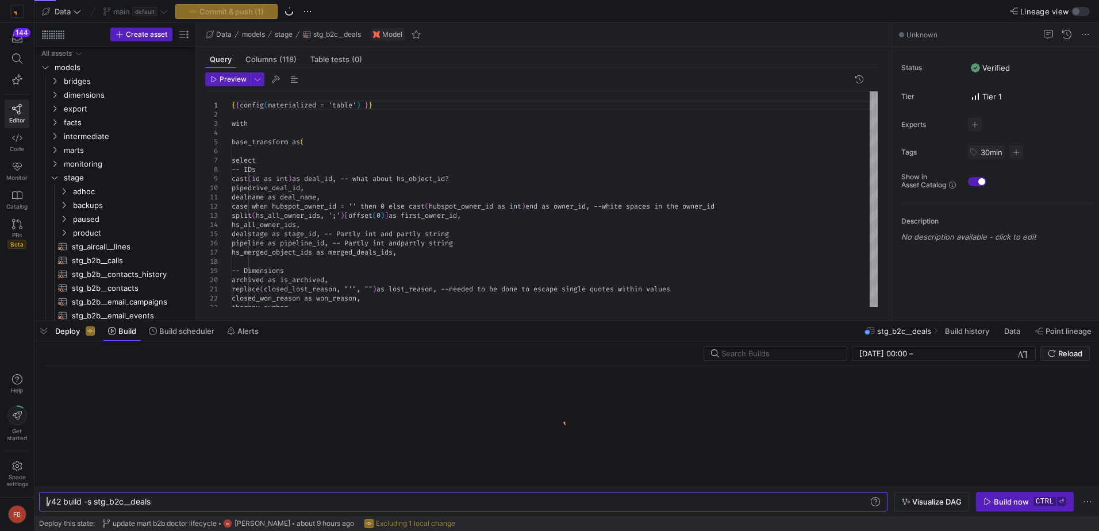
scroll to position [98, 0]
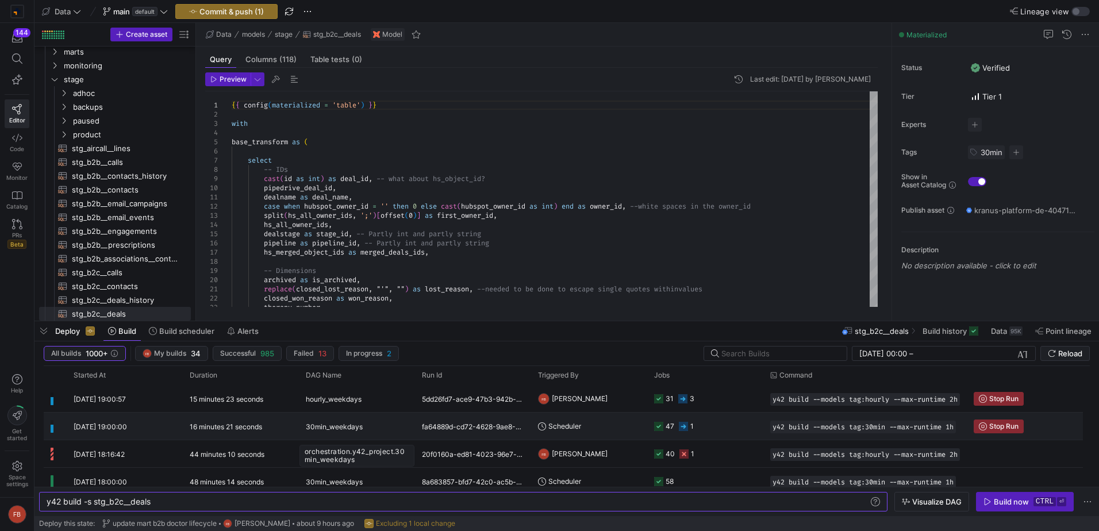
click at [390, 424] on div "30min_weekdays" at bounding box center [357, 426] width 102 height 27
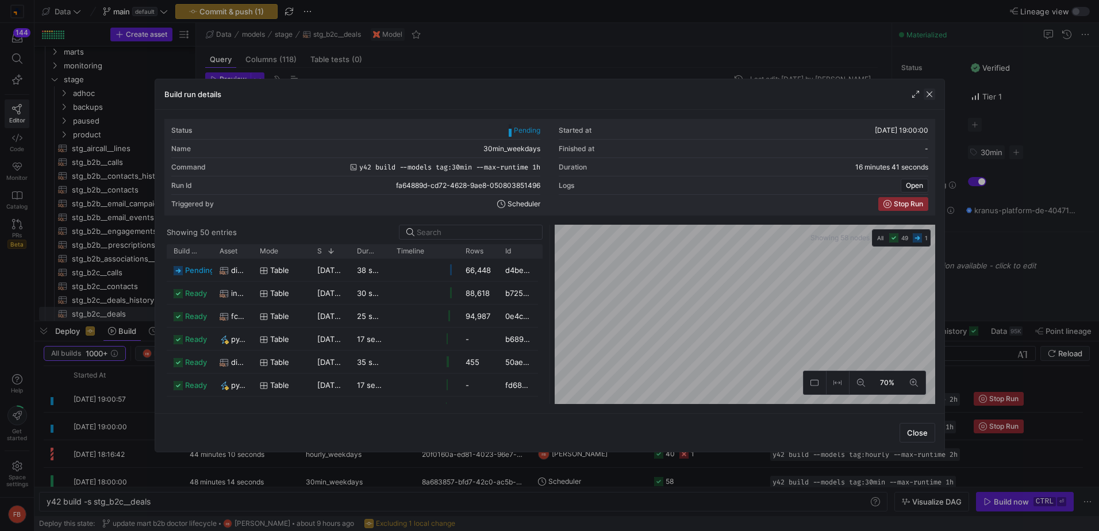
click at [929, 96] on span "button" at bounding box center [929, 94] width 11 height 11
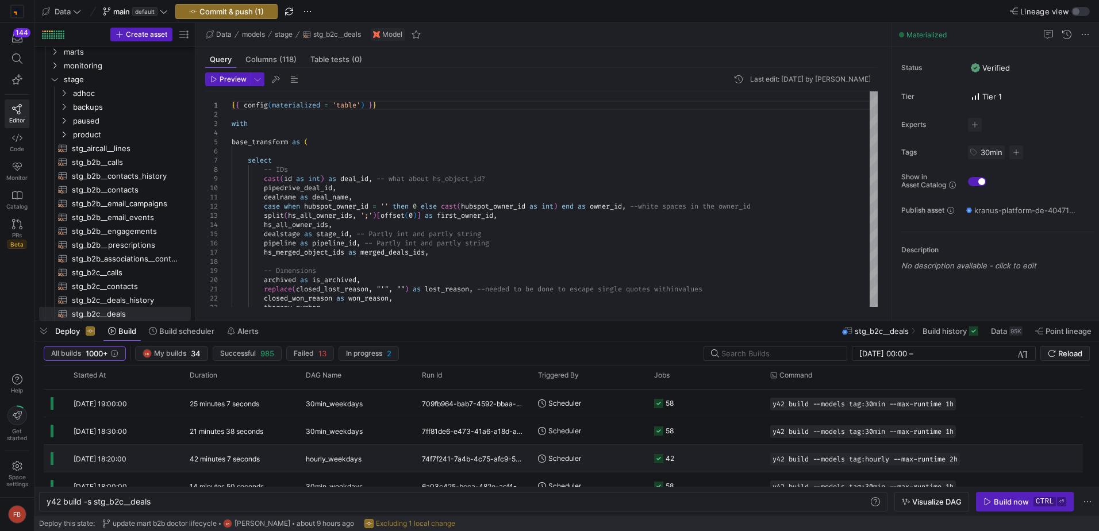
scroll to position [0, 0]
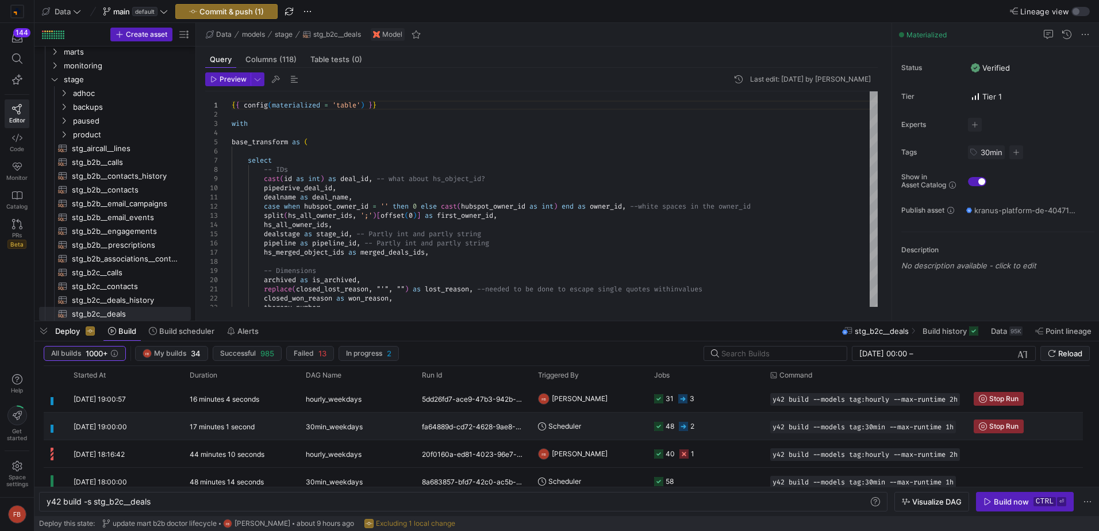
click at [406, 427] on div "30min_weekdays" at bounding box center [357, 426] width 102 height 27
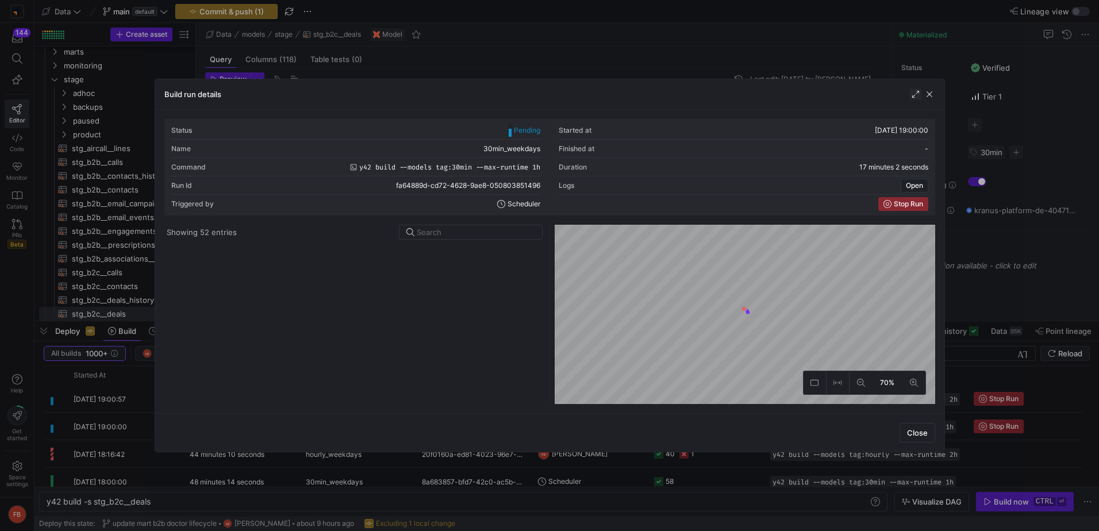
click at [912, 96] on span "button" at bounding box center [915, 94] width 11 height 11
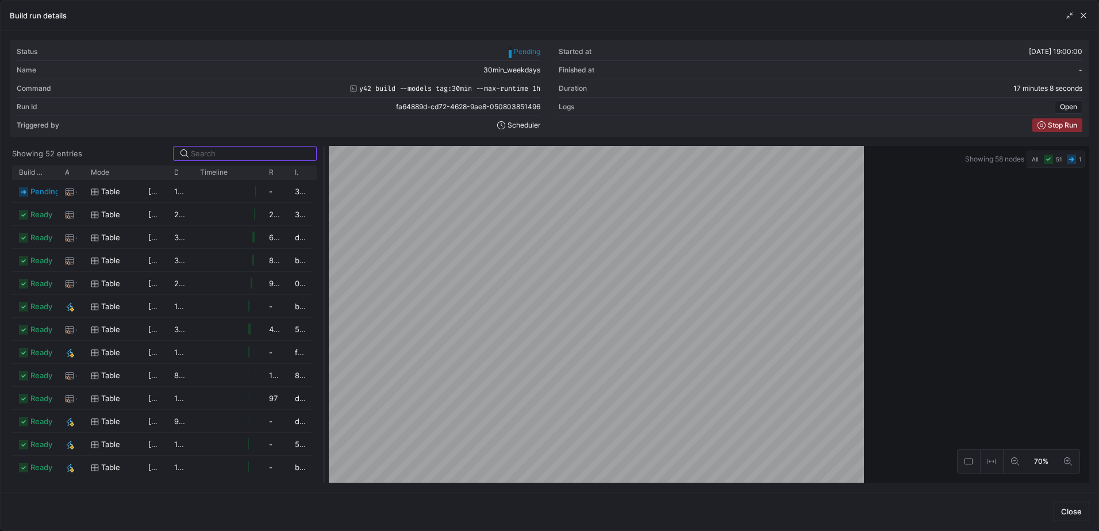
drag, startPoint x: 551, startPoint y: 258, endPoint x: 324, endPoint y: 262, distance: 226.5
click at [324, 262] on div at bounding box center [324, 314] width 5 height 337
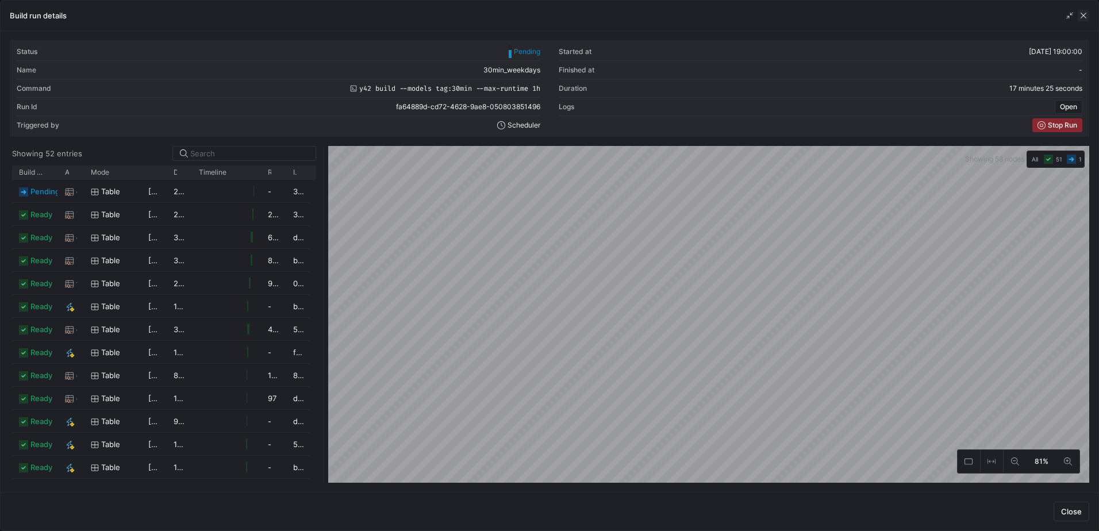
click at [1083, 17] on span "button" at bounding box center [1083, 15] width 11 height 11
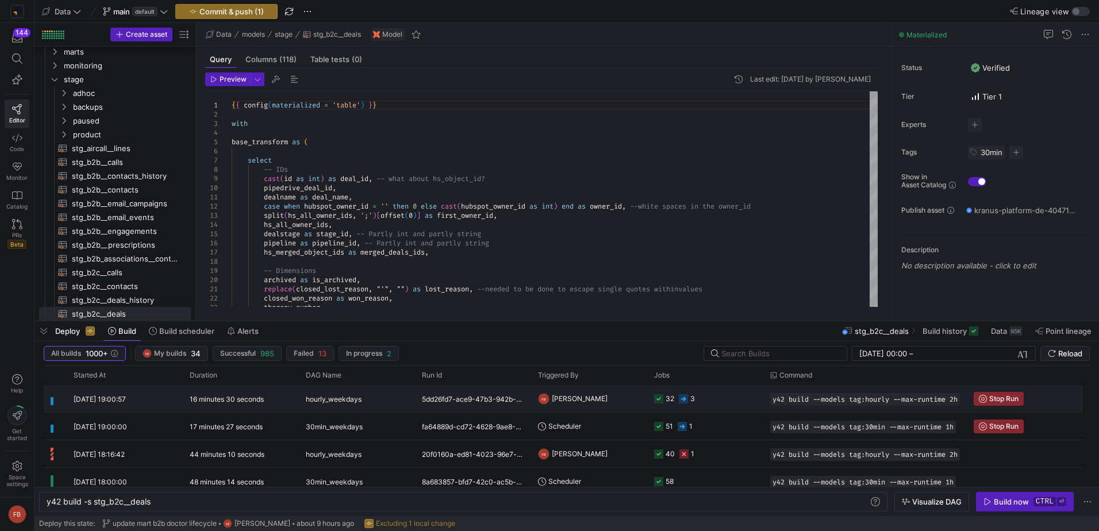
click at [470, 398] on div "5dd26fd7-ace9-47b3-942b-a2cf35b6bf65" at bounding box center [473, 398] width 116 height 27
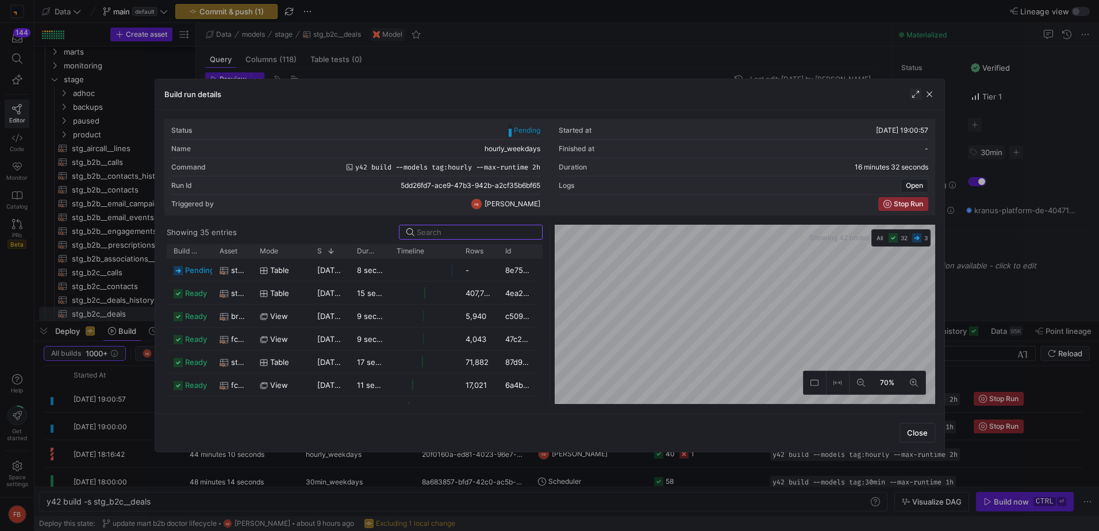
click at [914, 90] on span "button" at bounding box center [915, 94] width 11 height 11
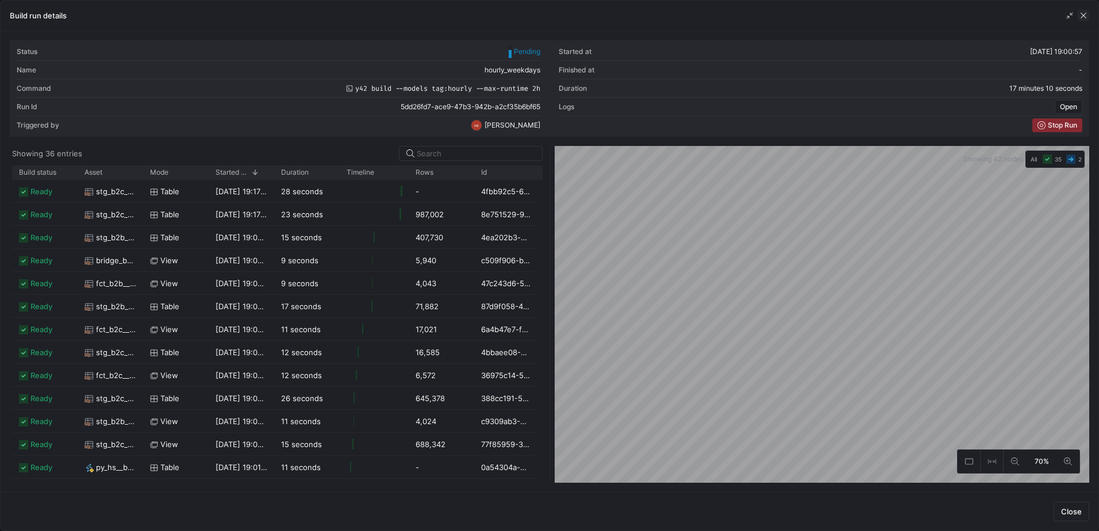
click at [1082, 15] on span "button" at bounding box center [1083, 15] width 11 height 11
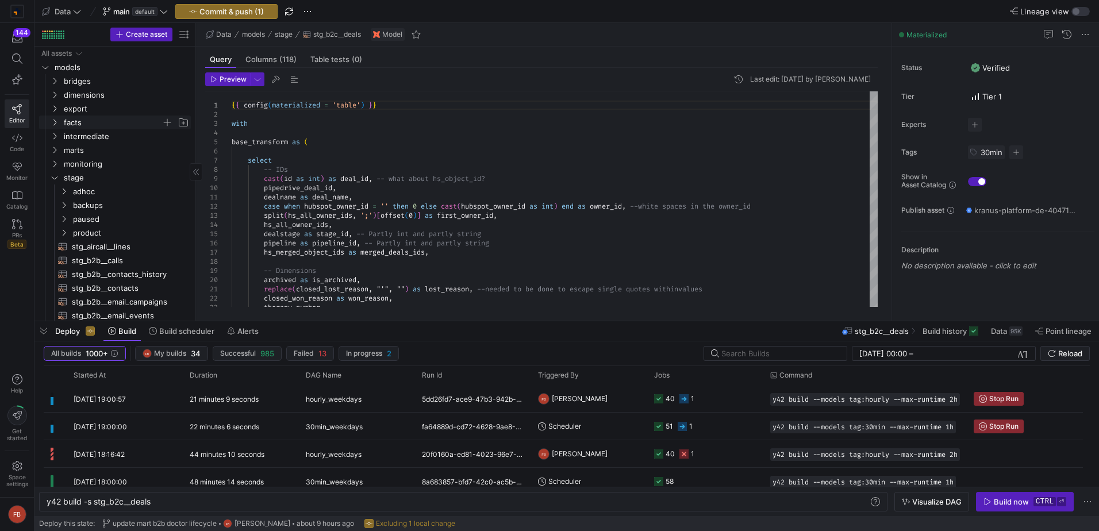
click at [87, 124] on span "facts" at bounding box center [113, 122] width 98 height 13
click at [134, 258] on span "fct_b2c__deals​​​​​​​​​​" at bounding box center [125, 260] width 106 height 13
type textarea "y42 build -s fct_b2c__deals"
type textarea "{{ config(materialized = 'table') }} with doctors as ( -- HCP Contact ID for di…"
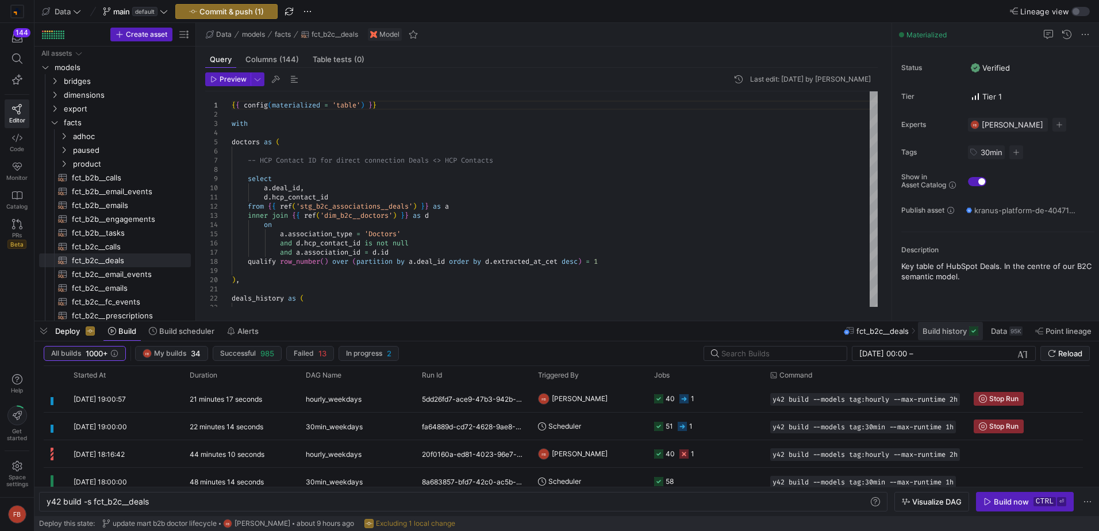
click at [956, 329] on span "Build history" at bounding box center [945, 330] width 44 height 9
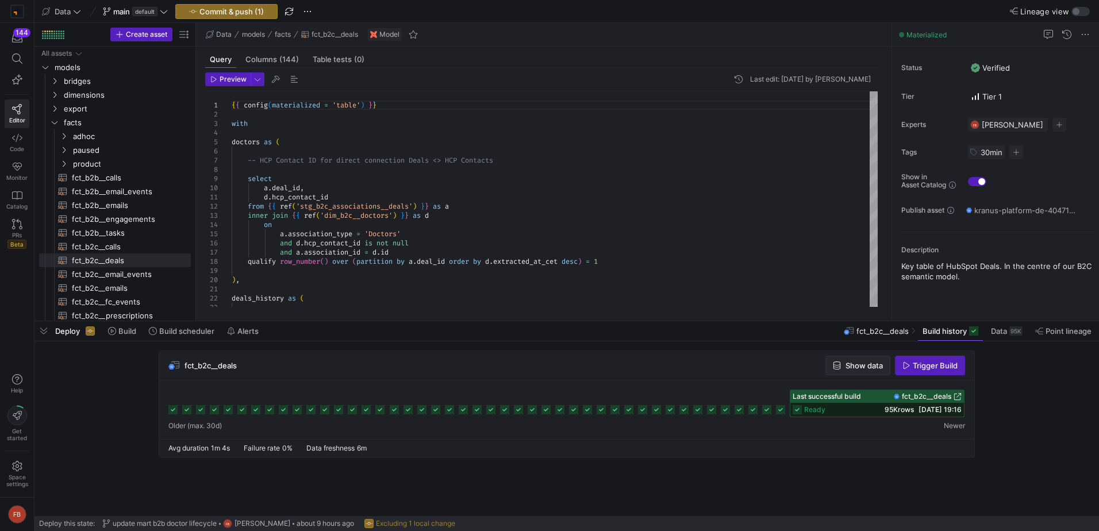
click at [866, 365] on span "Show data" at bounding box center [863, 365] width 37 height 9
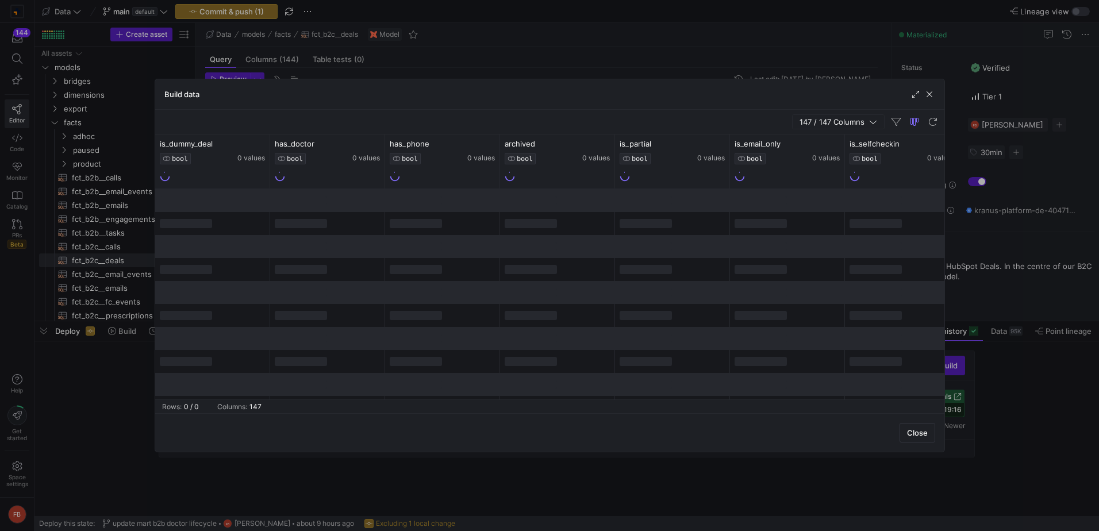
click at [848, 122] on span "147 / 147 Columns" at bounding box center [835, 121] width 70 height 9
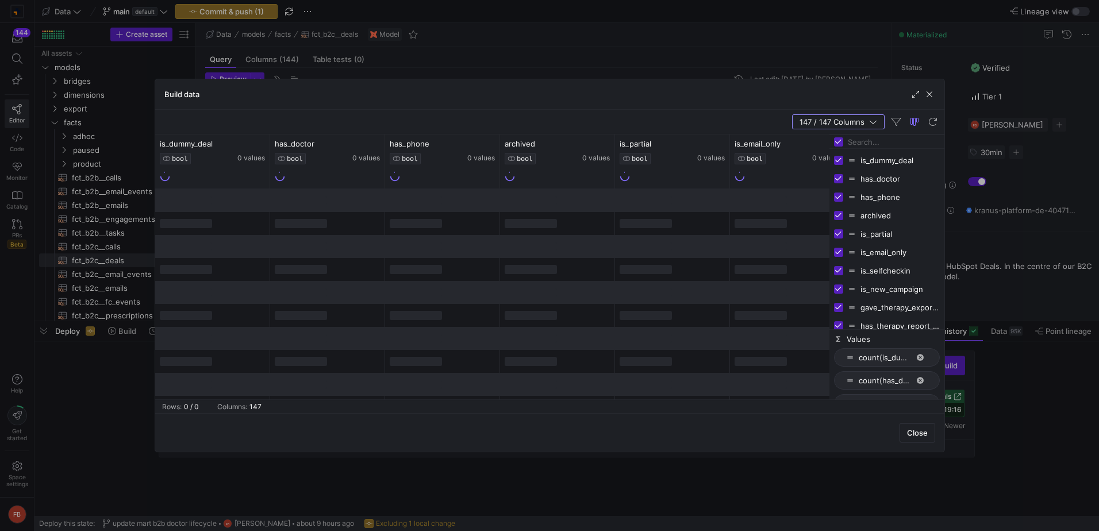
click at [837, 141] on input "Toggle Select All Columns" at bounding box center [838, 141] width 9 height 9
checkbox input "false"
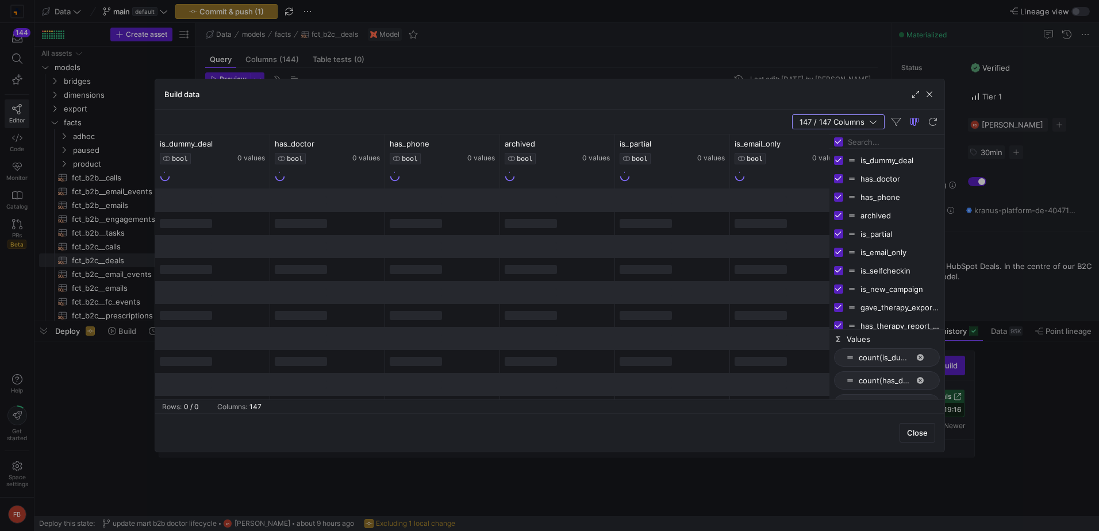
checkbox input "false"
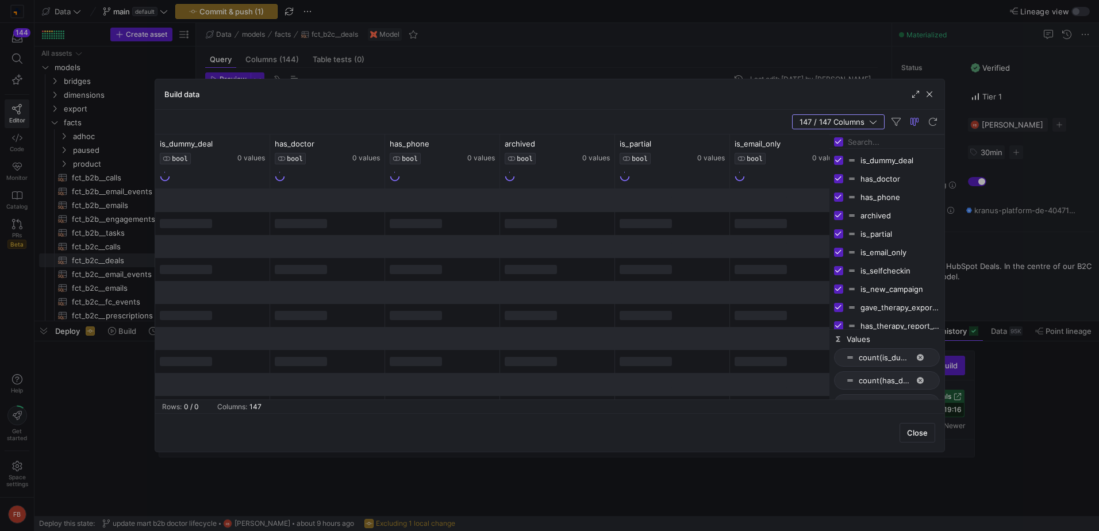
checkbox input "false"
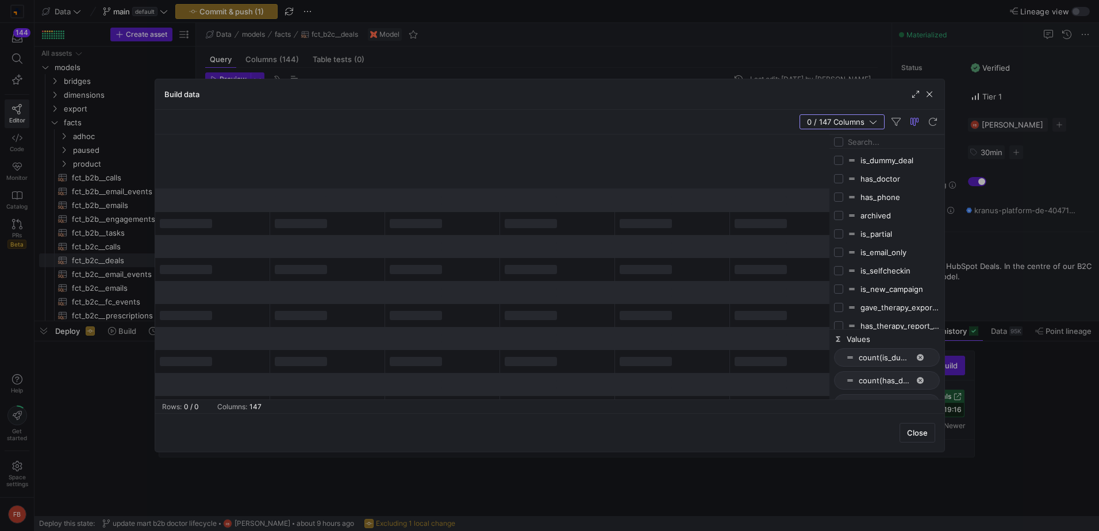
click at [853, 138] on input "Filter Columns Input" at bounding box center [894, 141] width 92 height 23
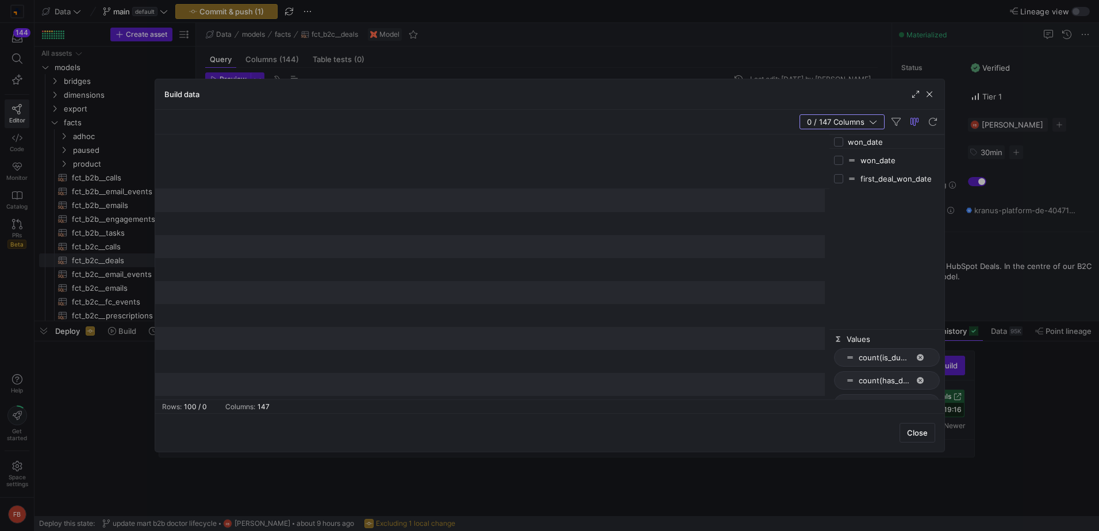
type input "won_date"
click at [840, 160] on input "Press SPACE to toggle visibility (hidden)" at bounding box center [838, 160] width 9 height 9
checkbox input "true"
checkbox input "false"
click at [260, 143] on icon at bounding box center [260, 143] width 9 height 9
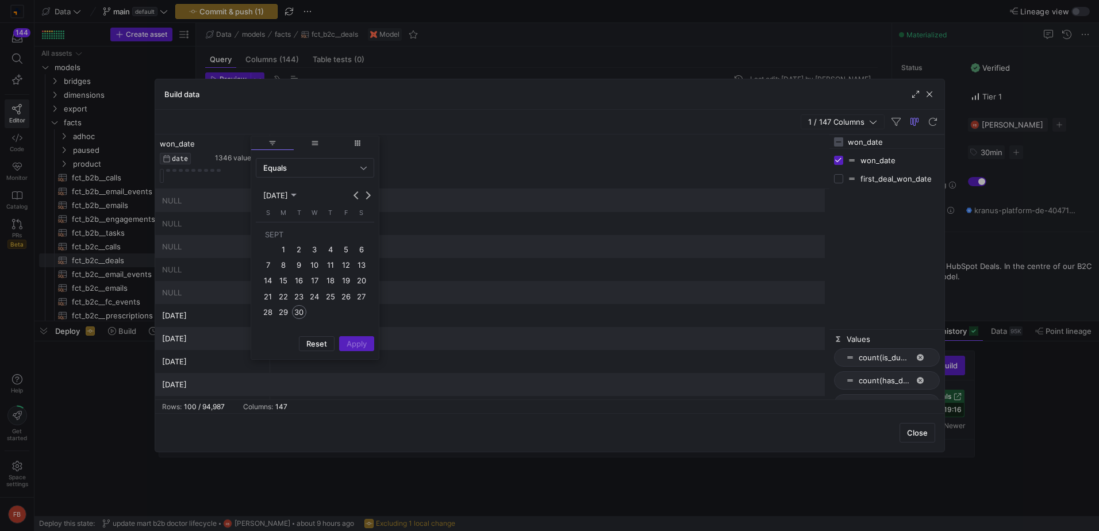
click at [304, 310] on span "30" at bounding box center [299, 312] width 14 height 14
click at [363, 341] on span "Apply" at bounding box center [357, 343] width 20 height 9
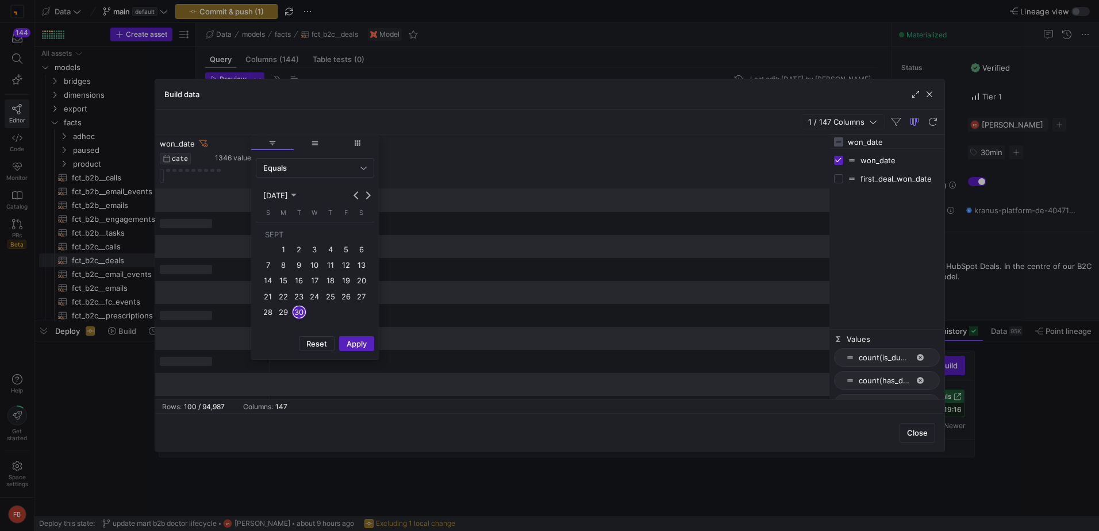
click at [625, 162] on div "won_date DATE 1346 values" at bounding box center [492, 161] width 674 height 55
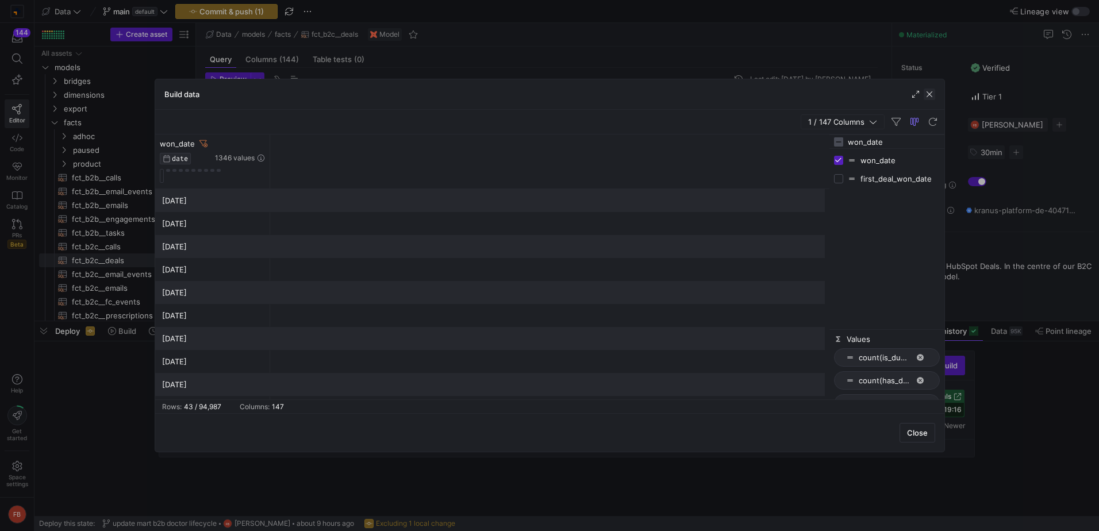
click at [932, 89] on span "button" at bounding box center [929, 94] width 11 height 11
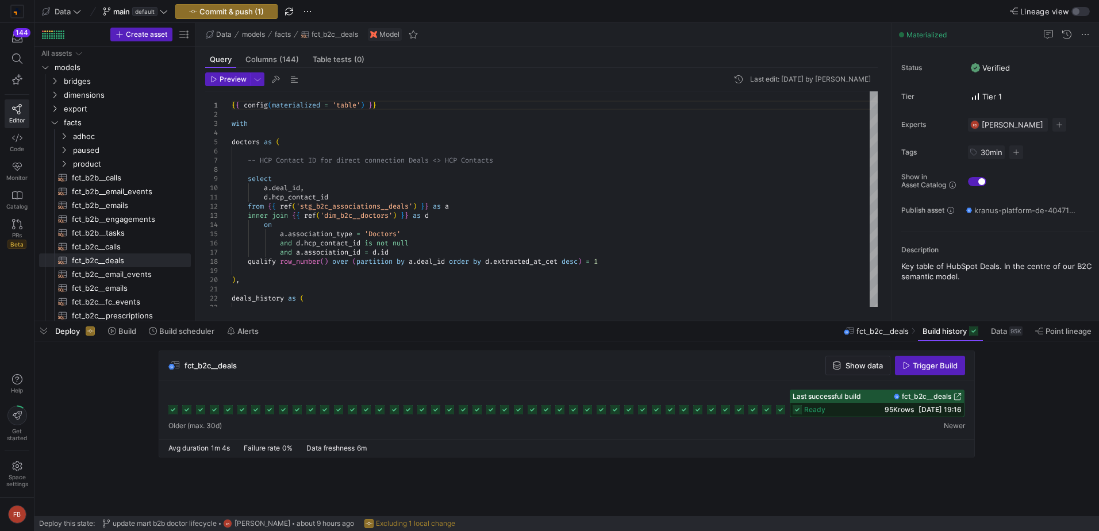
click at [914, 395] on span "fct_b2c__deals" at bounding box center [926, 397] width 49 height 8
click at [922, 368] on span "Trigger Build" at bounding box center [935, 365] width 45 height 9
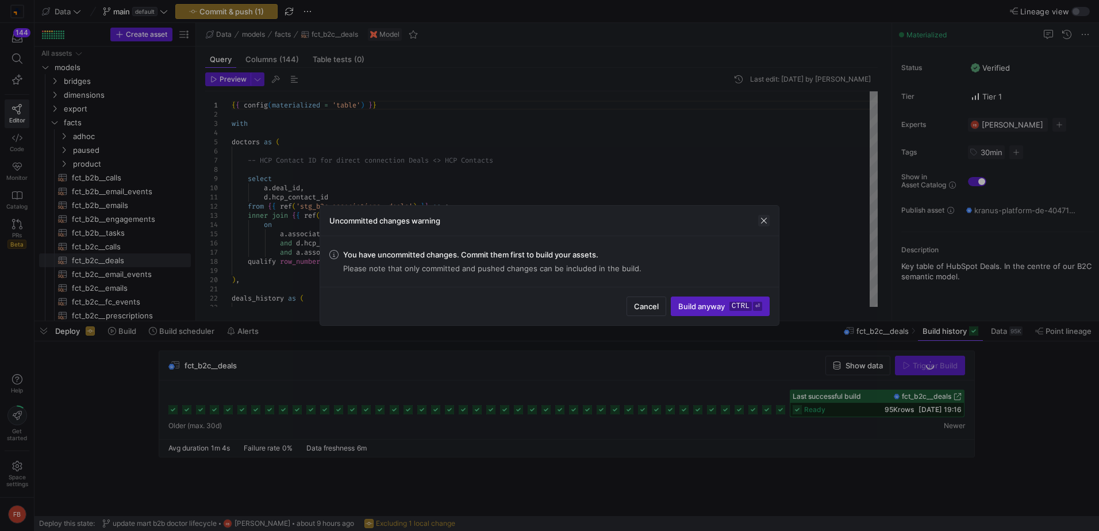
click at [759, 217] on span "button" at bounding box center [763, 220] width 11 height 11
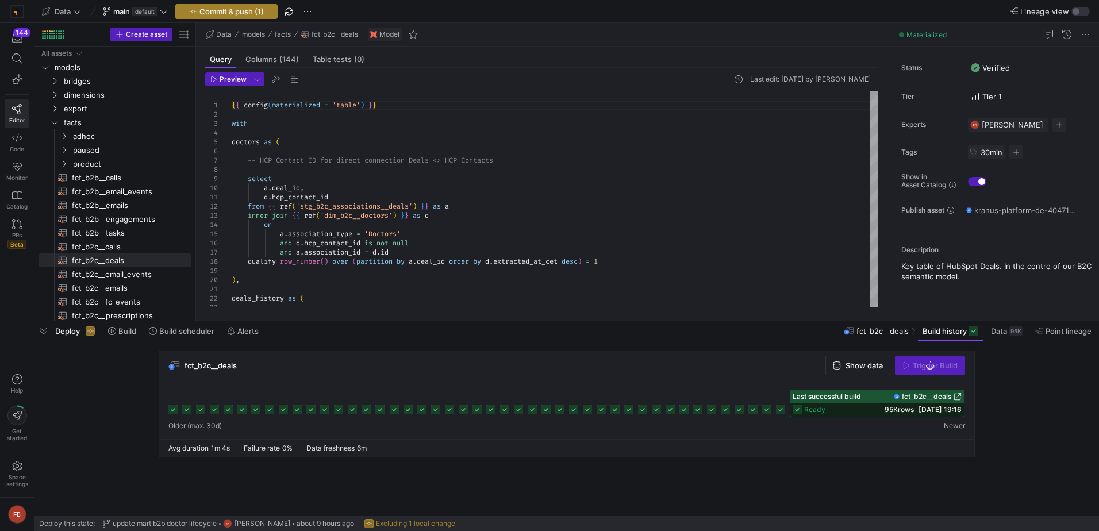
click at [272, 10] on span "button" at bounding box center [226, 12] width 101 height 14
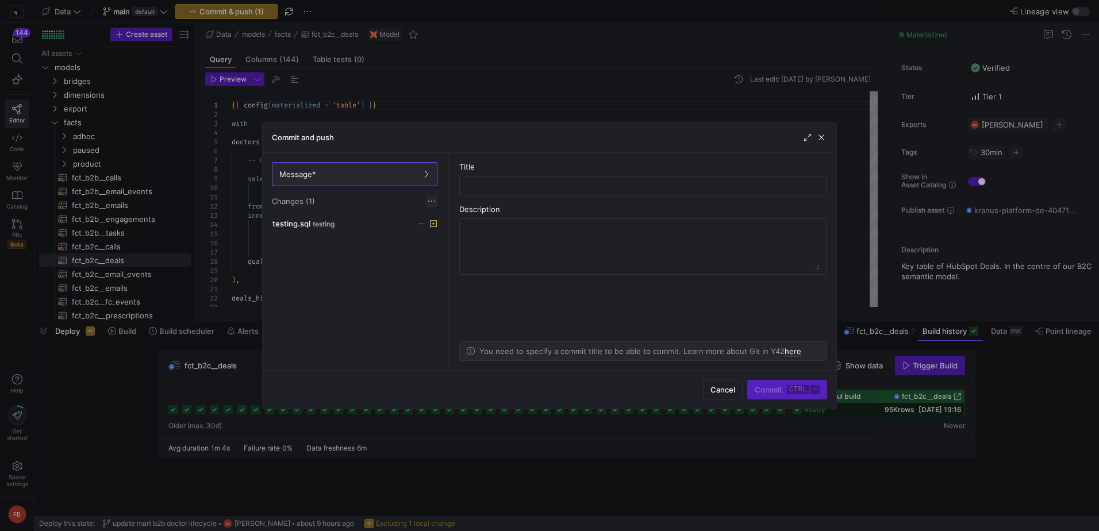
click at [426, 198] on span at bounding box center [431, 200] width 11 height 11
click at [469, 236] on span "Discard all changes" at bounding box center [473, 235] width 80 height 9
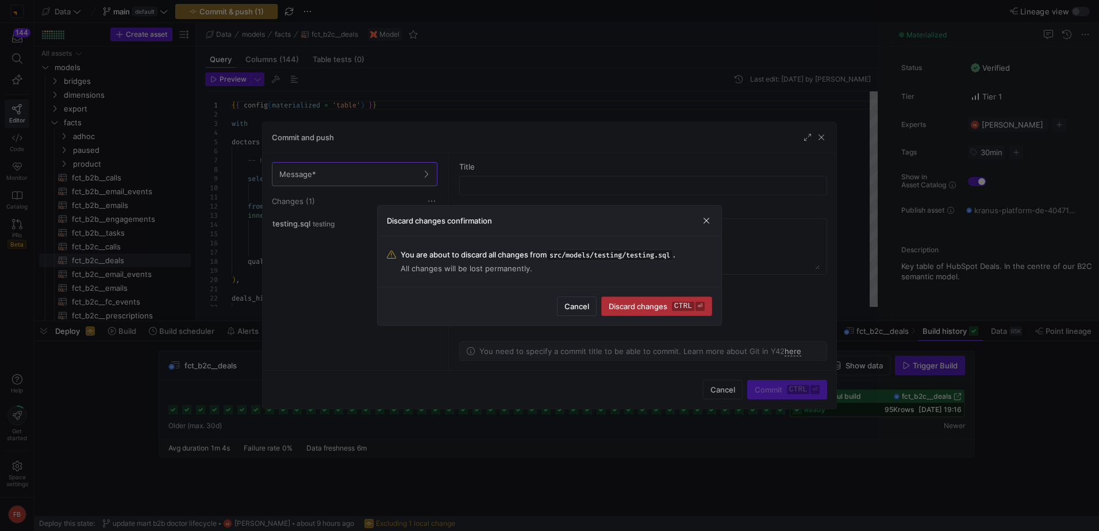
click at [634, 306] on span "Discard changes ctrl ⏎" at bounding box center [657, 306] width 96 height 9
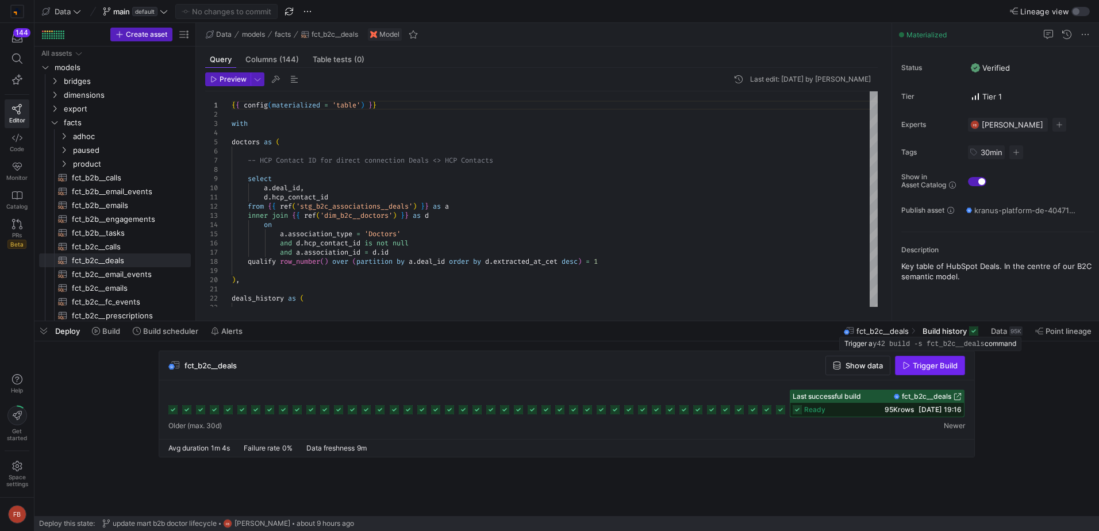
click at [913, 370] on span "button" at bounding box center [930, 365] width 69 height 18
click at [862, 362] on span "Show data" at bounding box center [863, 365] width 37 height 9
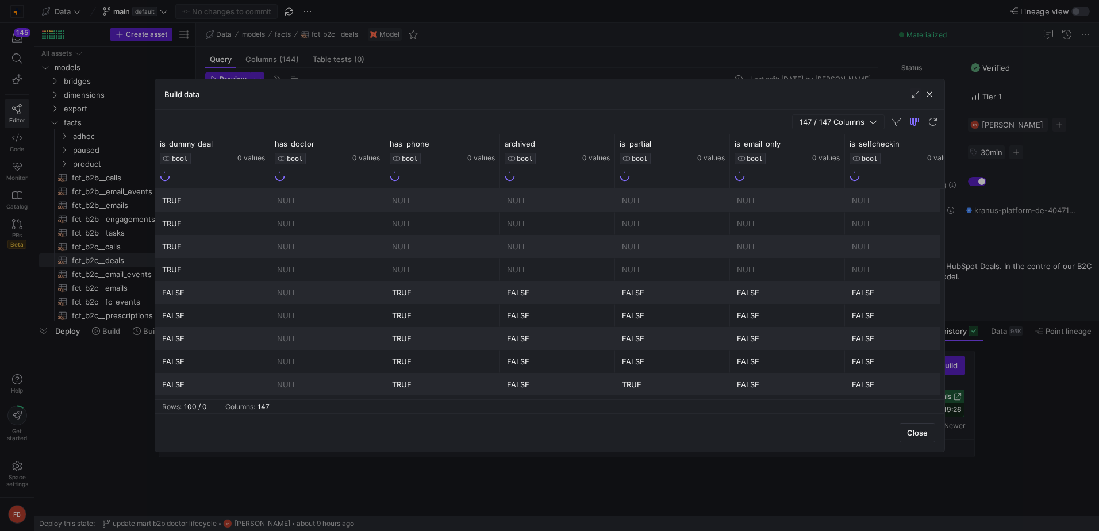
click at [830, 121] on span "147 / 147 Columns" at bounding box center [835, 121] width 70 height 9
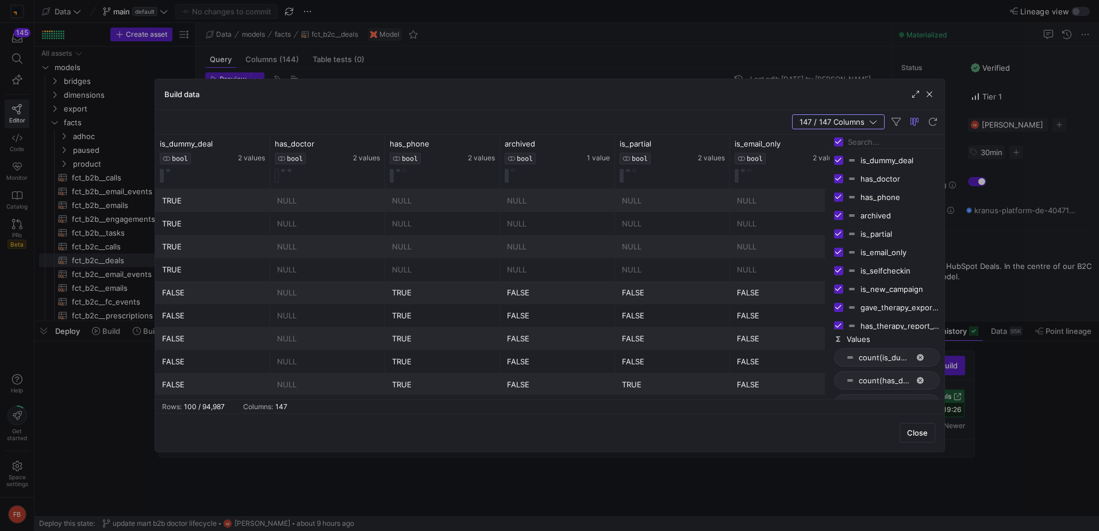
click at [838, 143] on input "Toggle Select All Columns" at bounding box center [838, 141] width 9 height 9
checkbox input "false"
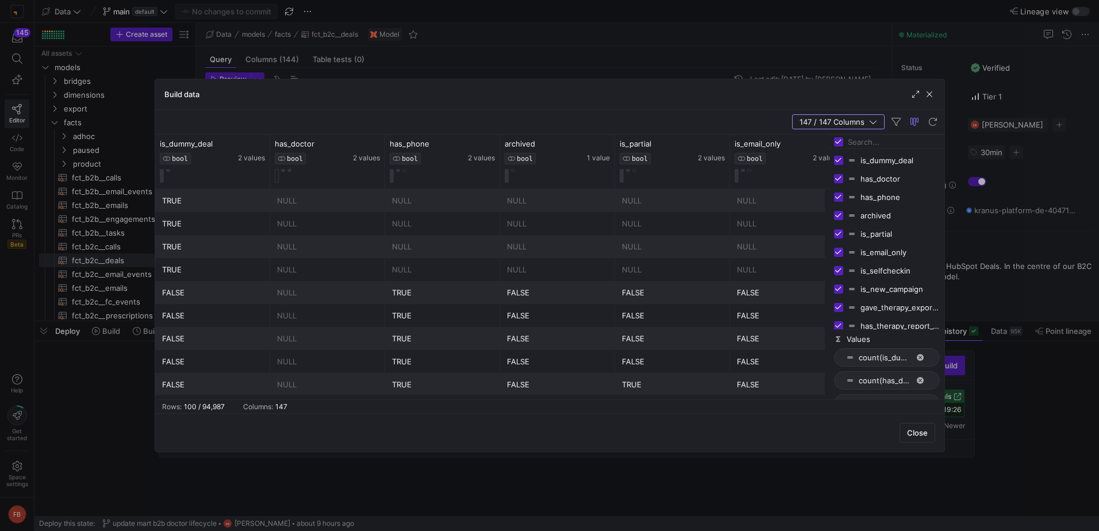
checkbox input "false"
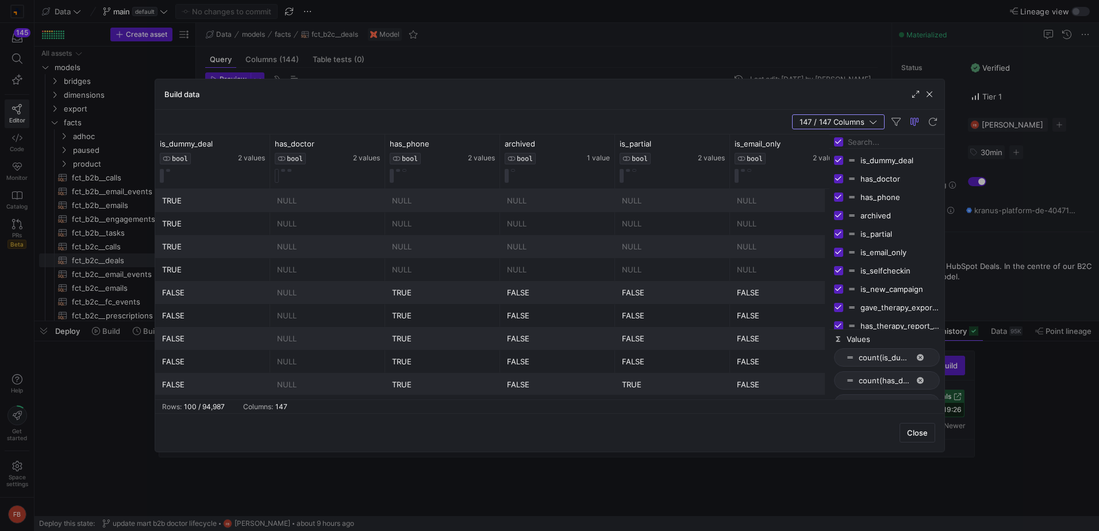
checkbox input "false"
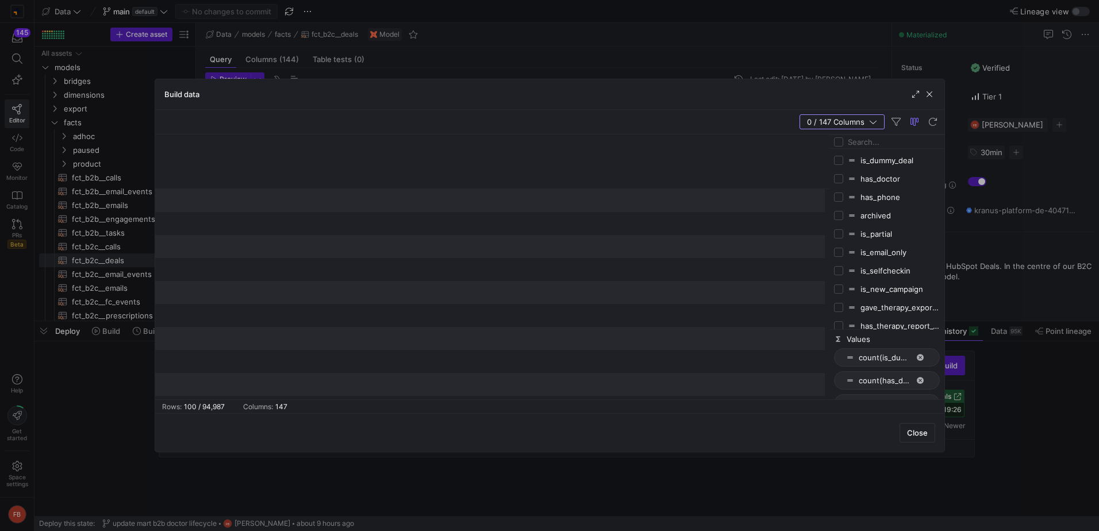
click at [850, 142] on input "Filter Columns Input" at bounding box center [894, 141] width 92 height 23
type input "won_"
click at [841, 157] on input "Press SPACE to toggle visibility (hidden)" at bounding box center [838, 160] width 9 height 9
checkbox input "true"
checkbox input "false"
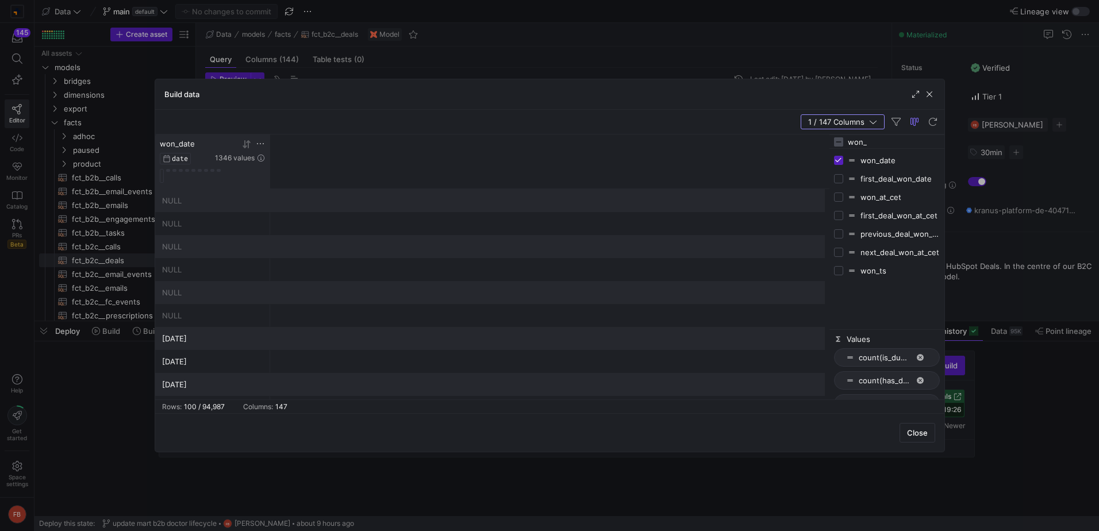
click at [261, 143] on icon at bounding box center [260, 143] width 9 height 9
click at [295, 309] on span "30" at bounding box center [299, 312] width 14 height 14
click at [358, 341] on span "Apply" at bounding box center [357, 343] width 20 height 9
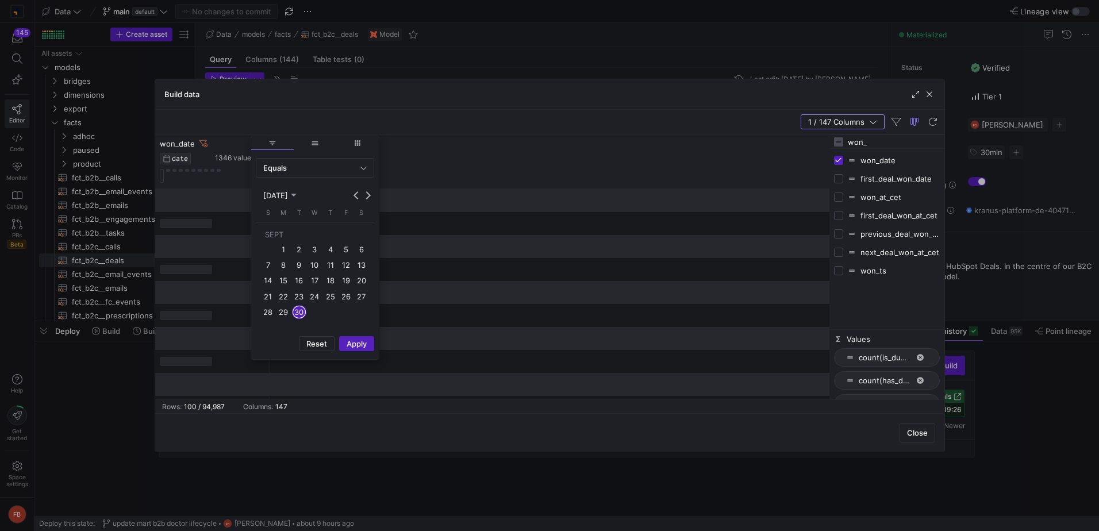
click at [339, 428] on div "Close" at bounding box center [549, 432] width 789 height 39
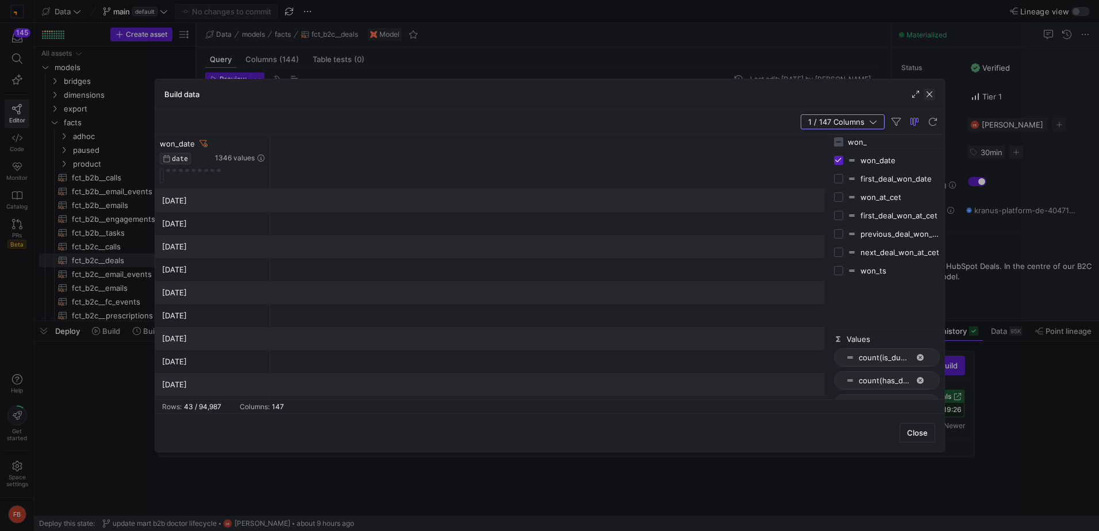
click at [932, 97] on span "button" at bounding box center [929, 94] width 11 height 11
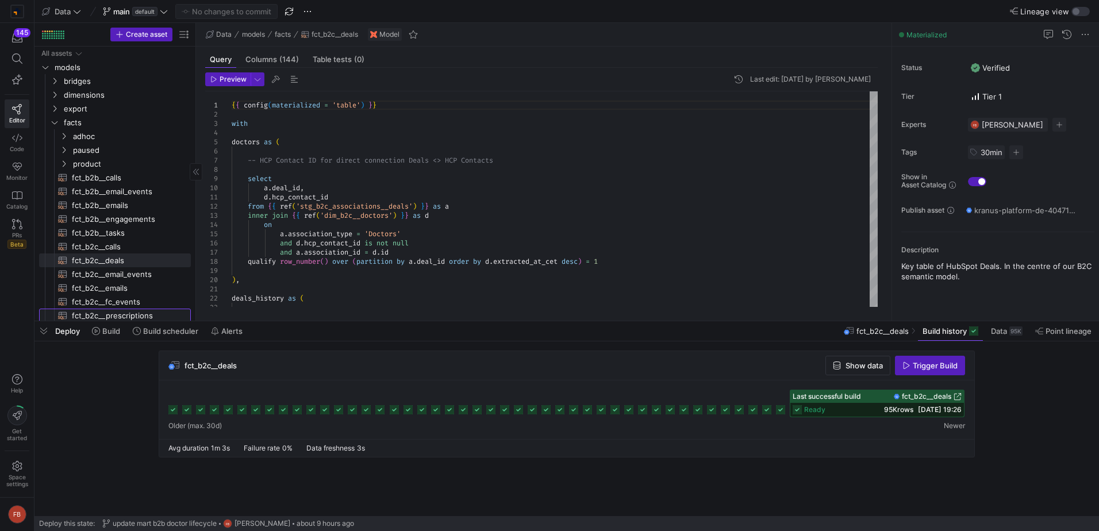
click at [142, 312] on span "fct_b2c__prescriptions​​​​​​​​​​" at bounding box center [125, 315] width 106 height 13
type textarea "{{ config(materialized = 'table') }} -- We need to remove the coalesce over tim…"
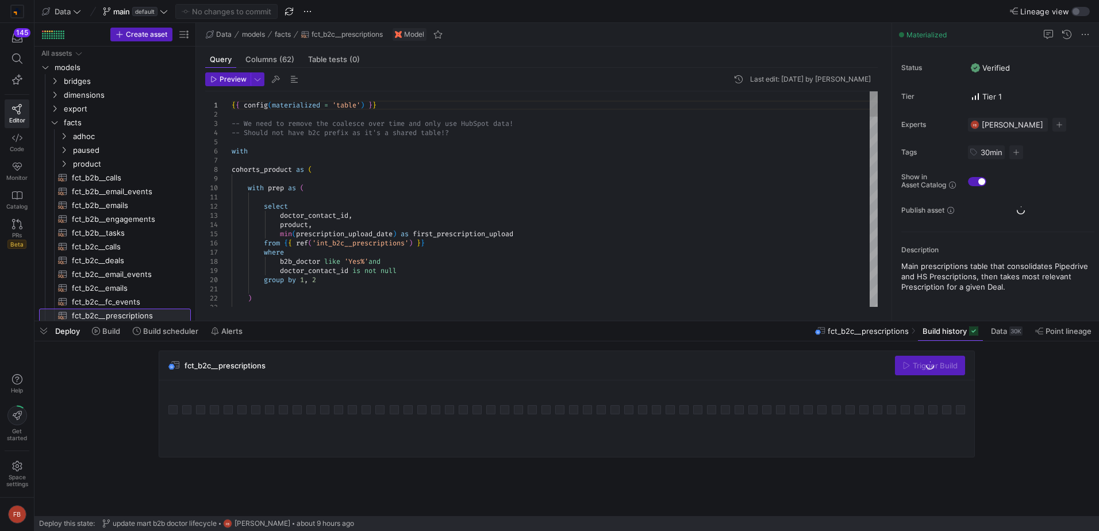
scroll to position [2, 0]
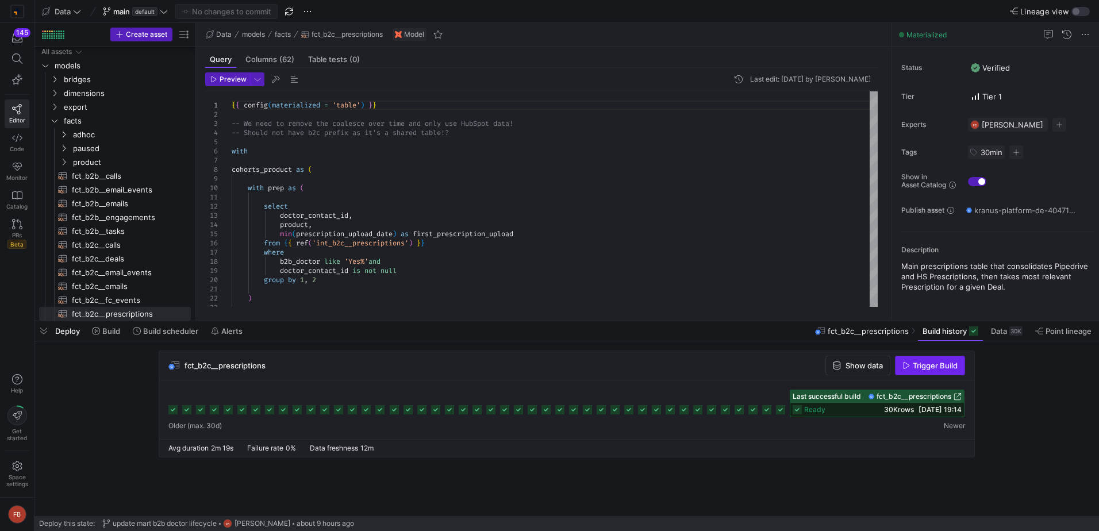
click at [924, 360] on span "button" at bounding box center [930, 365] width 69 height 18
click at [864, 362] on span "Show data" at bounding box center [863, 365] width 37 height 9
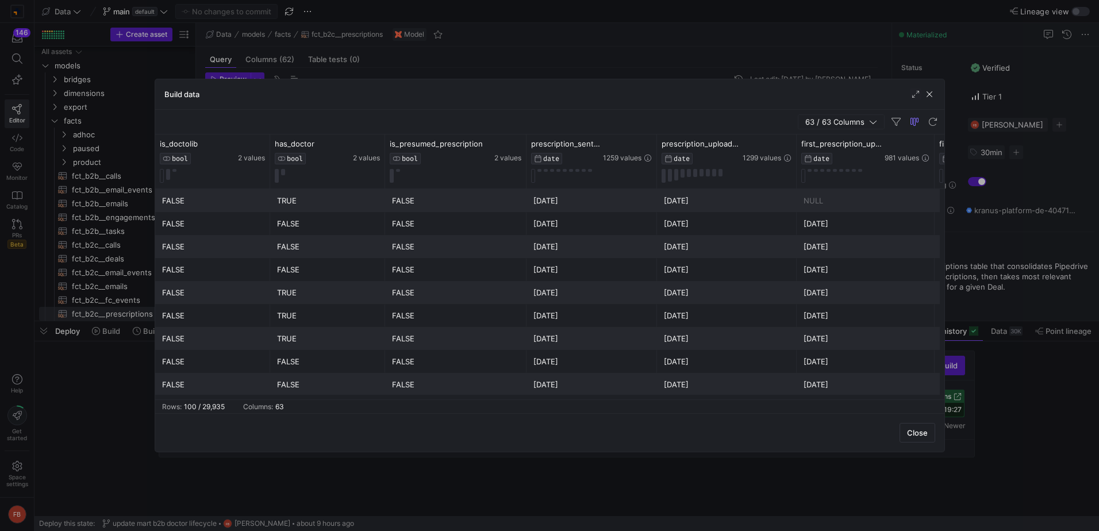
click at [821, 121] on span "63 / 63 Columns" at bounding box center [837, 121] width 64 height 9
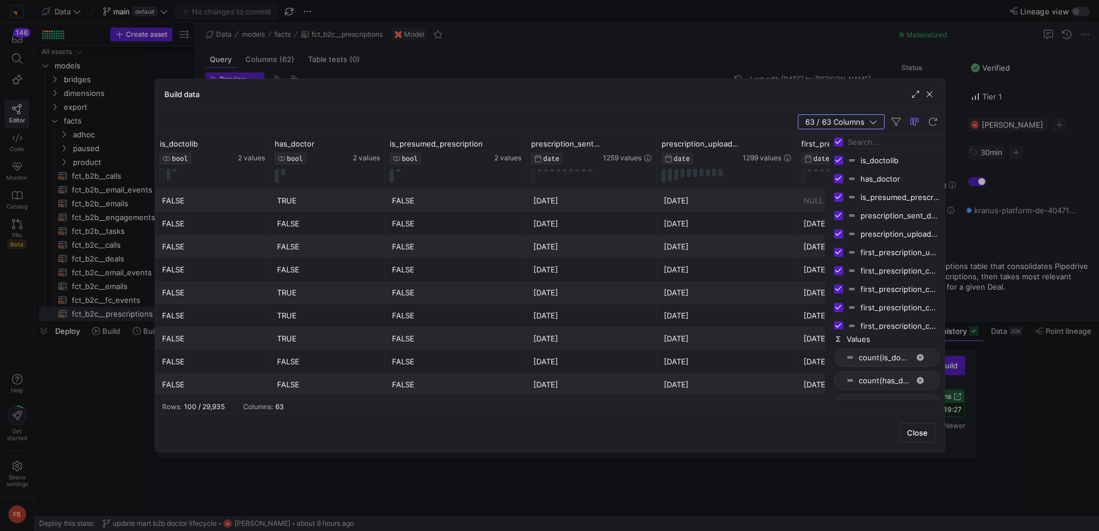
click at [837, 143] on input "Toggle Select All Columns" at bounding box center [838, 141] width 9 height 9
checkbox input "false"
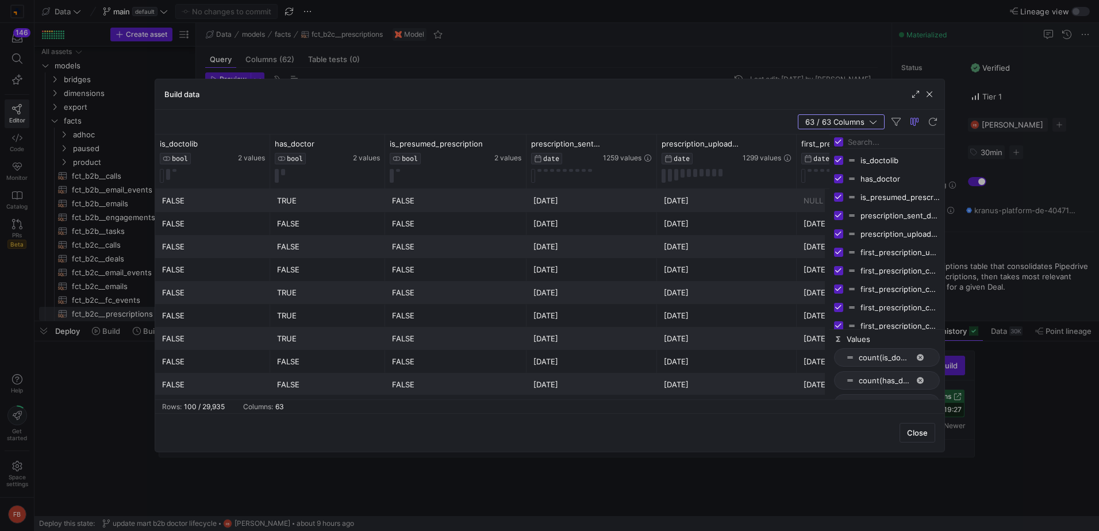
checkbox input "false"
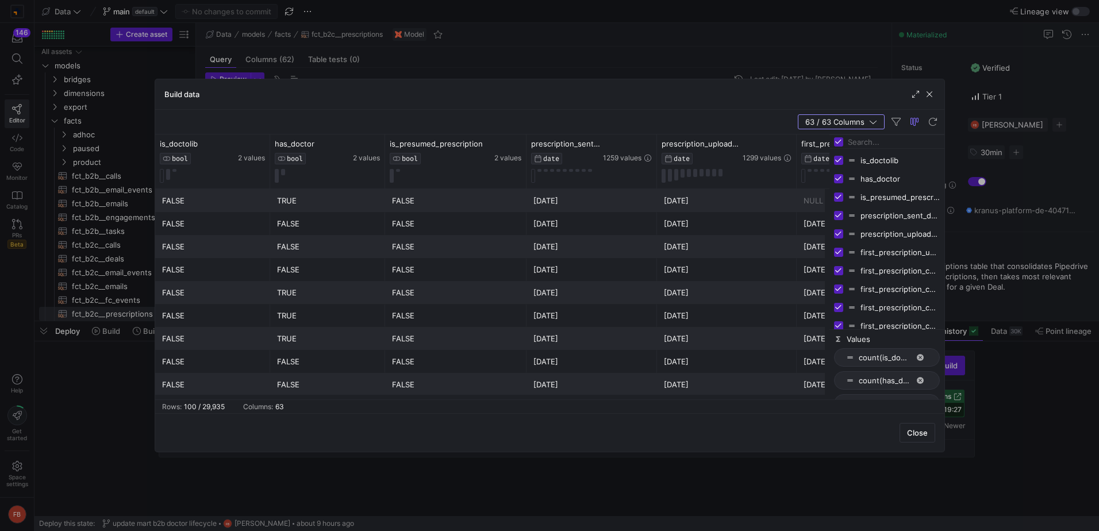
checkbox input "false"
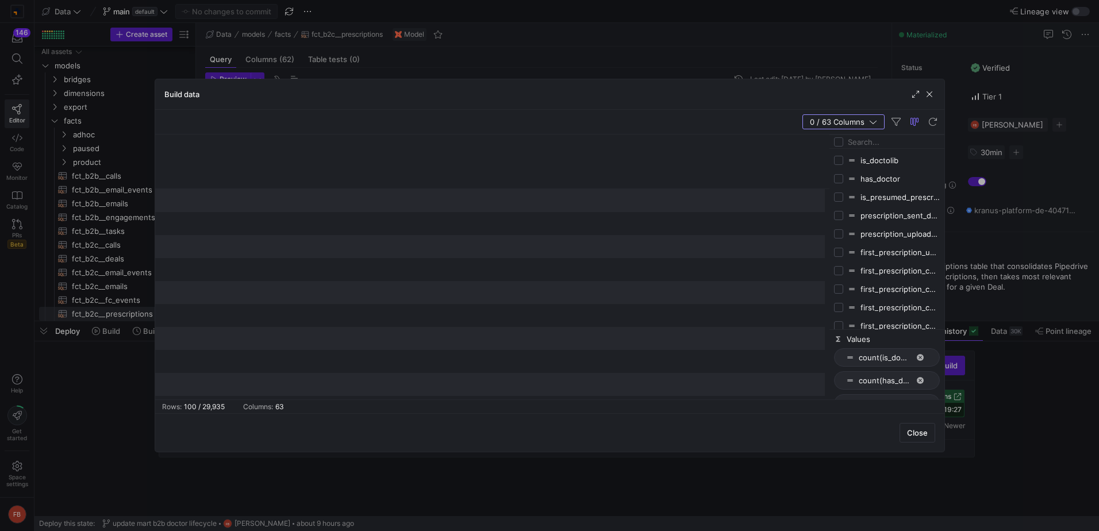
click at [860, 146] on input "Filter Columns Input" at bounding box center [894, 141] width 92 height 23
type input "upload"
click at [840, 159] on input "Press SPACE to toggle visibility (hidden)" at bounding box center [838, 160] width 9 height 9
checkbox input "true"
checkbox input "false"
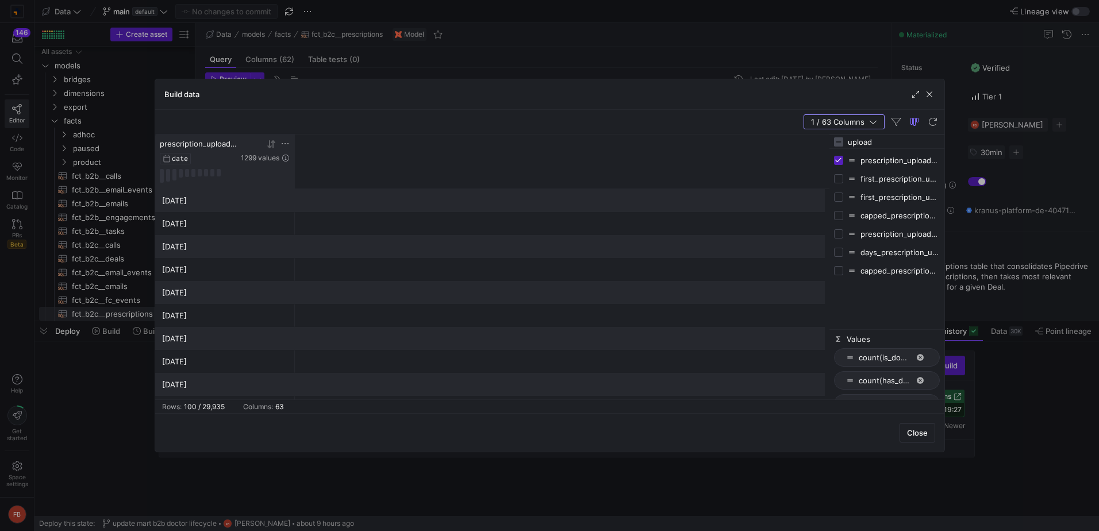
click at [285, 142] on icon at bounding box center [284, 143] width 9 height 9
click at [326, 311] on span "30" at bounding box center [324, 312] width 14 height 14
click at [379, 343] on span "Apply" at bounding box center [381, 343] width 20 height 9
click at [931, 93] on span "button" at bounding box center [929, 94] width 11 height 11
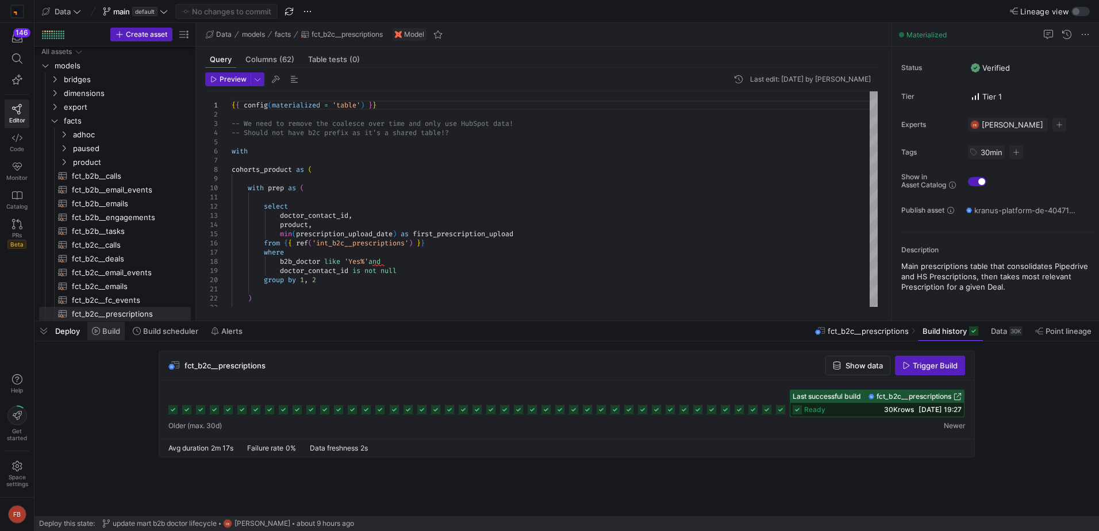
click at [118, 336] on span at bounding box center [105, 331] width 37 height 18
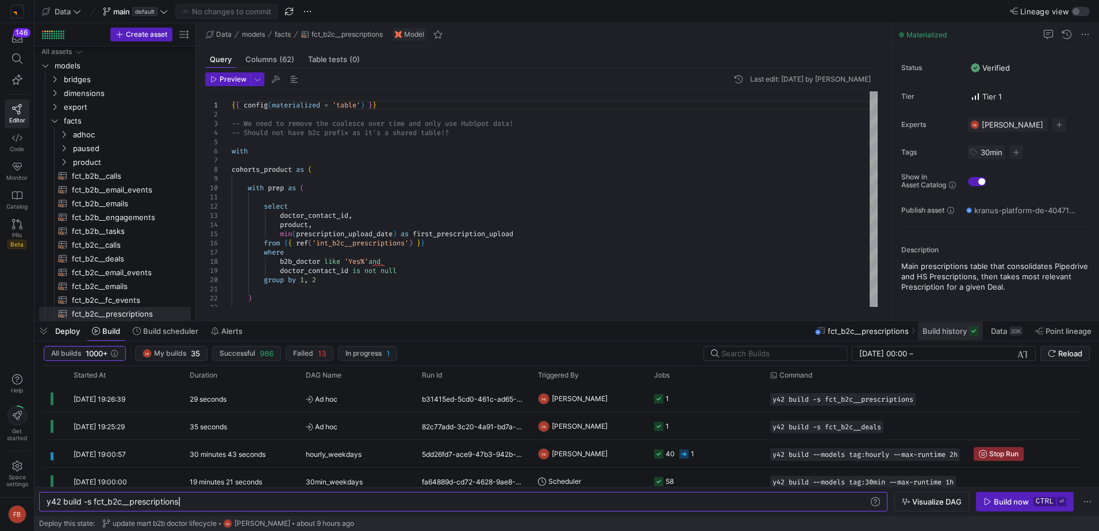
click at [950, 327] on span "Build history" at bounding box center [945, 330] width 44 height 9
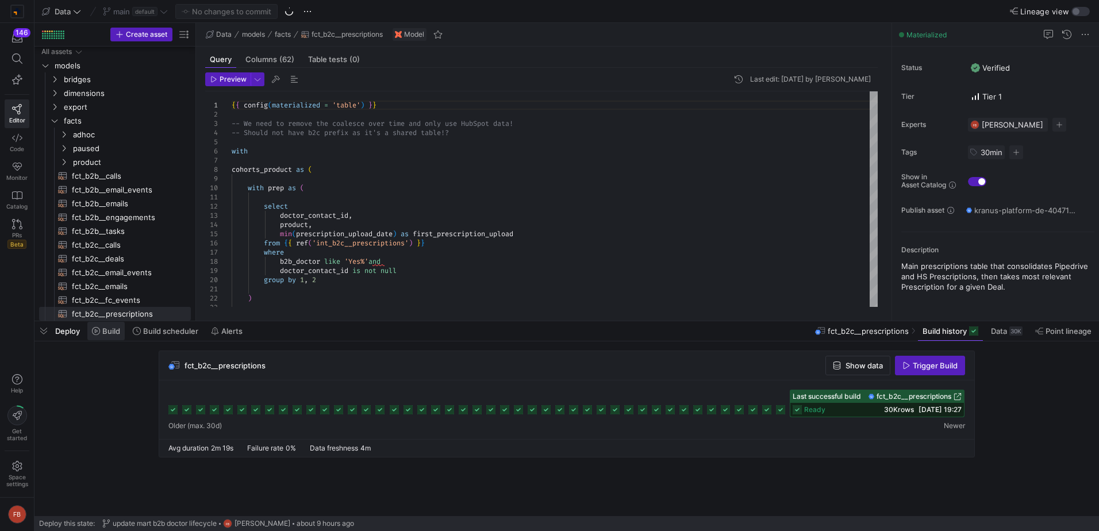
click at [112, 338] on span at bounding box center [105, 331] width 37 height 18
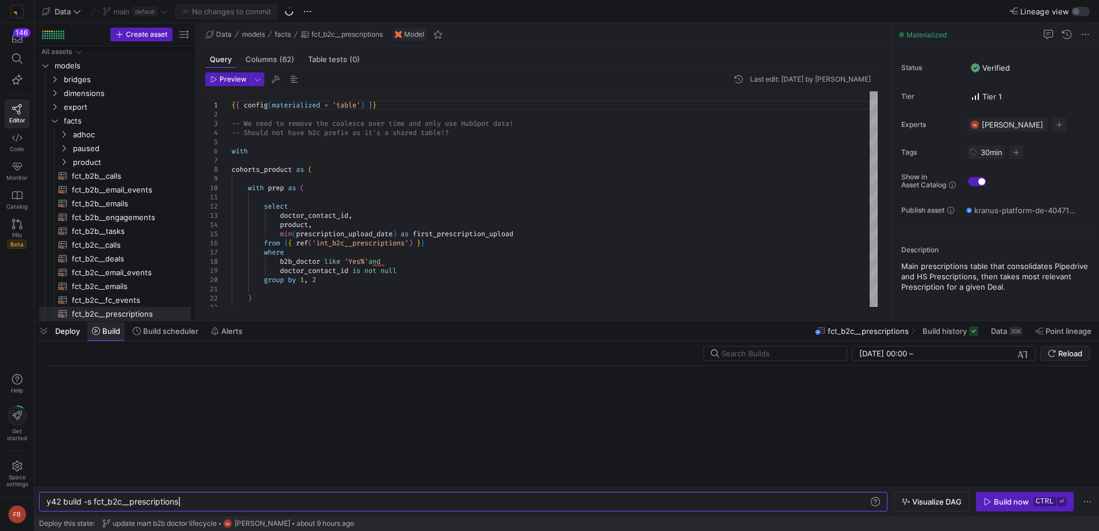
scroll to position [0, 132]
click at [203, 503] on div "y42 build -s fct_b2c__prescriptions" at bounding box center [458, 501] width 823 height 9
type textarea "y42 build --models tag:targets"
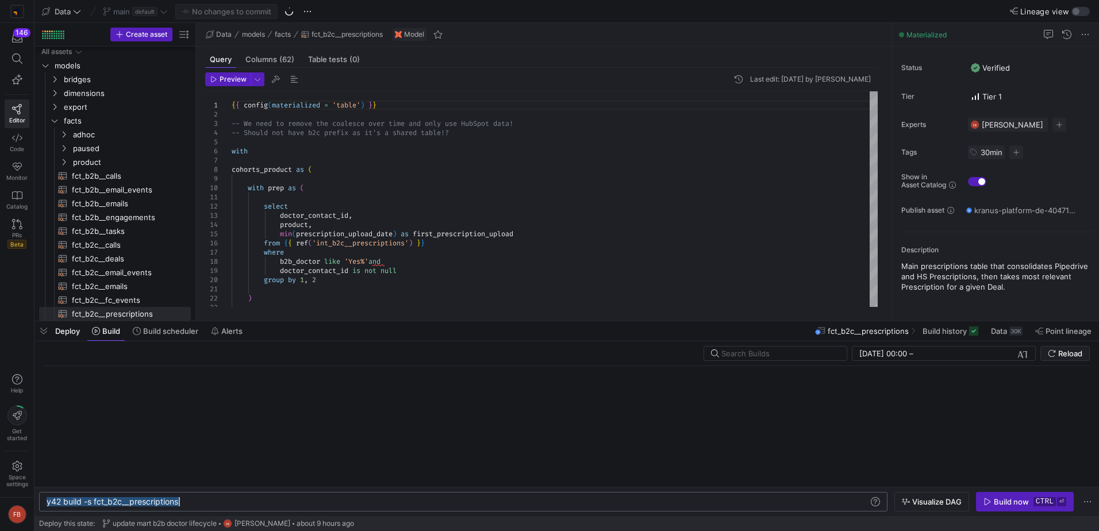
scroll to position [0, 116]
click at [1009, 503] on div "Build now" at bounding box center [1011, 501] width 35 height 9
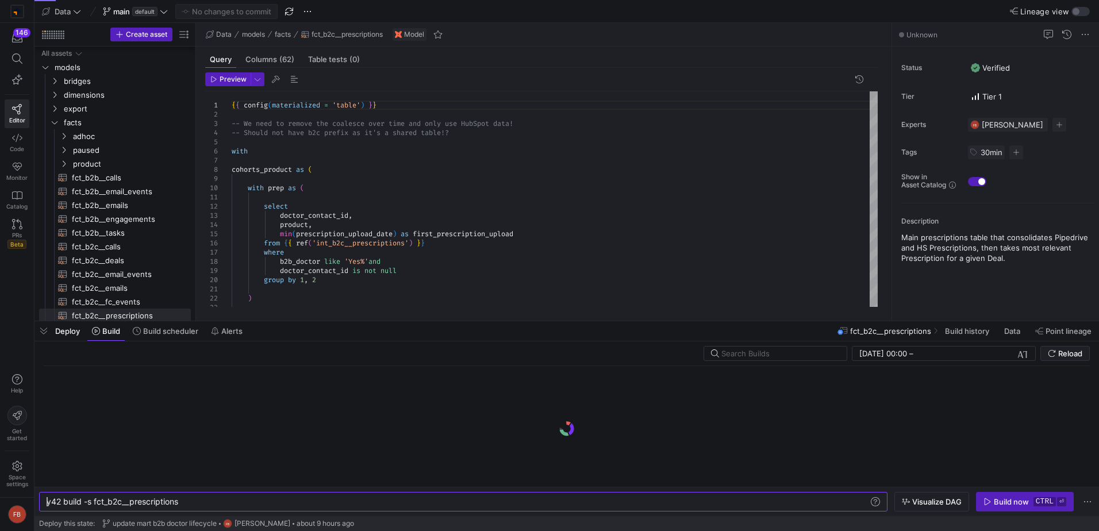
scroll to position [0, 34]
